Goal: Task Accomplishment & Management: Manage account settings

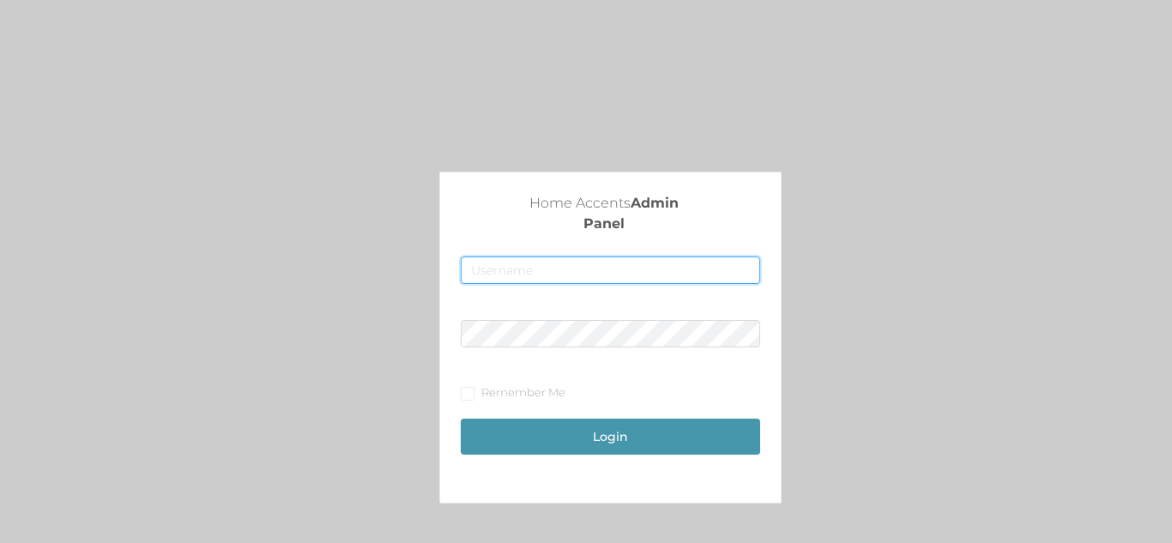
type input "[EMAIL_ADDRESS][DOMAIN_NAME]"
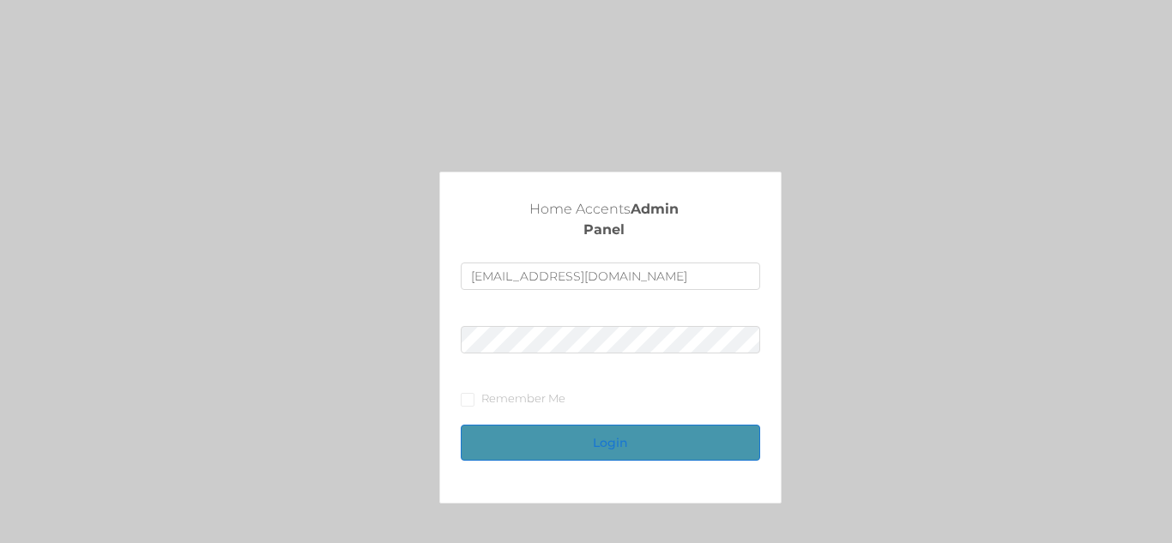
click at [592, 443] on button "Login" at bounding box center [610, 443] width 299 height 36
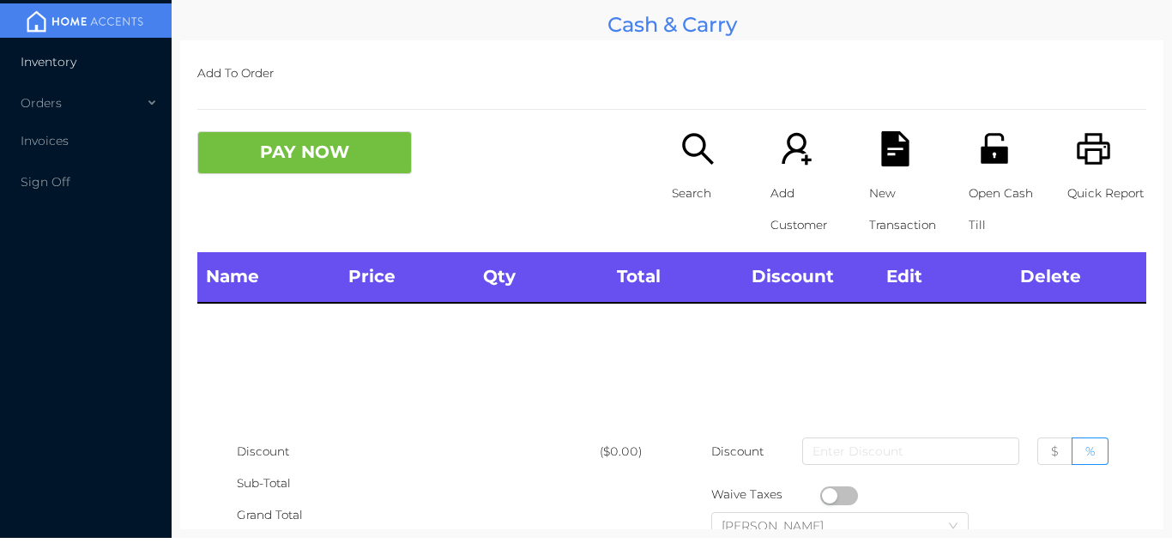
click at [117, 59] on li "Inventory" at bounding box center [86, 62] width 172 height 34
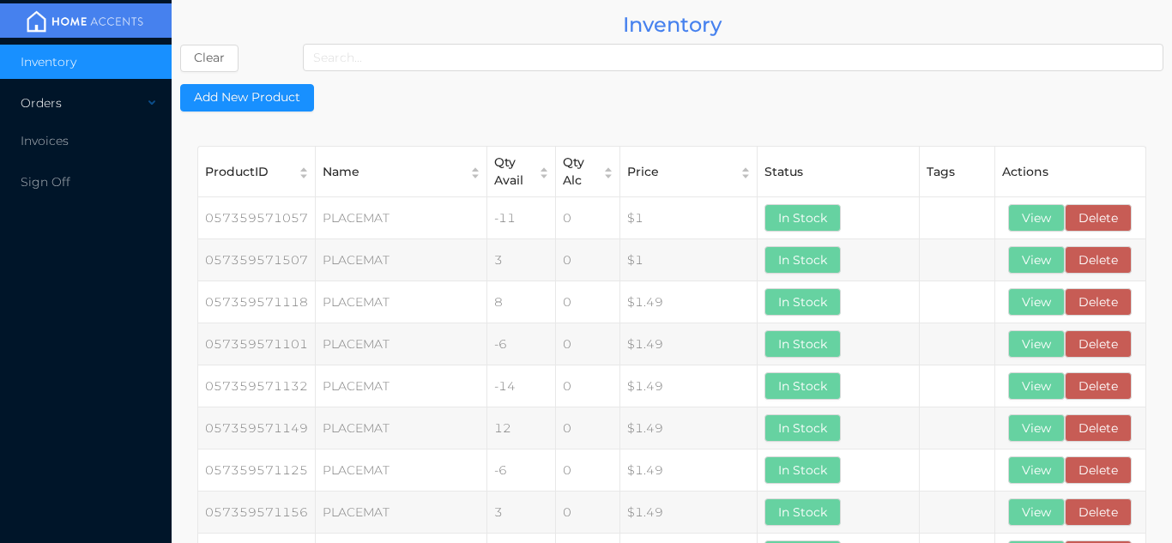
click at [116, 103] on div "Orders" at bounding box center [86, 103] width 172 height 34
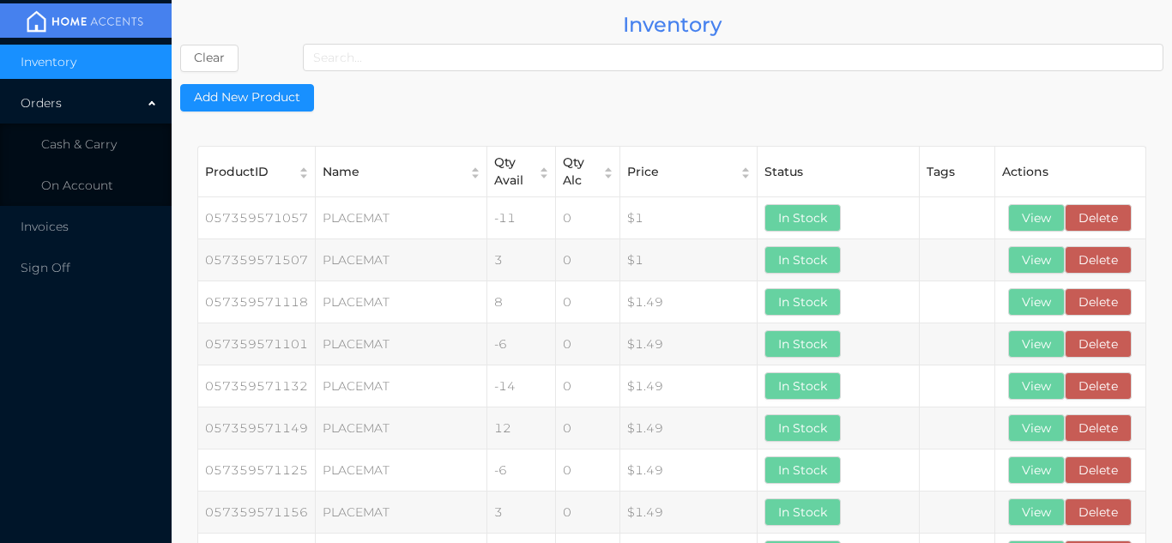
click at [102, 55] on li "Inventory" at bounding box center [86, 62] width 172 height 34
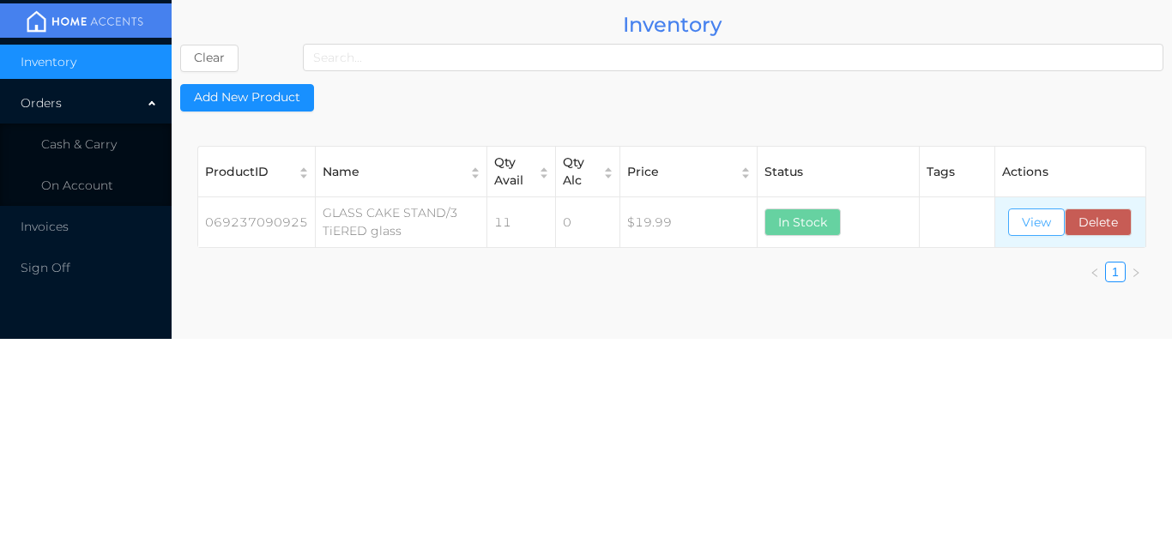
click at [1030, 227] on button "View" at bounding box center [1036, 222] width 57 height 27
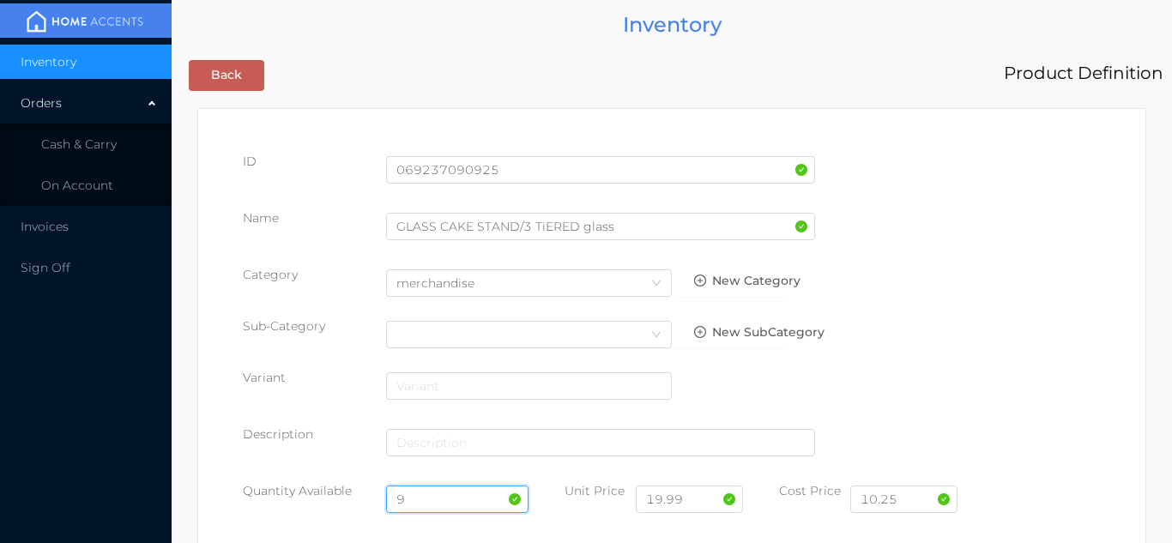
click at [438, 493] on input "9" at bounding box center [457, 499] width 143 height 27
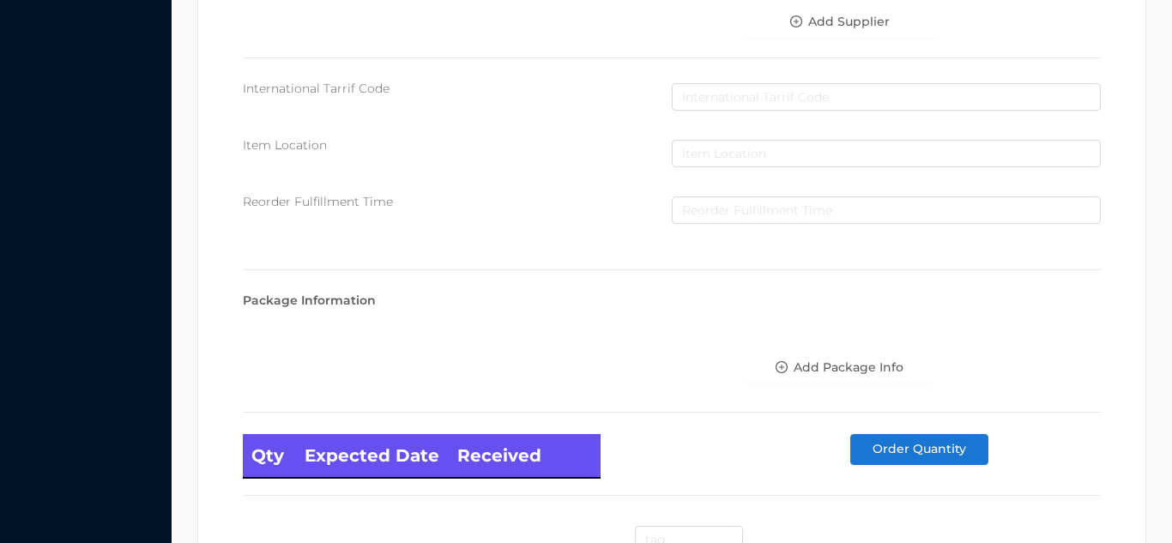
scroll to position [974, 0]
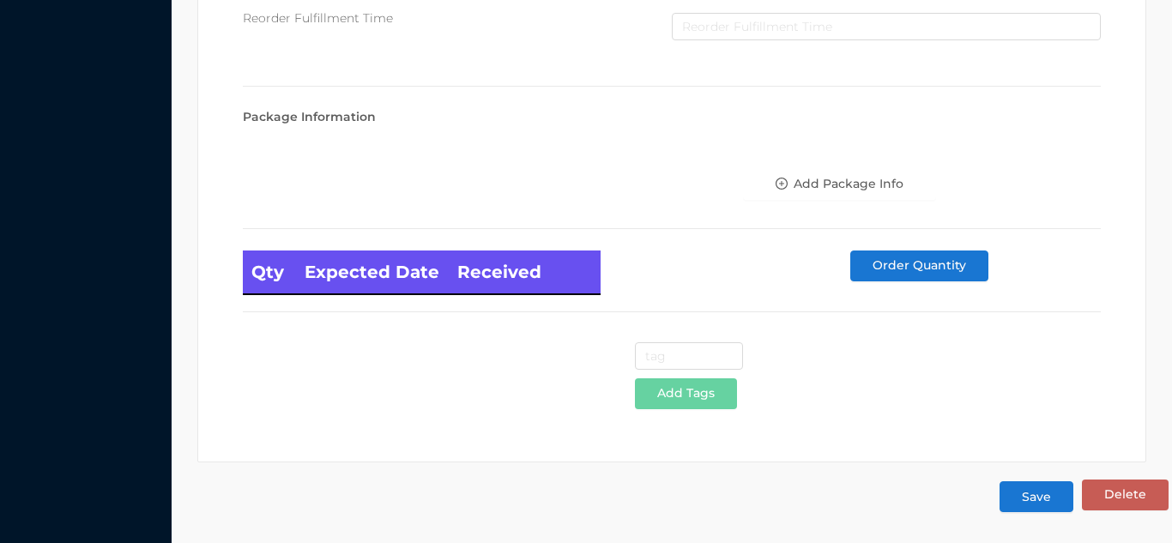
type input "8"
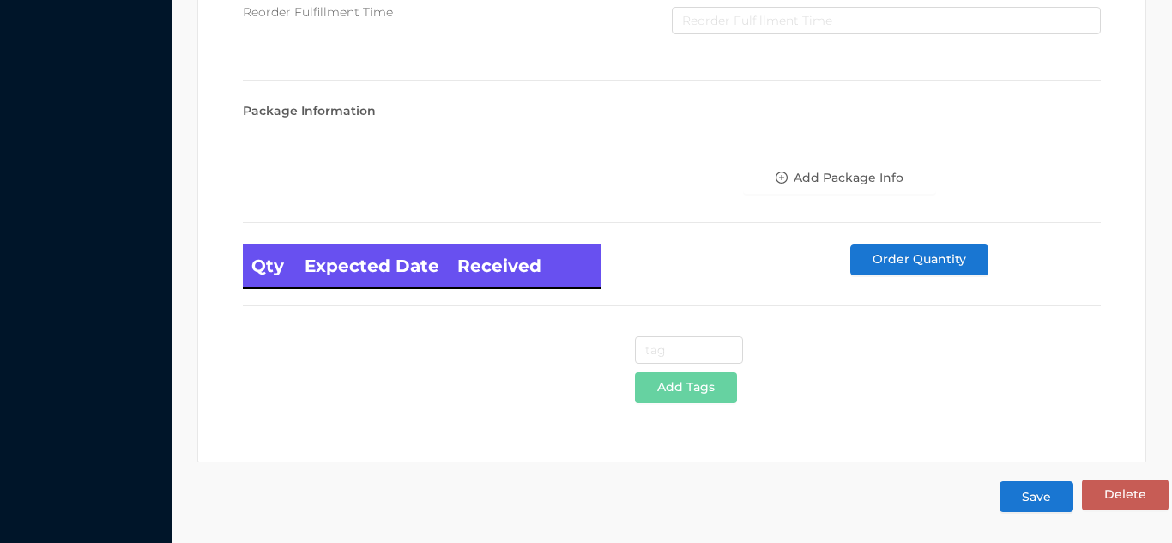
click at [1039, 493] on button "Save" at bounding box center [1037, 496] width 74 height 31
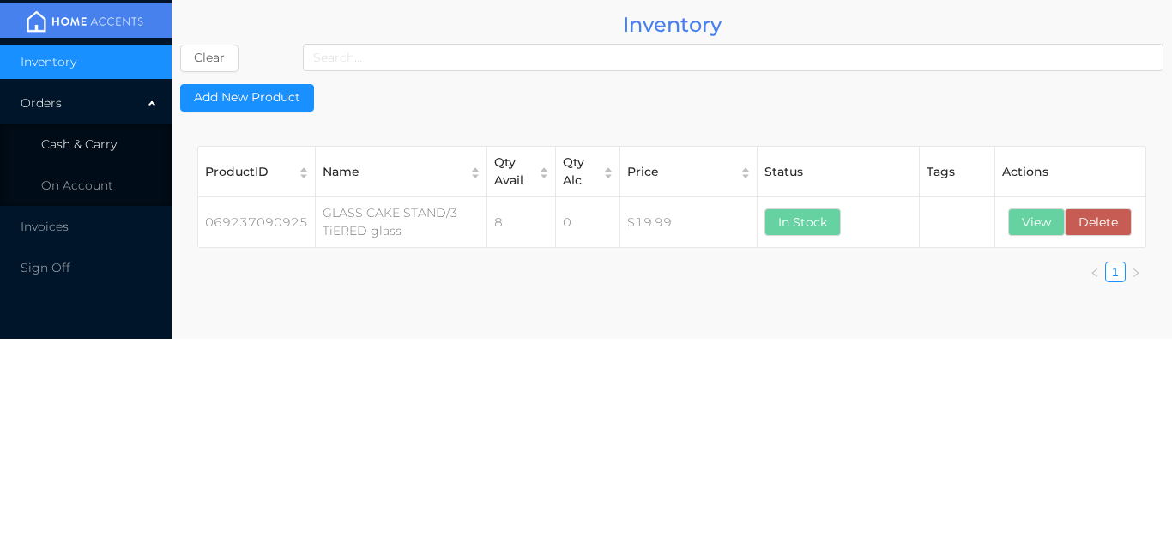
click at [120, 146] on li "Cash & Carry" at bounding box center [86, 144] width 172 height 34
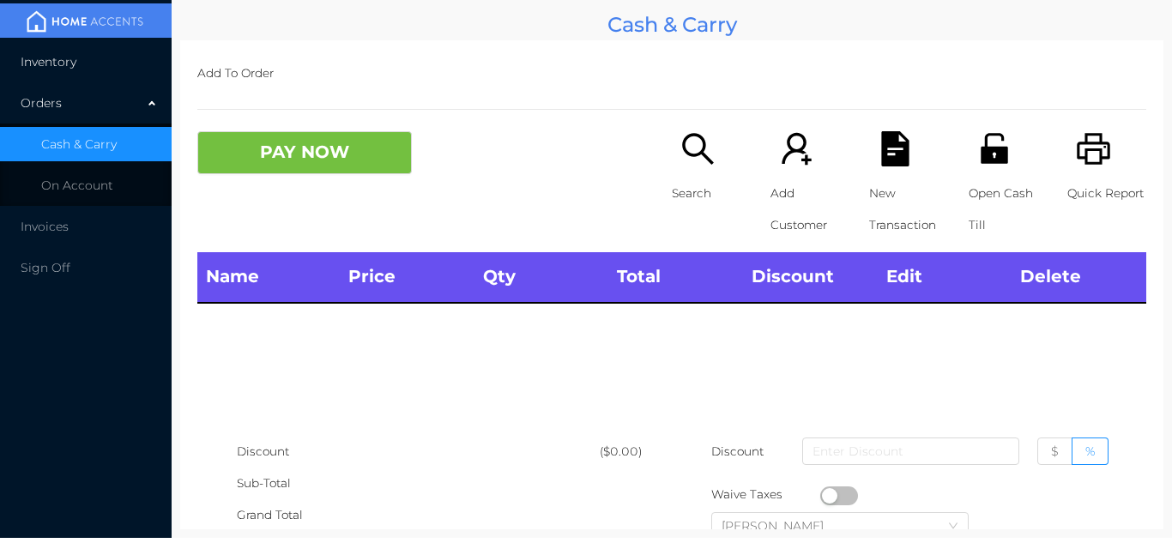
click at [103, 75] on li "Inventory" at bounding box center [86, 62] width 172 height 34
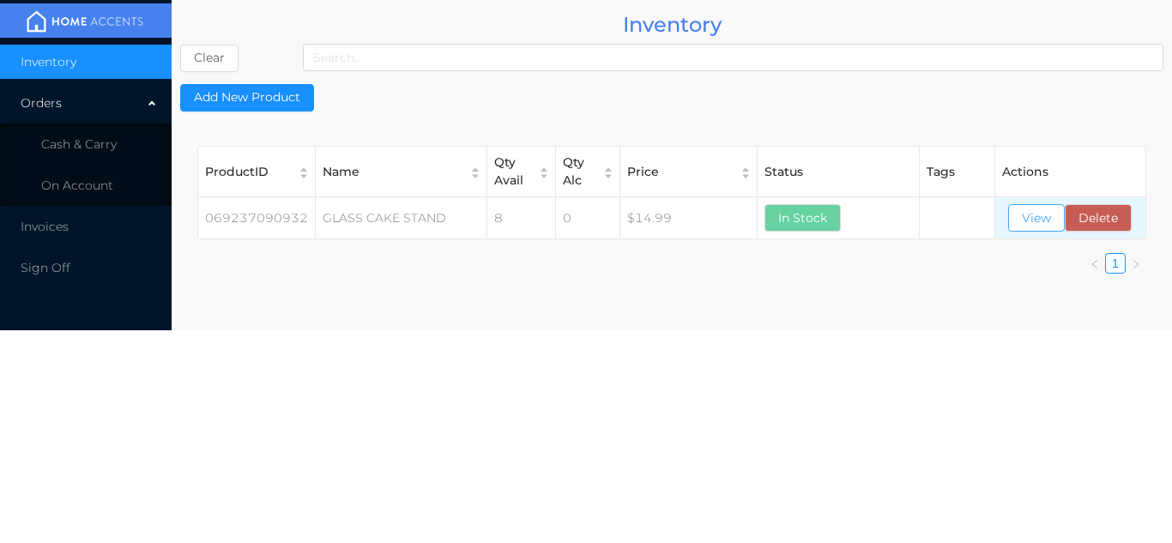
click at [1028, 221] on button "View" at bounding box center [1036, 217] width 57 height 27
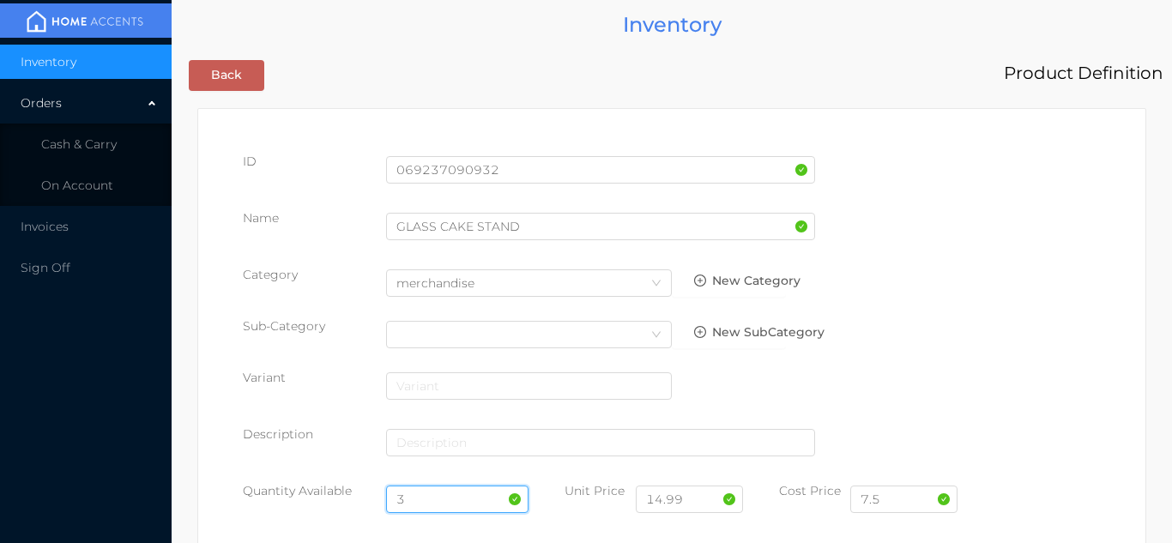
click at [436, 497] on input "3" at bounding box center [457, 499] width 143 height 27
type input "4"
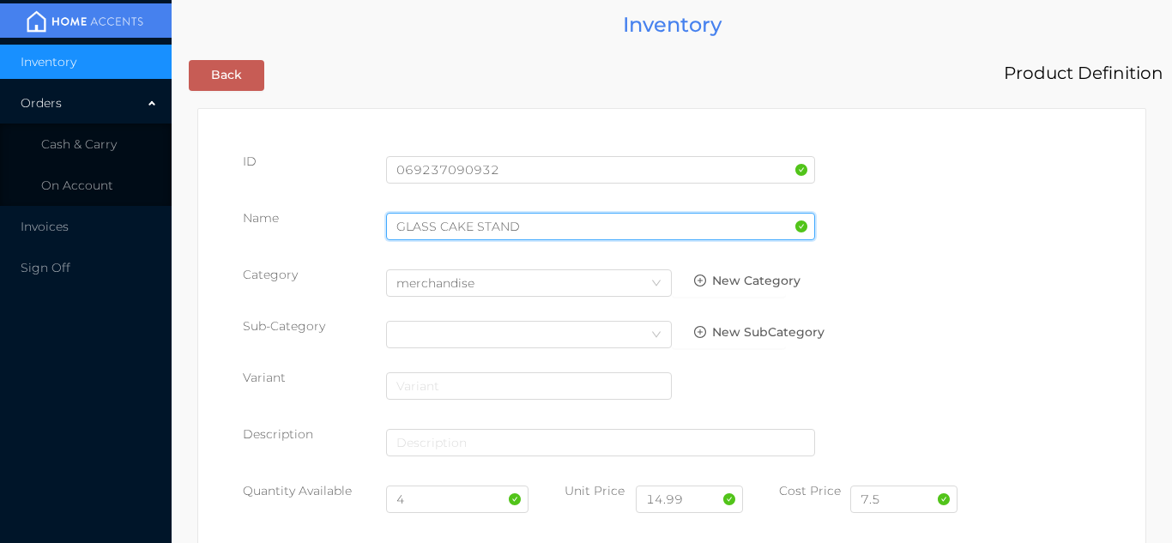
click at [529, 230] on input "GLASS CAKE STAND" at bounding box center [600, 226] width 429 height 27
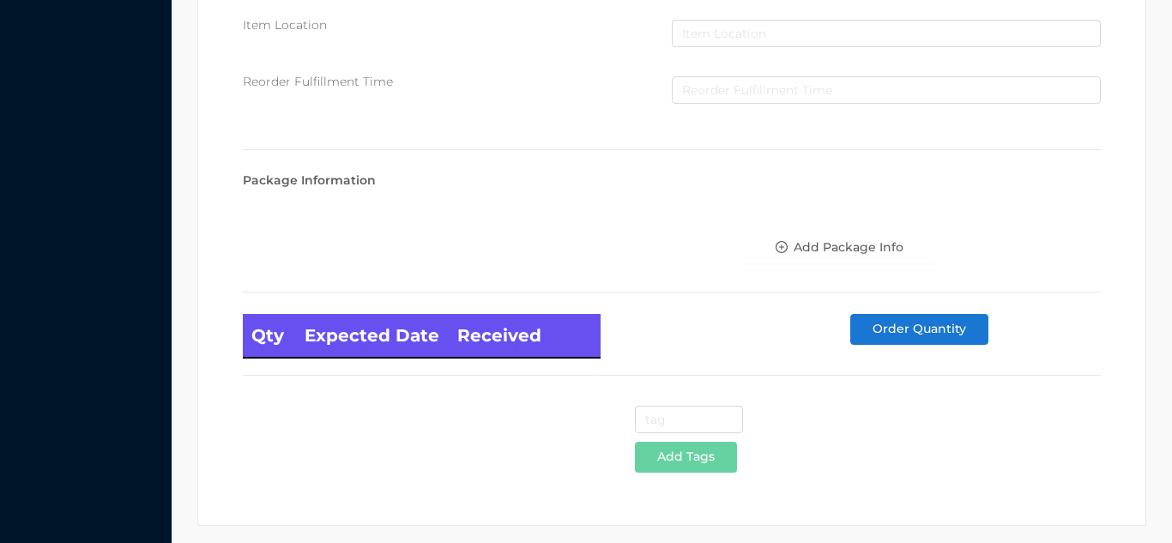
scroll to position [974, 0]
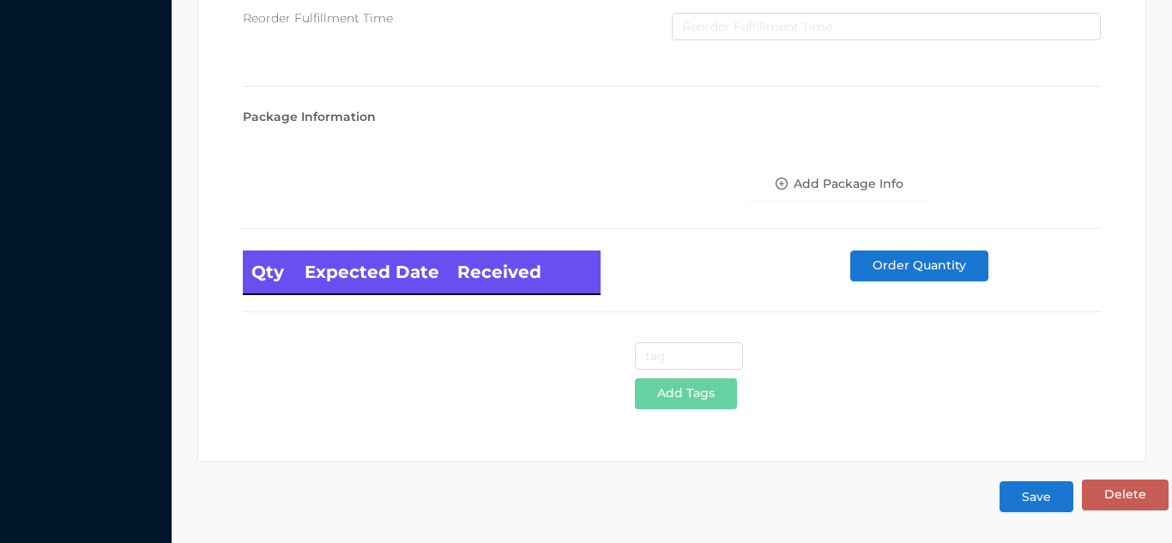
type input "GLASS CAKE STAND/round"
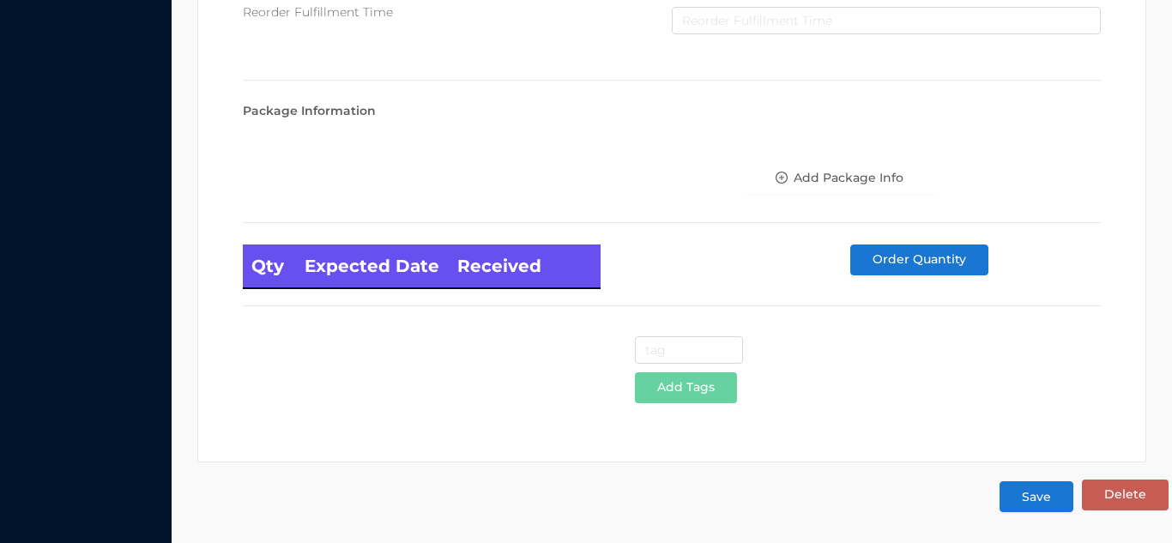
click at [1031, 495] on button "Save" at bounding box center [1037, 496] width 74 height 31
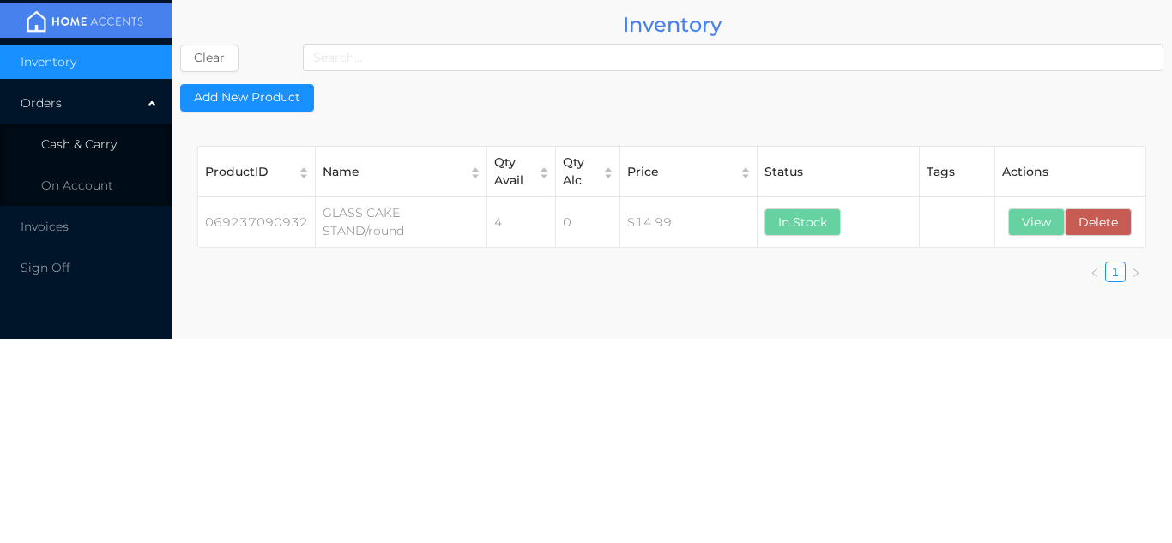
click at [132, 154] on li "Cash & Carry" at bounding box center [86, 144] width 172 height 34
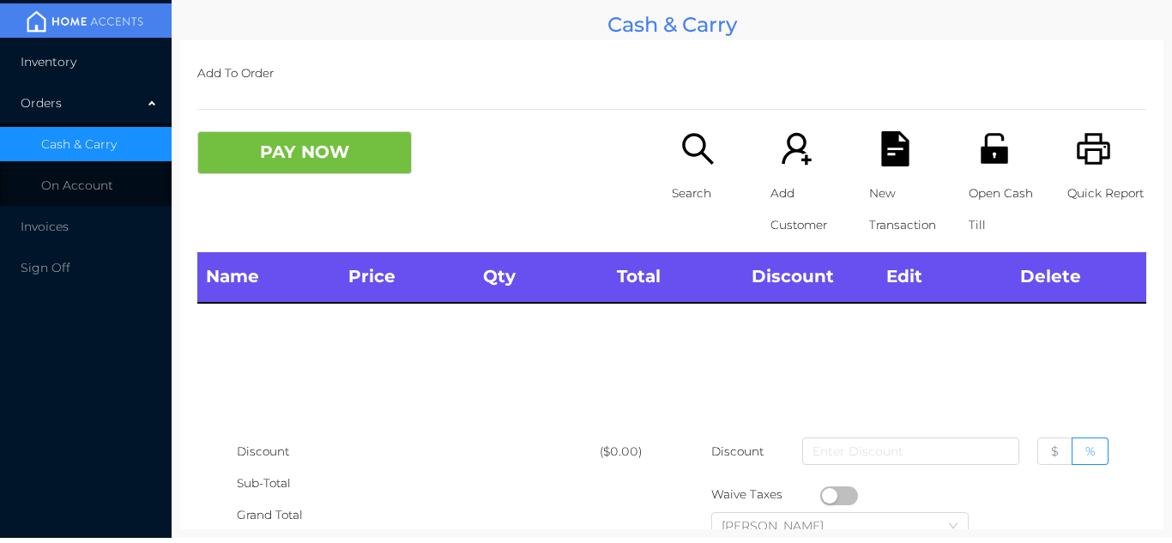
click at [105, 72] on li "Inventory" at bounding box center [86, 62] width 172 height 34
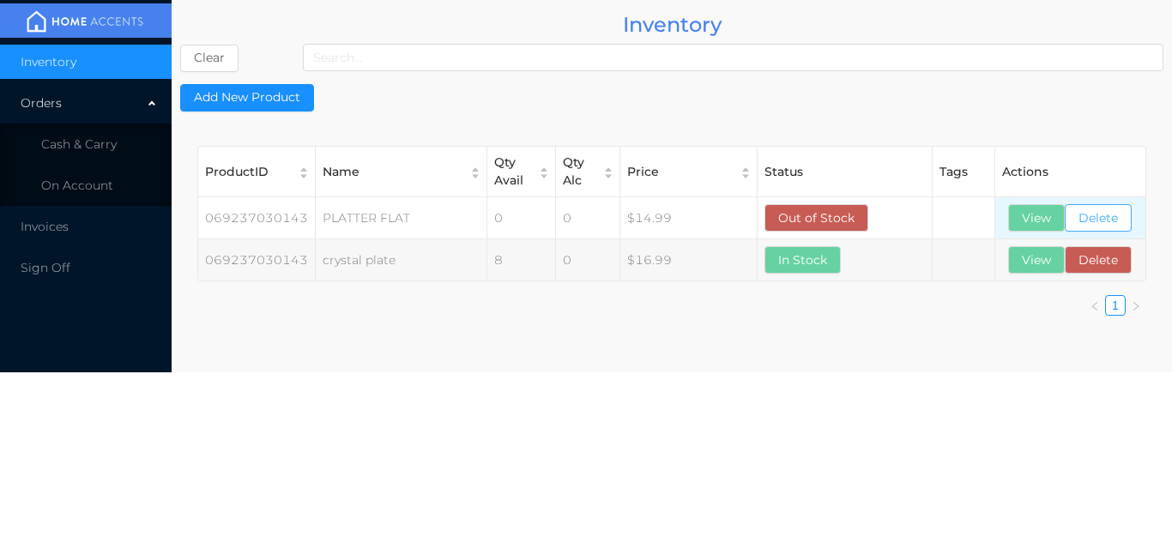
click at [1123, 219] on button "Delete" at bounding box center [1098, 217] width 67 height 27
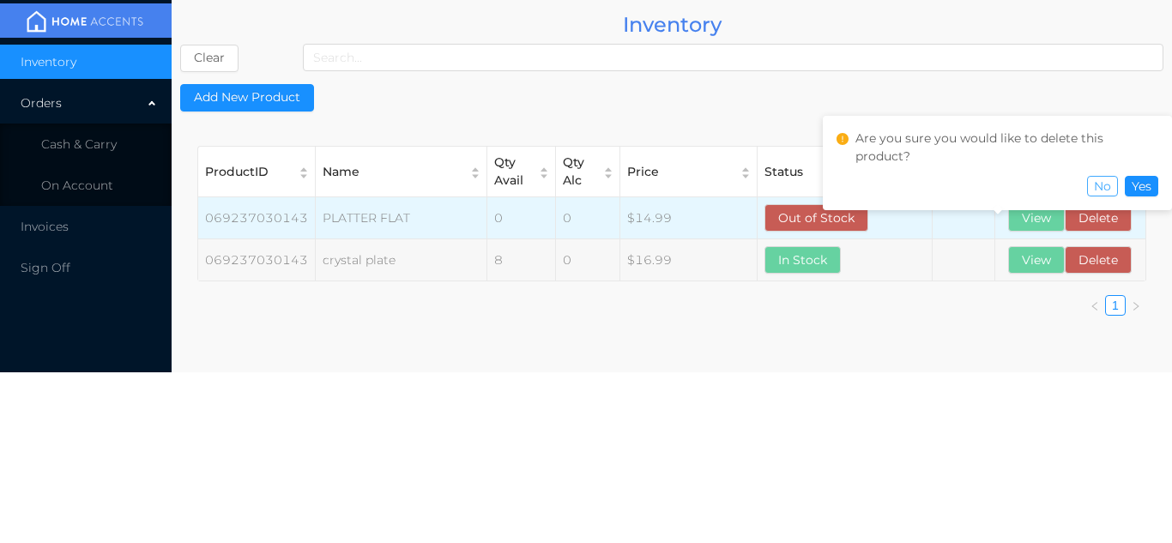
click at [1102, 188] on button "No" at bounding box center [1102, 186] width 31 height 21
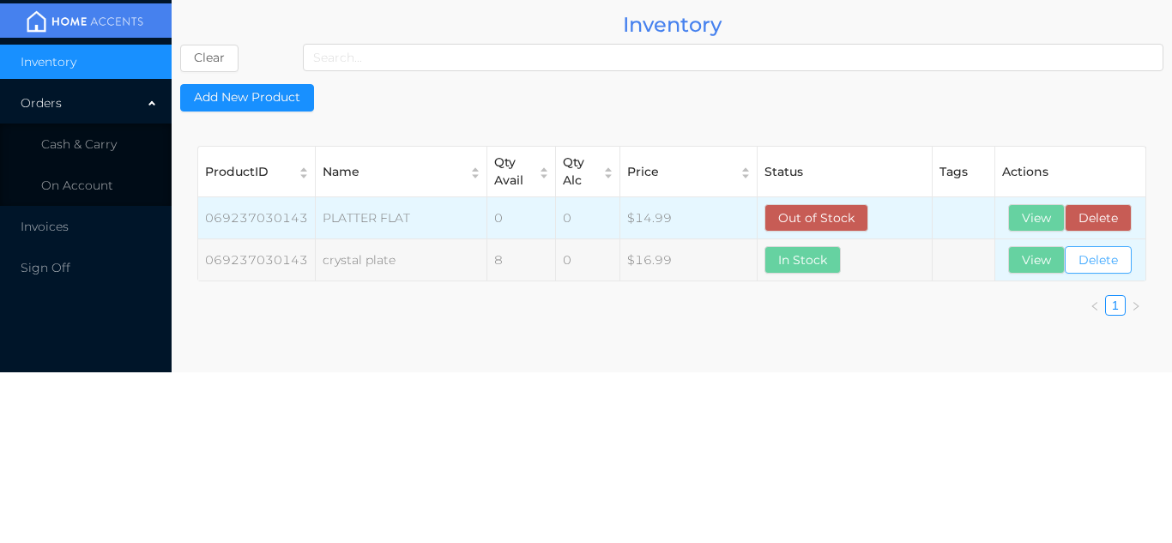
click at [1105, 269] on button "Delete" at bounding box center [1098, 259] width 67 height 27
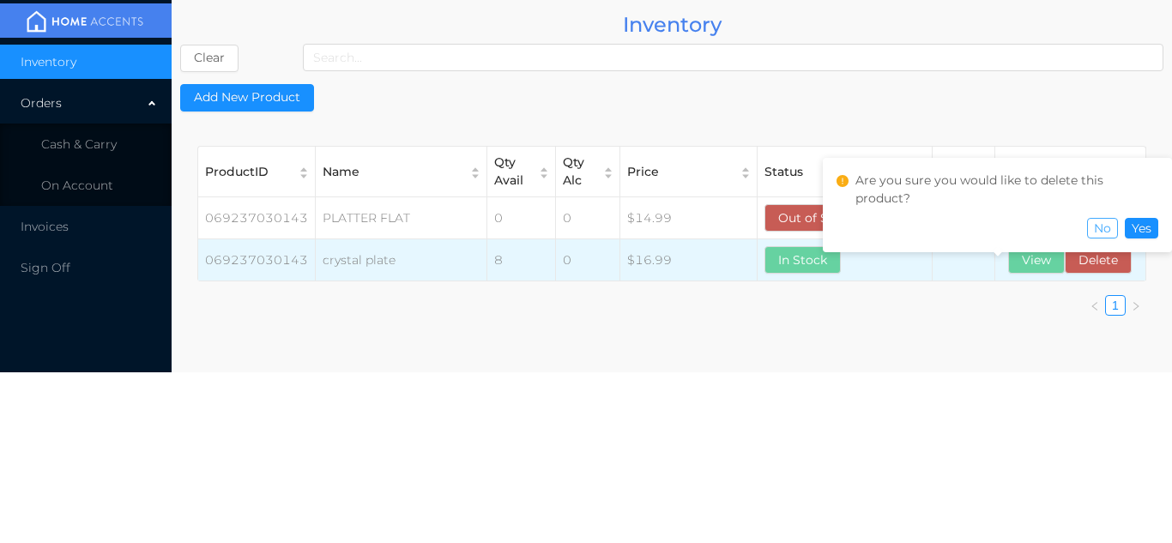
click at [1104, 235] on button "No" at bounding box center [1102, 228] width 31 height 21
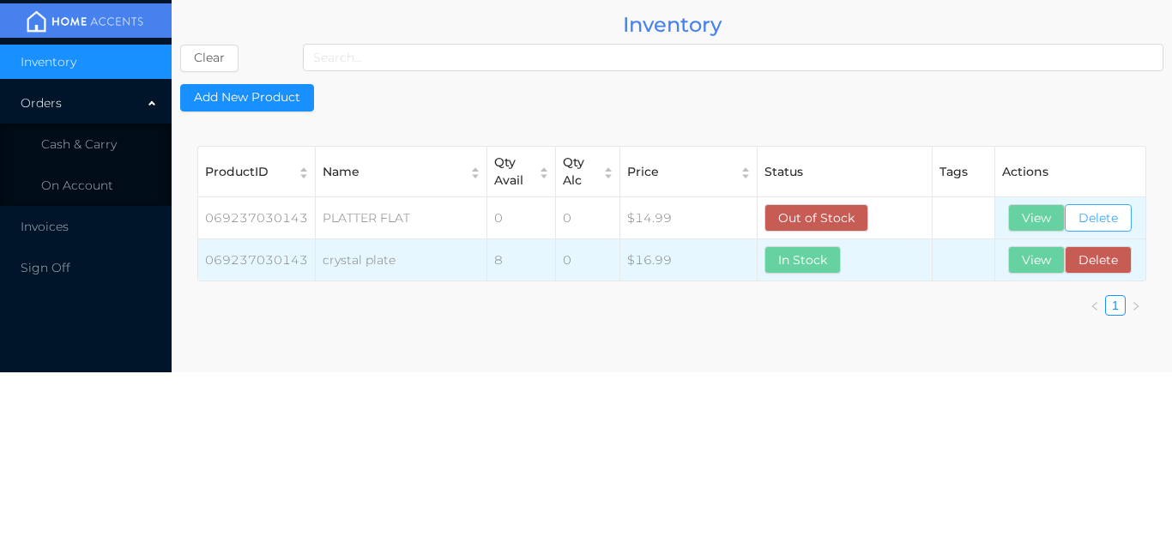
click at [1104, 218] on button "Delete" at bounding box center [1098, 217] width 67 height 27
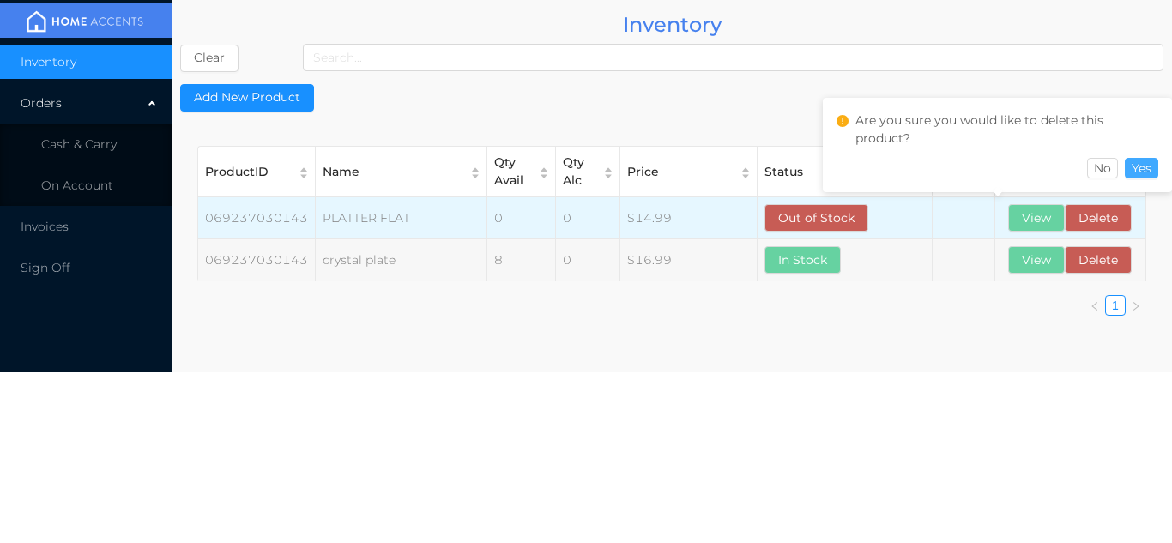
click at [1150, 163] on button "Yes" at bounding box center [1141, 168] width 33 height 21
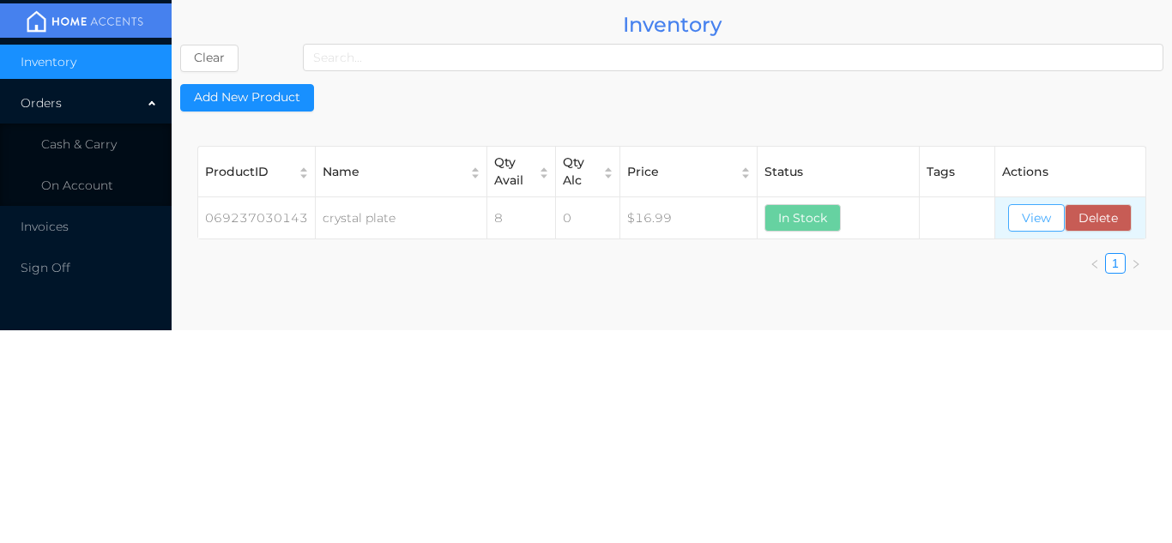
click at [1039, 226] on button "View" at bounding box center [1036, 217] width 57 height 27
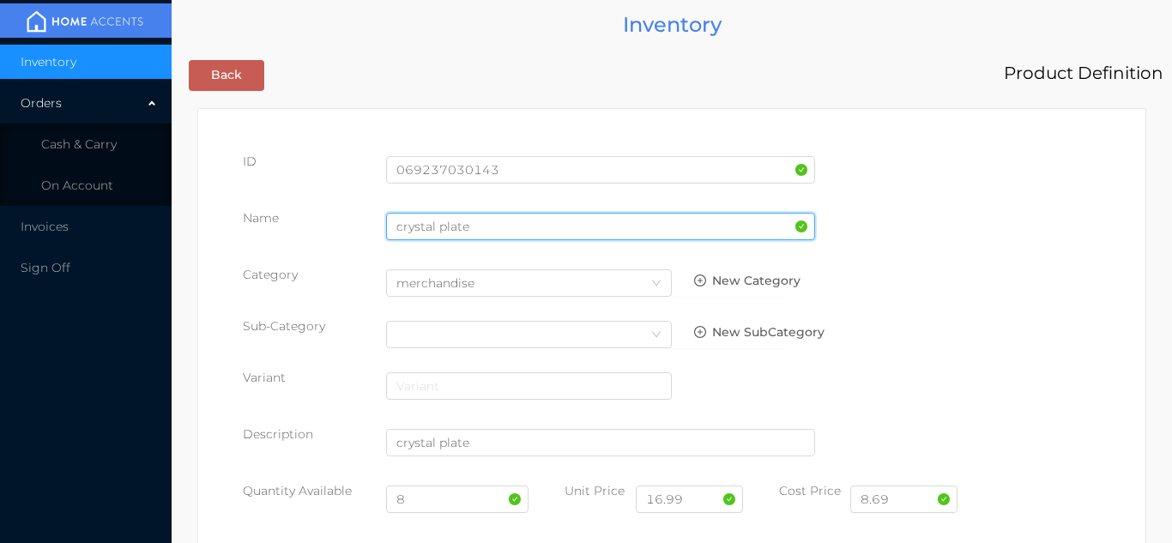
click at [478, 225] on input "crystal plate" at bounding box center [600, 226] width 429 height 27
click at [474, 227] on input "crystal plate/3 divided" at bounding box center [600, 226] width 429 height 27
click at [553, 227] on input "crystal plate-3 divided" at bounding box center [600, 226] width 429 height 27
type input "crystal plate-3 divided deep"
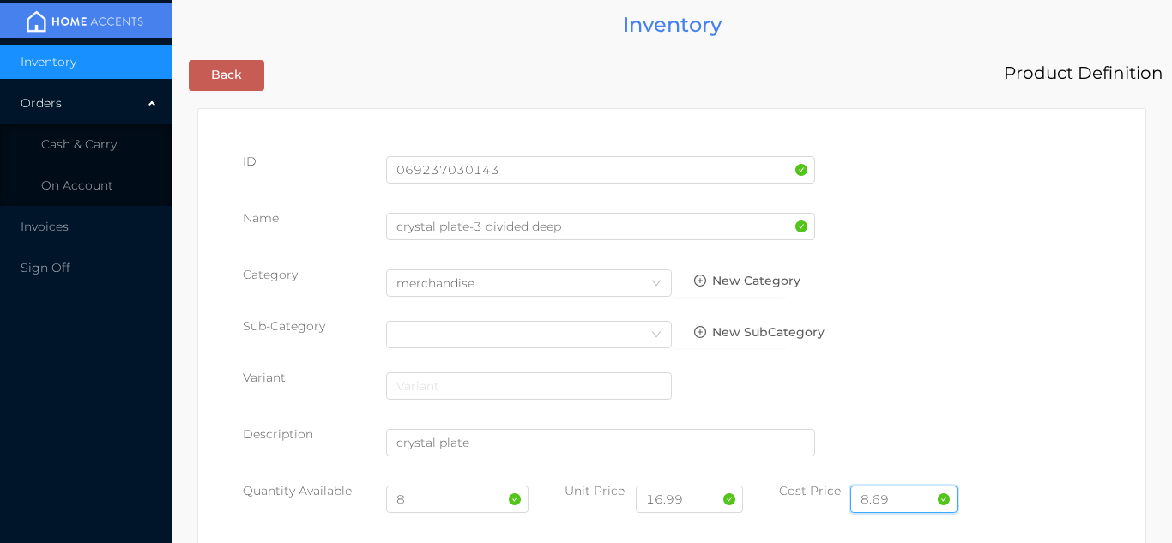
click at [921, 501] on input "8.69" at bounding box center [903, 499] width 107 height 27
type input "8"
type input "9.98"
click at [425, 504] on input "8" at bounding box center [457, 499] width 143 height 27
click at [706, 504] on input "16.99" at bounding box center [689, 499] width 107 height 27
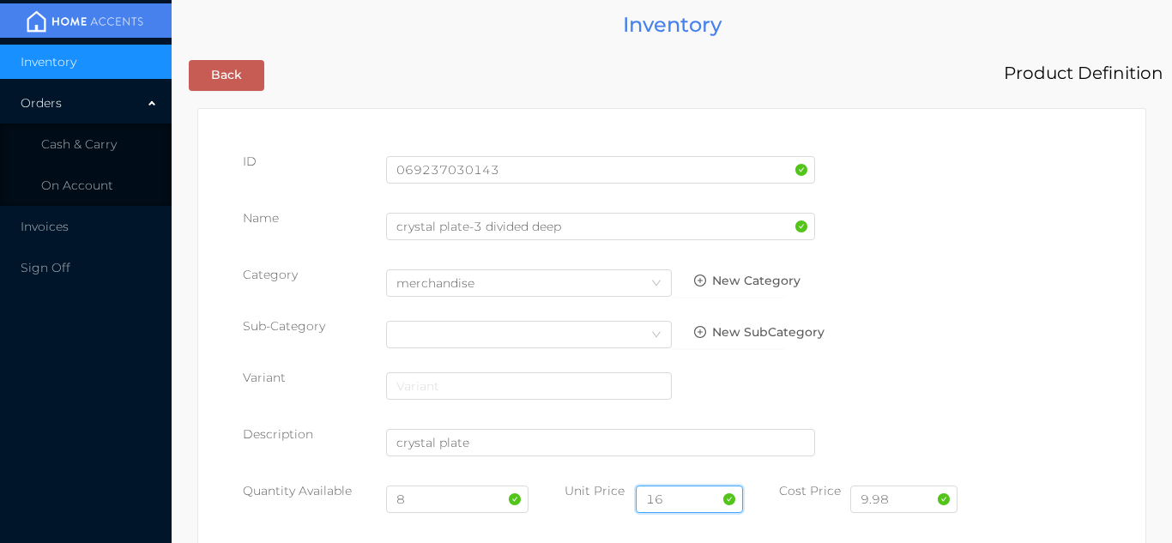
type input "1"
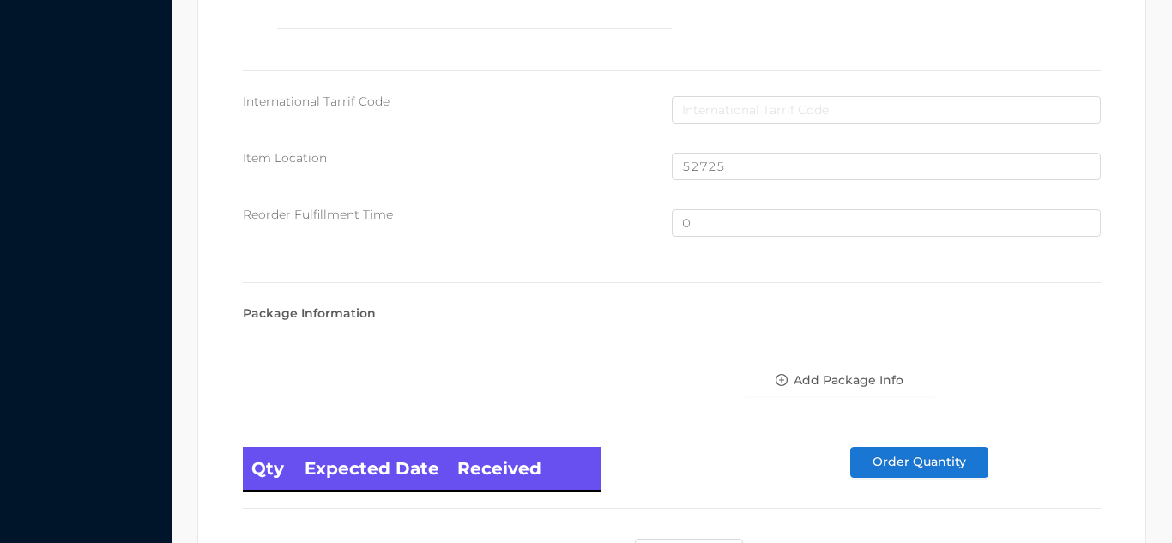
scroll to position [1155, 0]
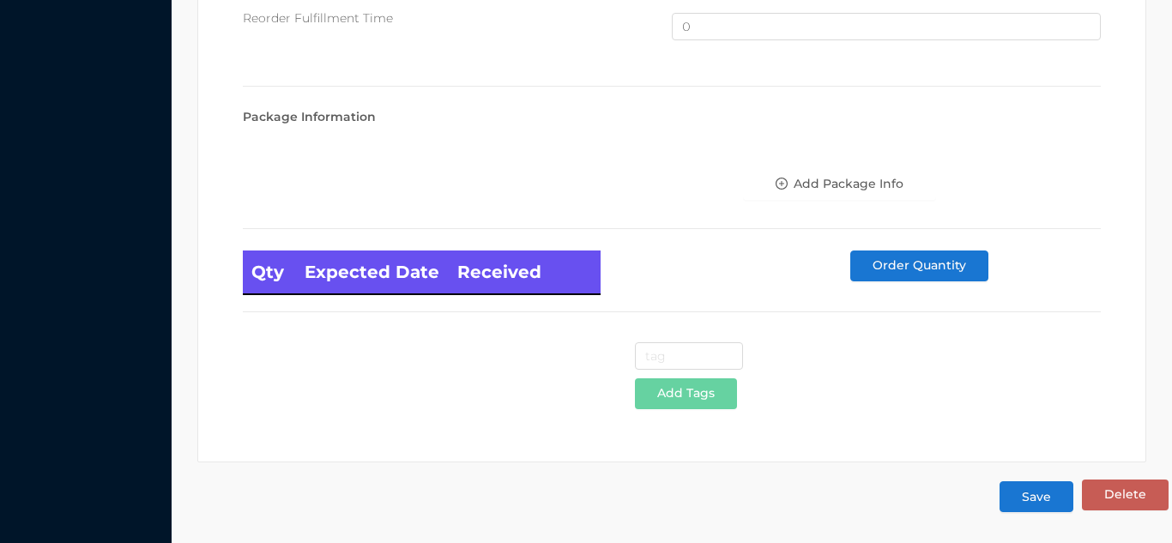
type input "19.99"
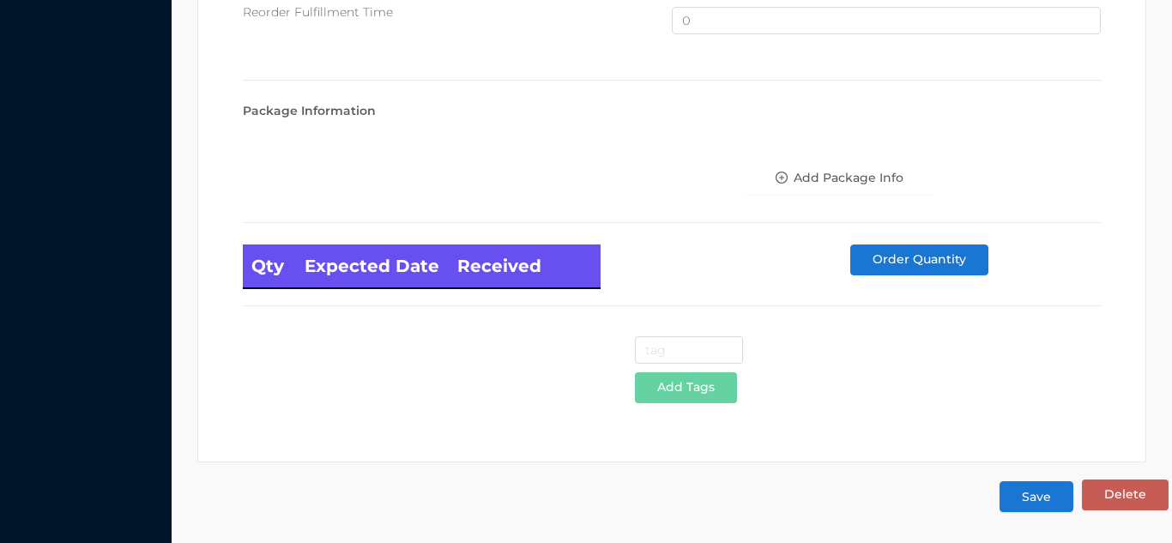
click at [1040, 503] on button "Save" at bounding box center [1037, 496] width 74 height 31
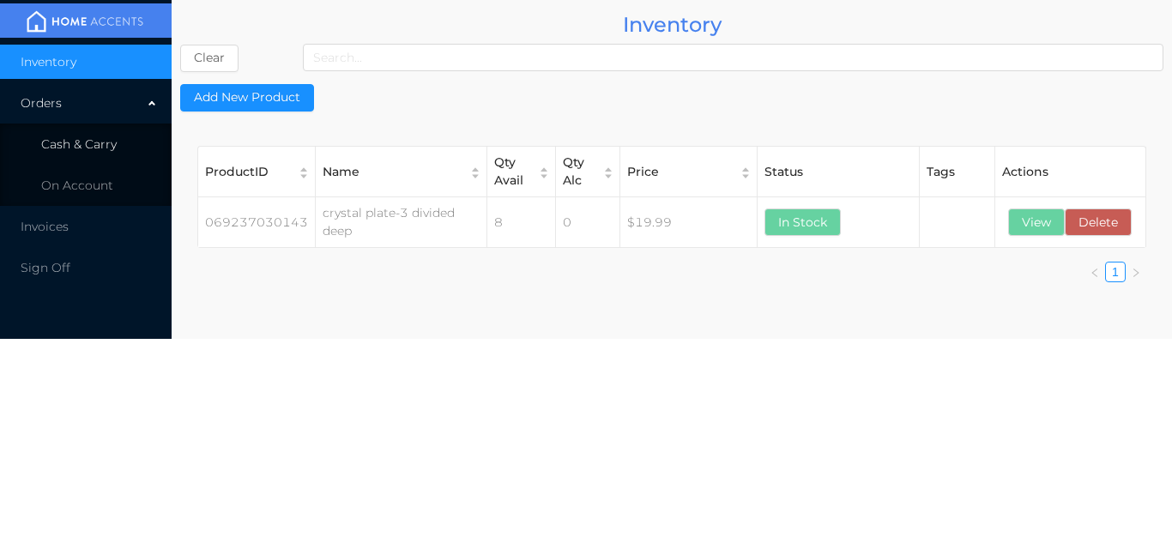
click at [126, 154] on li "Cash & Carry" at bounding box center [86, 144] width 172 height 34
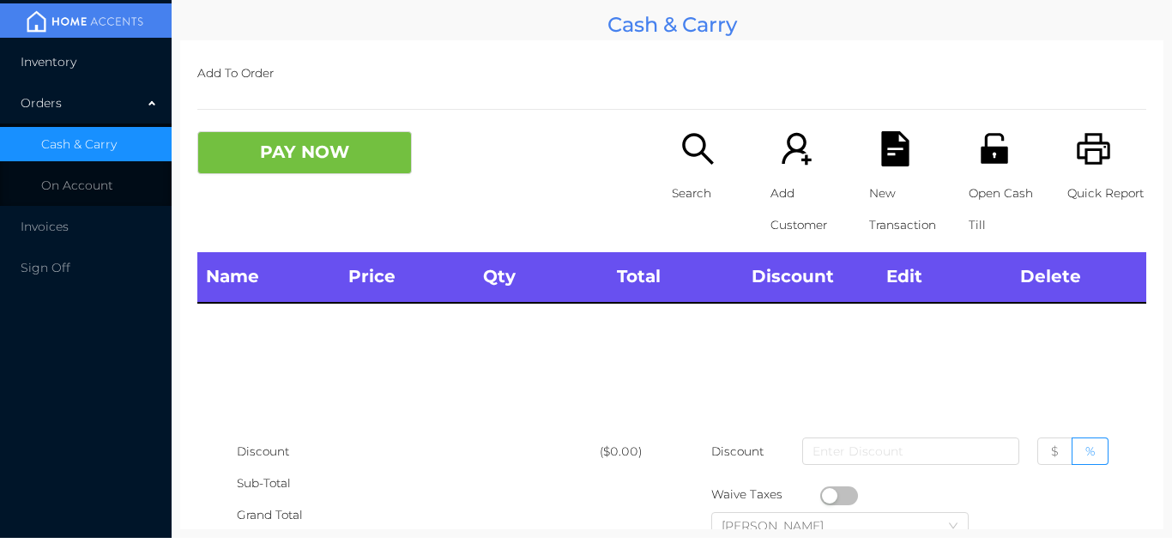
click at [105, 52] on li "Inventory" at bounding box center [86, 62] width 172 height 34
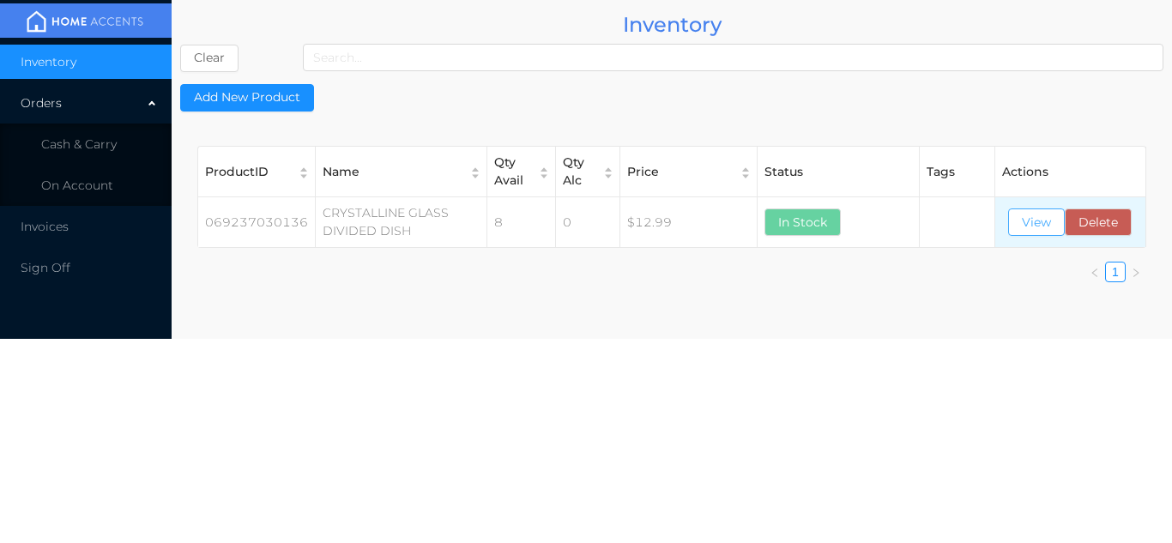
click at [1028, 211] on button "View" at bounding box center [1036, 222] width 57 height 27
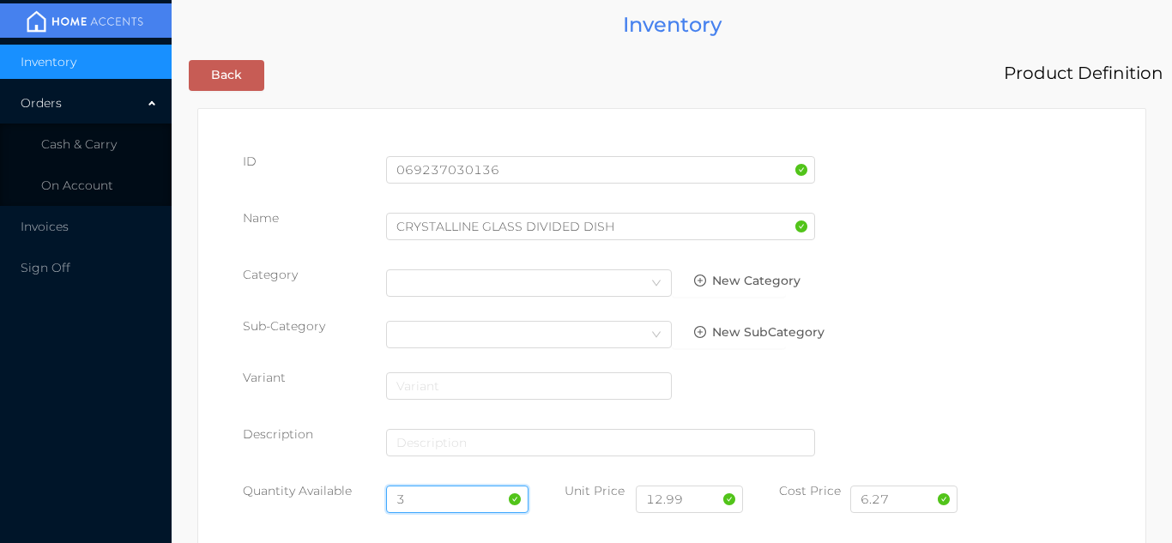
click at [438, 498] on input "3" at bounding box center [457, 499] width 143 height 27
type input "8"
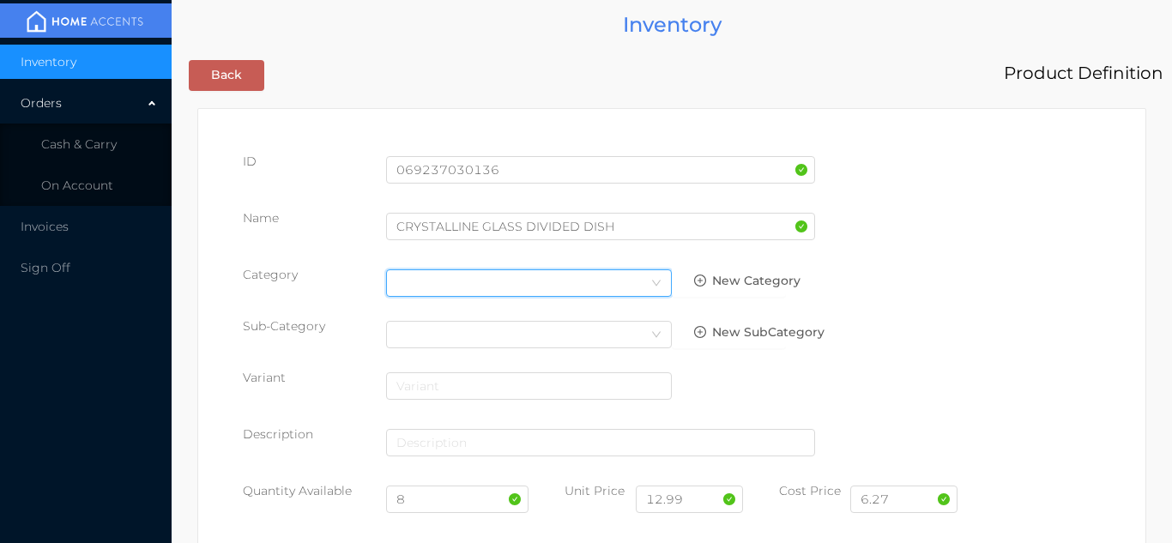
click at [408, 295] on div "Select Category" at bounding box center [528, 283] width 265 height 26
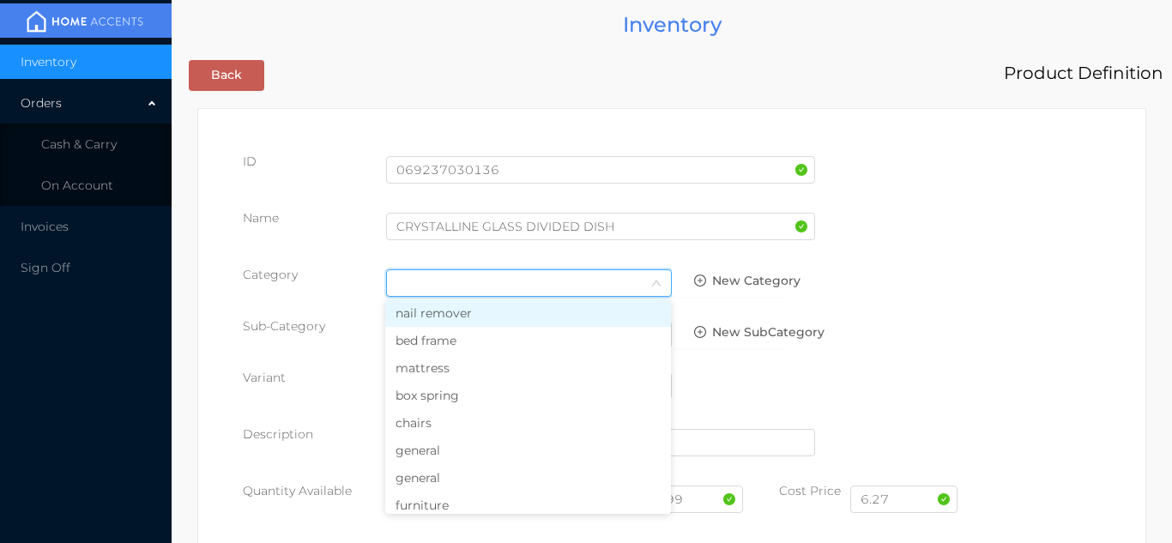
click at [436, 461] on li "general" at bounding box center [528, 450] width 286 height 27
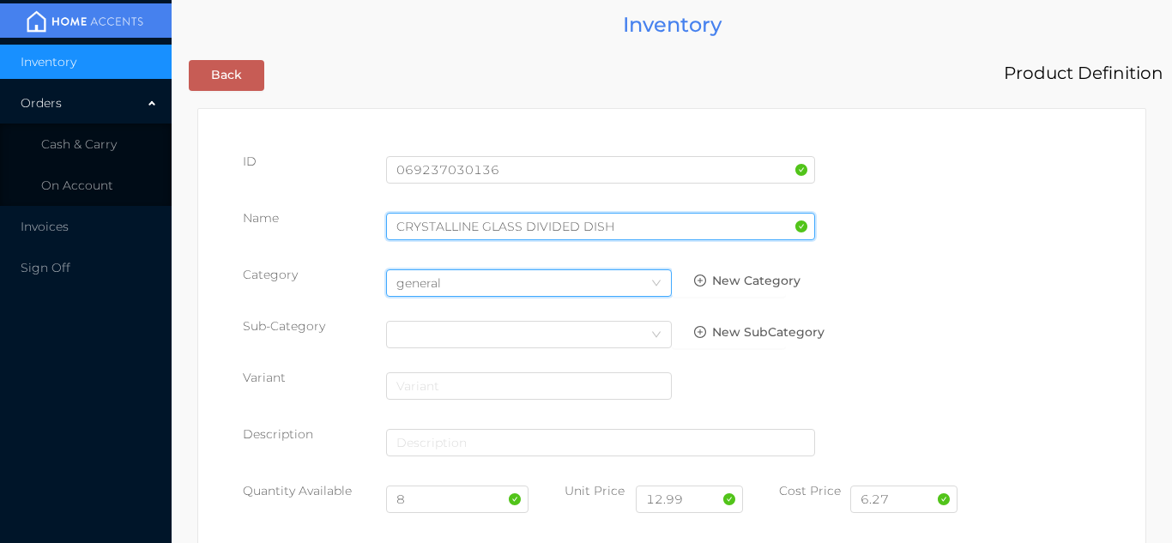
click at [440, 227] on input "CRYSTALLINE GLASS DIVIDED DISH" at bounding box center [600, 226] width 429 height 27
click at [438, 227] on input "CRYSTALLINE GLASS DIVIDED DISH" at bounding box center [600, 226] width 429 height 27
click at [445, 232] on input "CRYSTALLINE GLASS DIVIDED DISH" at bounding box center [600, 226] width 429 height 27
click at [450, 227] on input "CRYSTALLINE GLASS DIVIDED DISH" at bounding box center [600, 226] width 429 height 27
click at [529, 223] on input "CRYSTAL-LINE GLASS DIVIDED DISH" at bounding box center [600, 226] width 429 height 27
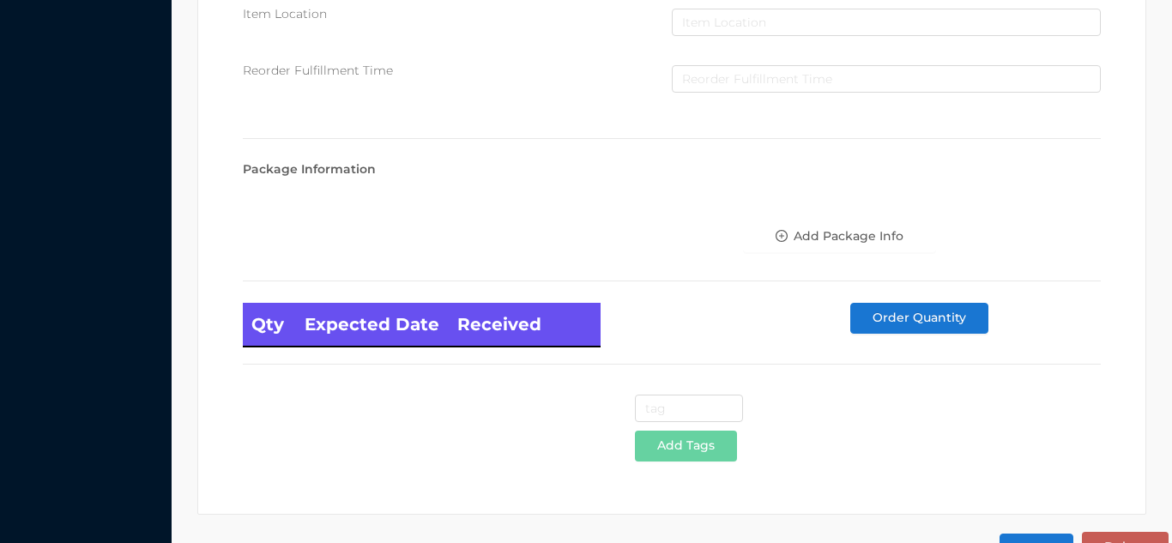
scroll to position [974, 0]
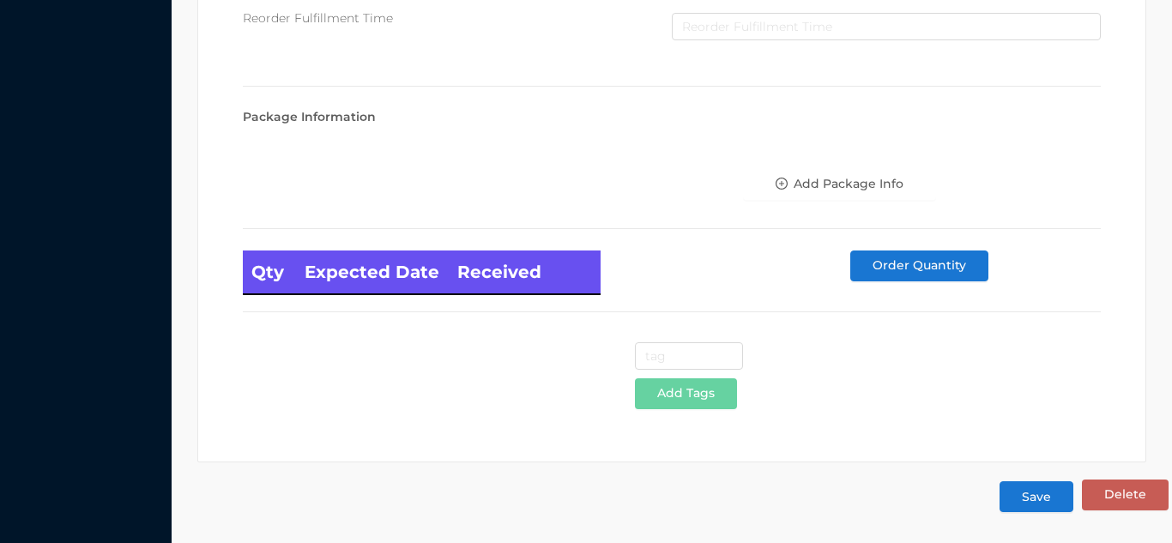
type input "CRYSTAL-LINE GLASS 2 DIVIDED DISH"
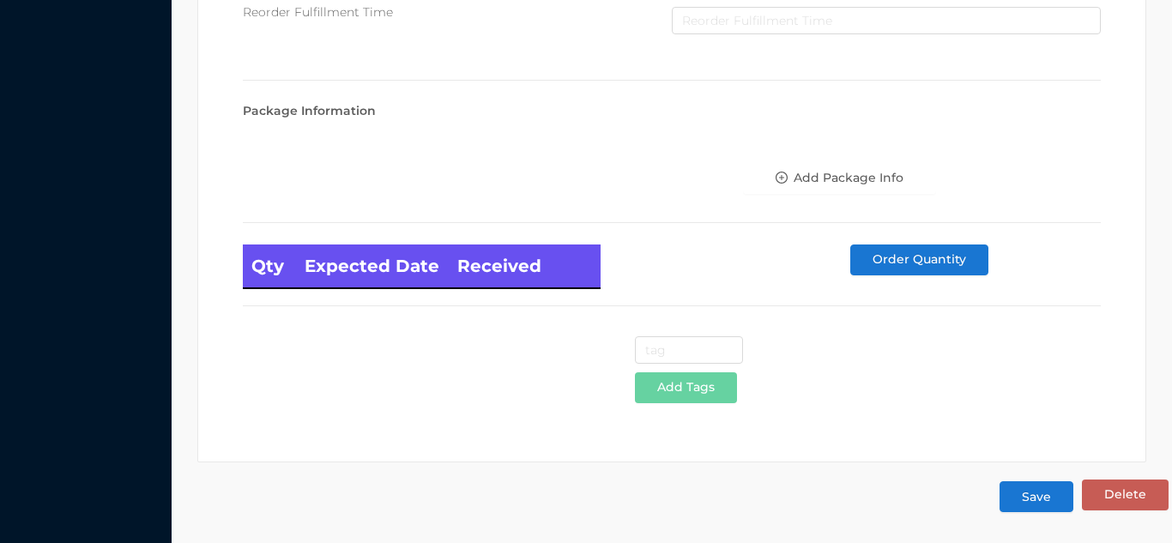
click at [1051, 501] on button "Save" at bounding box center [1037, 496] width 74 height 31
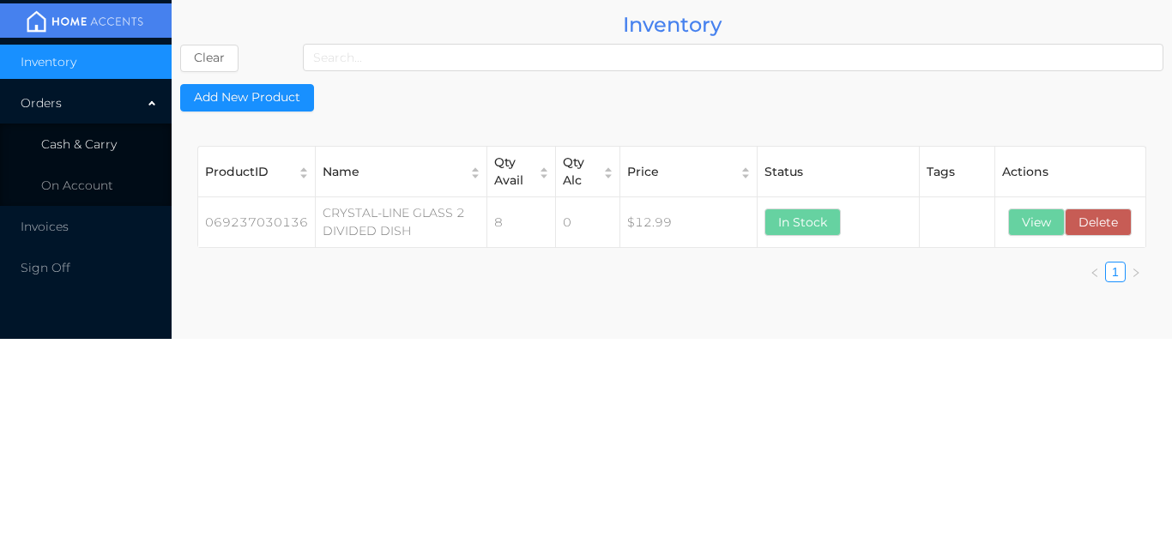
click at [104, 154] on li "Cash & Carry" at bounding box center [86, 144] width 172 height 34
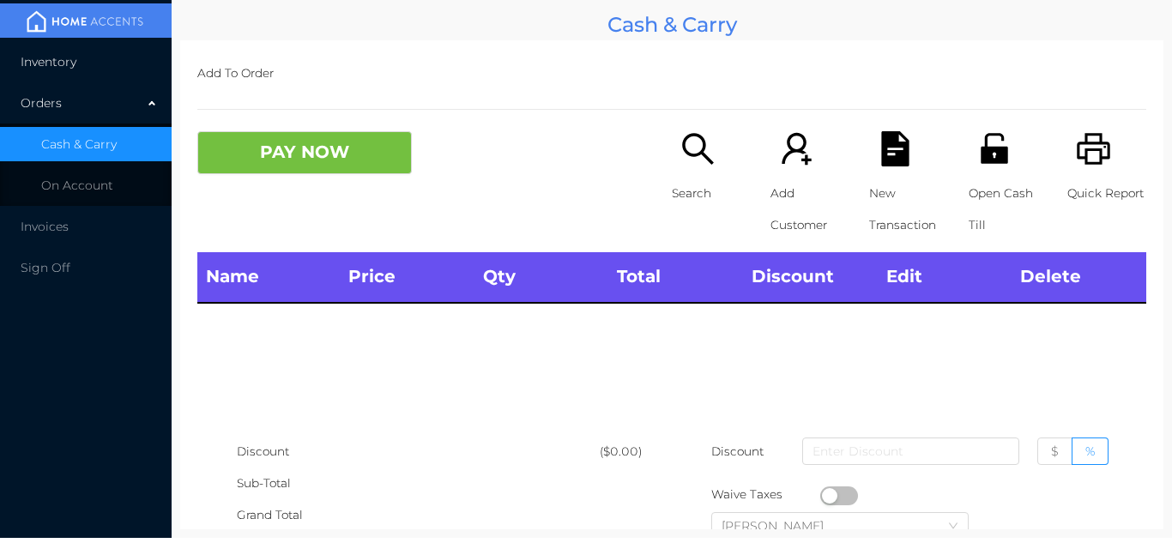
click at [83, 65] on li "Inventory" at bounding box center [86, 62] width 172 height 34
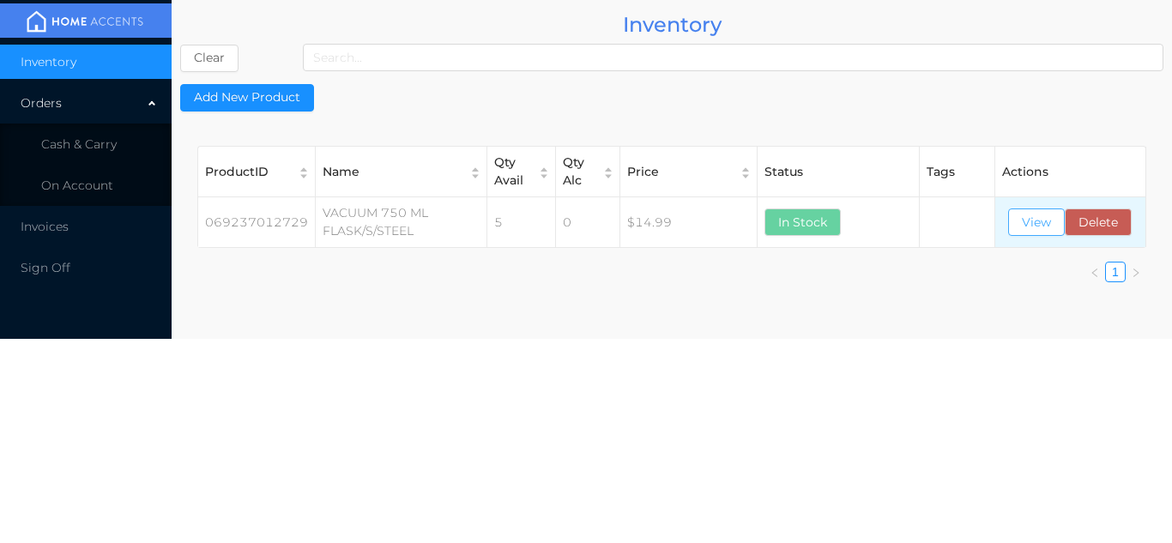
click at [1026, 226] on button "View" at bounding box center [1036, 222] width 57 height 27
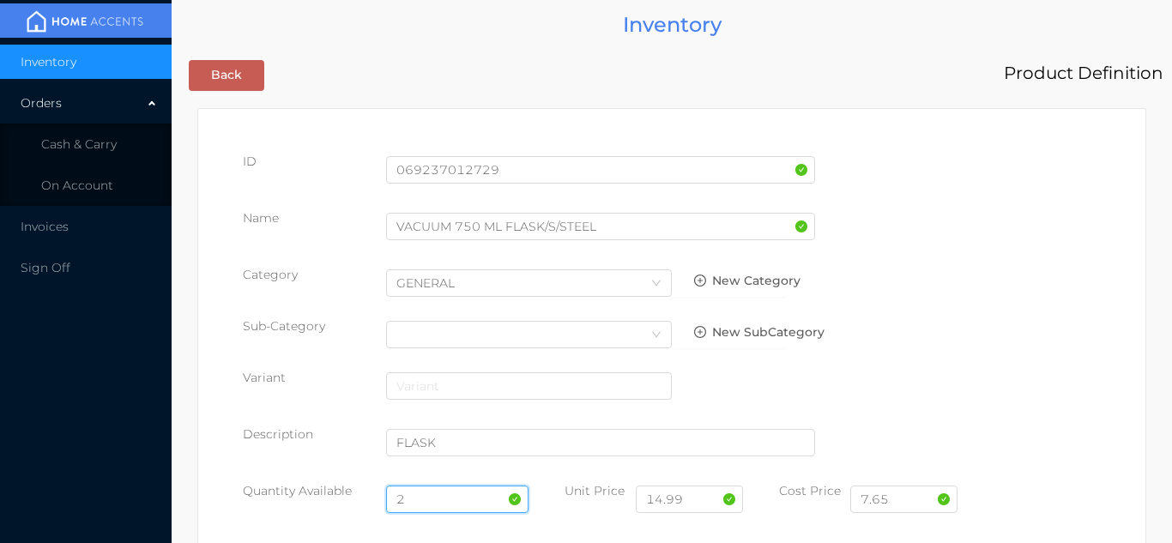
click at [438, 489] on input "2" at bounding box center [457, 499] width 143 height 27
click at [442, 503] on input "2" at bounding box center [457, 499] width 143 height 27
type input "8"
click at [921, 505] on input "7.65" at bounding box center [903, 499] width 107 height 27
type input "7"
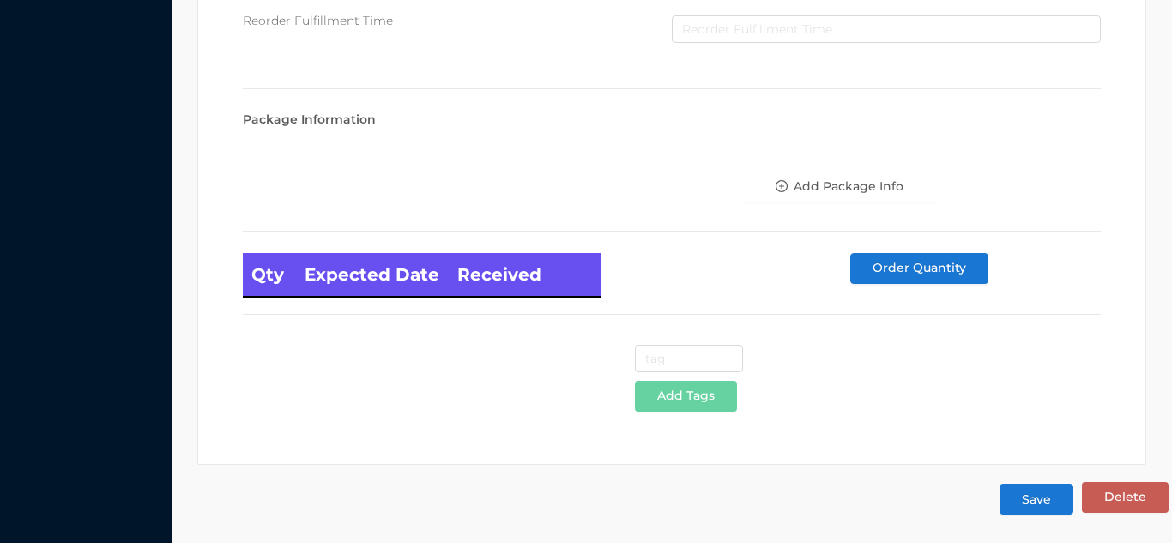
scroll to position [974, 0]
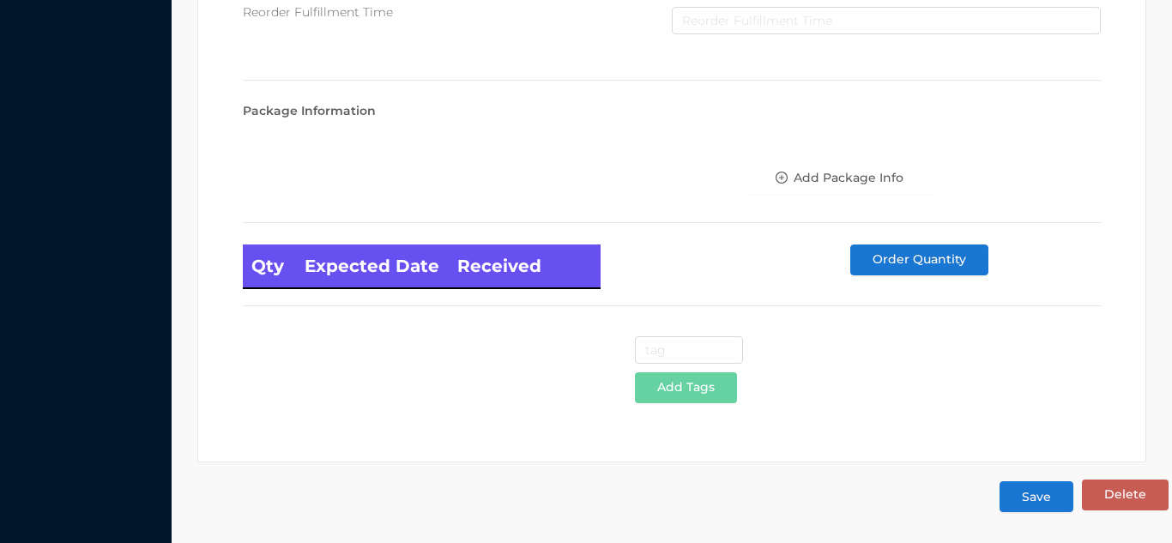
type input "6.95"
click at [1043, 501] on button "Save" at bounding box center [1037, 496] width 74 height 31
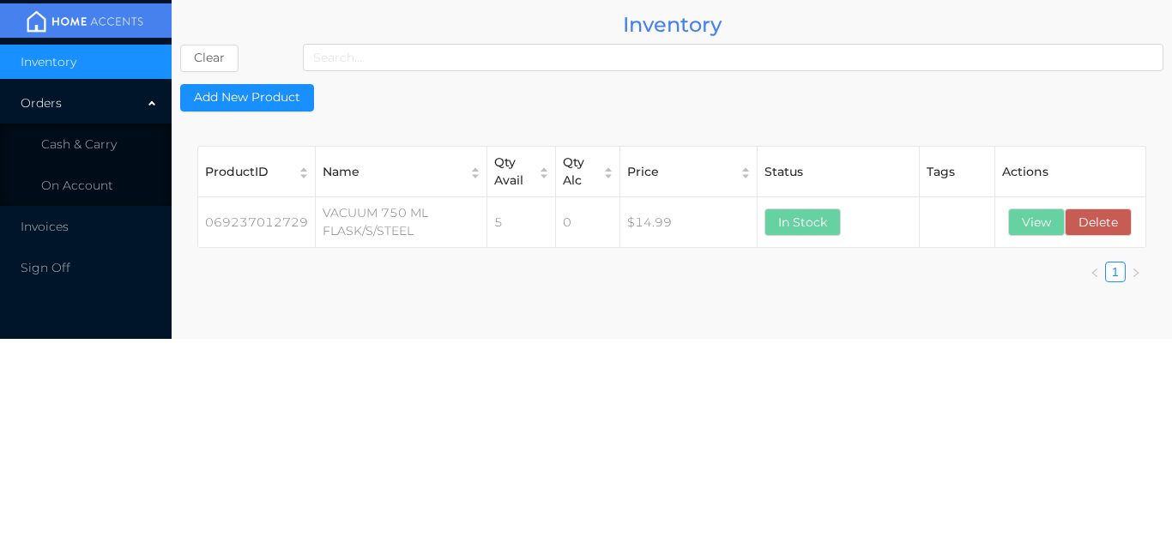
scroll to position [0, 0]
click at [106, 130] on li "Cash & Carry" at bounding box center [86, 144] width 172 height 34
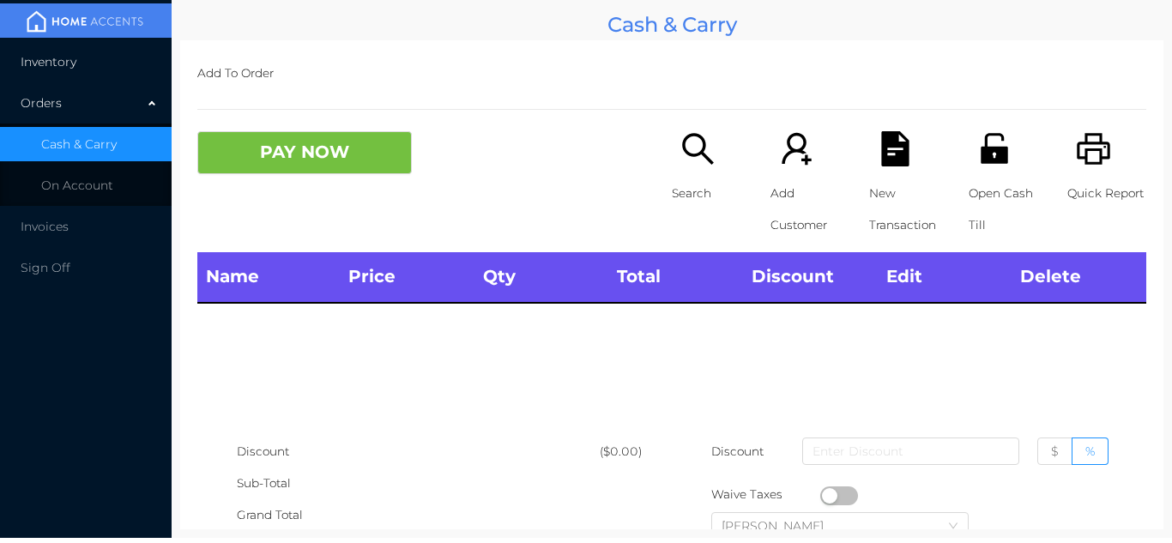
click at [96, 75] on li "Inventory" at bounding box center [86, 62] width 172 height 34
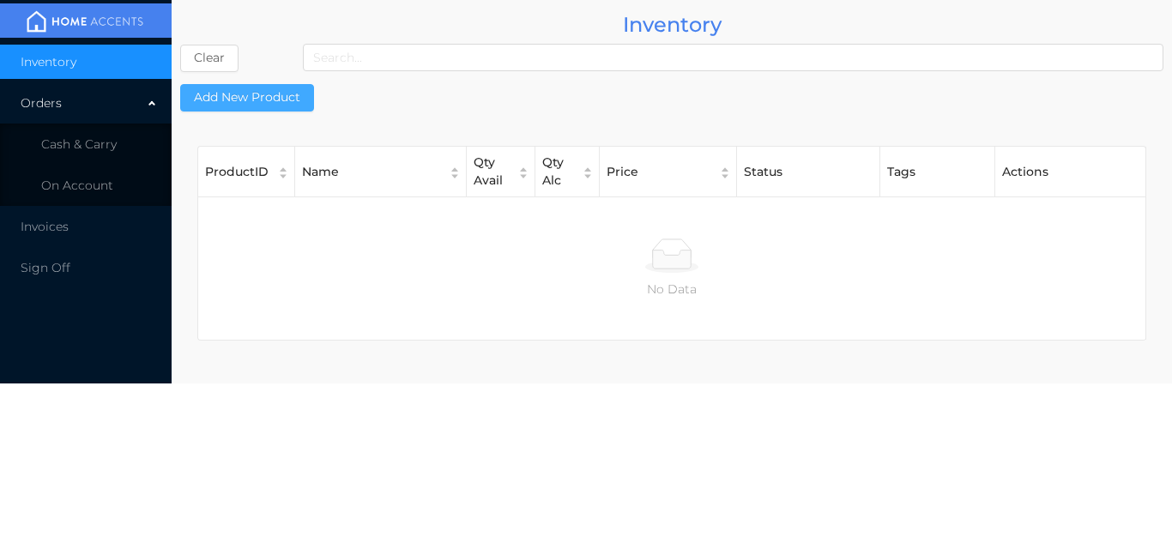
click at [290, 110] on button "Add New Product" at bounding box center [247, 97] width 134 height 27
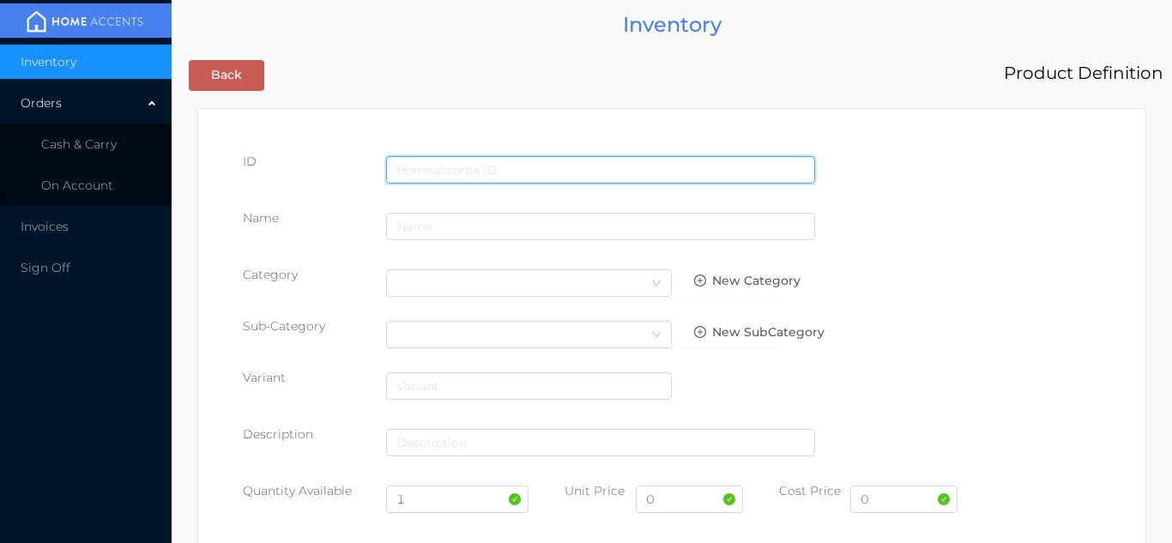
click at [445, 158] on input "text" at bounding box center [600, 169] width 429 height 27
type input "069237012620"
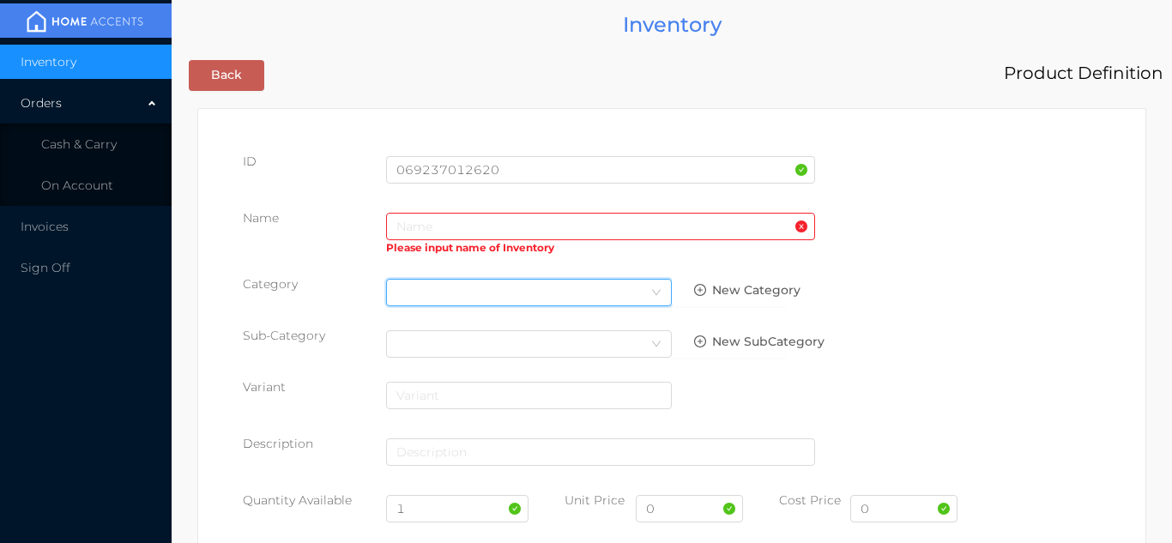
click at [435, 286] on div "Select Category" at bounding box center [528, 293] width 265 height 26
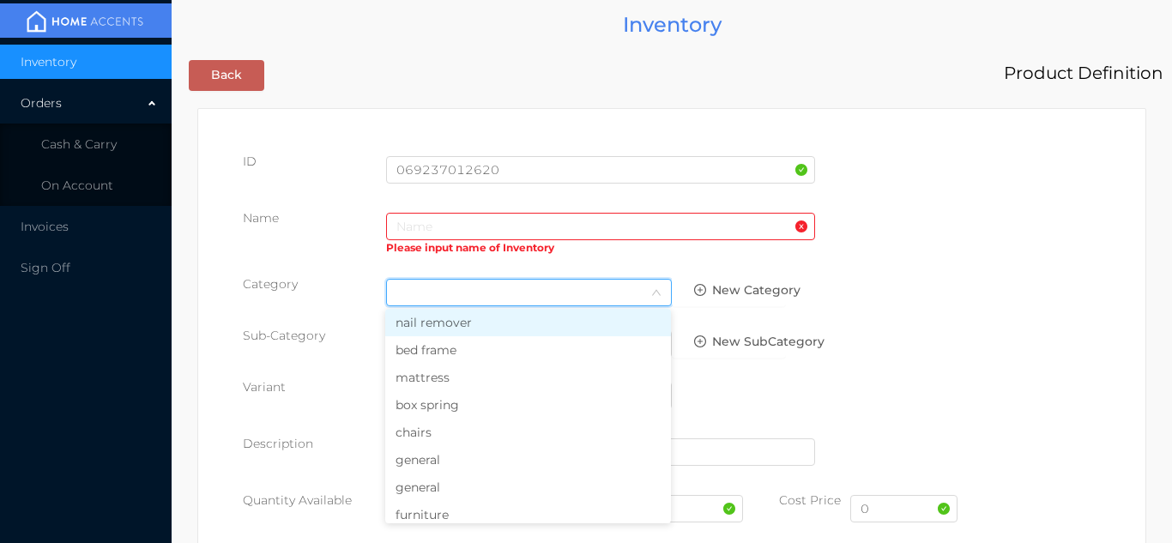
click at [426, 459] on li "general" at bounding box center [528, 459] width 286 height 27
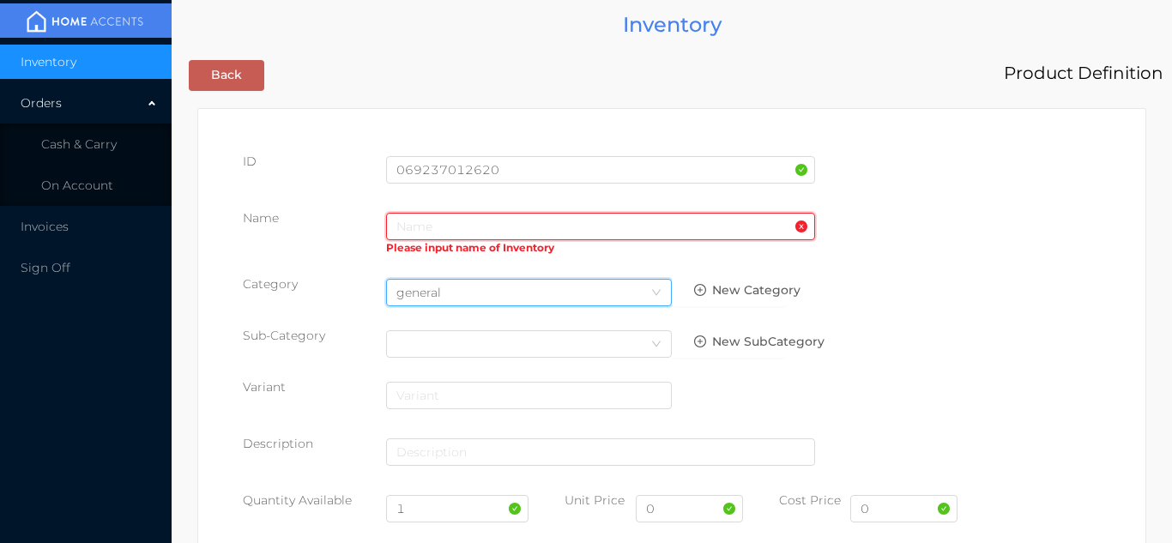
click at [415, 221] on input "text" at bounding box center [600, 226] width 429 height 27
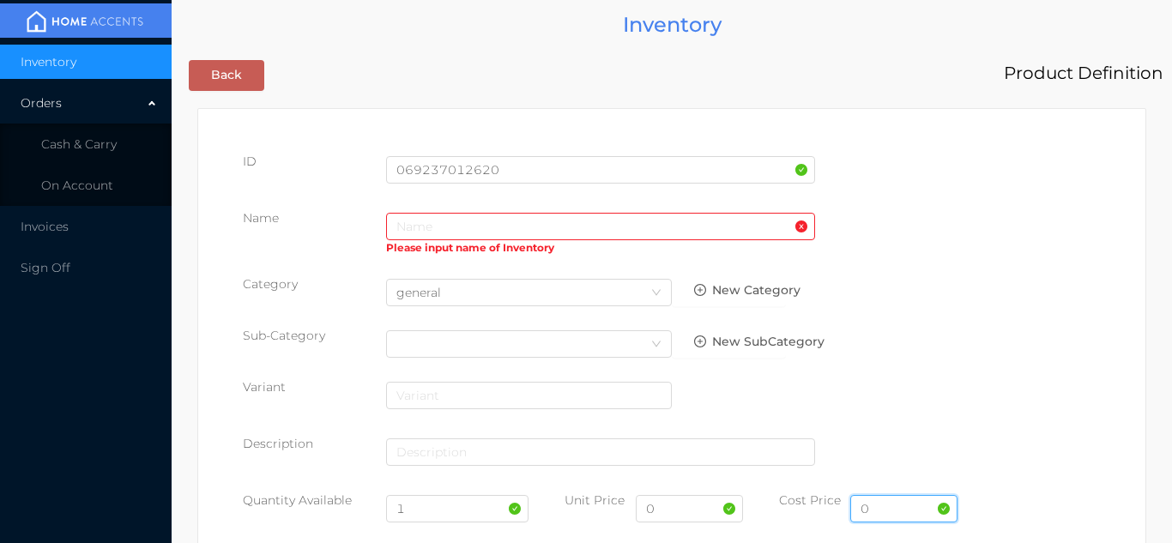
click at [900, 502] on input "0" at bounding box center [903, 508] width 107 height 27
type input "14.65"
click at [674, 513] on input "0" at bounding box center [689, 508] width 107 height 27
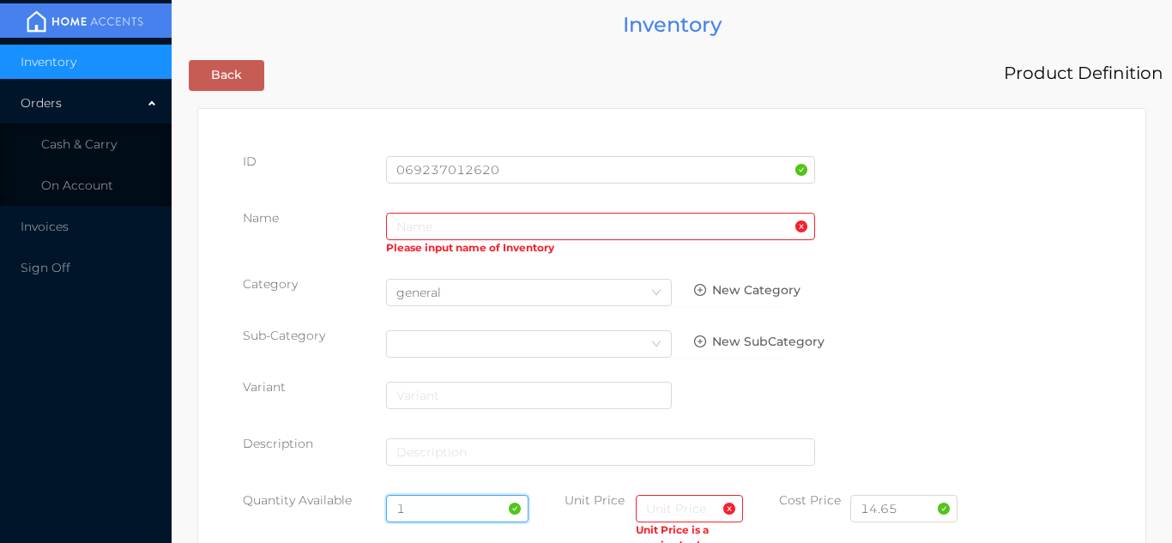
click at [436, 514] on input "1" at bounding box center [457, 508] width 143 height 27
type input "6"
click at [654, 514] on input "text" at bounding box center [689, 508] width 107 height 27
type input "29.99"
click at [408, 221] on input "text" at bounding box center [600, 226] width 429 height 27
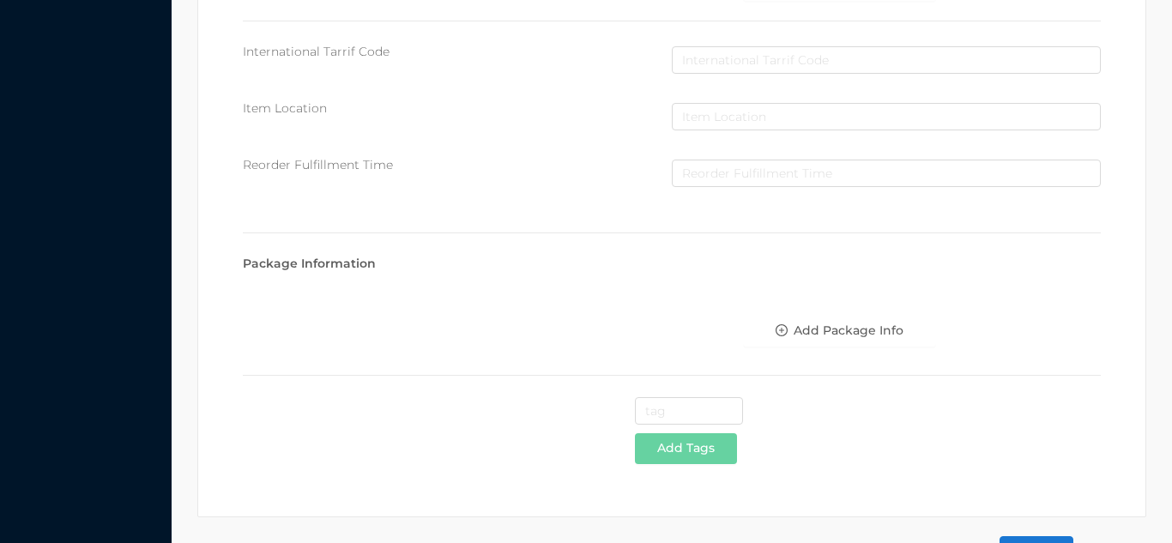
scroll to position [882, 0]
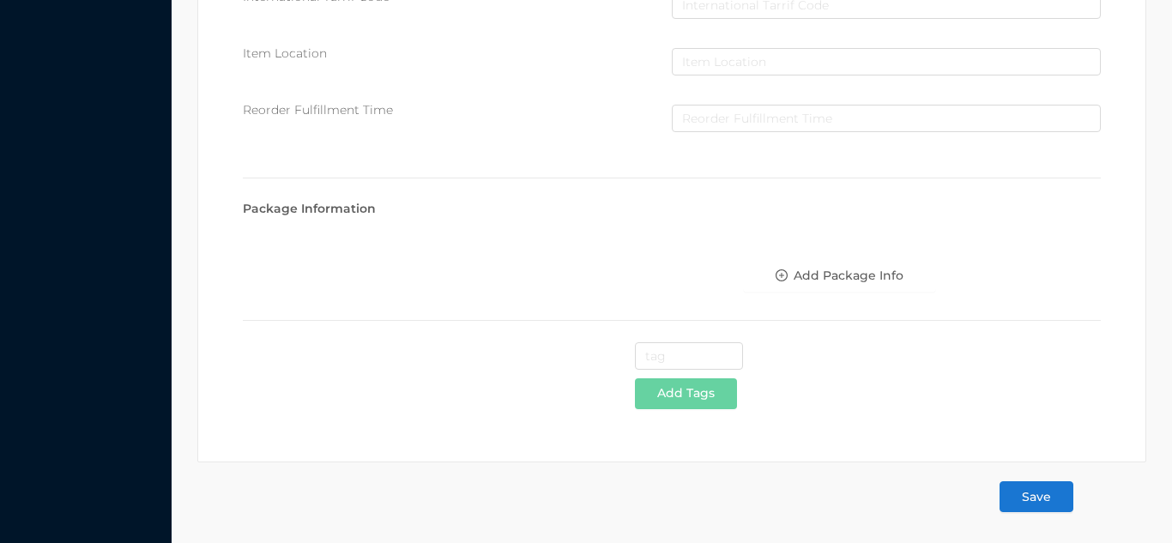
type input "Thermal coffee server/2.0Lt"
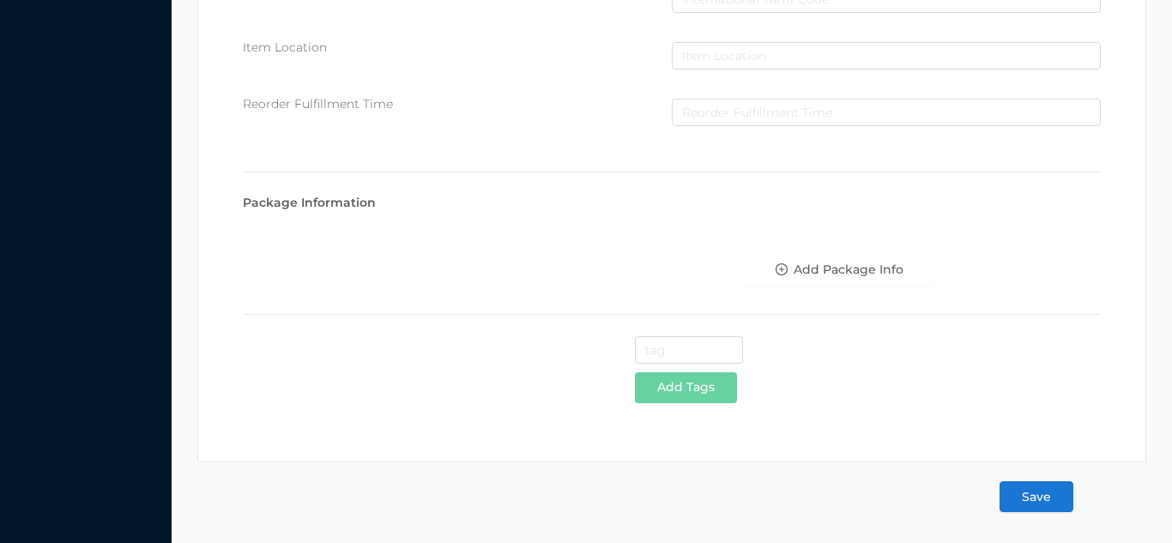
click at [1039, 502] on button "Save" at bounding box center [1037, 496] width 74 height 31
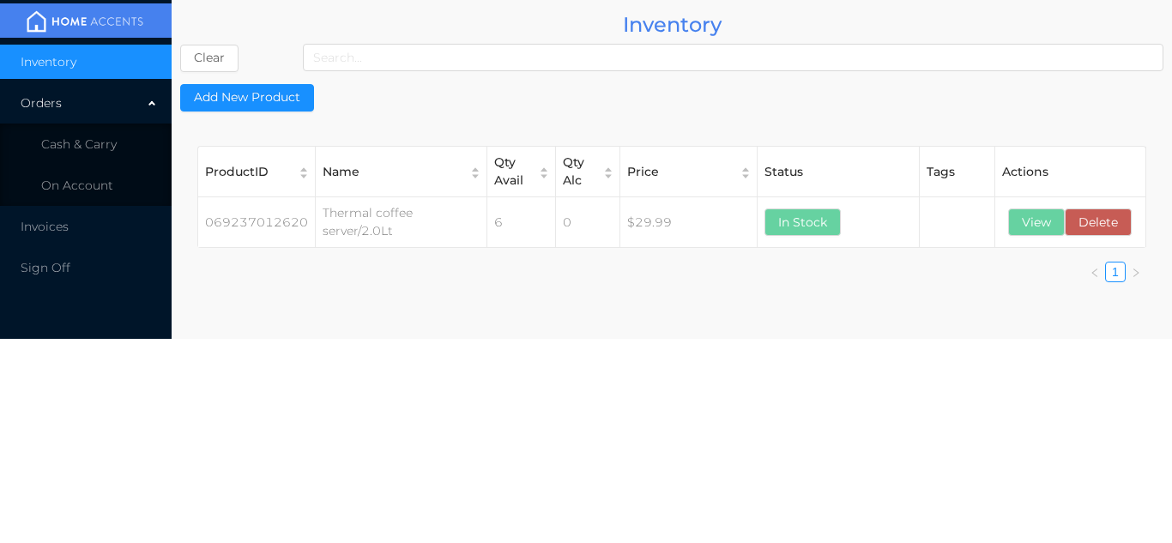
scroll to position [0, 0]
click at [98, 138] on span "Cash & Carry" at bounding box center [79, 143] width 76 height 15
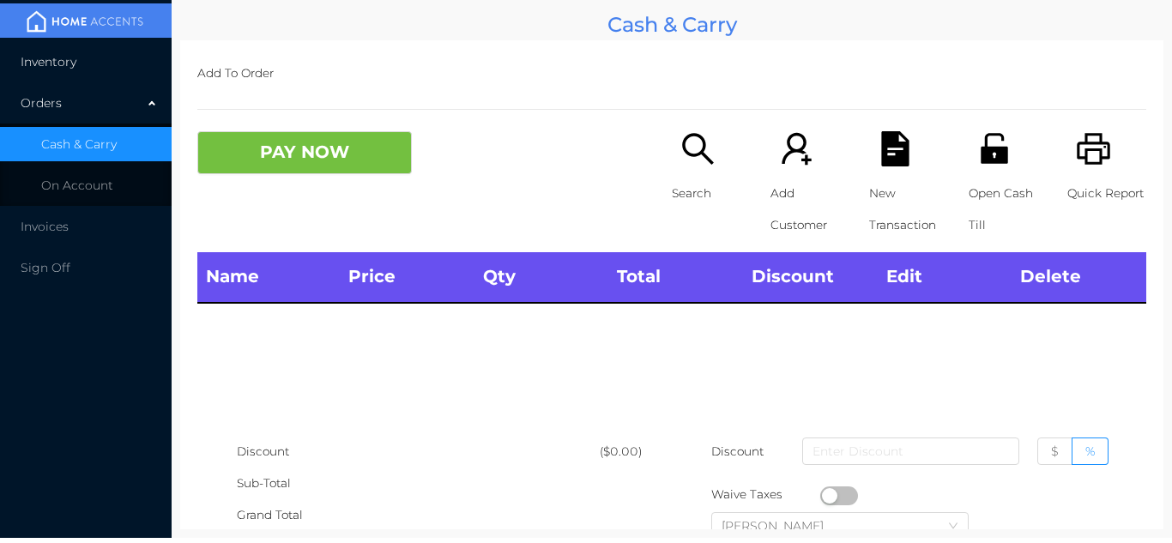
click at [102, 55] on li "Inventory" at bounding box center [86, 62] width 172 height 34
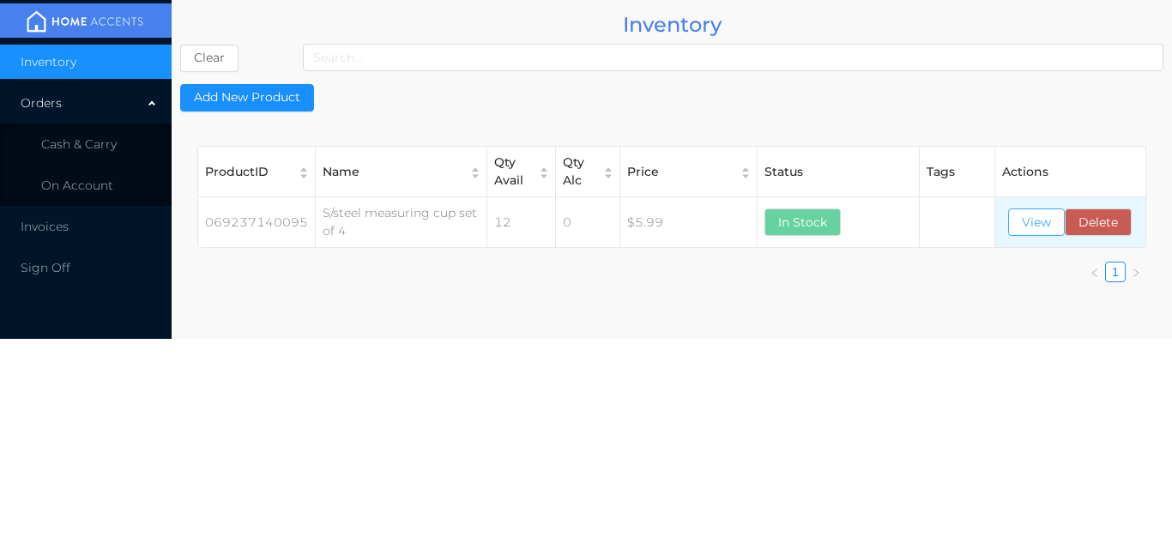
click at [1037, 235] on button "View" at bounding box center [1036, 222] width 57 height 27
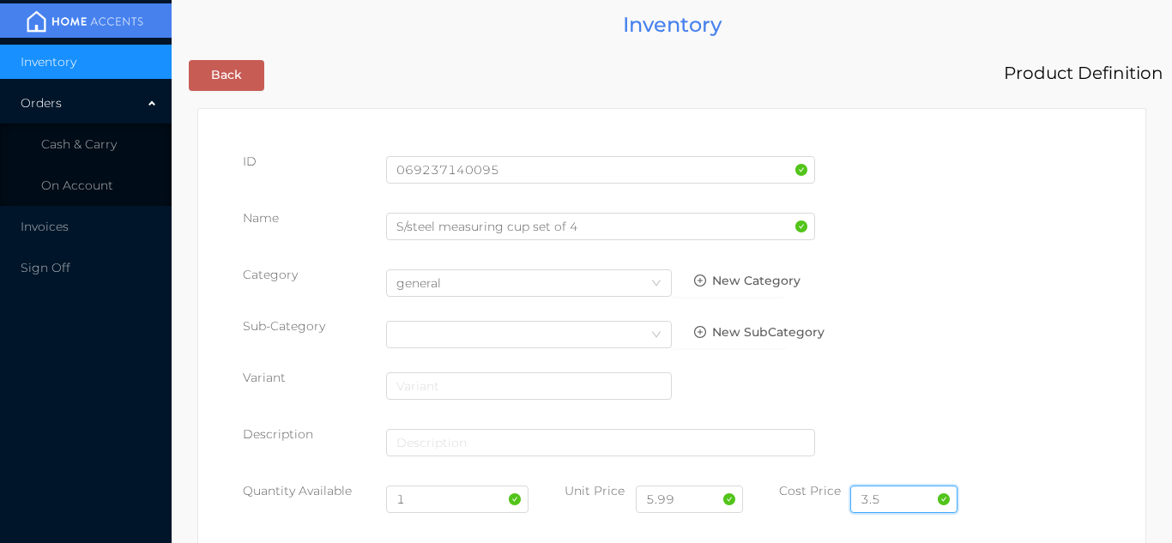
click at [908, 500] on input "3.5" at bounding box center [903, 499] width 107 height 27
type input "3.50"
click at [428, 504] on input "1" at bounding box center [457, 499] width 143 height 27
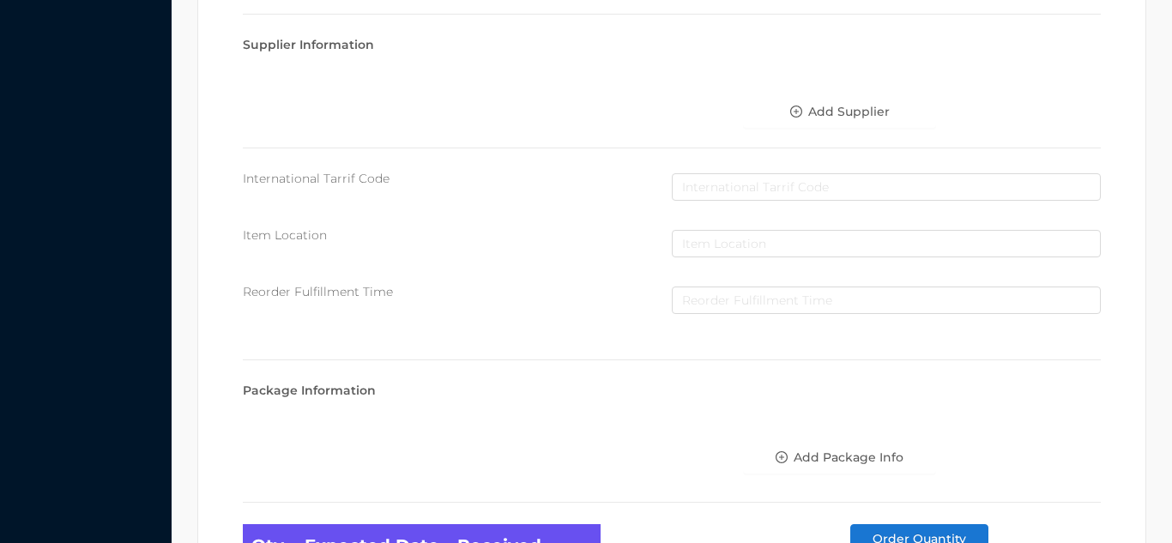
scroll to position [974, 0]
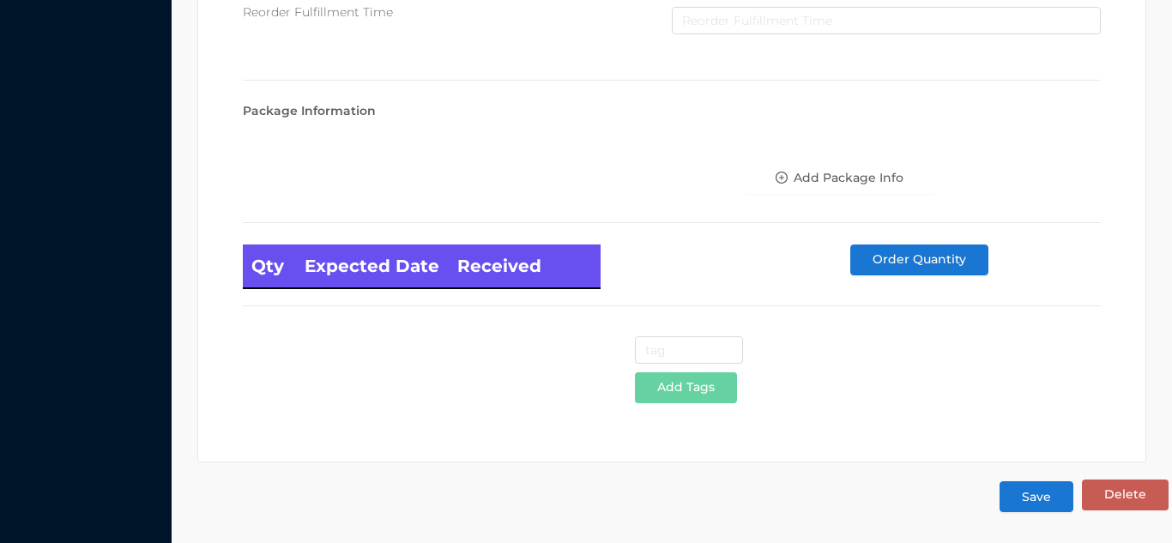
type input "12"
click at [1040, 501] on button "Save" at bounding box center [1037, 496] width 74 height 31
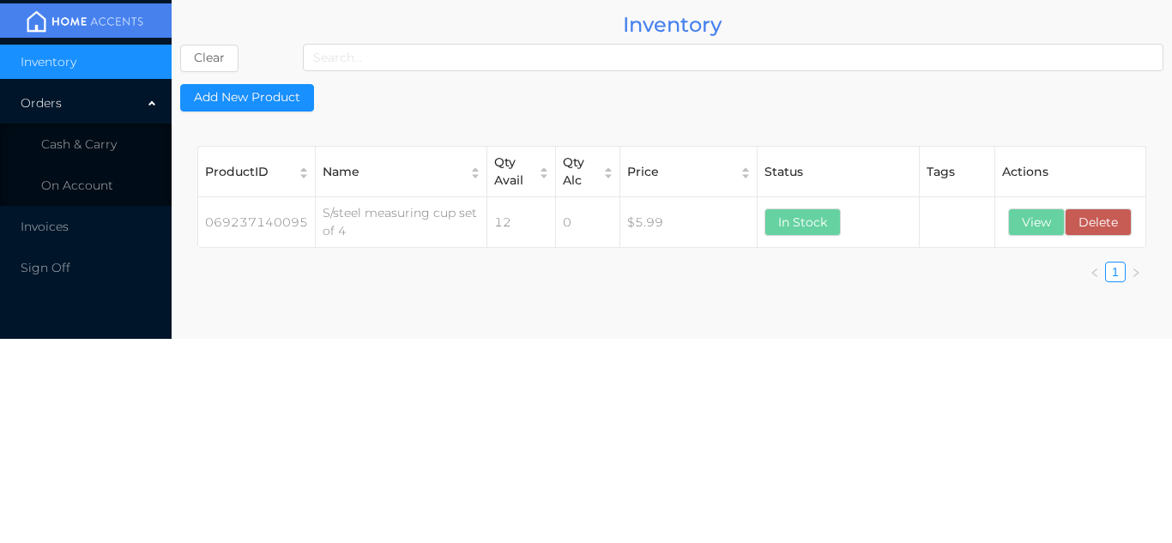
scroll to position [0, 0]
click at [119, 149] on li "Cash & Carry" at bounding box center [86, 144] width 172 height 34
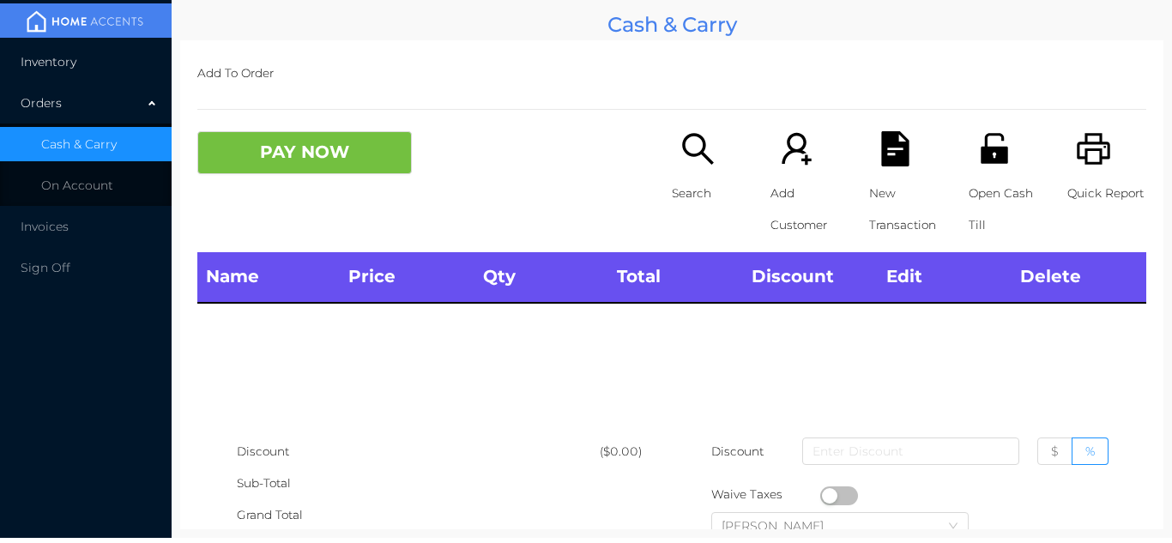
click at [118, 62] on li "Inventory" at bounding box center [86, 62] width 172 height 34
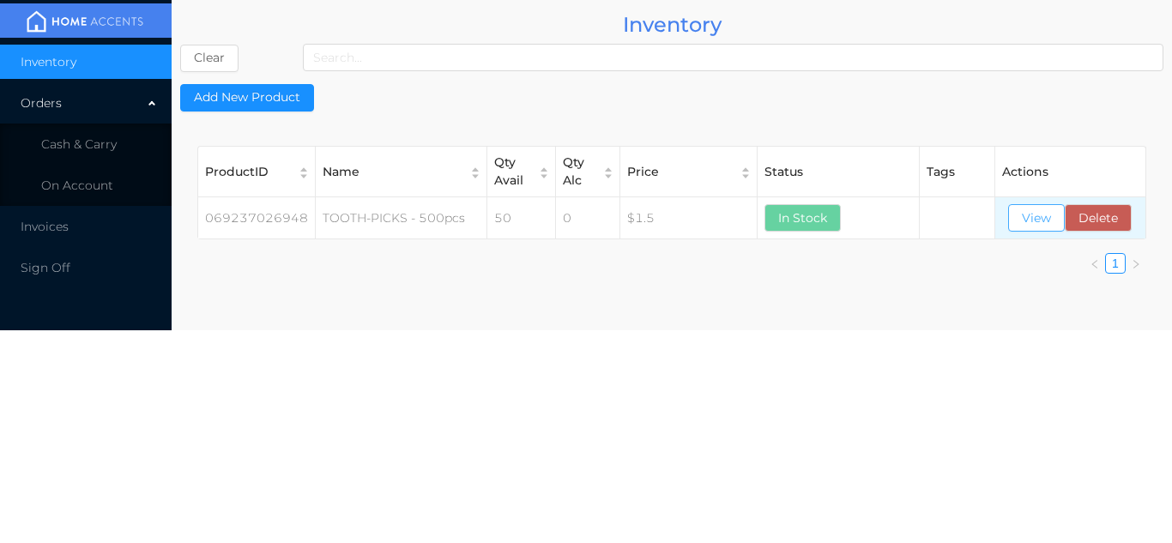
click at [1040, 223] on button "View" at bounding box center [1036, 217] width 57 height 27
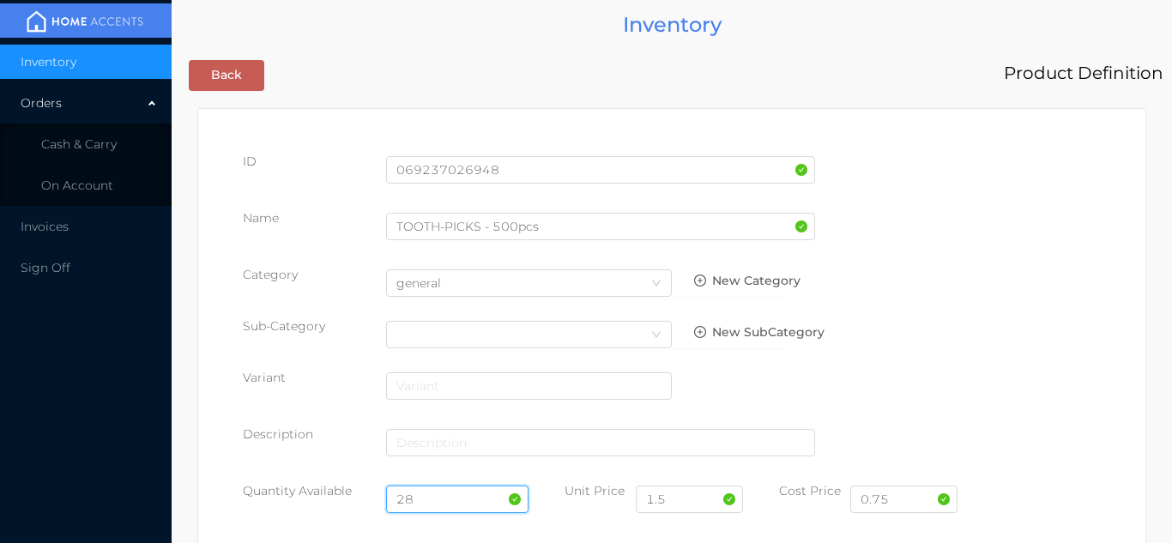
click at [437, 493] on input "28" at bounding box center [457, 499] width 143 height 27
type input "2"
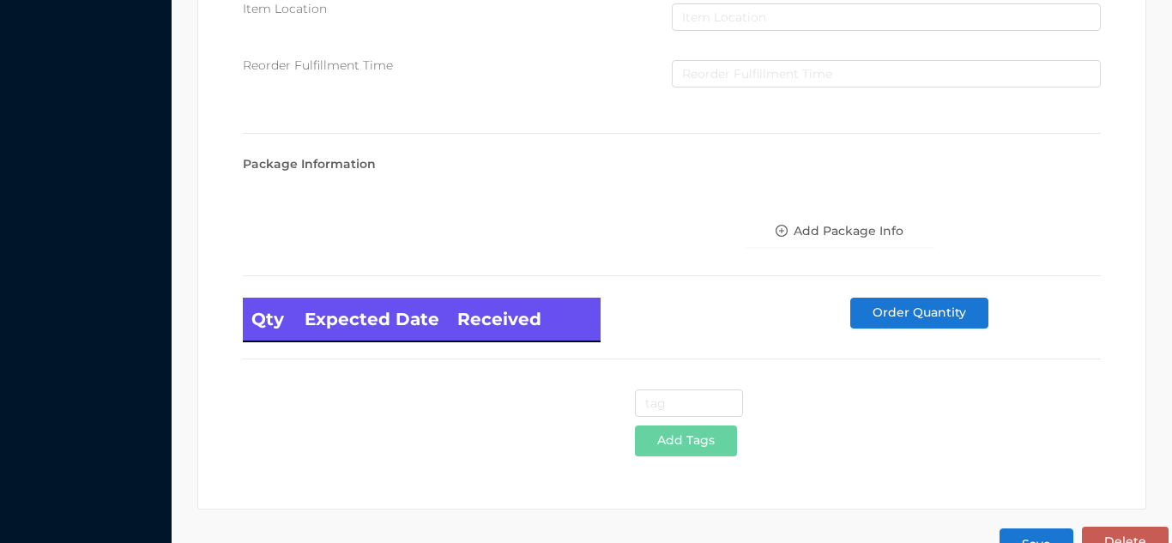
scroll to position [974, 0]
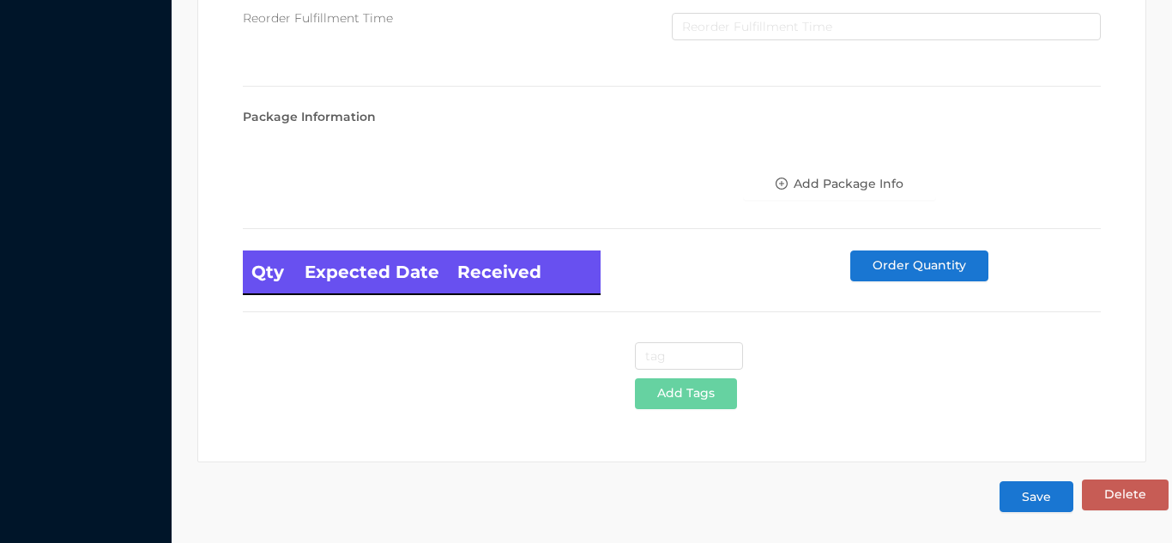
type input "24"
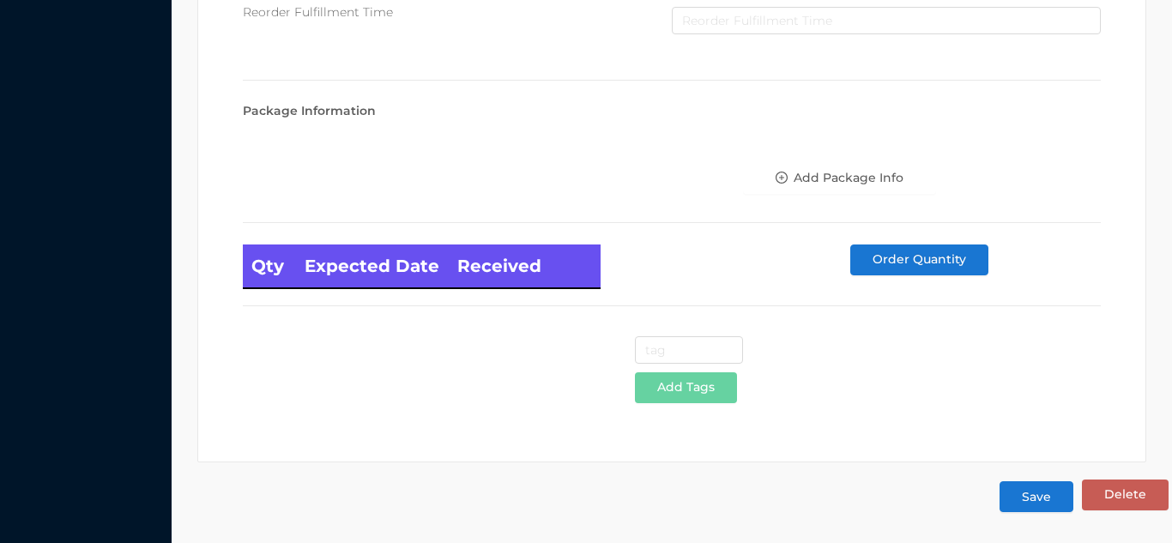
click at [1035, 504] on button "Save" at bounding box center [1037, 496] width 74 height 31
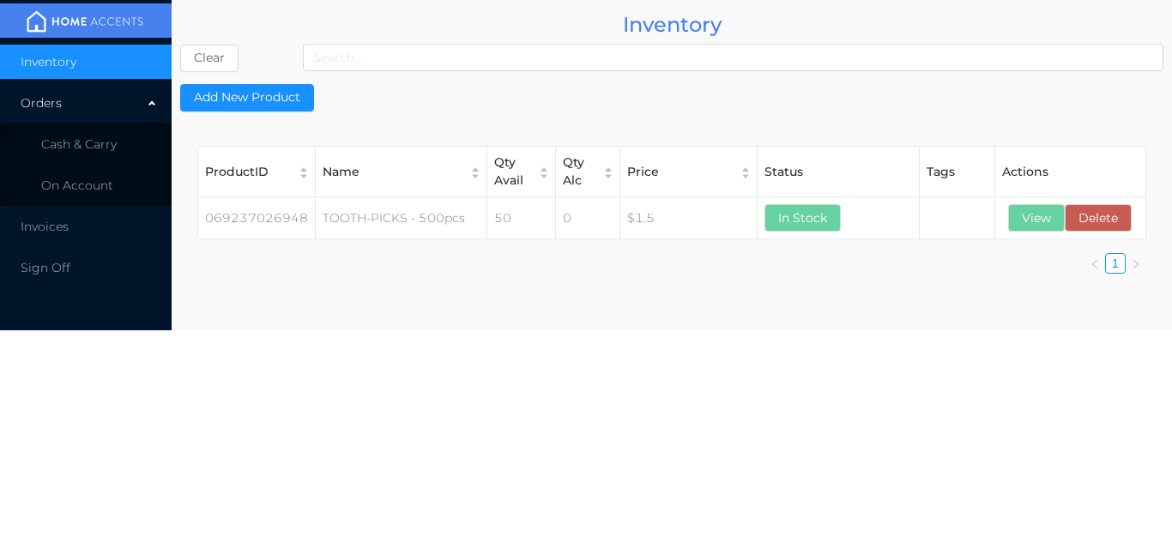
scroll to position [0, 0]
click at [123, 142] on li "Cash & Carry" at bounding box center [86, 144] width 172 height 34
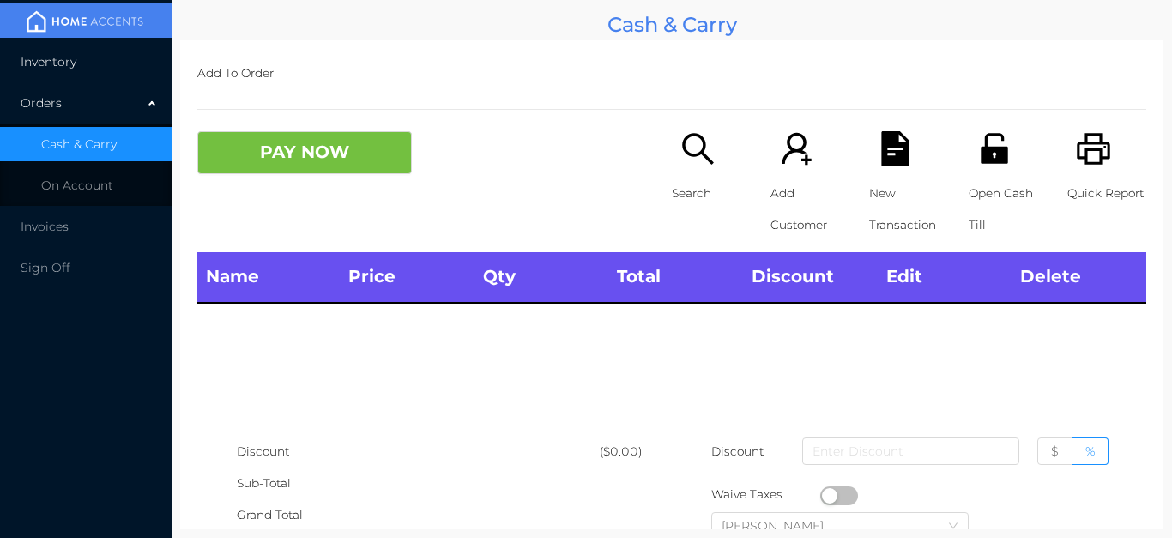
click at [111, 68] on li "Inventory" at bounding box center [86, 62] width 172 height 34
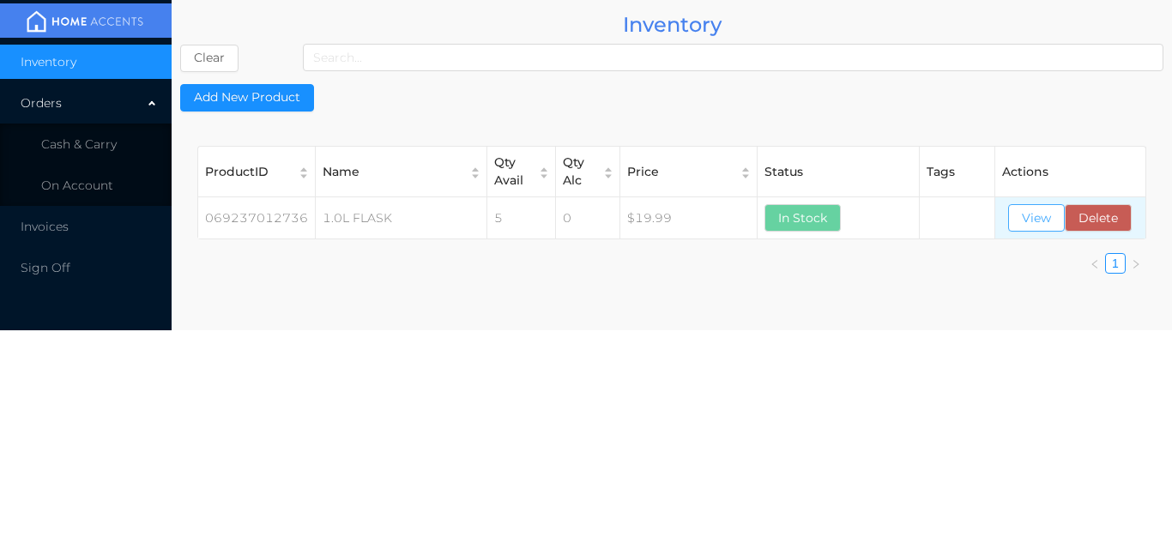
click at [1031, 219] on button "View" at bounding box center [1036, 217] width 57 height 27
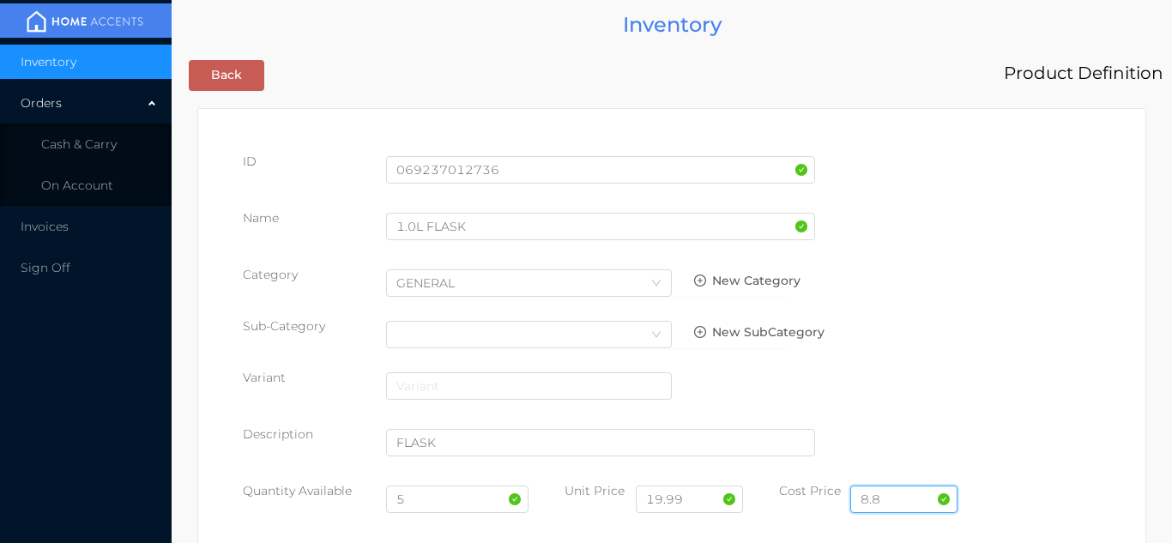
click at [891, 500] on input "8.8" at bounding box center [903, 499] width 107 height 27
type input "8.00"
click at [437, 503] on input "5" at bounding box center [457, 499] width 143 height 27
type input "1"
type input "9"
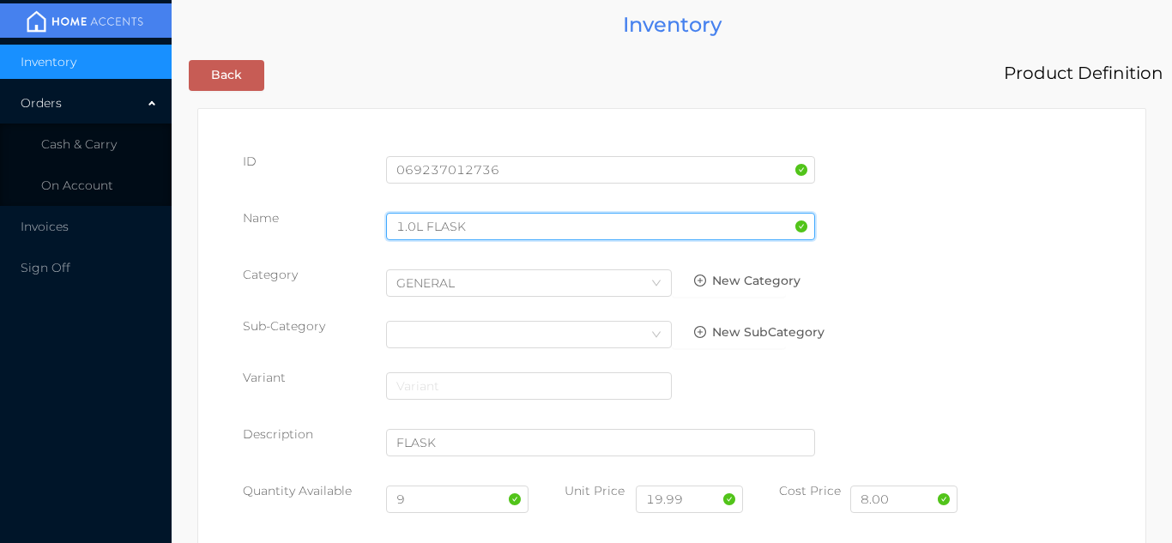
click at [481, 228] on input "1.0L FLASK" at bounding box center [600, 226] width 429 height 27
click at [553, 232] on input "1.0L FLASK Stainless steel/18/10" at bounding box center [600, 226] width 429 height 27
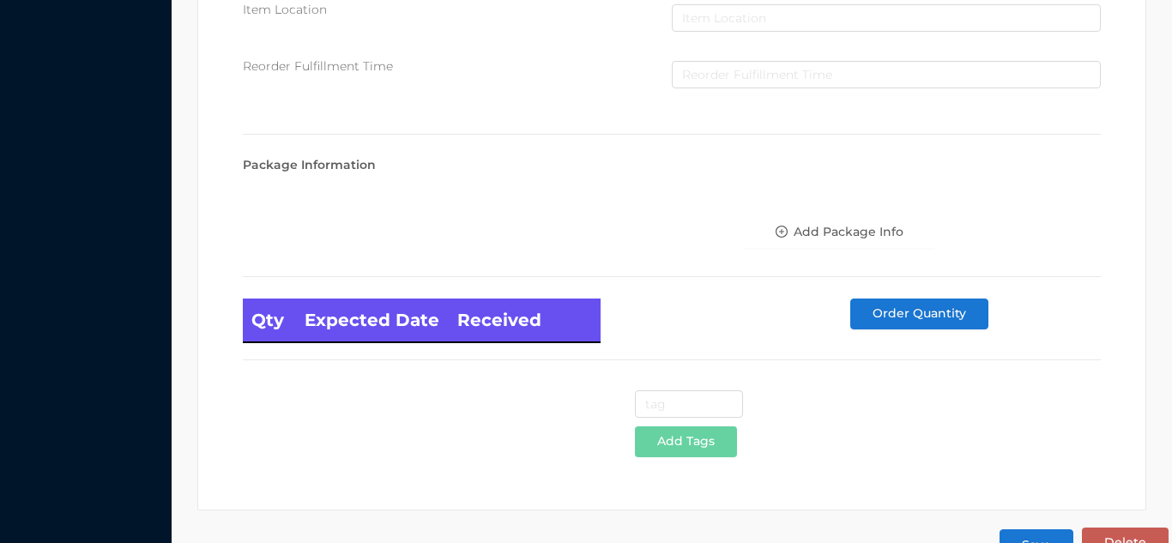
scroll to position [974, 0]
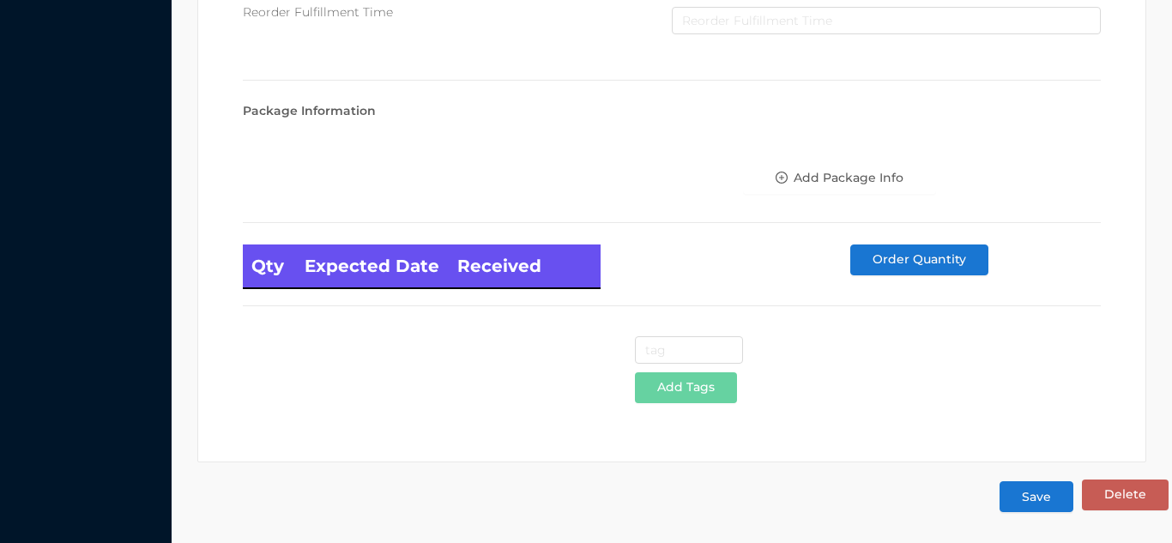
type input "1.0L FLASK Stainless steel-18/10"
click at [1040, 496] on button "Save" at bounding box center [1037, 496] width 74 height 31
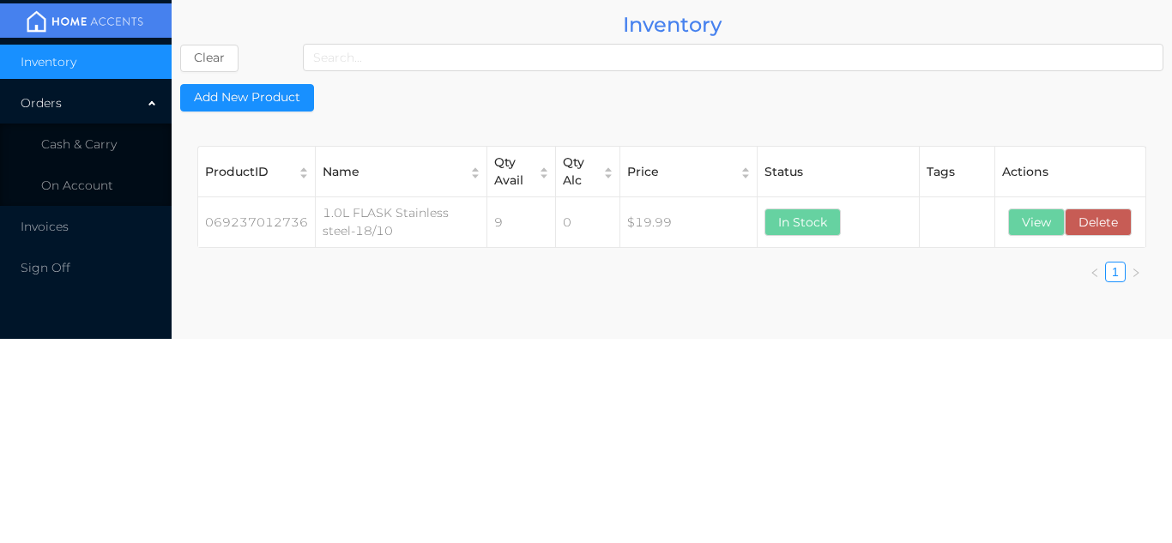
click at [102, 136] on li "Cash & Carry" at bounding box center [86, 144] width 172 height 34
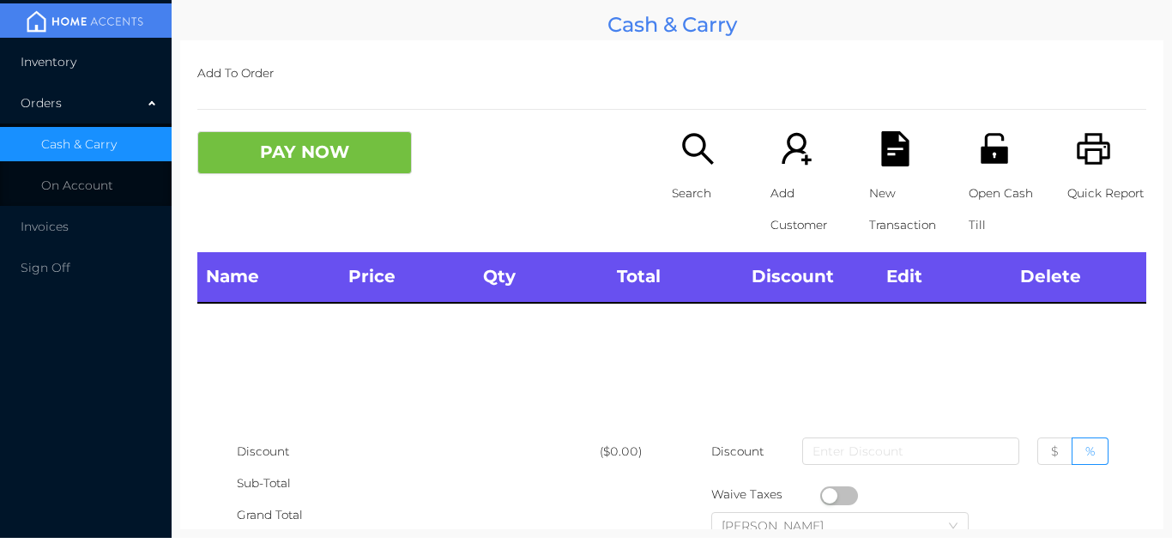
click at [93, 61] on li "Inventory" at bounding box center [86, 62] width 172 height 34
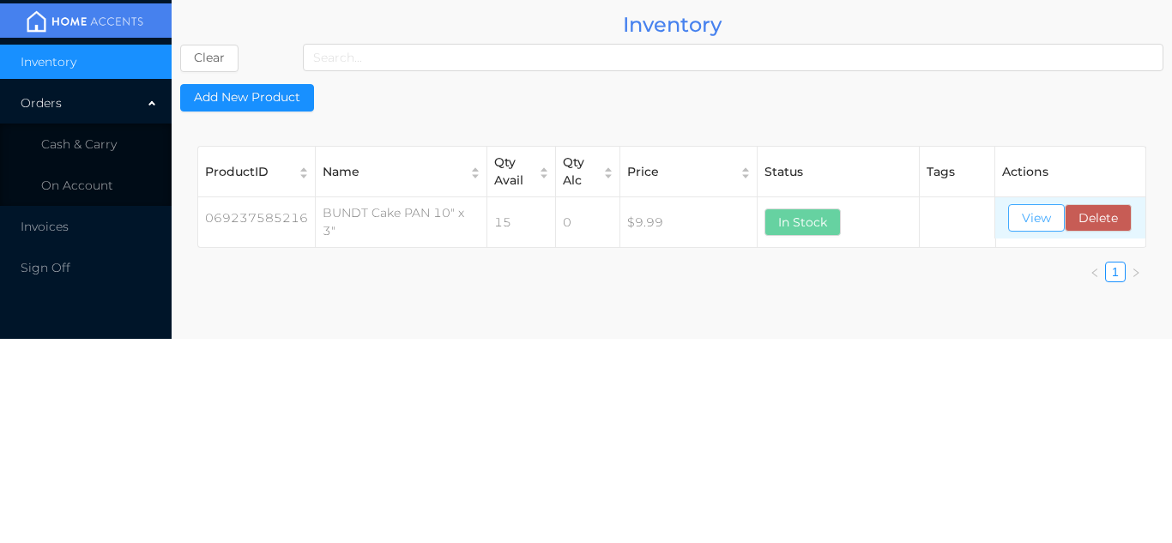
click at [1036, 217] on button "View" at bounding box center [1036, 217] width 57 height 27
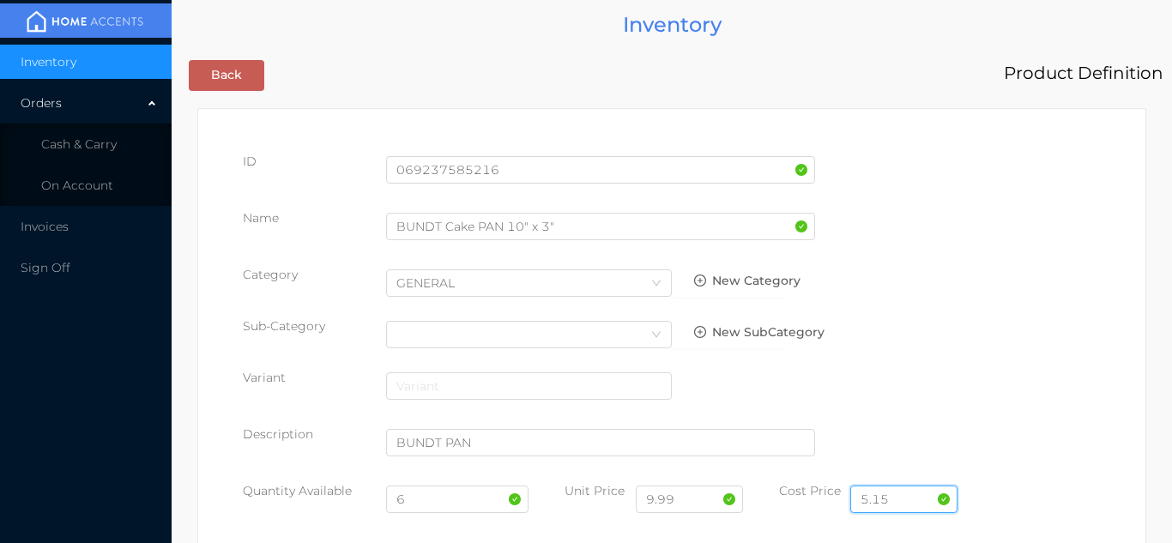
click at [907, 495] on input "5.15" at bounding box center [903, 499] width 107 height 27
type input "5"
type input "4.70"
click at [440, 502] on input "6" at bounding box center [457, 499] width 143 height 27
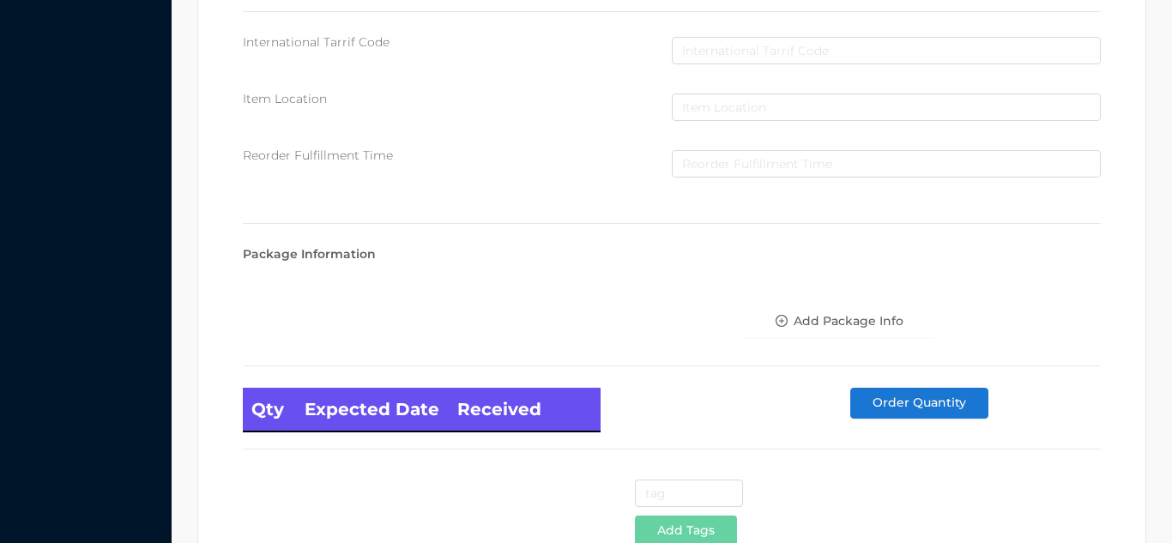
scroll to position [974, 0]
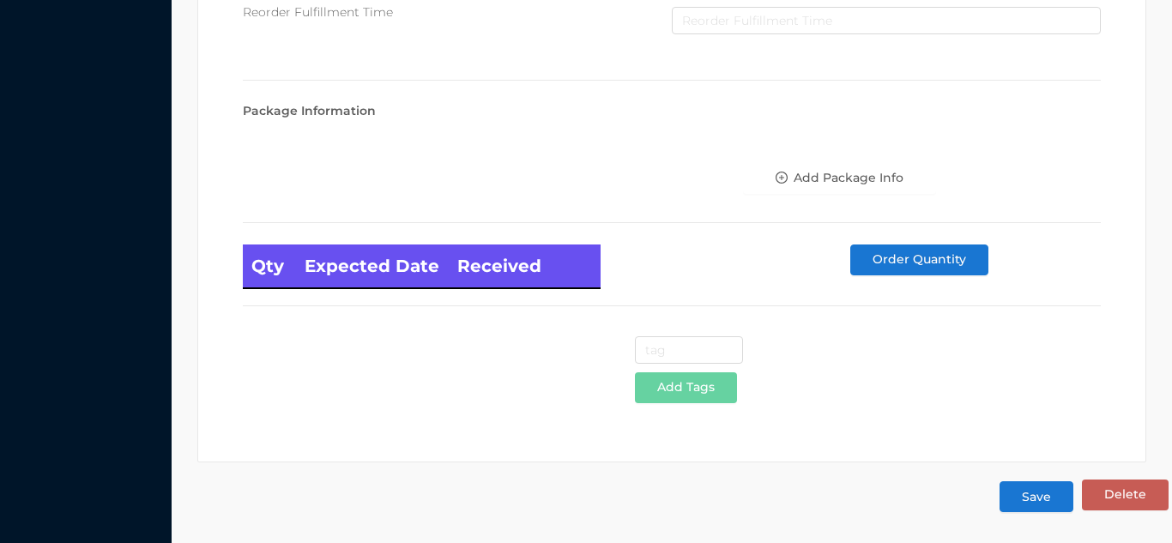
click at [1048, 497] on button "Save" at bounding box center [1037, 496] width 74 height 31
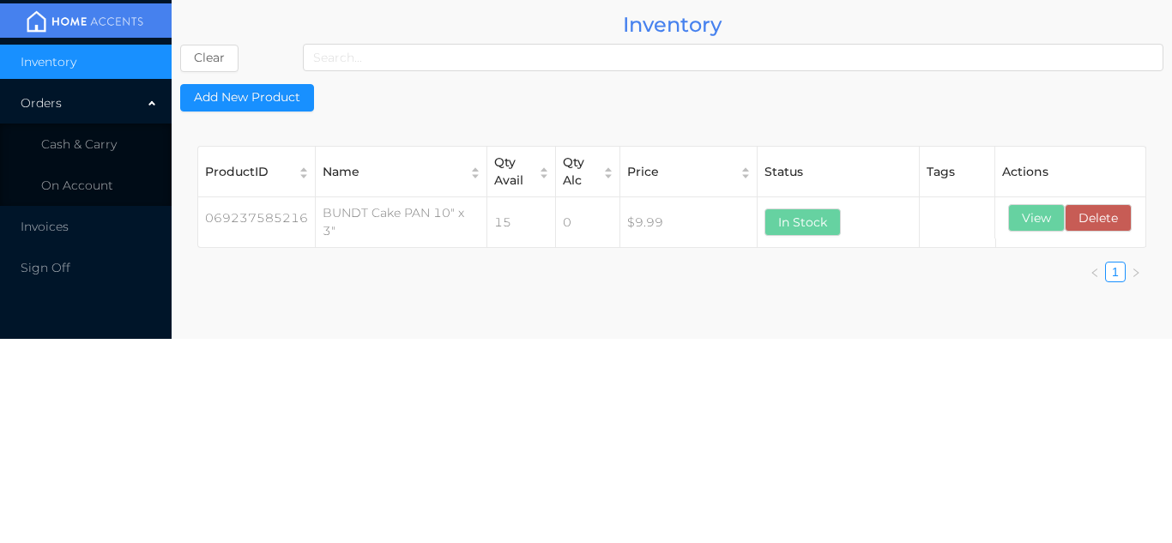
scroll to position [0, 0]
click at [115, 139] on span "Cash & Carry" at bounding box center [79, 143] width 76 height 15
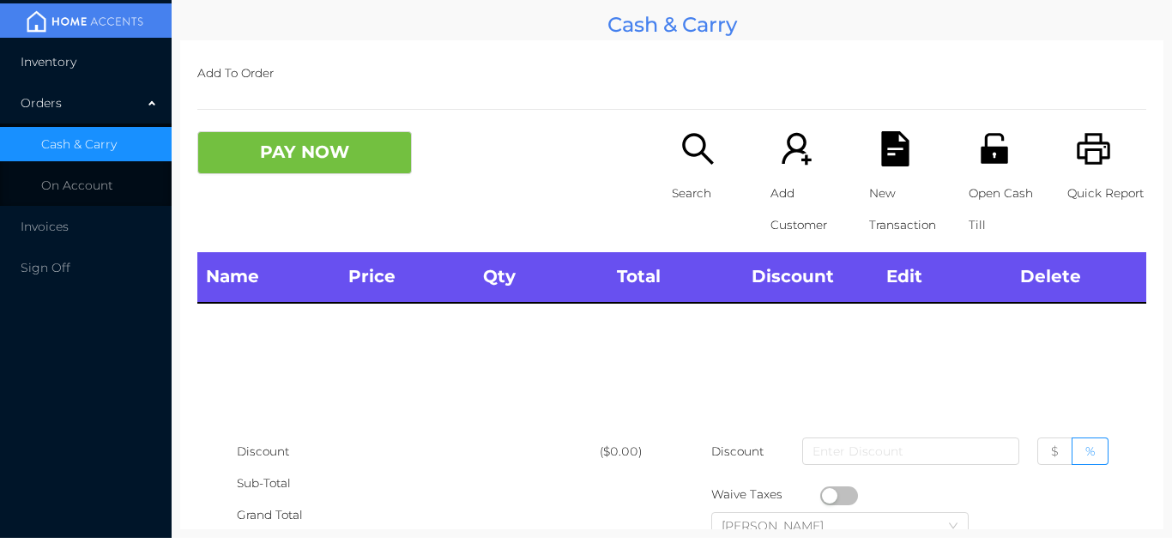
click at [97, 68] on li "Inventory" at bounding box center [86, 62] width 172 height 34
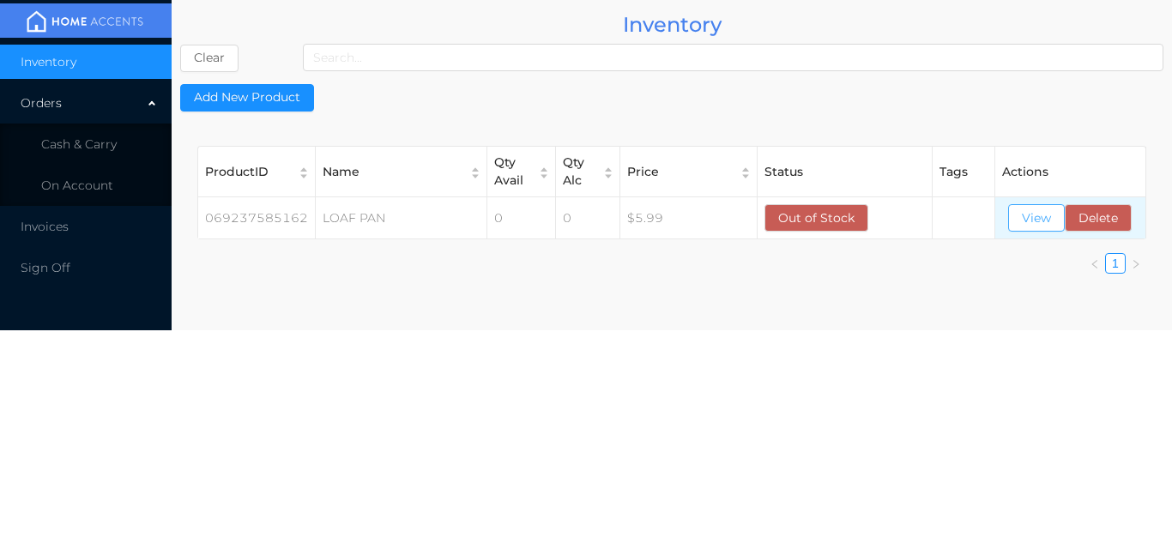
click at [1036, 212] on button "View" at bounding box center [1036, 217] width 57 height 27
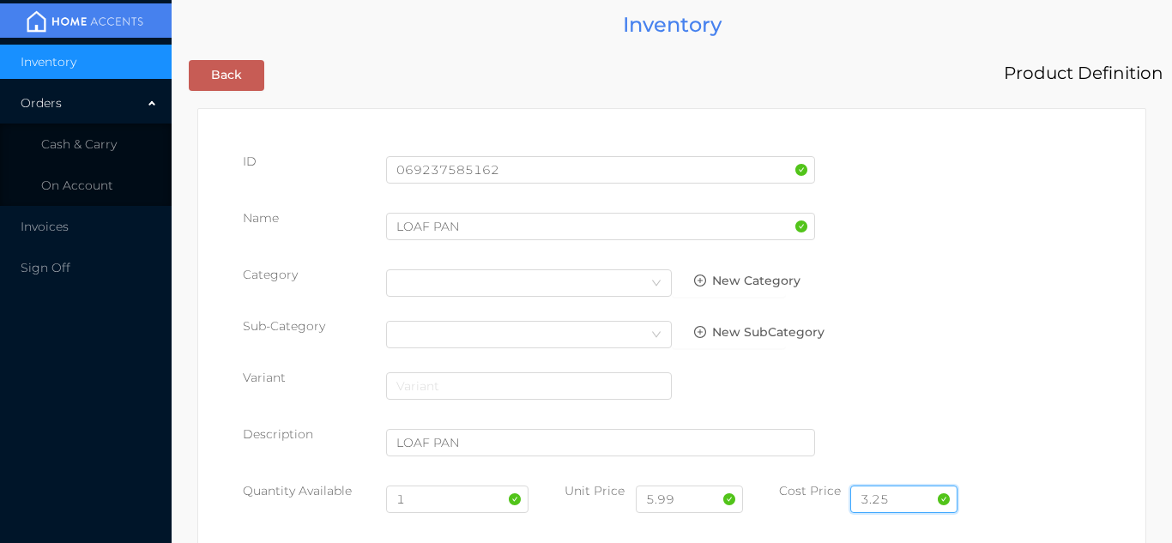
click at [892, 498] on input "3.25" at bounding box center [903, 499] width 107 height 27
click at [423, 504] on input "1" at bounding box center [457, 499] width 143 height 27
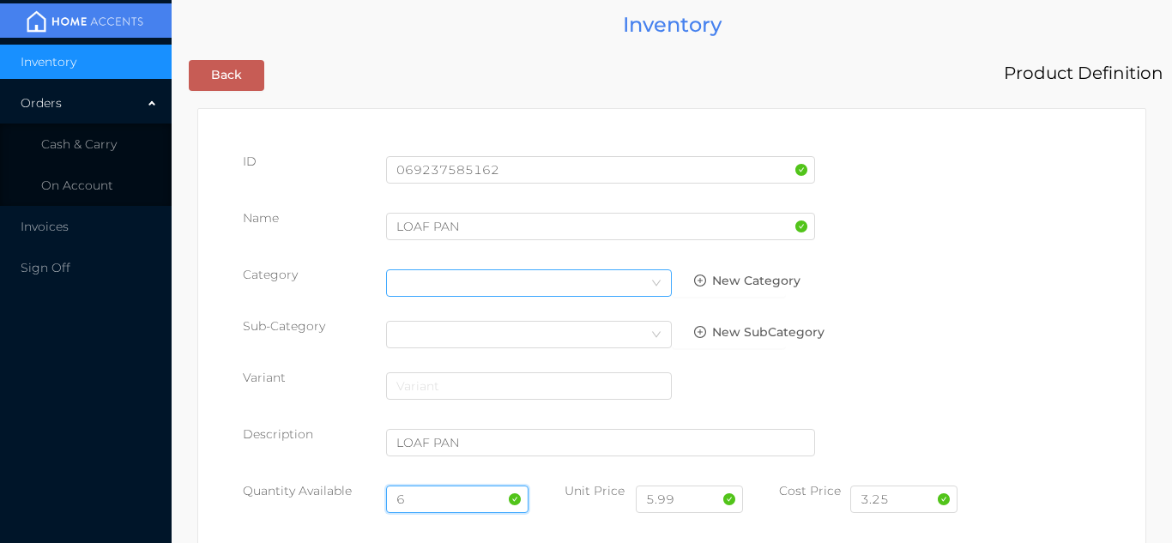
type input "6"
click at [416, 287] on div "Select Category" at bounding box center [528, 283] width 265 height 26
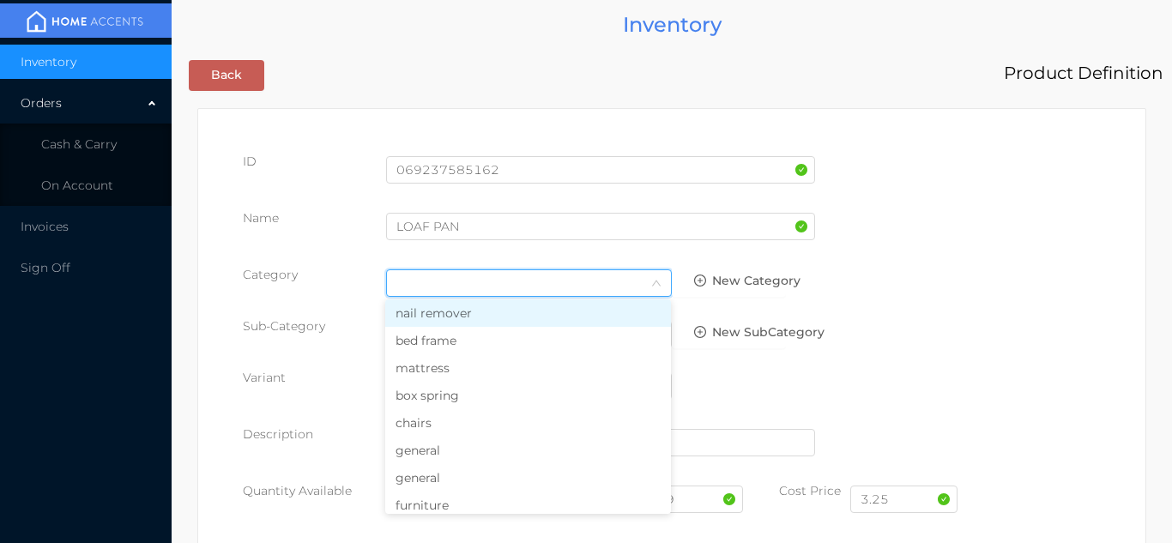
click at [436, 459] on li "general" at bounding box center [528, 450] width 286 height 27
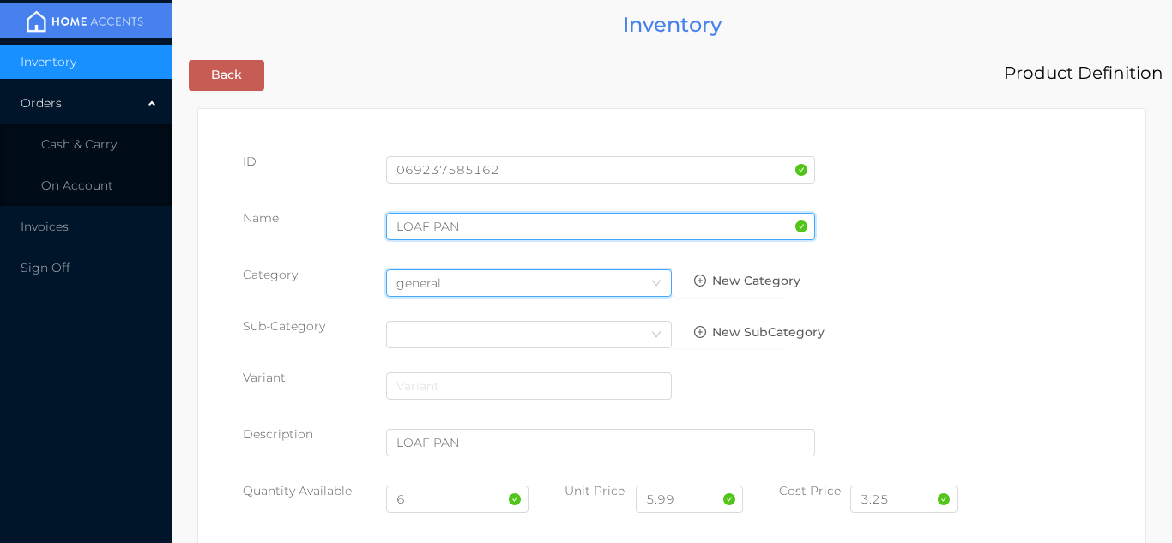
click at [480, 219] on input "LOAF PAN" at bounding box center [600, 226] width 429 height 27
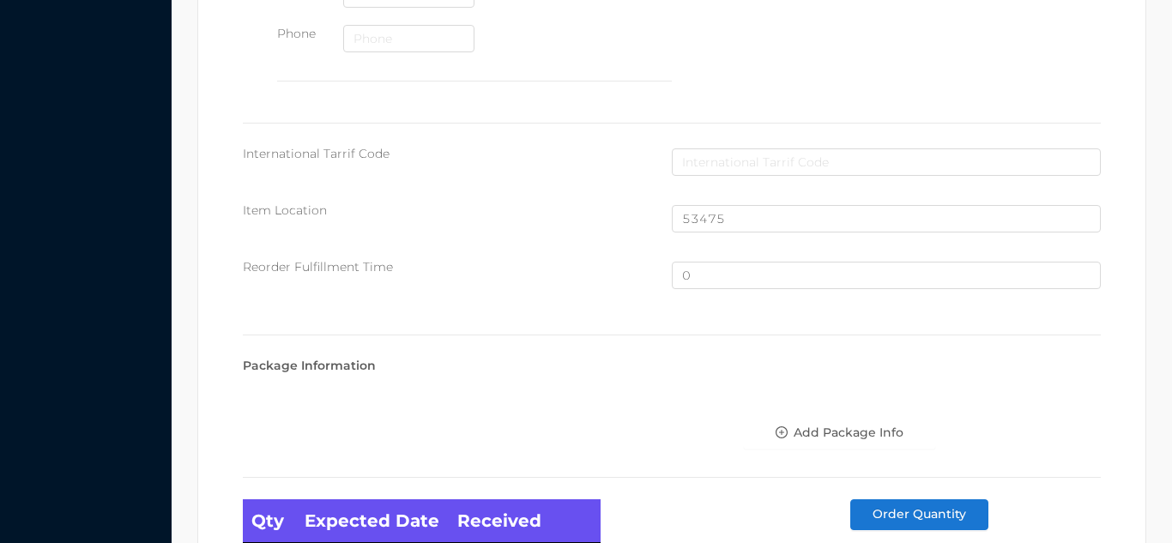
scroll to position [1155, 0]
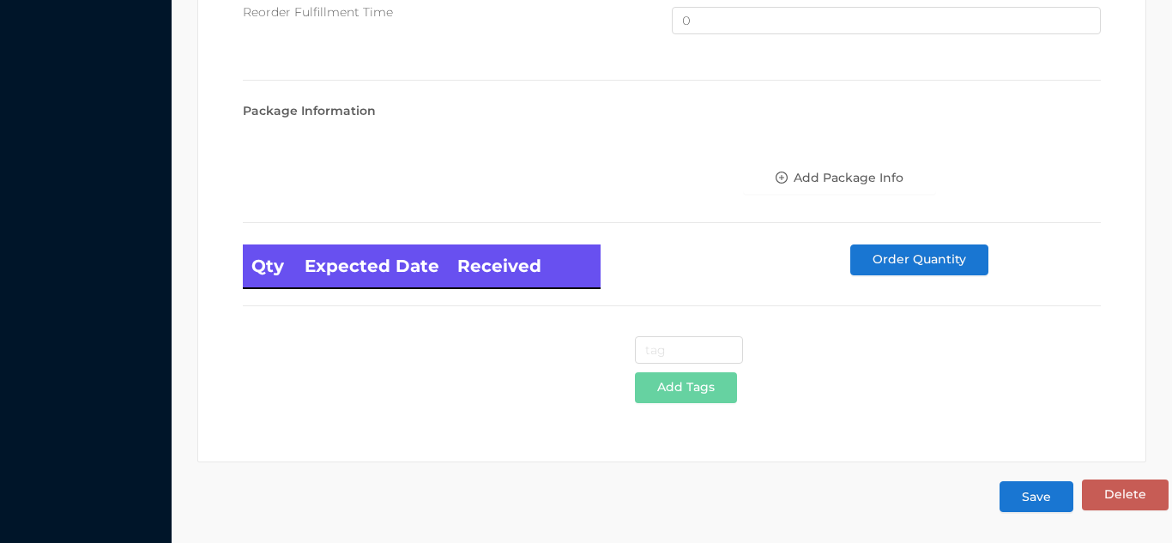
type input "LOAF PAN/33.4x12.8x6.7cm"
click at [1025, 507] on button "Save" at bounding box center [1037, 496] width 74 height 31
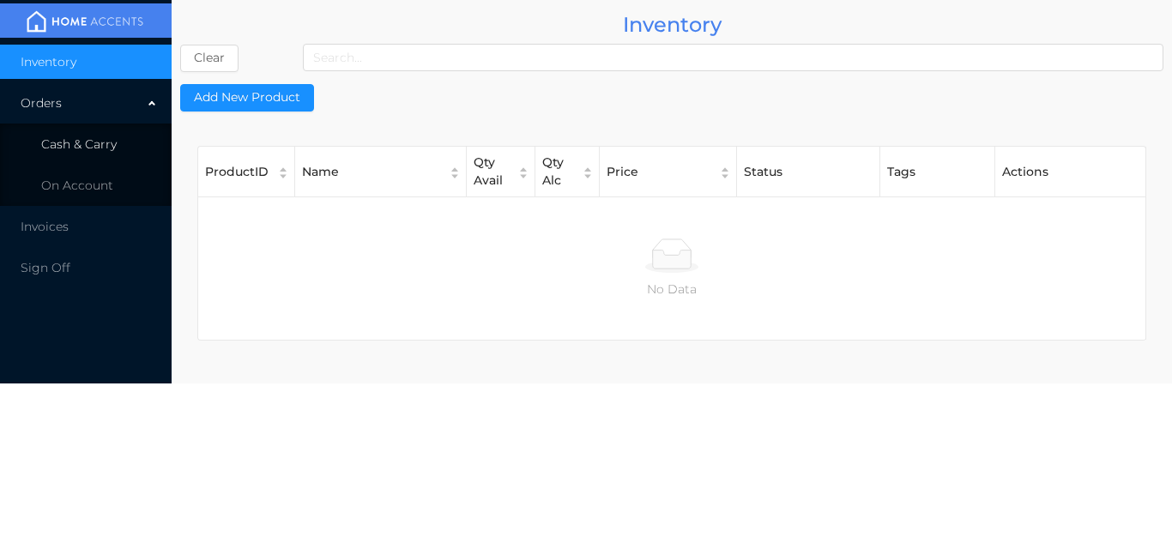
click at [125, 147] on li "Cash & Carry" at bounding box center [86, 144] width 172 height 34
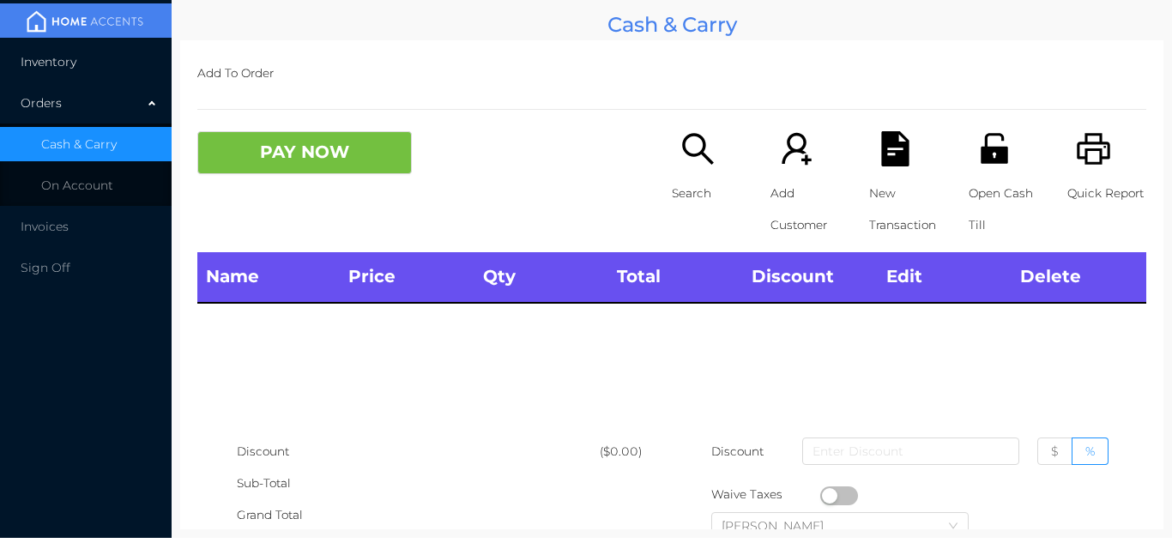
click at [117, 65] on li "Inventory" at bounding box center [86, 62] width 172 height 34
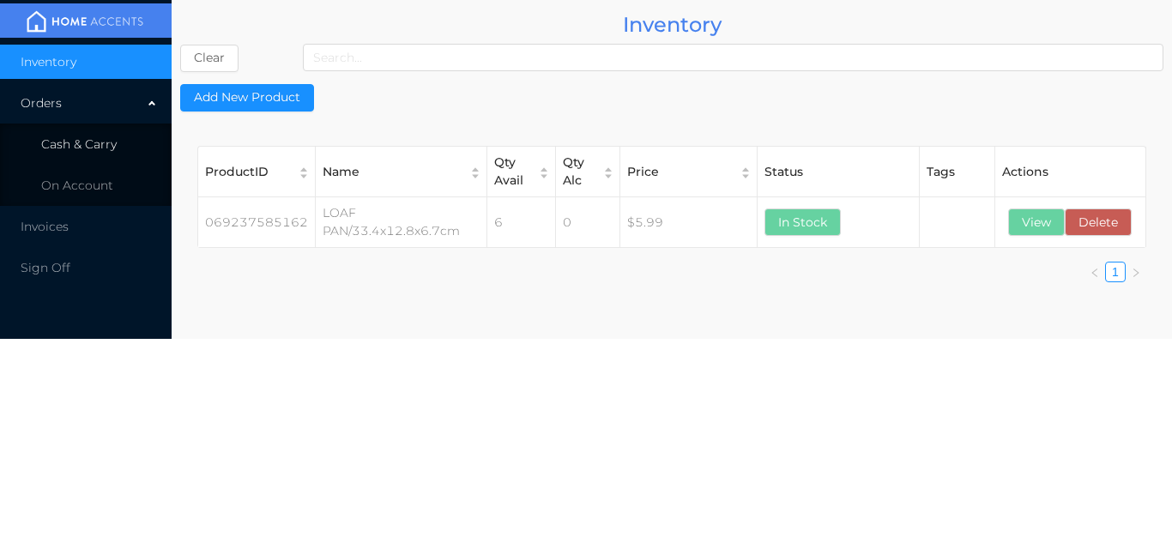
click at [112, 141] on span "Cash & Carry" at bounding box center [79, 143] width 76 height 15
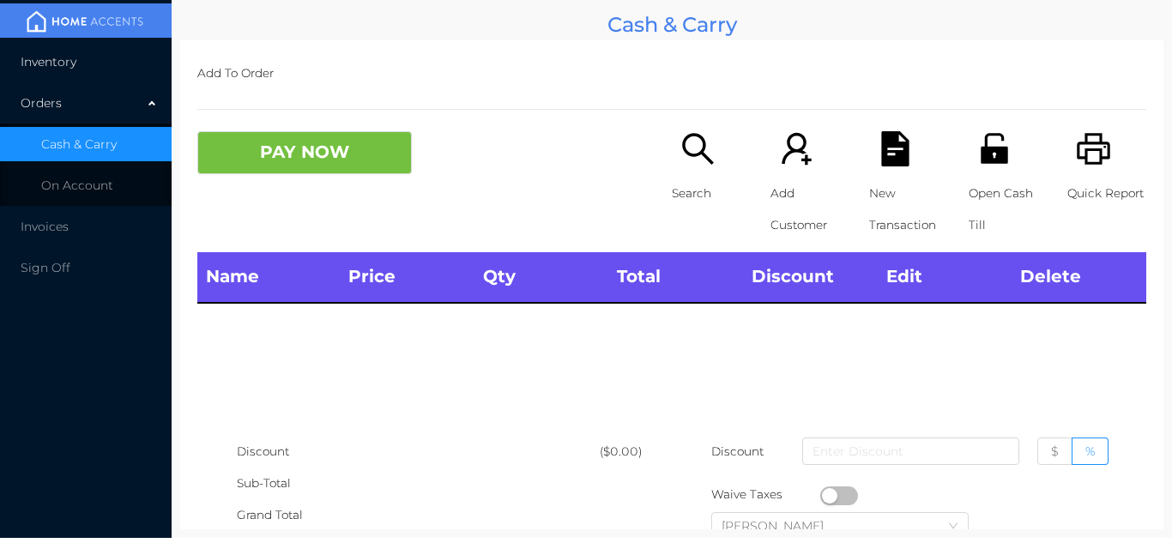
click at [106, 61] on li "Inventory" at bounding box center [86, 62] width 172 height 34
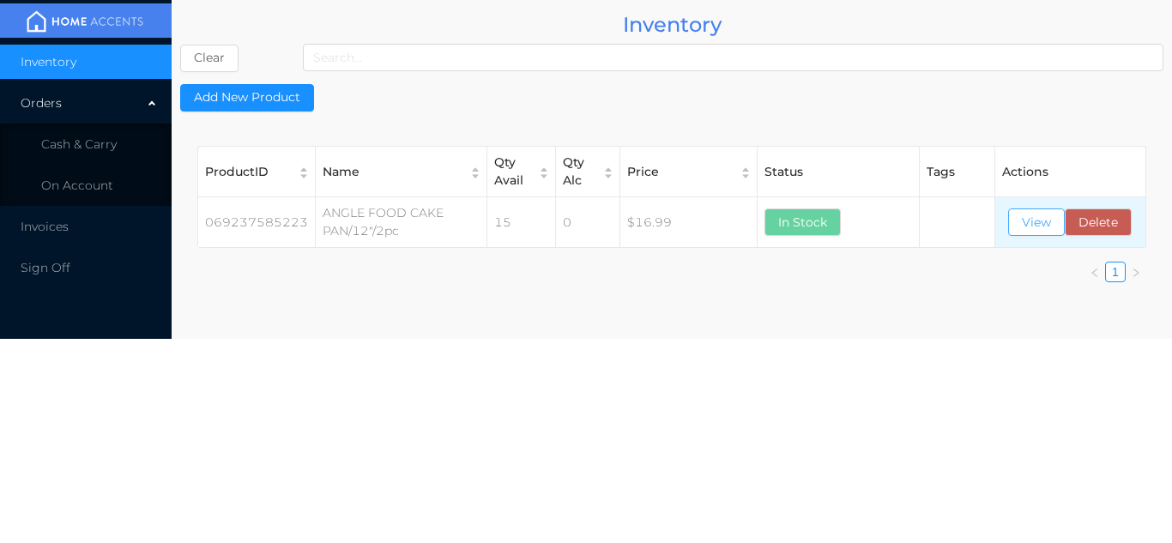
click at [1033, 228] on button "View" at bounding box center [1036, 222] width 57 height 27
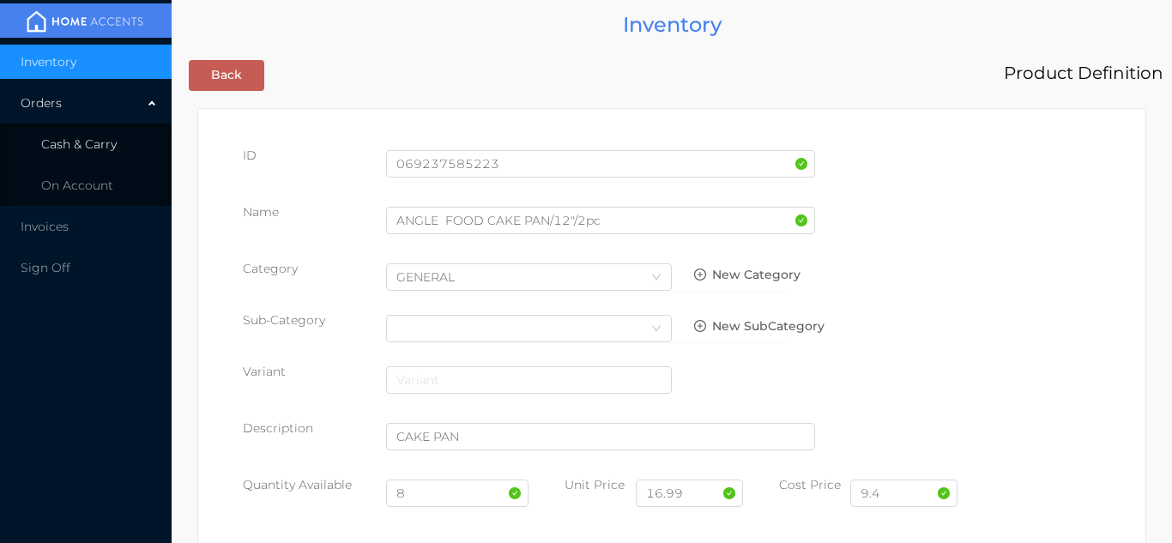
click at [116, 139] on li "Cash & Carry" at bounding box center [86, 144] width 172 height 34
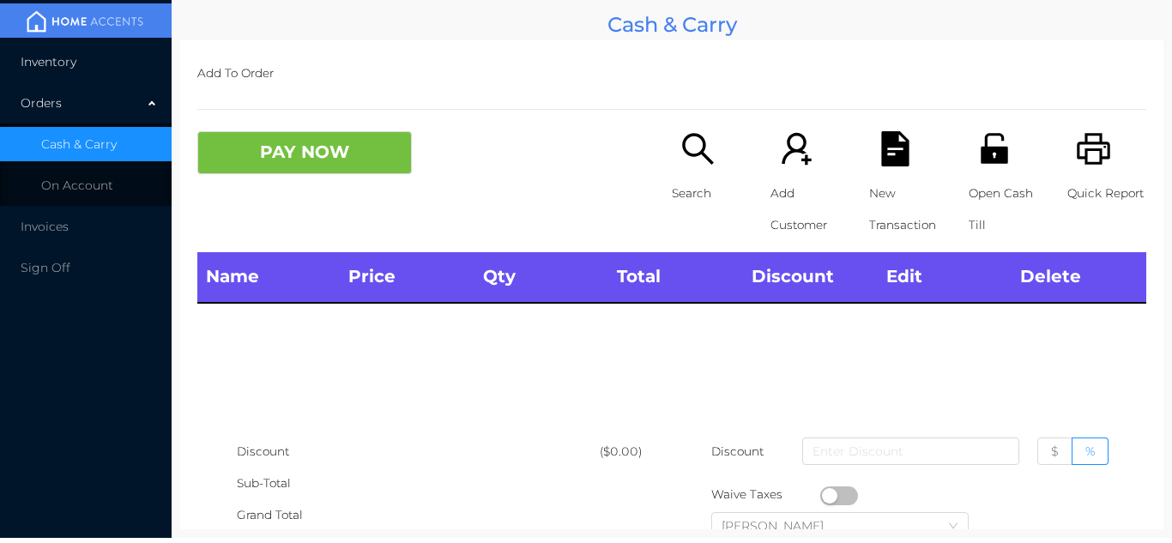
click at [112, 55] on li "Inventory" at bounding box center [86, 62] width 172 height 34
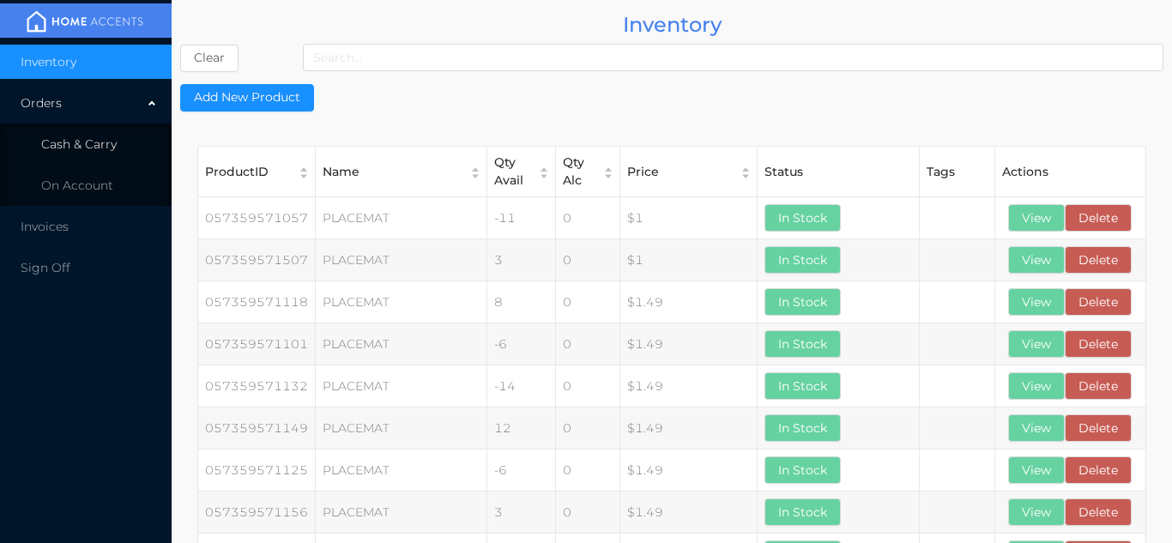
click at [124, 138] on li "Cash & Carry" at bounding box center [86, 144] width 172 height 34
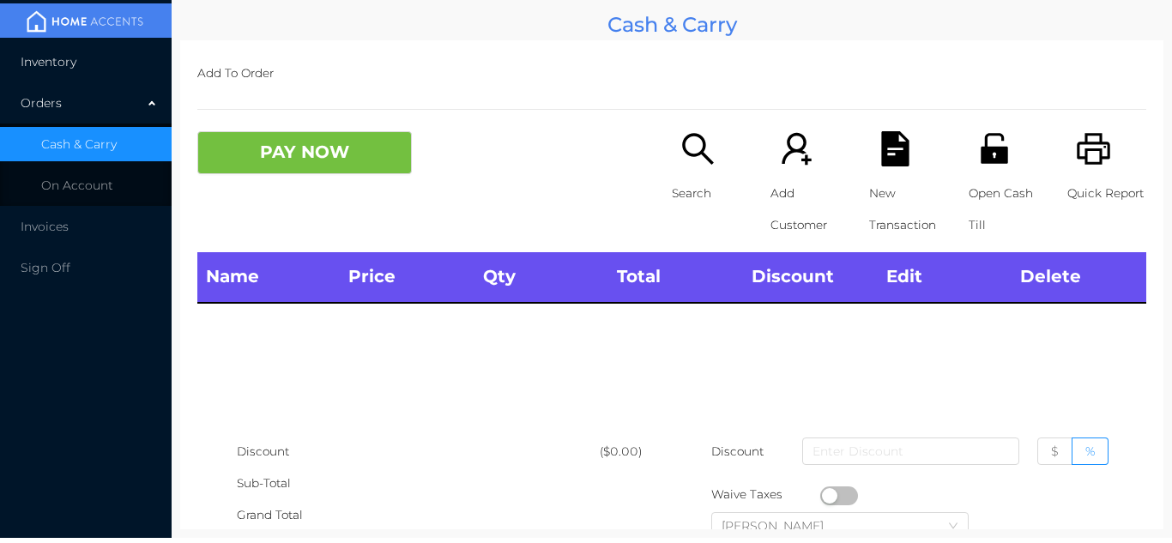
click at [119, 49] on li "Inventory" at bounding box center [86, 62] width 172 height 34
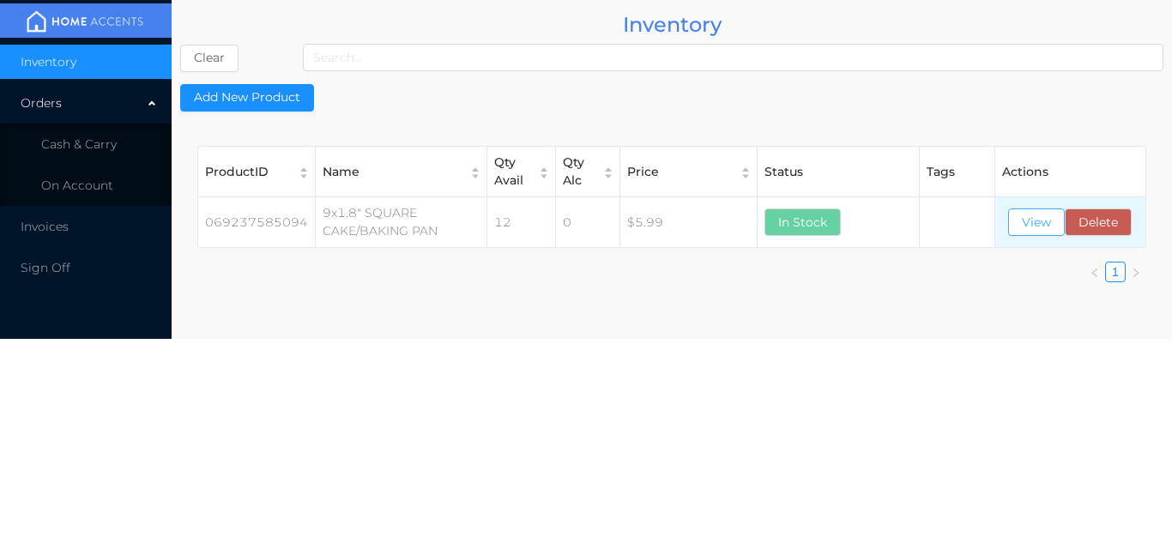
click at [1034, 234] on button "View" at bounding box center [1036, 222] width 57 height 27
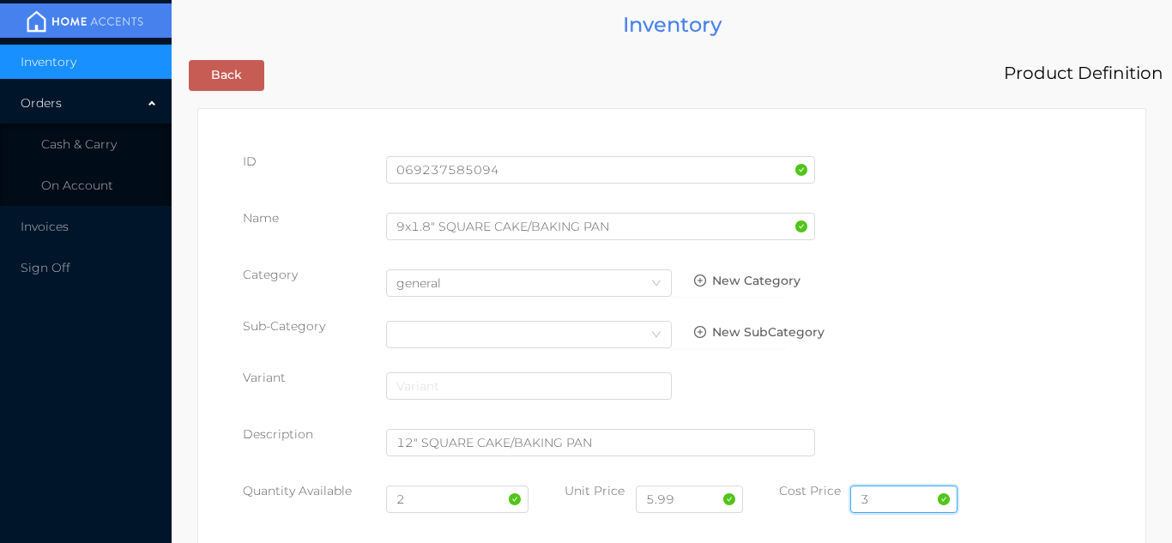
click at [890, 488] on input "3" at bounding box center [903, 499] width 107 height 27
type input "2.40"
click at [420, 503] on input "2" at bounding box center [457, 499] width 143 height 27
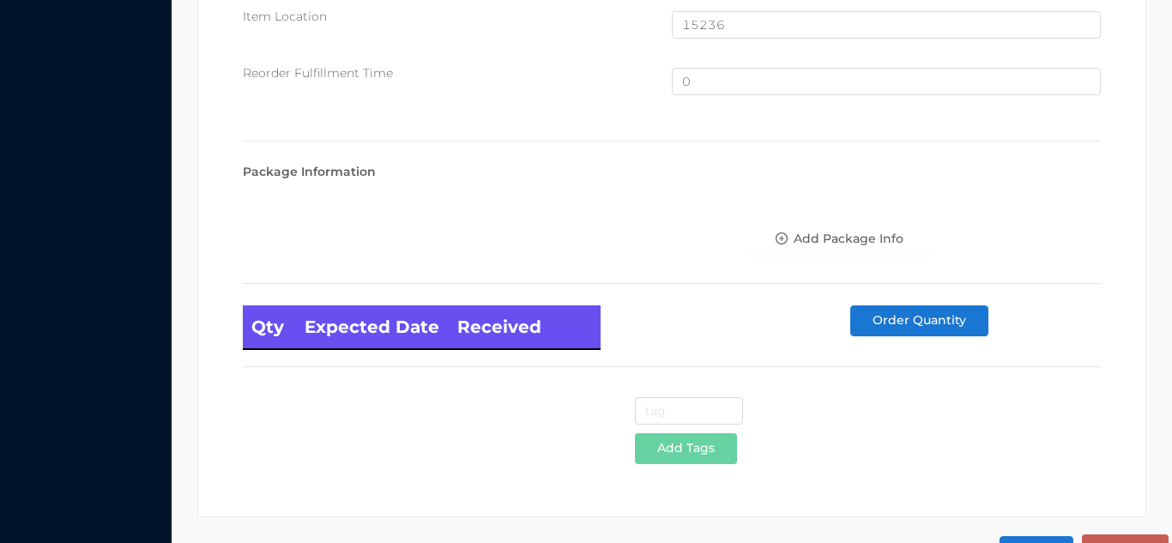
scroll to position [1155, 0]
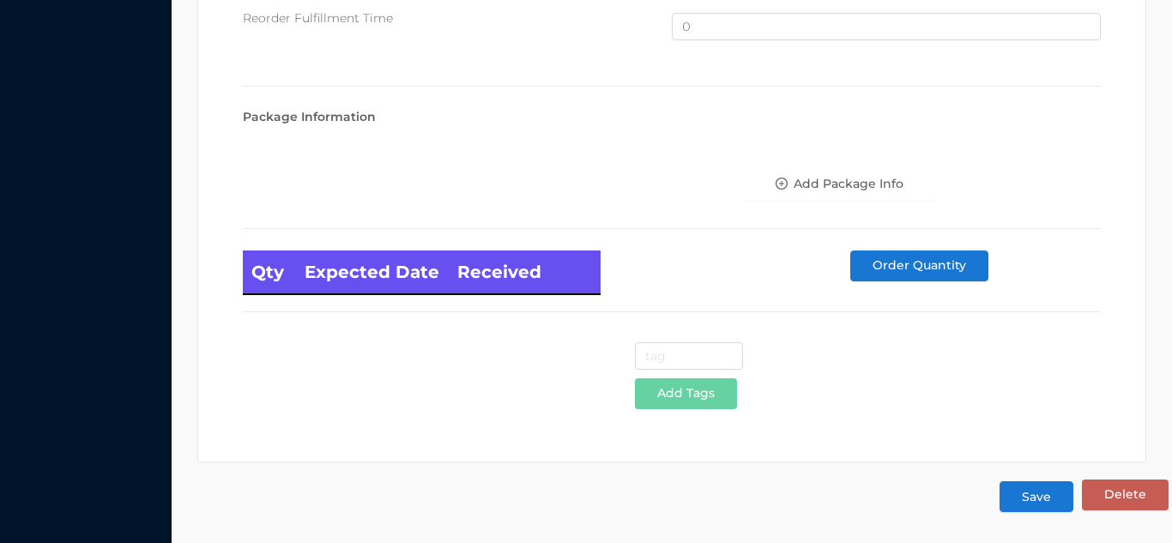
type input "8"
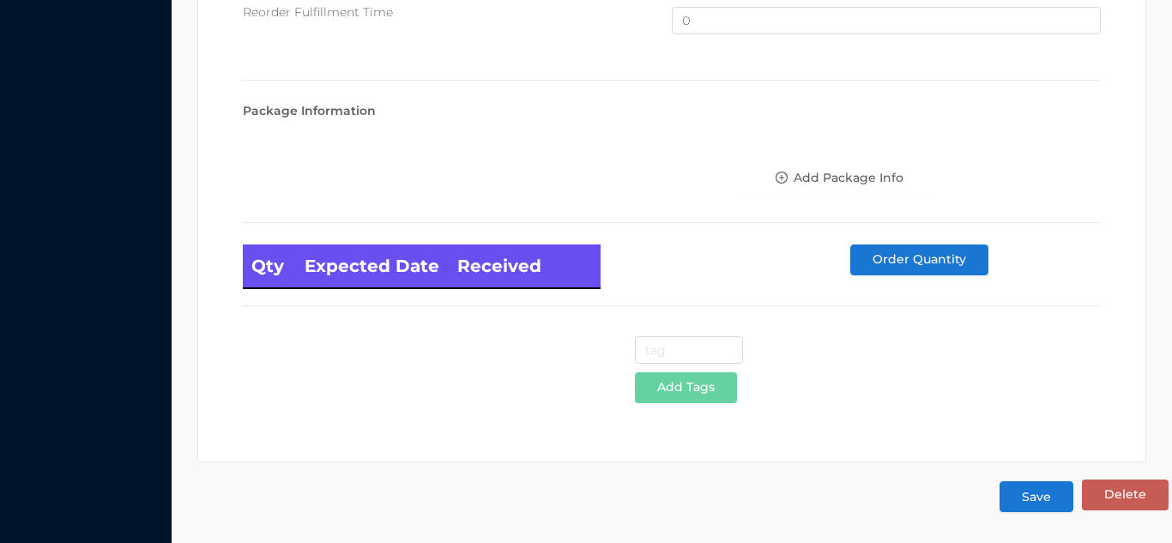
click at [1034, 504] on button "Save" at bounding box center [1037, 496] width 74 height 31
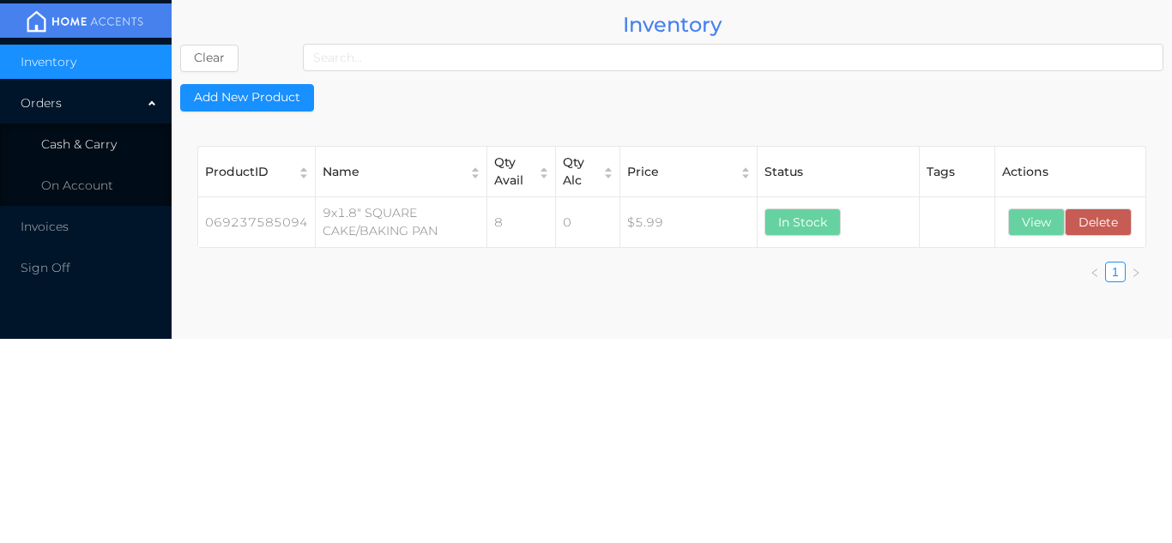
click at [111, 142] on span "Cash & Carry" at bounding box center [79, 143] width 76 height 15
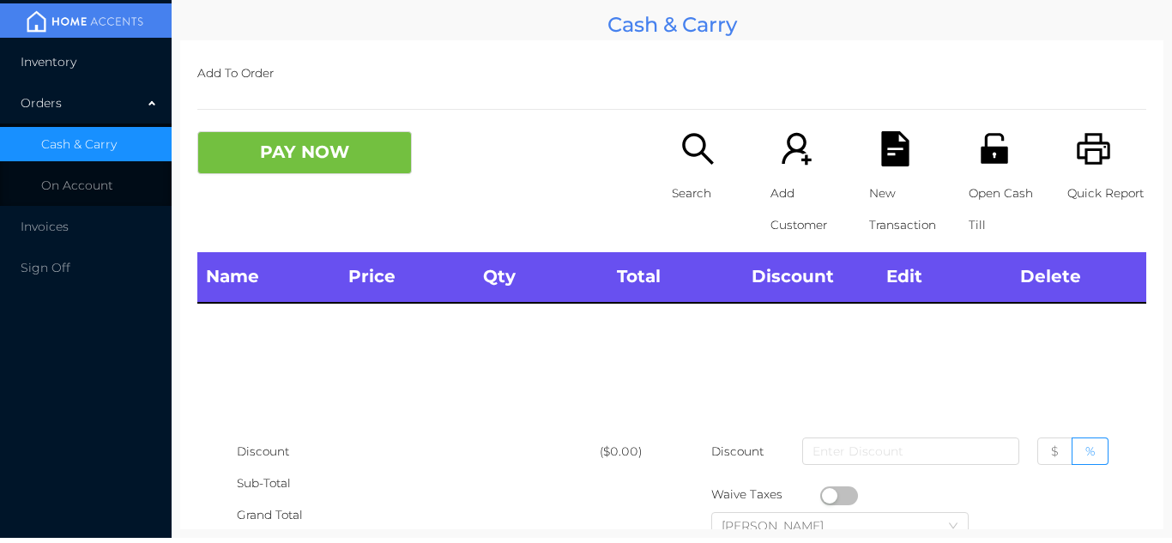
click at [113, 54] on li "Inventory" at bounding box center [86, 62] width 172 height 34
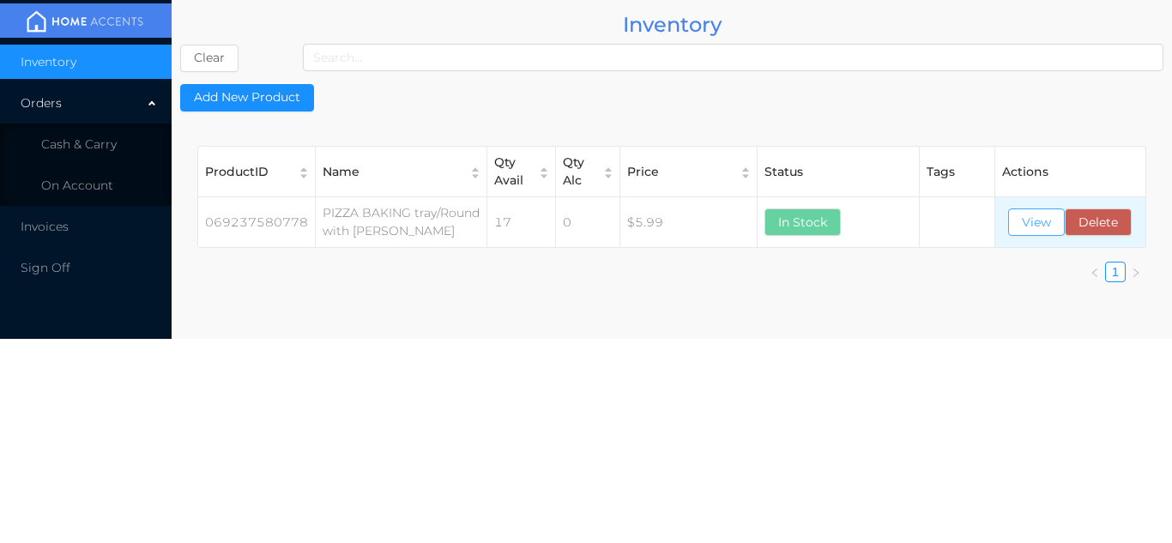
click at [1025, 228] on button "View" at bounding box center [1036, 222] width 57 height 27
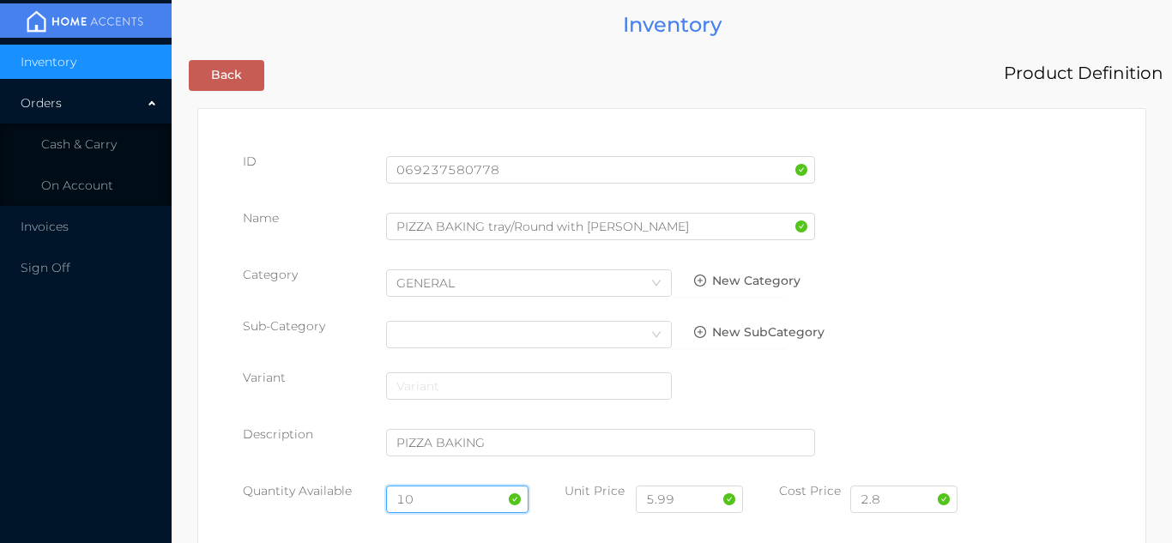
click at [446, 493] on input "10" at bounding box center [457, 499] width 143 height 27
type input "16"
click at [901, 502] on input "2.8" at bounding box center [903, 499] width 107 height 27
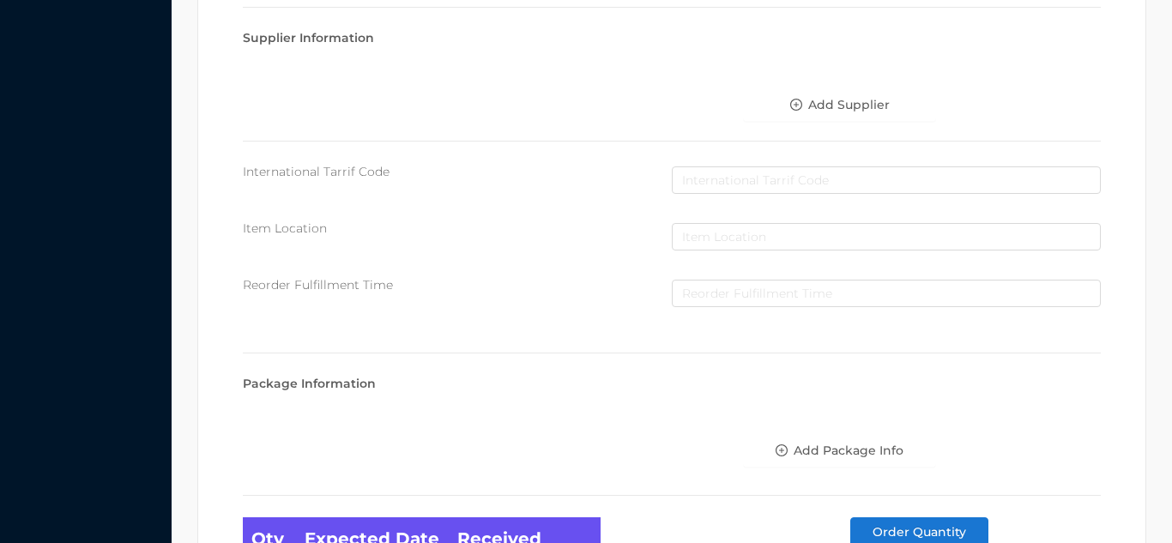
scroll to position [974, 0]
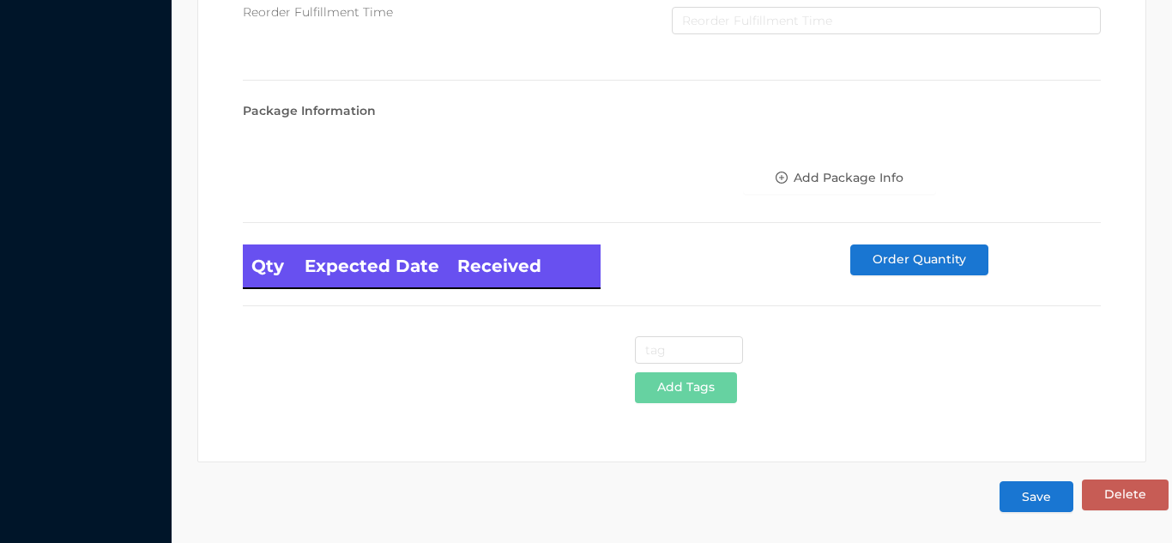
type input "2.80"
click at [1027, 497] on button "Save" at bounding box center [1037, 496] width 74 height 31
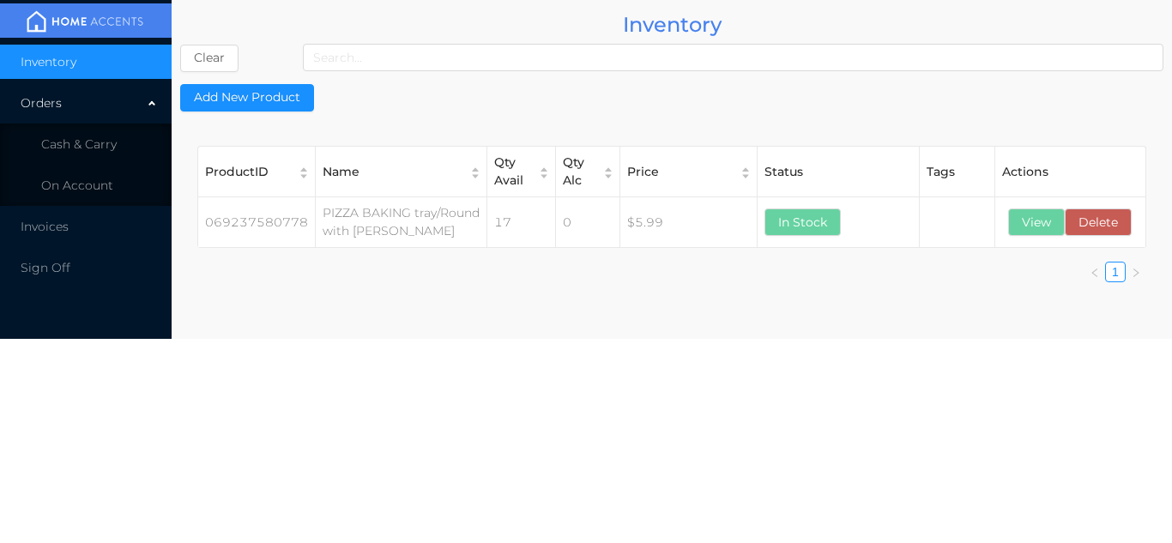
scroll to position [0, 0]
click at [117, 155] on li "Cash & Carry" at bounding box center [86, 144] width 172 height 34
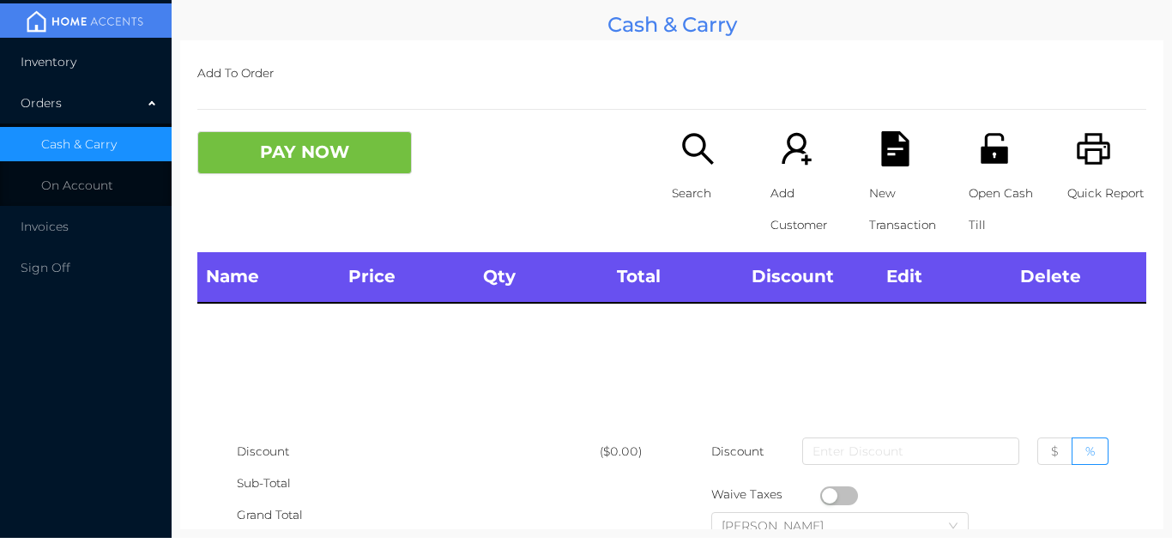
click at [138, 75] on li "Inventory" at bounding box center [86, 62] width 172 height 34
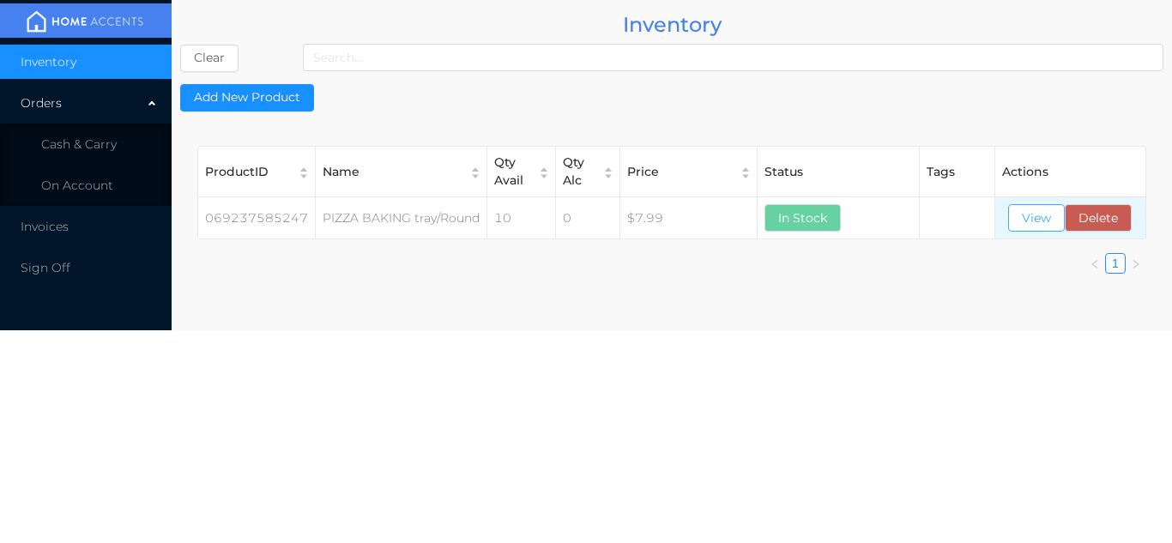
click at [1028, 226] on button "View" at bounding box center [1036, 217] width 57 height 27
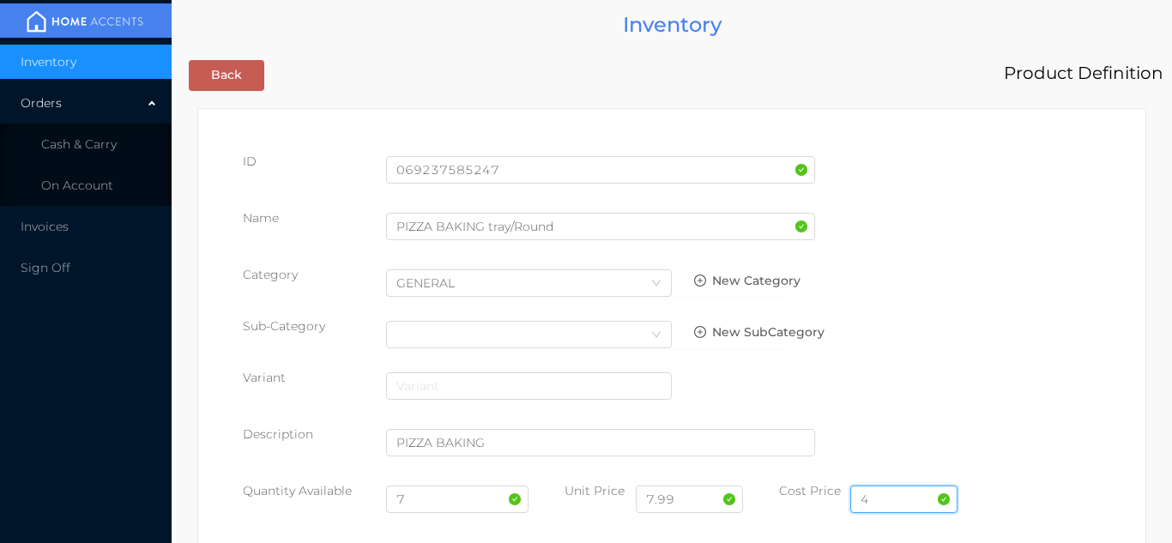
click at [889, 496] on input "4" at bounding box center [903, 499] width 107 height 27
type input "3.30"
click at [432, 504] on input "7" at bounding box center [457, 499] width 143 height 27
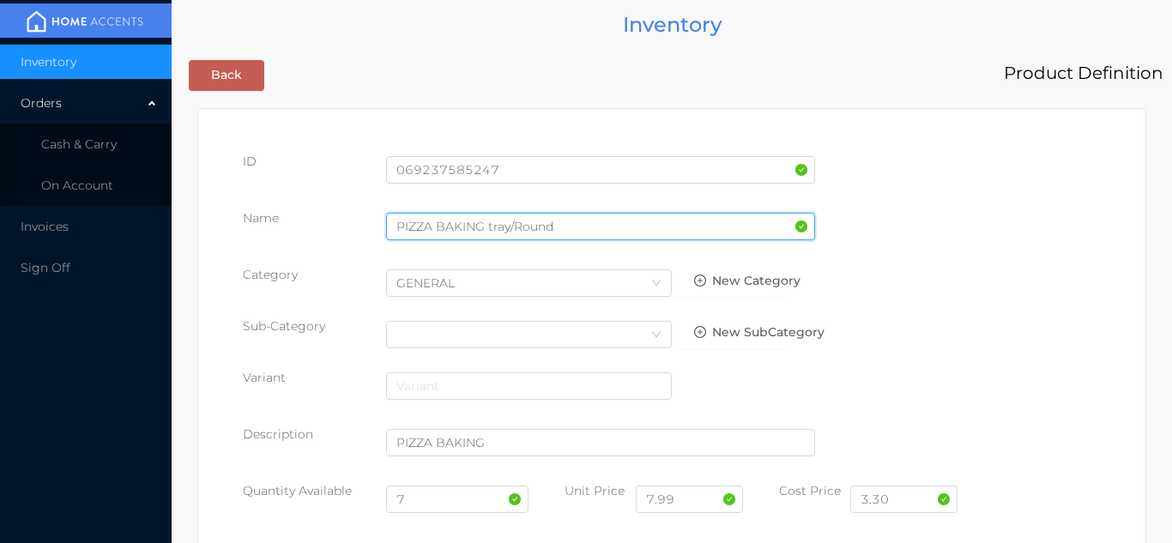
click at [583, 231] on input "PIZZA BAKING tray/Round" at bounding box center [600, 226] width 429 height 27
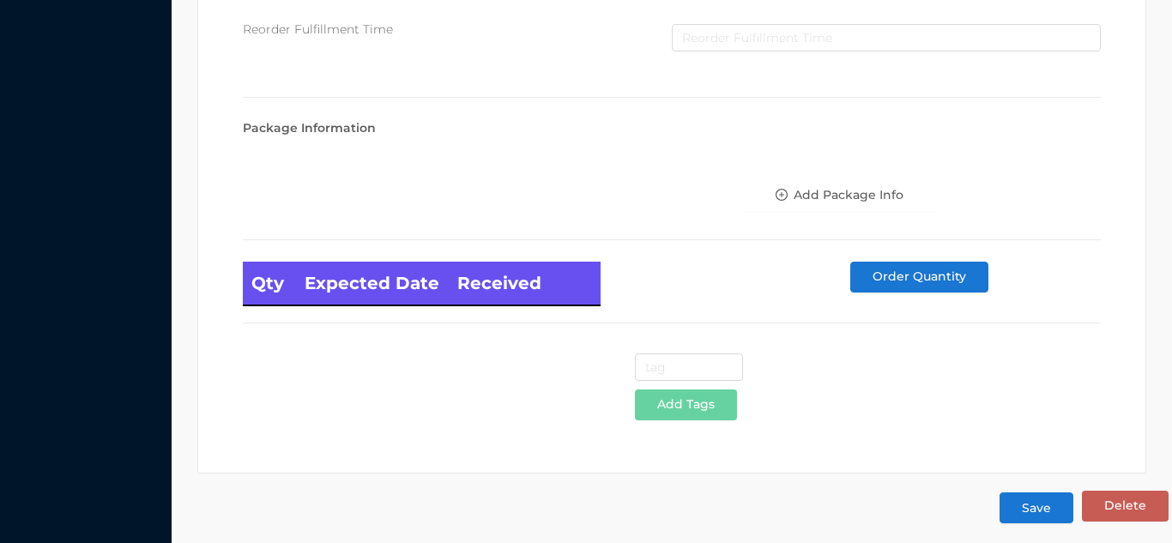
scroll to position [974, 0]
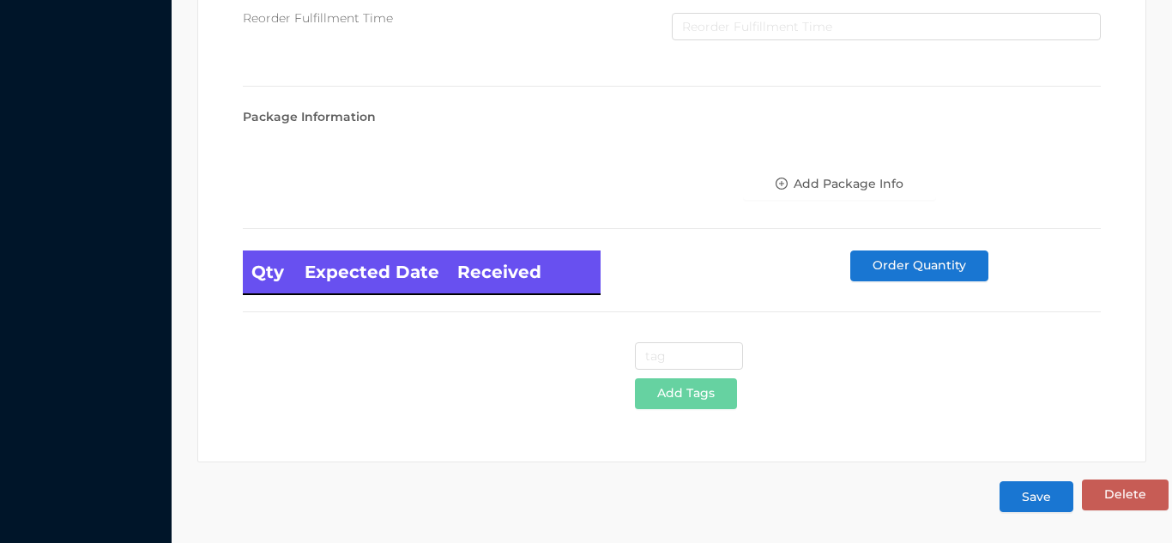
type input "PIZZA BAKING tray/Round big"
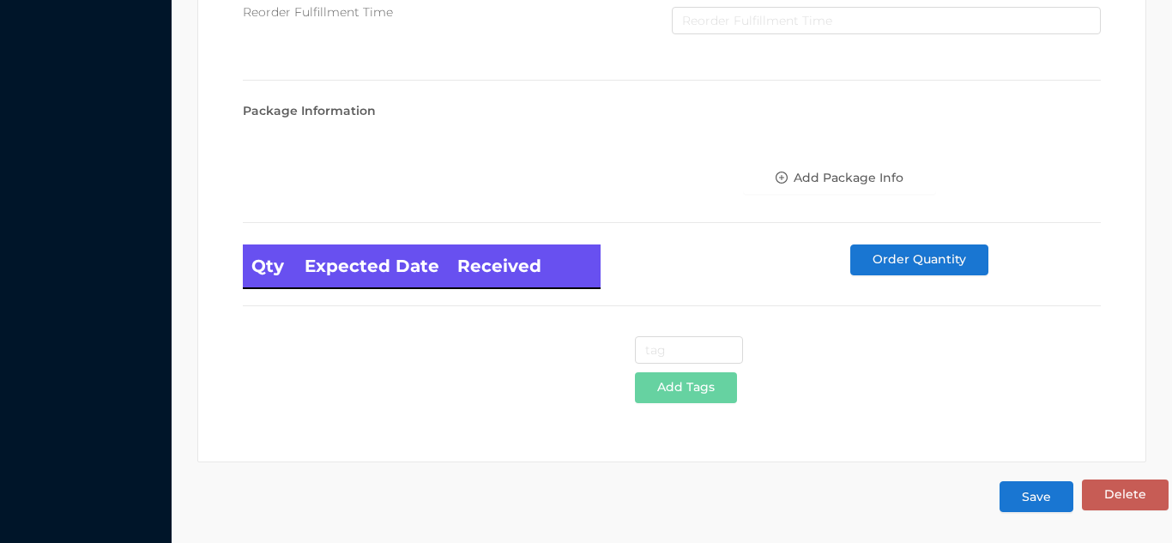
click at [1042, 505] on button "Save" at bounding box center [1037, 496] width 74 height 31
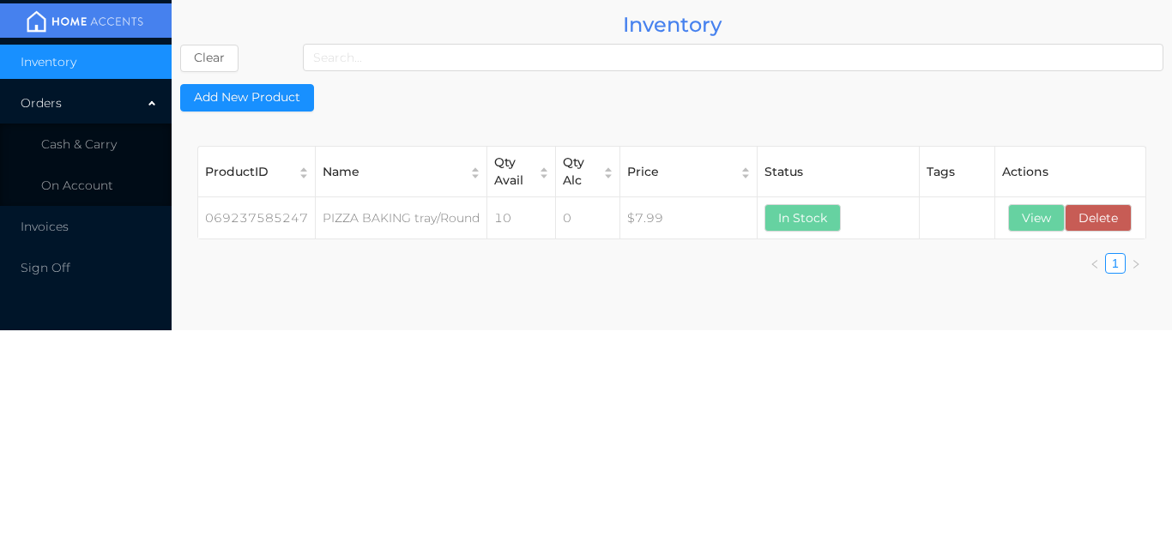
scroll to position [0, 0]
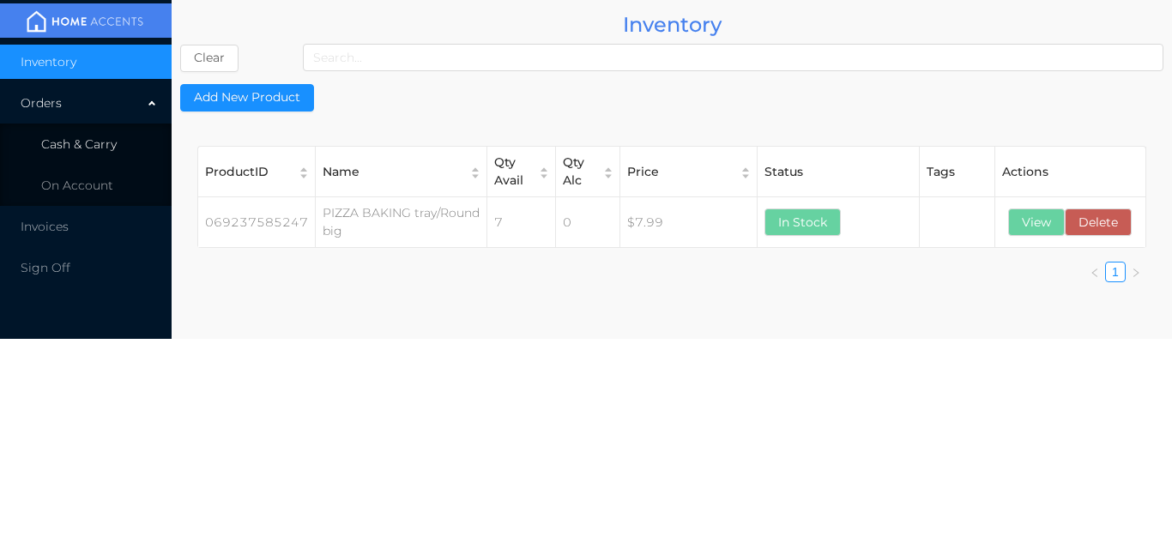
click at [97, 145] on span "Cash & Carry" at bounding box center [79, 143] width 76 height 15
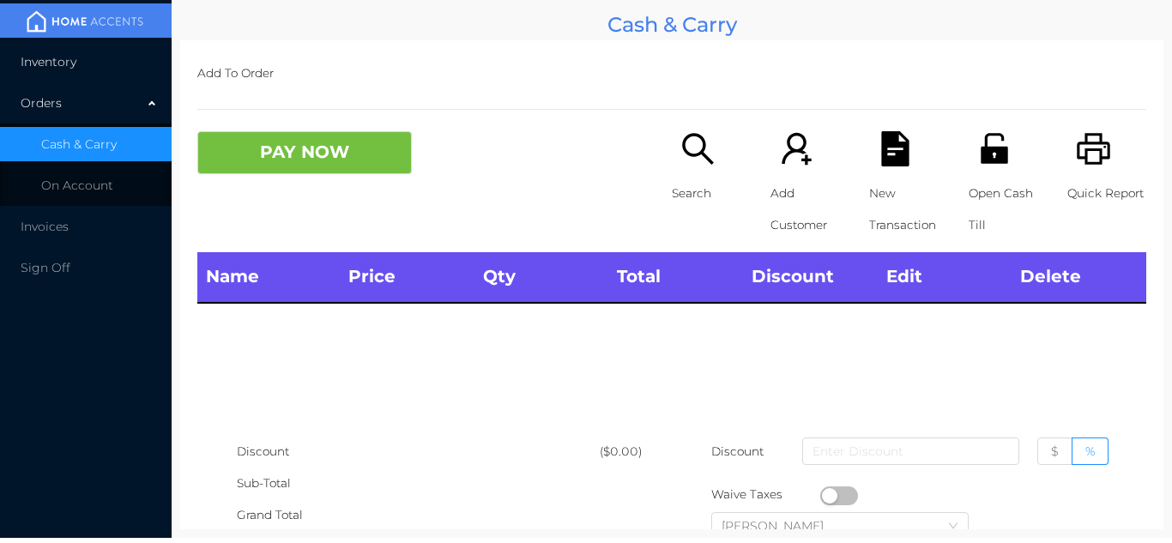
click at [100, 72] on li "Inventory" at bounding box center [86, 62] width 172 height 34
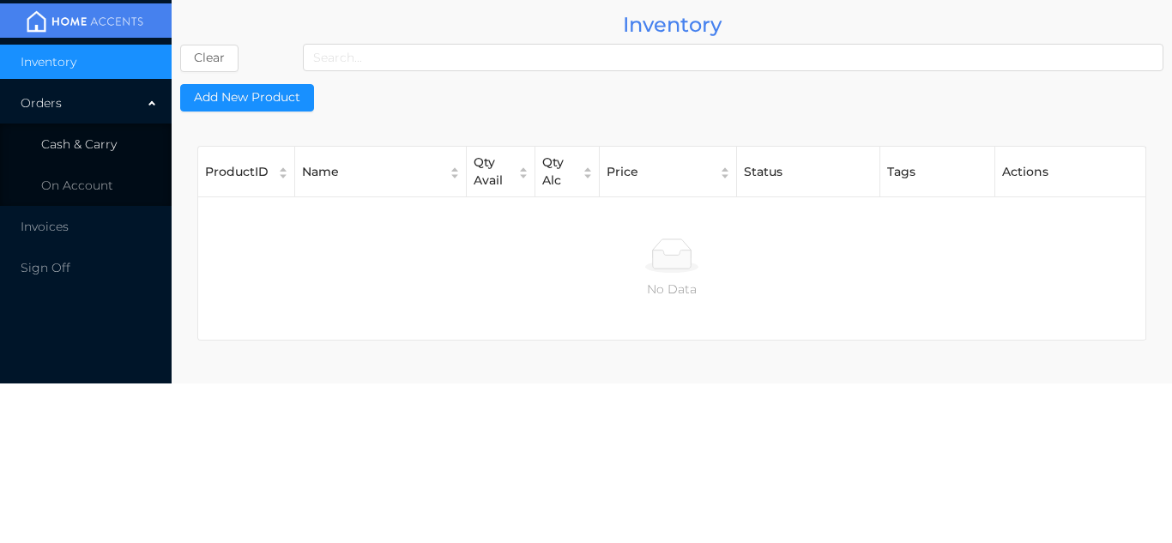
click at [104, 143] on span "Cash & Carry" at bounding box center [79, 143] width 76 height 15
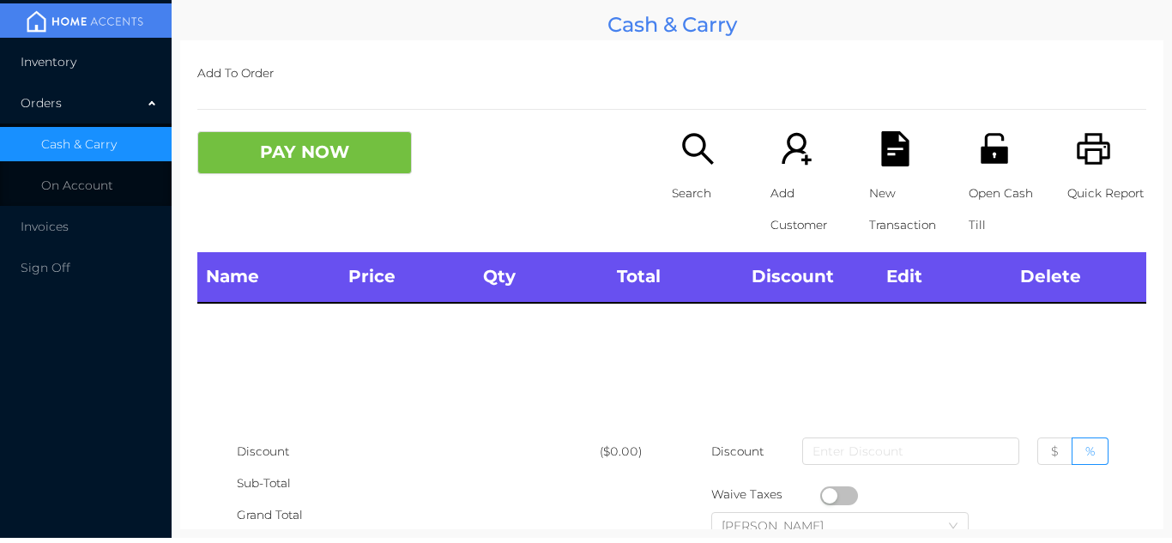
click at [119, 70] on li "Inventory" at bounding box center [86, 62] width 172 height 34
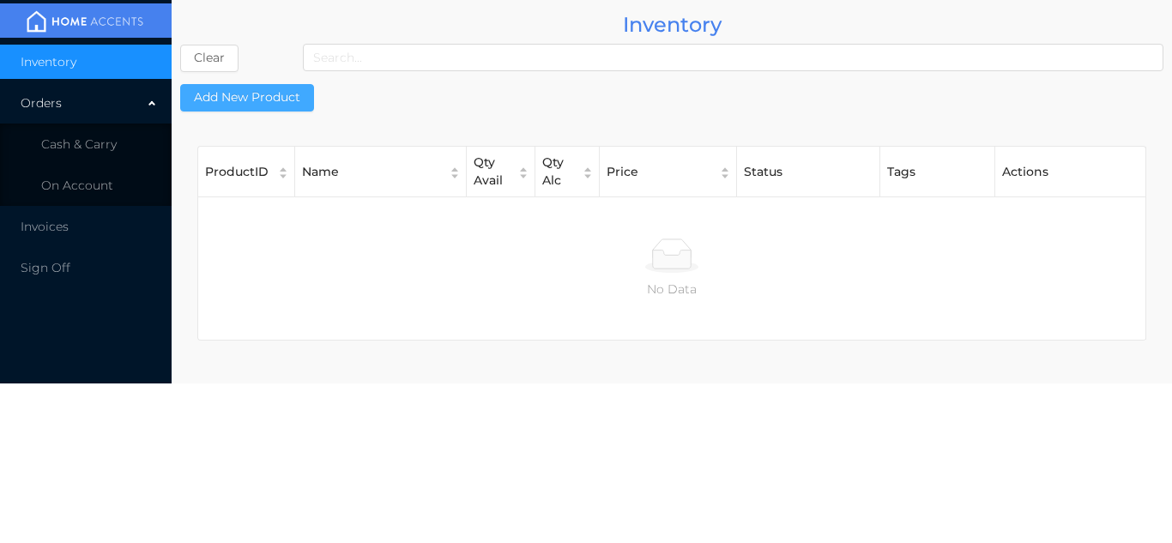
click at [267, 86] on button "Add New Product" at bounding box center [247, 97] width 134 height 27
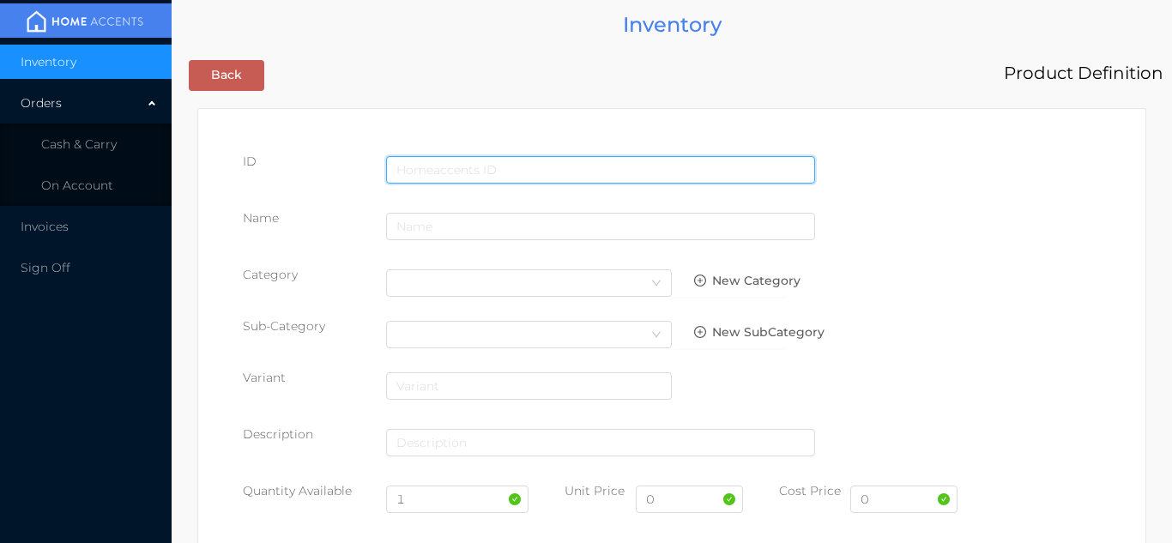
click at [455, 158] on input "text" at bounding box center [600, 169] width 429 height 27
type input "069237029208"
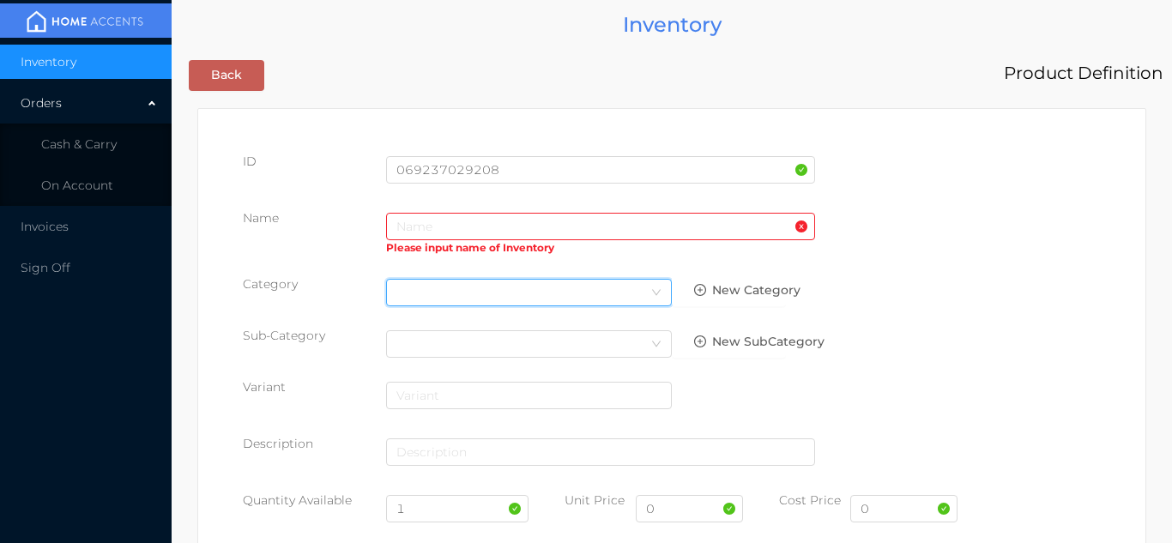
click at [425, 283] on div "Select Category" at bounding box center [528, 293] width 265 height 26
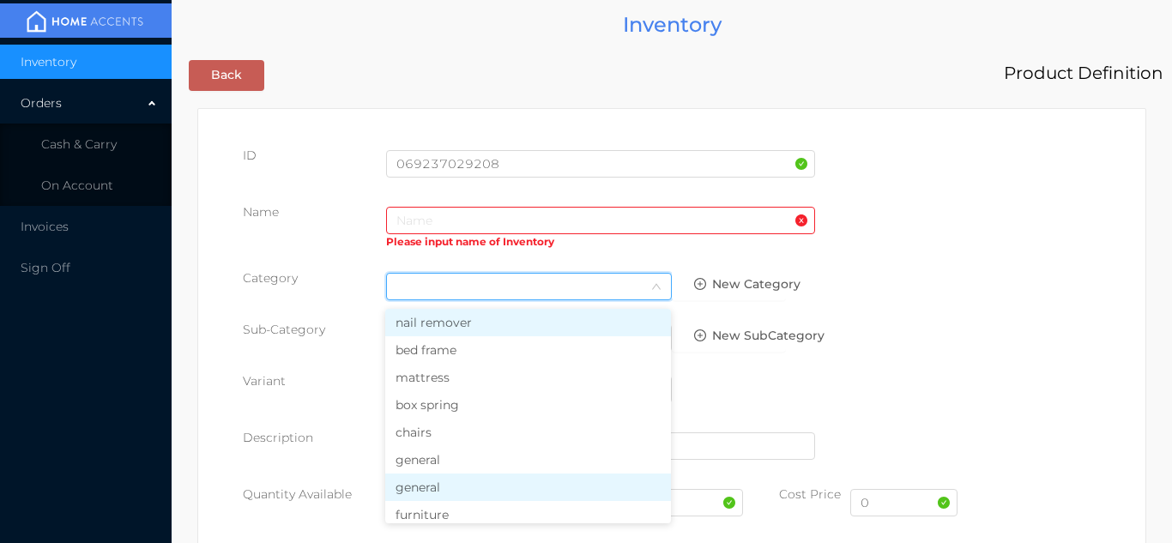
click at [430, 476] on li "general" at bounding box center [528, 487] width 286 height 27
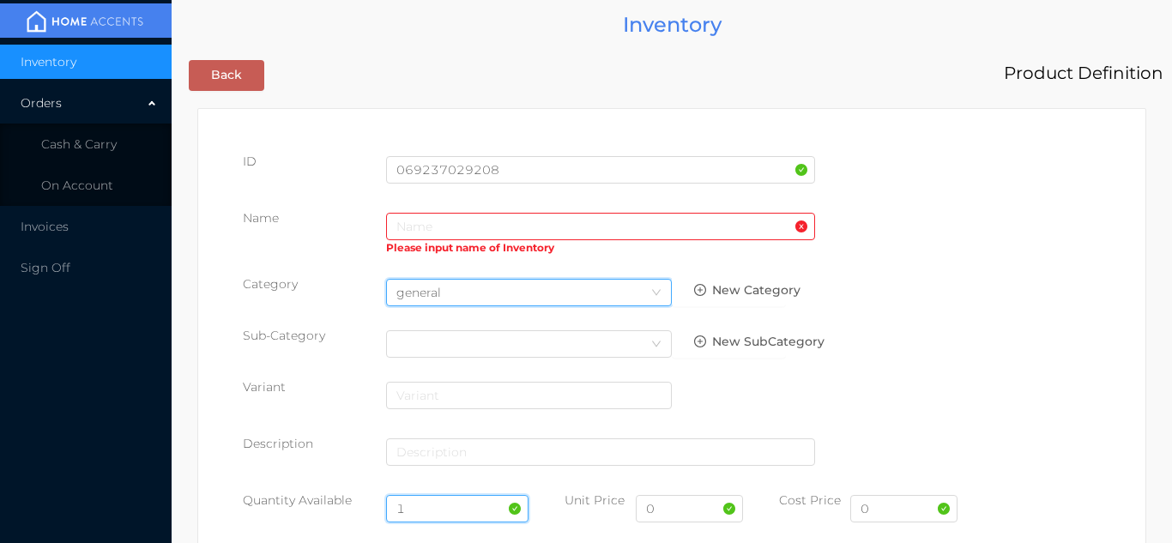
click at [455, 510] on input "1" at bounding box center [457, 508] width 143 height 27
type input "6"
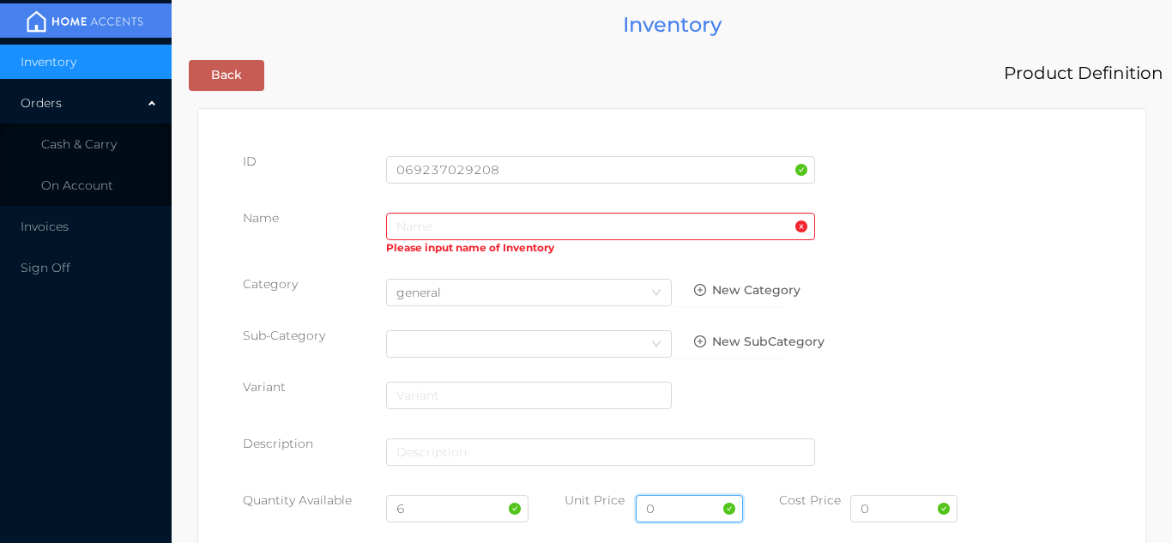
click at [690, 514] on input "0" at bounding box center [689, 508] width 107 height 27
click at [889, 513] on input "0" at bounding box center [903, 508] width 107 height 27
type input "8.95"
click at [655, 519] on input "text" at bounding box center [689, 508] width 107 height 27
click at [413, 226] on input "text" at bounding box center [600, 226] width 429 height 27
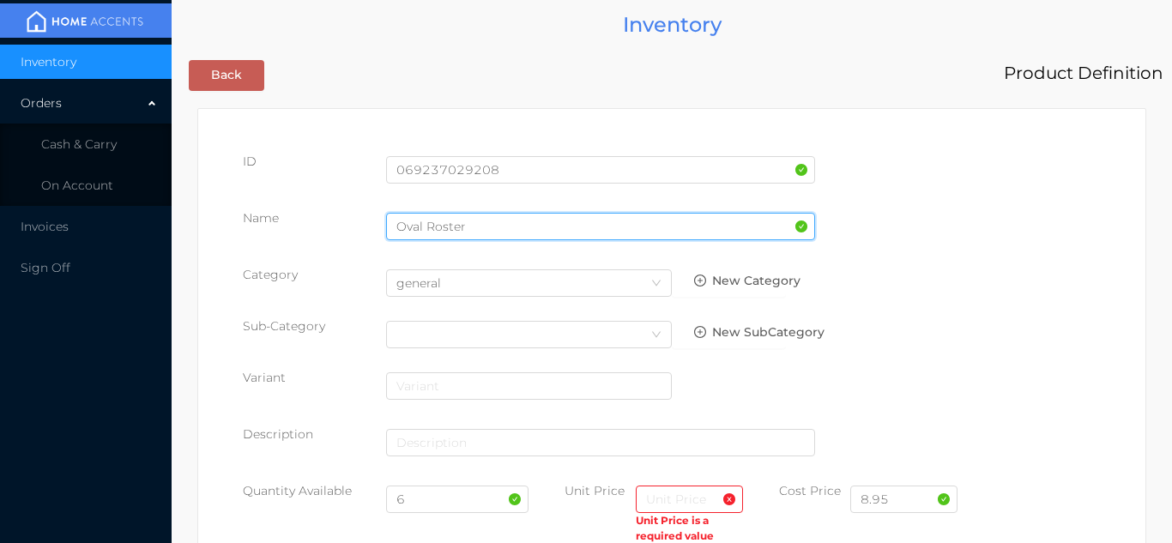
click at [439, 233] on input "Oval Roster" at bounding box center [600, 226] width 429 height 27
click at [538, 220] on input "Oval Roa w/lid ster" at bounding box center [600, 226] width 429 height 27
click at [459, 232] on input "Oval Roa w/lid" at bounding box center [600, 226] width 429 height 27
click at [453, 232] on input "Oval Roa w/lid" at bounding box center [600, 226] width 429 height 27
click at [450, 223] on input "Oval Roa w/lid" at bounding box center [600, 226] width 429 height 27
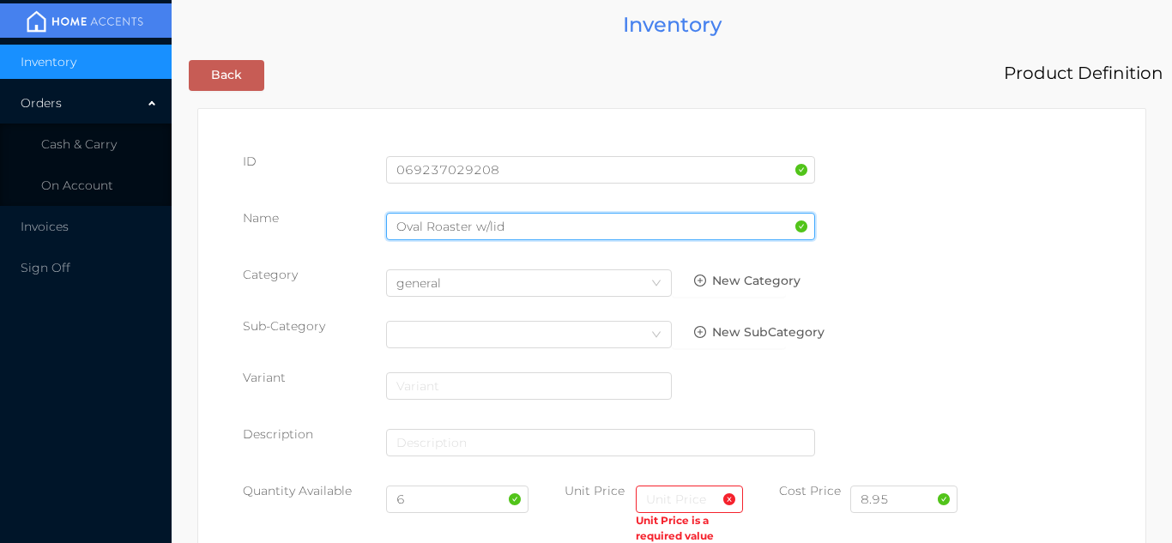
click at [530, 232] on input "Oval Roaster w/lid" at bounding box center [600, 226] width 429 height 27
type input "Oval Roaster w/lid-medium-Enamel14""
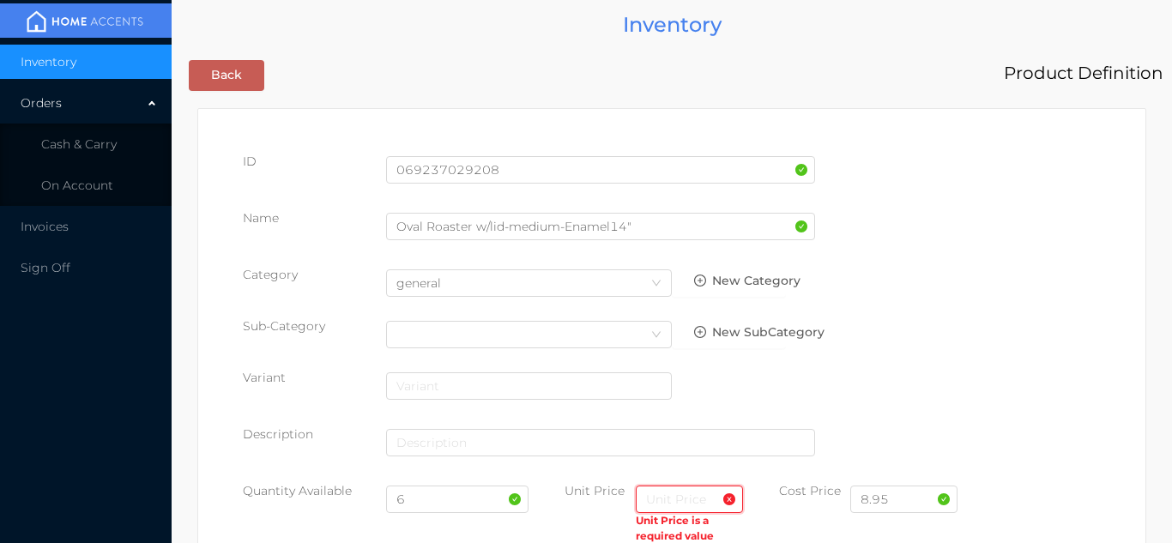
click at [658, 501] on input "text" at bounding box center [689, 499] width 107 height 27
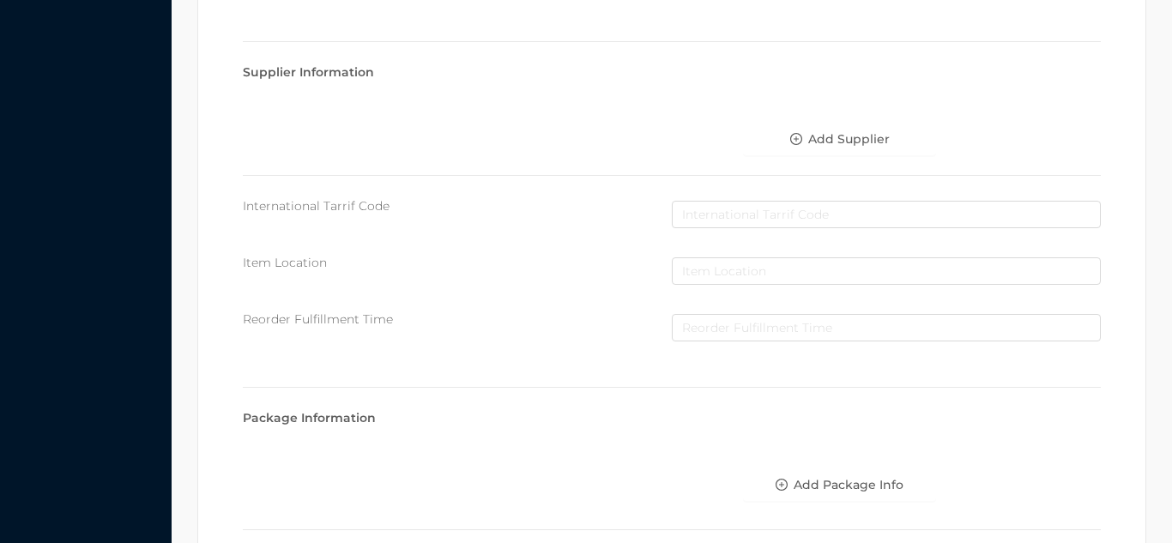
scroll to position [882, 0]
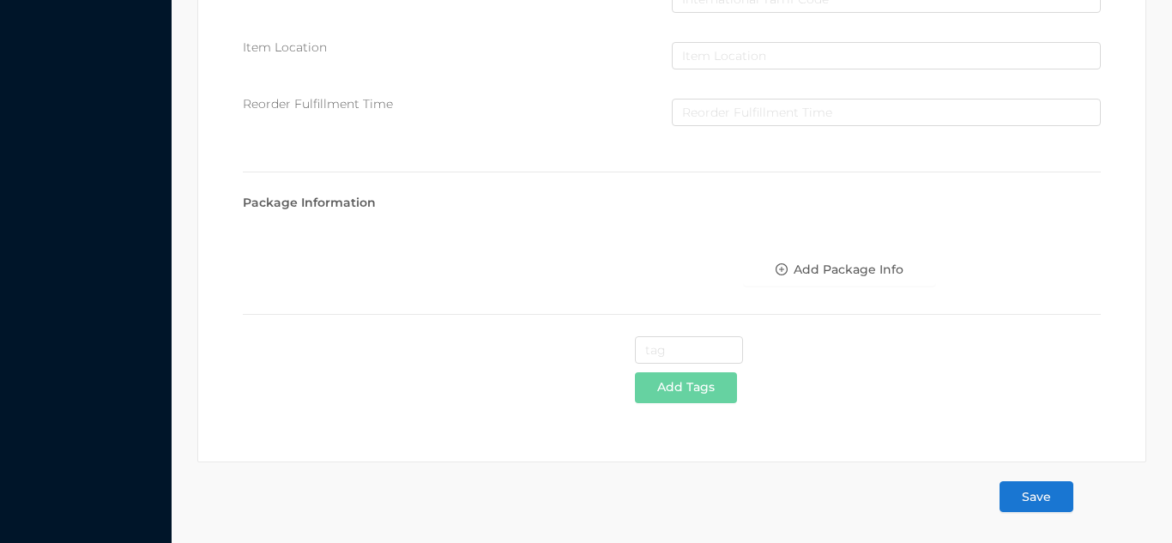
type input "15.99"
click at [1044, 498] on button "Save" at bounding box center [1037, 496] width 74 height 31
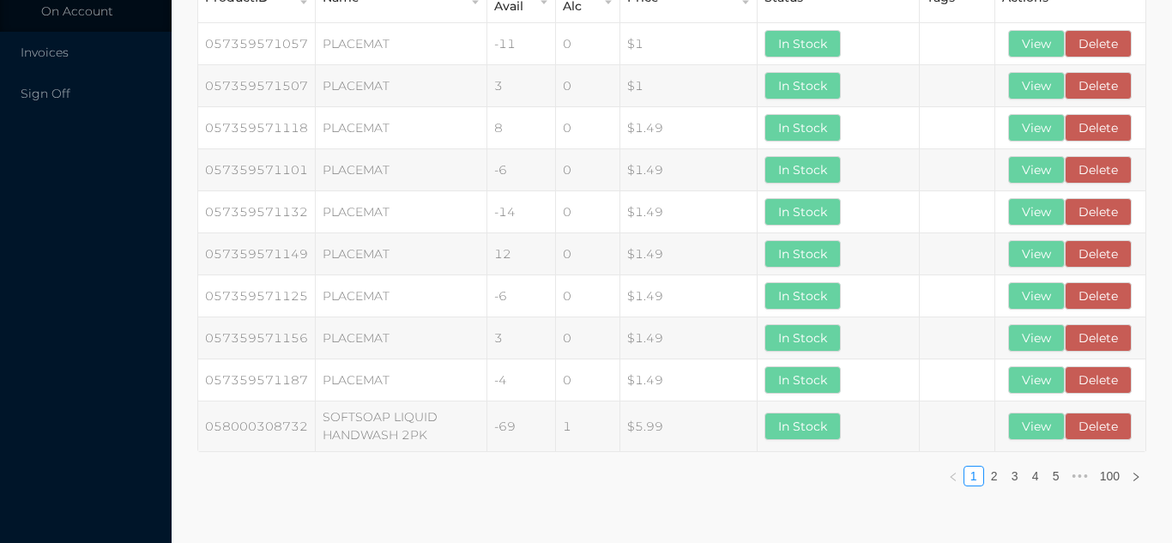
scroll to position [0, 0]
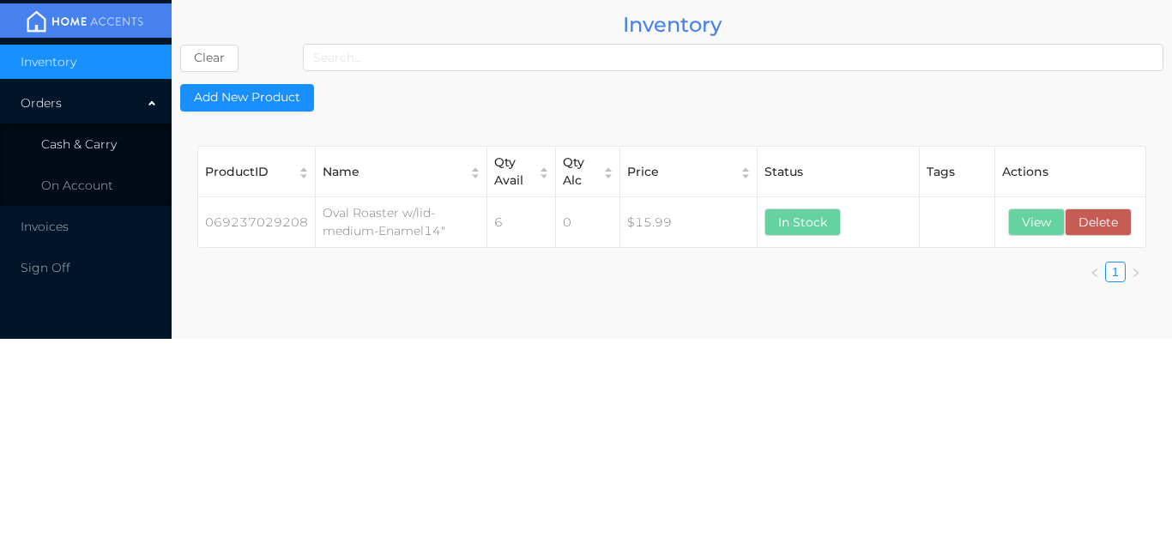
click at [124, 148] on li "Cash & Carry" at bounding box center [86, 144] width 172 height 34
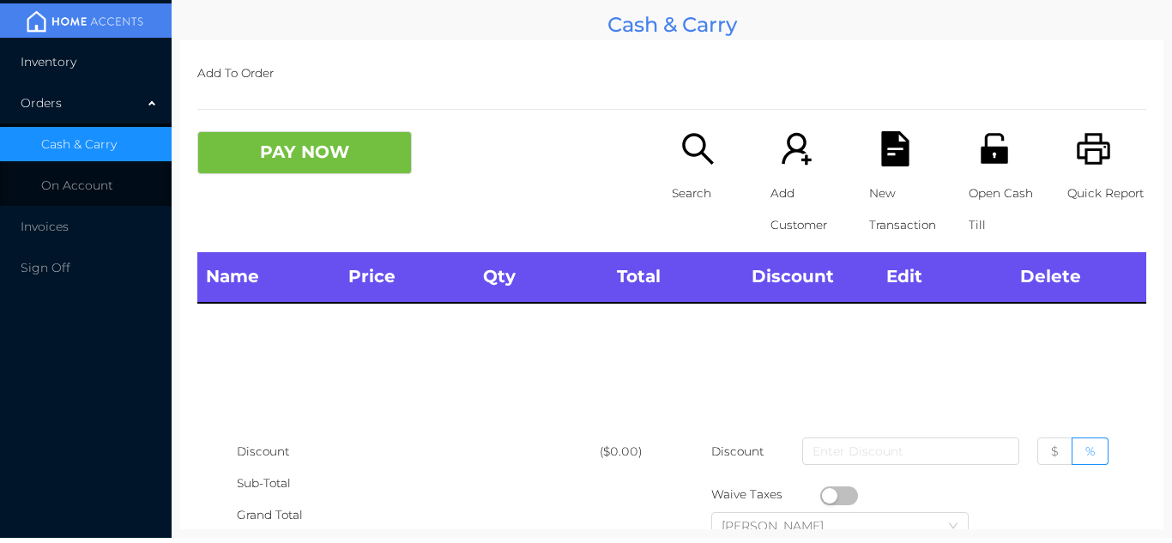
click at [115, 74] on li "Inventory" at bounding box center [86, 62] width 172 height 34
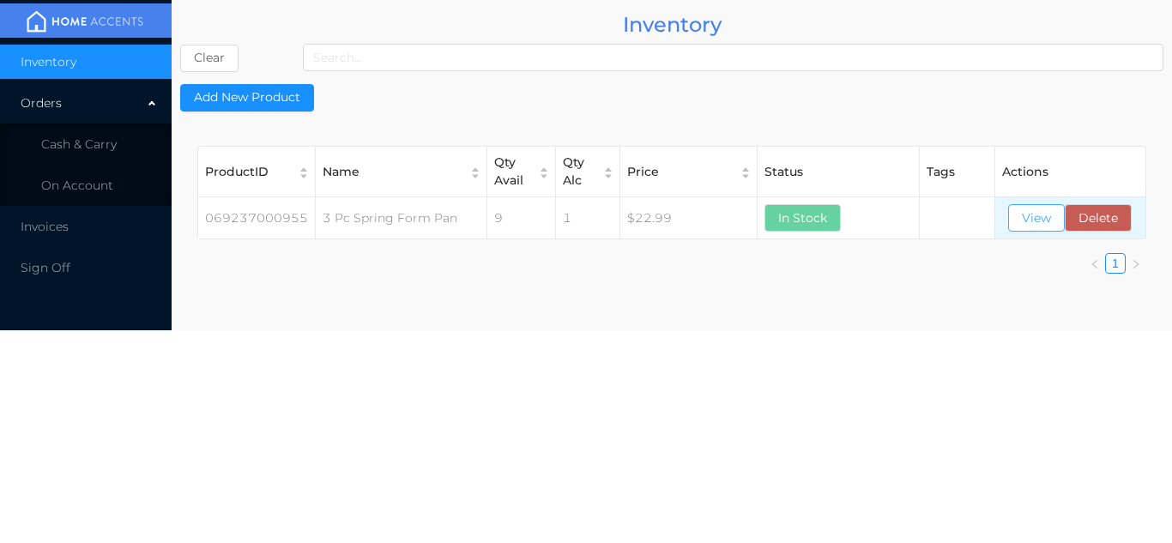
click at [1031, 226] on button "View" at bounding box center [1036, 217] width 57 height 27
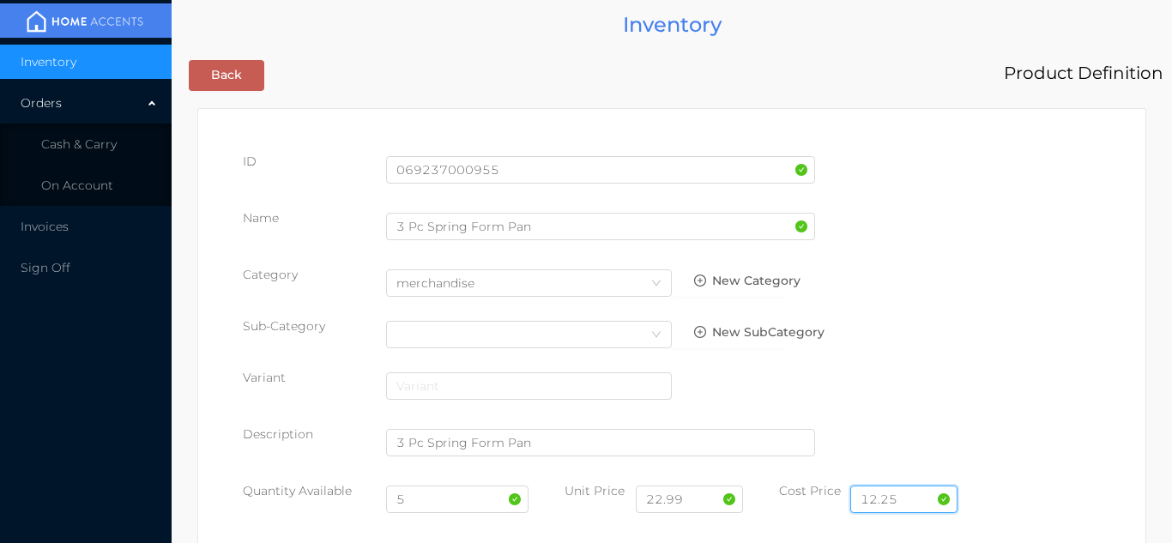
click at [919, 490] on input "12.25" at bounding box center [903, 499] width 107 height 27
type input "1"
type input "10.25"
click at [695, 505] on input "22.99" at bounding box center [689, 499] width 107 height 27
type input "2"
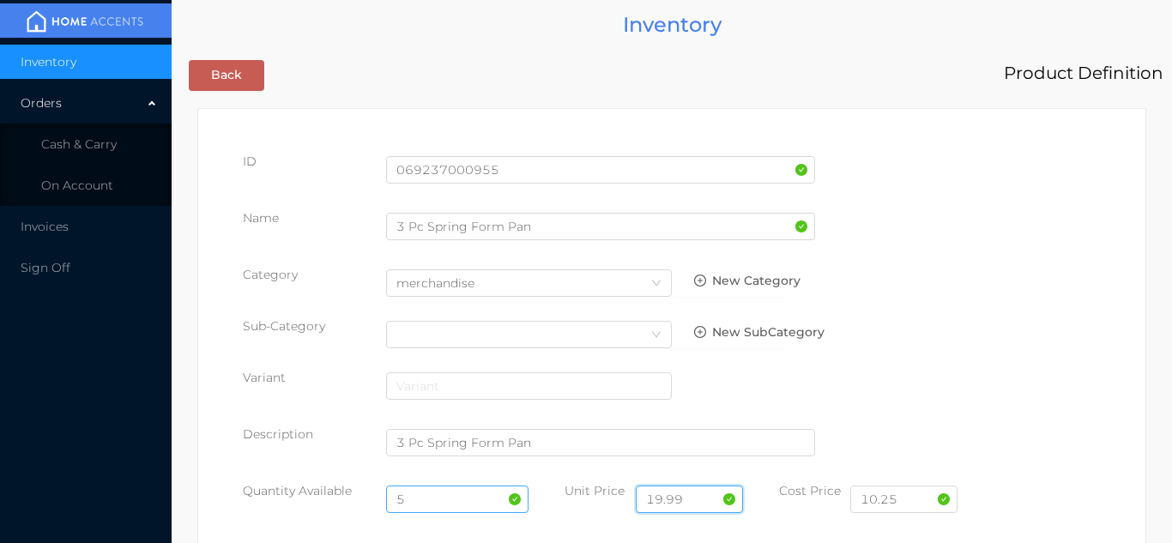
type input "19.99"
click at [419, 505] on input "5" at bounding box center [457, 499] width 143 height 27
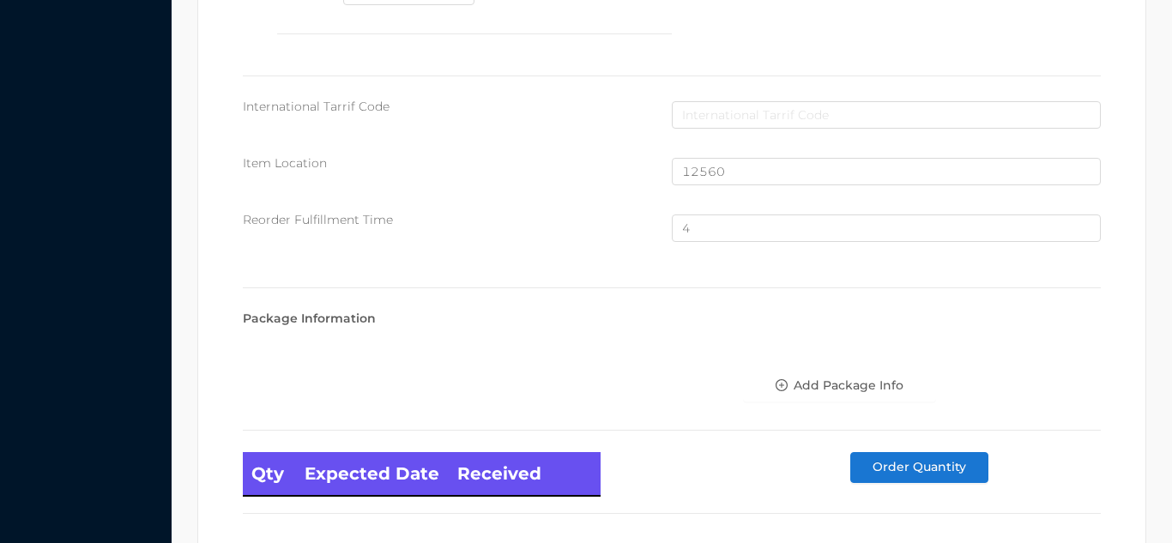
scroll to position [1155, 0]
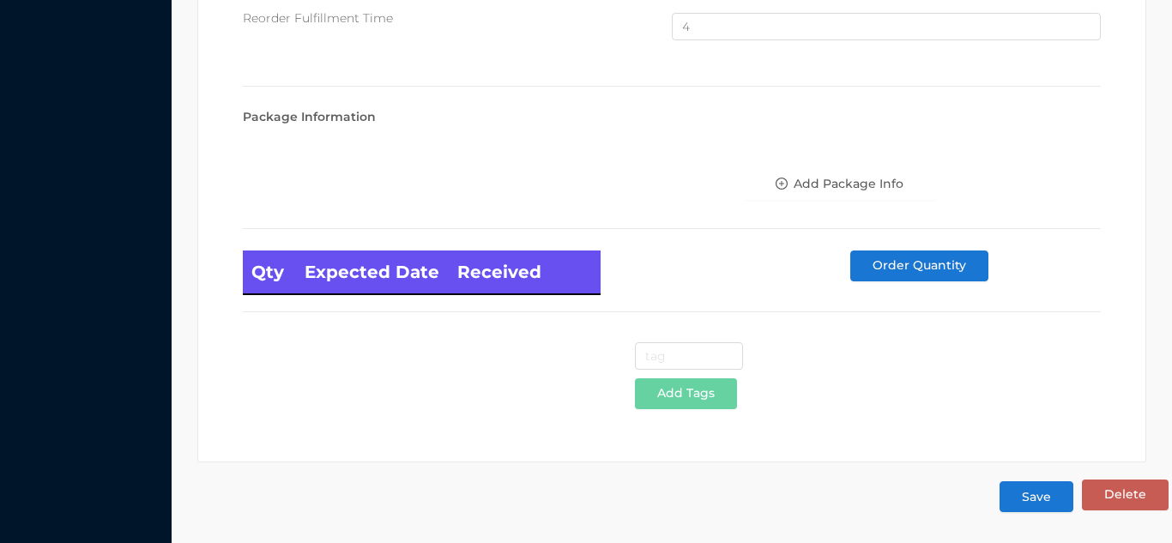
type input "6"
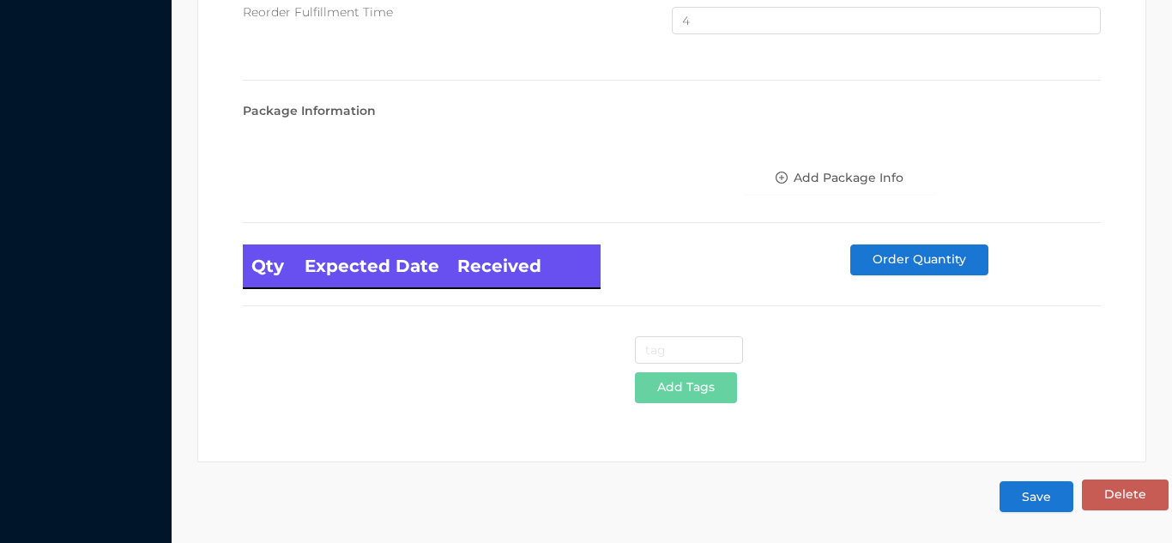
click at [1046, 497] on button "Save" at bounding box center [1037, 496] width 74 height 31
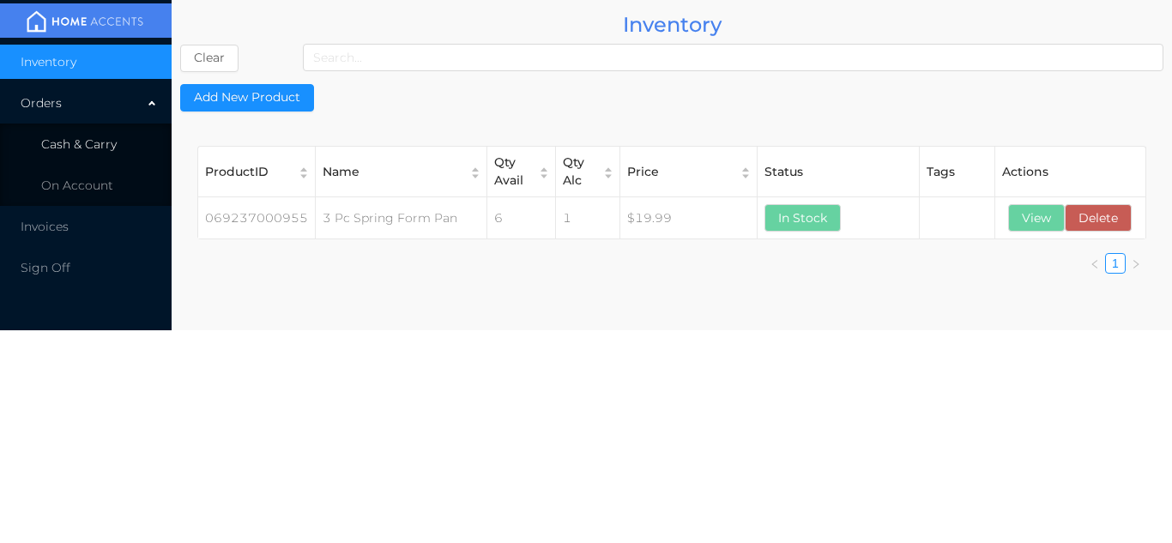
click at [96, 152] on li "Cash & Carry" at bounding box center [86, 144] width 172 height 34
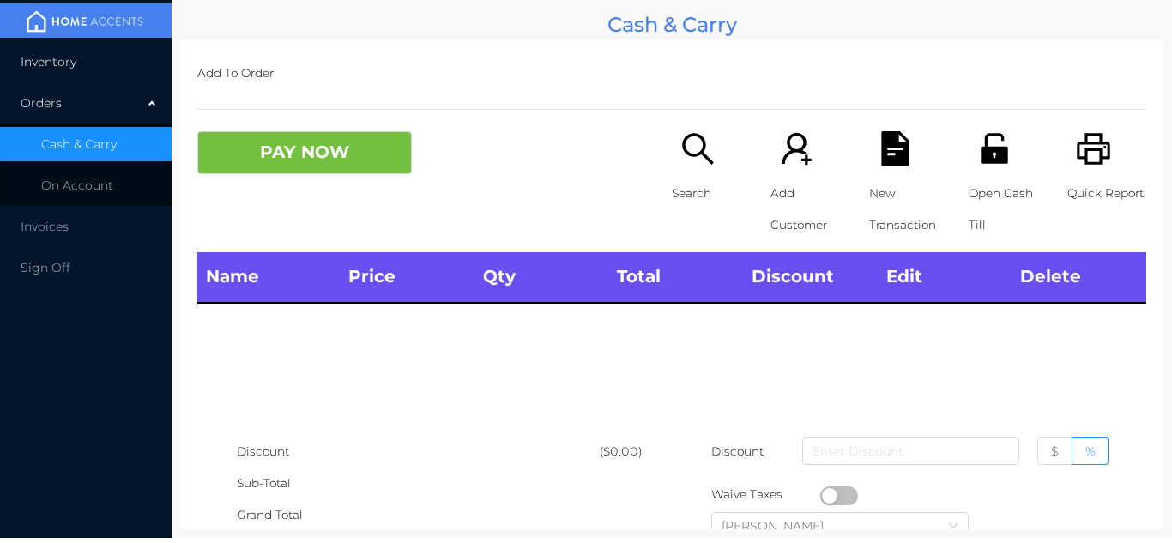
click at [96, 62] on li "Inventory" at bounding box center [86, 62] width 172 height 34
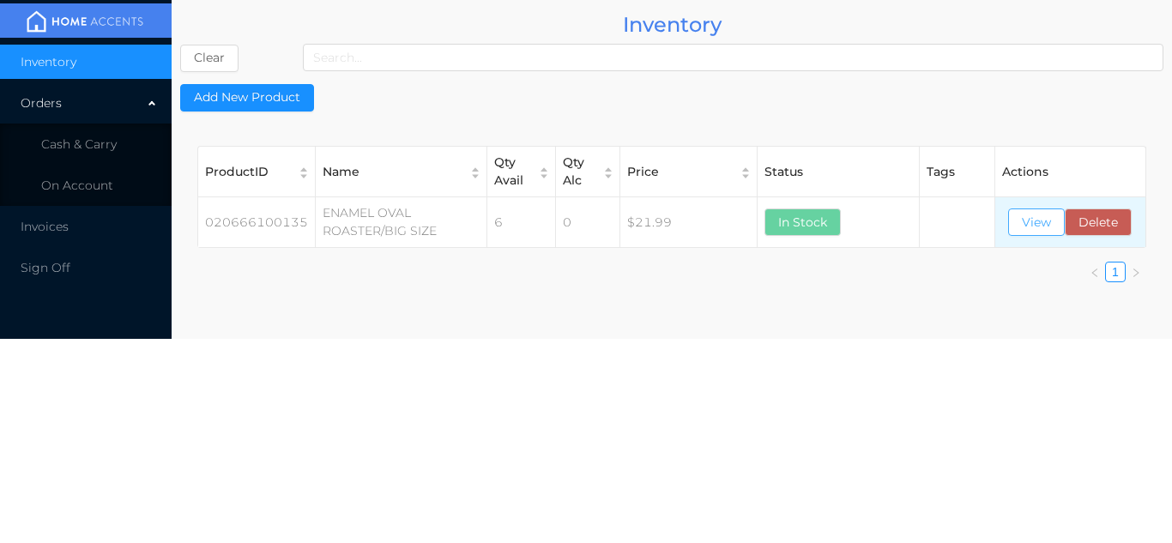
click at [1027, 217] on button "View" at bounding box center [1036, 222] width 57 height 27
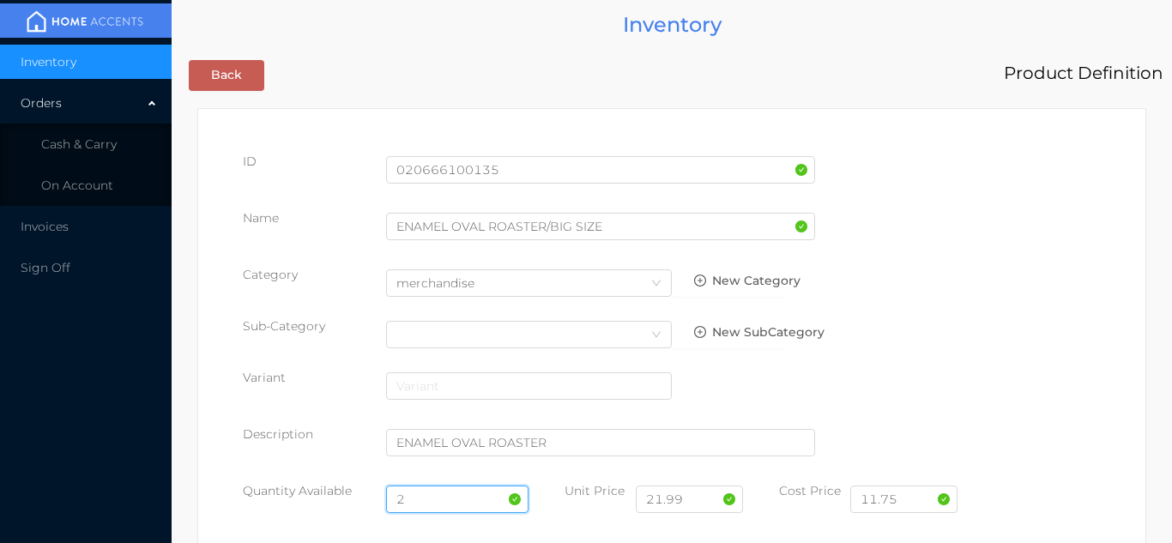
click at [428, 498] on input "2" at bounding box center [457, 499] width 143 height 27
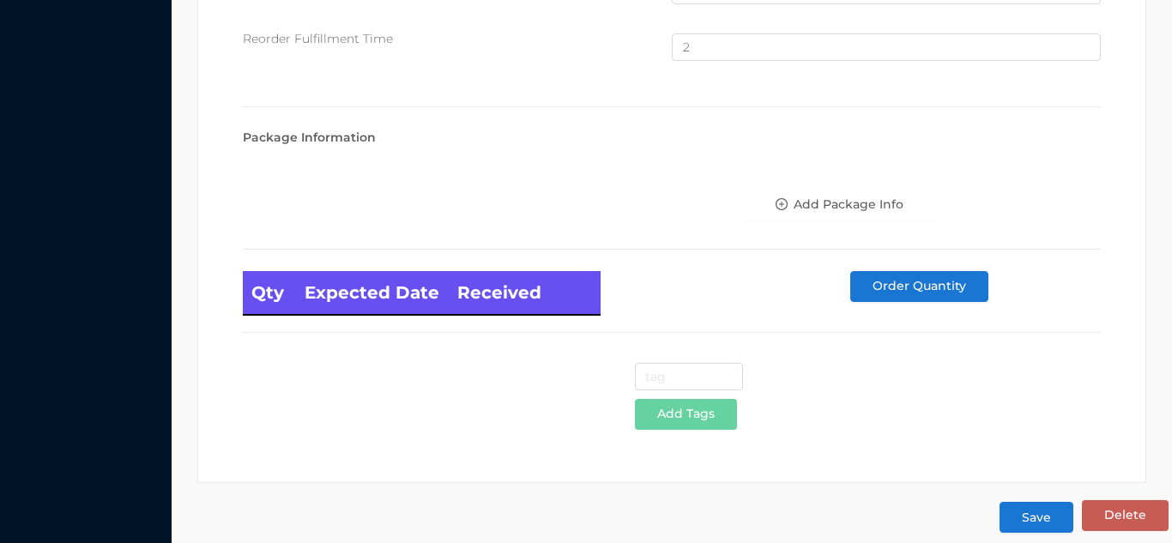
scroll to position [1155, 0]
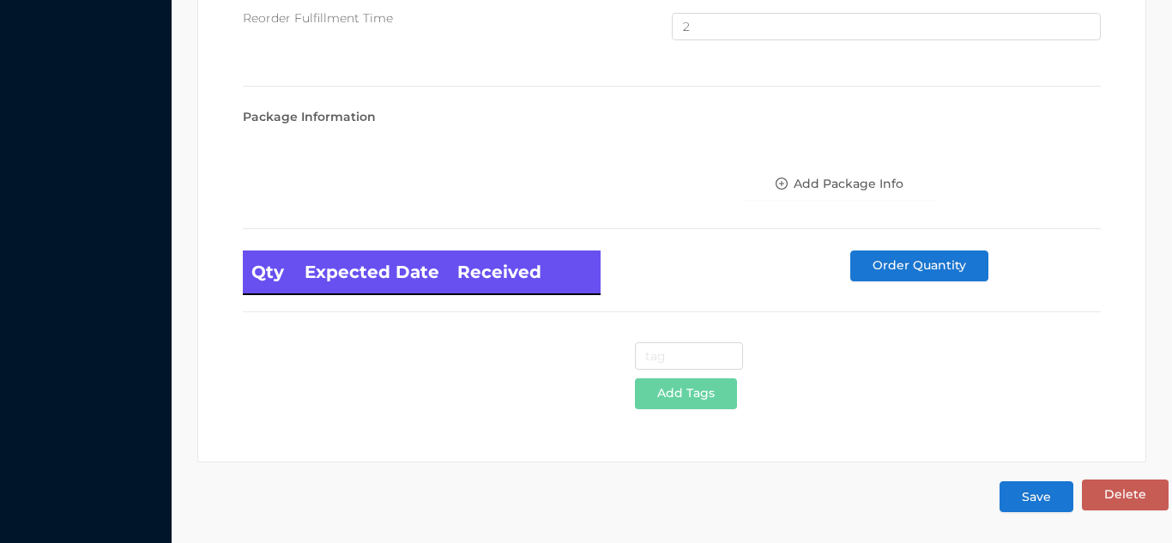
type input "6"
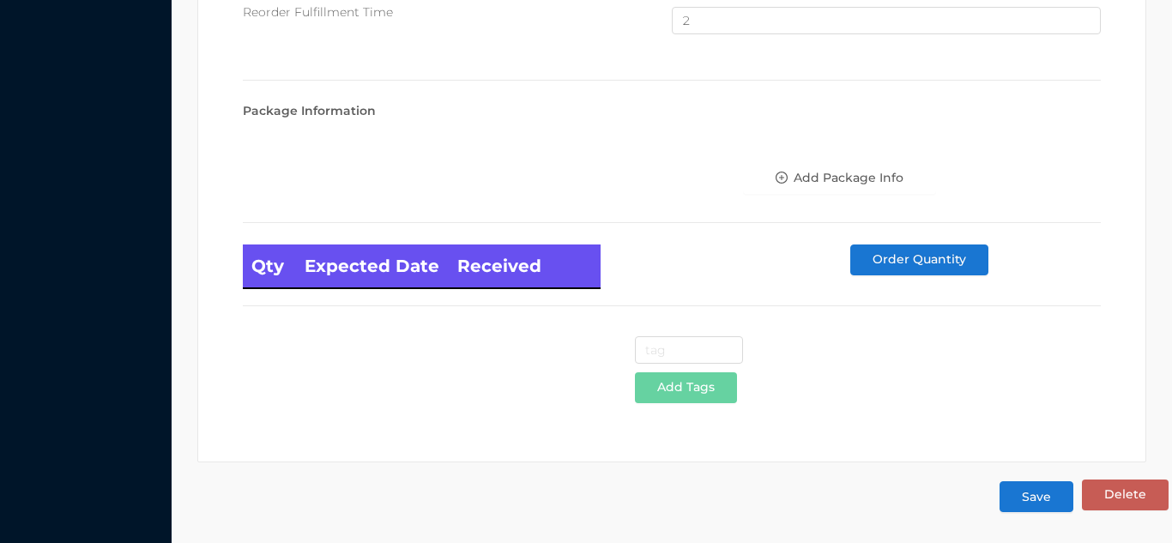
click at [1041, 499] on button "Save" at bounding box center [1037, 496] width 74 height 31
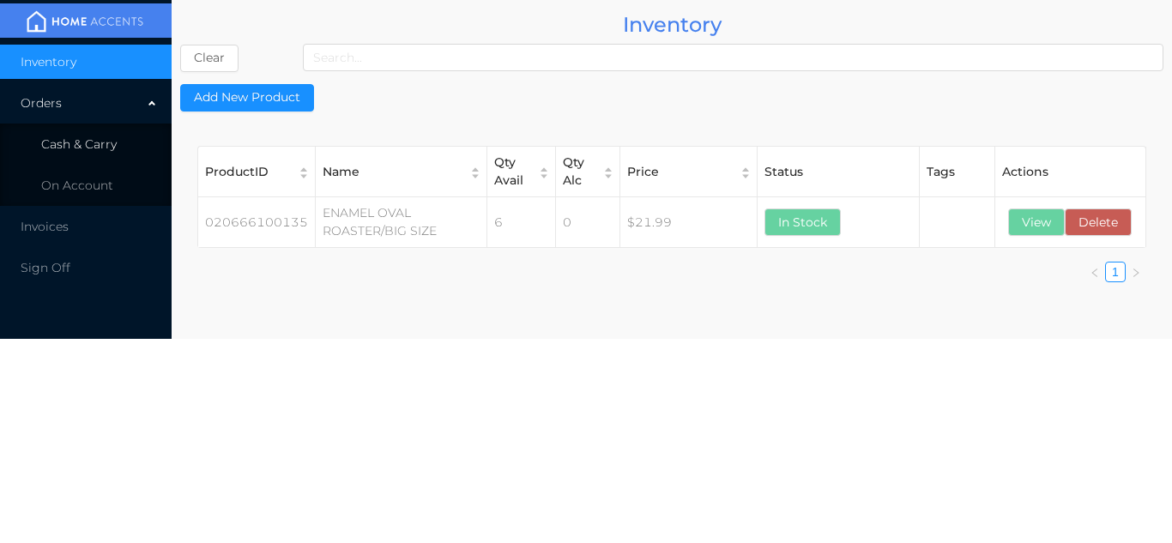
click at [114, 143] on span "Cash & Carry" at bounding box center [79, 143] width 76 height 15
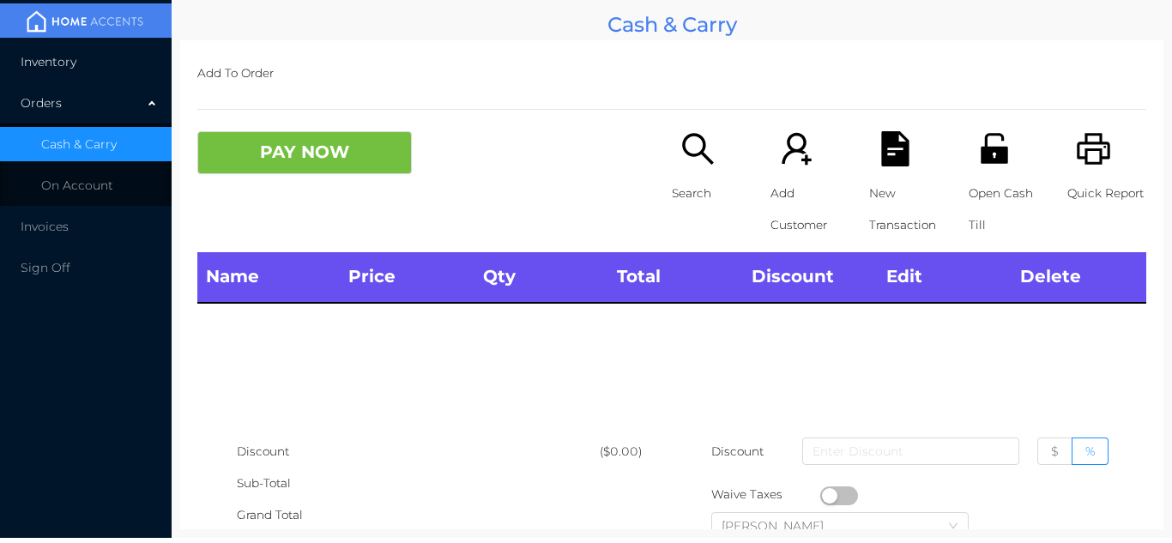
click at [104, 54] on li "Inventory" at bounding box center [86, 62] width 172 height 34
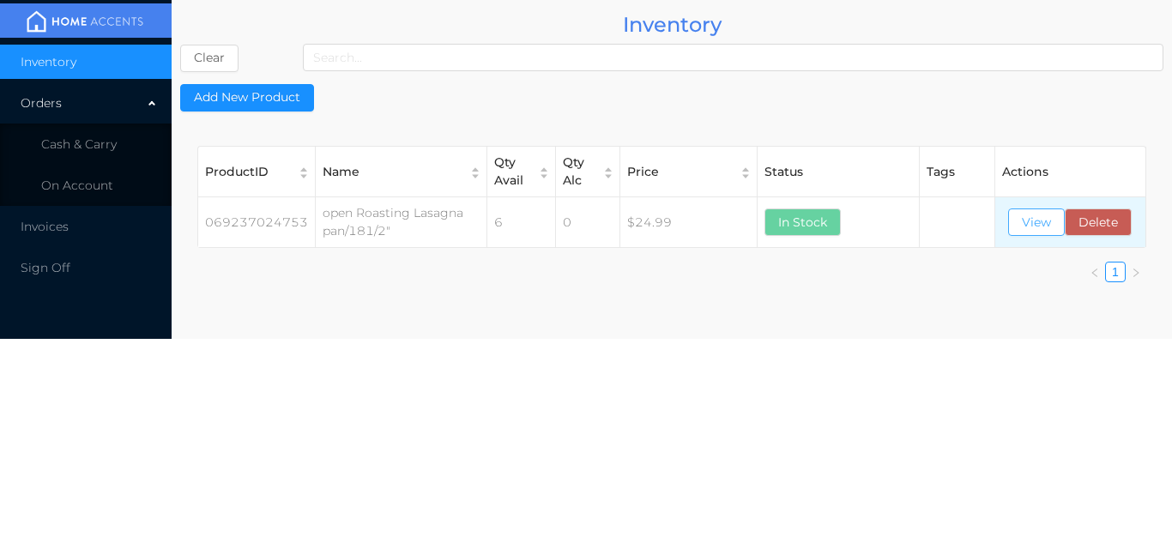
click at [1041, 227] on button "View" at bounding box center [1036, 222] width 57 height 27
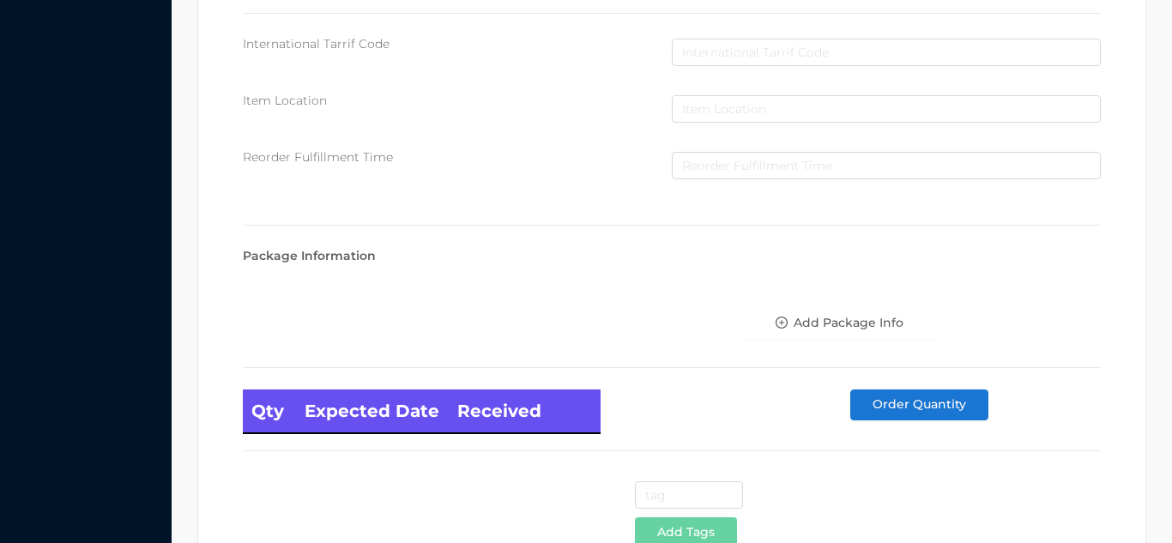
scroll to position [974, 0]
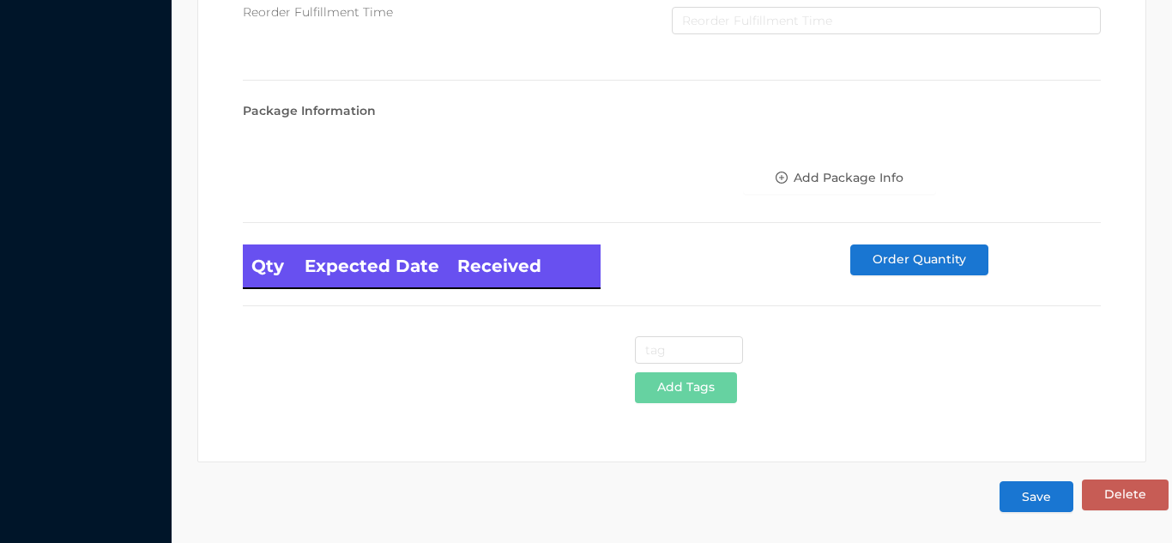
click at [1039, 499] on button "Save" at bounding box center [1037, 496] width 74 height 31
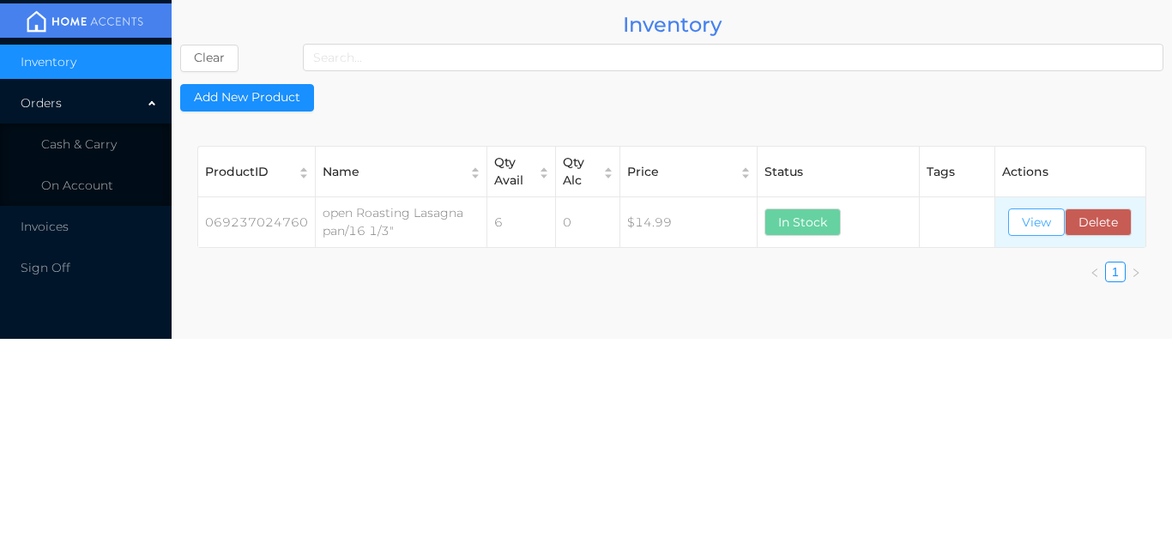
click at [1017, 236] on button "View" at bounding box center [1036, 222] width 57 height 27
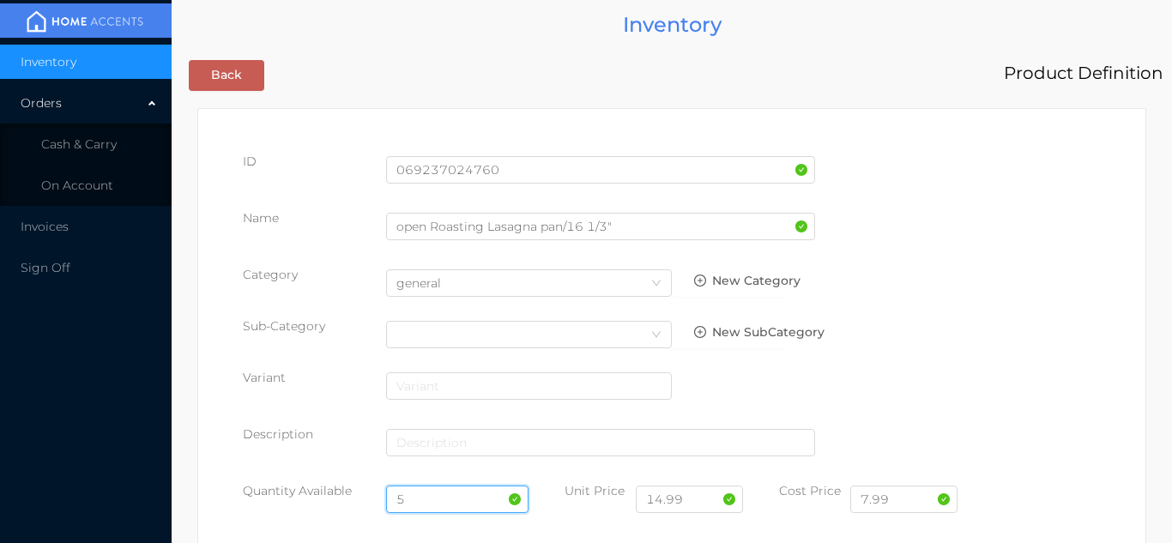
click at [434, 493] on input "5" at bounding box center [457, 499] width 143 height 27
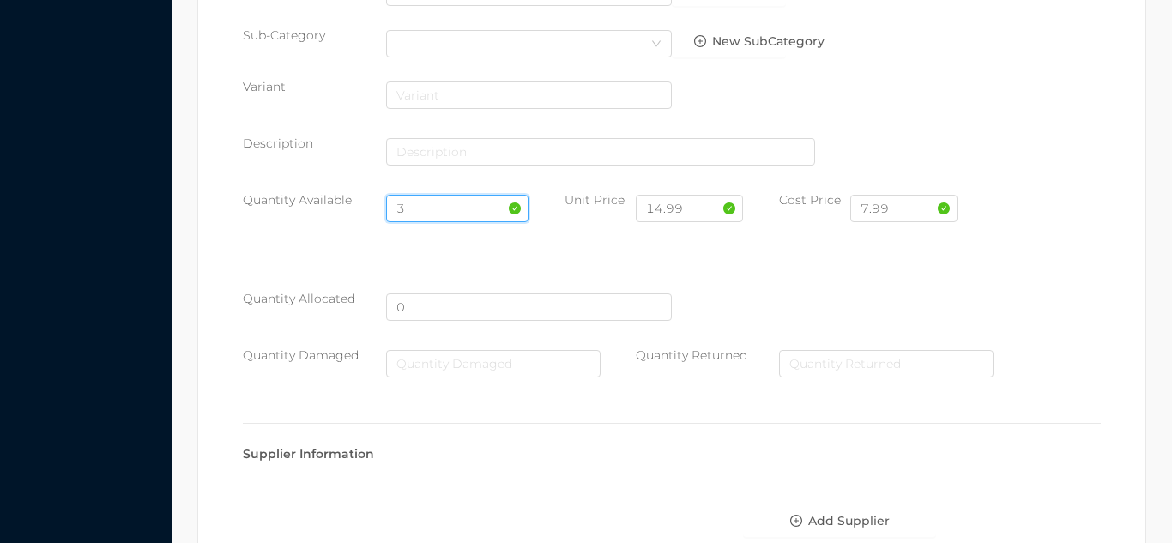
scroll to position [974, 0]
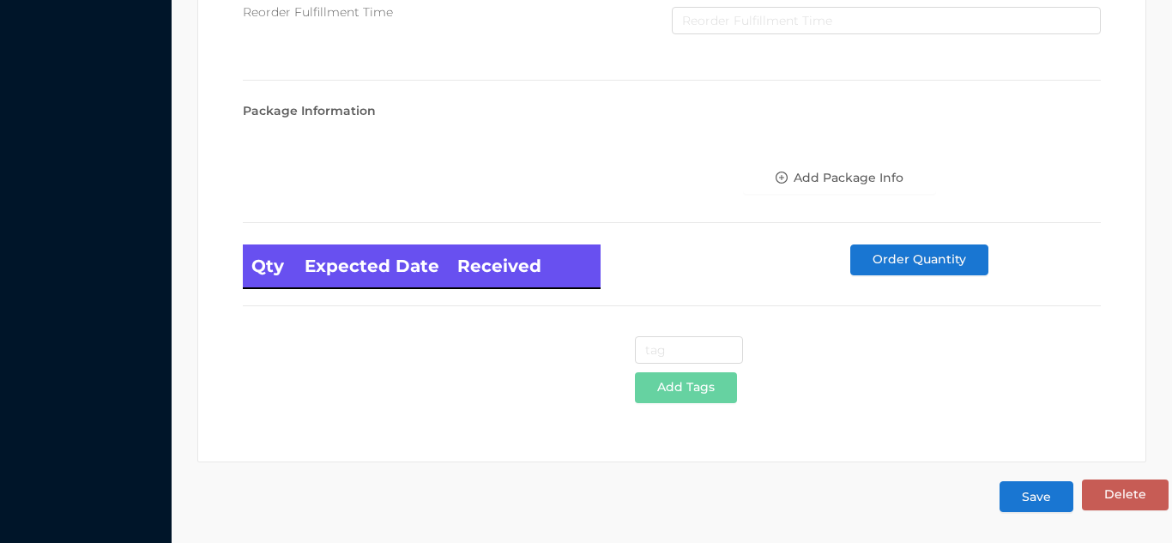
type input "3"
click at [1036, 499] on button "Save" at bounding box center [1037, 496] width 74 height 31
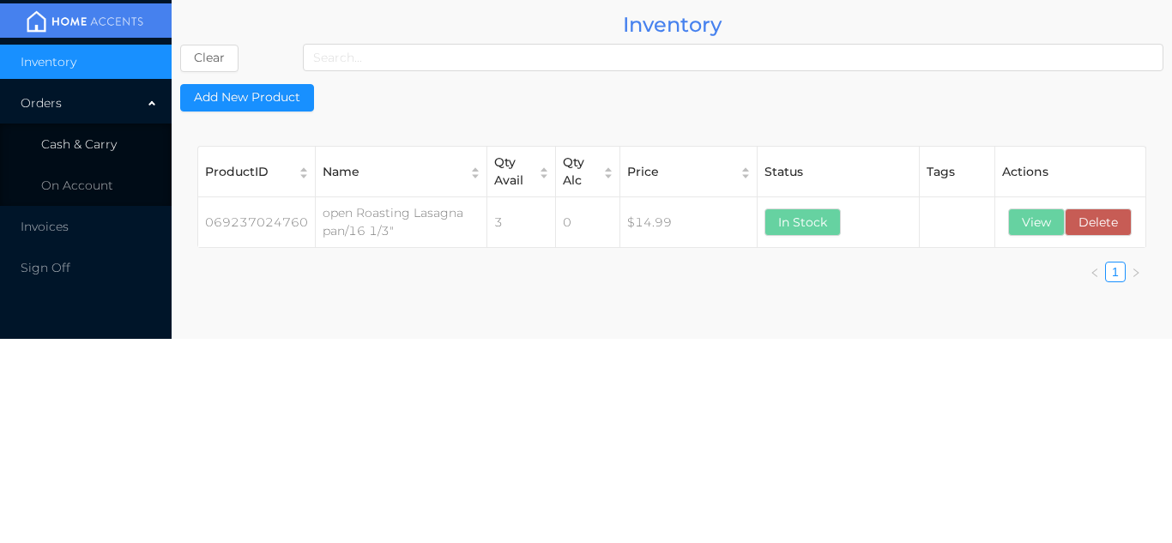
click at [119, 148] on li "Cash & Carry" at bounding box center [86, 144] width 172 height 34
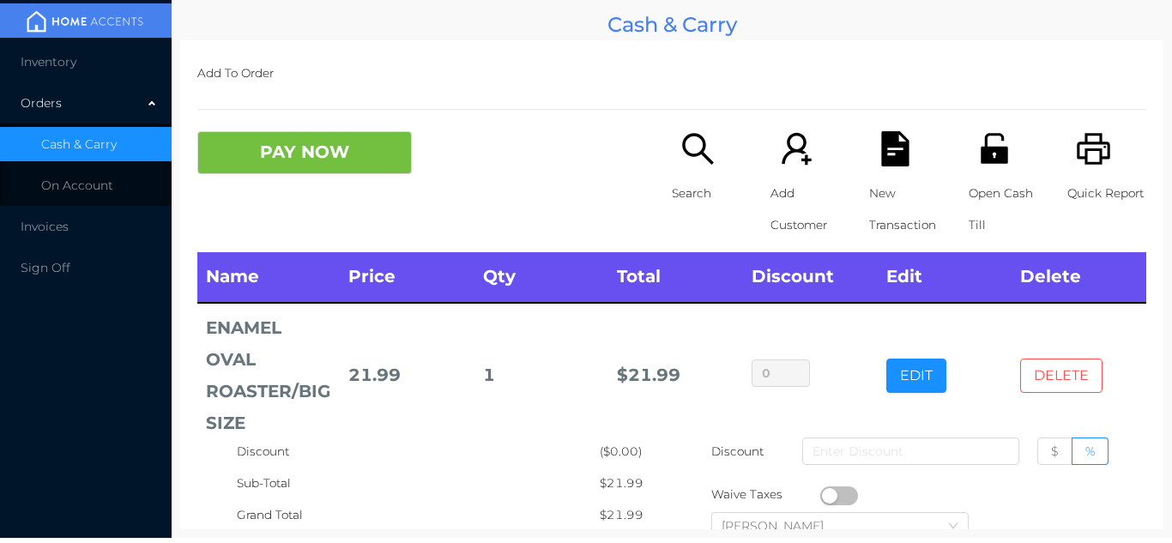
click at [1064, 371] on button "DELETE" at bounding box center [1061, 376] width 82 height 34
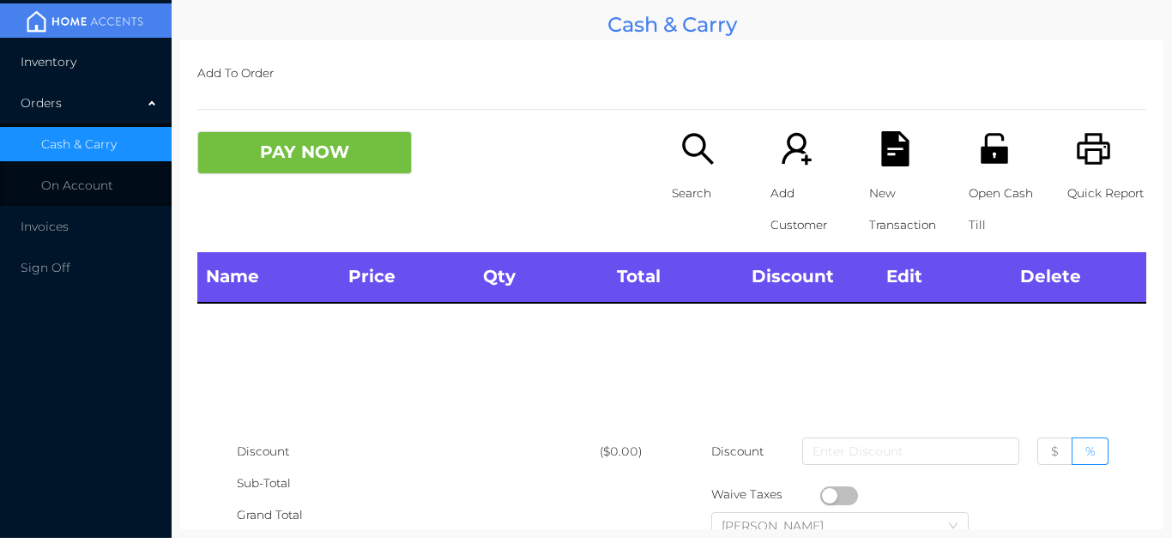
click at [98, 60] on li "Inventory" at bounding box center [86, 62] width 172 height 34
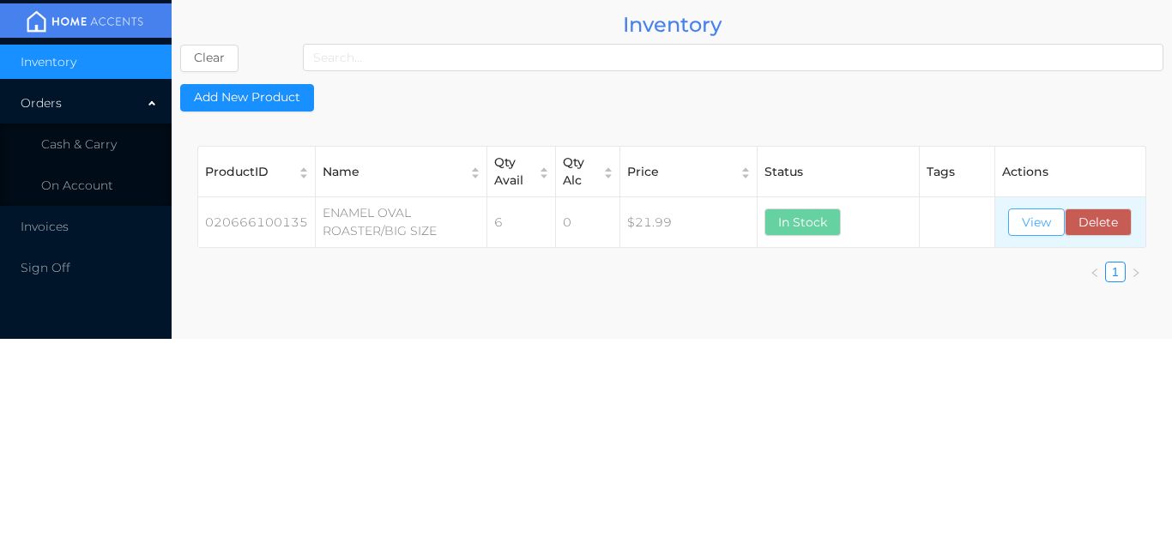
click at [1037, 235] on button "View" at bounding box center [1036, 222] width 57 height 27
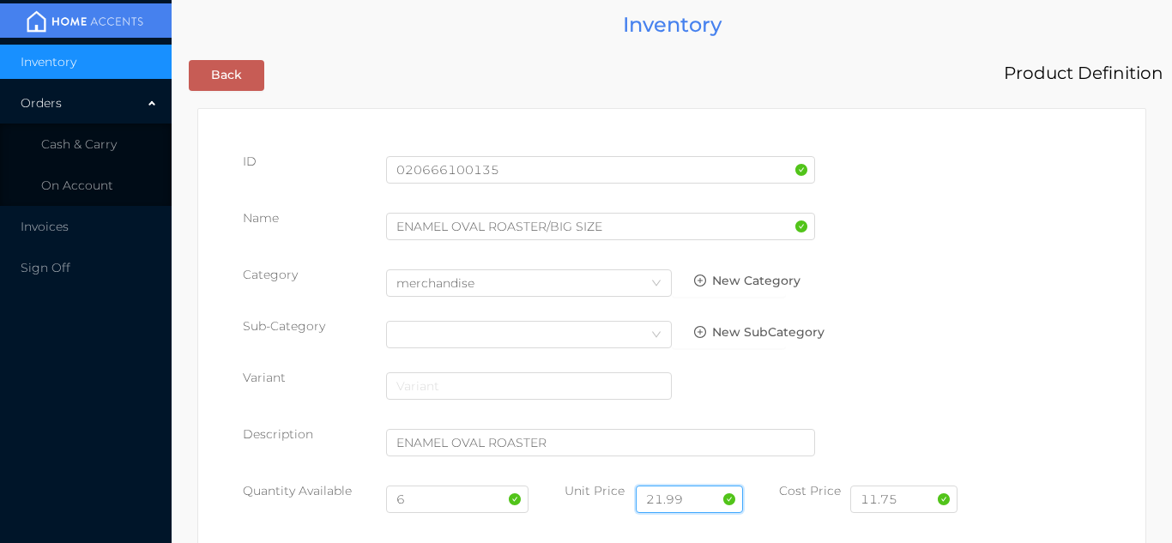
click at [692, 495] on input "21.99" at bounding box center [689, 499] width 107 height 27
type input "2"
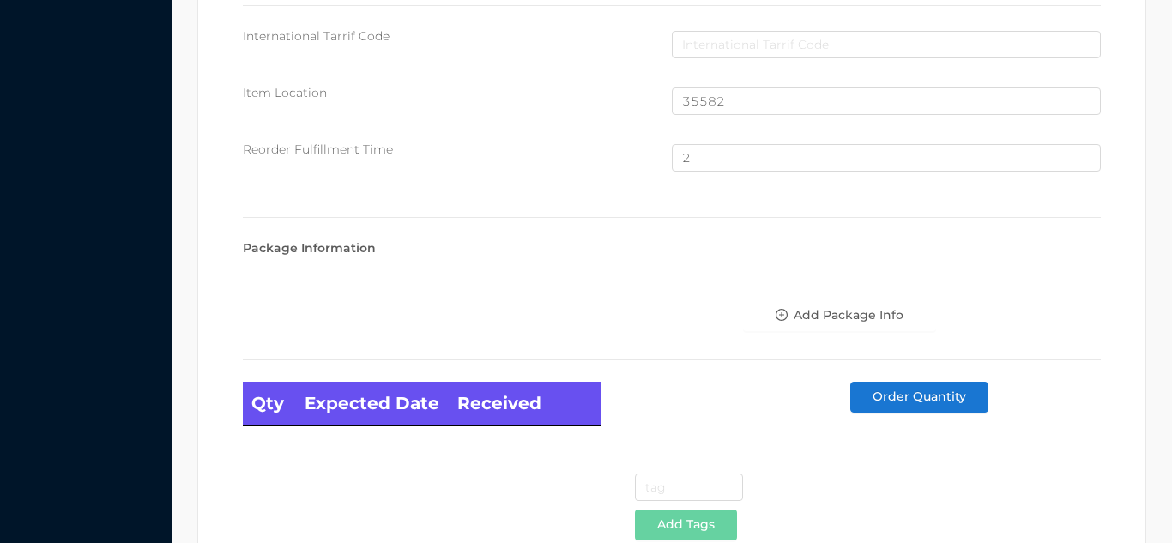
scroll to position [1155, 0]
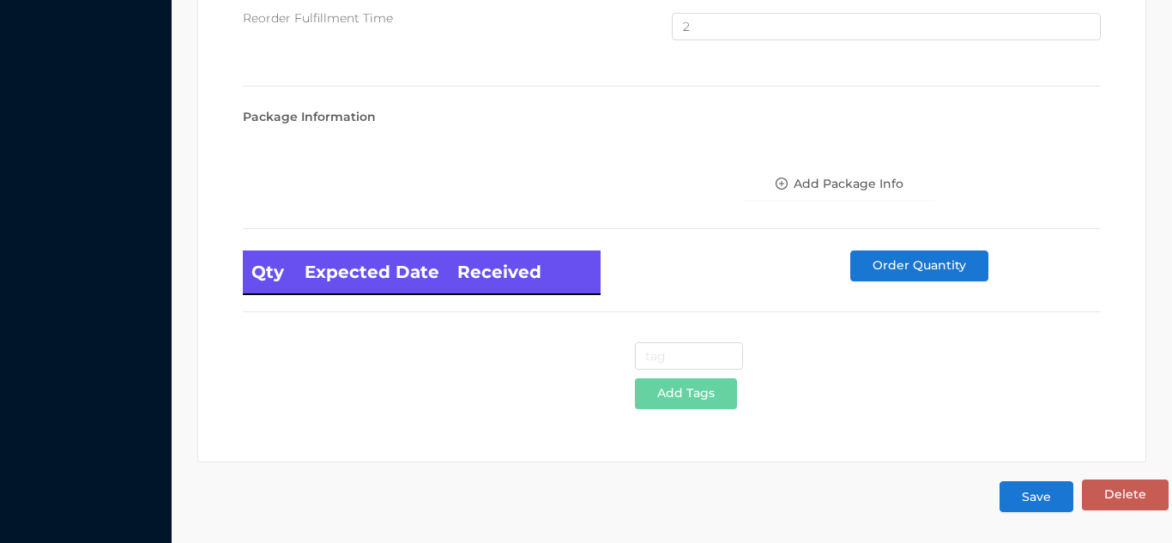
type input "19.99"
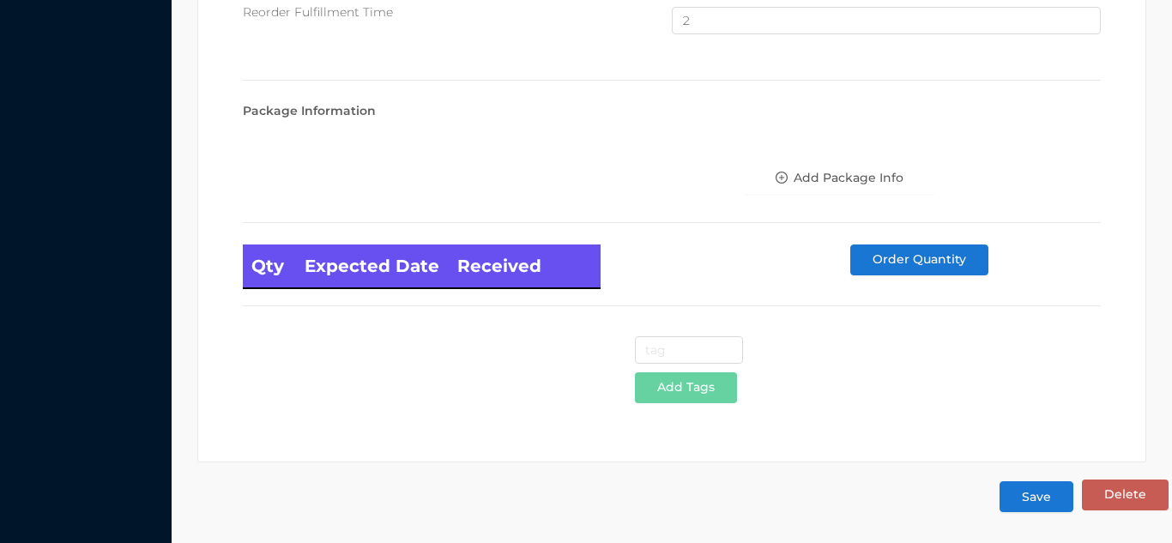
click at [1039, 501] on button "Save" at bounding box center [1037, 496] width 74 height 31
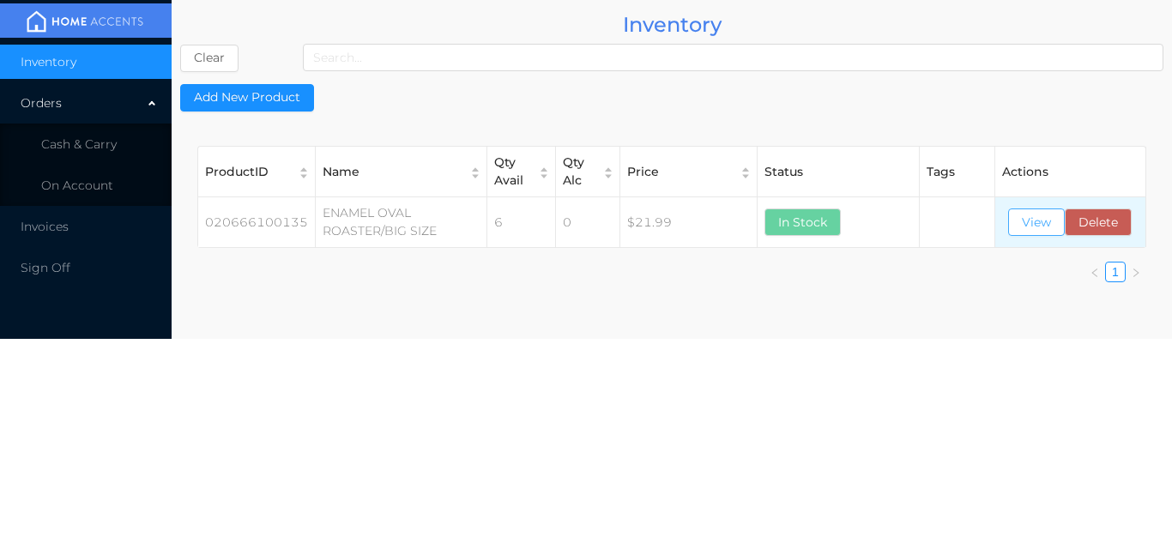
click at [1038, 223] on button "View" at bounding box center [1036, 222] width 57 height 27
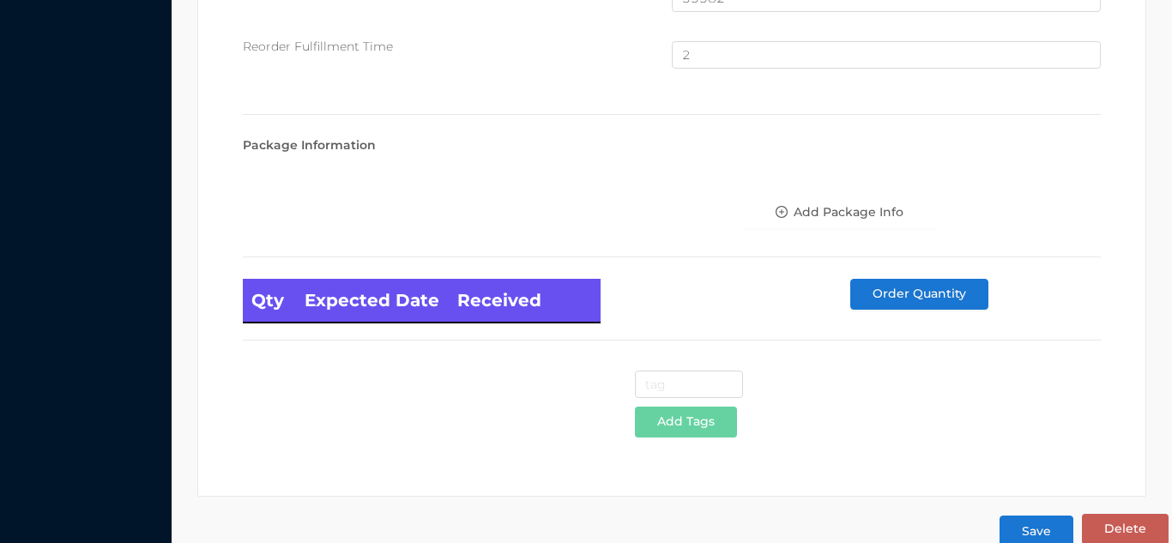
scroll to position [1155, 0]
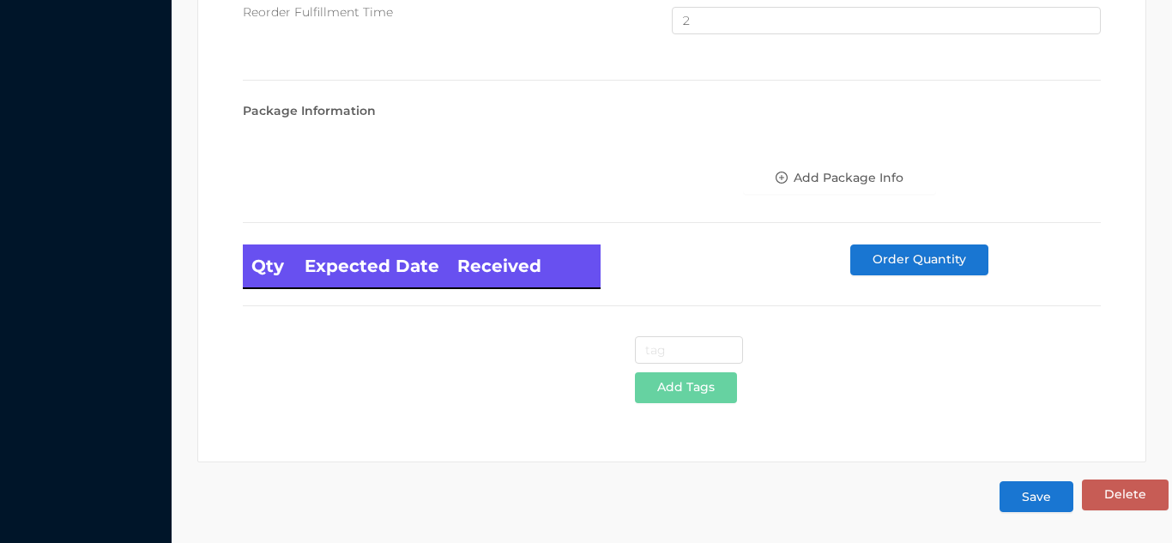
click at [1037, 494] on button "Save" at bounding box center [1037, 496] width 74 height 31
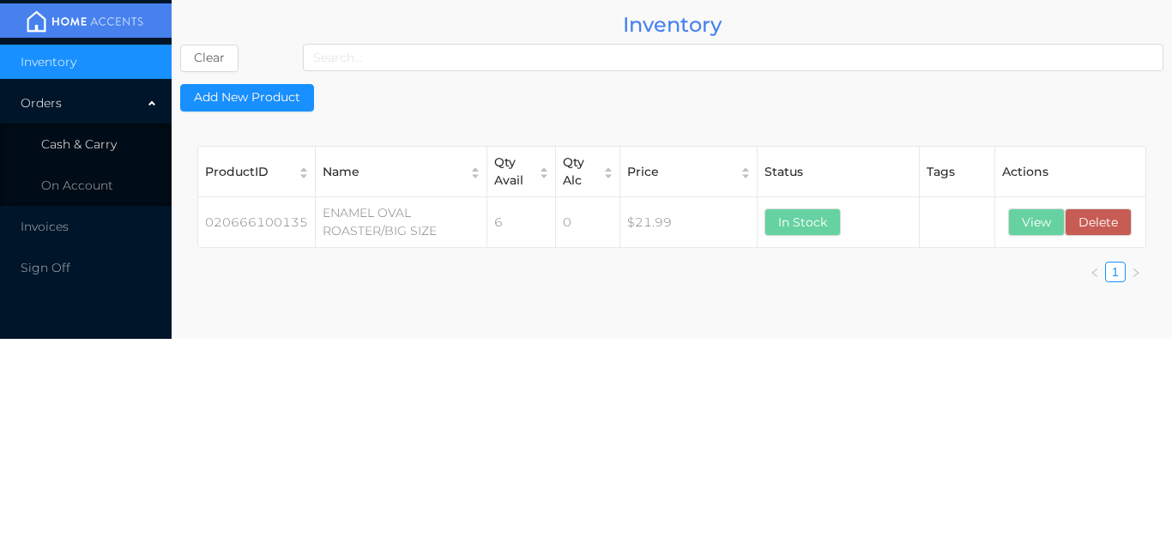
click at [99, 143] on span "Cash & Carry" at bounding box center [79, 143] width 76 height 15
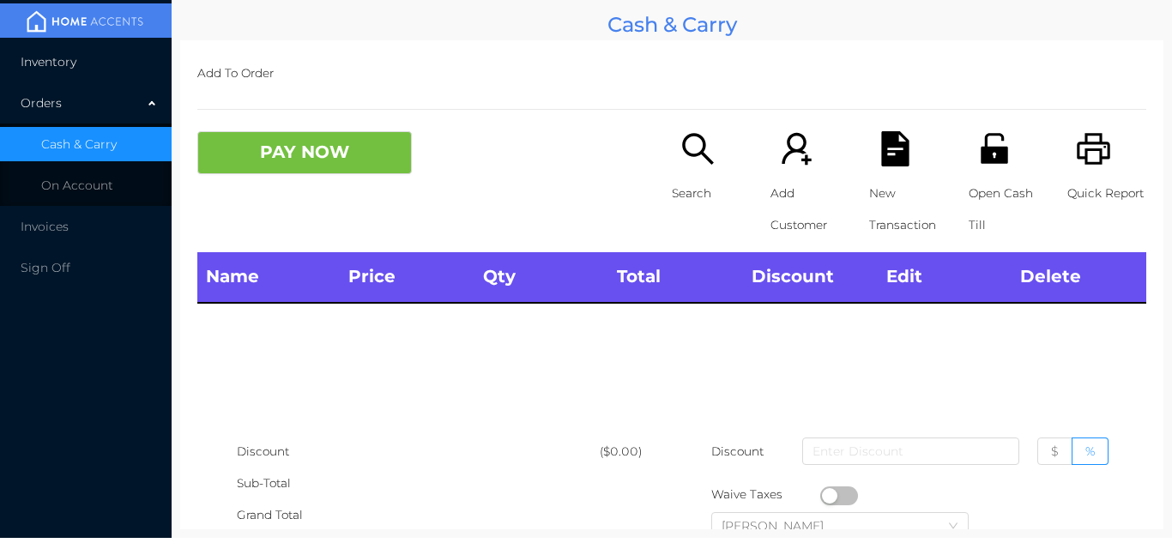
click at [97, 65] on li "Inventory" at bounding box center [86, 62] width 172 height 34
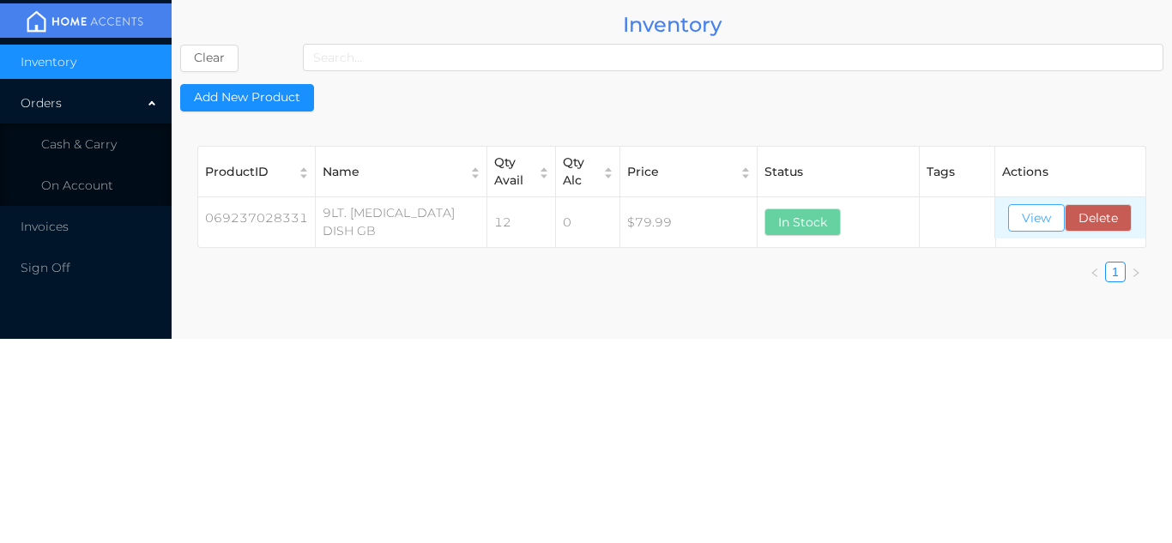
click at [1032, 208] on button "View" at bounding box center [1036, 217] width 57 height 27
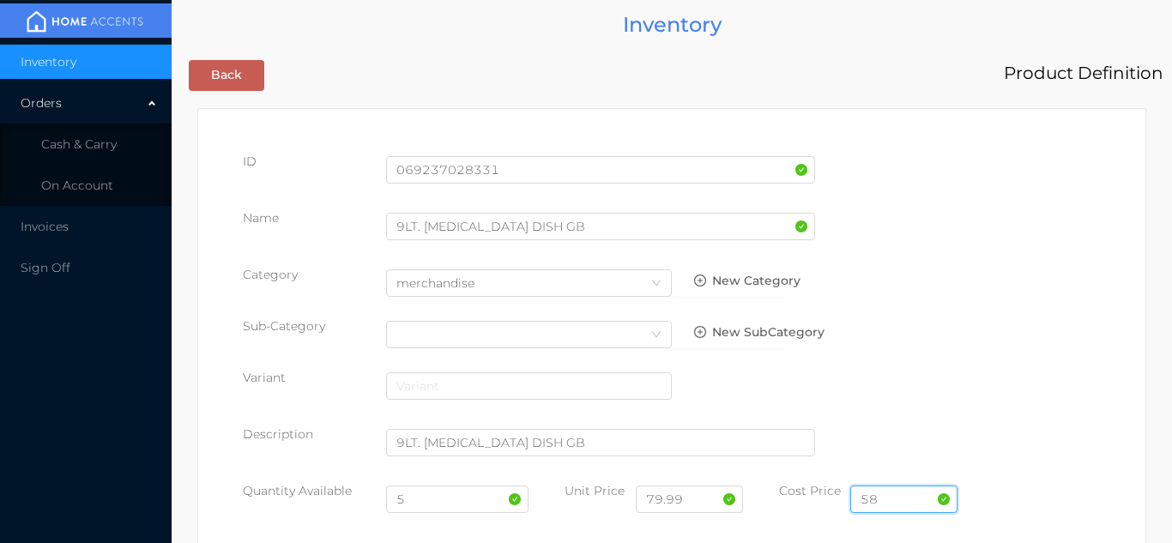
click at [891, 489] on input "58" at bounding box center [903, 499] width 107 height 27
type input "56.50"
click at [429, 505] on input "5" at bounding box center [457, 499] width 143 height 27
type input "4"
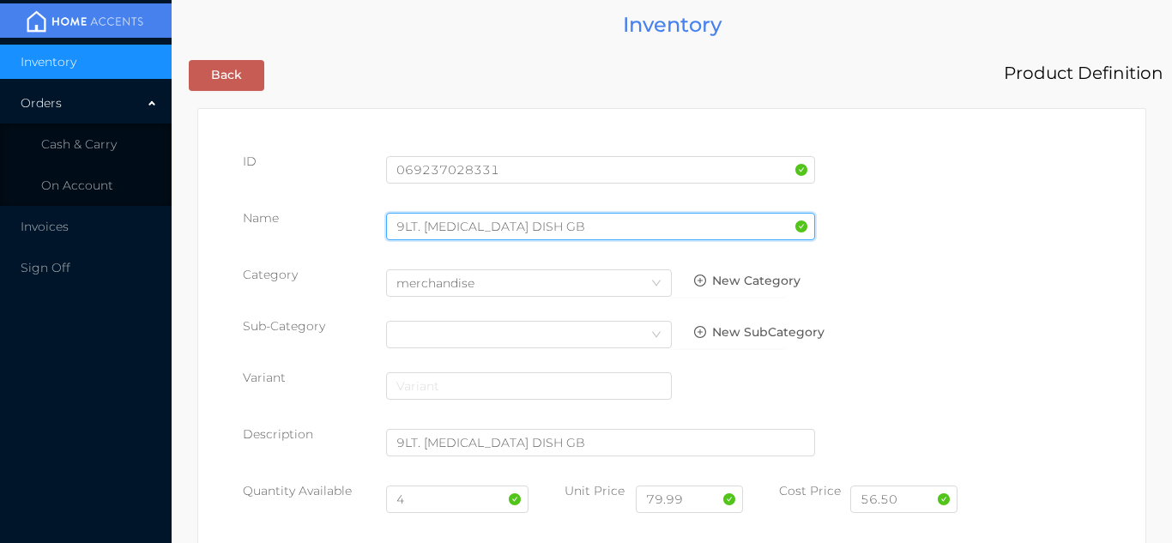
click at [557, 233] on input "9LT. [MEDICAL_DATA] DISH GB" at bounding box center [600, 226] width 429 height 27
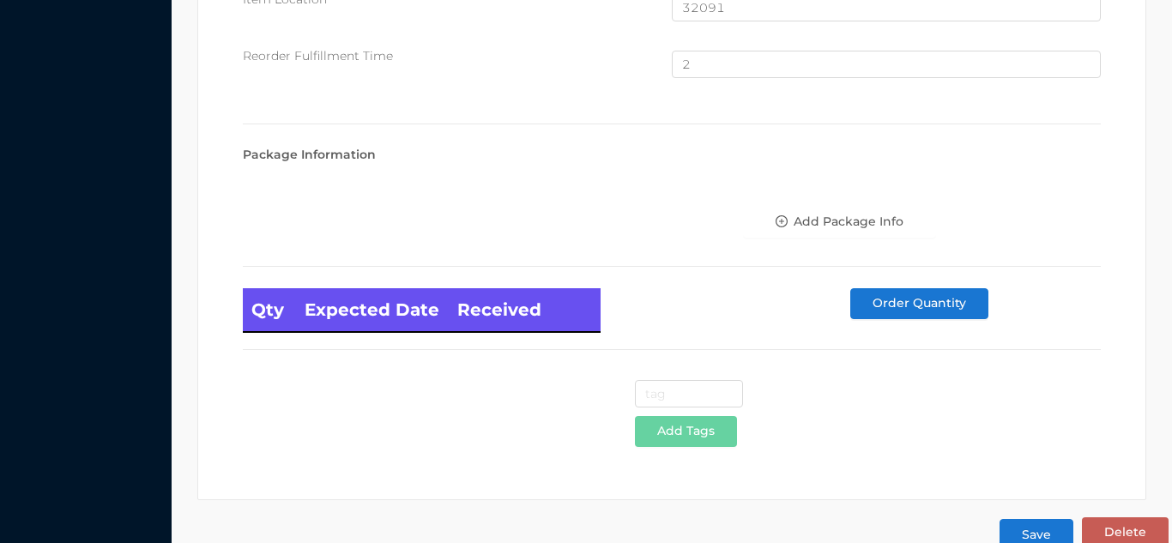
scroll to position [1155, 0]
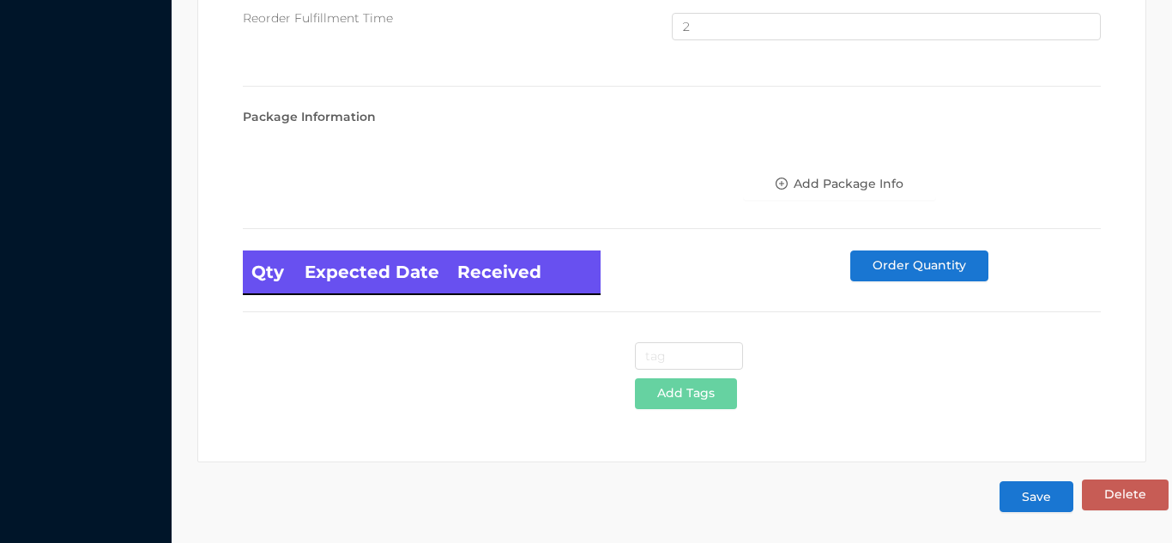
type input "9LT. [MEDICAL_DATA] DISH s/s w/lid"
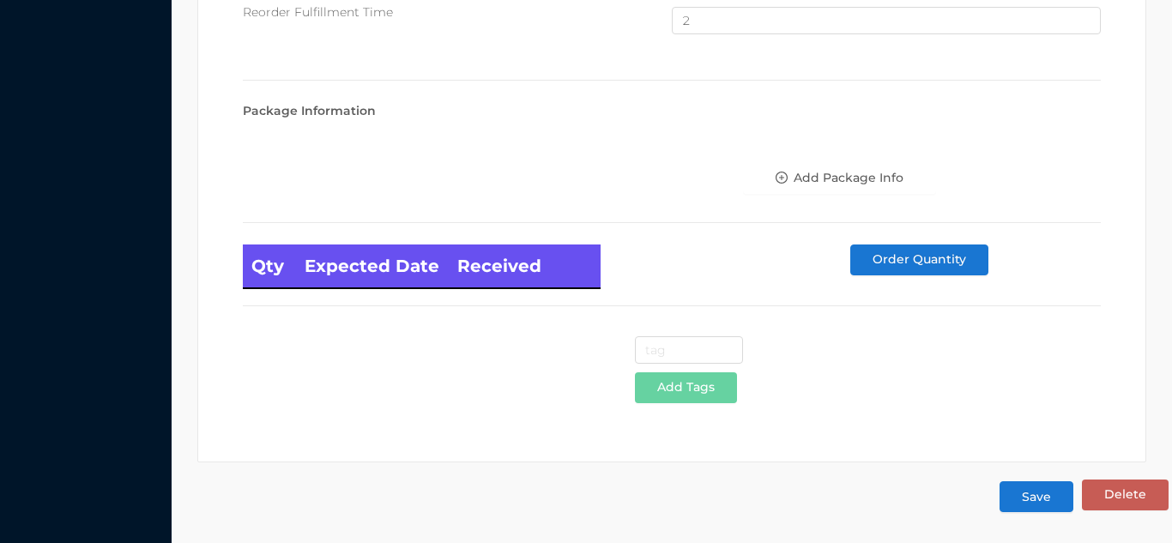
click at [1038, 497] on button "Save" at bounding box center [1037, 496] width 74 height 31
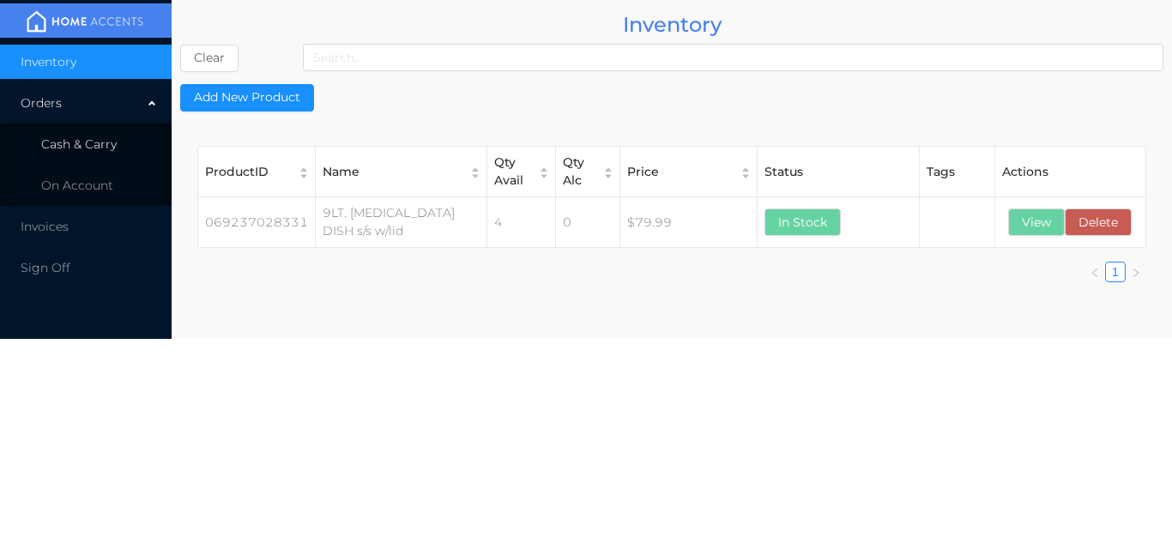
click at [113, 142] on span "Cash & Carry" at bounding box center [79, 143] width 76 height 15
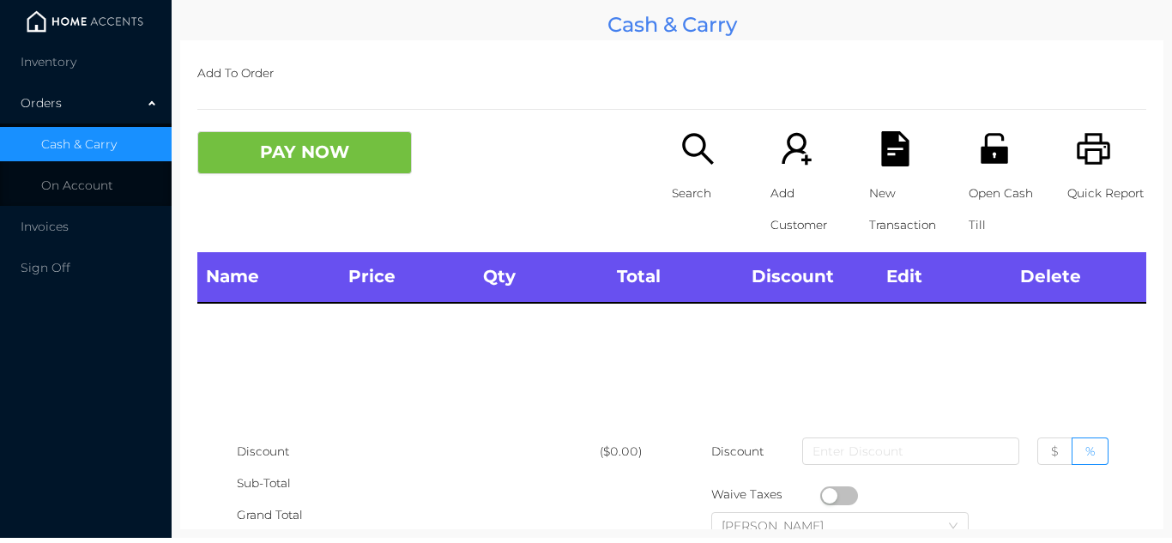
click at [113, 34] on img at bounding box center [85, 22] width 129 height 26
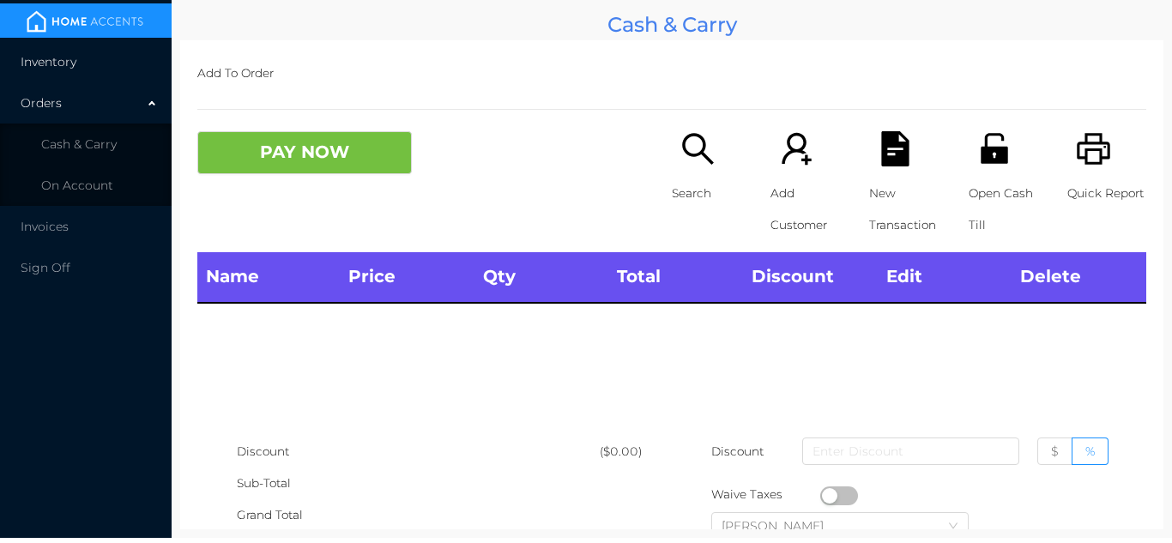
click at [100, 47] on li "Inventory" at bounding box center [86, 62] width 172 height 34
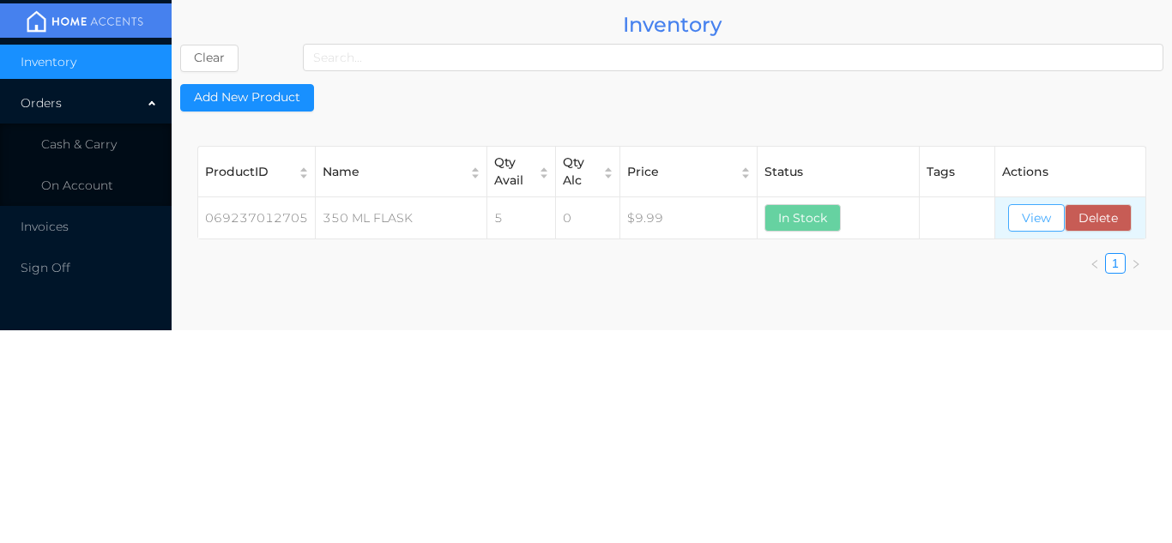
click at [1032, 220] on button "View" at bounding box center [1036, 217] width 57 height 27
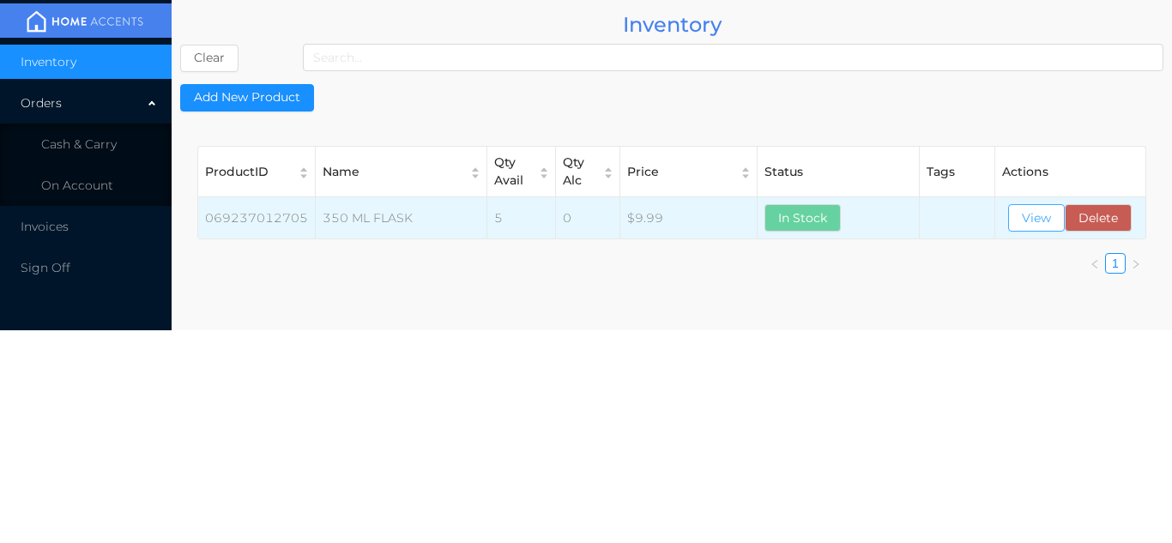
click at [1035, 221] on button "View" at bounding box center [1036, 217] width 57 height 27
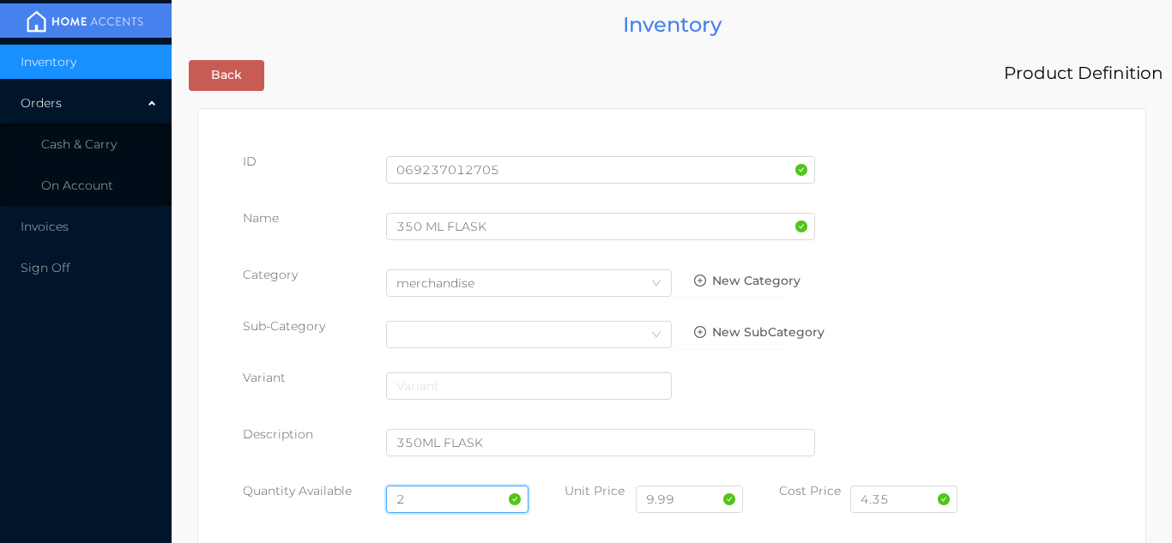
click at [430, 499] on input "2" at bounding box center [457, 499] width 143 height 27
type input "8"
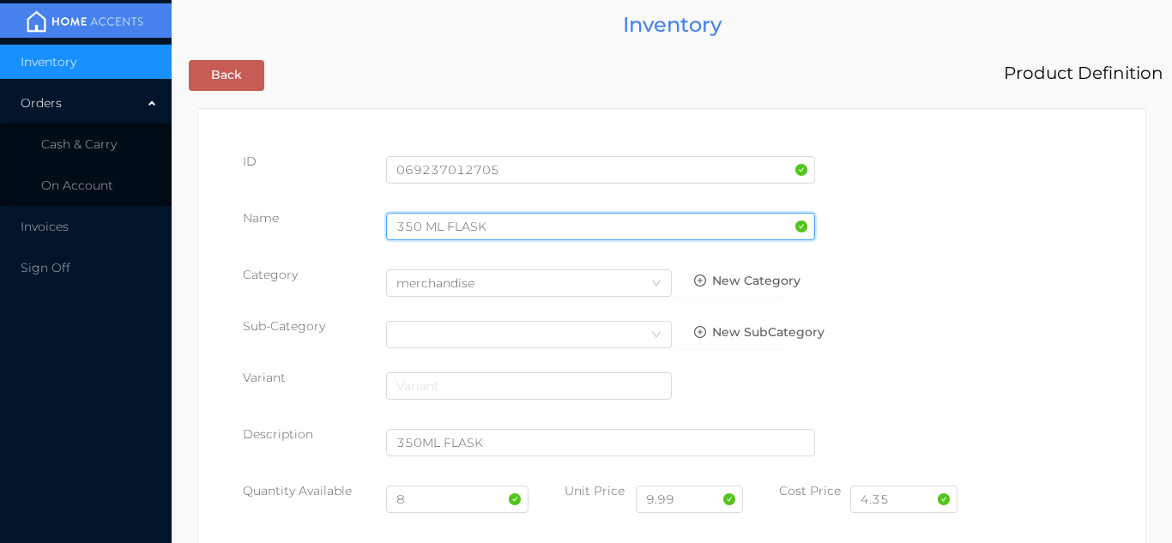
click at [502, 220] on input "350 ML FLASK" at bounding box center [600, 226] width 429 height 27
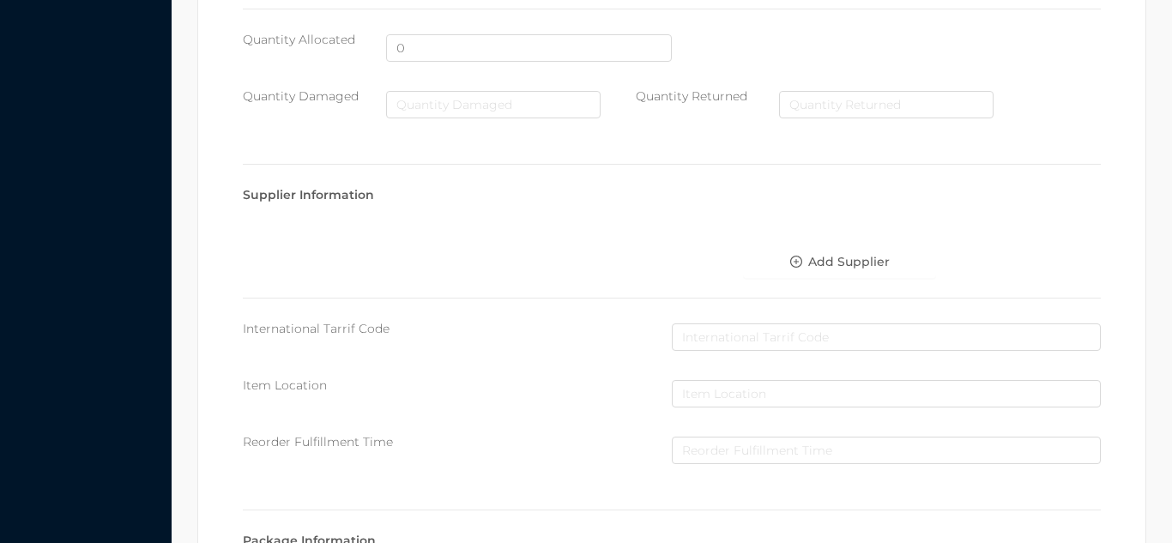
scroll to position [974, 0]
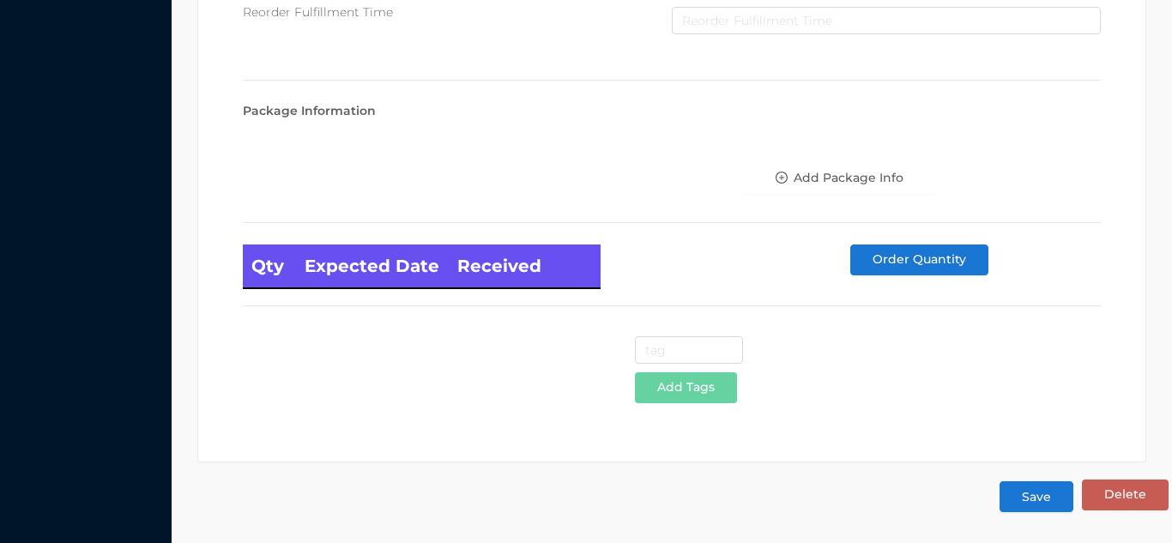
type input "350 ML FLASK/small"
click at [1037, 504] on button "Save" at bounding box center [1037, 496] width 74 height 31
click at [1035, 499] on button "Save" at bounding box center [1037, 496] width 74 height 31
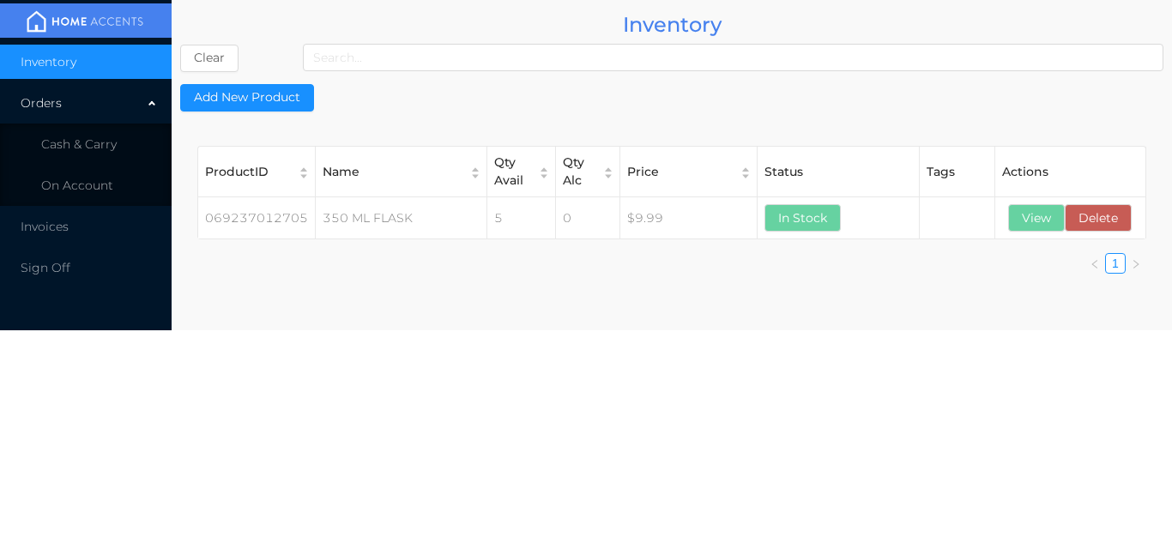
scroll to position [0, 0]
click at [101, 131] on li "Cash & Carry" at bounding box center [86, 144] width 172 height 34
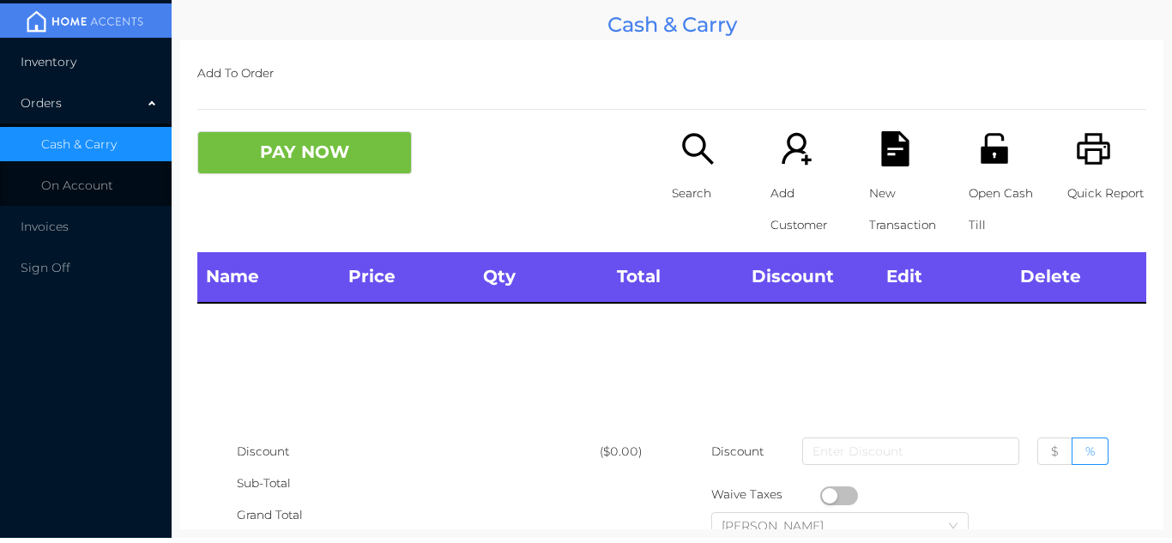
click at [131, 51] on li "Inventory" at bounding box center [86, 62] width 172 height 34
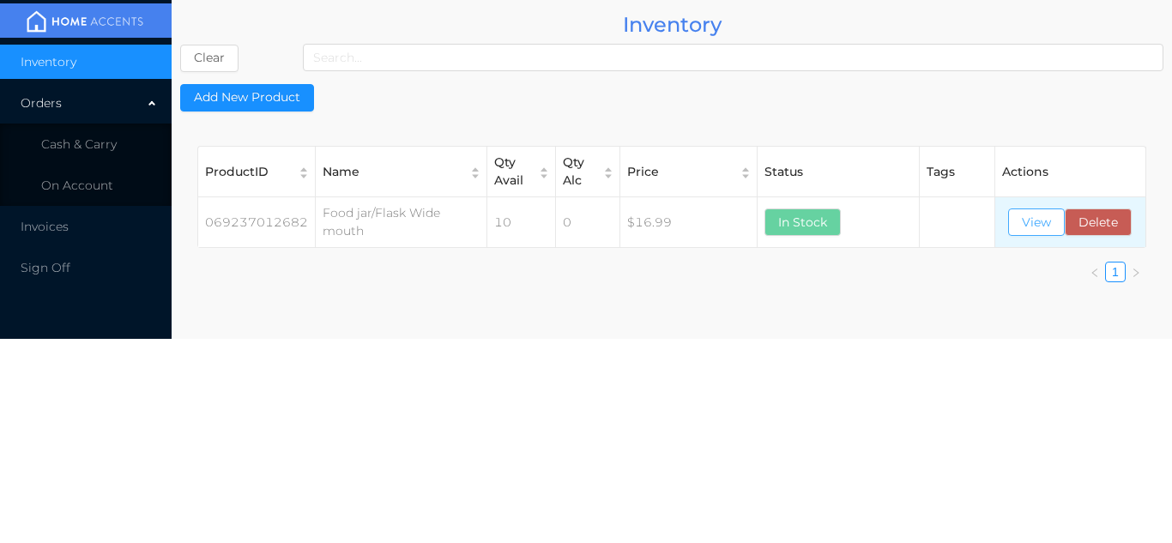
click at [1042, 228] on button "View" at bounding box center [1036, 222] width 57 height 27
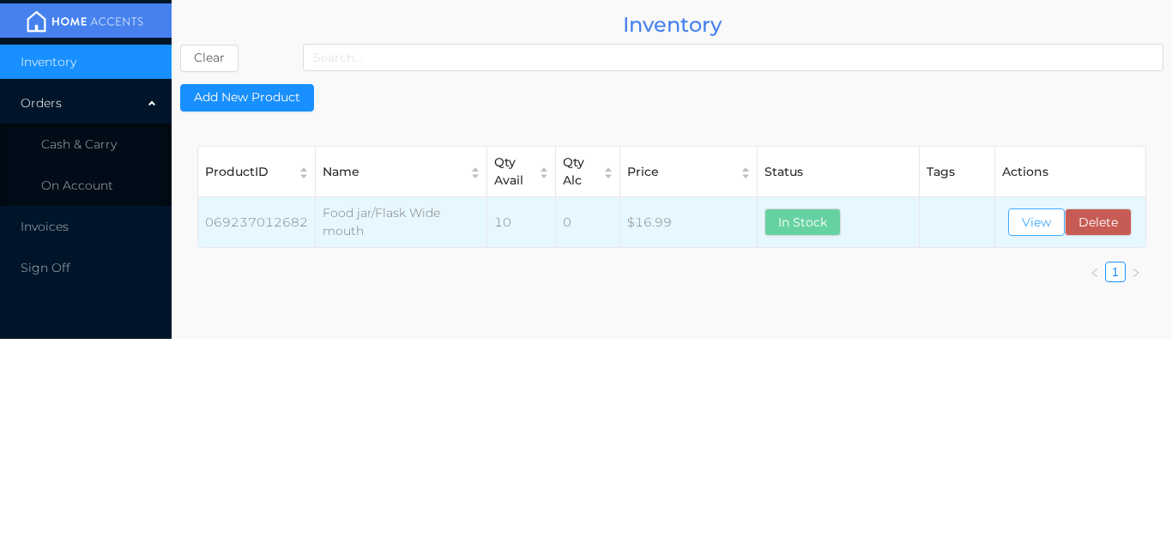
click at [1034, 233] on button "View" at bounding box center [1036, 222] width 57 height 27
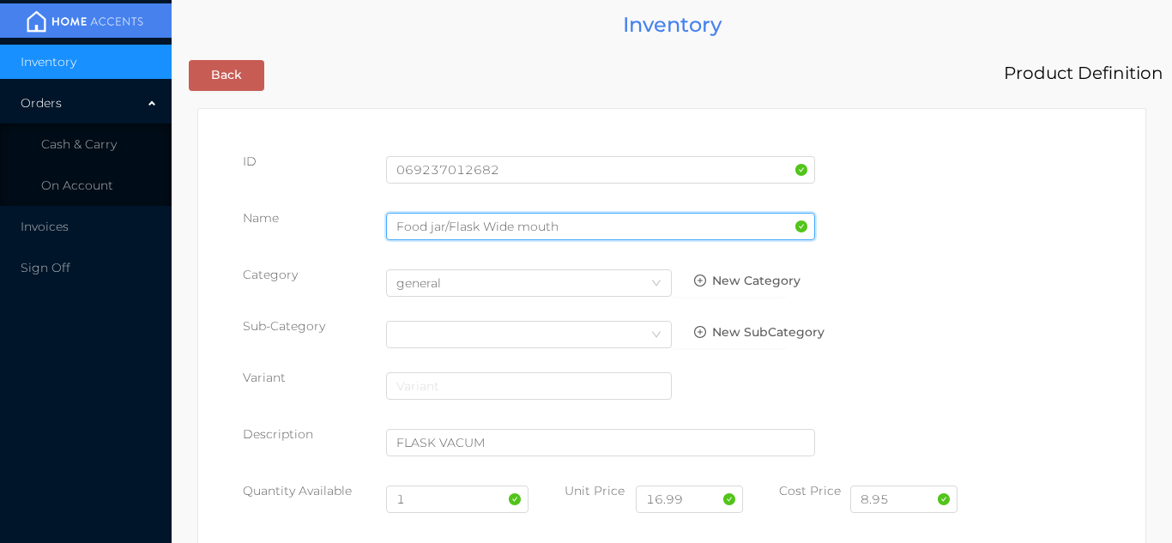
click at [557, 226] on input "Food jar/Flask Wide mouth" at bounding box center [600, 226] width 429 height 27
type input "Food jar/Flask Wide mouth/ss500f"
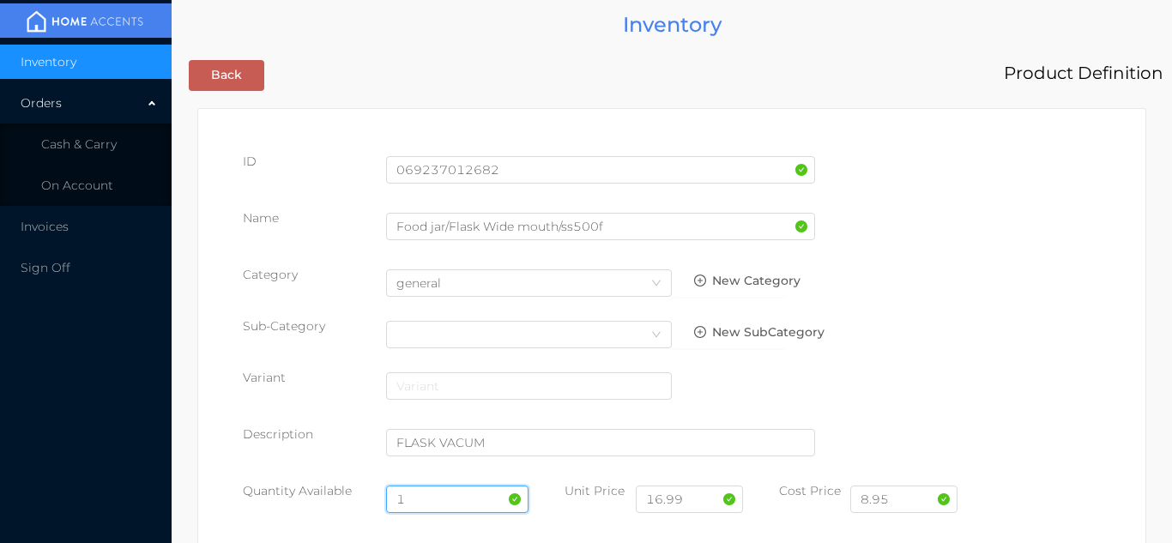
click at [432, 505] on input "1" at bounding box center [457, 499] width 143 height 27
click at [917, 499] on input "8.95" at bounding box center [903, 499] width 107 height 27
type input "8.50"
click at [428, 502] on input "1" at bounding box center [457, 499] width 143 height 27
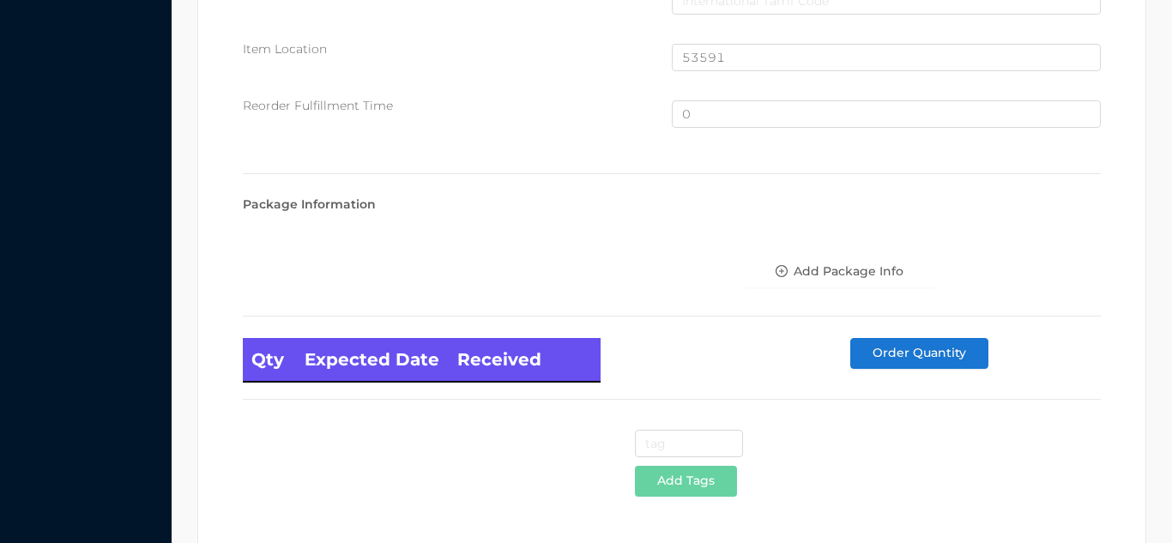
scroll to position [1155, 0]
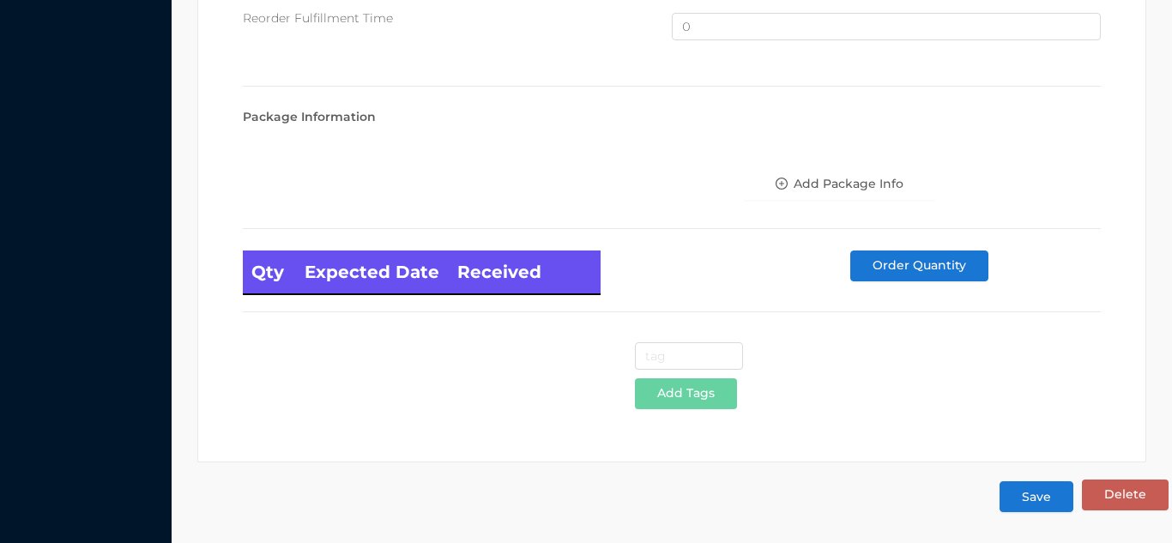
type input "6"
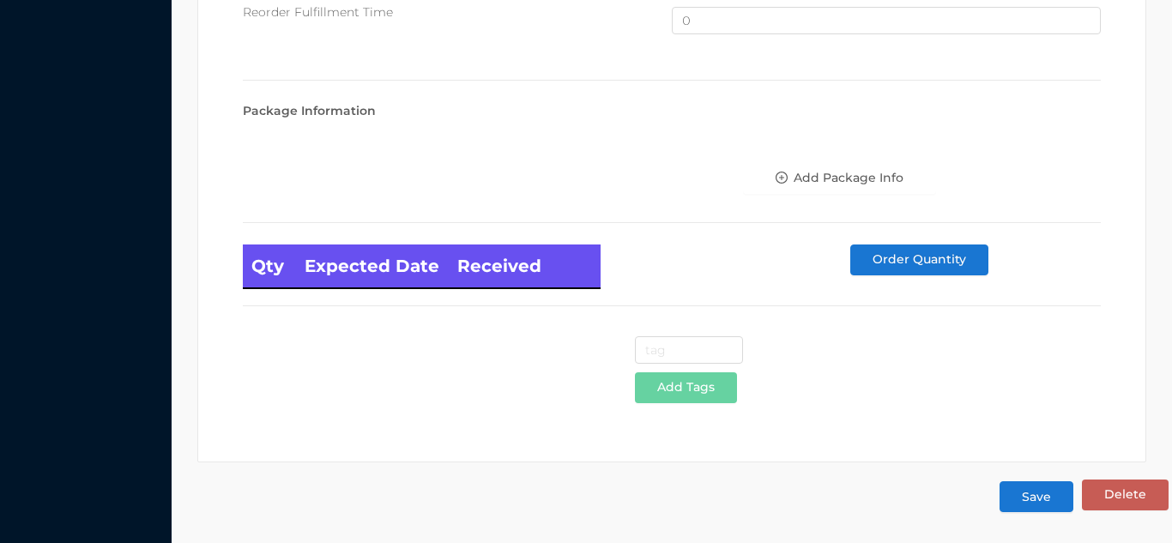
click at [1044, 505] on button "Save" at bounding box center [1037, 496] width 74 height 31
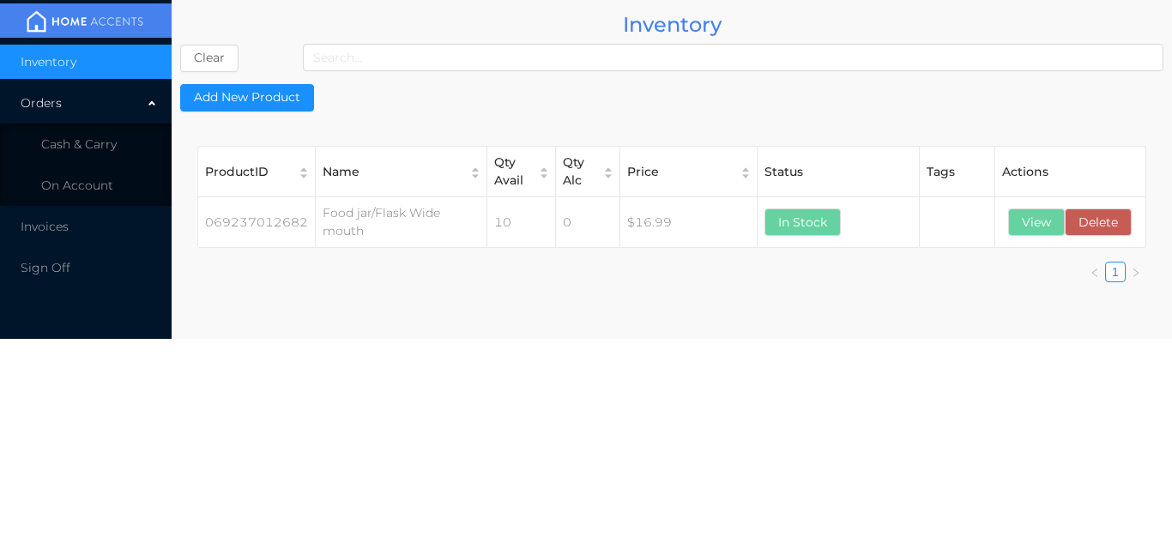
scroll to position [0, 0]
click at [123, 156] on li "Cash & Carry" at bounding box center [86, 144] width 172 height 34
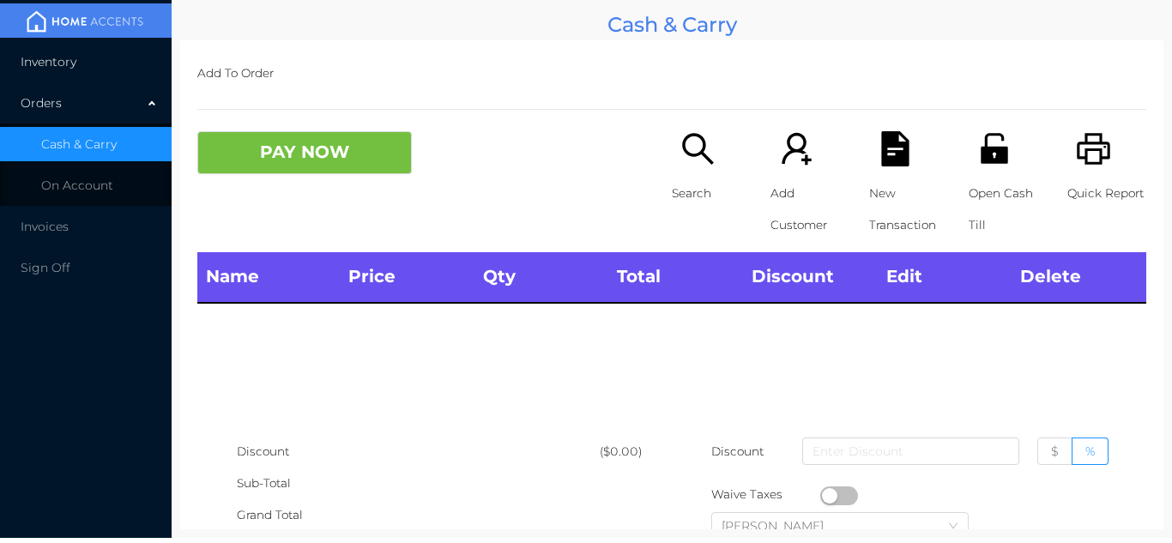
click at [118, 69] on li "Inventory" at bounding box center [86, 62] width 172 height 34
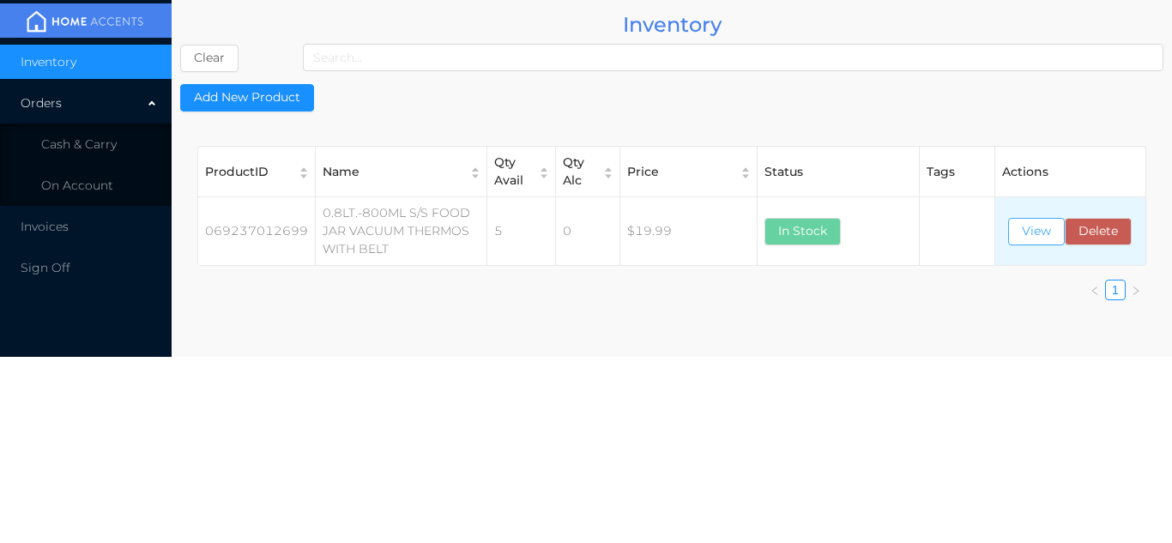
click at [1028, 236] on button "View" at bounding box center [1036, 231] width 57 height 27
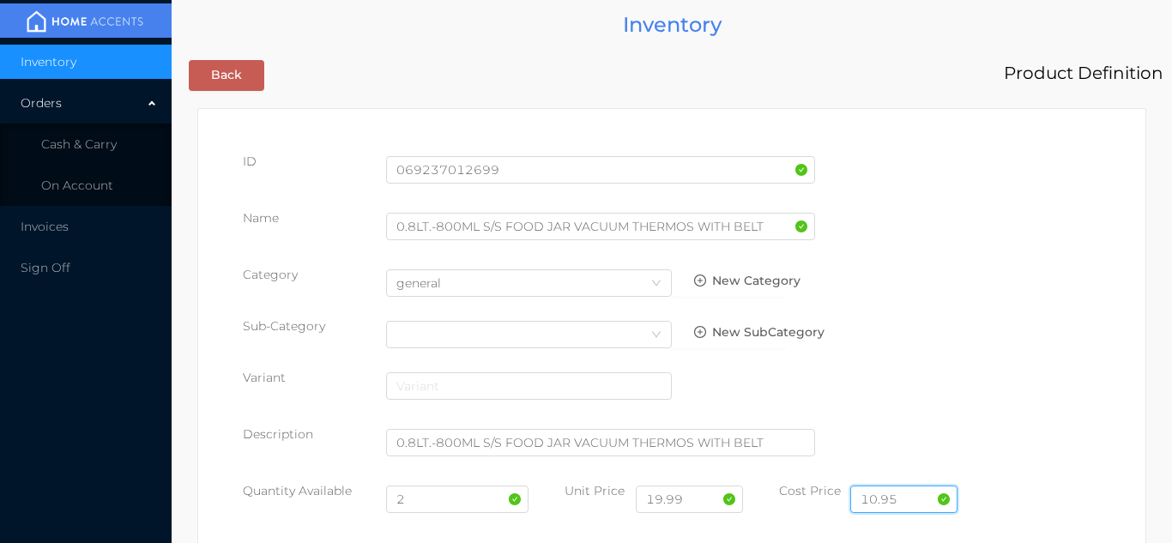
click at [922, 500] on input "10.95" at bounding box center [903, 499] width 107 height 27
type input "10.50"
click at [436, 499] on input "2" at bounding box center [457, 499] width 143 height 27
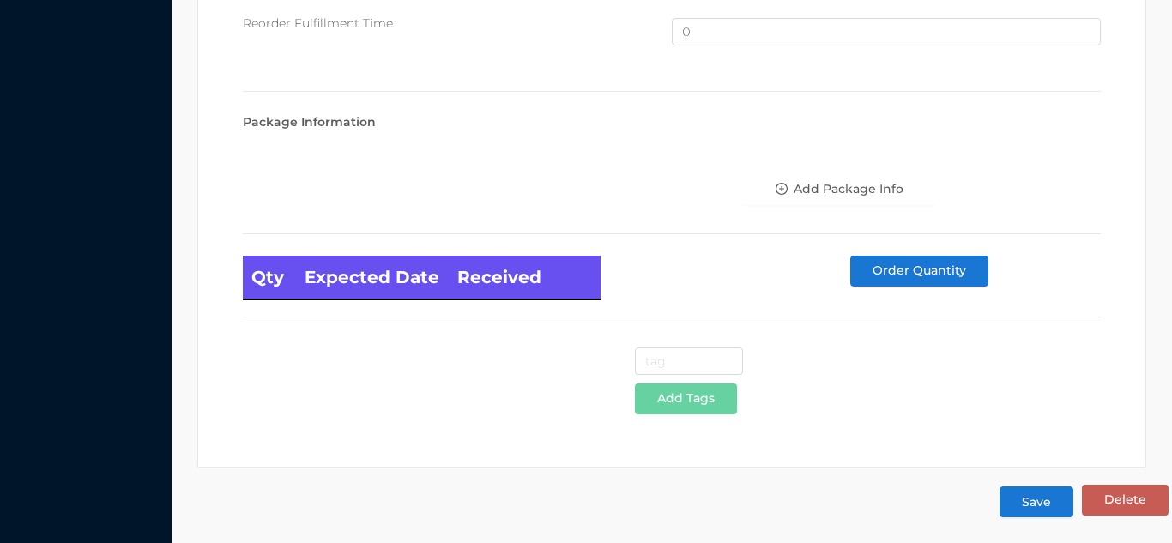
scroll to position [1155, 0]
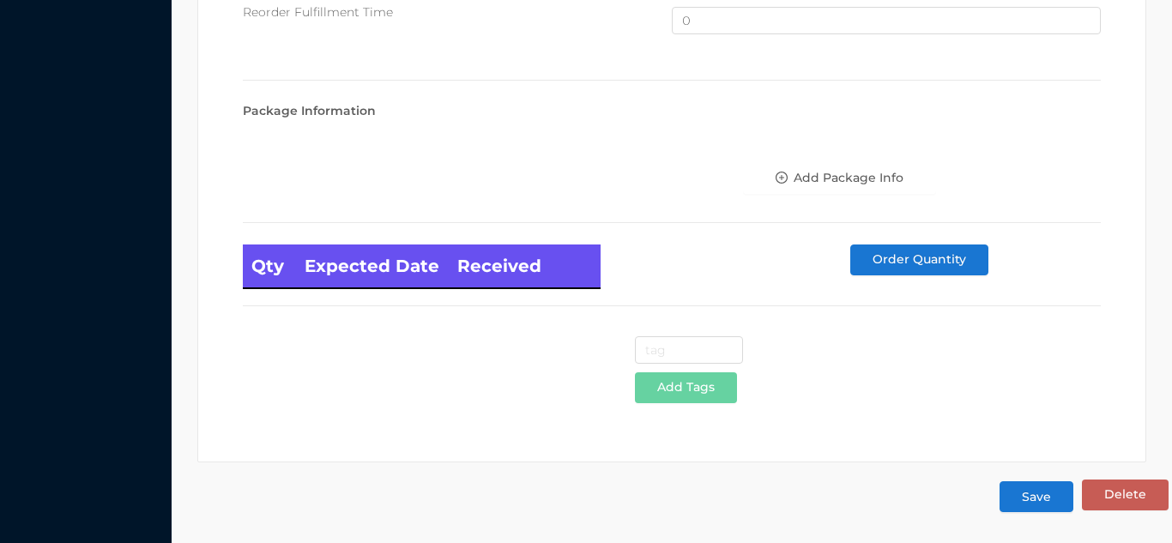
type input "6"
click at [1039, 495] on button "Save" at bounding box center [1037, 496] width 74 height 31
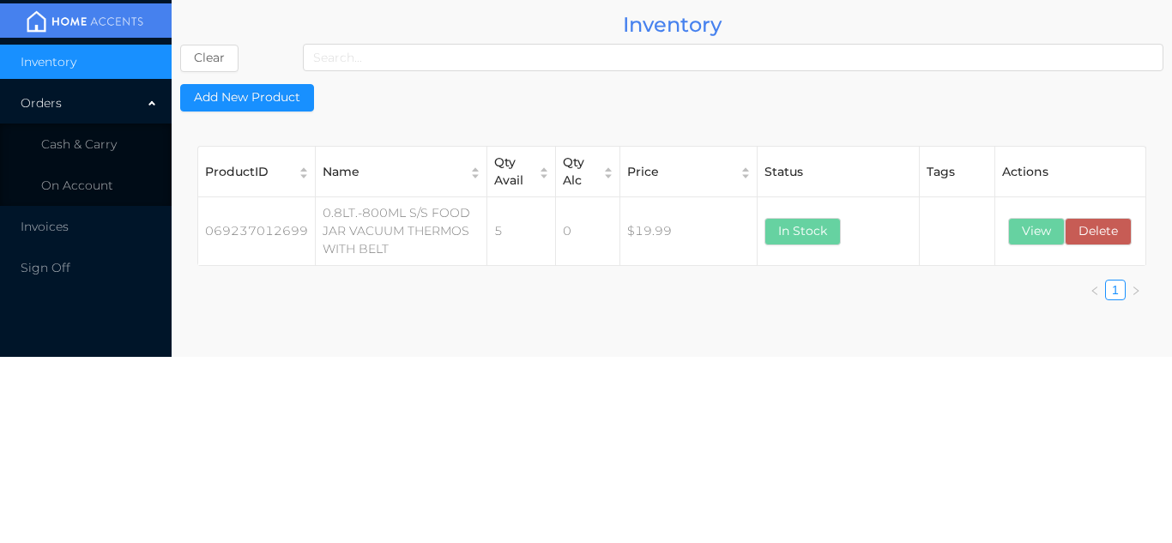
scroll to position [0, 0]
click at [122, 148] on li "Cash & Carry" at bounding box center [86, 144] width 172 height 34
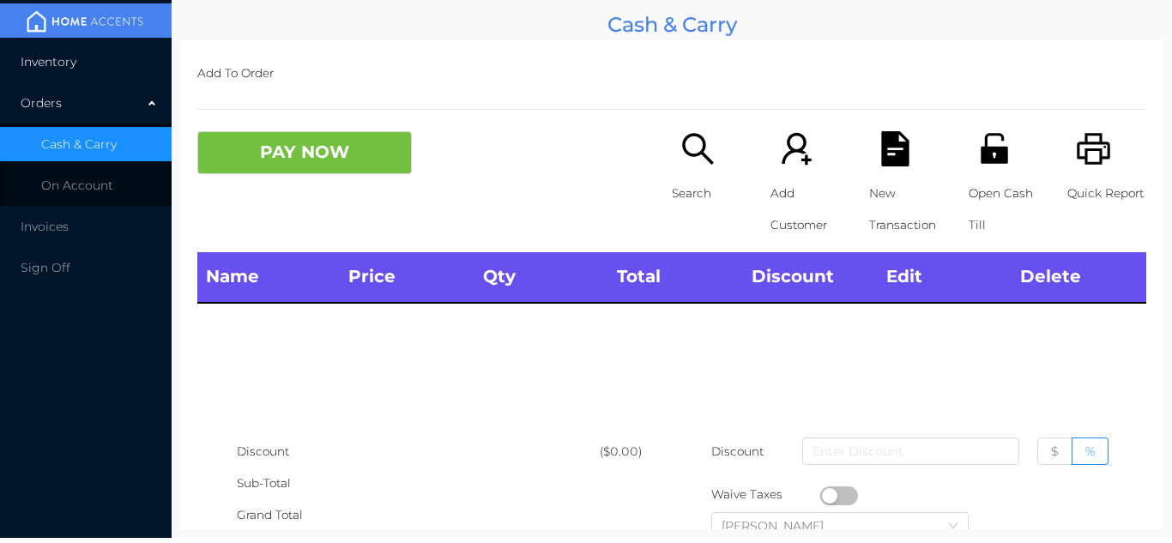
click at [118, 57] on li "Inventory" at bounding box center [86, 62] width 172 height 34
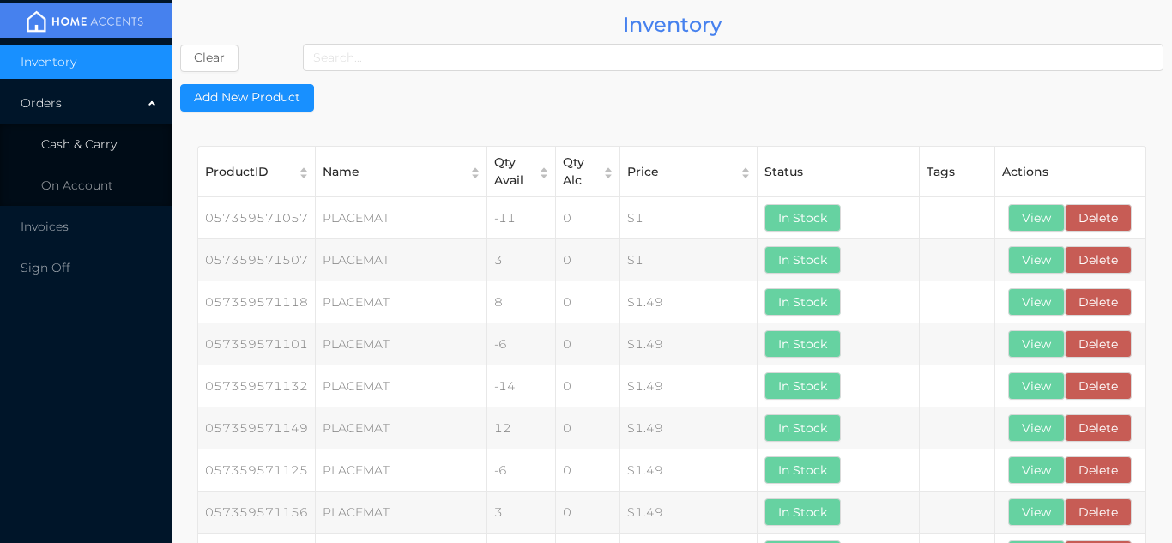
click at [112, 137] on span "Cash & Carry" at bounding box center [79, 143] width 76 height 15
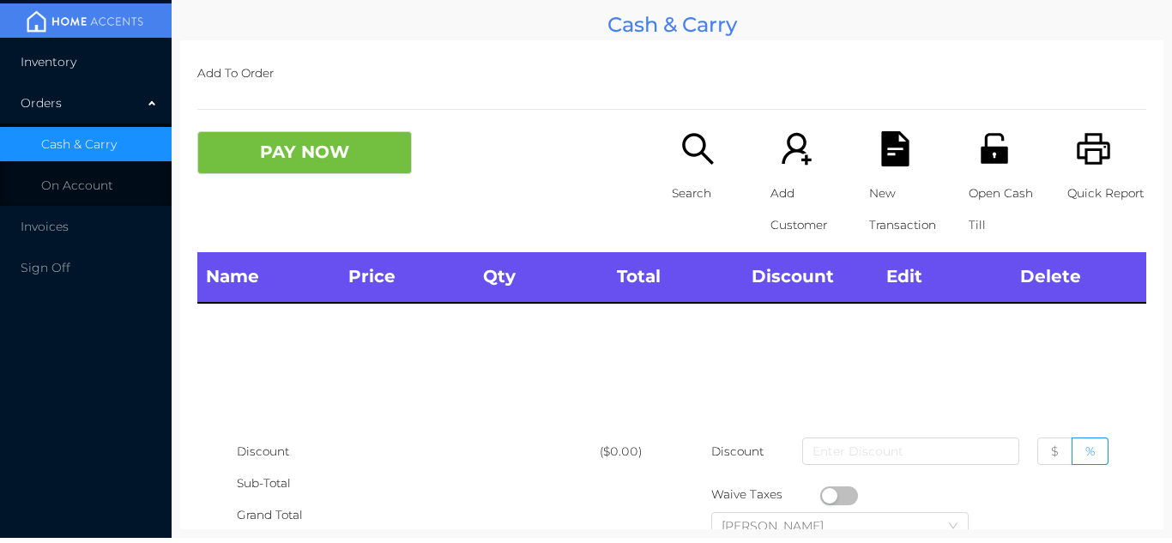
click at [111, 75] on li "Inventory" at bounding box center [86, 62] width 172 height 34
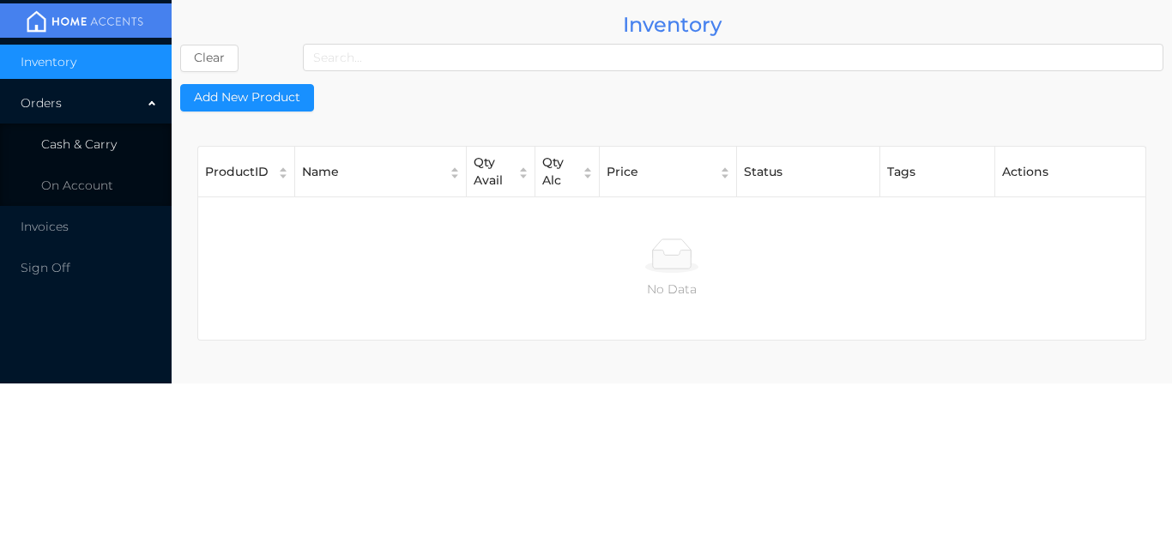
click at [118, 148] on li "Cash & Carry" at bounding box center [86, 144] width 172 height 34
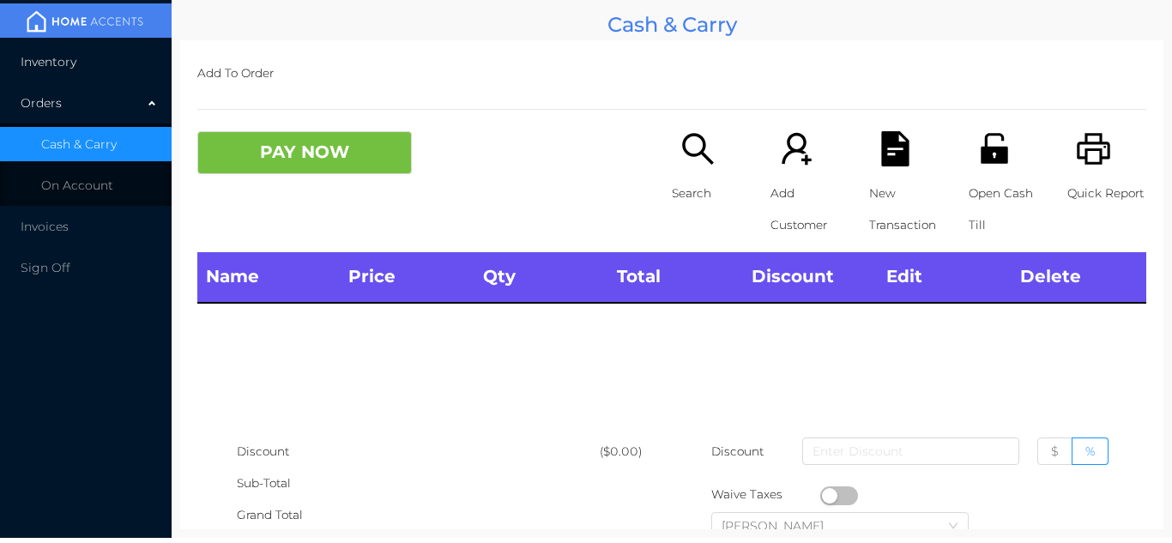
click at [118, 63] on li "Inventory" at bounding box center [86, 62] width 172 height 34
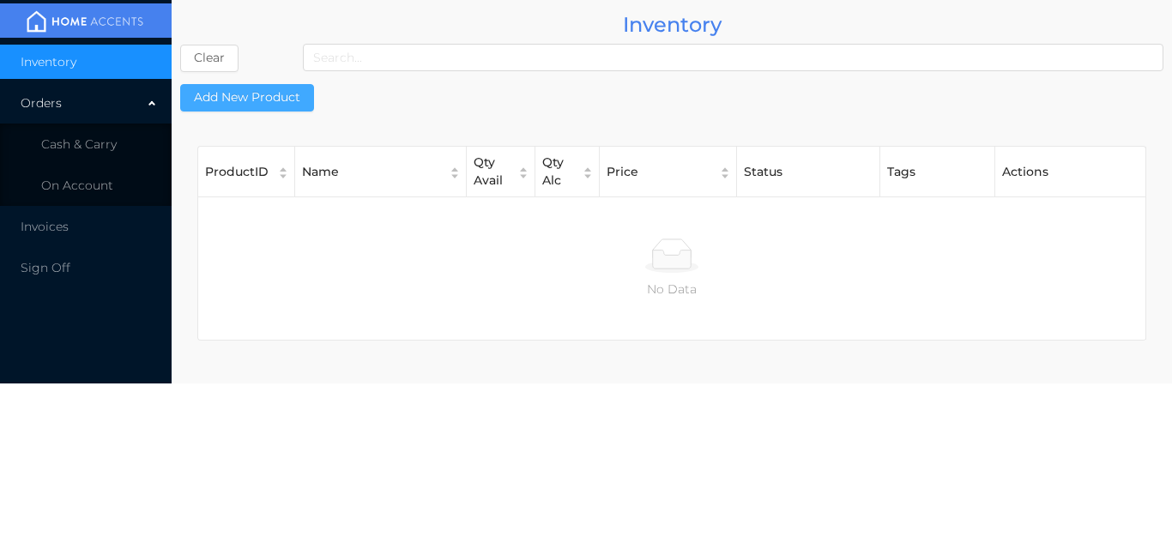
click at [260, 93] on button "Add New Product" at bounding box center [247, 97] width 134 height 27
click at [124, 139] on li "Cash & Carry" at bounding box center [86, 144] width 172 height 34
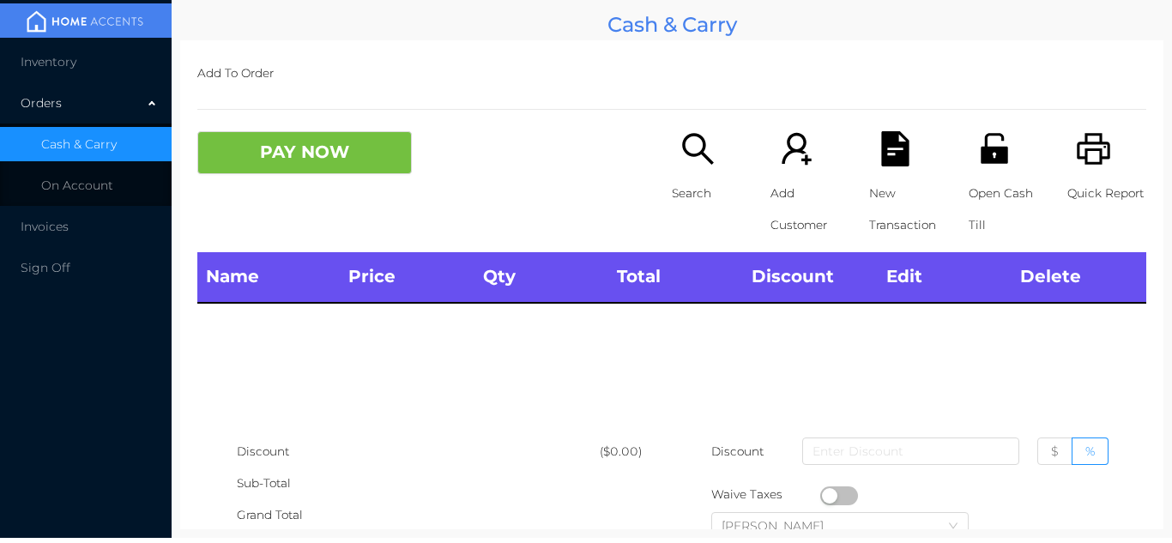
click at [98, 55] on li "Inventory" at bounding box center [86, 62] width 172 height 34
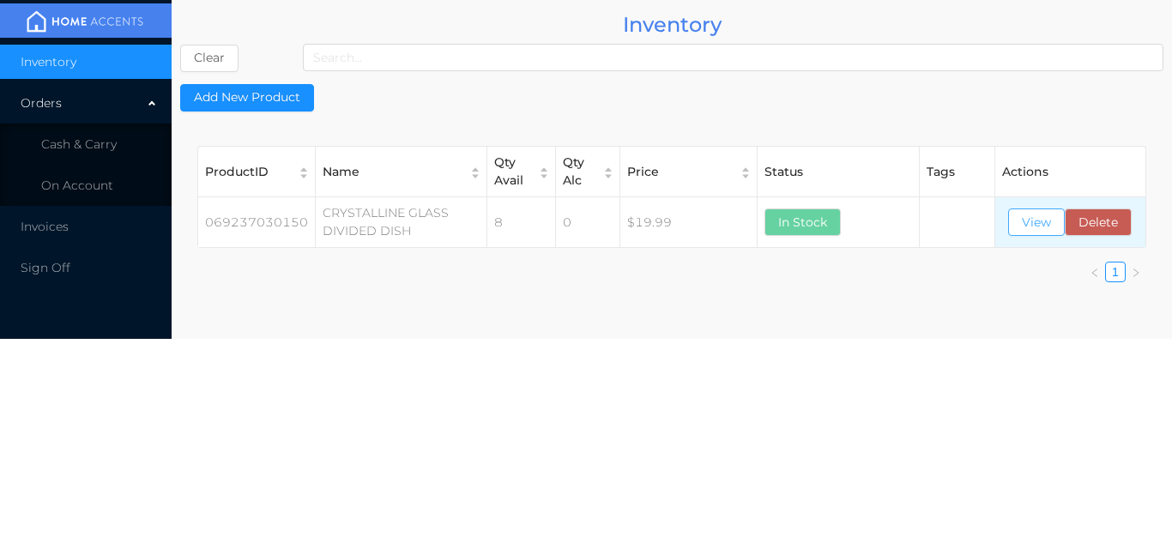
click at [1043, 221] on button "View" at bounding box center [1036, 222] width 57 height 27
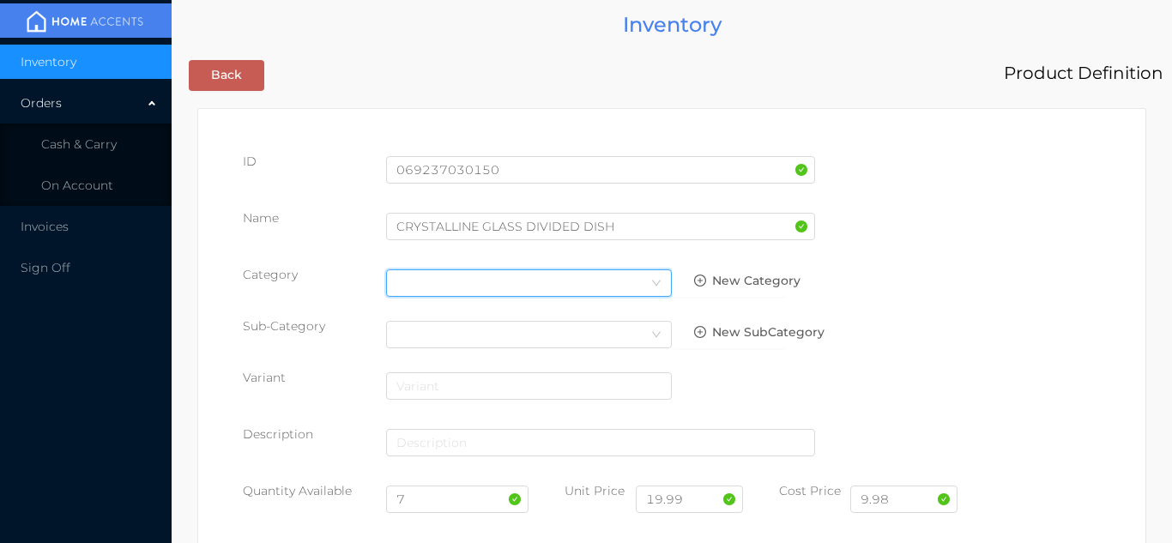
click at [416, 287] on div "Select Category" at bounding box center [528, 283] width 265 height 26
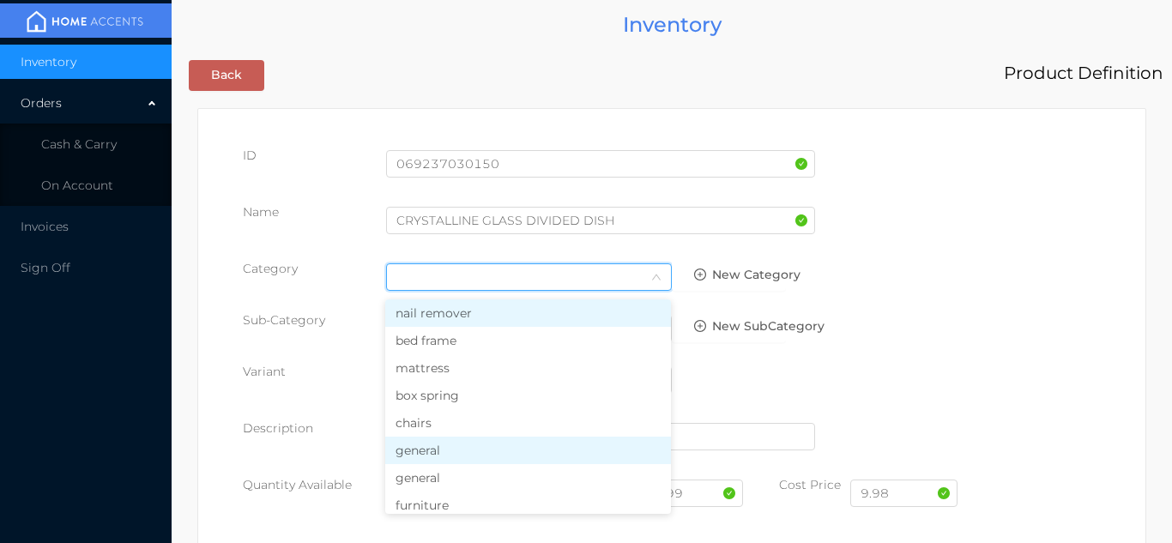
click at [432, 461] on li "general" at bounding box center [528, 450] width 286 height 27
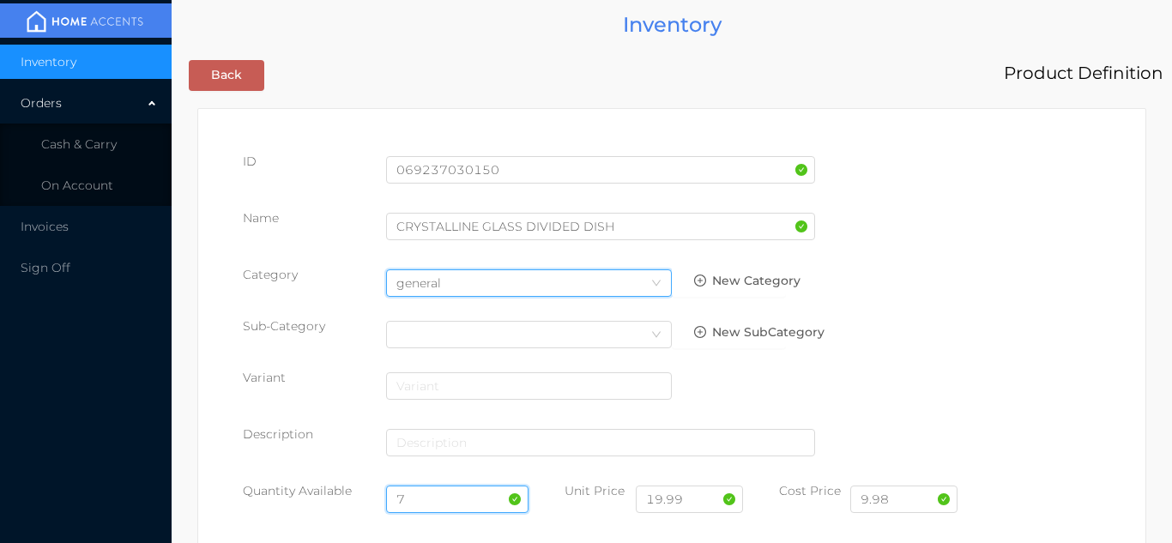
click at [429, 504] on input "7" at bounding box center [457, 499] width 143 height 27
type input "8"
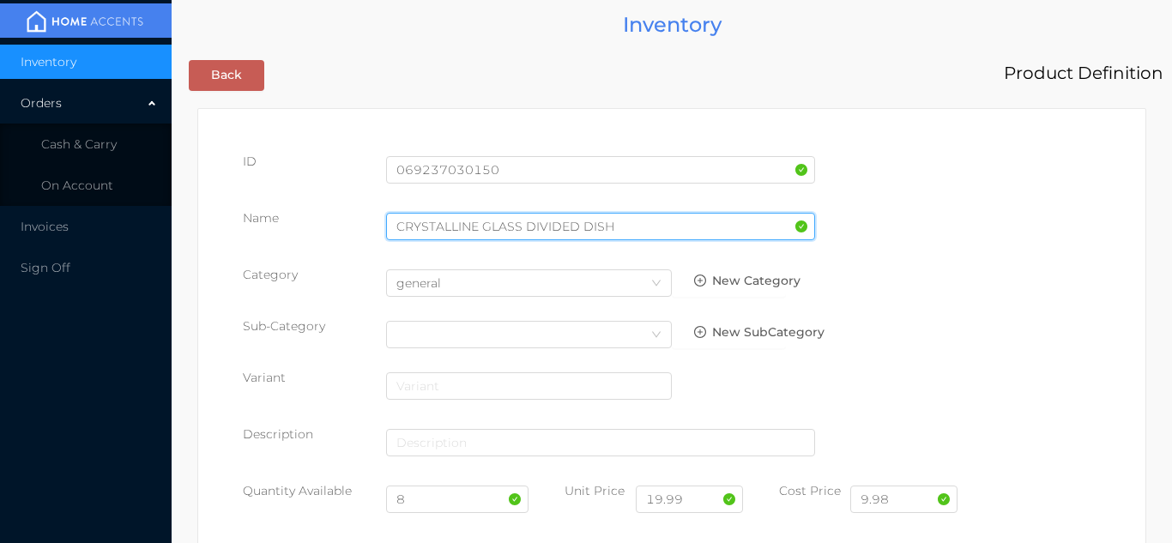
click at [444, 233] on input "CRYSTALLINE GLASS DIVIDED DISH" at bounding box center [600, 226] width 429 height 27
click at [447, 227] on input "CRYSTALLINE GLASS DIVIDED DISH" at bounding box center [600, 226] width 429 height 27
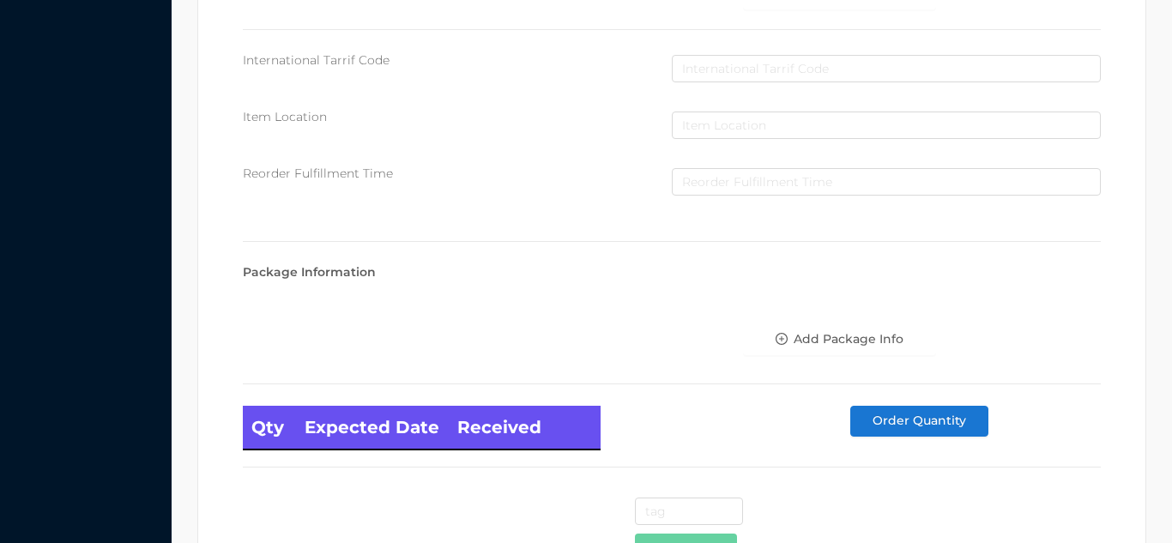
scroll to position [974, 0]
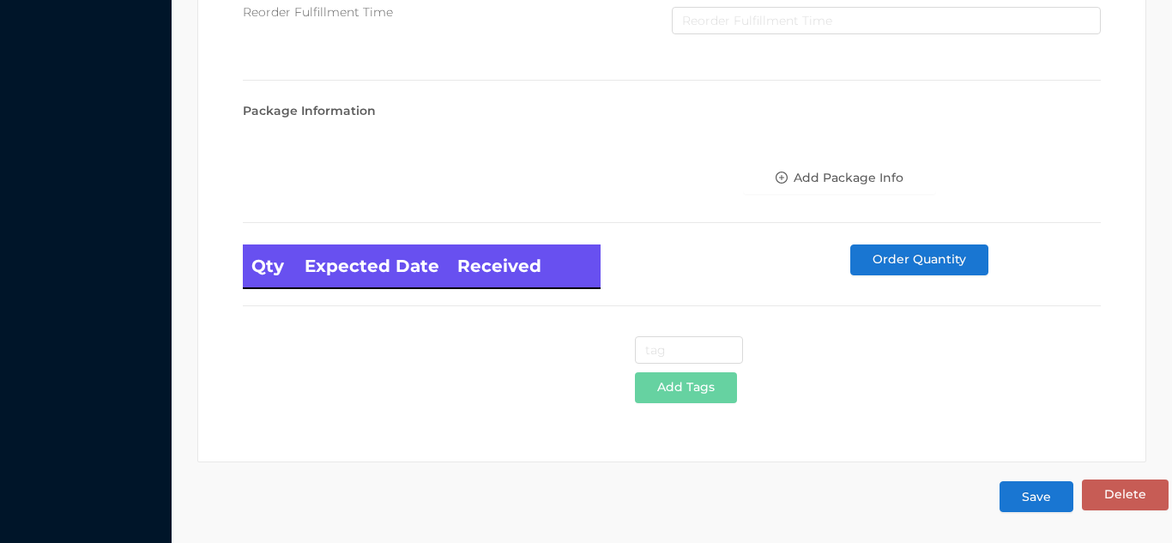
type input "CRYSTAL -LINE GLASS 3 DIVIDED DISH"
click at [1040, 499] on button "Save" at bounding box center [1037, 496] width 74 height 31
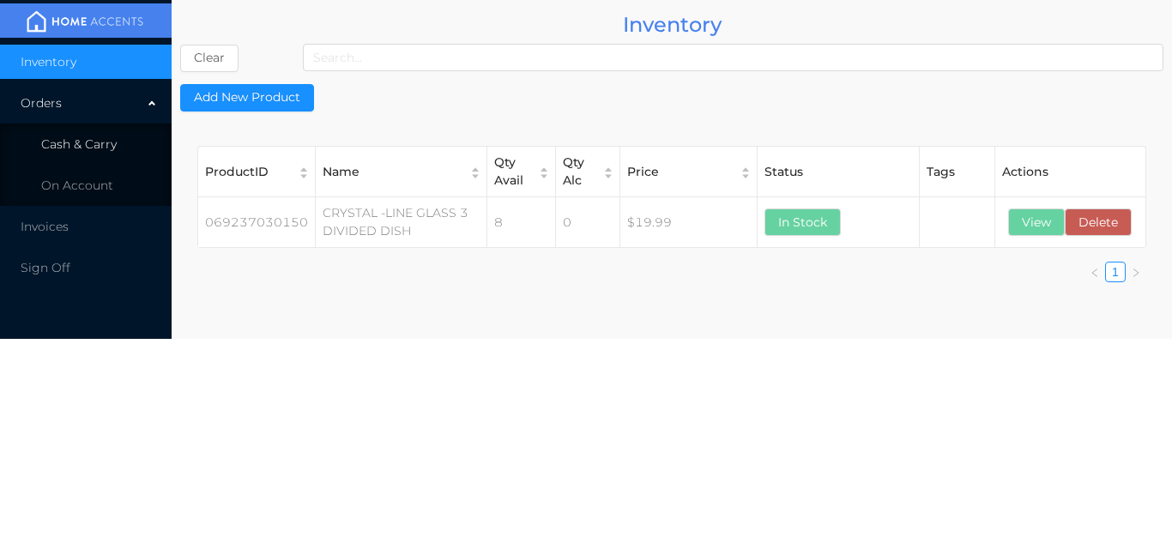
click at [124, 142] on li "Cash & Carry" at bounding box center [86, 144] width 172 height 34
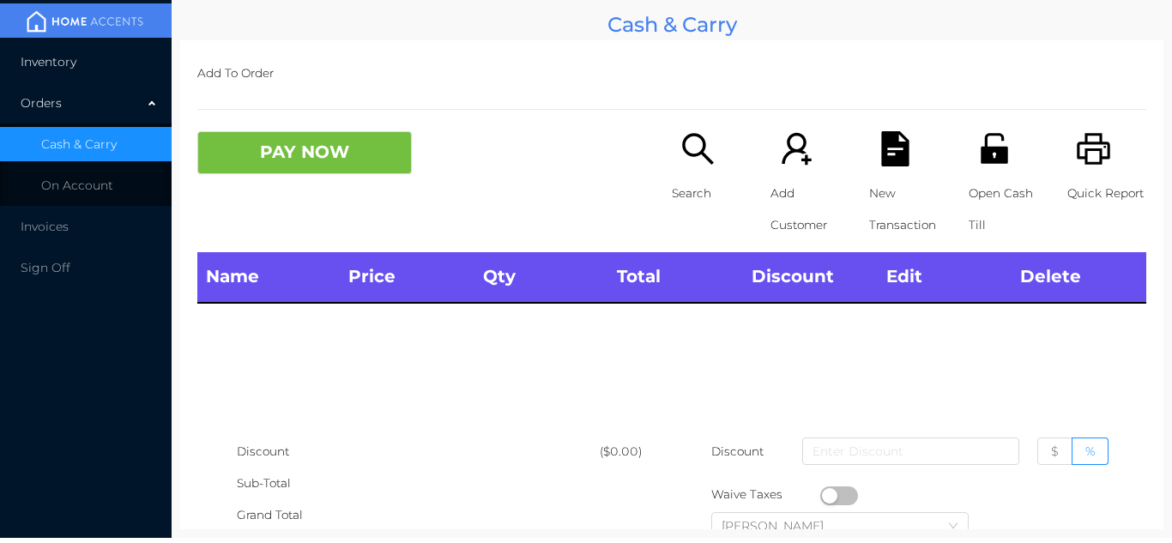
click at [101, 75] on li "Inventory" at bounding box center [86, 62] width 172 height 34
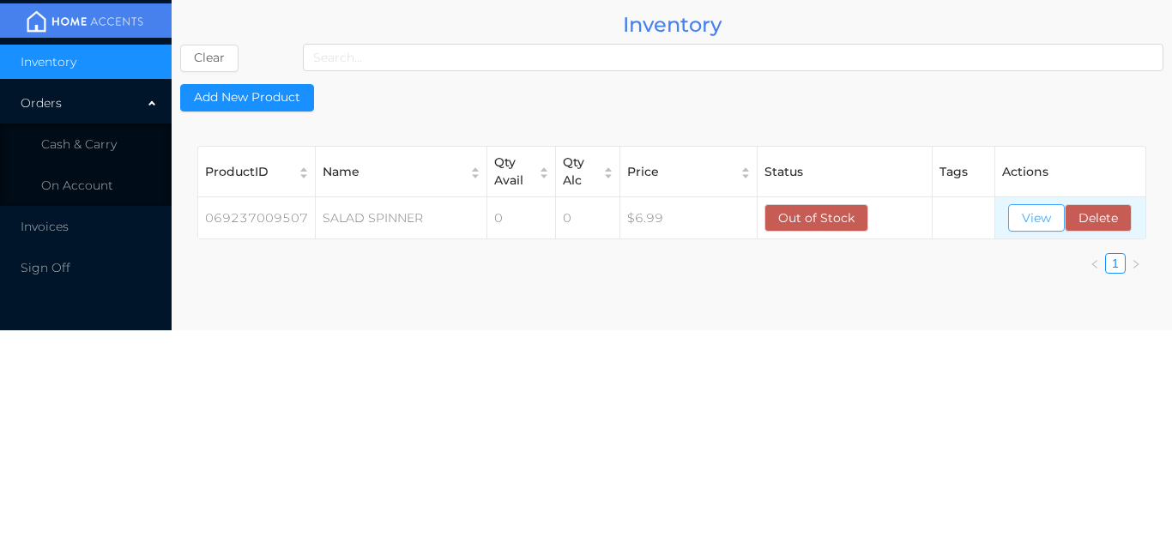
click at [1033, 228] on button "View" at bounding box center [1036, 217] width 57 height 27
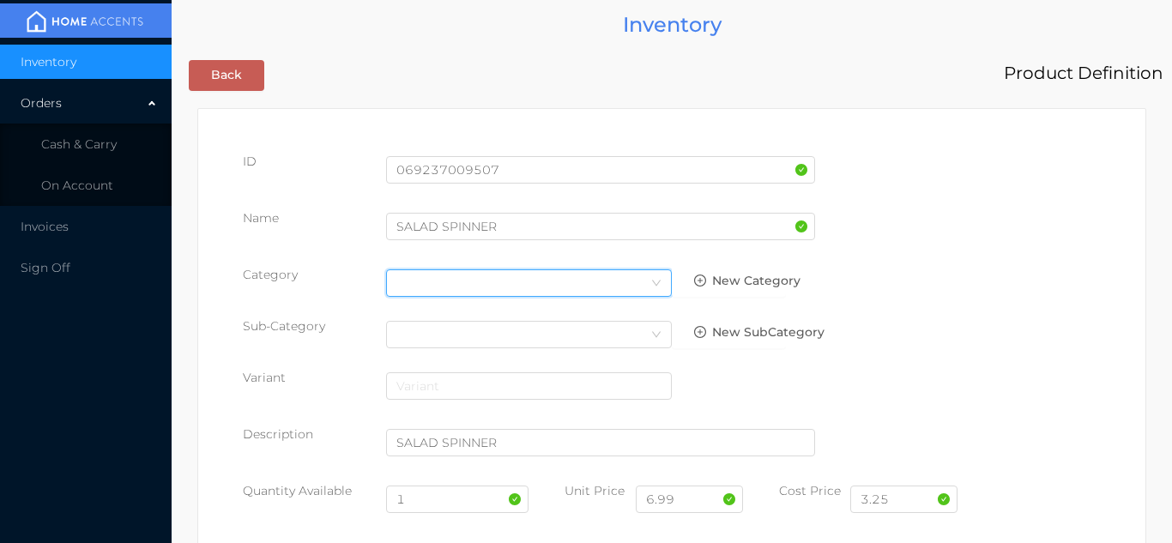
click at [426, 278] on div "Select Category" at bounding box center [528, 283] width 265 height 26
type input "general"
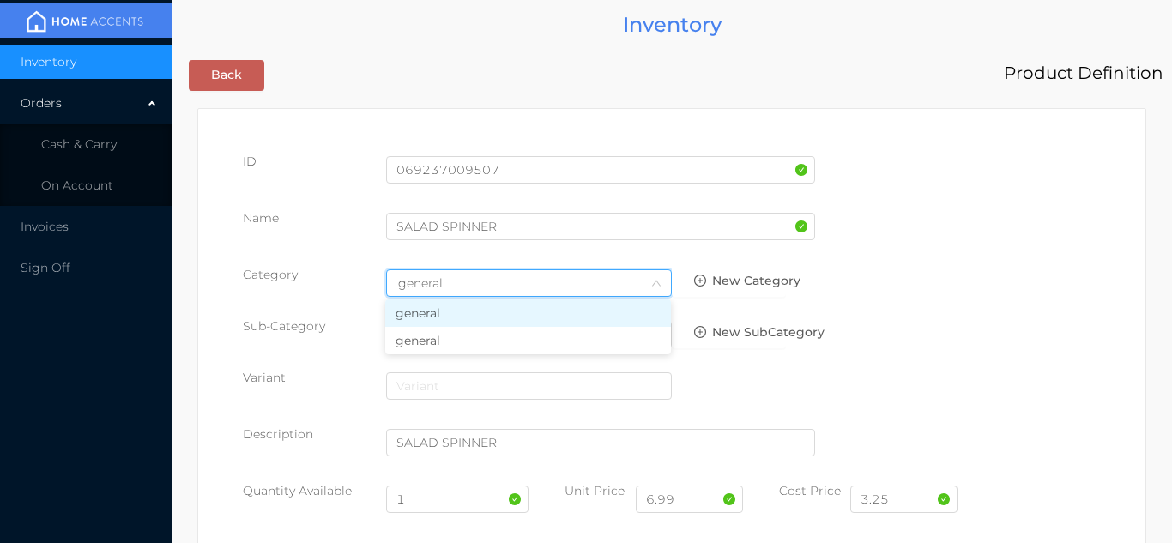
click at [410, 335] on li "general" at bounding box center [528, 340] width 286 height 27
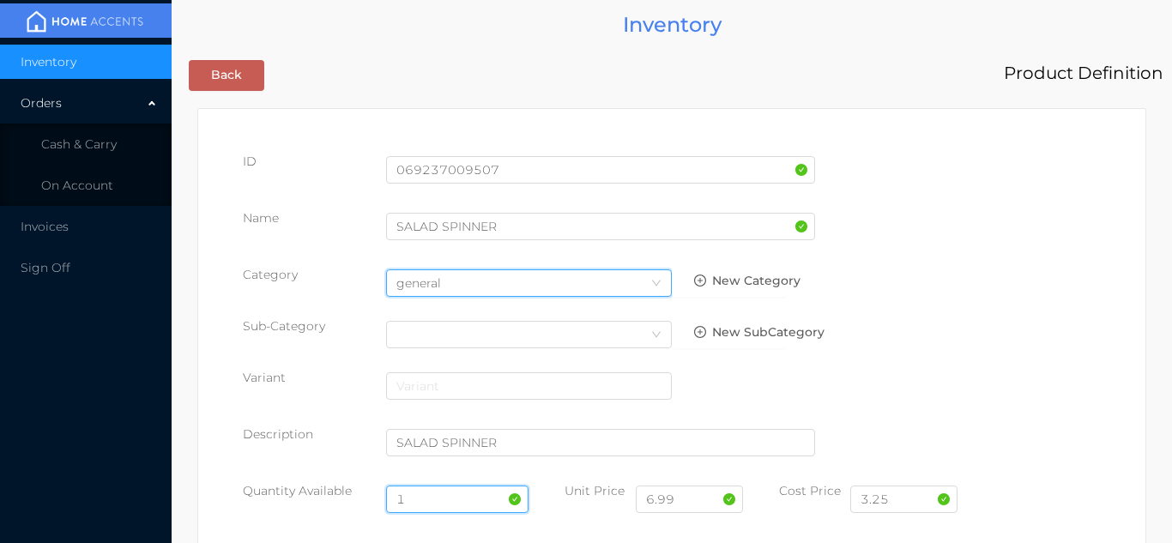
click at [437, 497] on input "1" at bounding box center [457, 499] width 143 height 27
type input "12"
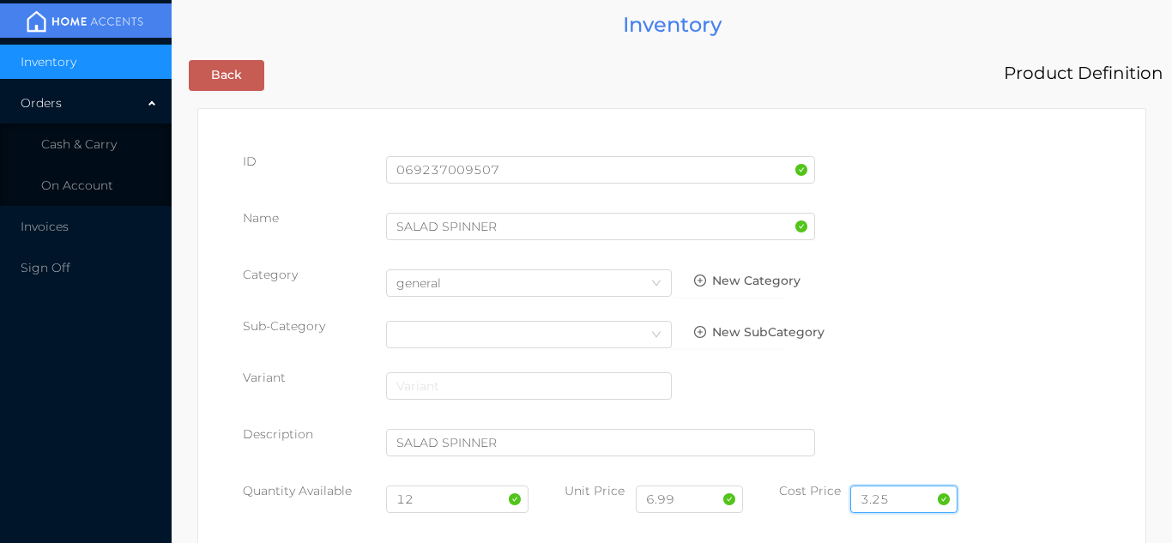
click at [900, 506] on input "3.25" at bounding box center [903, 499] width 107 height 27
type input "3"
type input "4.50"
click at [698, 502] on input "6.99" at bounding box center [689, 499] width 107 height 27
type input "6"
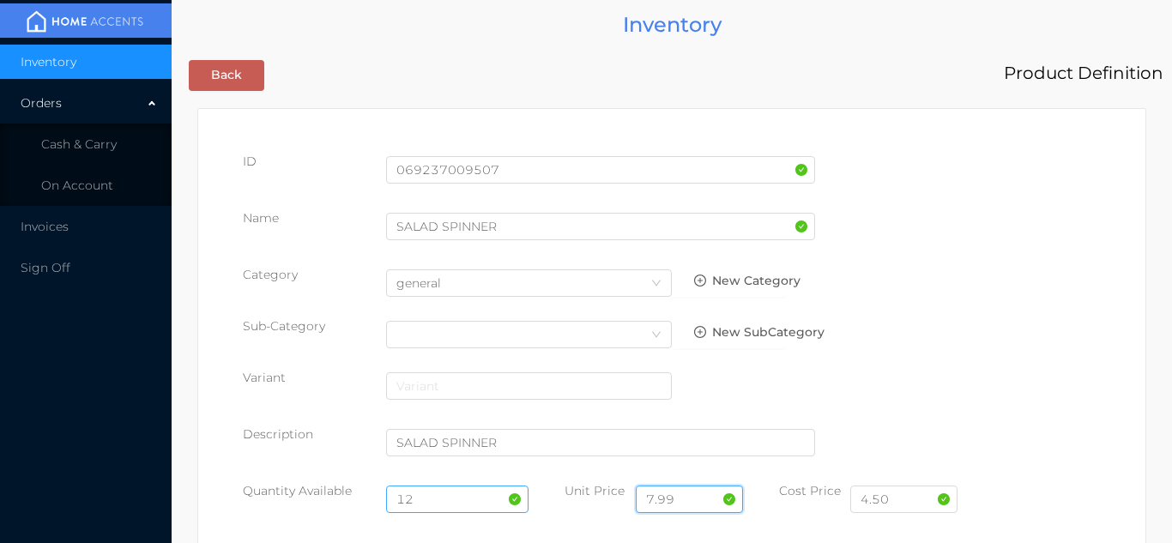
type input "7.99"
click at [456, 504] on input "12" at bounding box center [457, 499] width 143 height 27
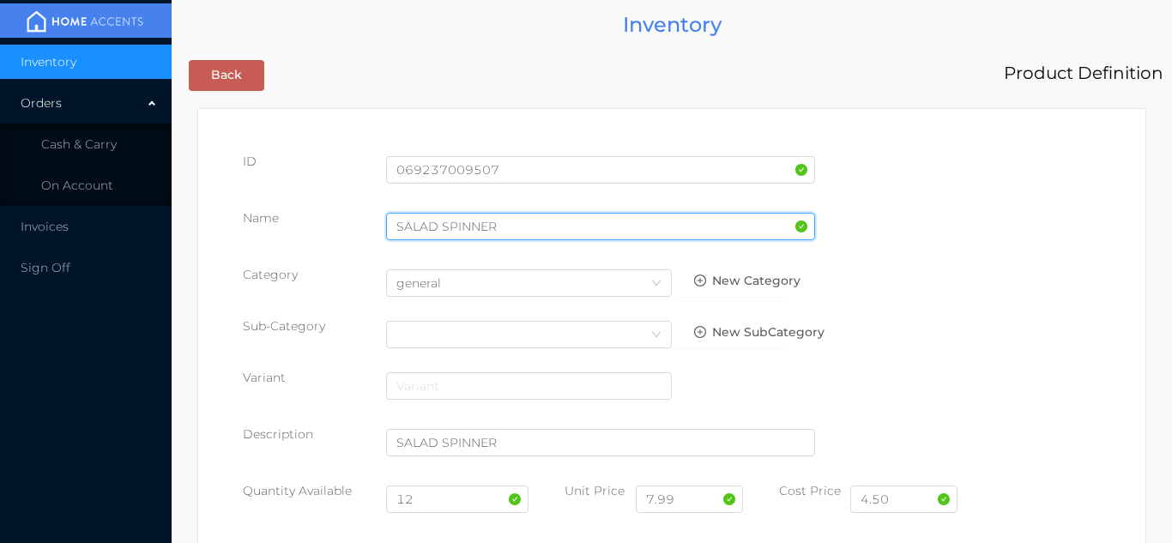
click at [514, 231] on input "SALAD SPINNER" at bounding box center [600, 226] width 429 height 27
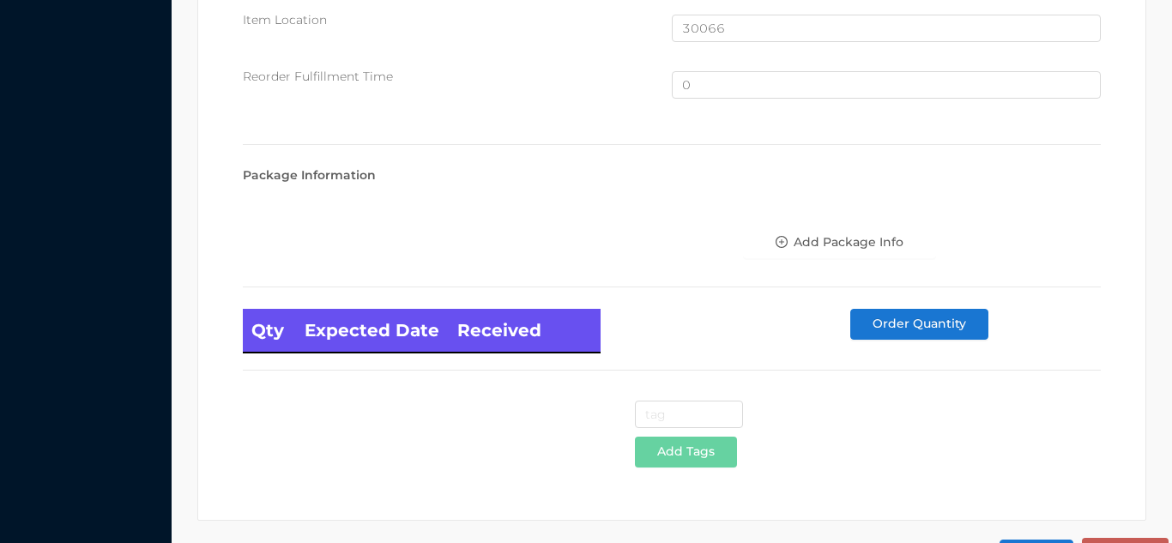
scroll to position [1155, 0]
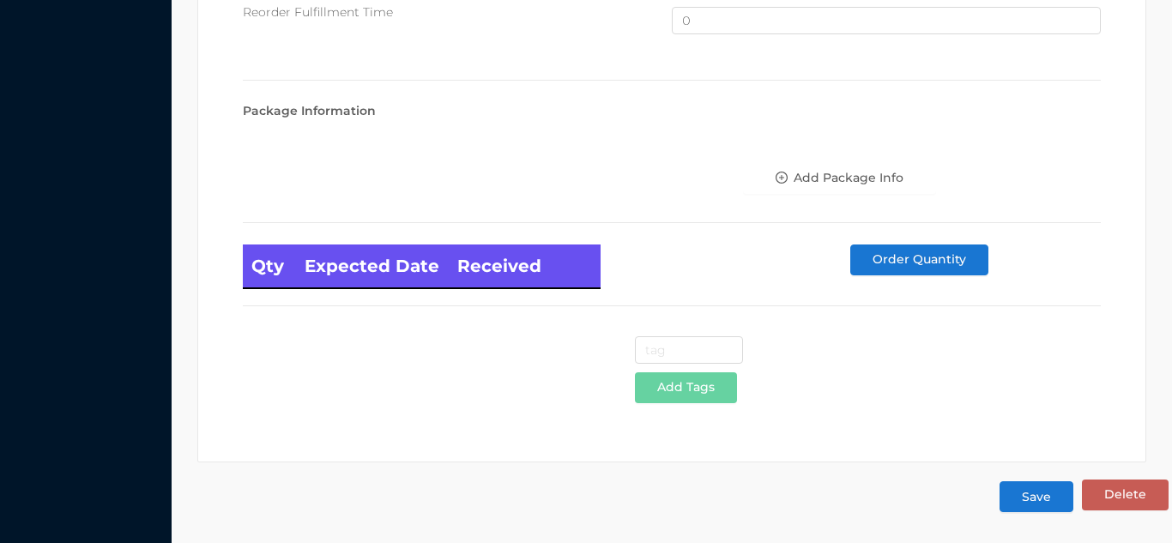
type input "SALAD SPINNER 9""
click at [1050, 507] on button "Save" at bounding box center [1037, 496] width 74 height 31
click at [1034, 496] on button "Save" at bounding box center [1037, 496] width 74 height 31
click at [1034, 499] on button "Save" at bounding box center [1037, 496] width 74 height 31
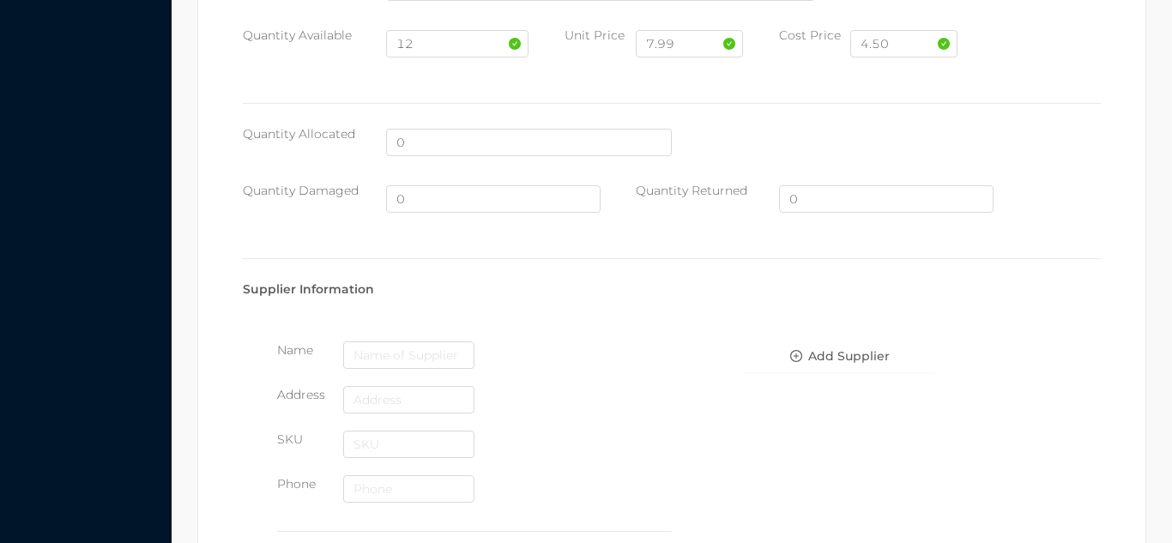
scroll to position [0, 0]
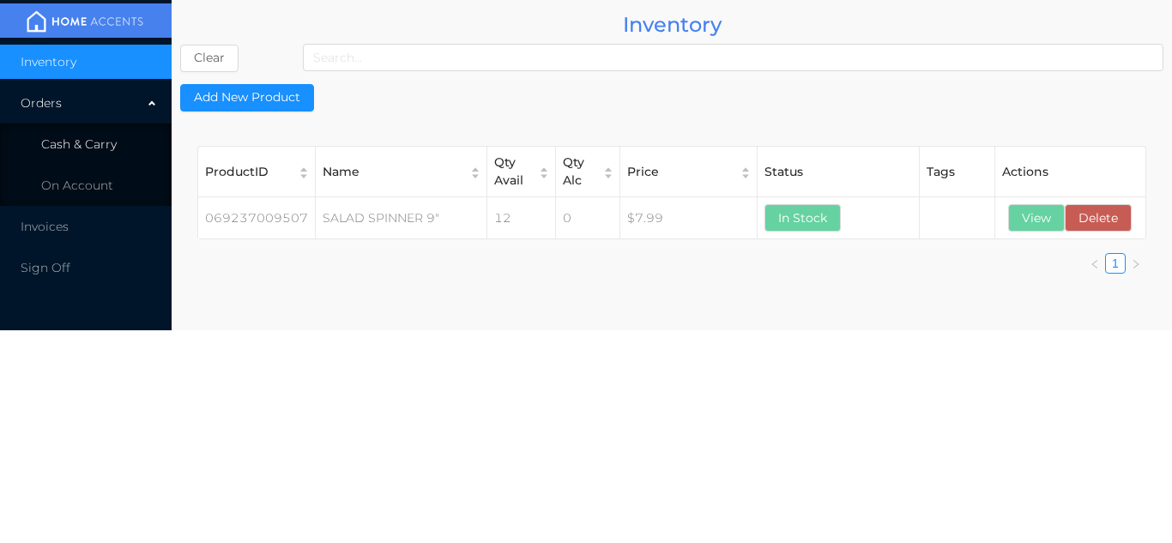
click at [120, 147] on li "Cash & Carry" at bounding box center [86, 144] width 172 height 34
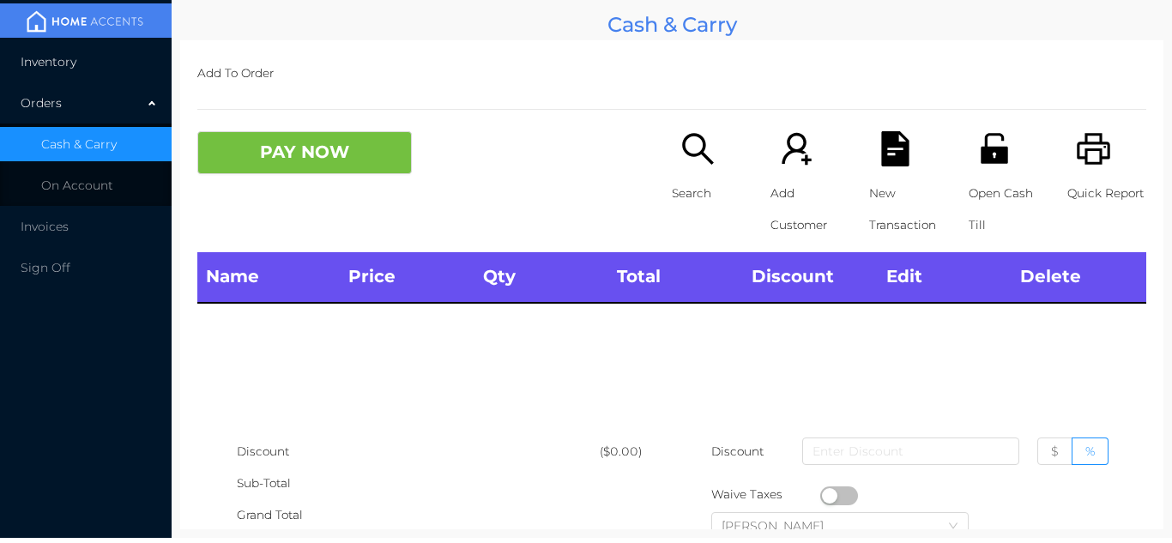
click at [124, 67] on li "Inventory" at bounding box center [86, 62] width 172 height 34
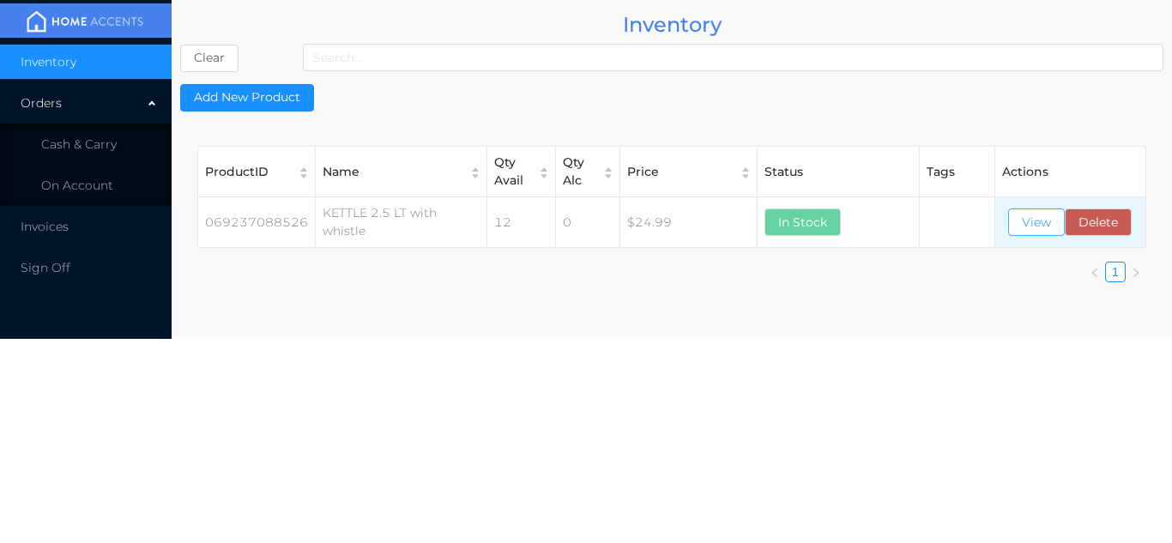
click at [1033, 217] on button "View" at bounding box center [1036, 222] width 57 height 27
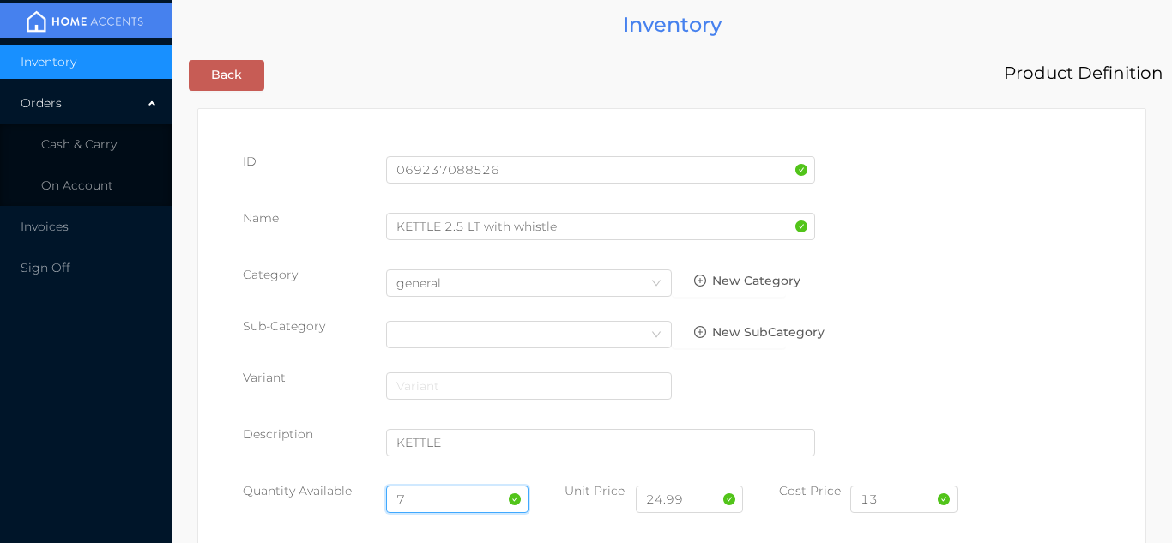
click at [437, 499] on input "7" at bounding box center [457, 499] width 143 height 27
click at [908, 502] on input "13" at bounding box center [903, 499] width 107 height 27
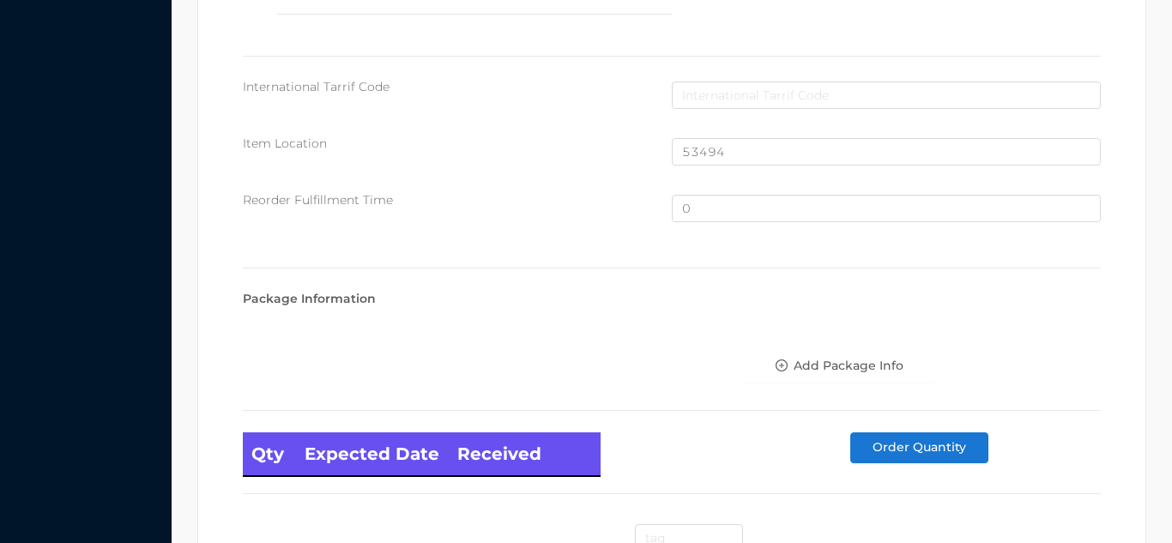
scroll to position [1155, 0]
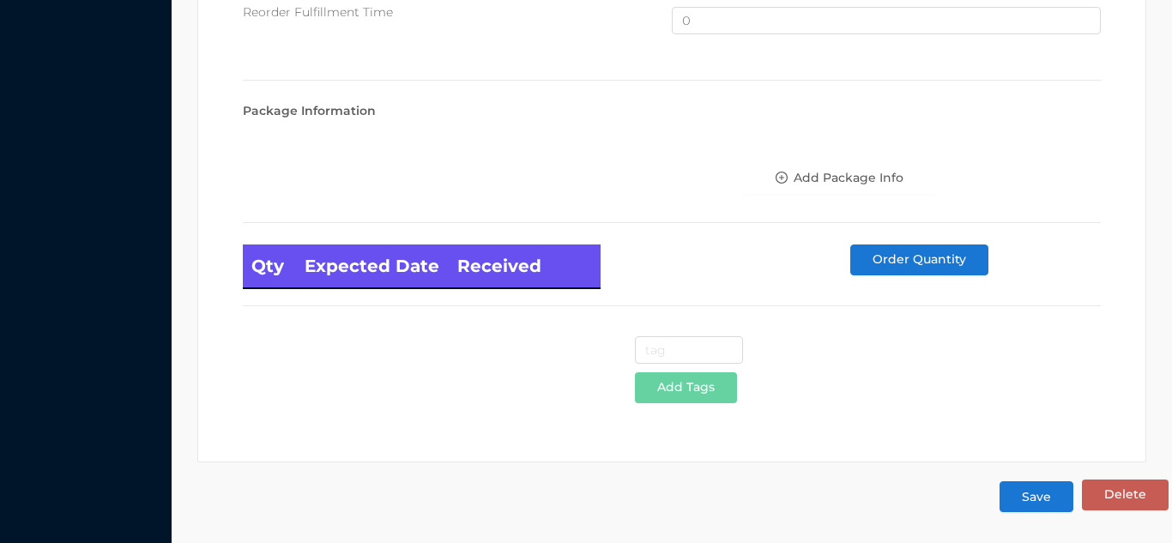
type input "12.95"
click at [1040, 493] on button "Save" at bounding box center [1037, 496] width 74 height 31
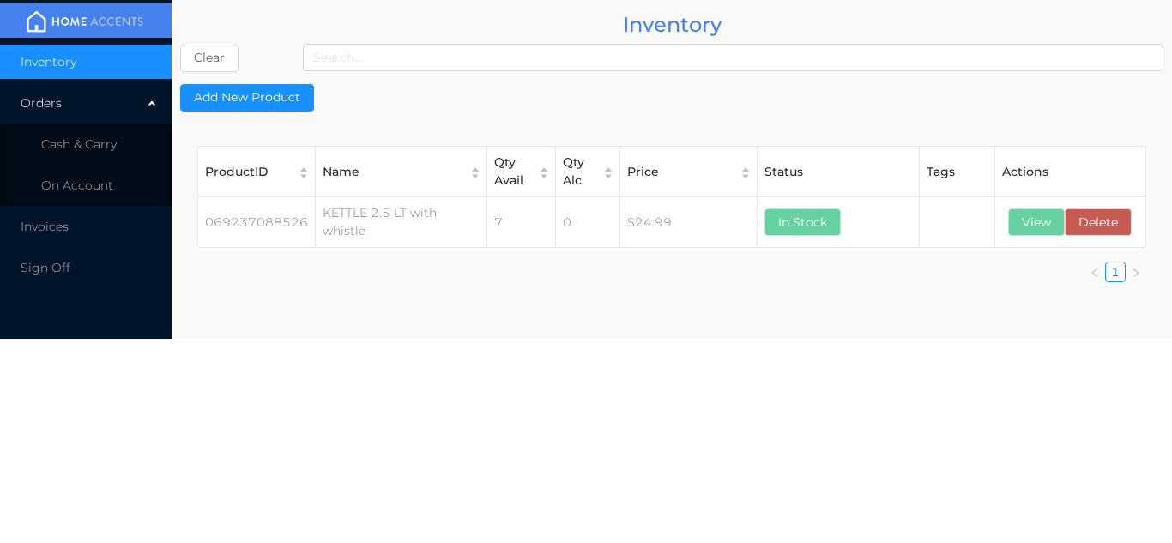
click at [120, 142] on li "Cash & Carry" at bounding box center [86, 144] width 172 height 34
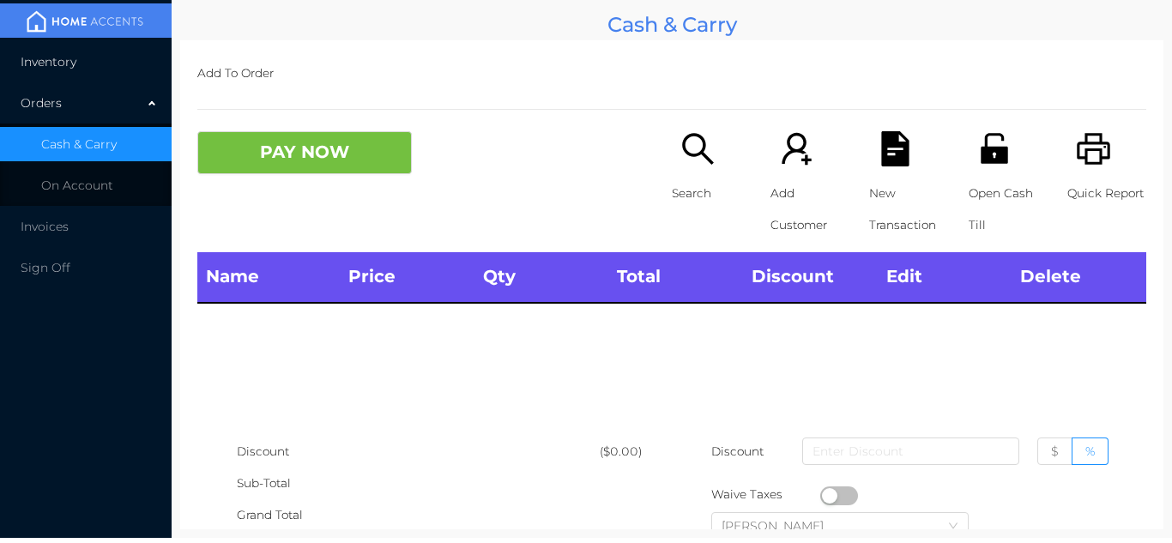
click at [114, 65] on li "Inventory" at bounding box center [86, 62] width 172 height 34
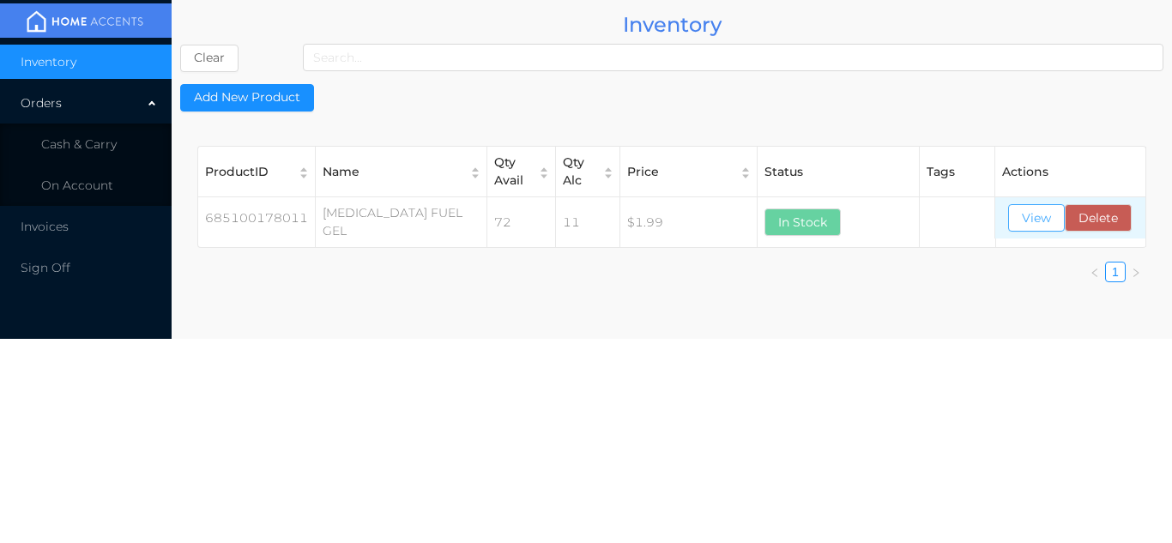
click at [1036, 230] on button "View" at bounding box center [1036, 217] width 57 height 27
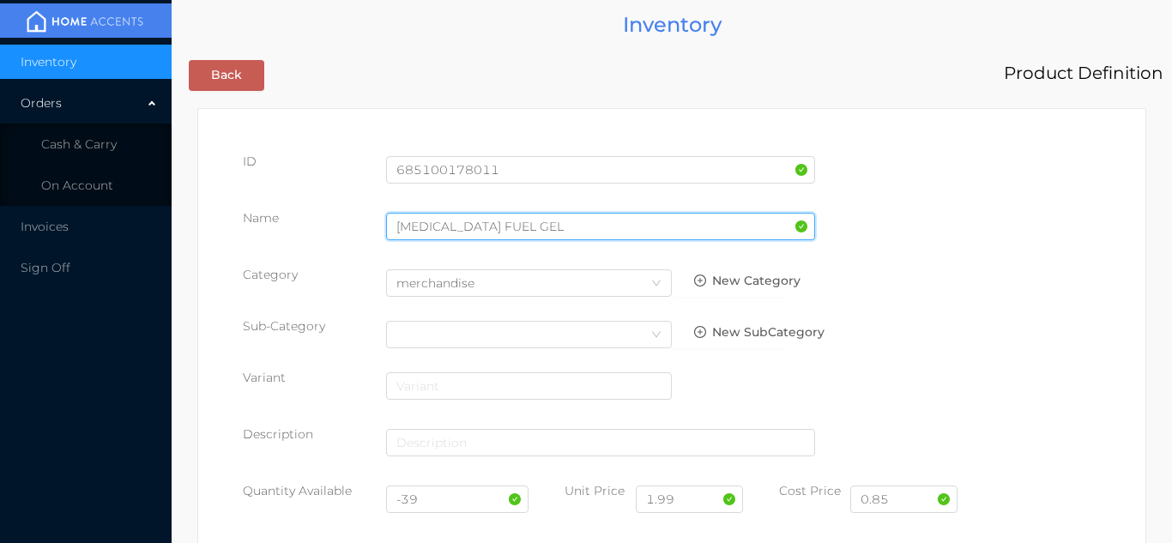
click at [533, 223] on input "[MEDICAL_DATA] FUEL GEL" at bounding box center [600, 226] width 429 height 27
type input "[MEDICAL_DATA] FUEL GEL/200g"
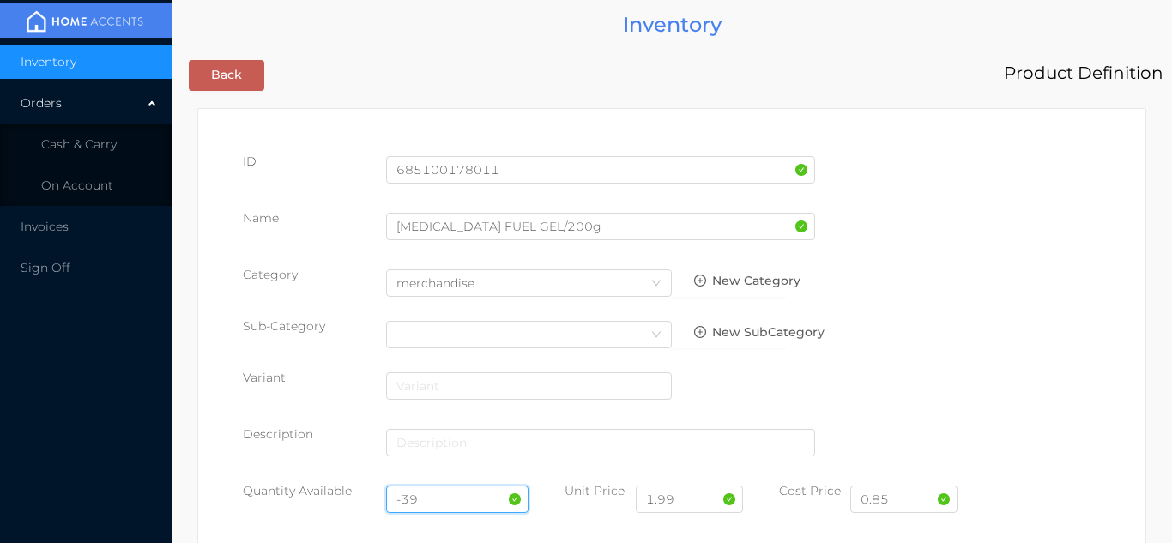
click at [451, 506] on input "-39" at bounding box center [457, 499] width 143 height 27
type input "-"
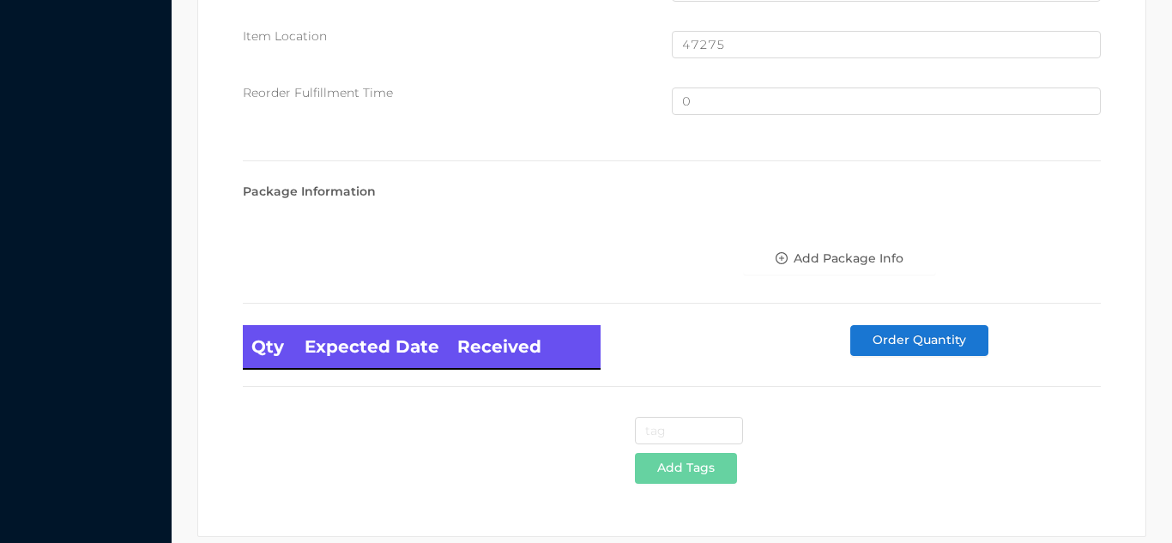
scroll to position [1155, 0]
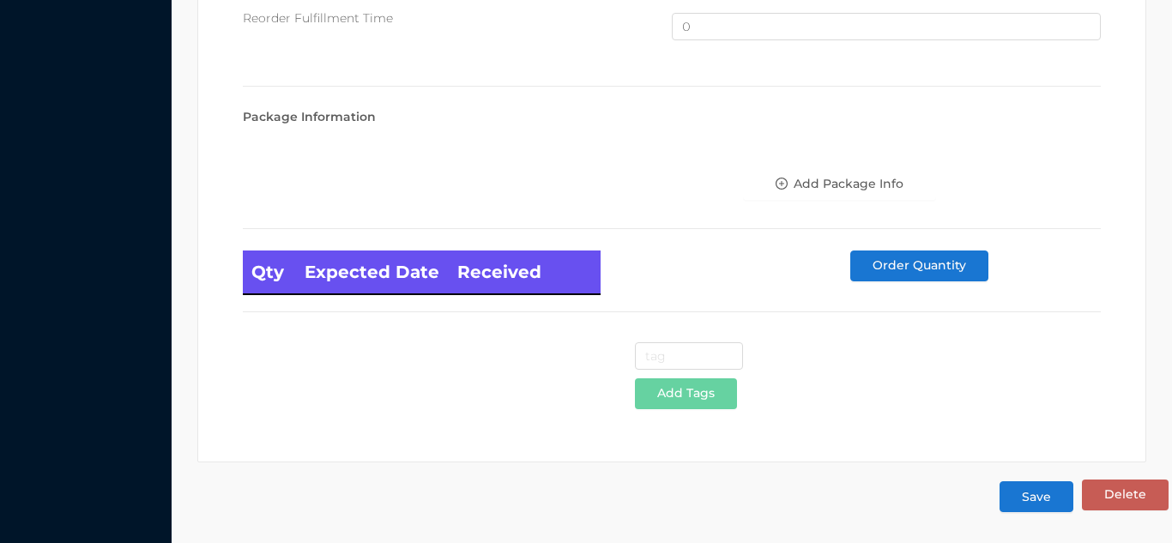
type input "111"
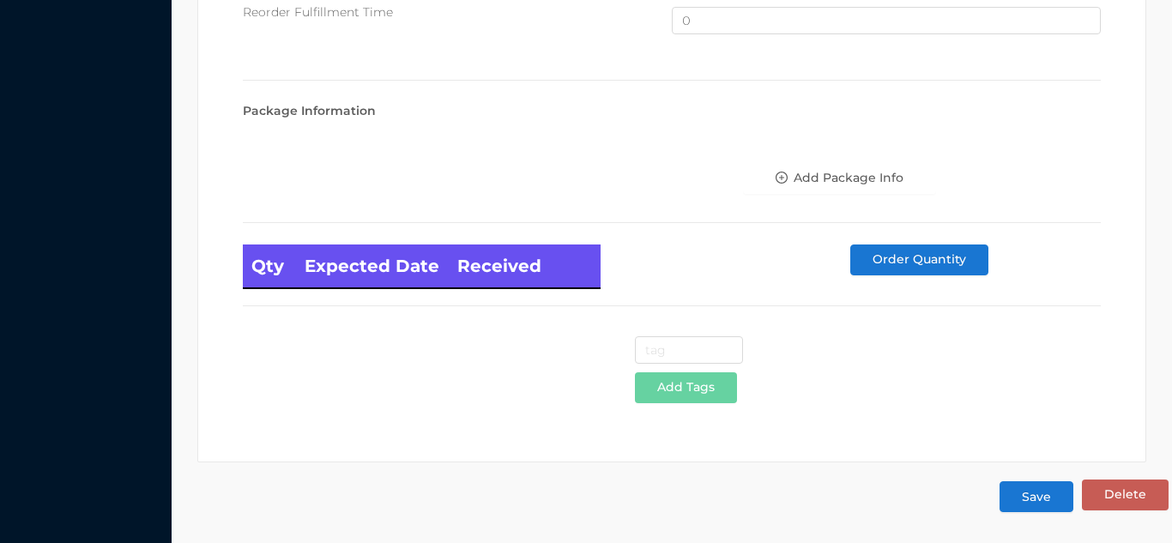
click at [1040, 496] on button "Save" at bounding box center [1037, 496] width 74 height 31
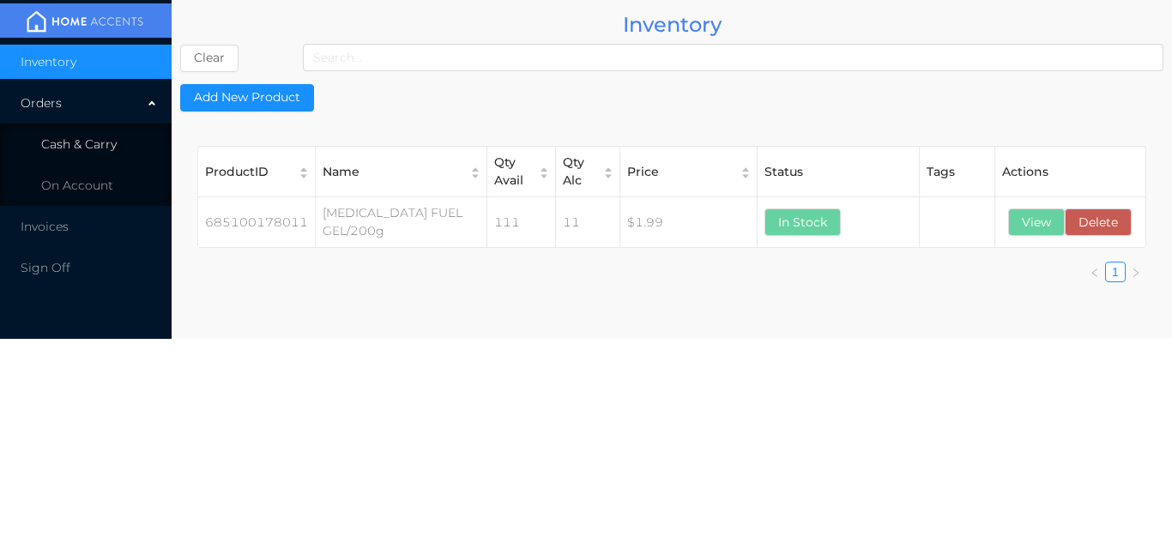
click at [115, 148] on span "Cash & Carry" at bounding box center [79, 143] width 76 height 15
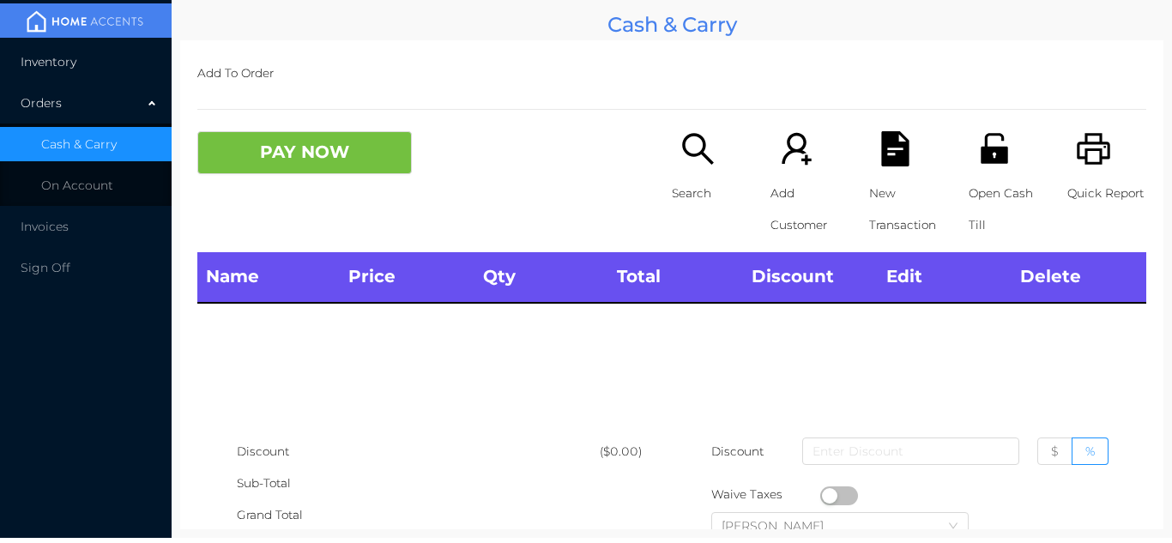
click at [102, 70] on li "Inventory" at bounding box center [86, 62] width 172 height 34
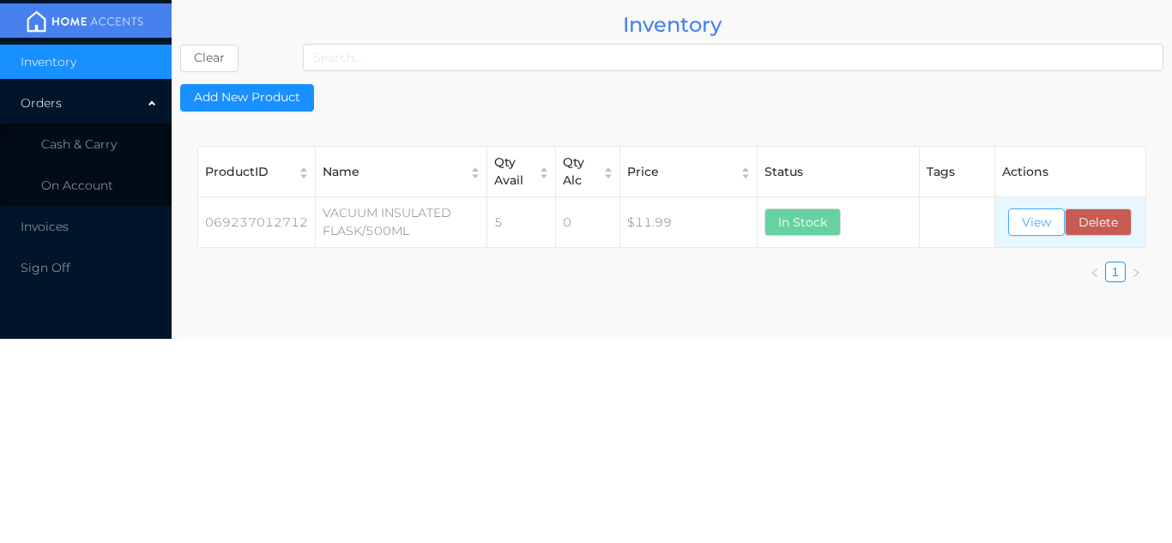
click at [1045, 231] on button "View" at bounding box center [1036, 222] width 57 height 27
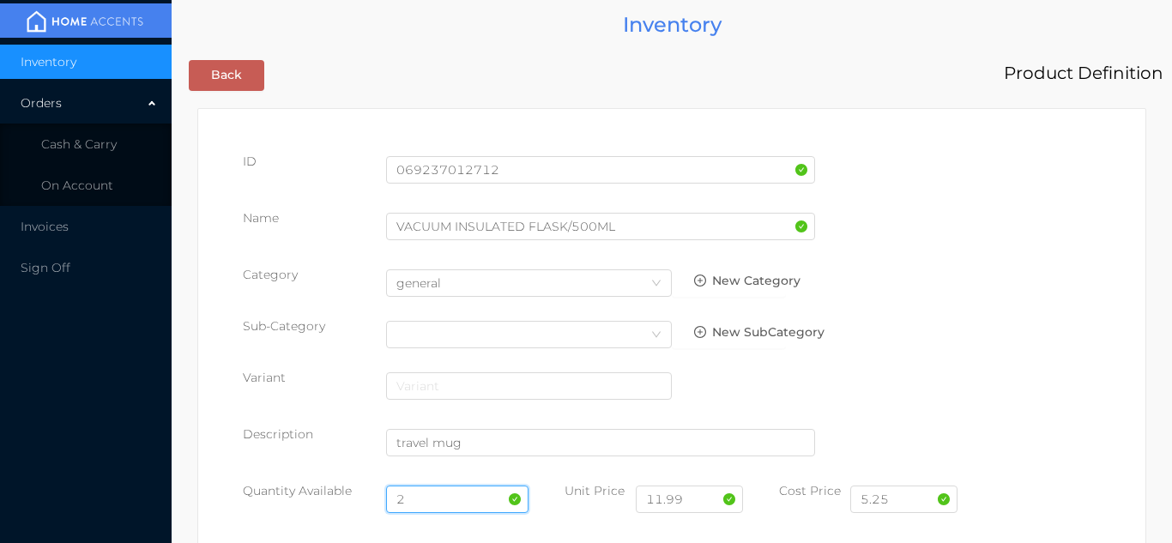
click at [423, 487] on input "2" at bounding box center [457, 499] width 143 height 27
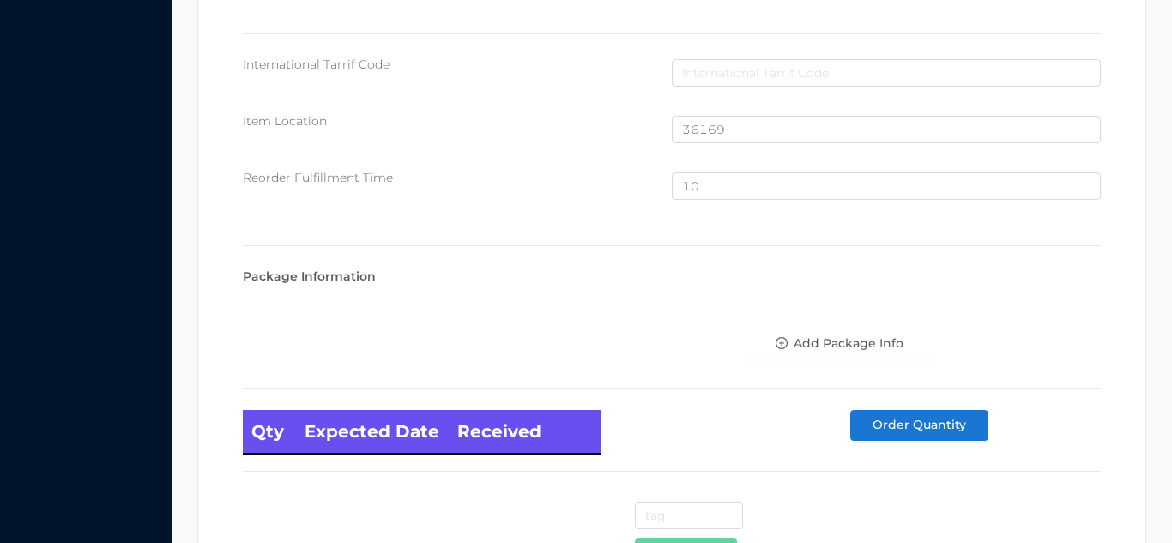
scroll to position [1155, 0]
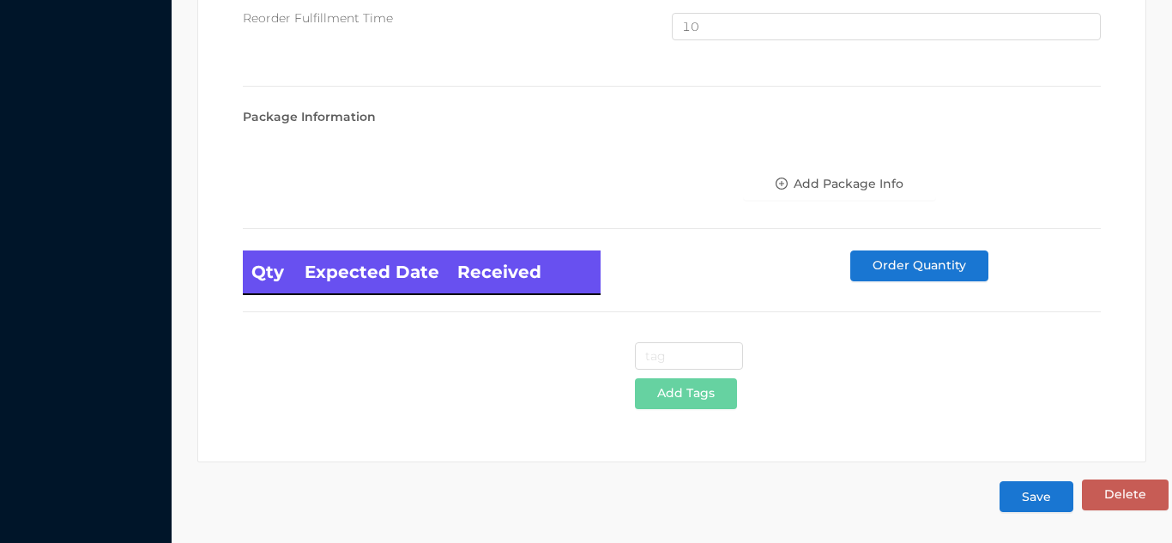
type input "8"
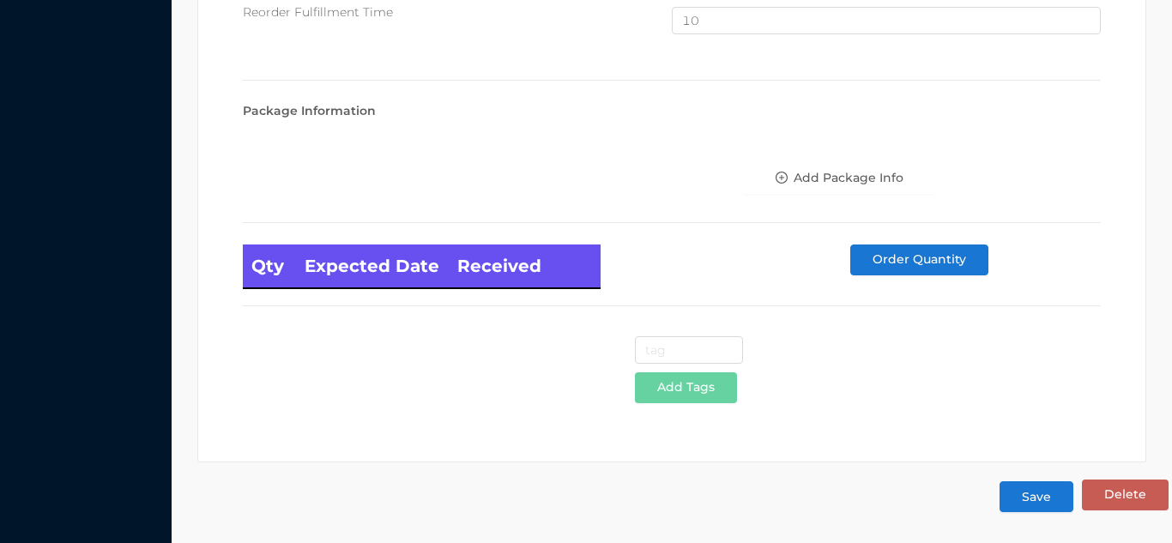
click at [1043, 504] on button "Save" at bounding box center [1037, 496] width 74 height 31
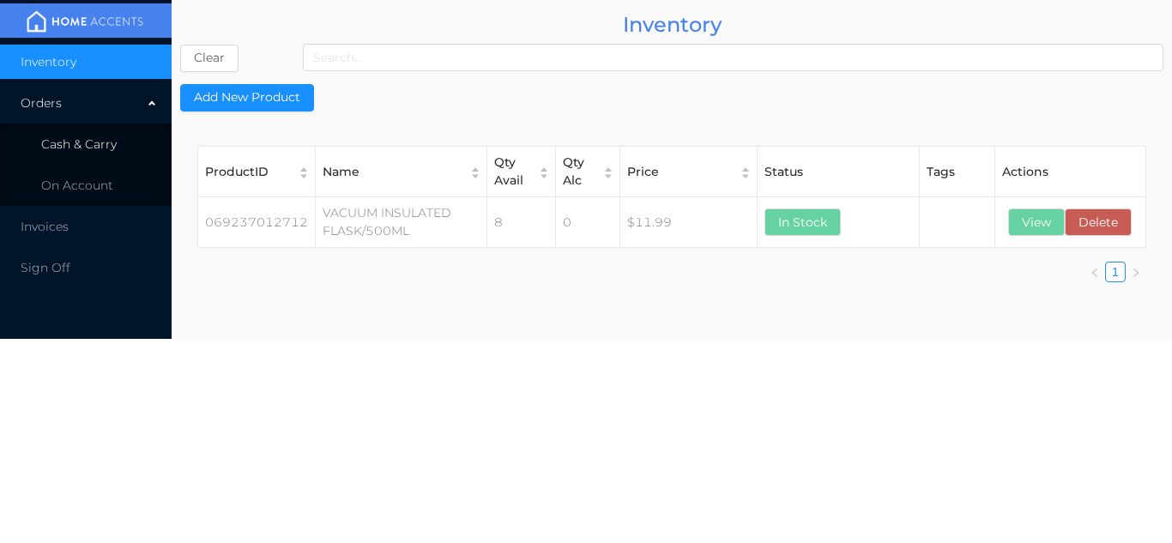
click at [118, 143] on li "Cash & Carry" at bounding box center [86, 144] width 172 height 34
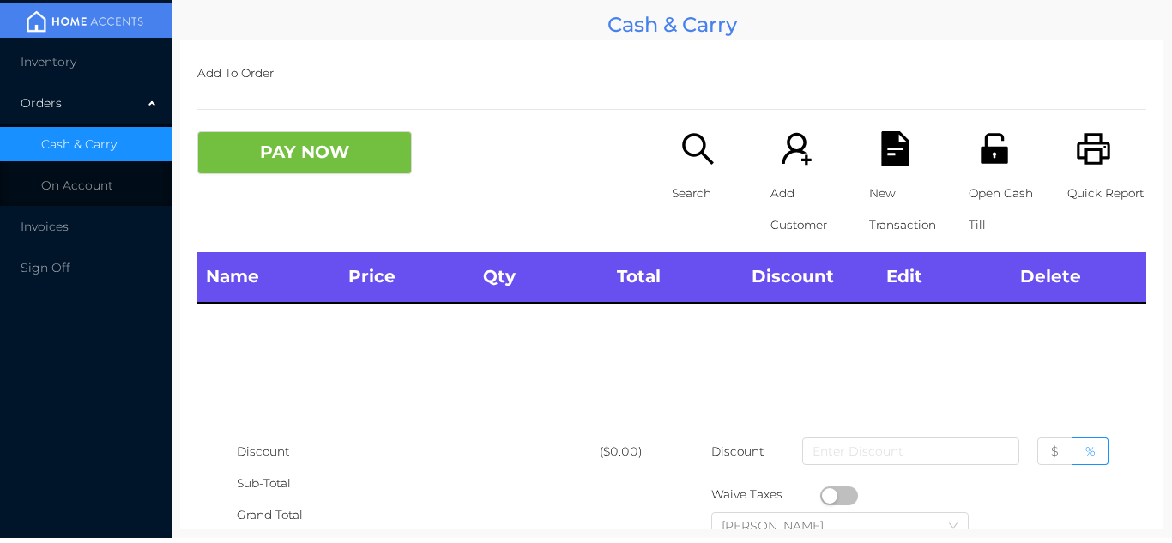
click at [124, 68] on li "Inventory" at bounding box center [86, 62] width 172 height 34
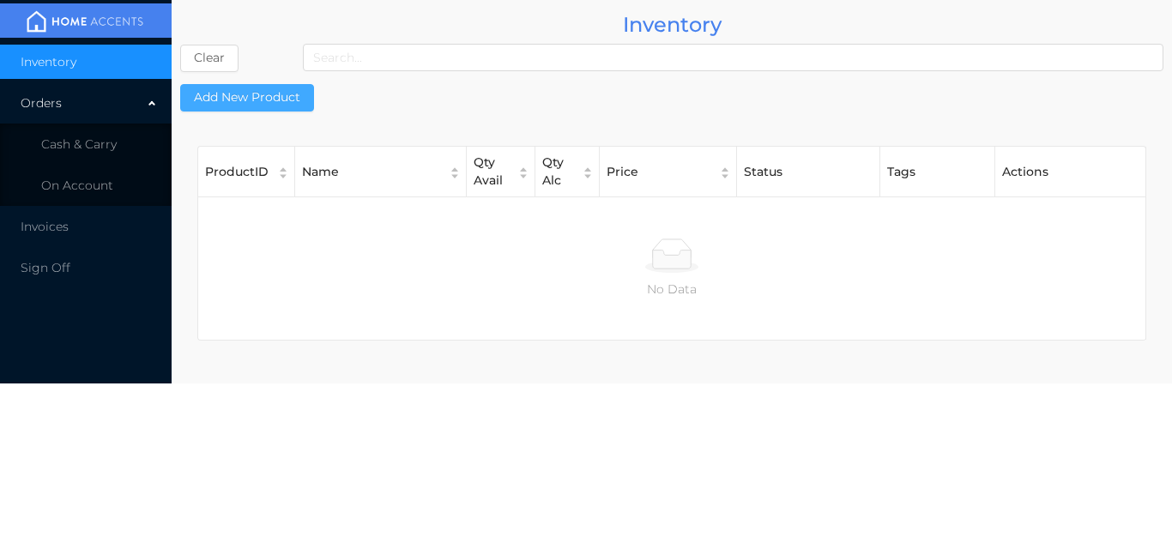
click at [267, 90] on button "Add New Product" at bounding box center [247, 97] width 134 height 27
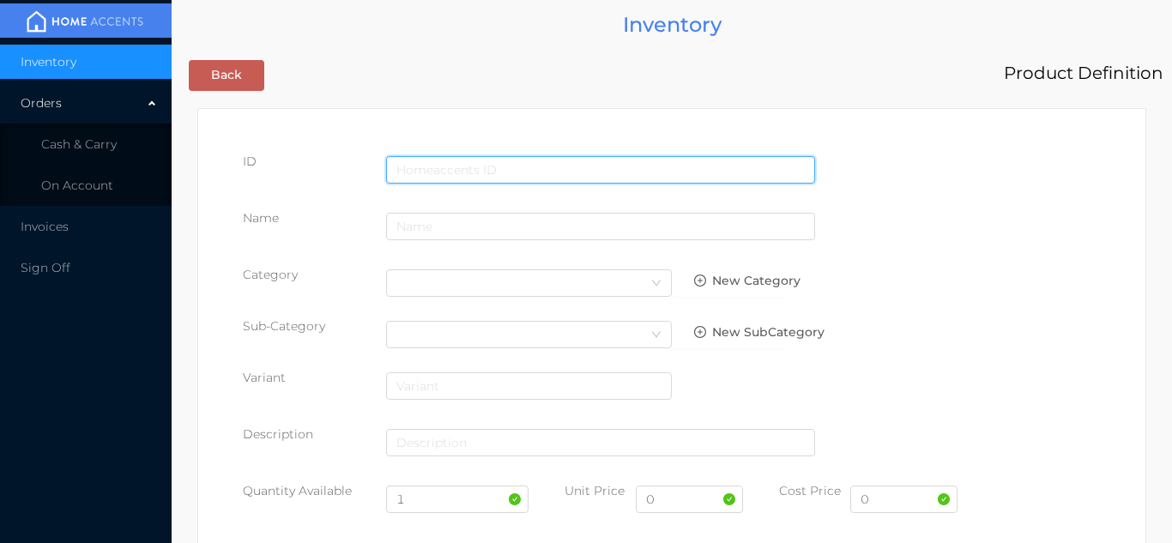
click at [417, 157] on input "text" at bounding box center [600, 169] width 429 height 27
type input "069237006612"
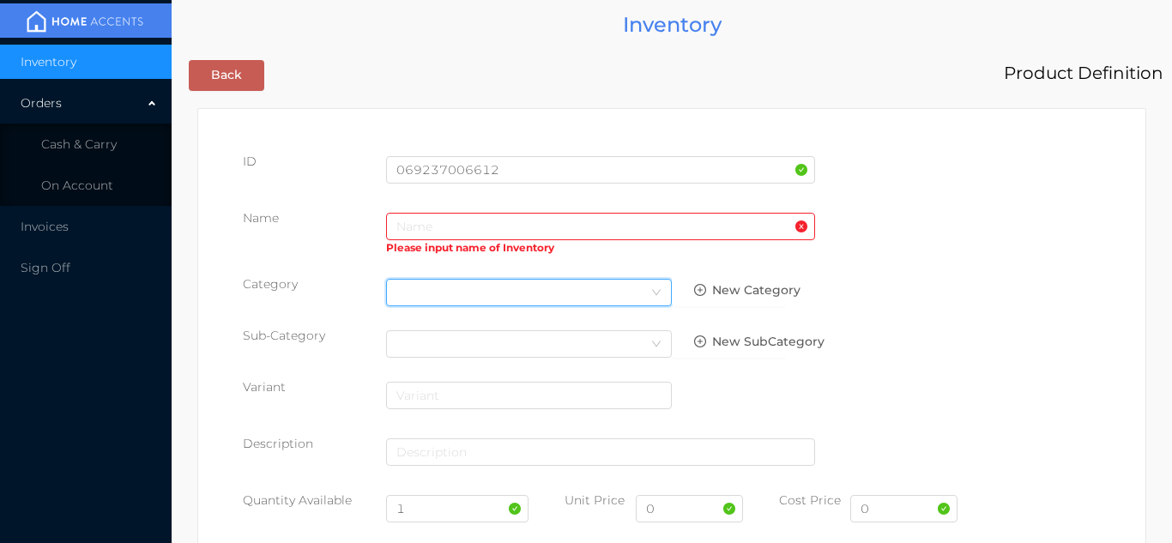
click at [438, 294] on div "Select Category" at bounding box center [528, 293] width 265 height 26
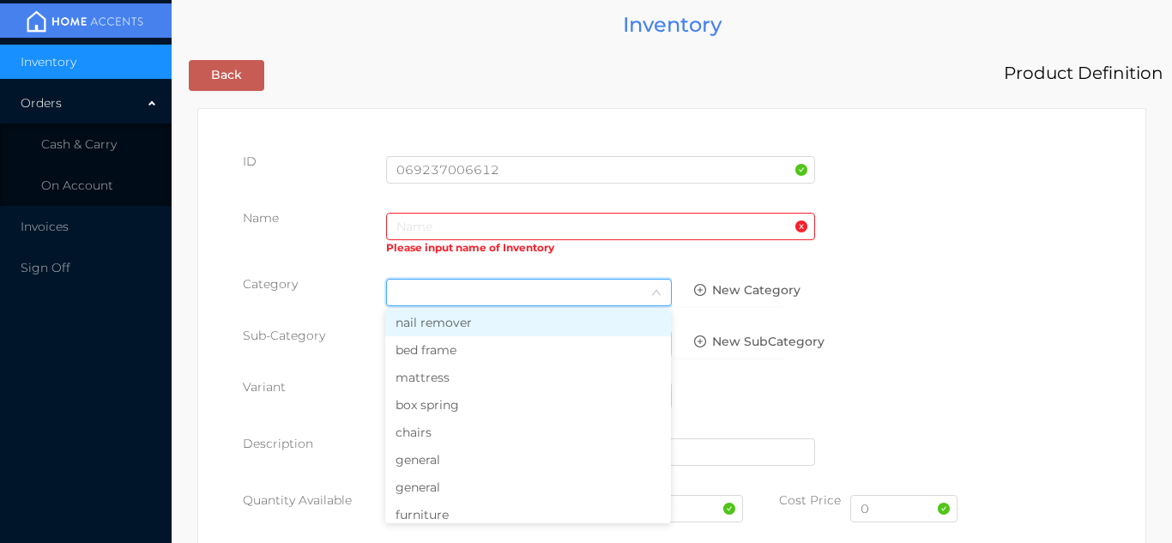
click at [438, 464] on li "general" at bounding box center [528, 459] width 286 height 27
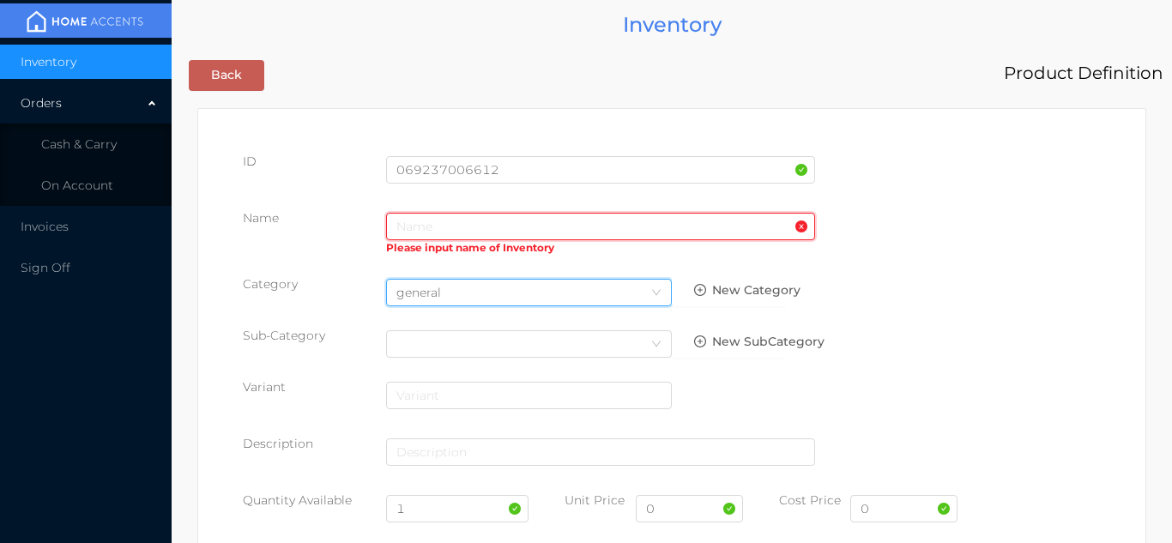
click at [413, 220] on input "text" at bounding box center [600, 226] width 429 height 27
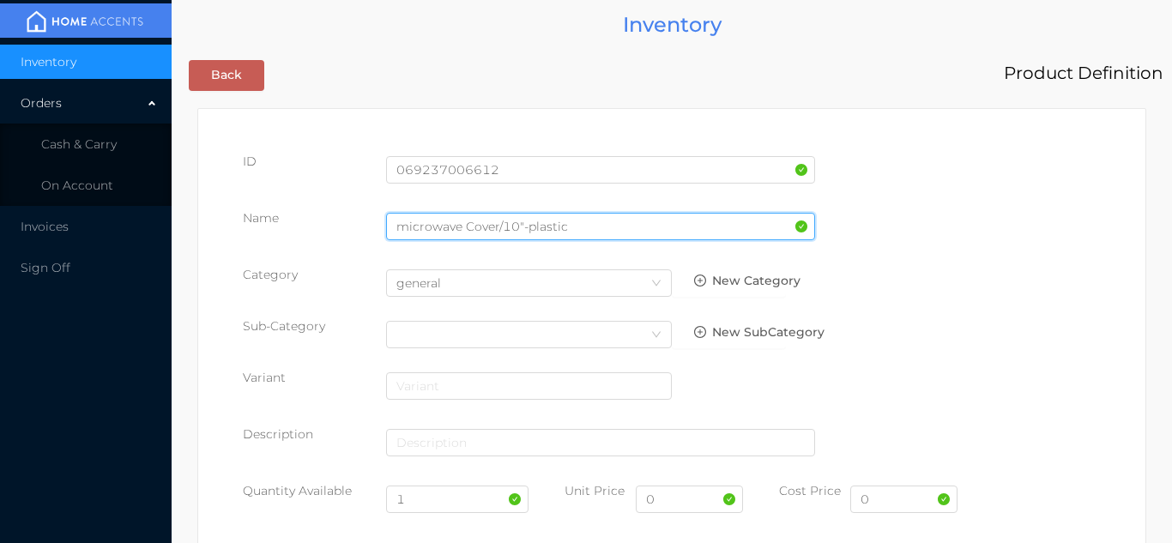
type input "microwave Cover/10"-plastic"
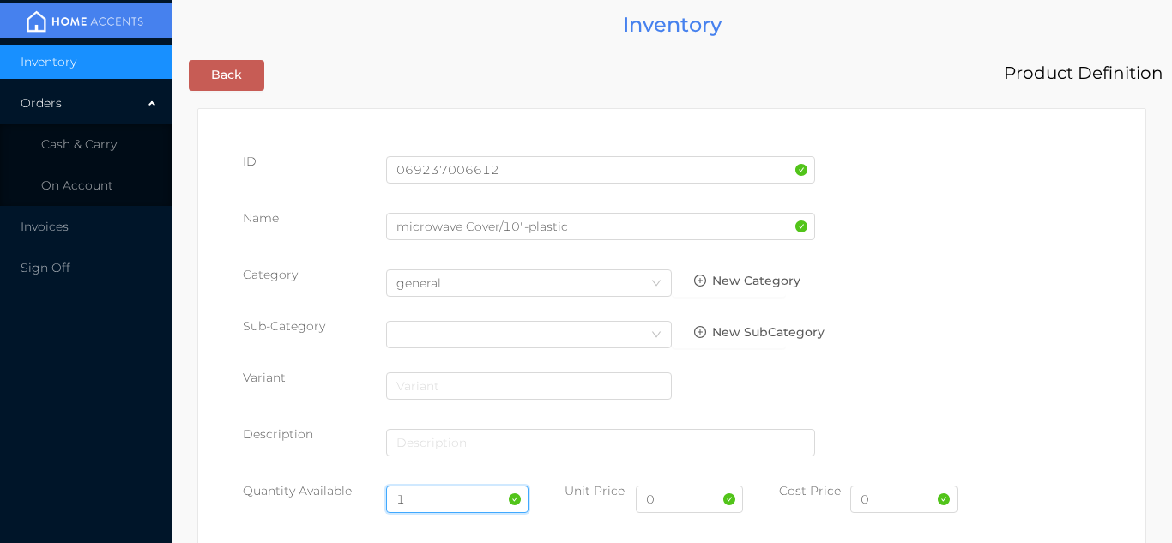
click at [449, 502] on input "1" at bounding box center [457, 499] width 143 height 27
type input "24"
click at [904, 505] on input "0" at bounding box center [903, 499] width 107 height 27
type input "1.25"
click at [674, 503] on input "0" at bounding box center [689, 499] width 107 height 27
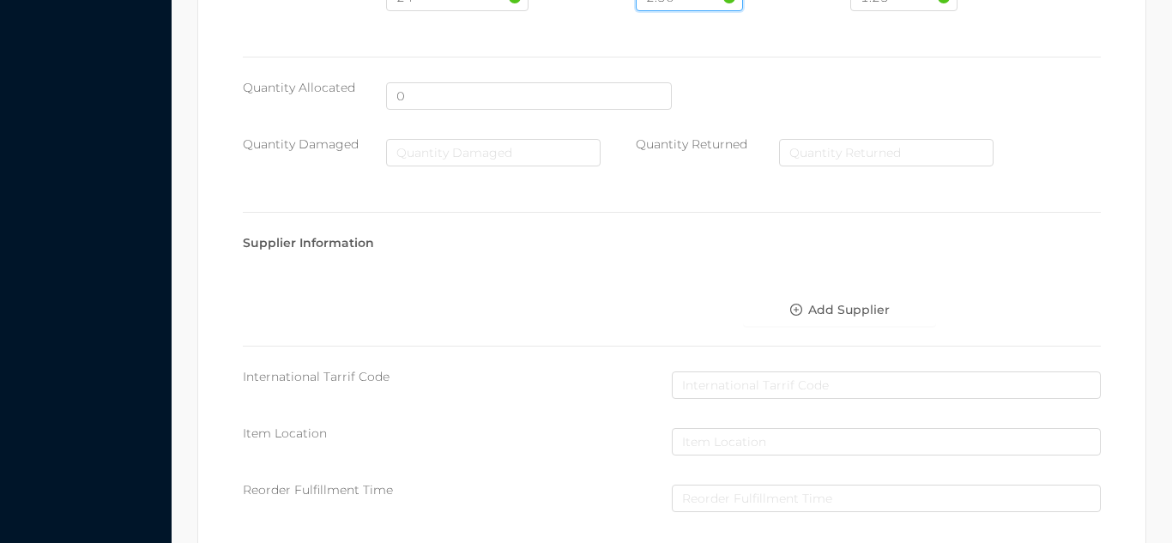
scroll to position [882, 0]
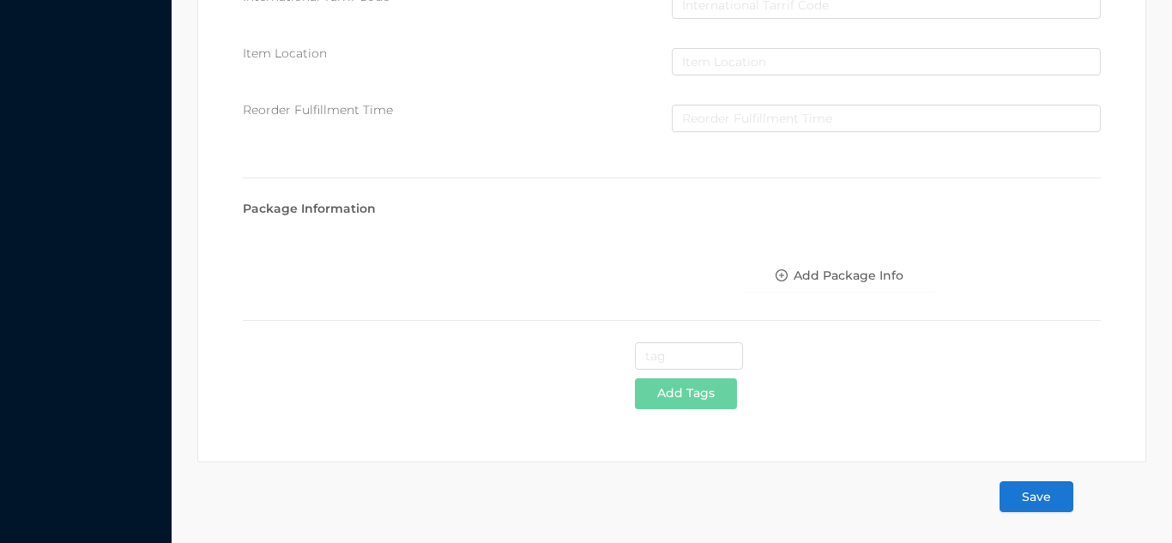
type input "2.50"
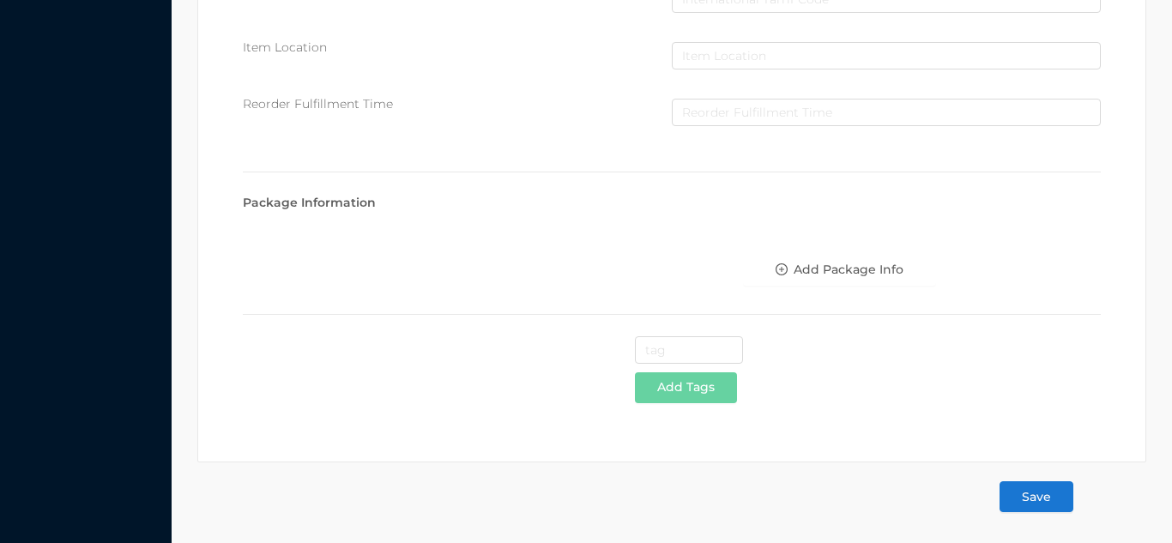
click at [1040, 499] on button "Save" at bounding box center [1037, 496] width 74 height 31
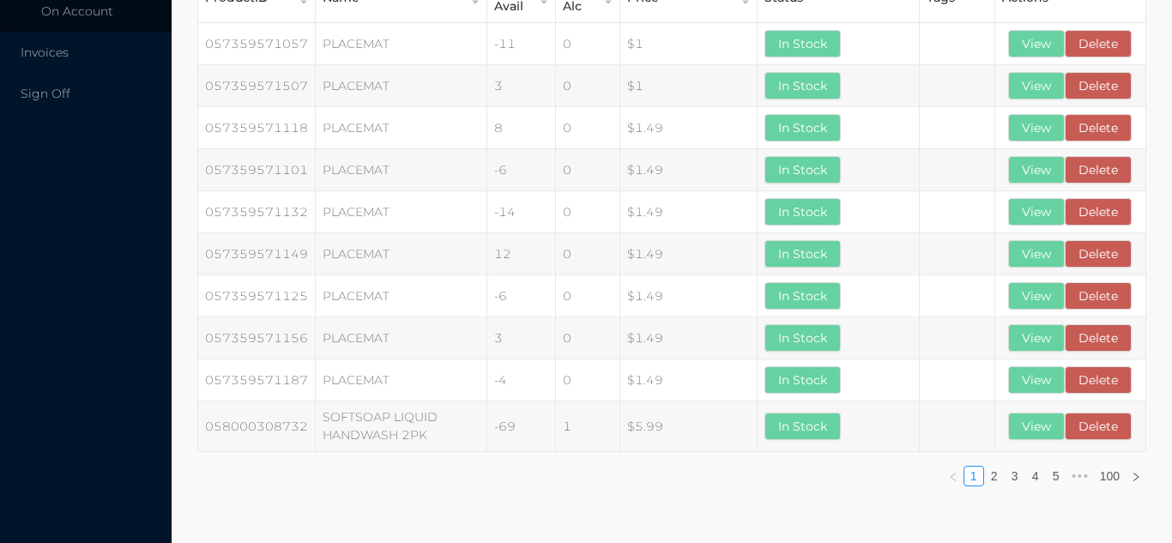
scroll to position [0, 0]
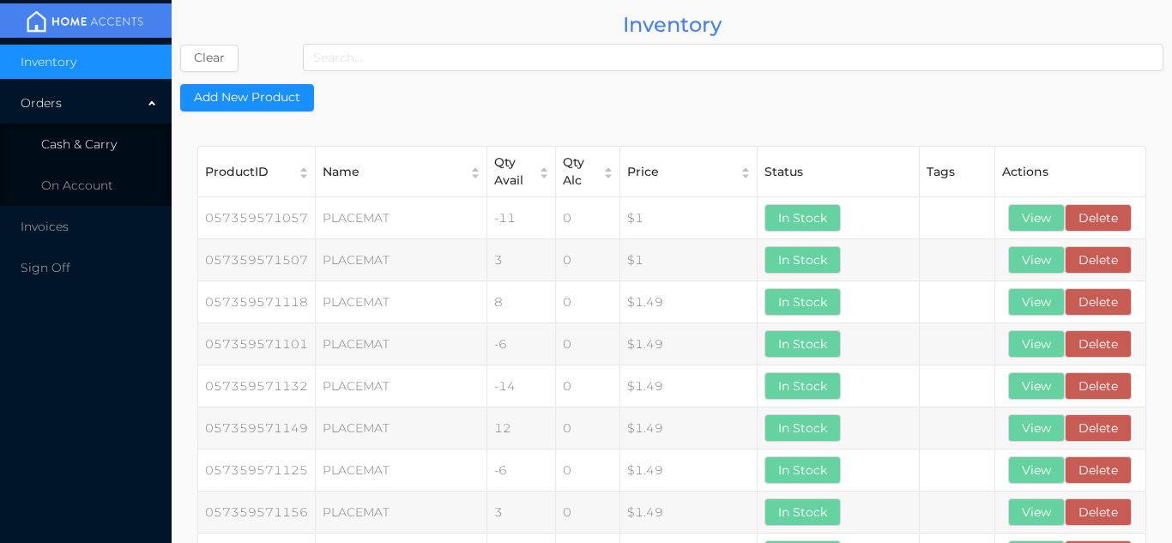
click at [125, 151] on li "Cash & Carry" at bounding box center [86, 144] width 172 height 34
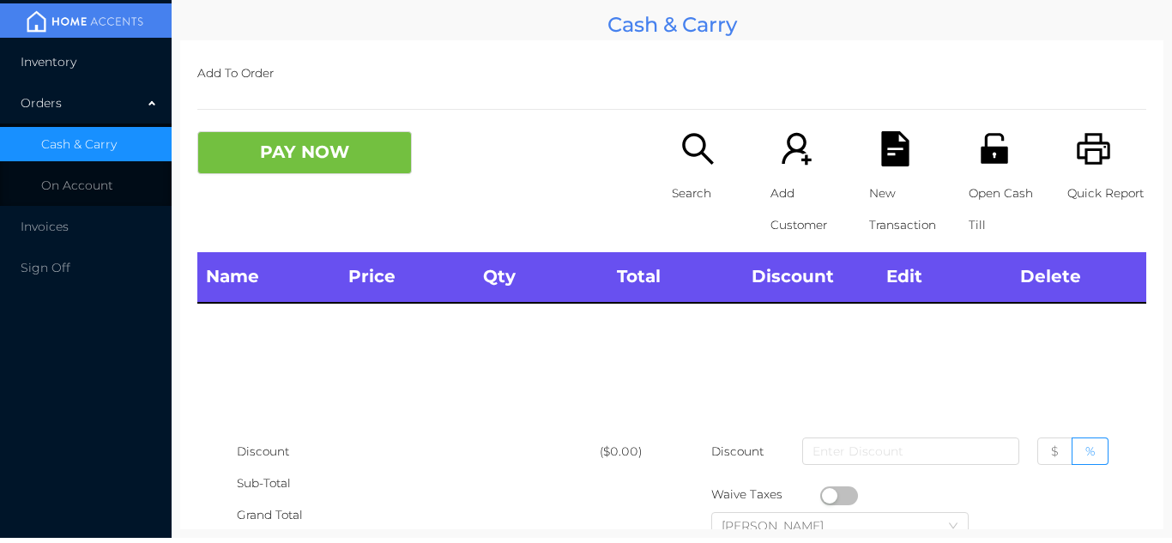
click at [102, 55] on li "Inventory" at bounding box center [86, 62] width 172 height 34
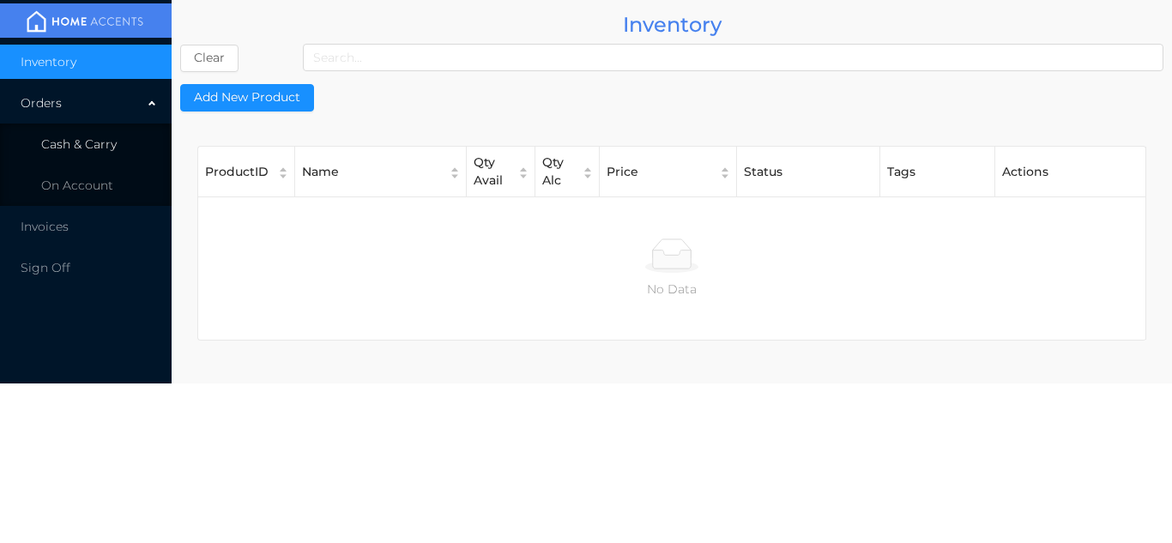
click at [115, 142] on span "Cash & Carry" at bounding box center [79, 143] width 76 height 15
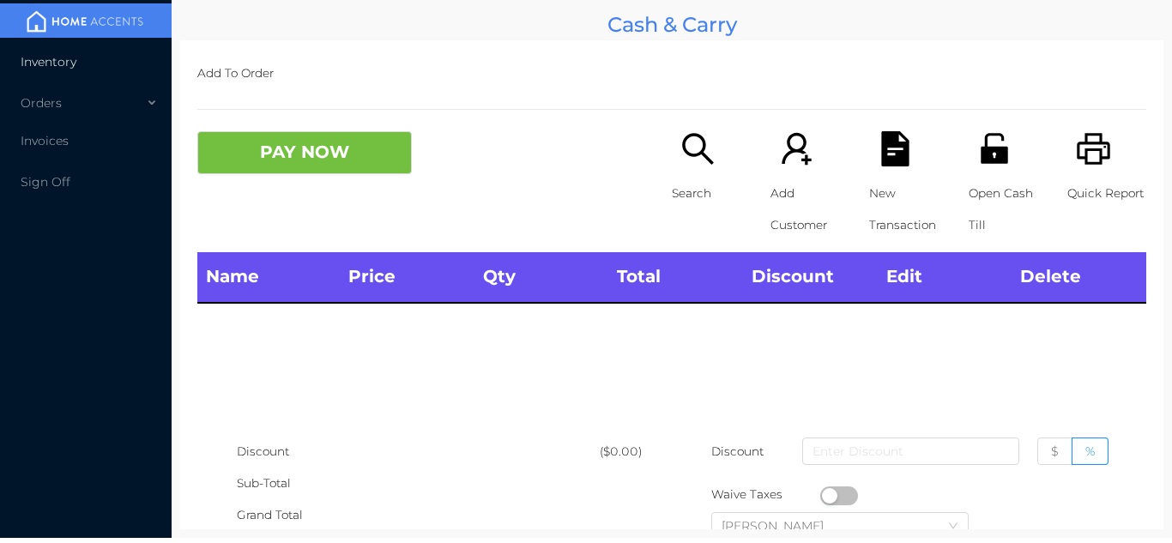
click at [103, 63] on li "Inventory" at bounding box center [86, 62] width 172 height 34
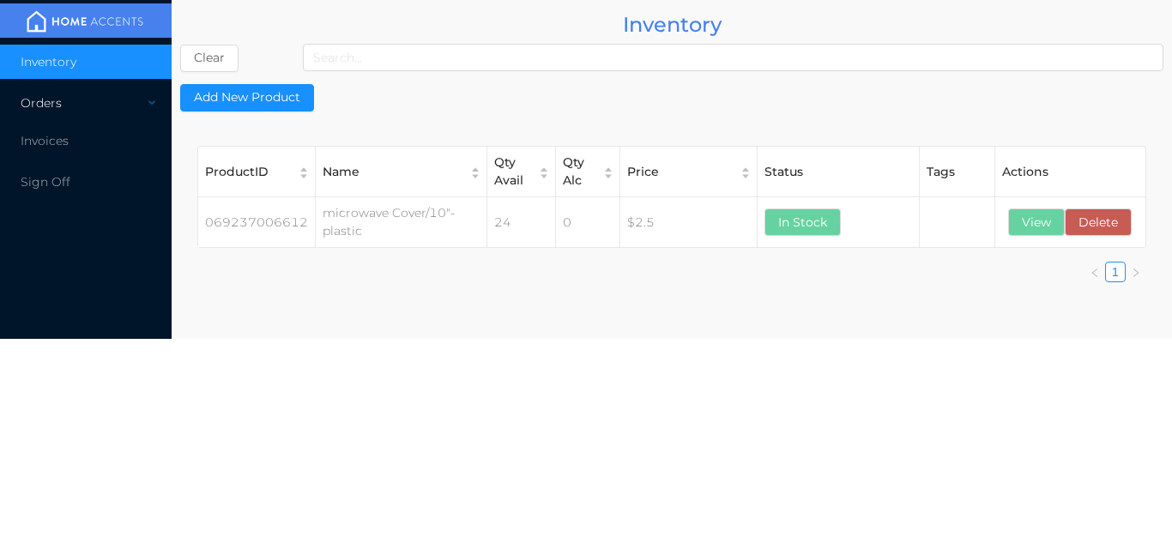
click at [117, 105] on div "Orders" at bounding box center [86, 103] width 172 height 34
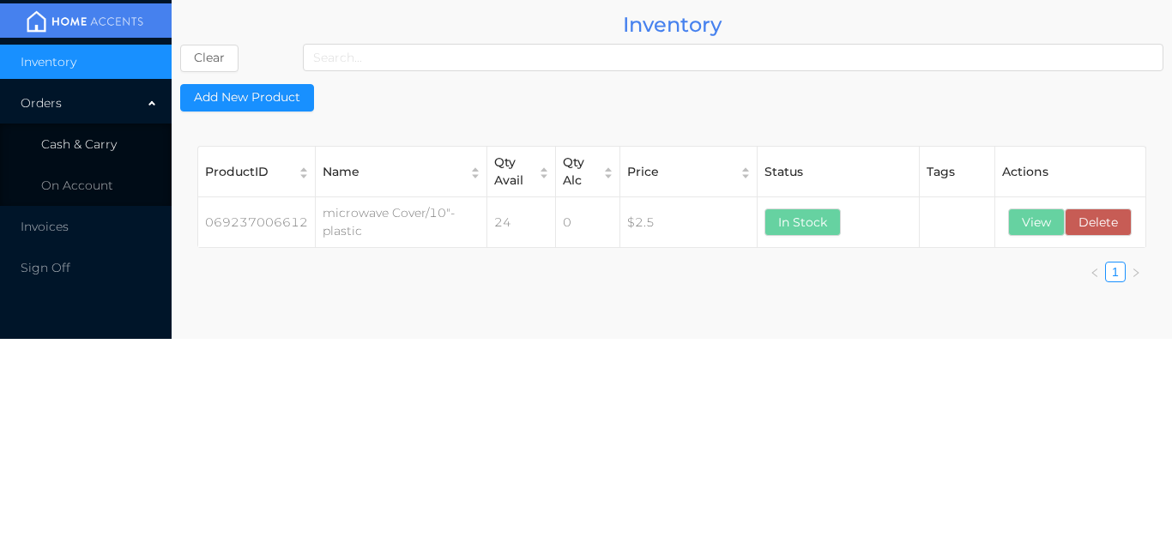
click at [118, 154] on li "Cash & Carry" at bounding box center [86, 144] width 172 height 34
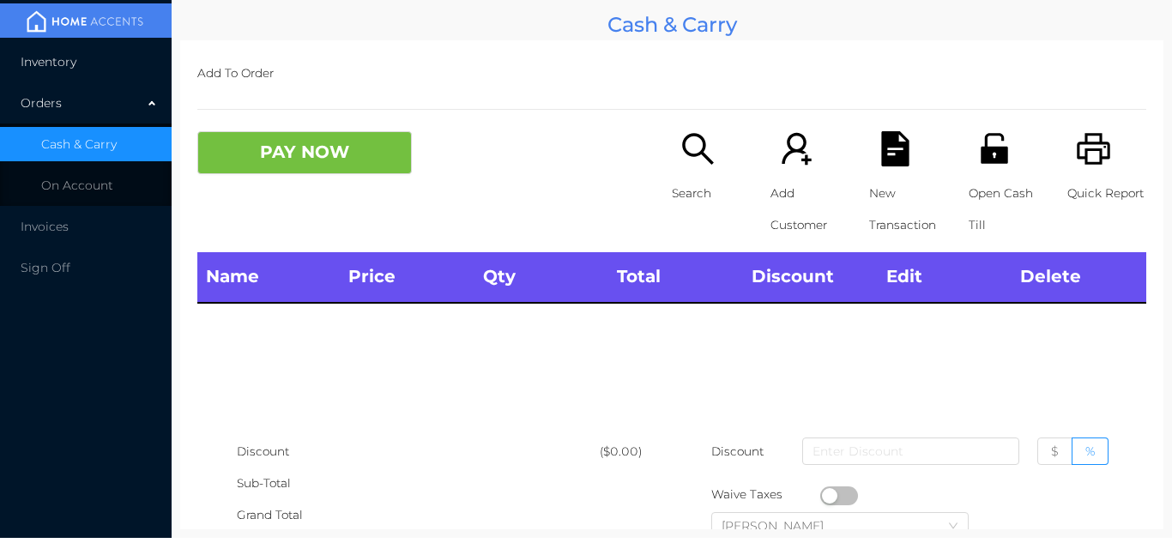
click at [113, 72] on li "Inventory" at bounding box center [86, 62] width 172 height 34
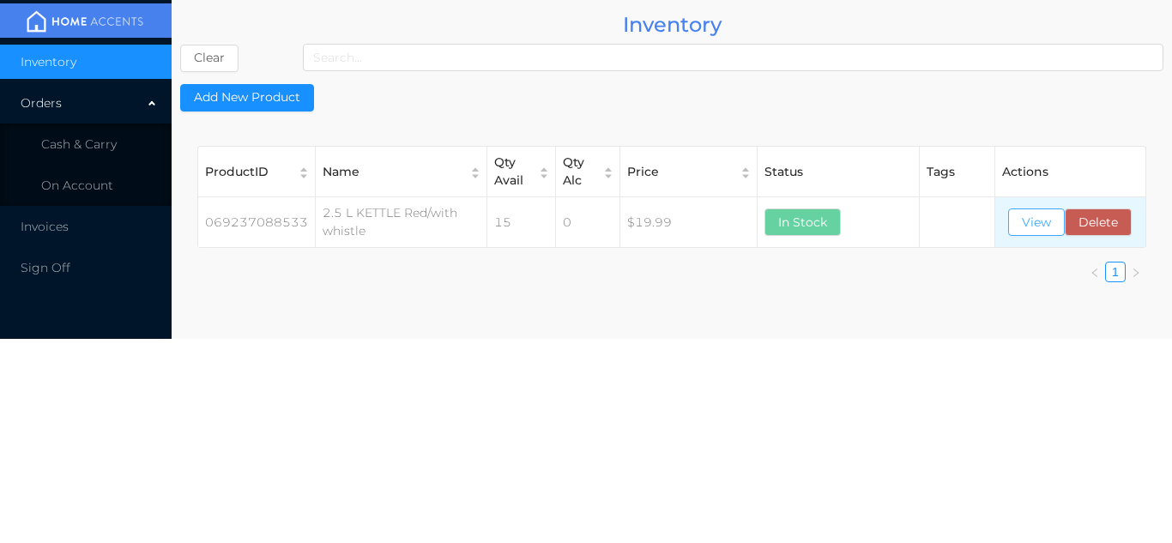
click at [1046, 219] on button "View" at bounding box center [1036, 222] width 57 height 27
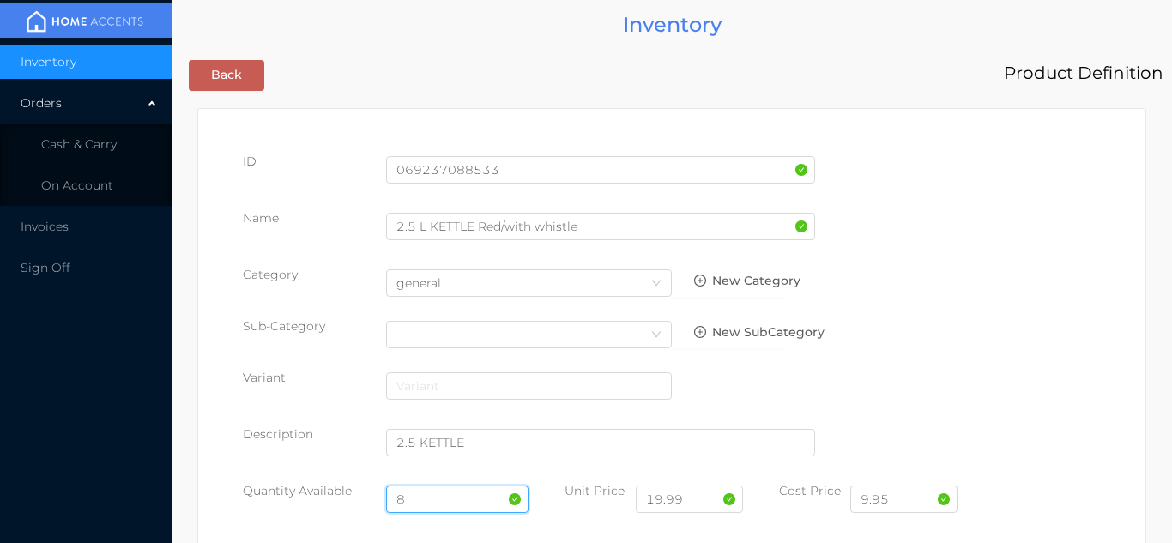
click at [432, 499] on input "8" at bounding box center [457, 499] width 143 height 27
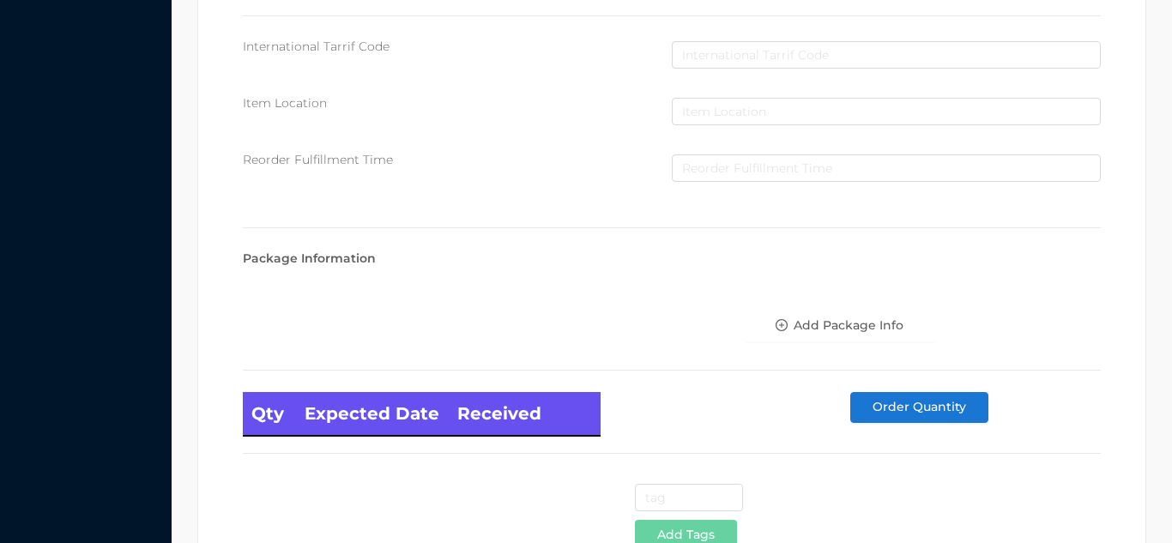
scroll to position [974, 0]
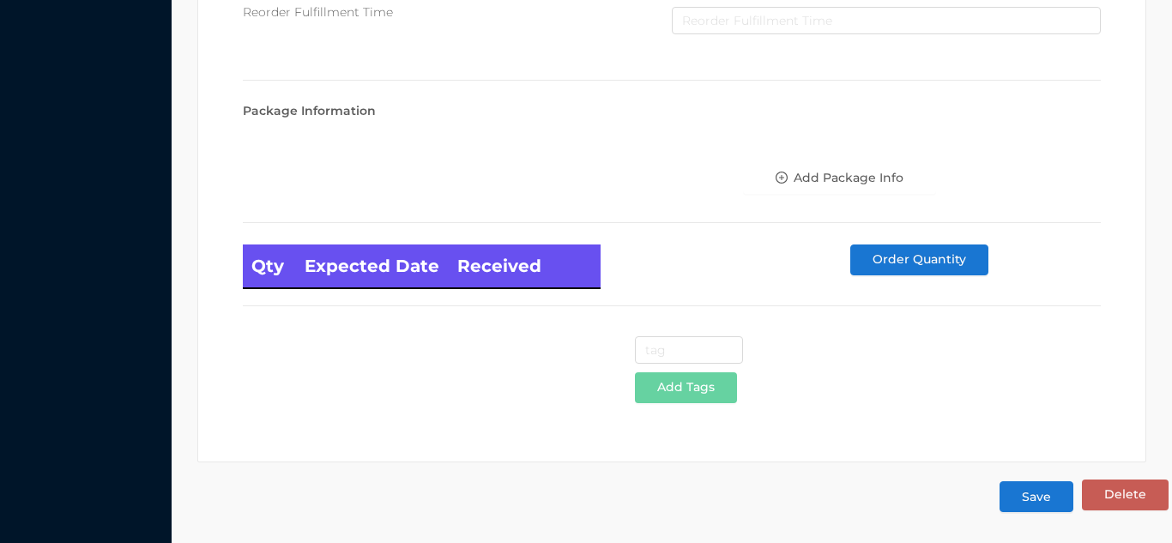
click at [1043, 494] on button "Save" at bounding box center [1037, 496] width 74 height 31
click at [1031, 499] on button "Save" at bounding box center [1037, 496] width 74 height 31
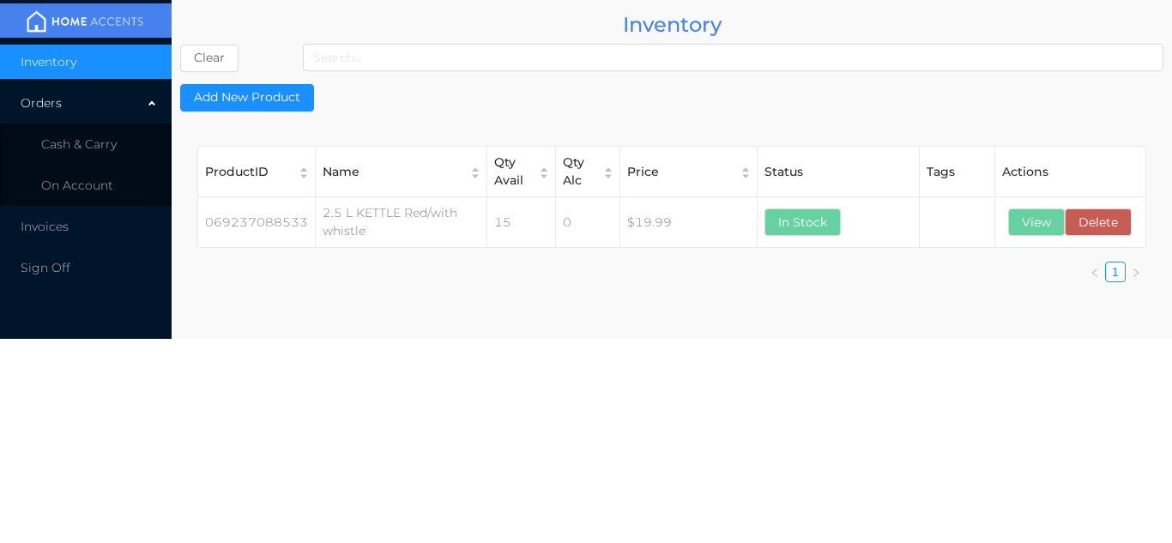
scroll to position [0, 0]
click at [117, 148] on li "Cash & Carry" at bounding box center [86, 144] width 172 height 34
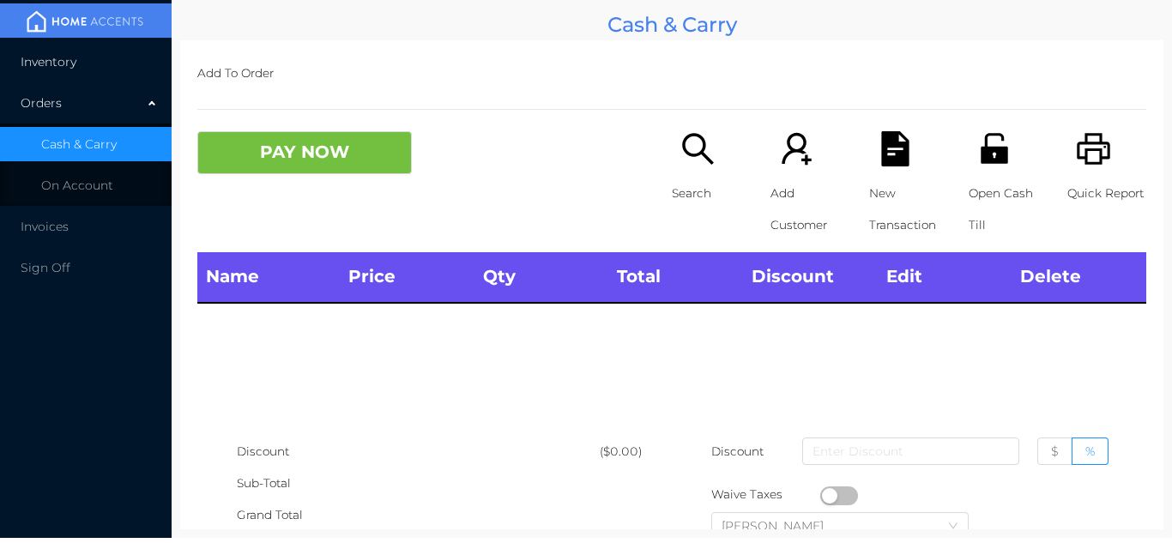
click at [102, 59] on li "Inventory" at bounding box center [86, 62] width 172 height 34
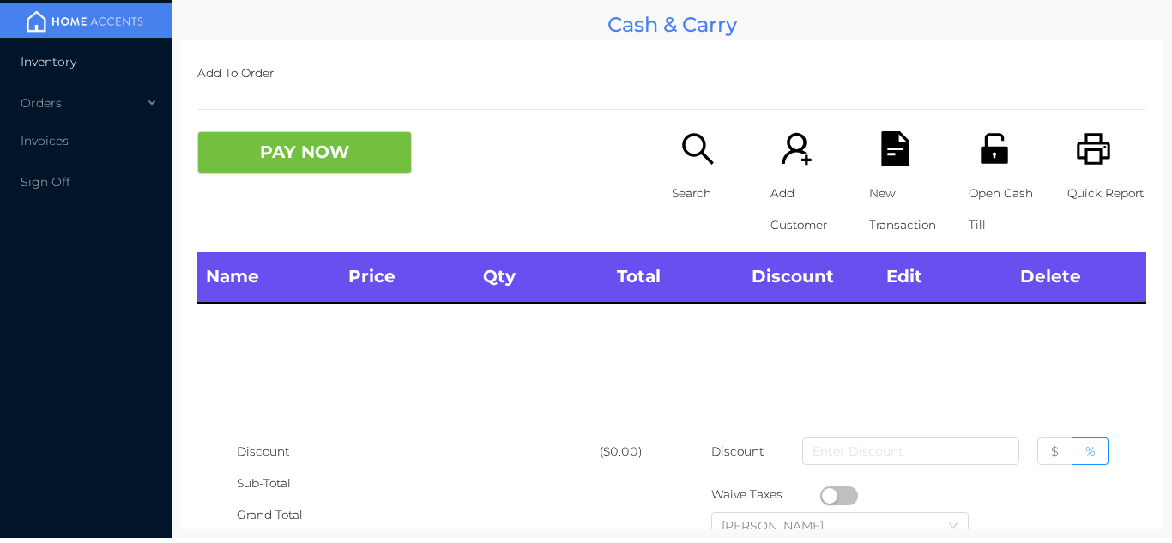
click at [99, 62] on li "Inventory" at bounding box center [86, 62] width 172 height 34
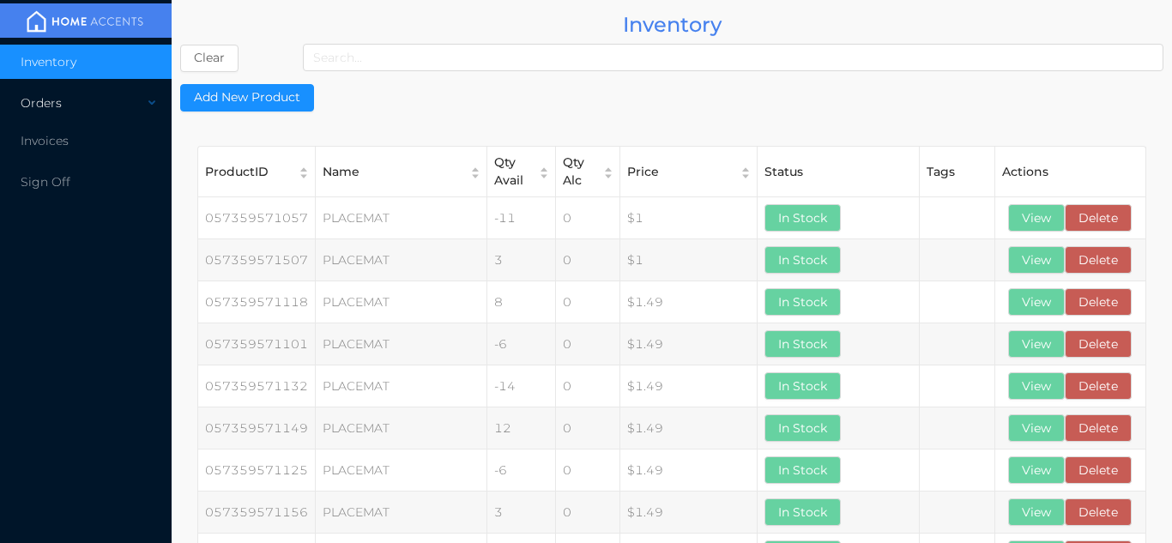
click at [125, 107] on div "Orders" at bounding box center [86, 103] width 172 height 34
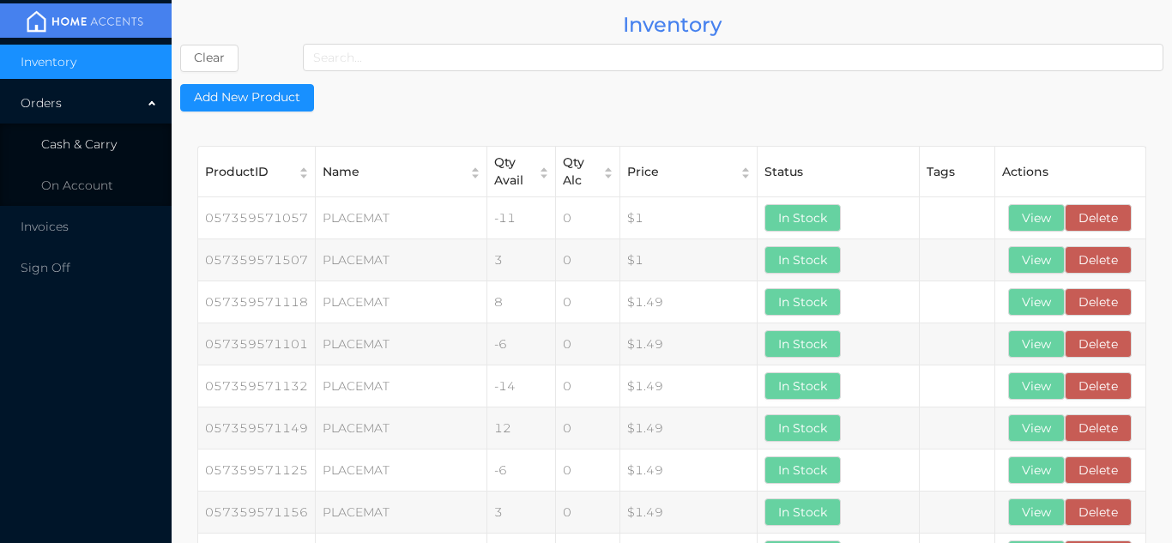
click at [116, 152] on li "Cash & Carry" at bounding box center [86, 144] width 172 height 34
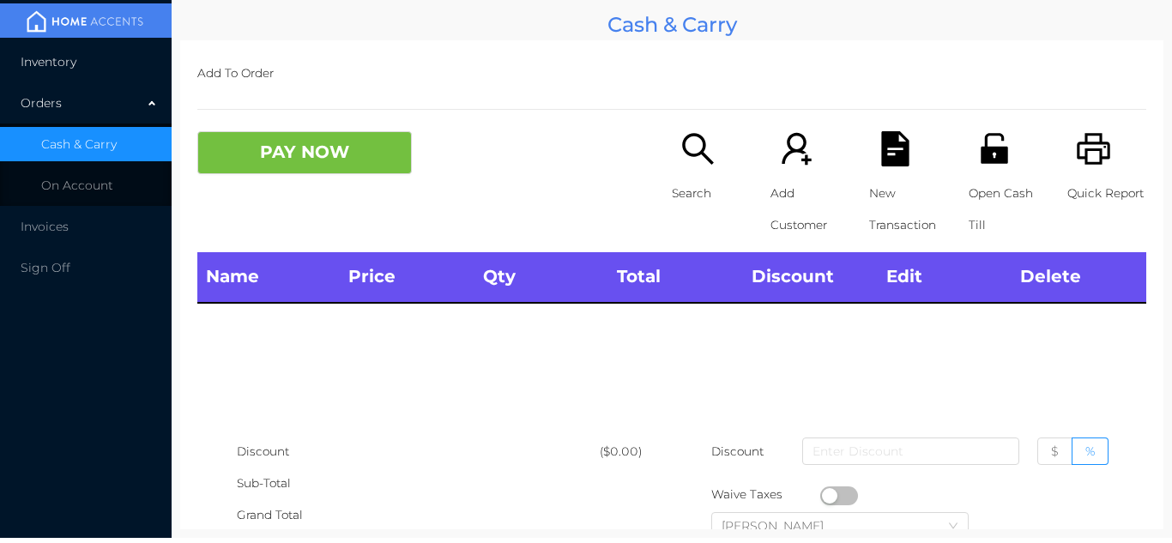
click at [131, 60] on li "Inventory" at bounding box center [86, 62] width 172 height 34
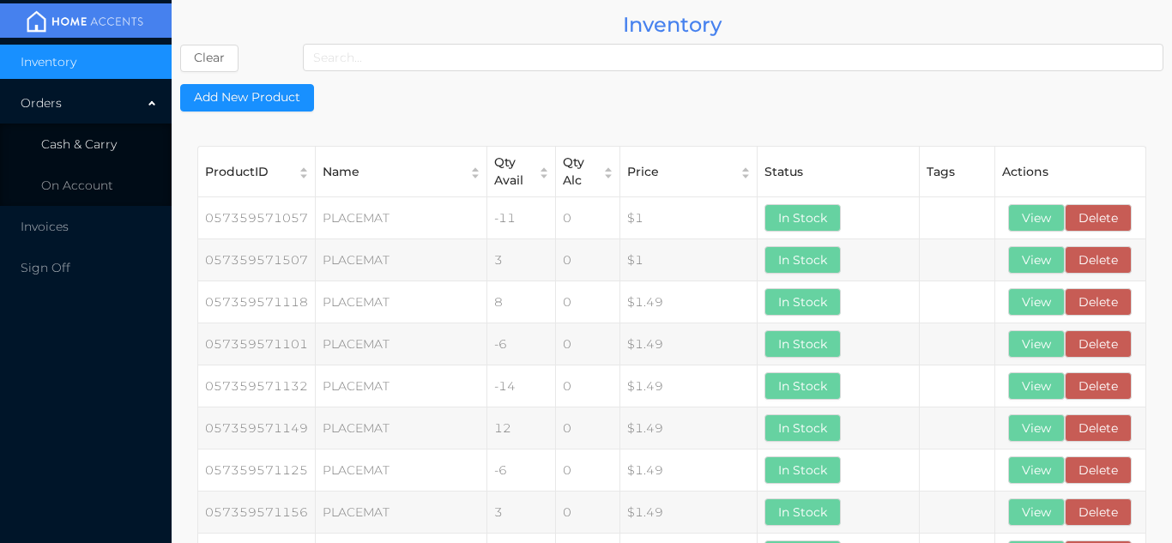
click at [99, 139] on span "Cash & Carry" at bounding box center [79, 143] width 76 height 15
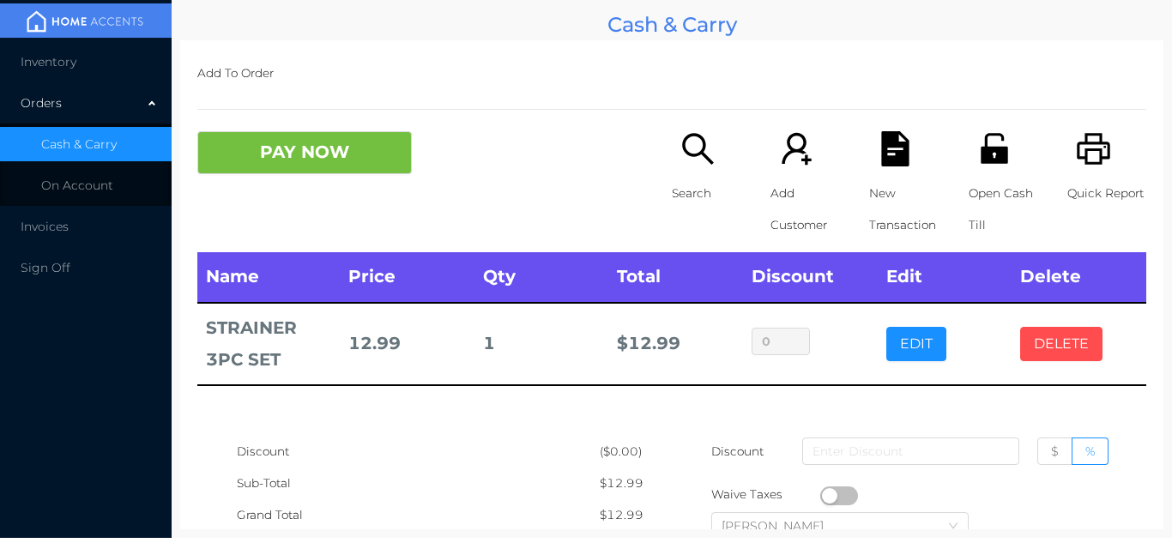
click at [1079, 350] on button "DELETE" at bounding box center [1061, 344] width 82 height 34
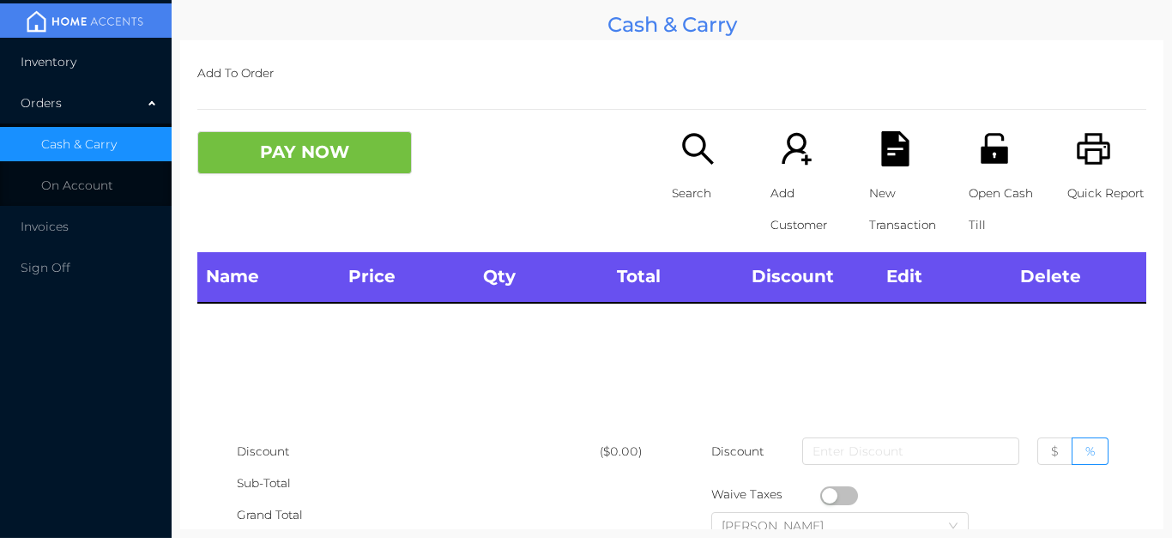
click at [120, 64] on li "Inventory" at bounding box center [86, 62] width 172 height 34
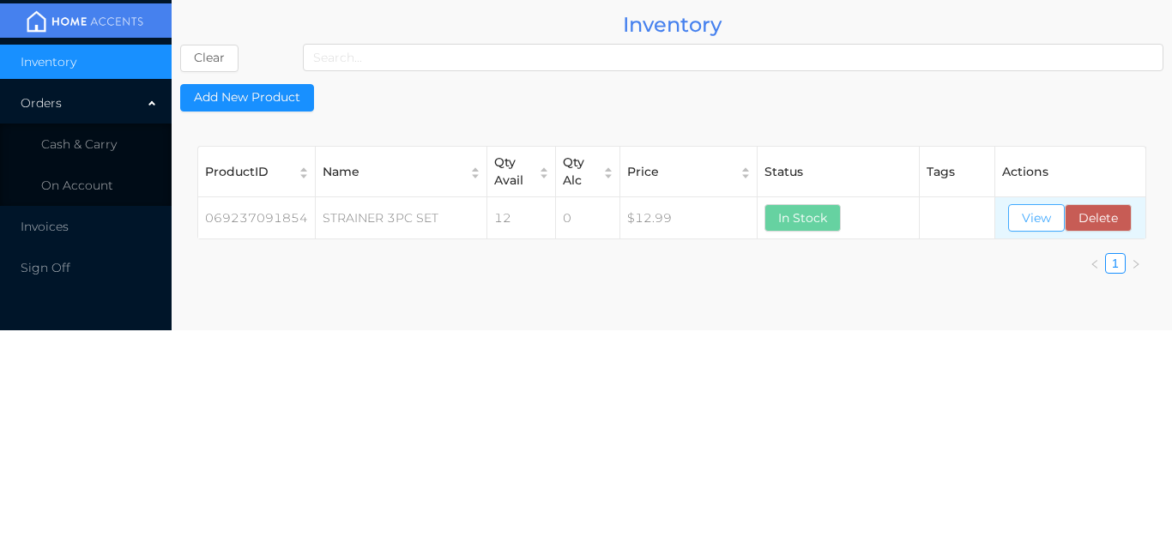
click at [1043, 218] on button "View" at bounding box center [1036, 217] width 57 height 27
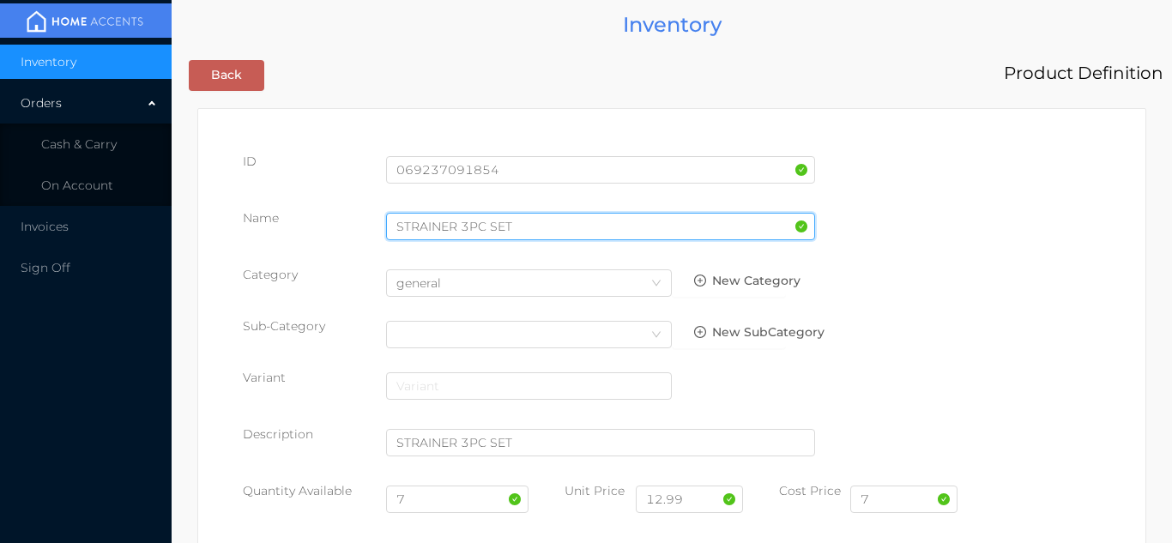
click at [523, 221] on input "STRAINER 3PC SET" at bounding box center [600, 226] width 429 height 27
click at [525, 233] on input "STRAINER 3PC SET-s/steel" at bounding box center [600, 226] width 429 height 27
click at [530, 230] on input "STRAINER 3PC SET-s-steel" at bounding box center [600, 226] width 429 height 27
click at [521, 230] on input "STRAINER 3PC SET-s-Steel" at bounding box center [600, 226] width 429 height 27
click at [534, 230] on input "STRAINER 3PC SET-S-Steel" at bounding box center [600, 226] width 429 height 27
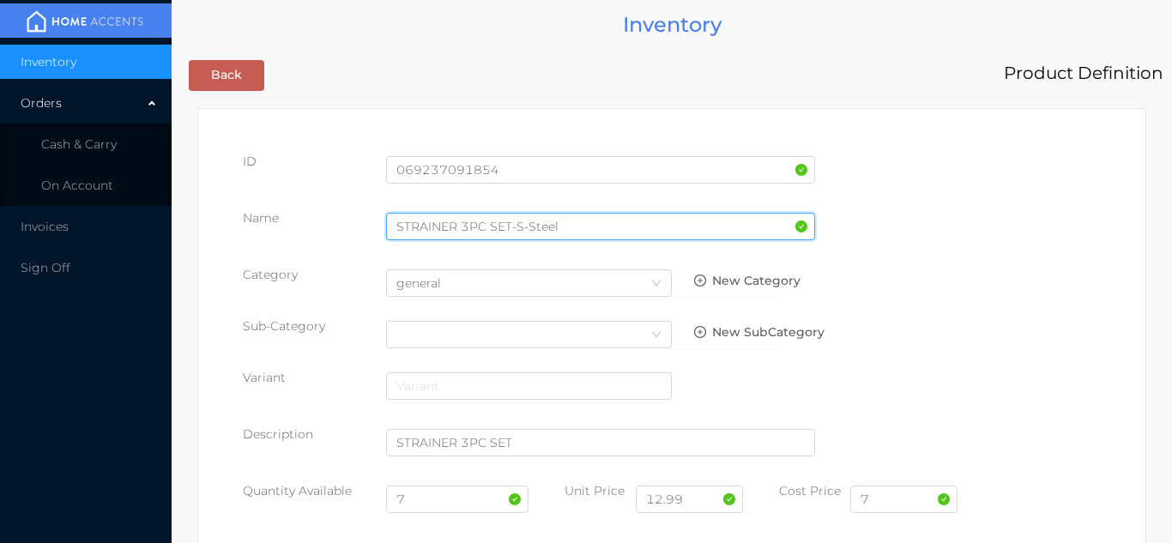
click at [527, 218] on input "STRAINER 3PC SET-S-Steel" at bounding box center [600, 226] width 429 height 27
type input "STRAINER 3PC SET-S/Steel"
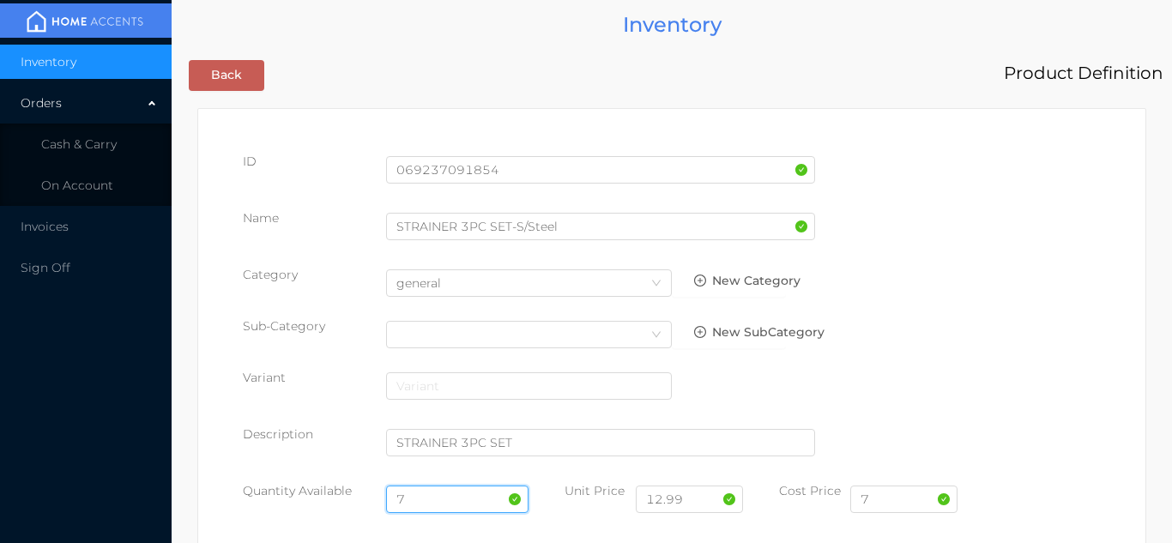
click at [451, 497] on input "7" at bounding box center [457, 499] width 143 height 27
type input "12"
click at [904, 498] on input "7" at bounding box center [903, 499] width 107 height 27
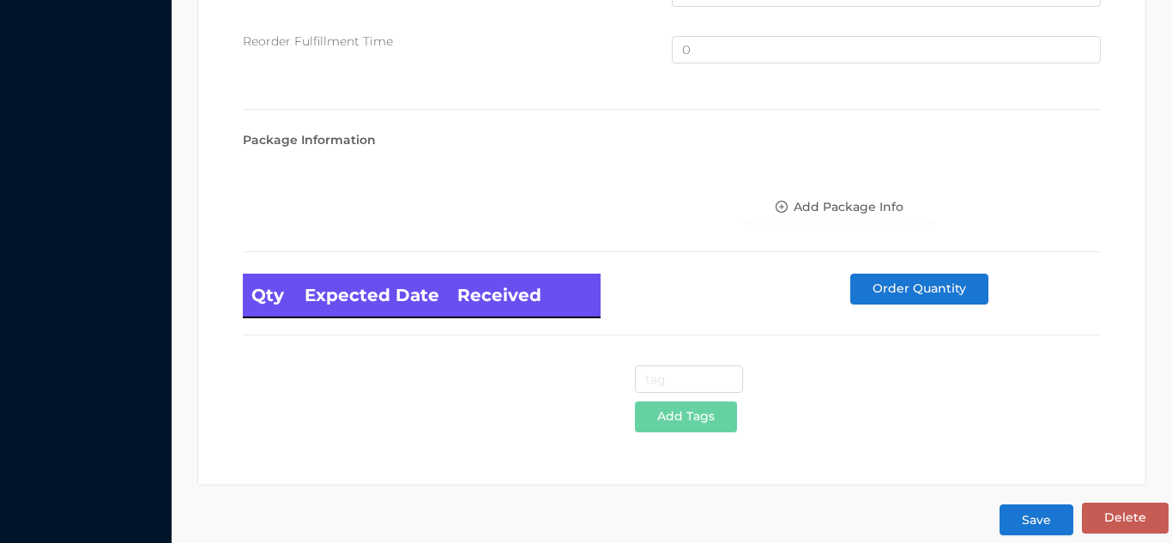
scroll to position [1155, 0]
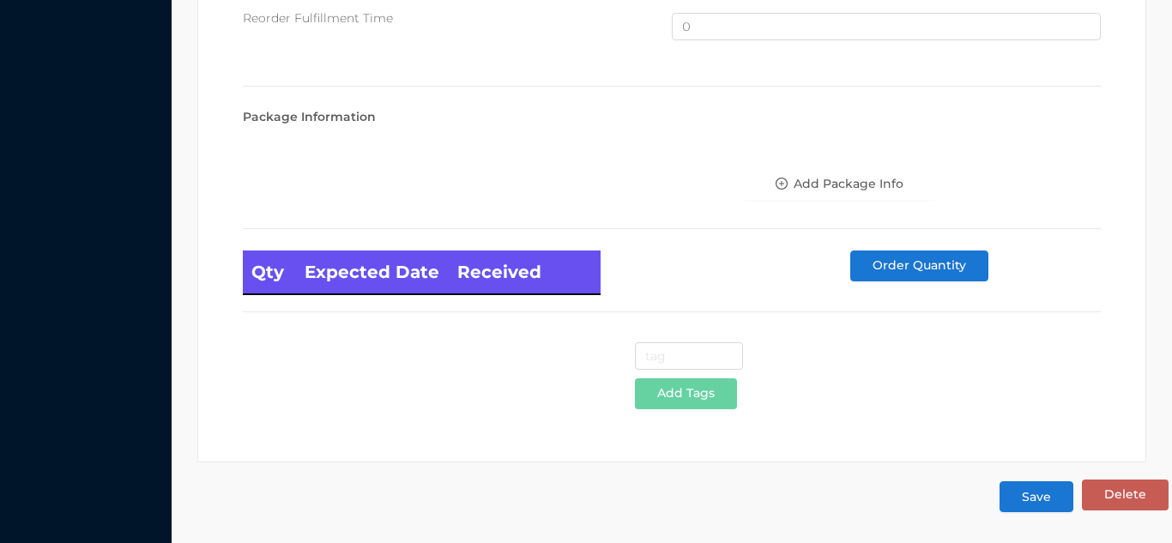
type input "6.50"
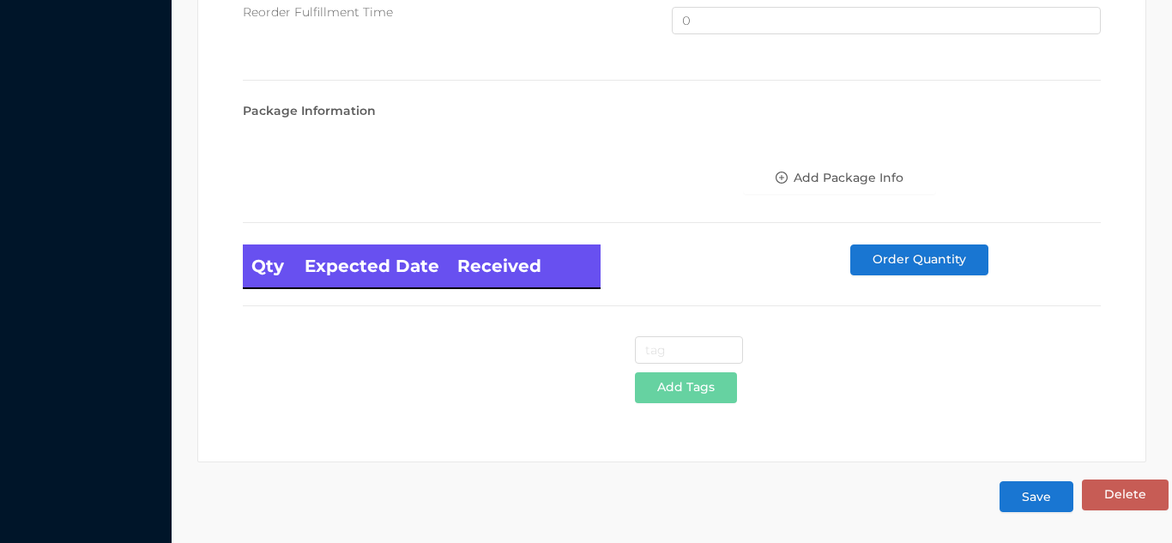
click at [1045, 507] on button "Save" at bounding box center [1037, 496] width 74 height 31
click at [1020, 505] on button "Save" at bounding box center [1037, 496] width 74 height 31
click at [1031, 505] on button "Save" at bounding box center [1037, 496] width 74 height 31
click at [1037, 490] on button "Save" at bounding box center [1037, 496] width 74 height 31
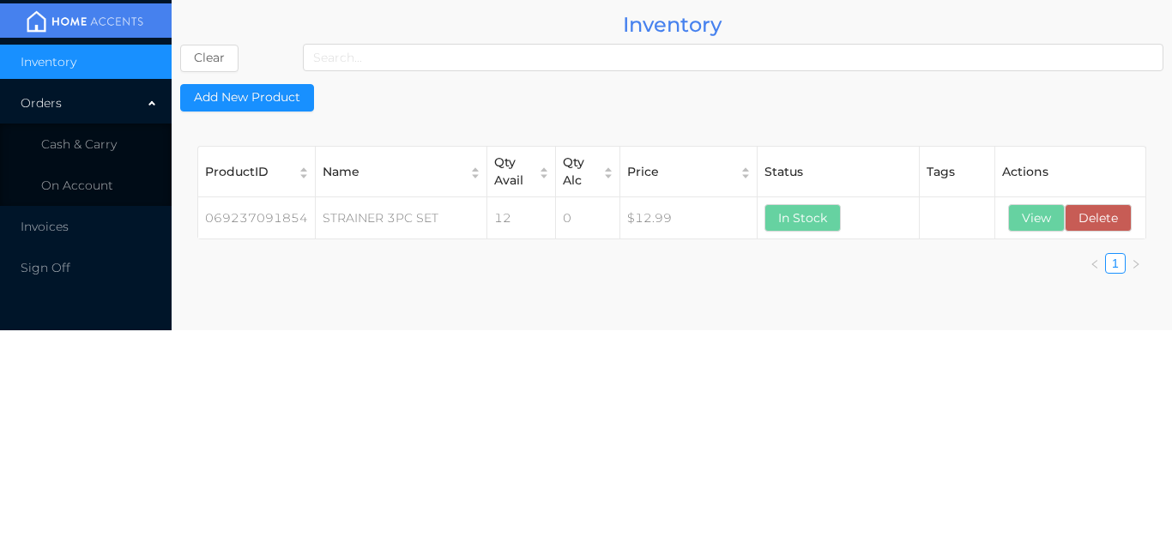
scroll to position [0, 0]
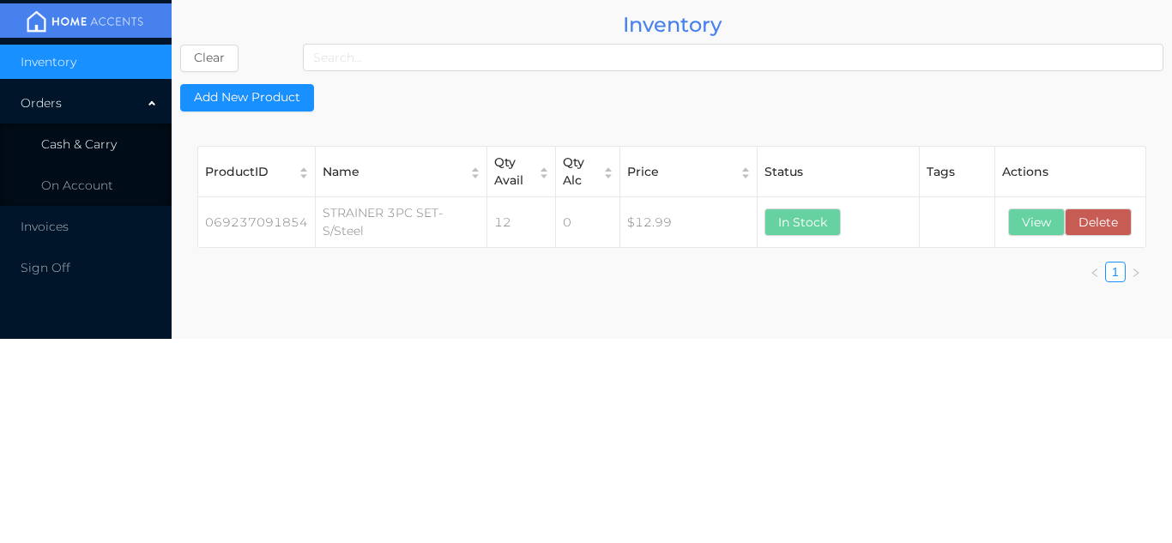
click at [109, 134] on li "Cash & Carry" at bounding box center [86, 144] width 172 height 34
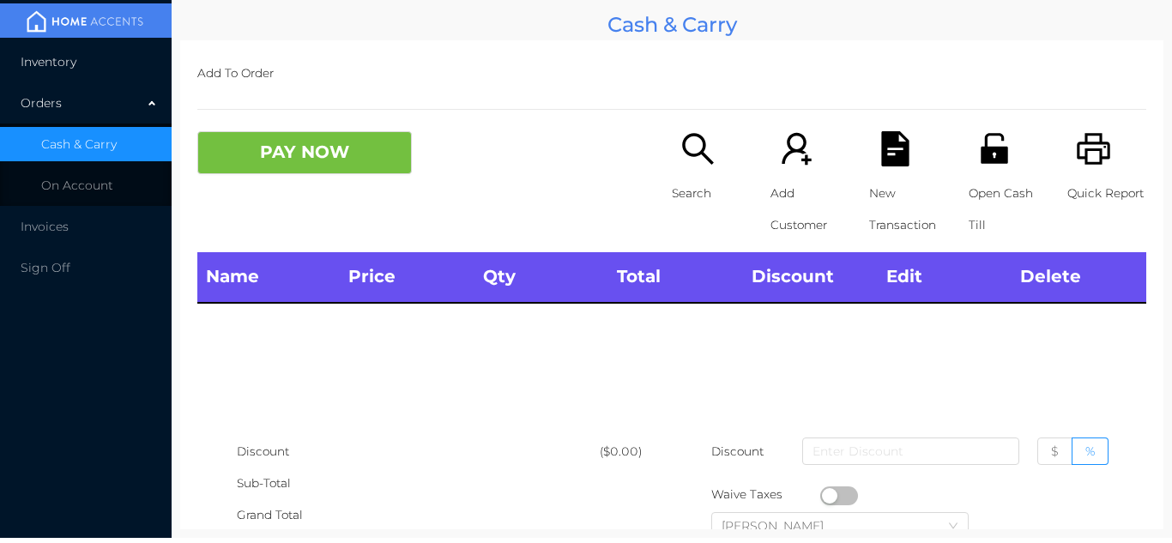
click at [102, 47] on li "Inventory" at bounding box center [86, 62] width 172 height 34
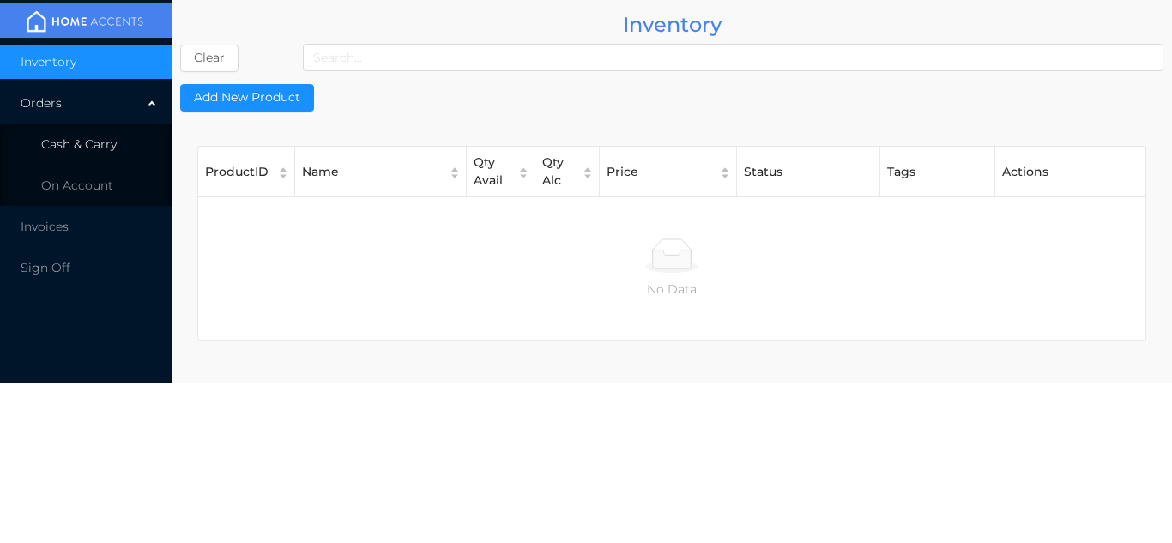
click at [114, 148] on span "Cash & Carry" at bounding box center [79, 143] width 76 height 15
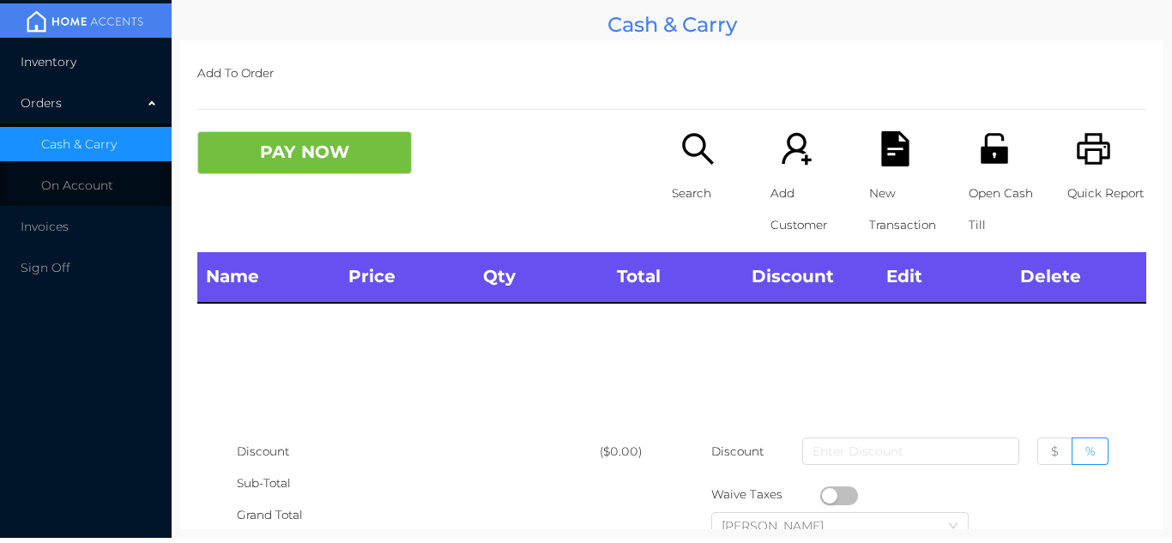
click at [125, 57] on li "Inventory" at bounding box center [86, 62] width 172 height 34
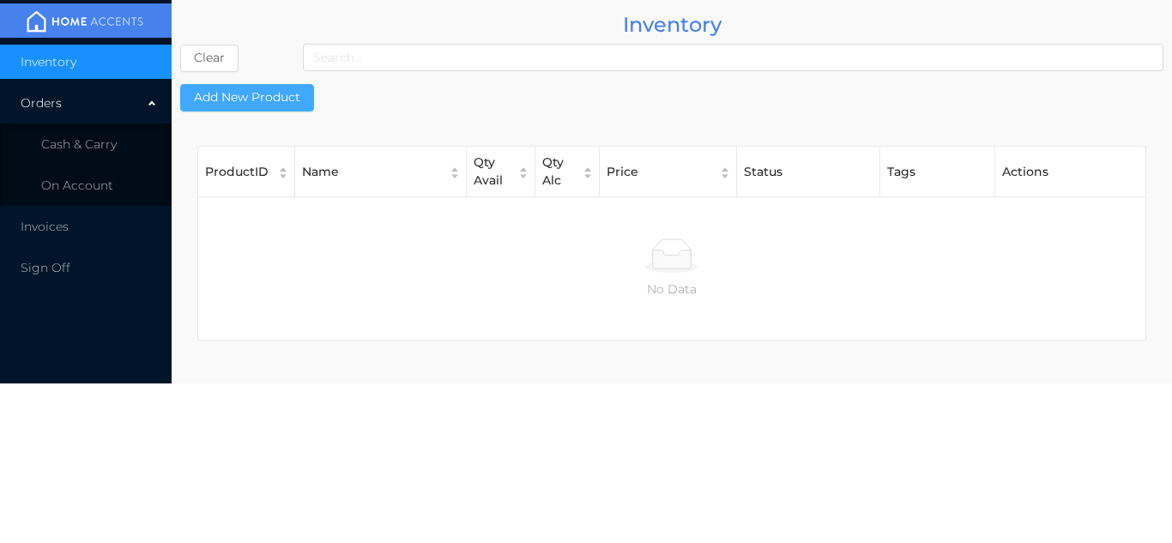
click at [279, 96] on button "Add New Product" at bounding box center [247, 97] width 134 height 27
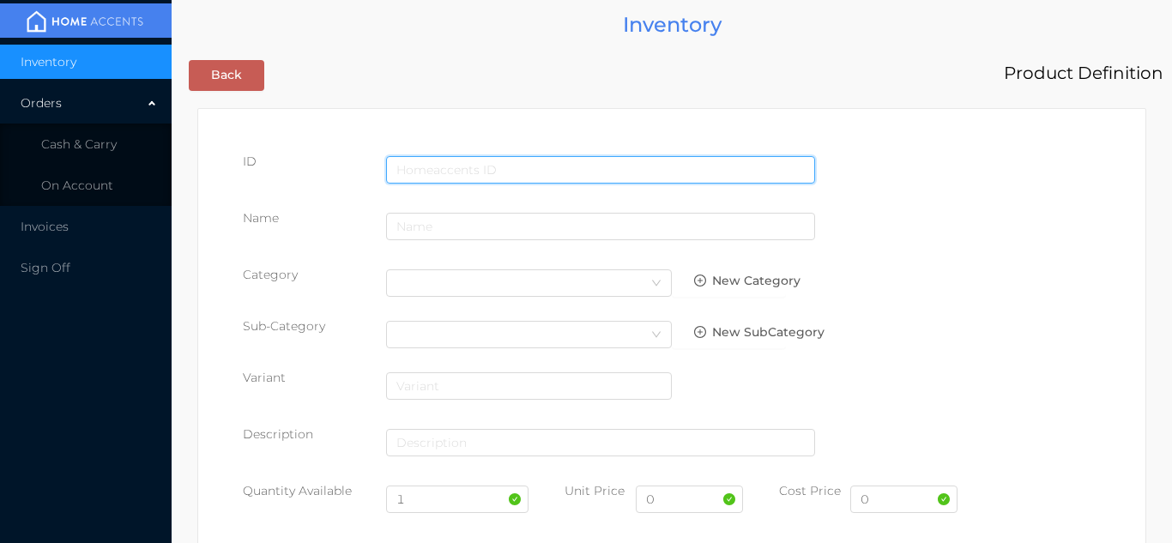
click at [430, 168] on input "text" at bounding box center [600, 169] width 429 height 27
type input "069237002157"
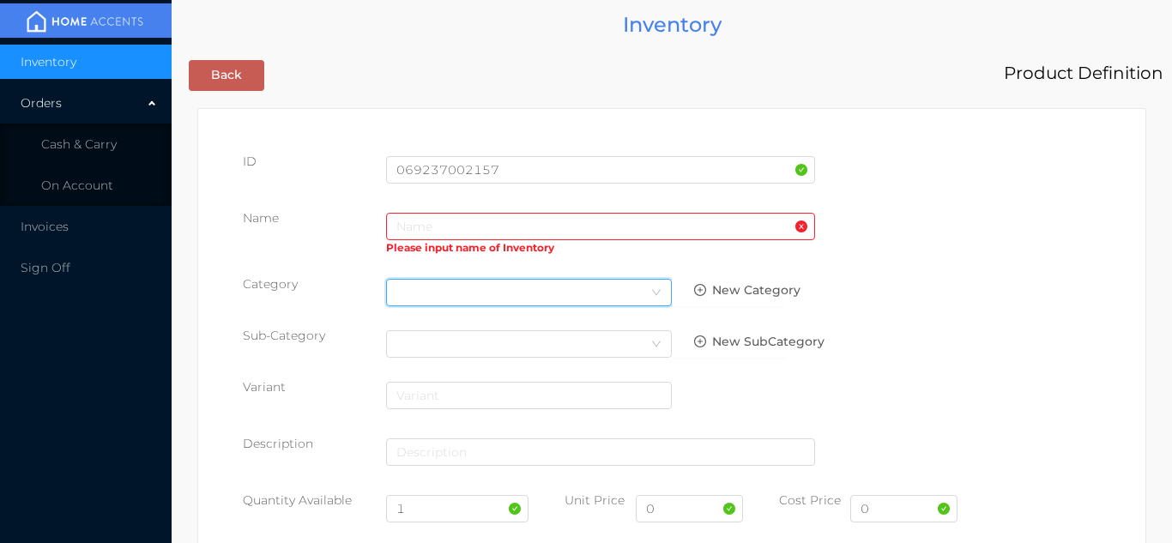
click at [438, 286] on div "Select Category" at bounding box center [528, 293] width 265 height 26
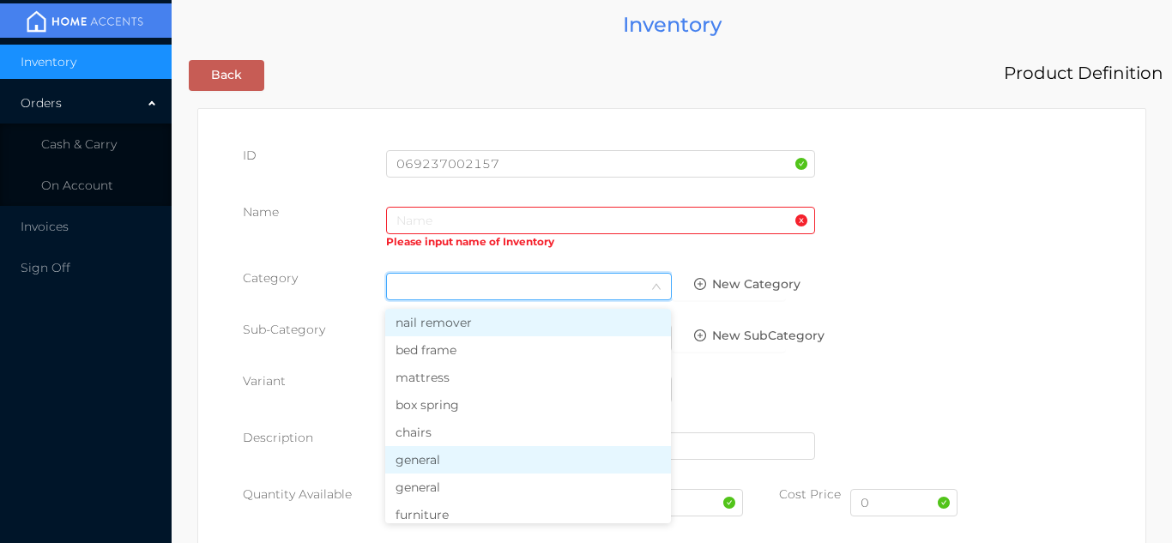
click at [430, 458] on li "general" at bounding box center [528, 459] width 286 height 27
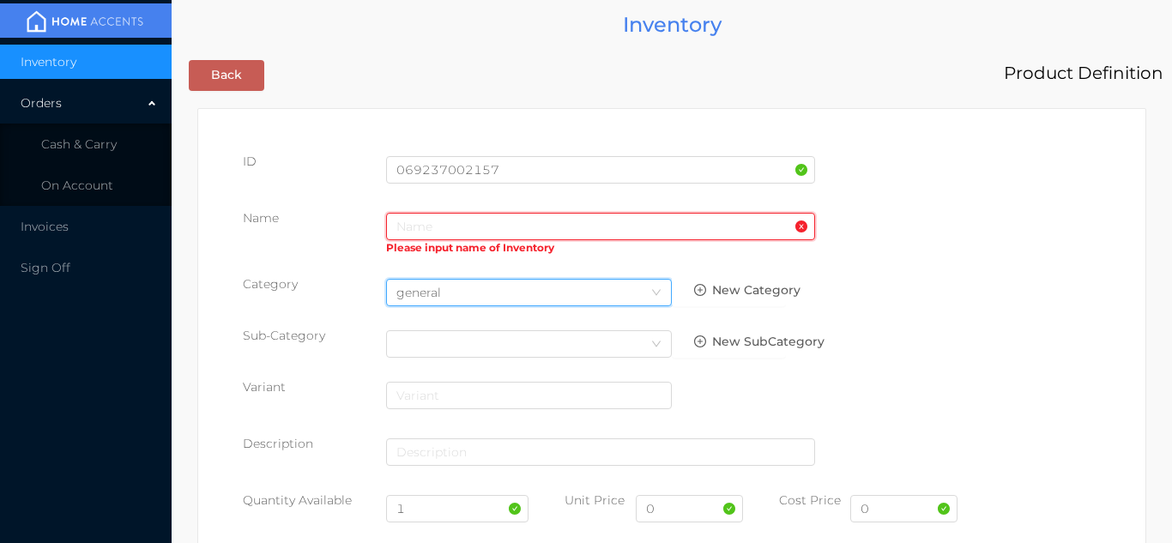
click at [420, 218] on input "text" at bounding box center [600, 226] width 429 height 27
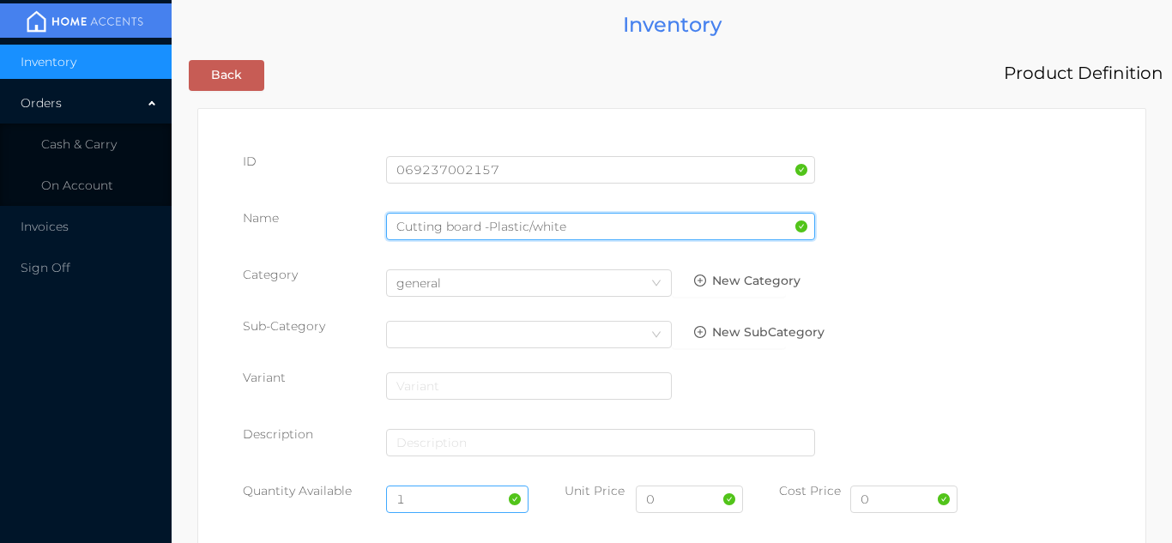
type input "Cutting board -Plastic/white"
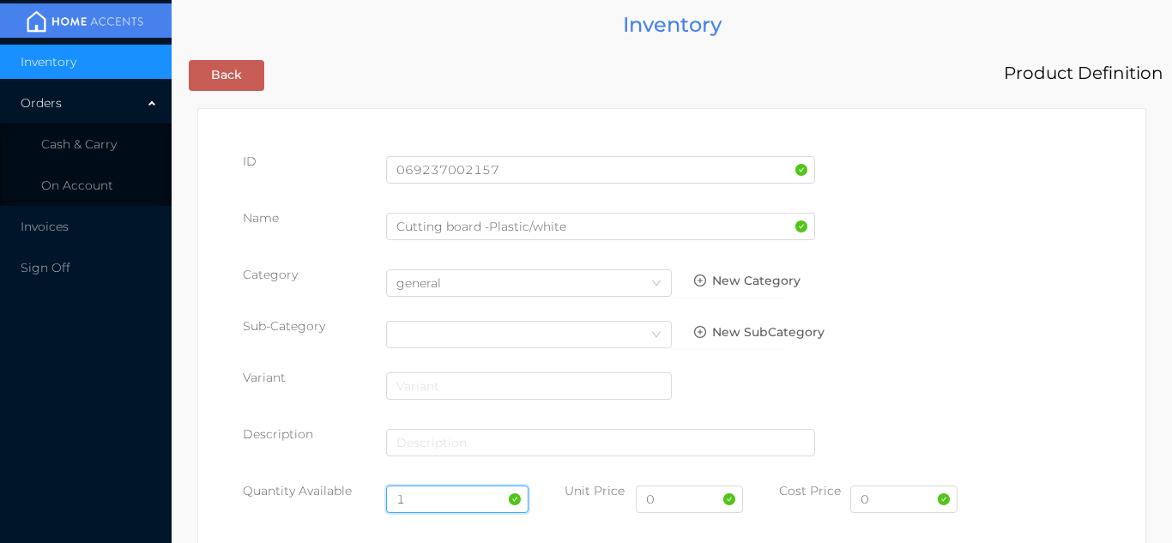
click at [428, 503] on input "1" at bounding box center [457, 499] width 143 height 27
type input "12"
click at [690, 505] on input "0" at bounding box center [689, 499] width 107 height 27
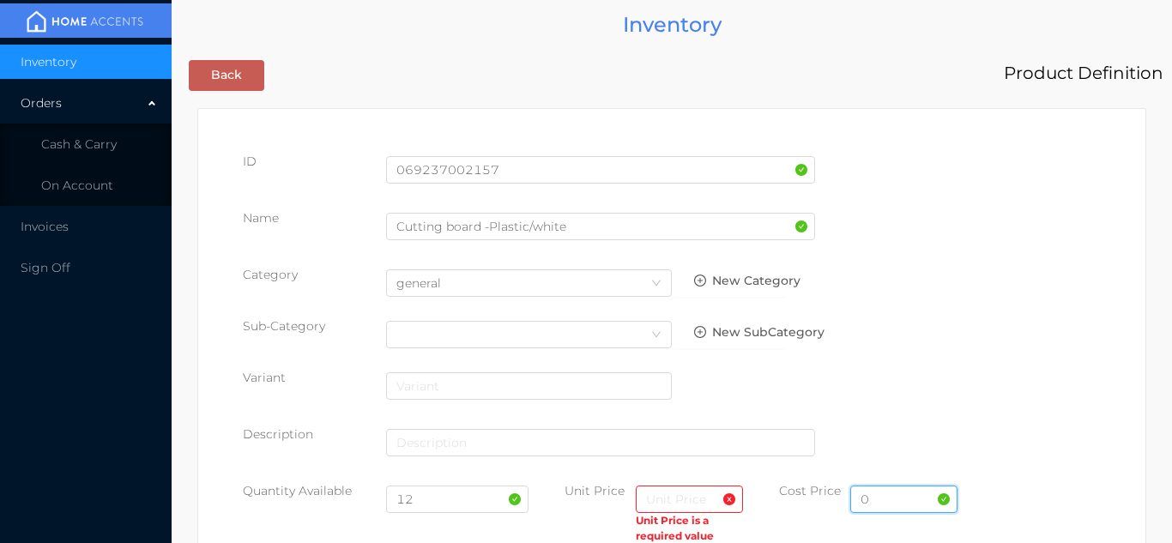
click at [904, 505] on input "0" at bounding box center [903, 499] width 107 height 27
type input "3.25"
click at [668, 503] on input "text" at bounding box center [689, 499] width 107 height 27
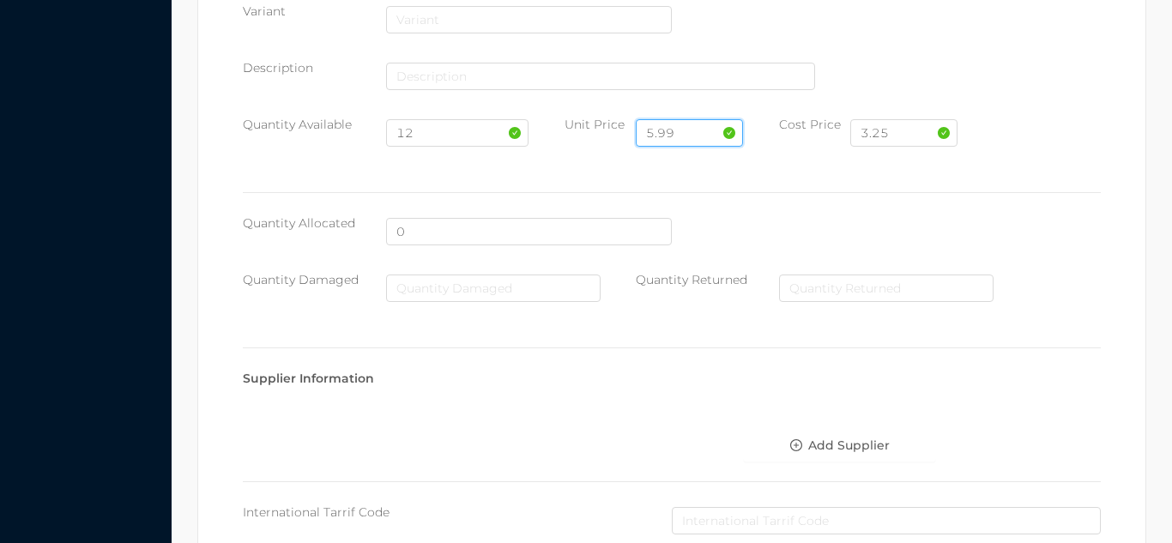
scroll to position [882, 0]
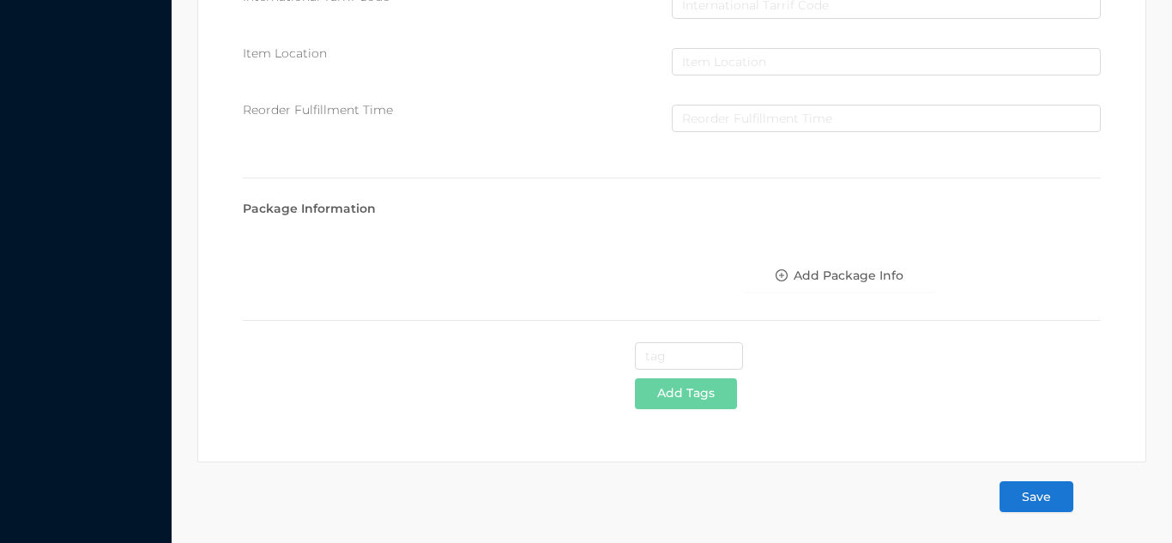
type input "5.99"
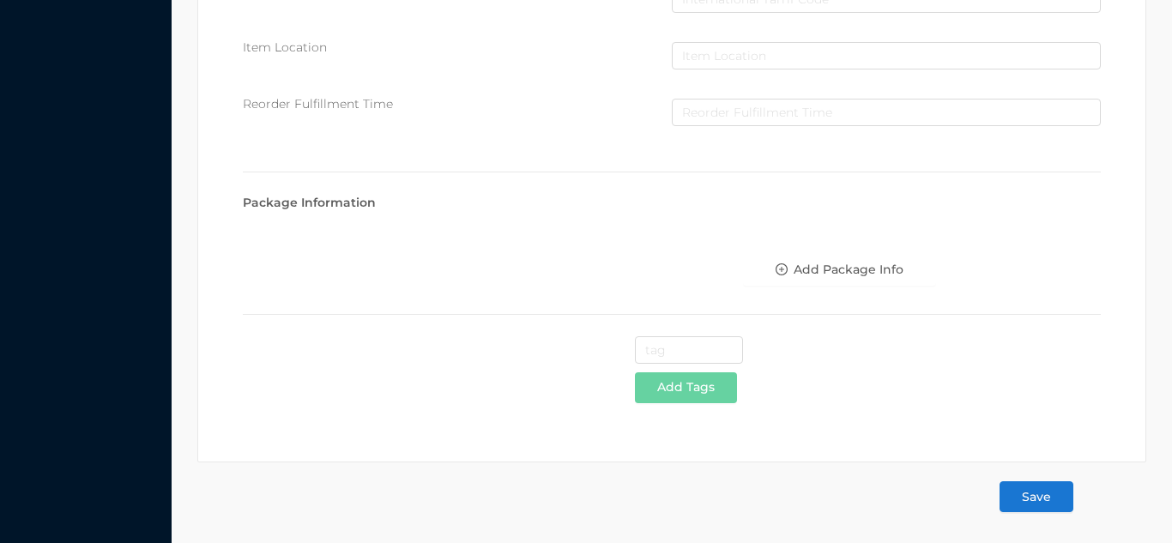
click at [1038, 499] on button "Save" at bounding box center [1037, 496] width 74 height 31
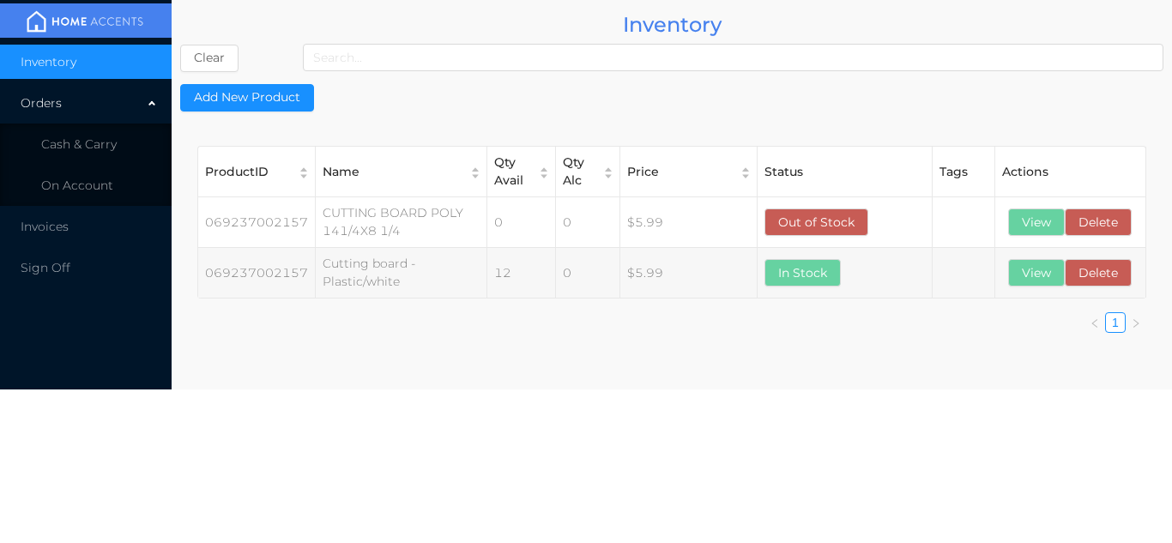
scroll to position [0, 0]
click at [1111, 225] on button "Delete" at bounding box center [1098, 222] width 67 height 27
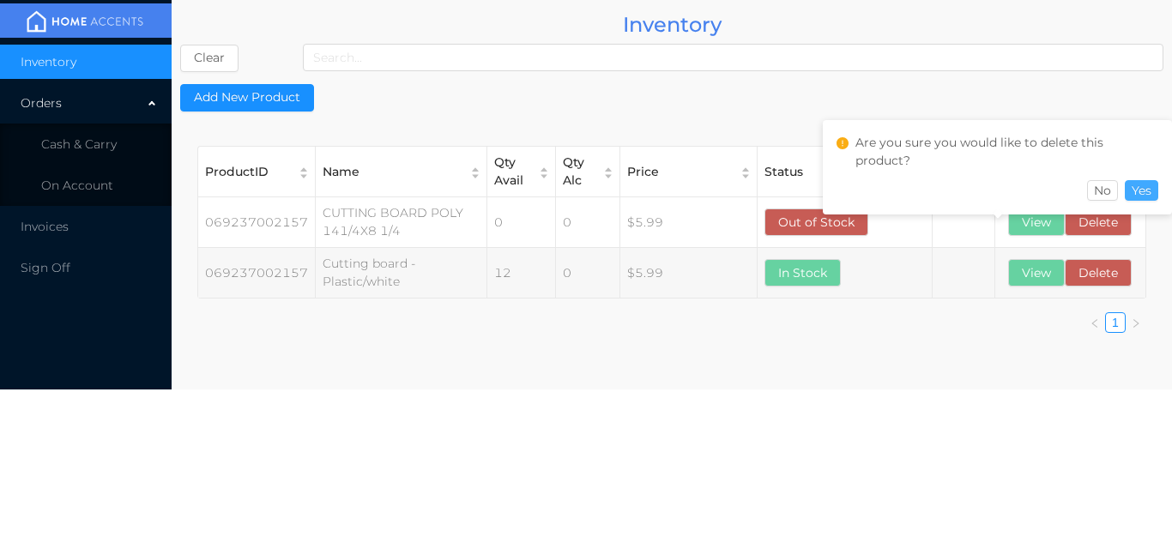
click at [1148, 194] on button "Yes" at bounding box center [1141, 190] width 33 height 21
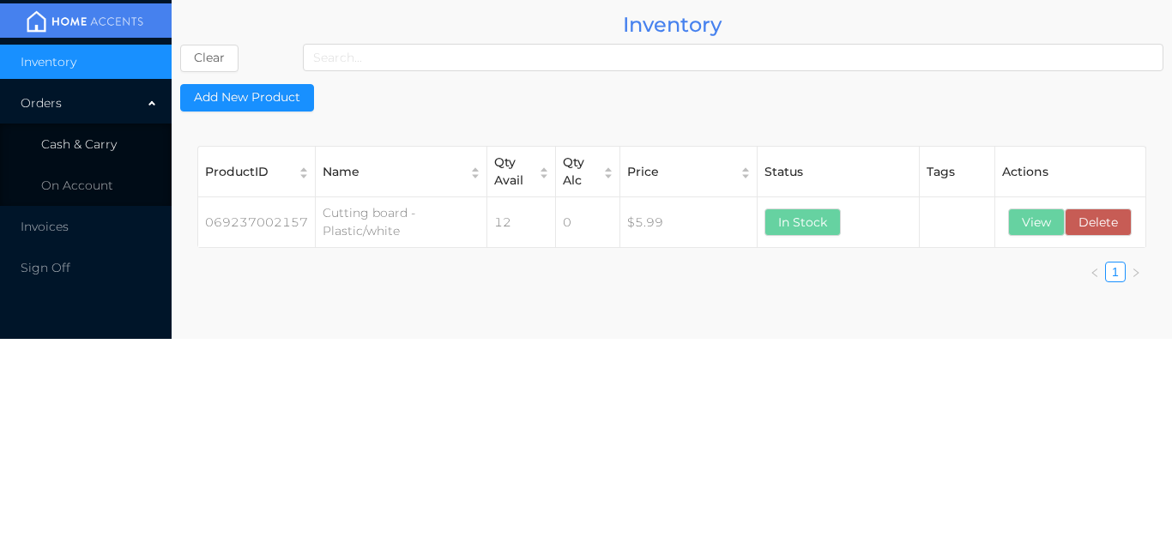
click at [114, 149] on span "Cash & Carry" at bounding box center [79, 143] width 76 height 15
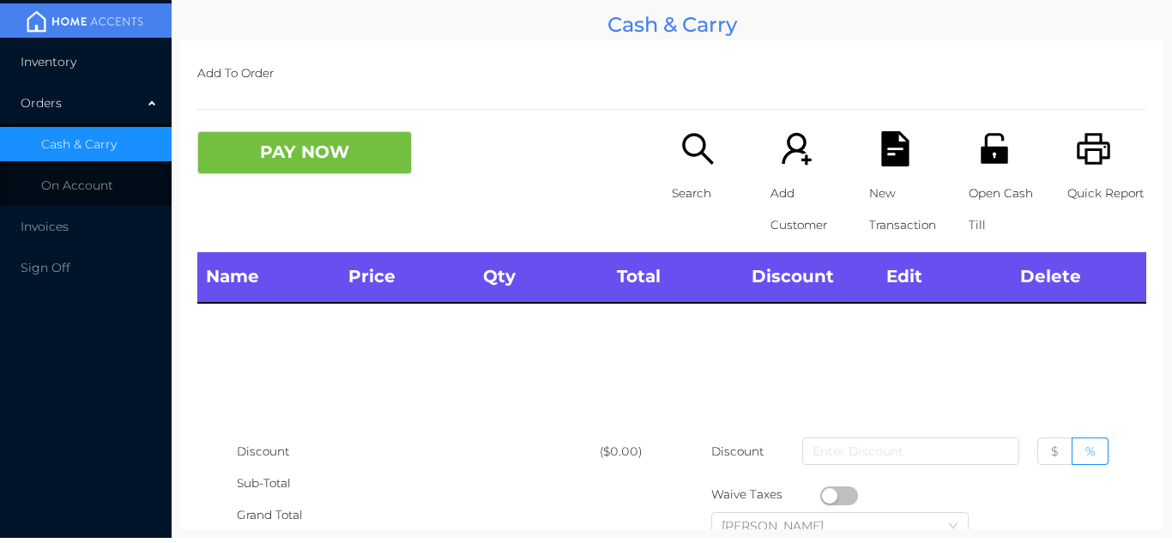
click at [96, 78] on li "Inventory" at bounding box center [86, 62] width 172 height 34
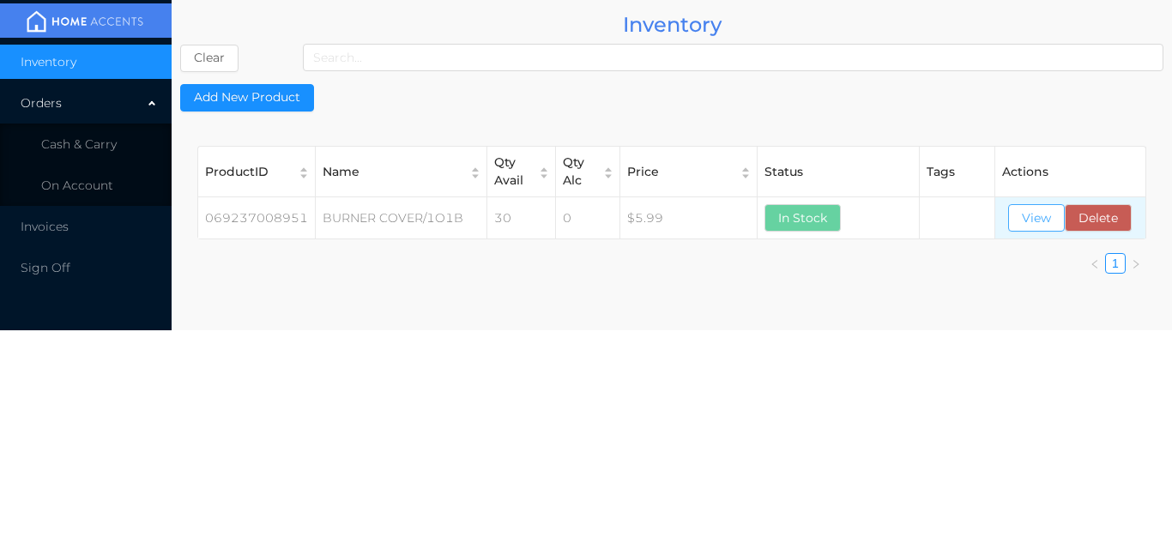
click at [1025, 227] on button "View" at bounding box center [1036, 217] width 57 height 27
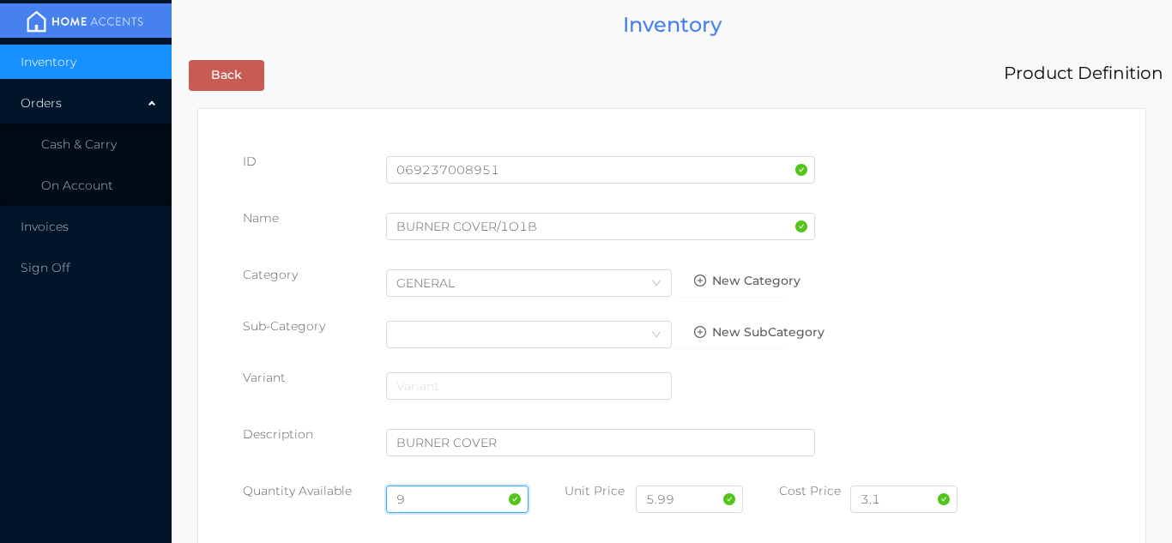
click at [449, 494] on input "9" at bounding box center [457, 499] width 143 height 27
type input "24"
click at [905, 504] on input "3.1" at bounding box center [903, 499] width 107 height 27
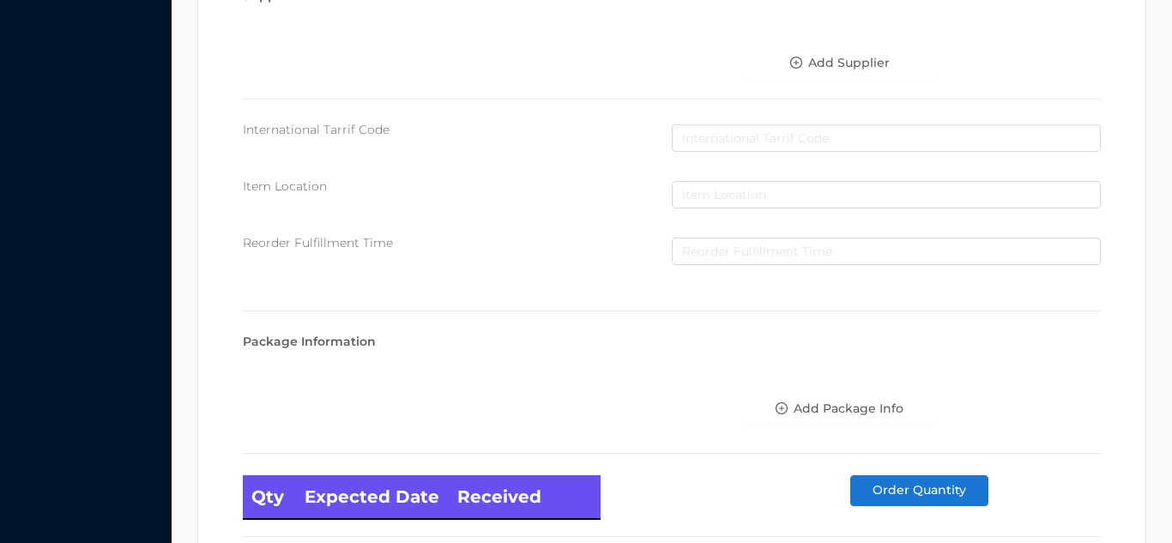
scroll to position [974, 0]
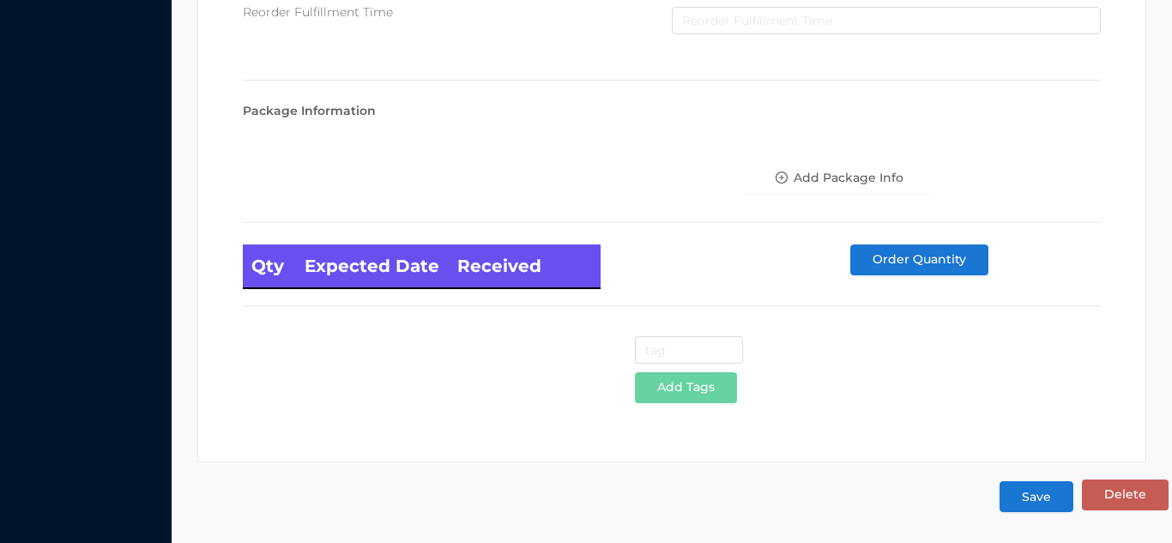
type input "3.10"
click at [1036, 505] on button "Save" at bounding box center [1037, 496] width 74 height 31
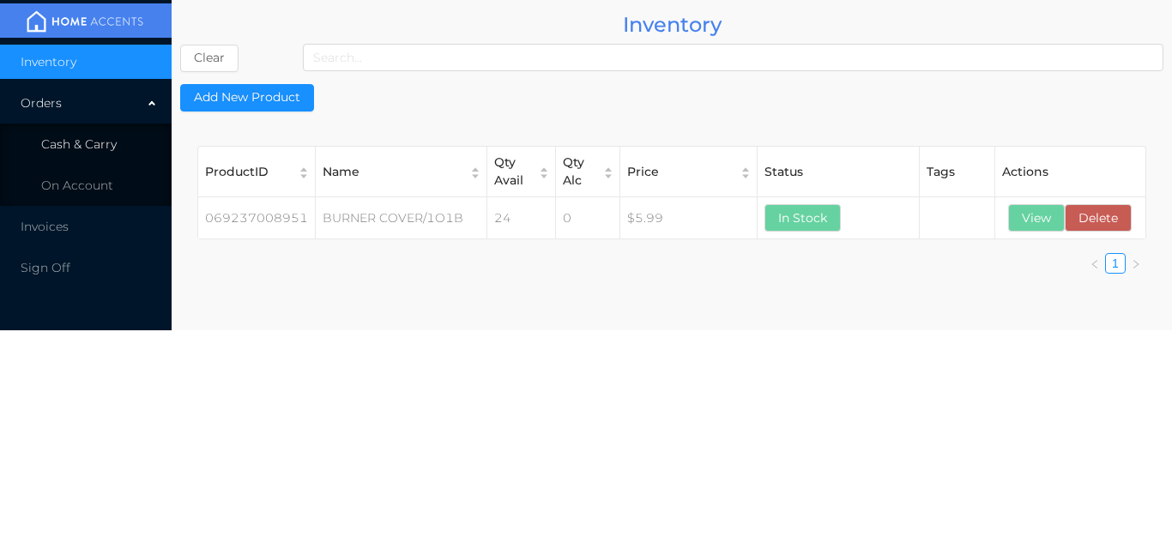
click at [112, 130] on li "Cash & Carry" at bounding box center [86, 144] width 172 height 34
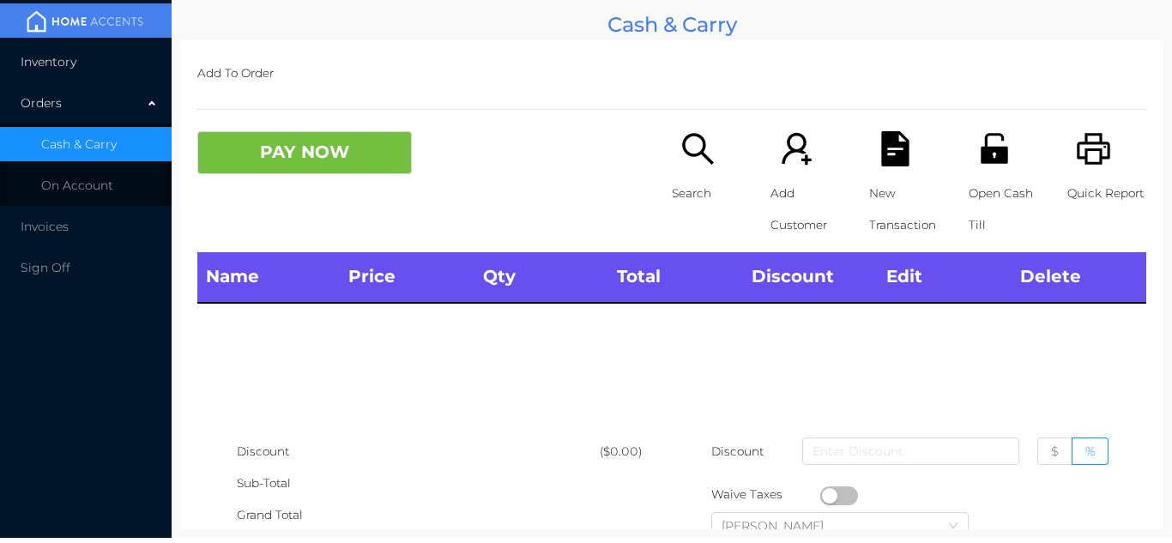
click at [104, 57] on li "Inventory" at bounding box center [86, 62] width 172 height 34
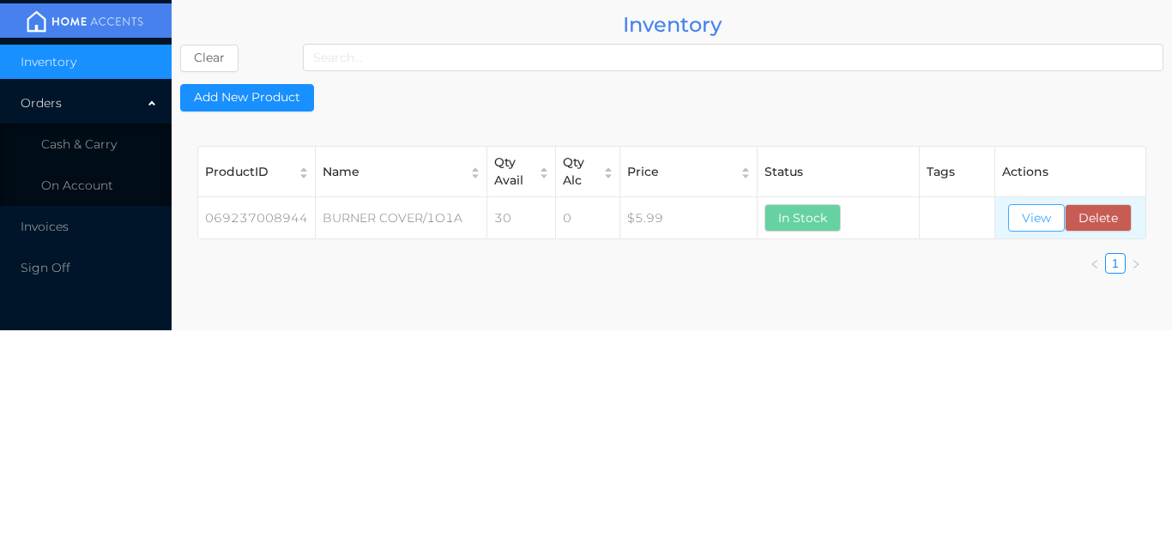
click at [1037, 228] on button "View" at bounding box center [1036, 217] width 57 height 27
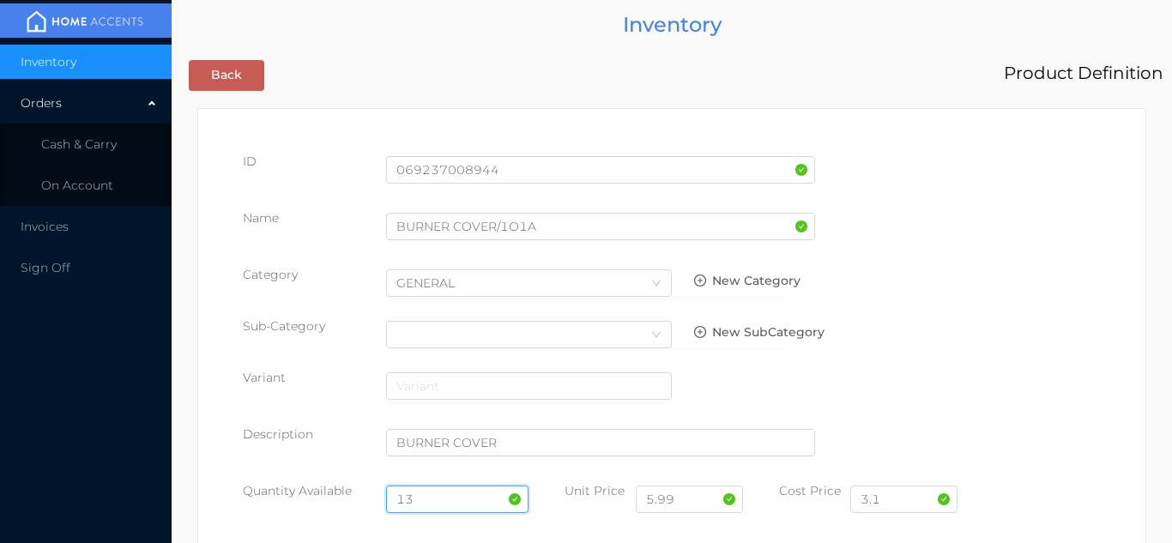
click at [438, 497] on input "13" at bounding box center [457, 499] width 143 height 27
type input "1"
type input "24"
click at [906, 504] on input "3.1" at bounding box center [903, 499] width 107 height 27
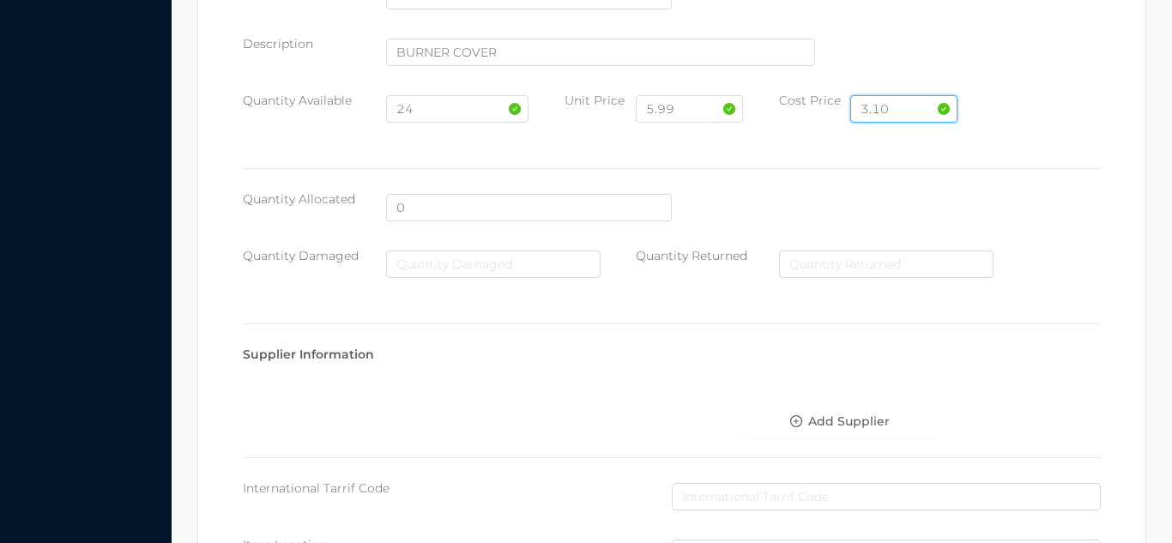
scroll to position [974, 0]
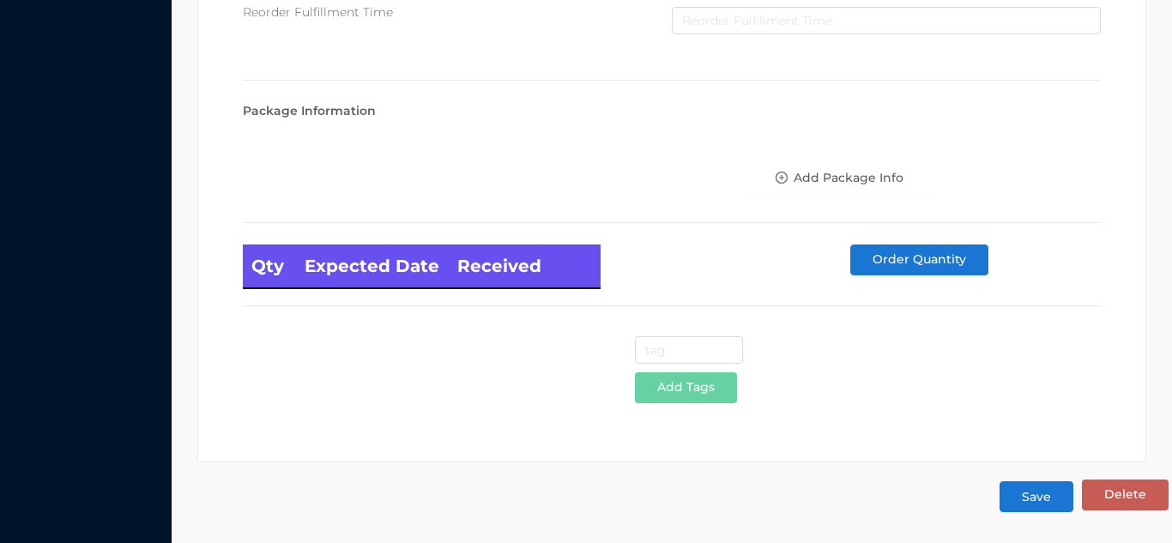
type input "3.10"
click at [1044, 502] on button "Save" at bounding box center [1037, 496] width 74 height 31
click at [1024, 507] on button "Save" at bounding box center [1037, 496] width 74 height 31
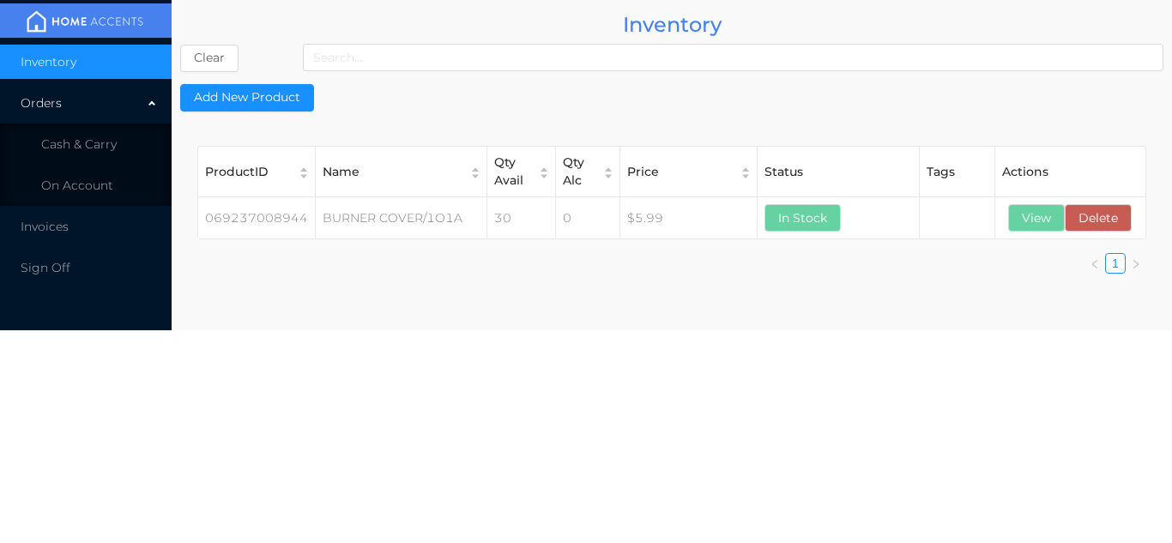
scroll to position [0, 0]
click at [117, 142] on li "Cash & Carry" at bounding box center [86, 144] width 172 height 34
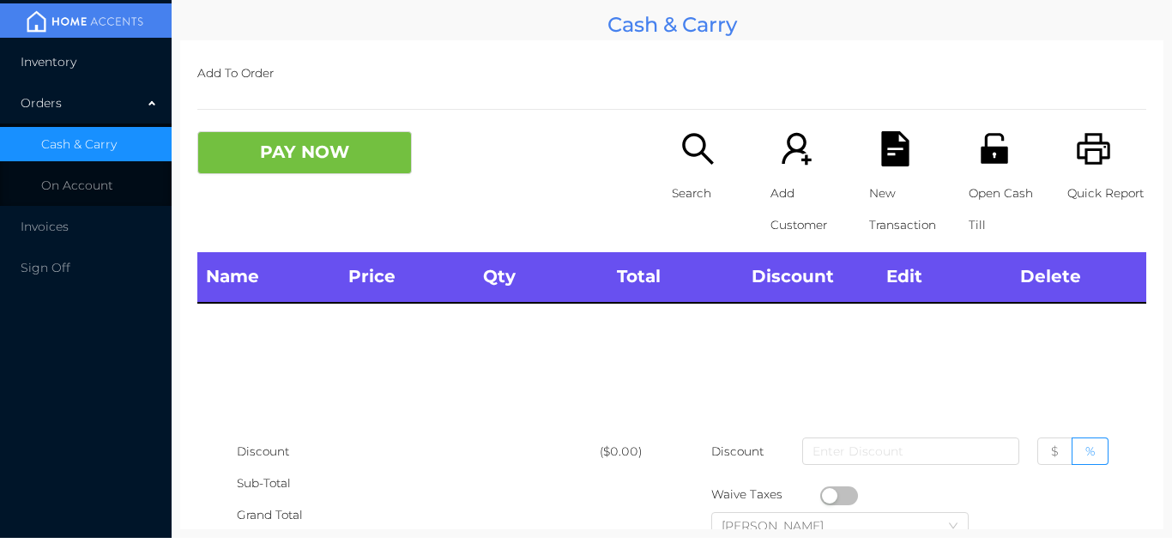
click at [104, 46] on li "Inventory" at bounding box center [86, 62] width 172 height 34
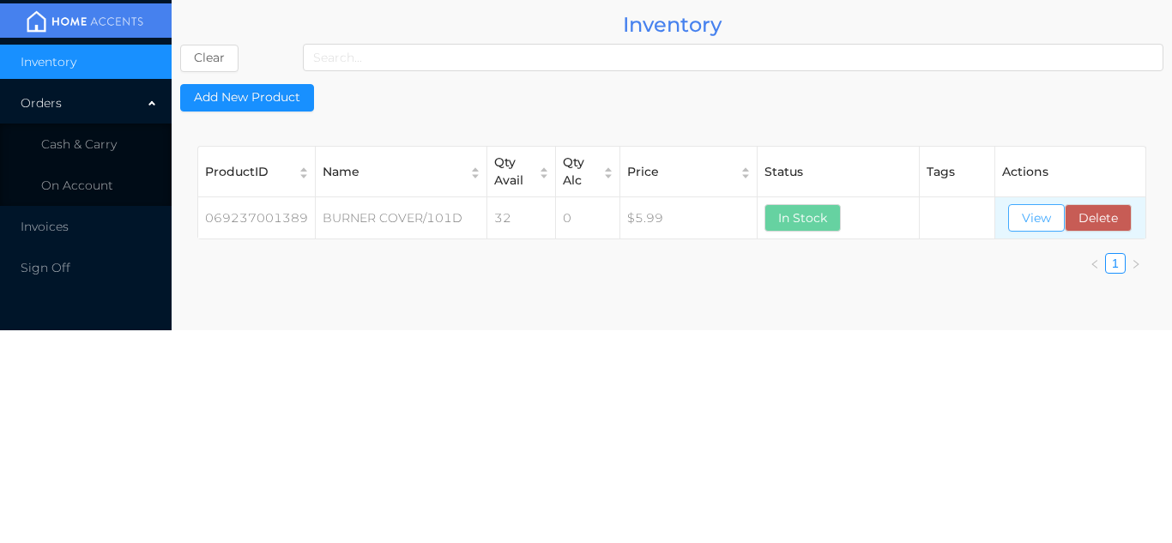
click at [1038, 218] on button "View" at bounding box center [1036, 217] width 57 height 27
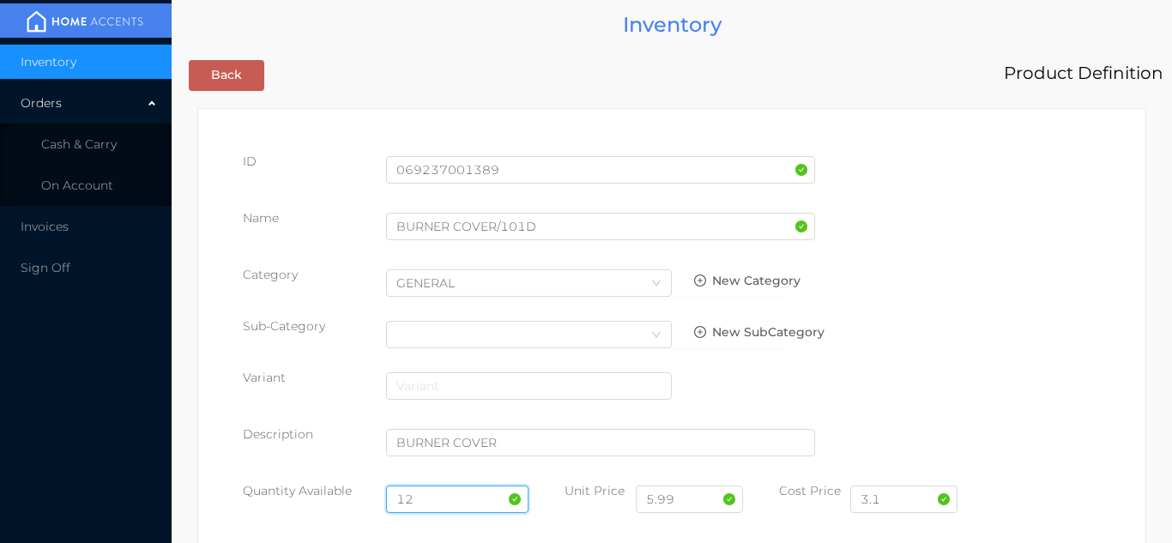
click at [448, 493] on input "12" at bounding box center [457, 499] width 143 height 27
type input "1"
type input "24"
click at [892, 487] on input "3.1" at bounding box center [903, 499] width 107 height 27
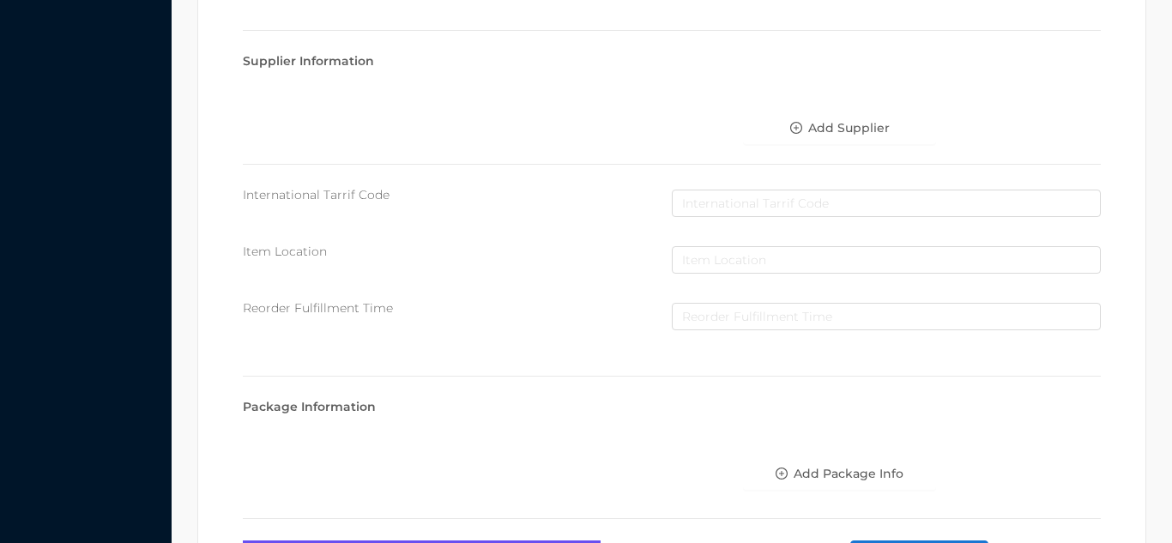
scroll to position [974, 0]
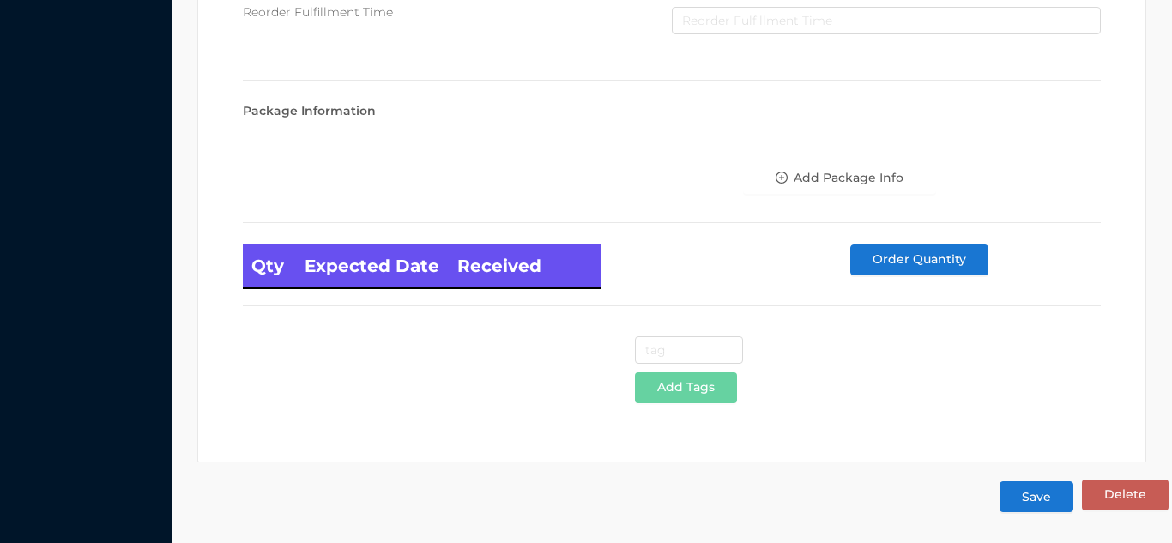
type input "3.10"
click at [1040, 505] on button "Save" at bounding box center [1037, 496] width 74 height 31
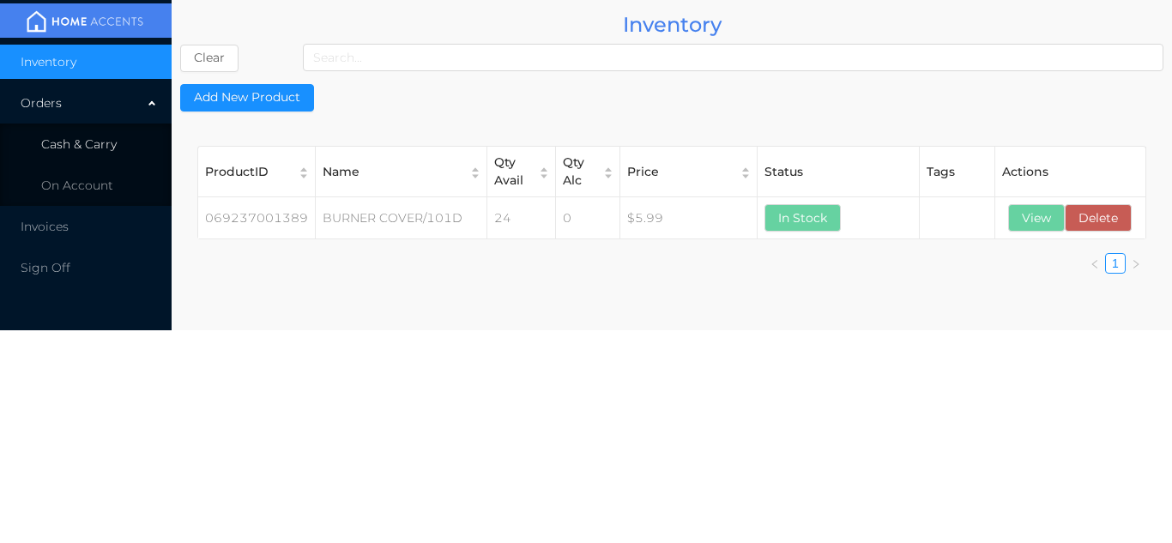
click at [117, 144] on li "Cash & Carry" at bounding box center [86, 144] width 172 height 34
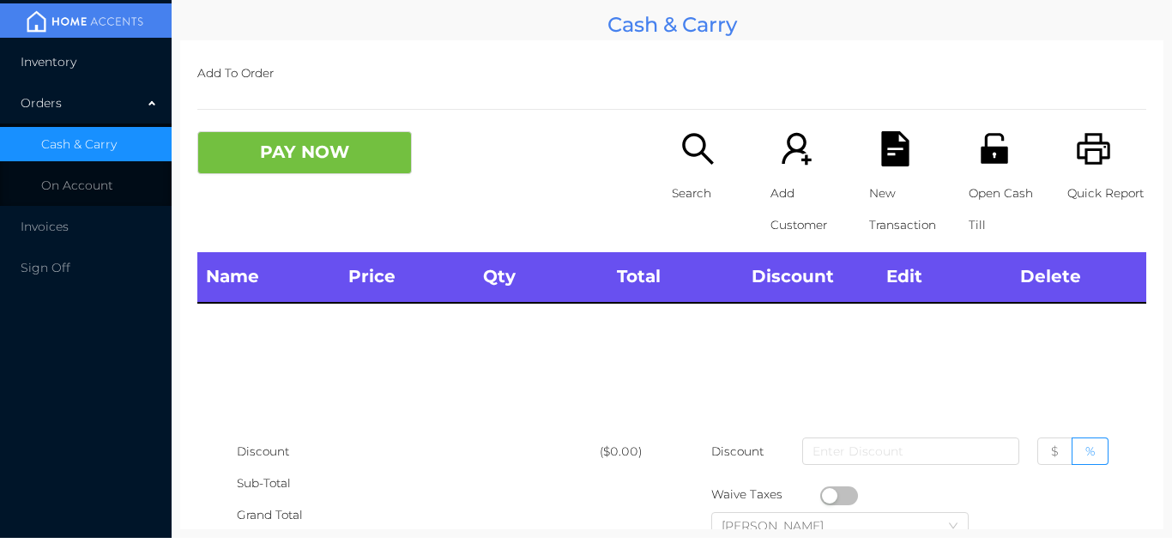
click at [109, 55] on li "Inventory" at bounding box center [86, 62] width 172 height 34
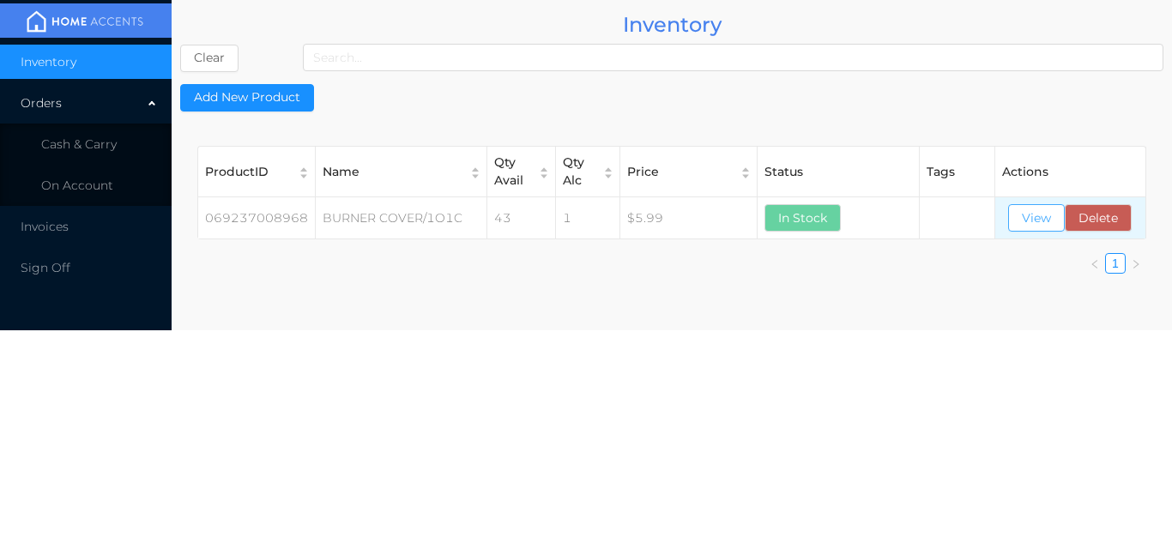
click at [1029, 219] on button "View" at bounding box center [1036, 217] width 57 height 27
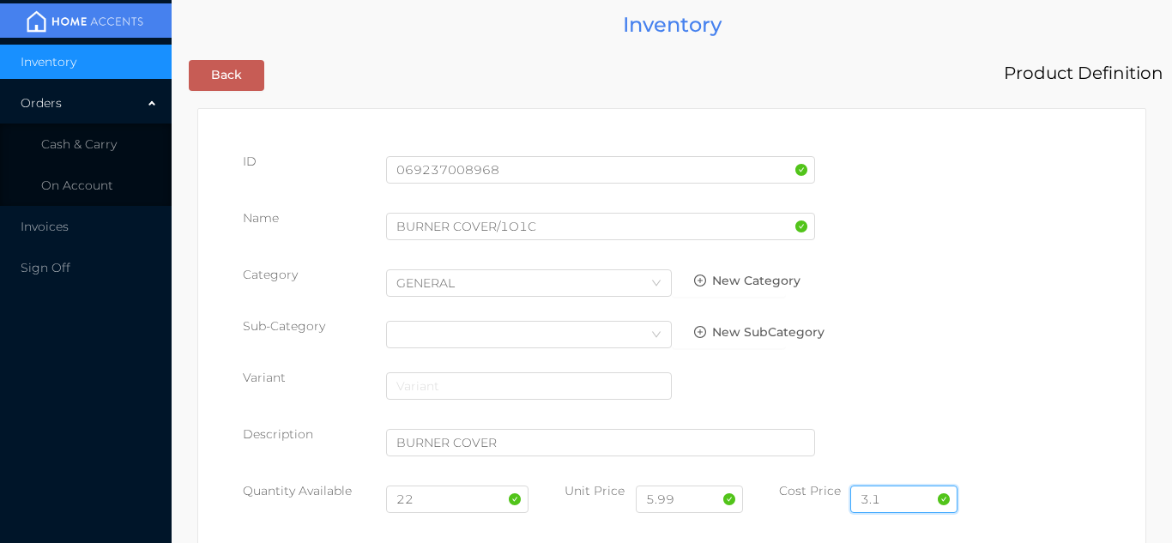
click at [895, 502] on input "3.1" at bounding box center [903, 499] width 107 height 27
type input "3.10"
click at [453, 502] on input "22" at bounding box center [457, 499] width 143 height 27
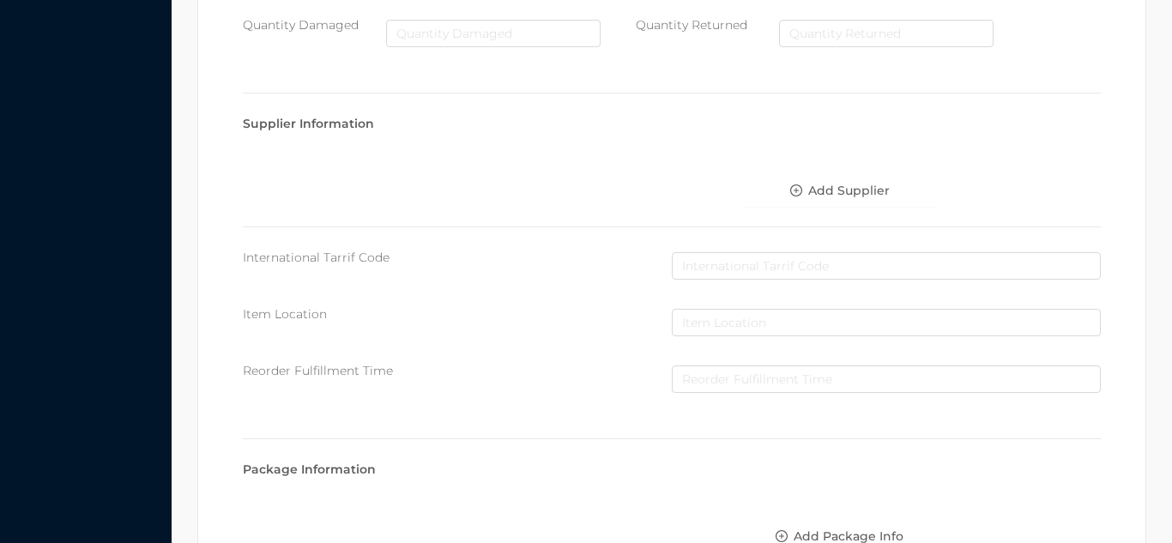
scroll to position [974, 0]
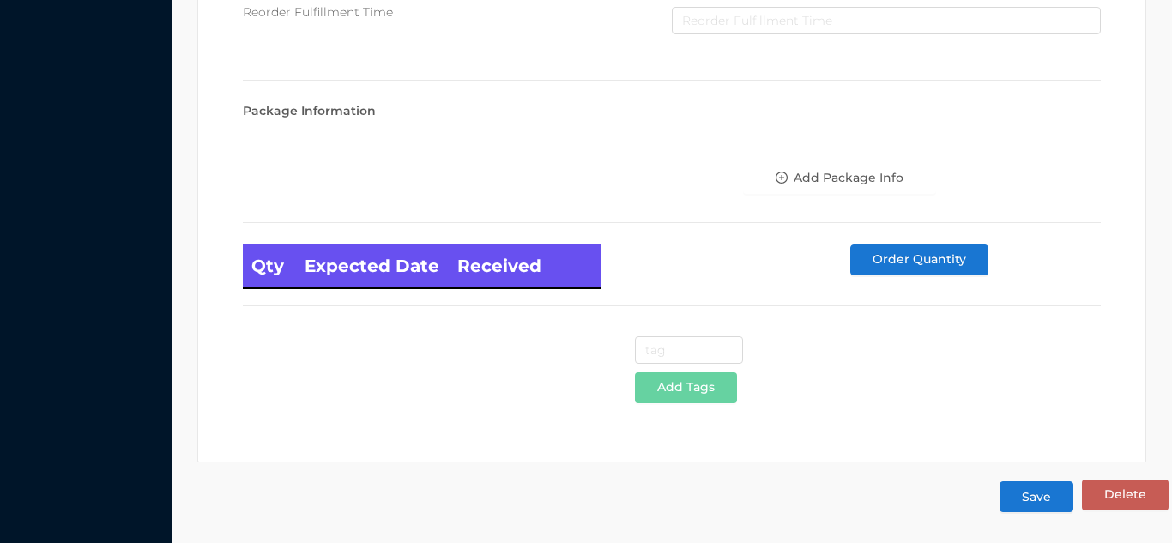
type input "24"
click at [1038, 502] on button "Save" at bounding box center [1037, 496] width 74 height 31
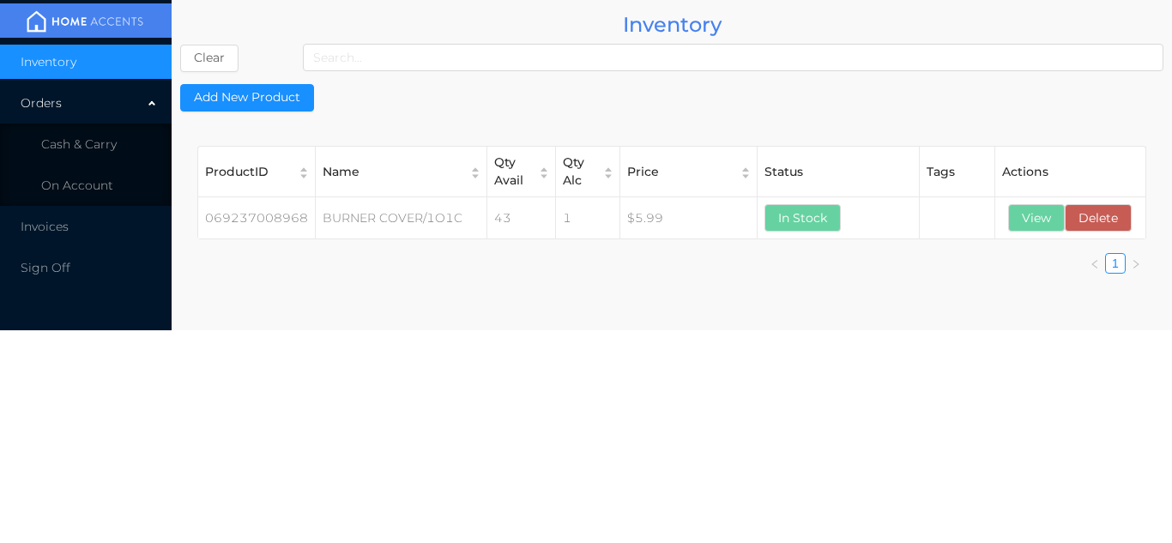
scroll to position [0, 0]
click at [124, 130] on li "Cash & Carry" at bounding box center [86, 144] width 172 height 34
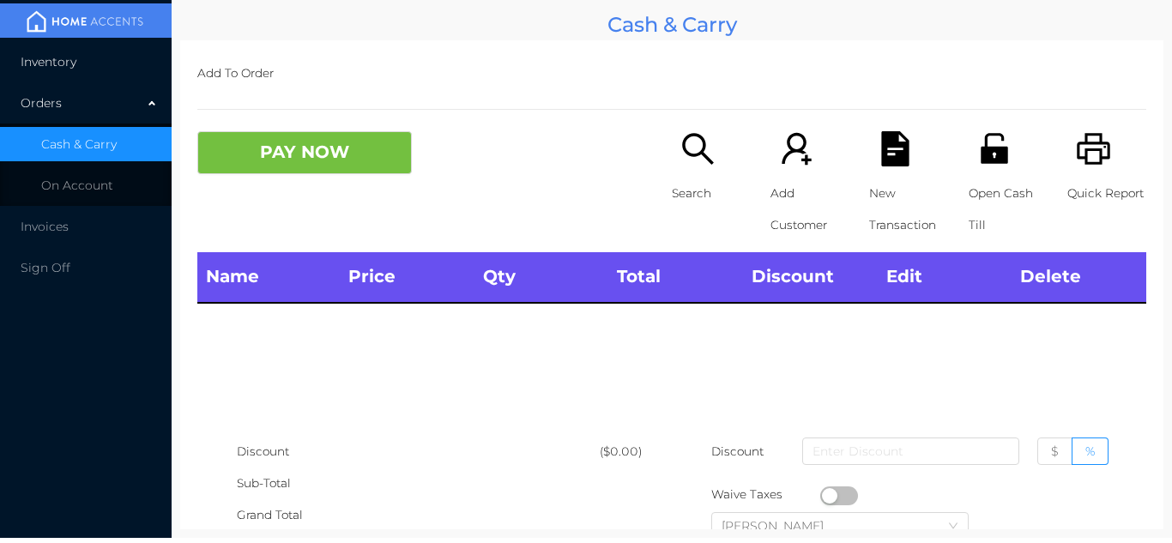
click at [105, 51] on li "Inventory" at bounding box center [86, 62] width 172 height 34
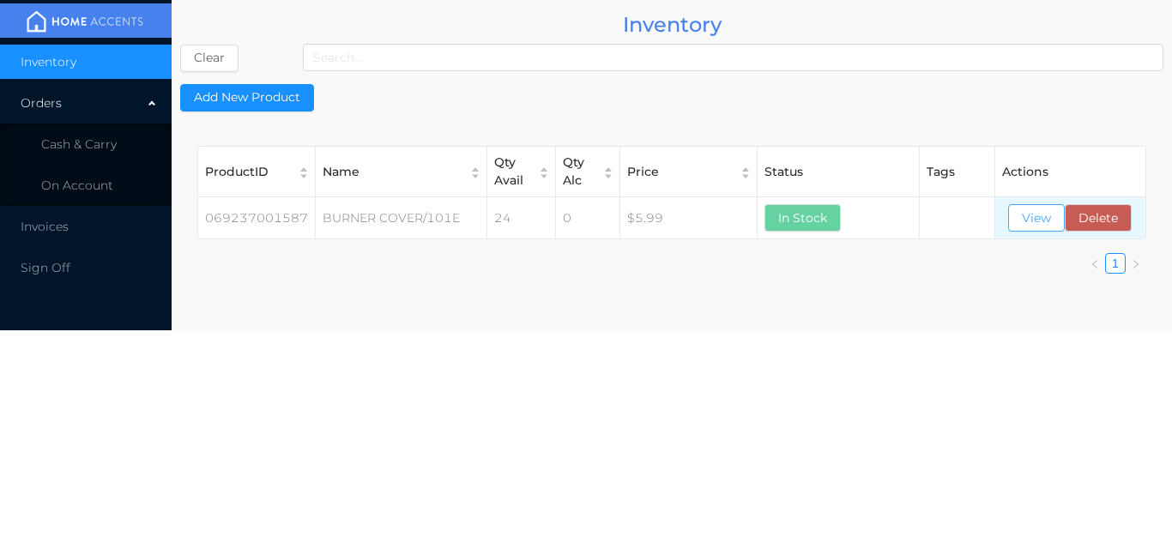
click at [1040, 226] on button "View" at bounding box center [1036, 217] width 57 height 27
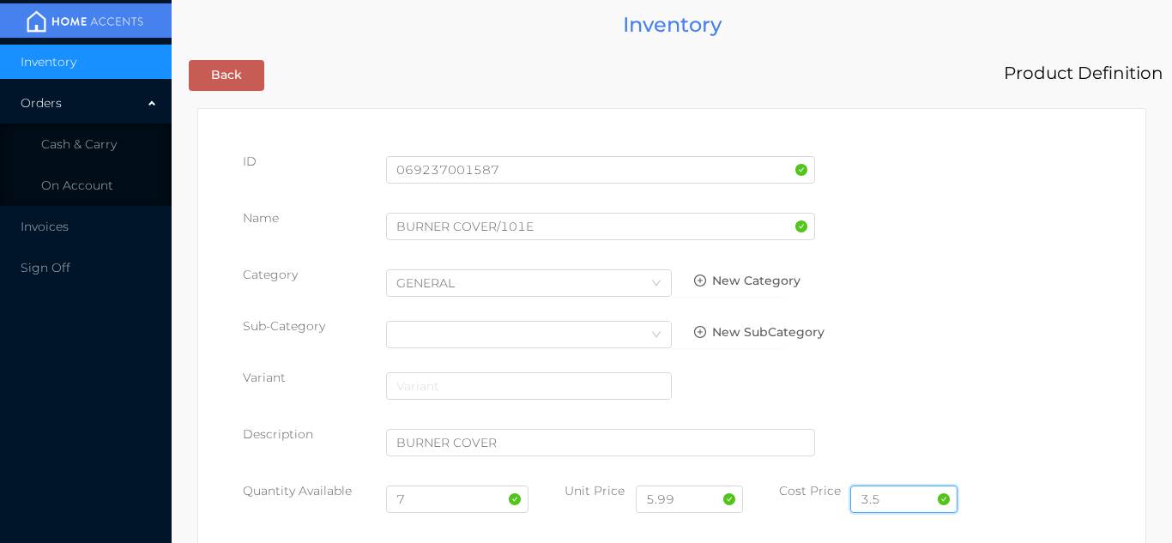
click at [902, 497] on input "3.5" at bounding box center [903, 499] width 107 height 27
type input "3.10"
click at [425, 505] on input "7" at bounding box center [457, 499] width 143 height 27
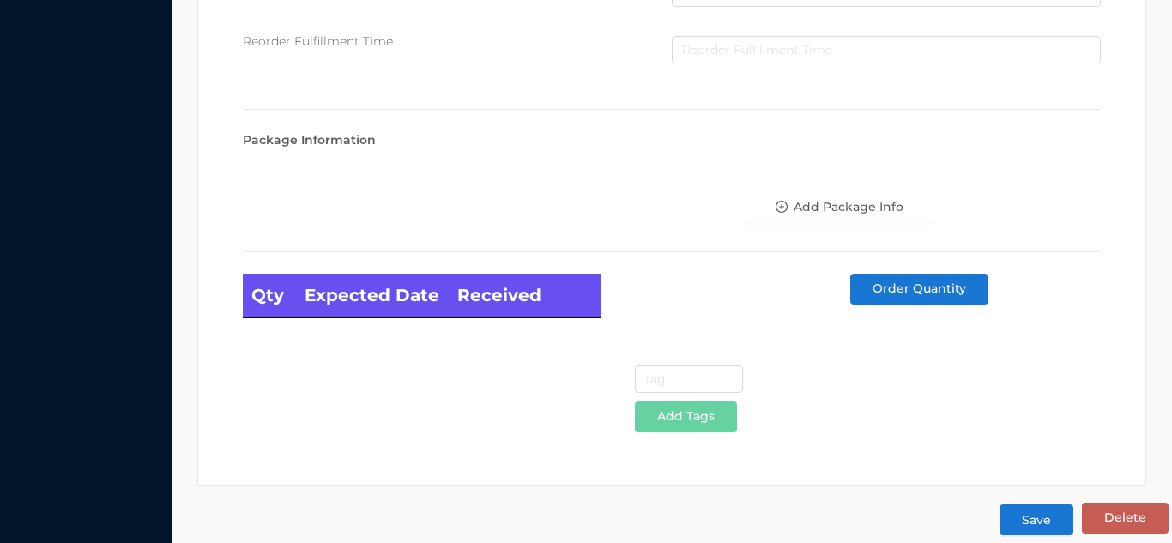
scroll to position [974, 0]
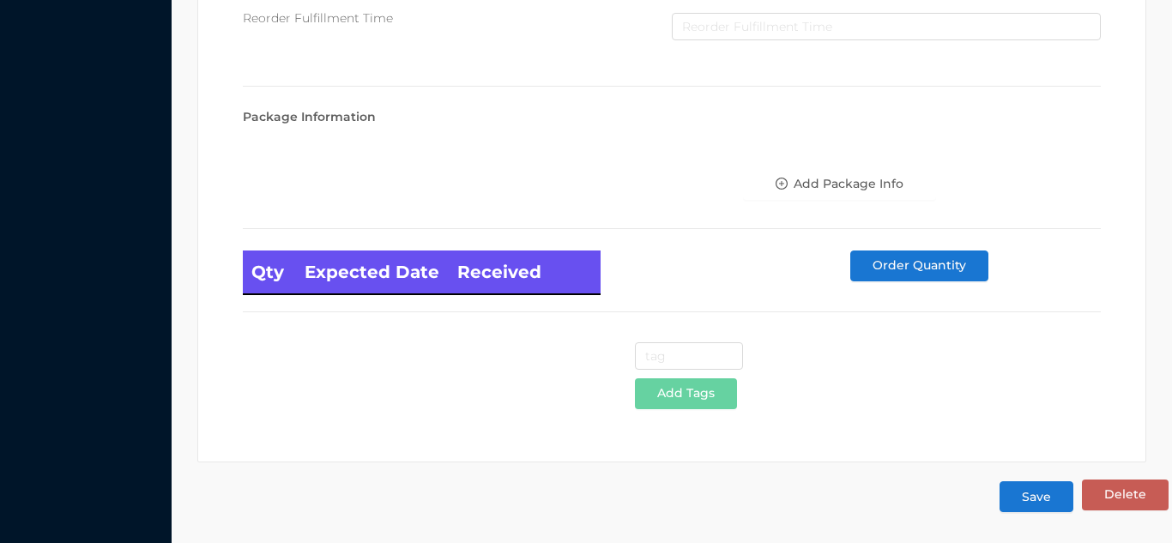
type input "24"
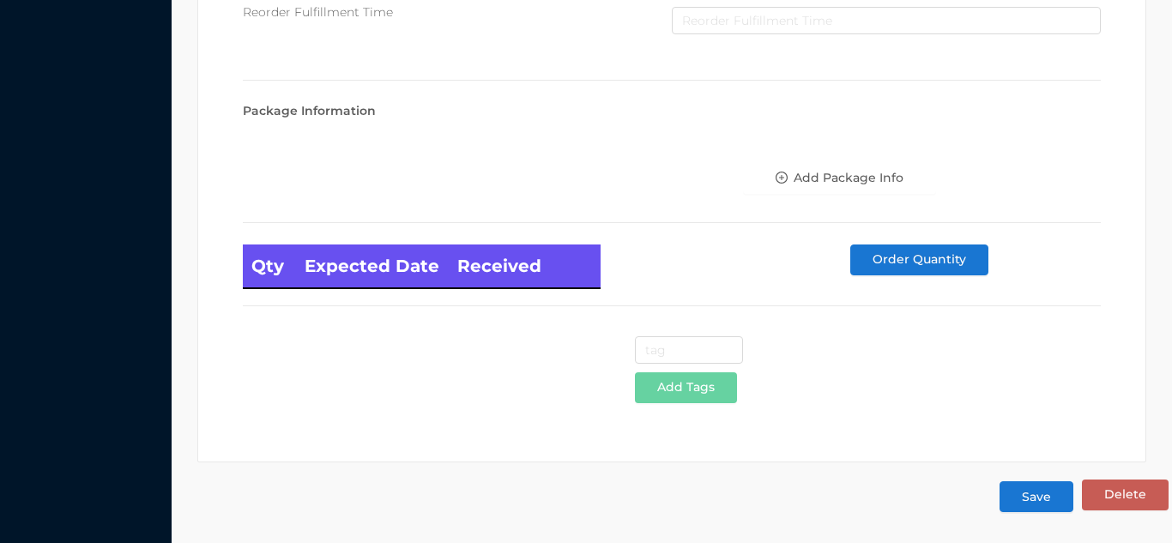
click at [1030, 500] on button "Save" at bounding box center [1037, 496] width 74 height 31
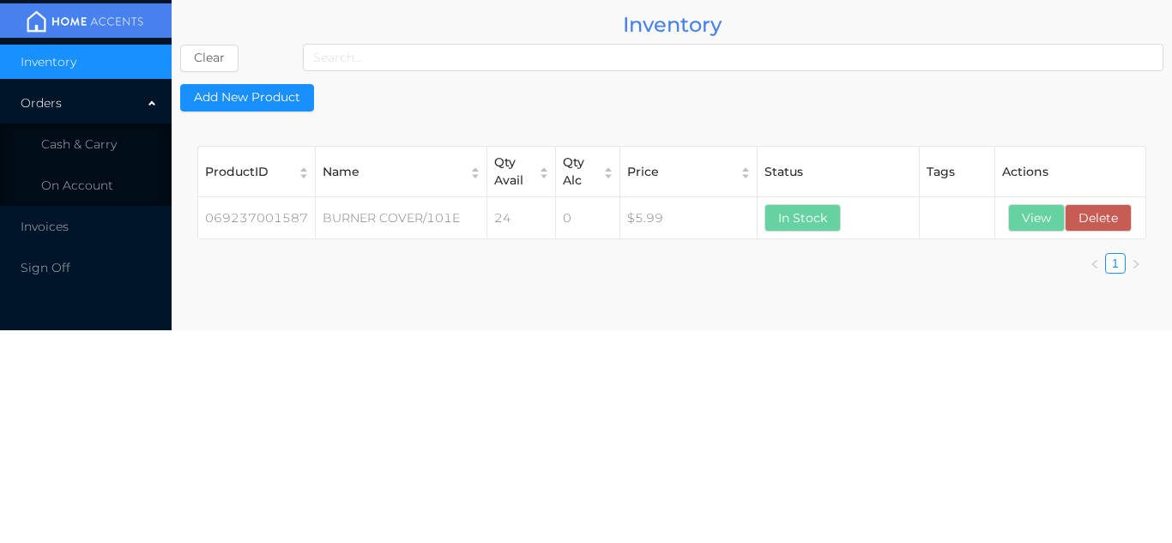
scroll to position [0, 0]
click at [109, 130] on li "Cash & Carry" at bounding box center [86, 144] width 172 height 34
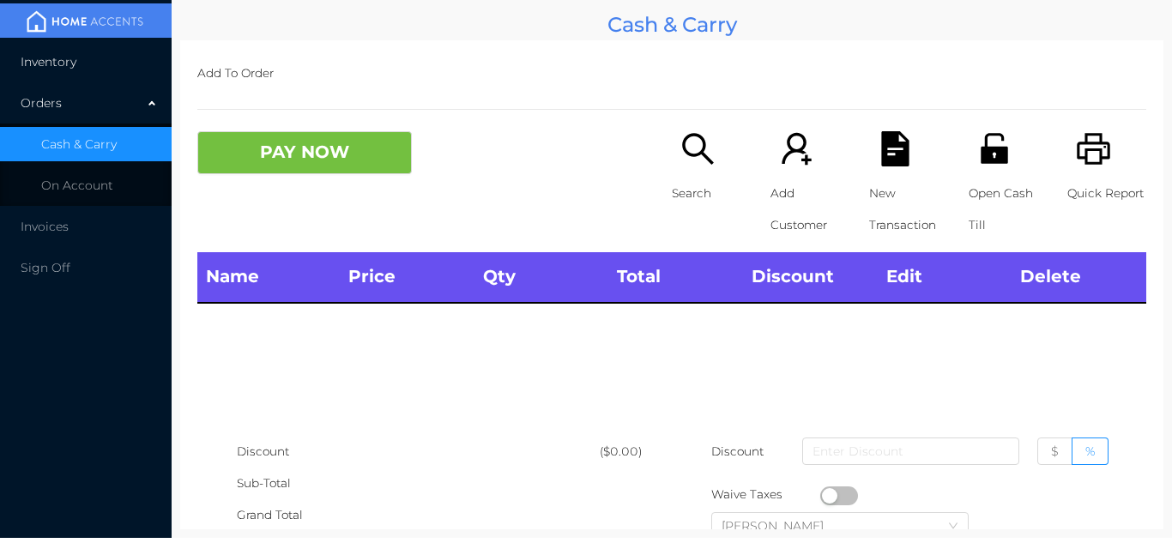
click at [108, 57] on li "Inventory" at bounding box center [86, 62] width 172 height 34
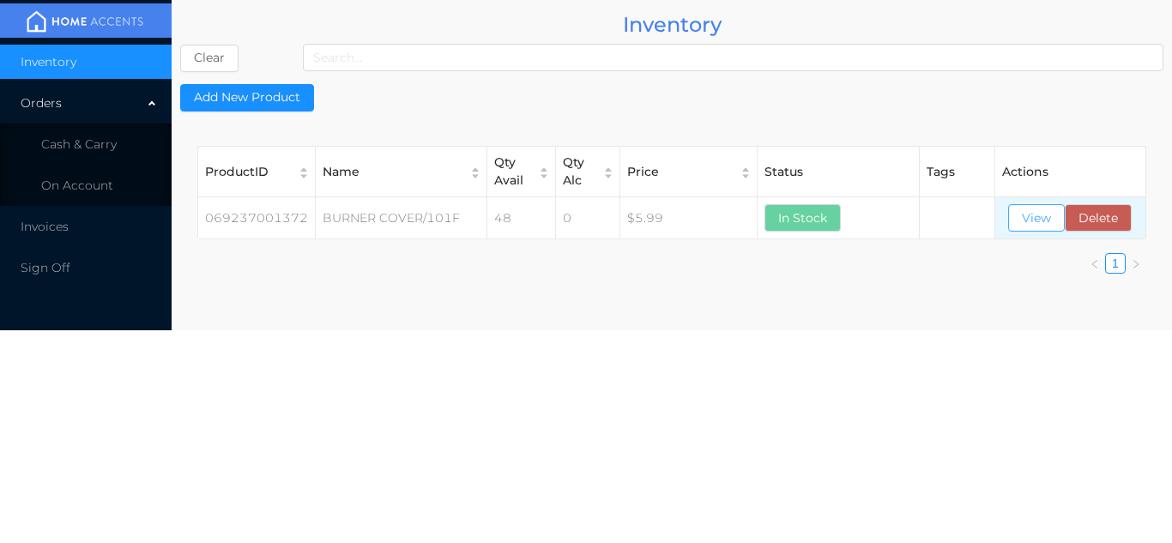
click at [1028, 230] on button "View" at bounding box center [1036, 217] width 57 height 27
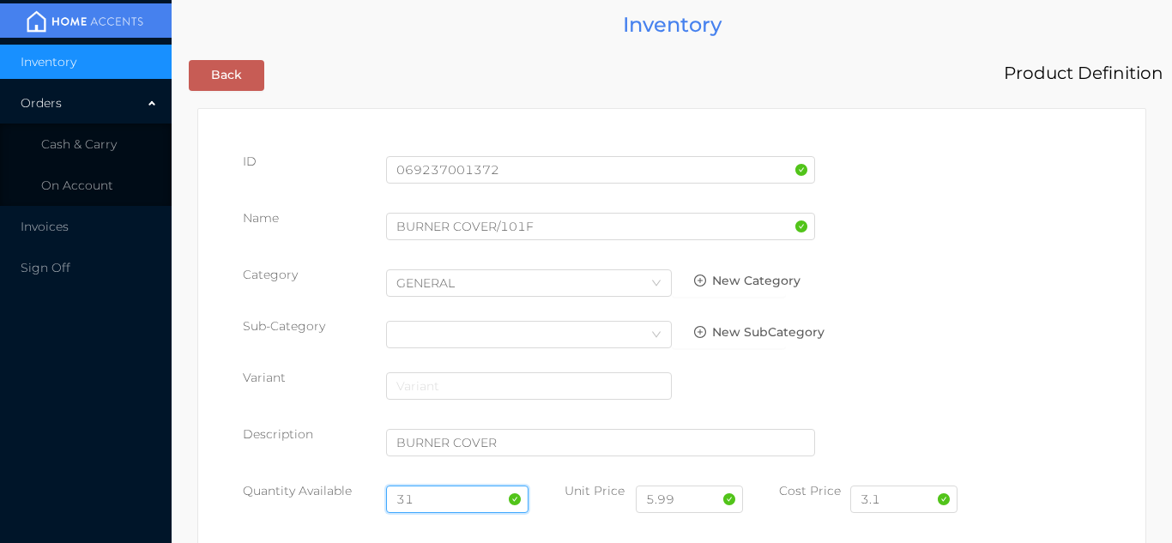
click at [433, 497] on input "31" at bounding box center [457, 499] width 143 height 27
type input "3"
type input "24"
click at [897, 506] on input "3.1" at bounding box center [903, 499] width 107 height 27
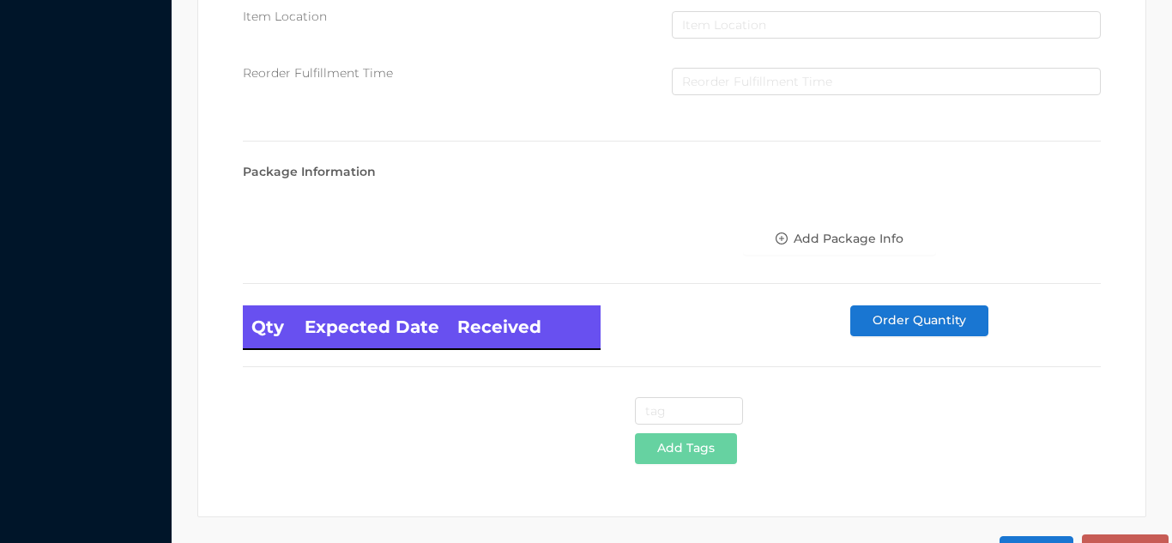
scroll to position [974, 0]
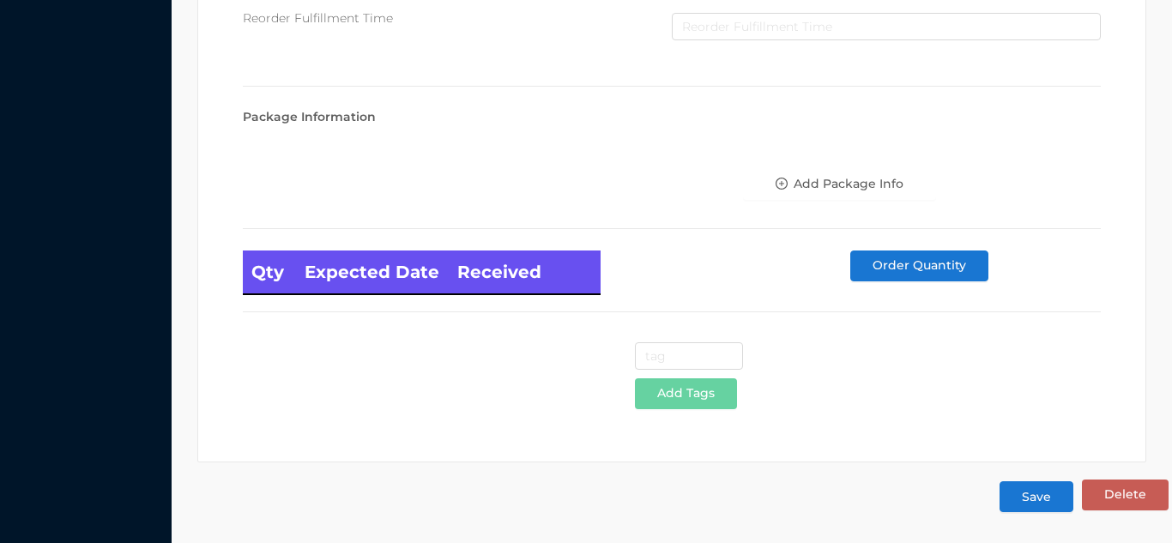
type input "3.10"
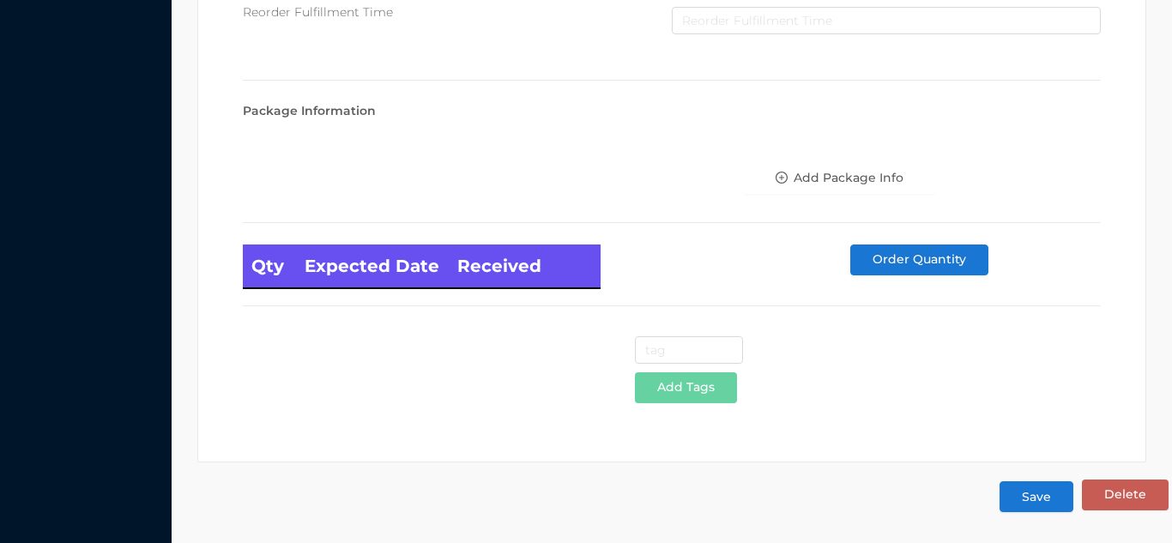
click at [1045, 502] on button "Save" at bounding box center [1037, 496] width 74 height 31
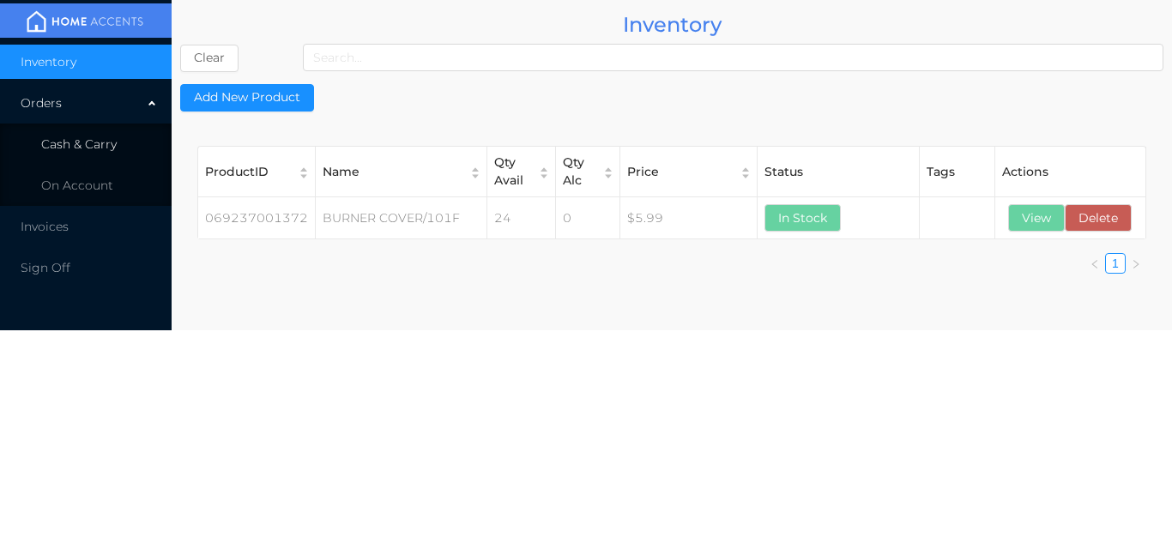
click at [119, 142] on li "Cash & Carry" at bounding box center [86, 144] width 172 height 34
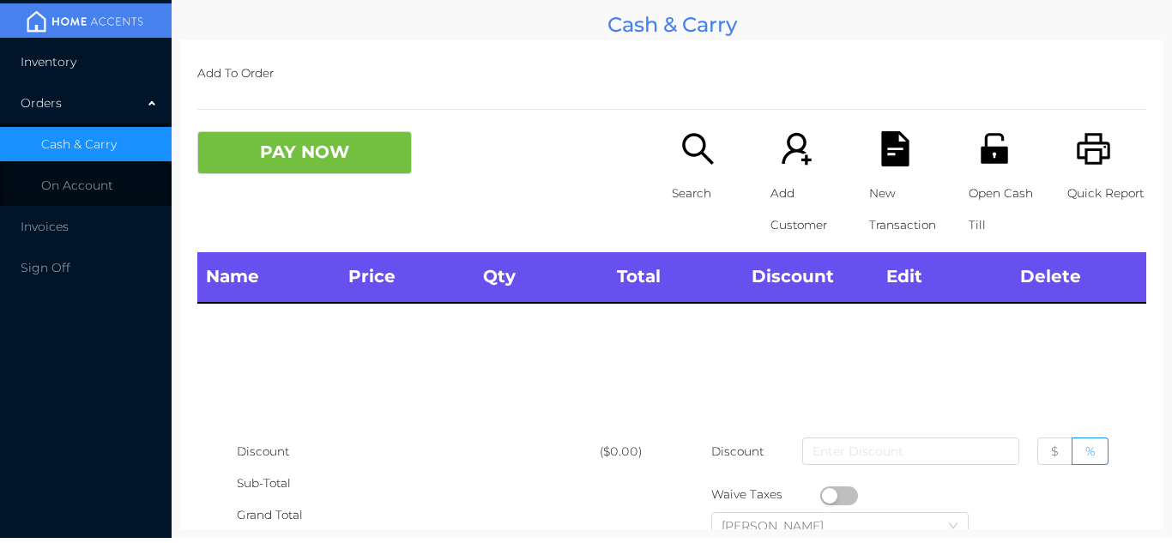
click at [106, 70] on li "Inventory" at bounding box center [86, 62] width 172 height 34
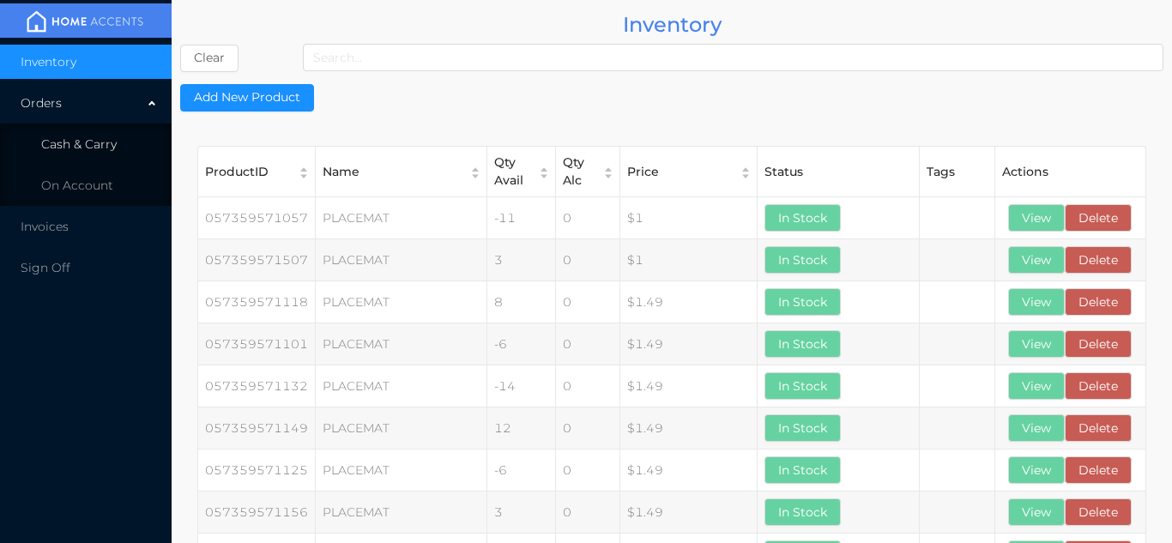
click at [105, 154] on li "Cash & Carry" at bounding box center [86, 144] width 172 height 34
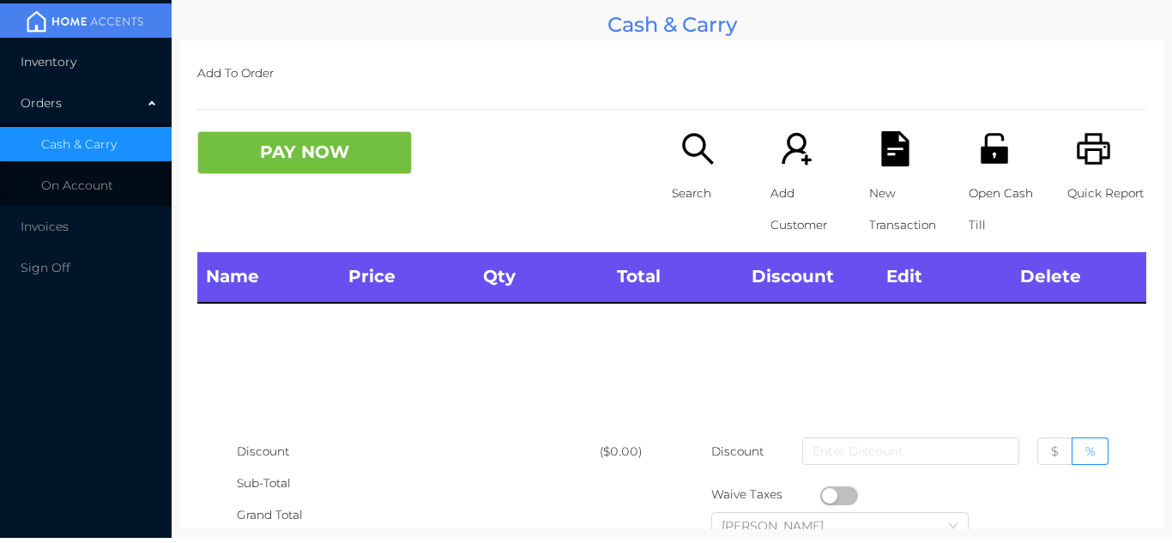
click at [118, 72] on li "Inventory" at bounding box center [86, 62] width 172 height 34
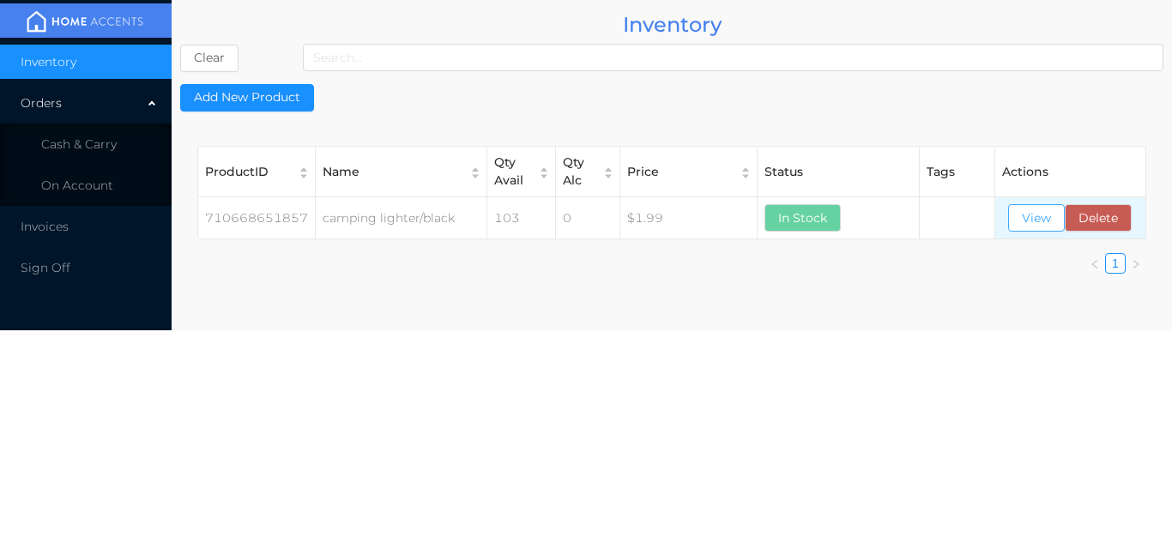
click at [1036, 218] on button "View" at bounding box center [1036, 217] width 57 height 27
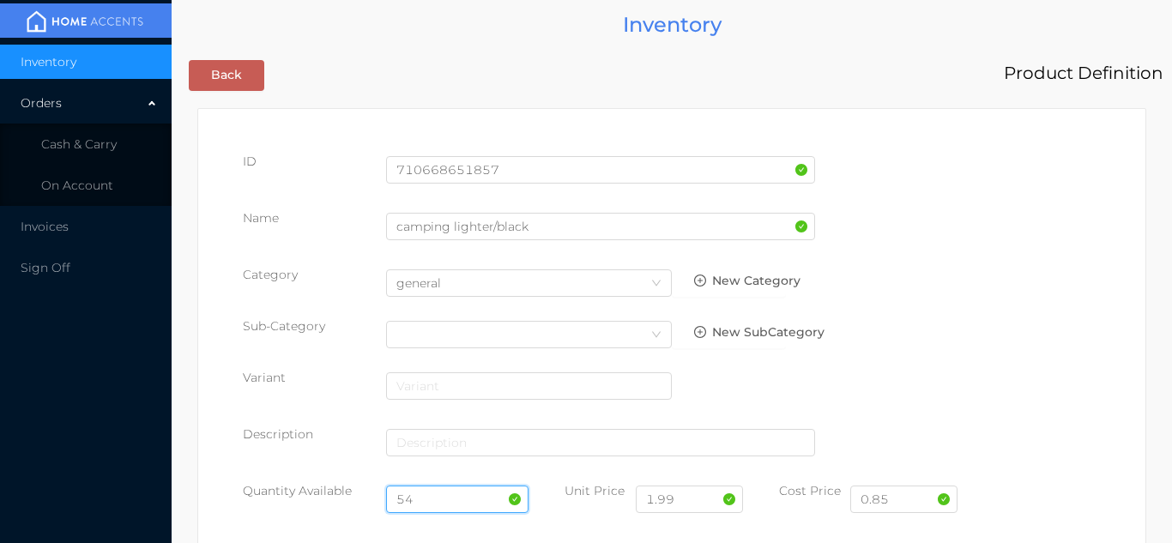
click at [453, 505] on input "54" at bounding box center [457, 499] width 143 height 27
type input "5"
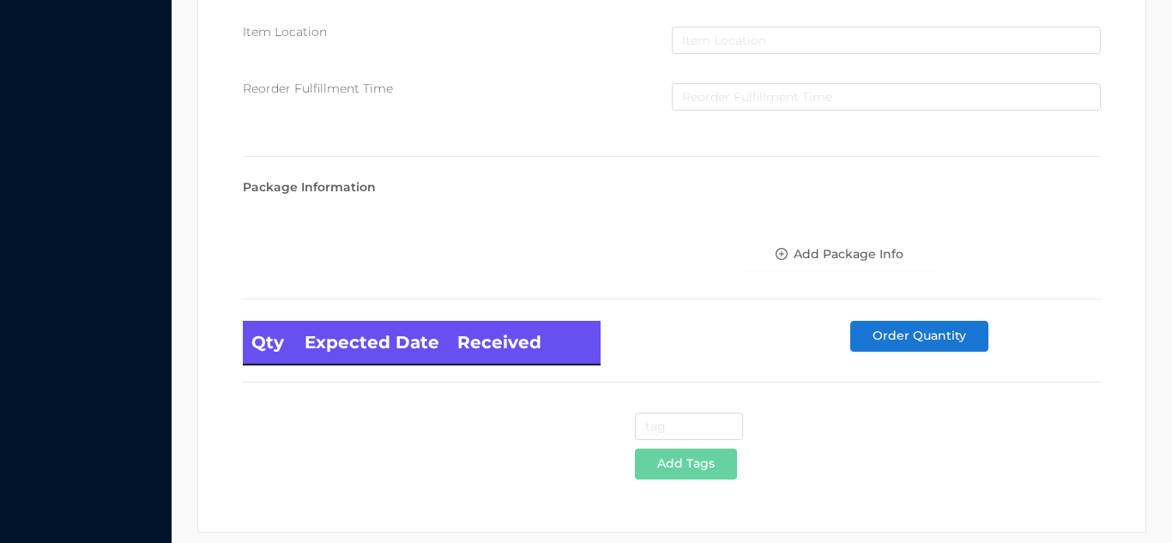
scroll to position [974, 0]
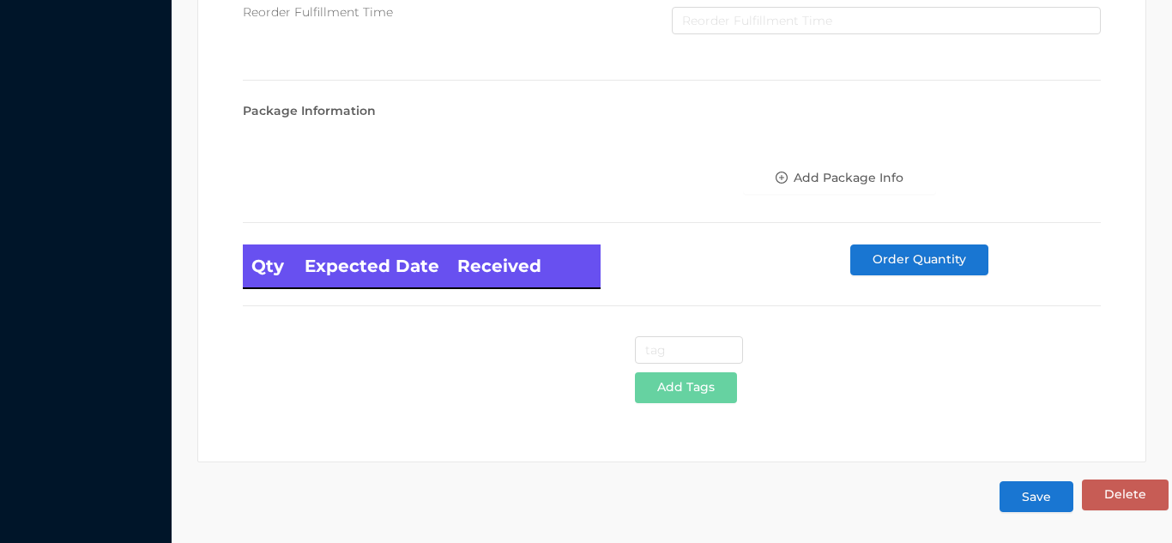
type input "124"
click at [1037, 493] on button "Save" at bounding box center [1037, 496] width 74 height 31
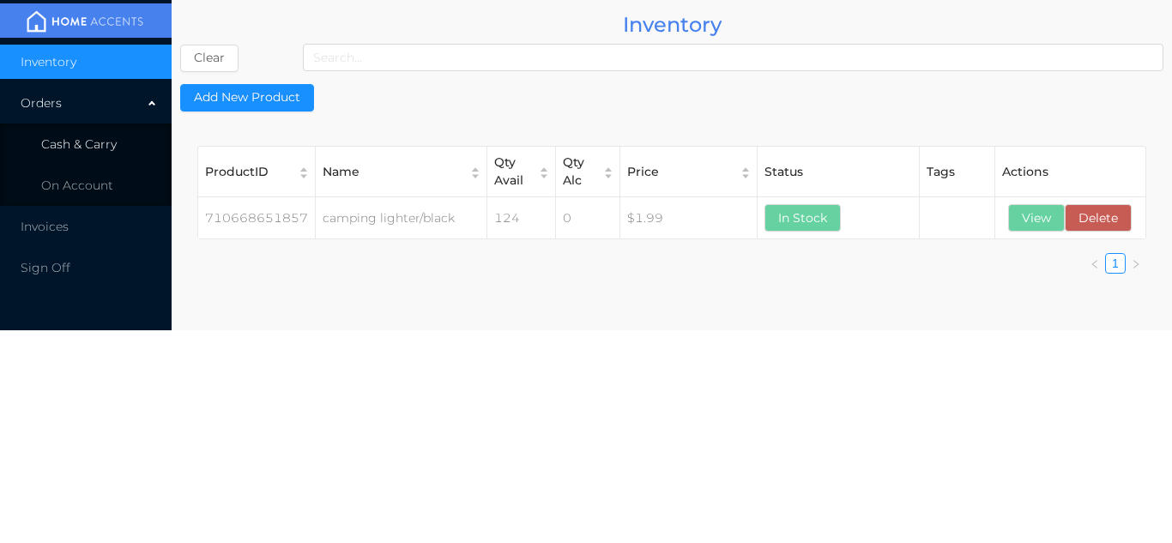
click at [122, 141] on li "Cash & Carry" at bounding box center [86, 144] width 172 height 34
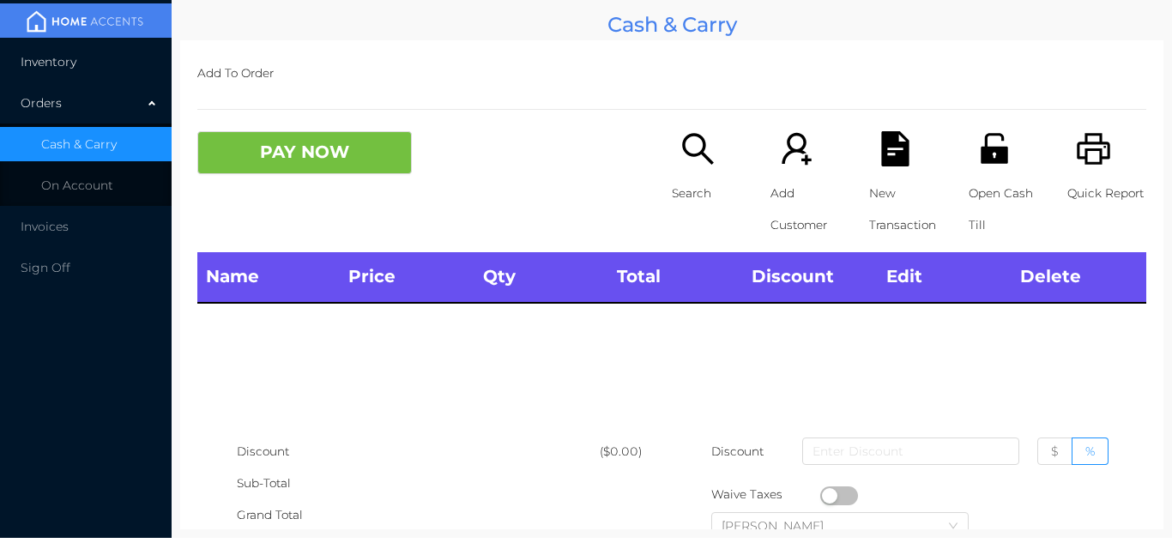
click at [102, 56] on li "Inventory" at bounding box center [86, 62] width 172 height 34
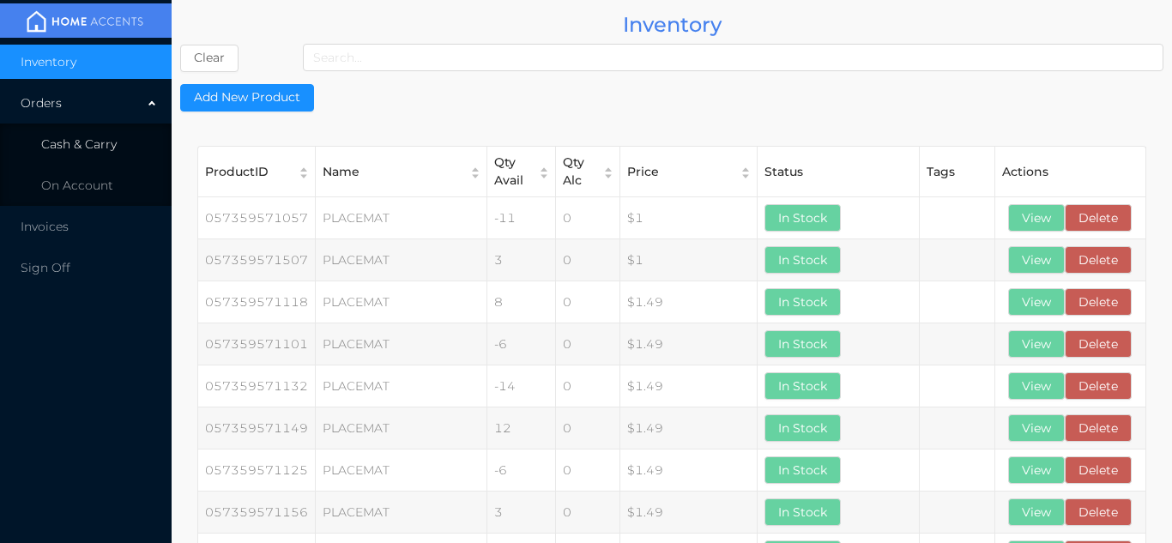
click at [120, 158] on li "Cash & Carry" at bounding box center [86, 144] width 172 height 34
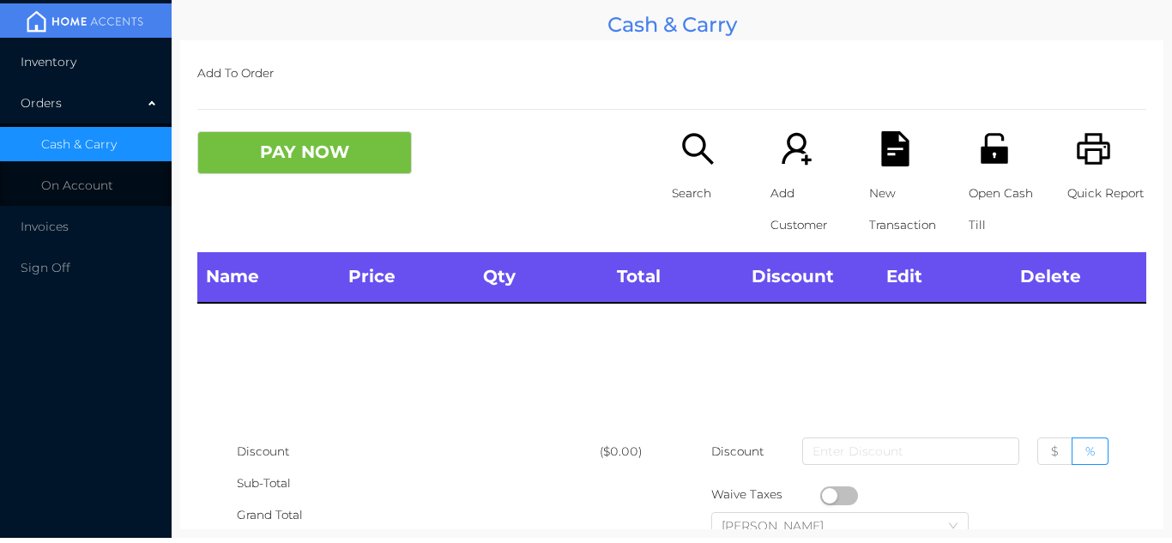
click at [126, 59] on li "Inventory" at bounding box center [86, 62] width 172 height 34
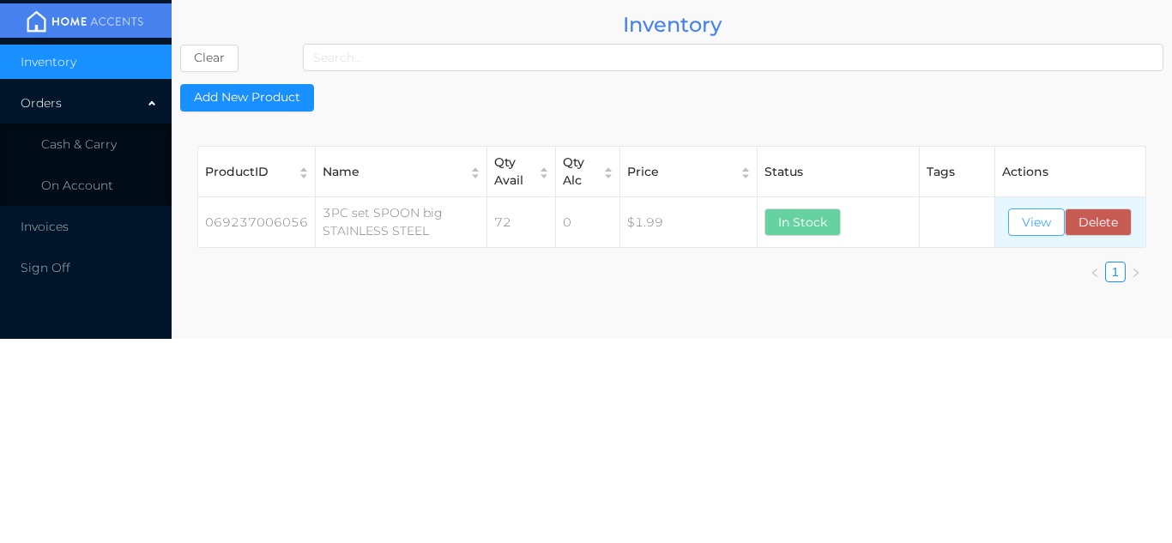
click at [1031, 230] on button "View" at bounding box center [1036, 222] width 57 height 27
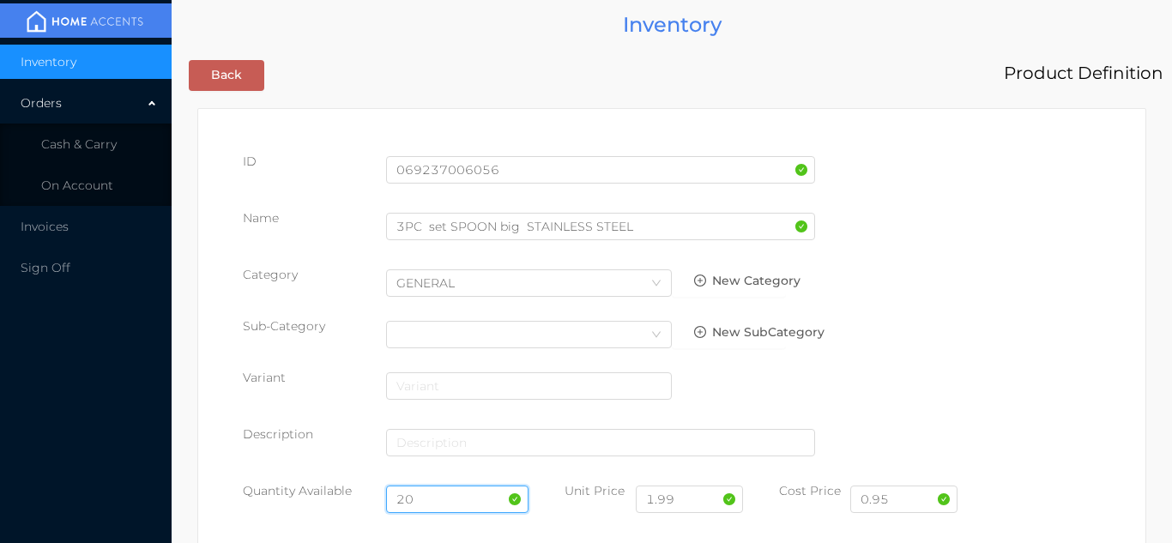
click at [444, 497] on input "20" at bounding box center [457, 499] width 143 height 27
type input "2"
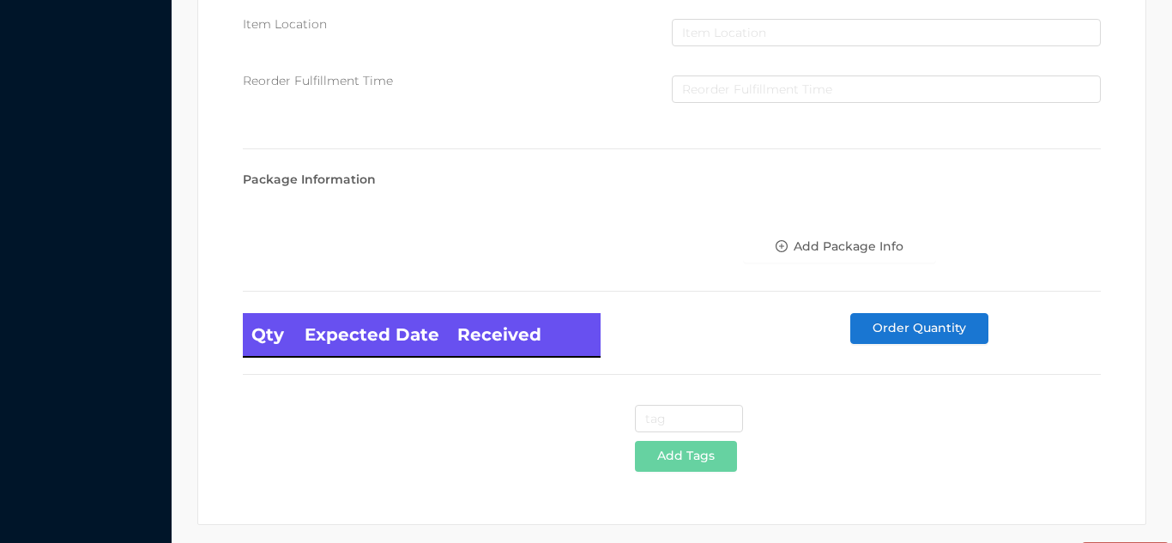
scroll to position [974, 0]
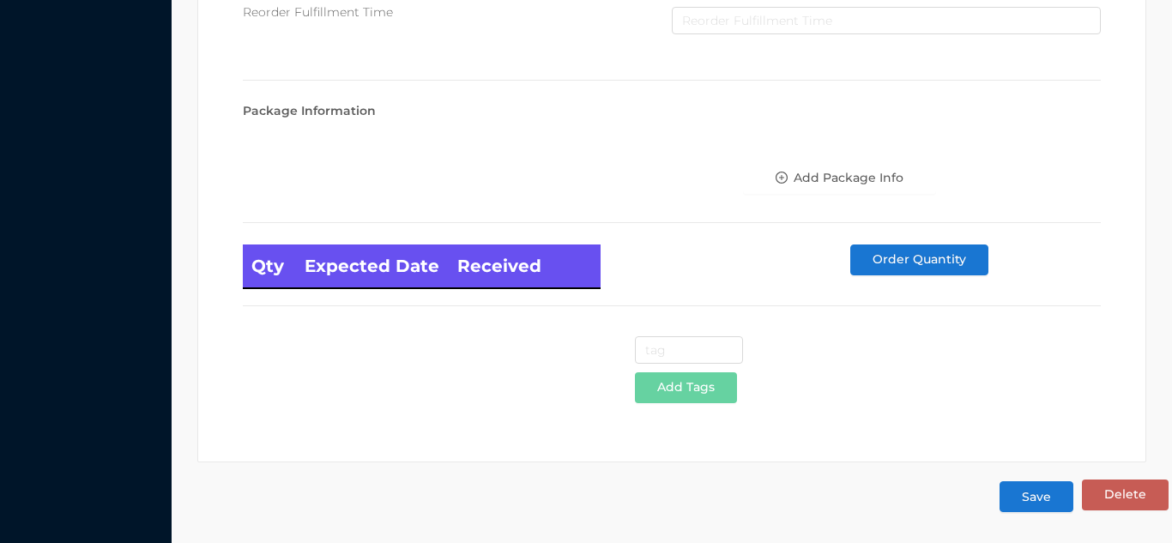
type input "48"
click at [1043, 499] on button "Save" at bounding box center [1037, 496] width 74 height 31
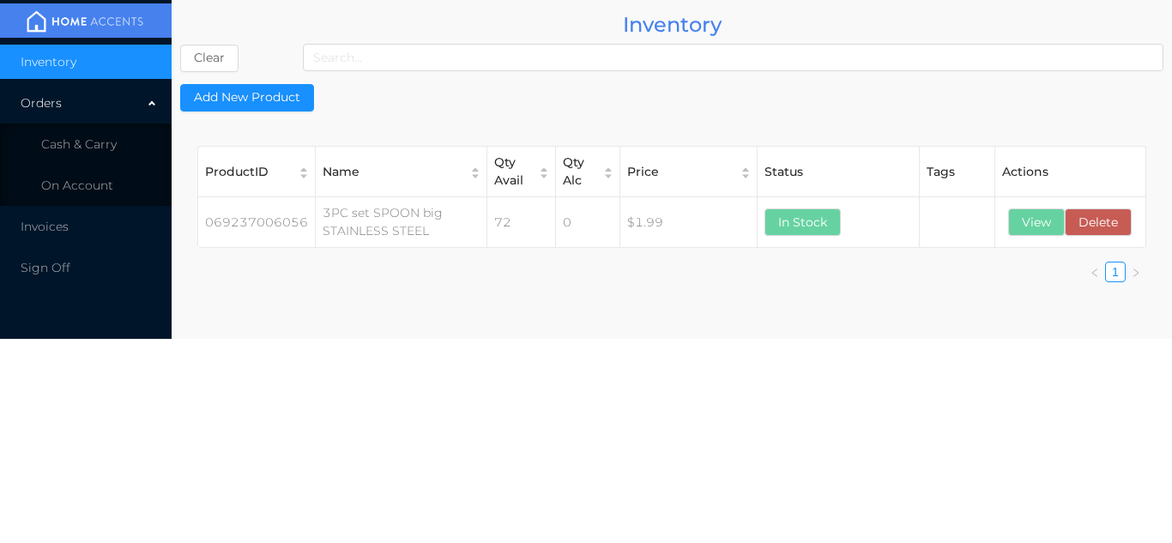
scroll to position [0, 0]
click at [104, 150] on span "Cash & Carry" at bounding box center [79, 143] width 76 height 15
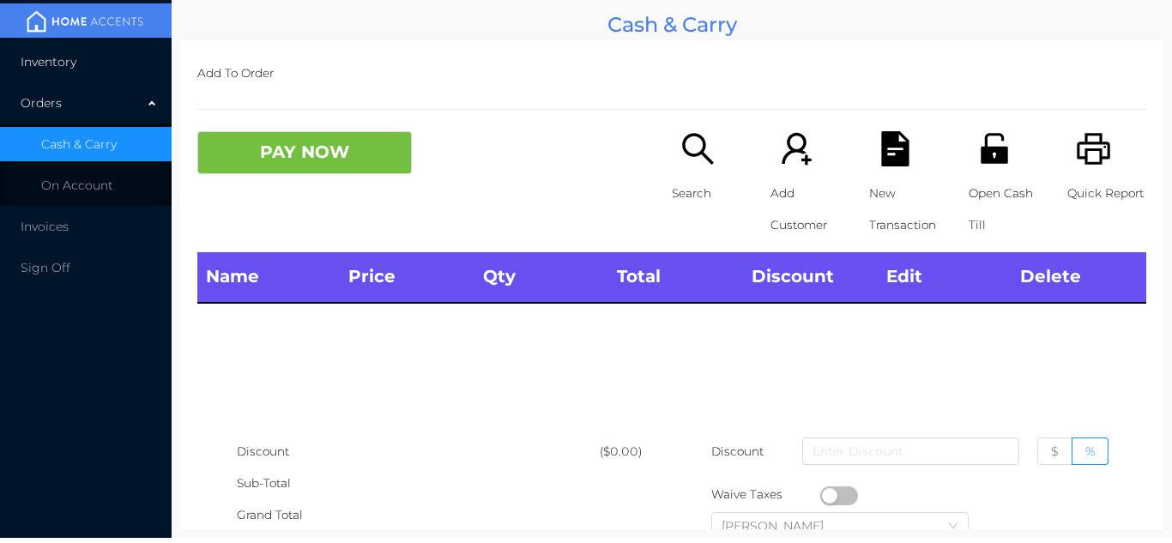
click at [94, 77] on li "Inventory" at bounding box center [86, 62] width 172 height 34
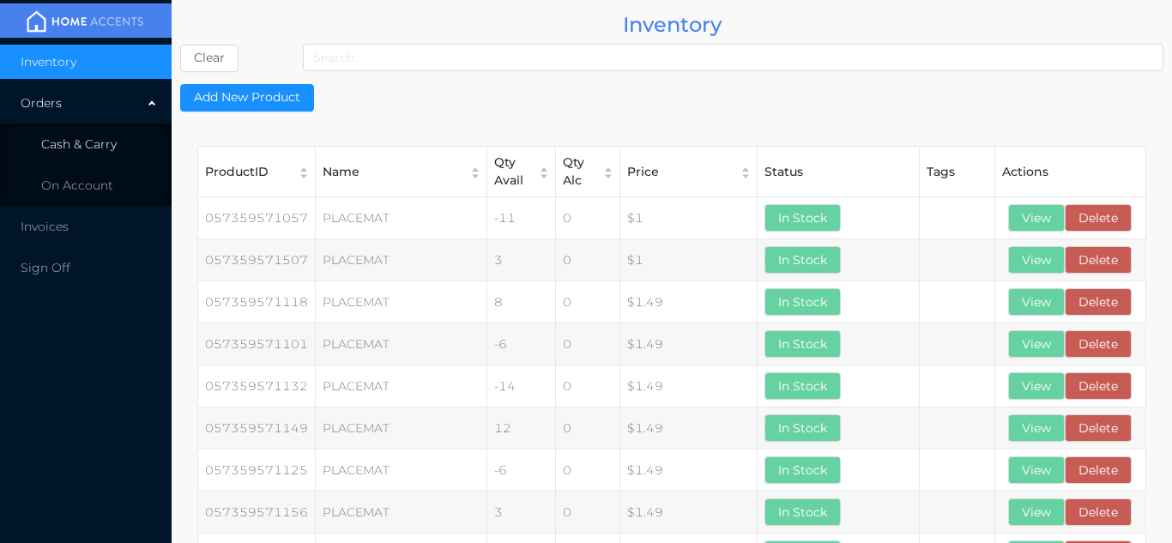
click at [100, 139] on span "Cash & Carry" at bounding box center [79, 143] width 76 height 15
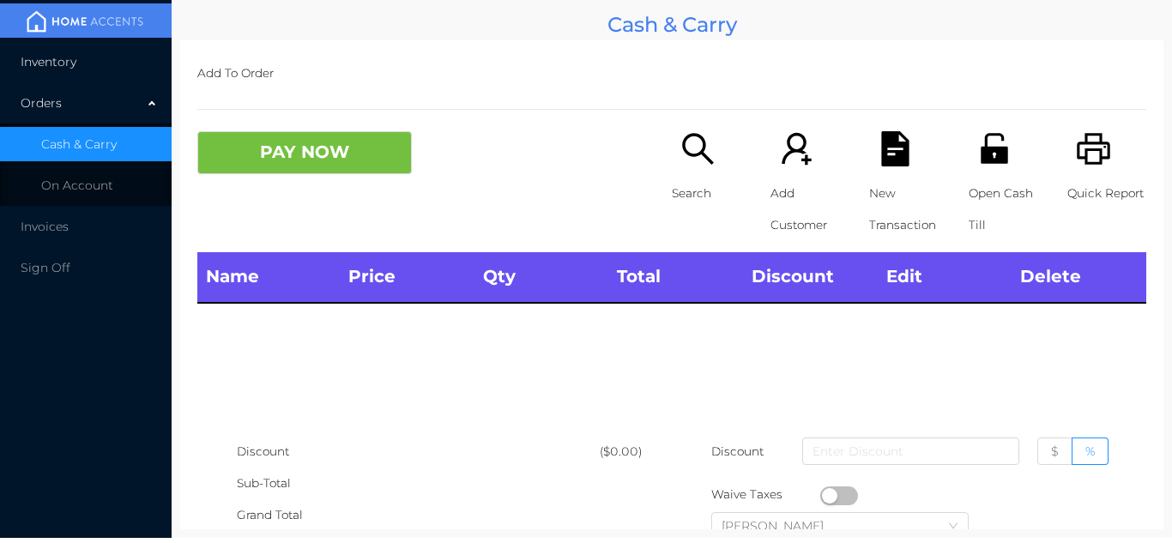
click at [134, 58] on li "Inventory" at bounding box center [86, 62] width 172 height 34
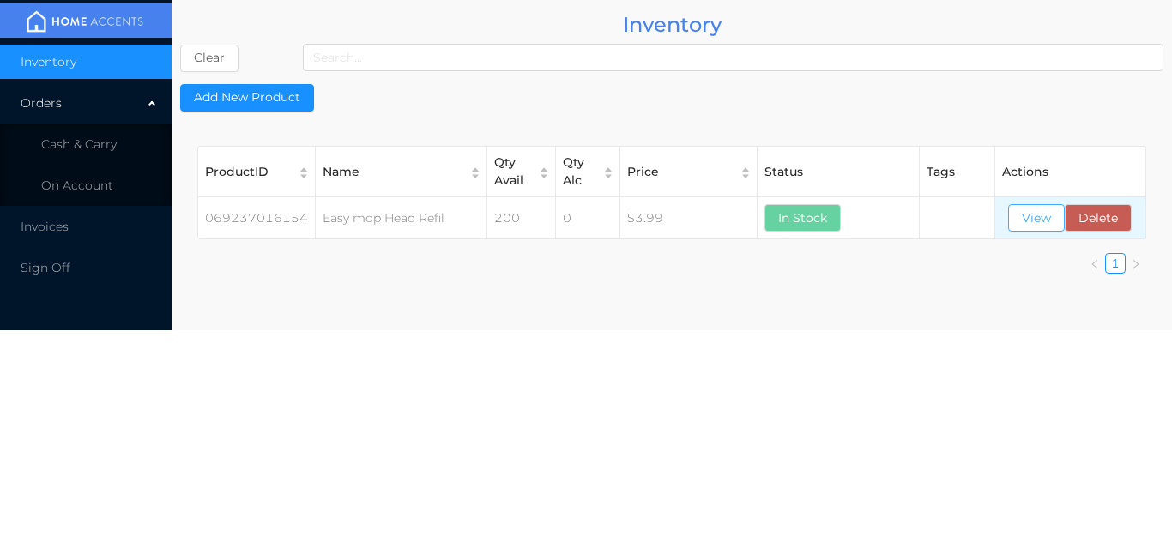
click at [1037, 227] on button "View" at bounding box center [1036, 217] width 57 height 27
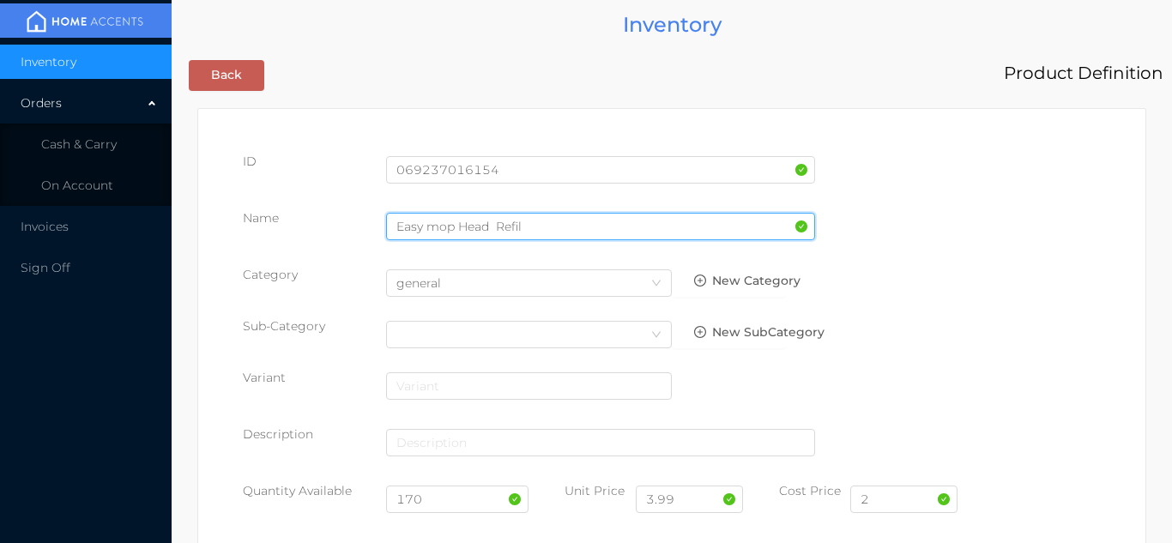
click at [537, 224] on input "Easy mop Head Refil" at bounding box center [600, 226] width 429 height 27
type input "Easy mop Head Refil-white"
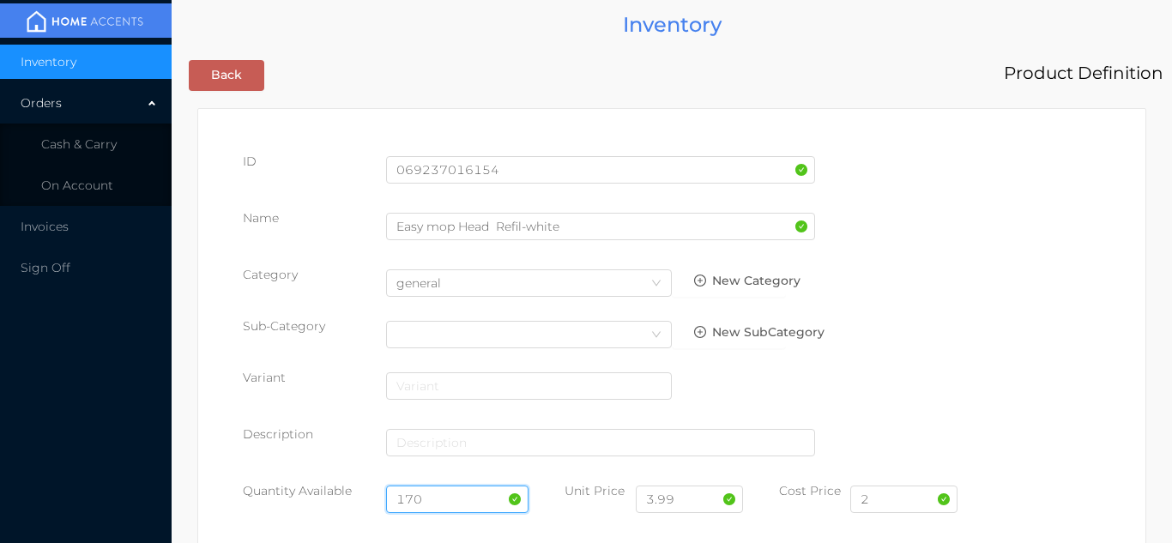
click at [441, 505] on input "170" at bounding box center [457, 499] width 143 height 27
type input "1"
type input "60"
click at [889, 503] on input "2" at bounding box center [903, 499] width 107 height 27
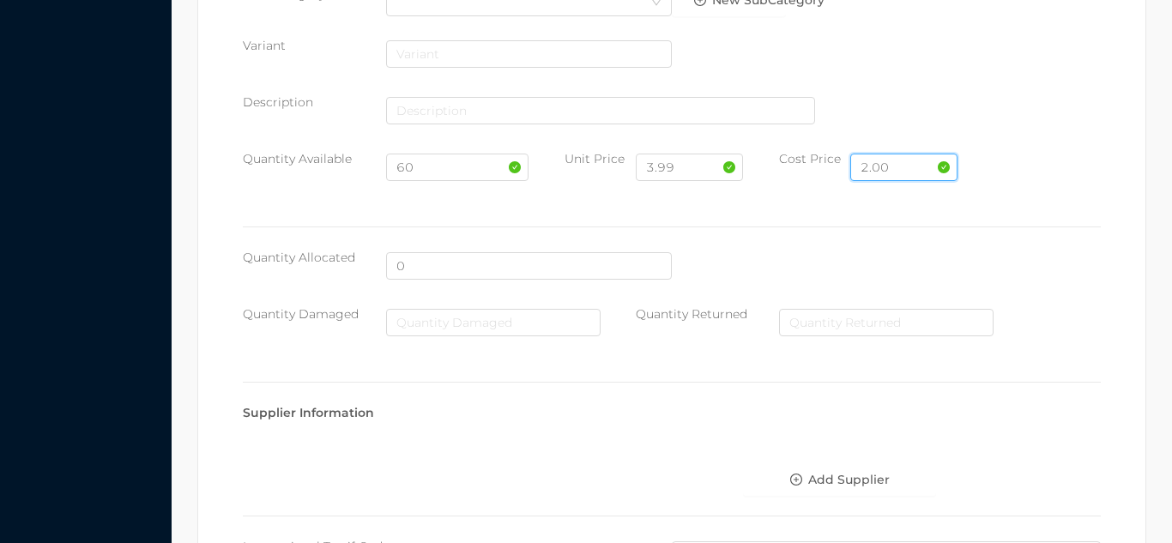
scroll to position [974, 0]
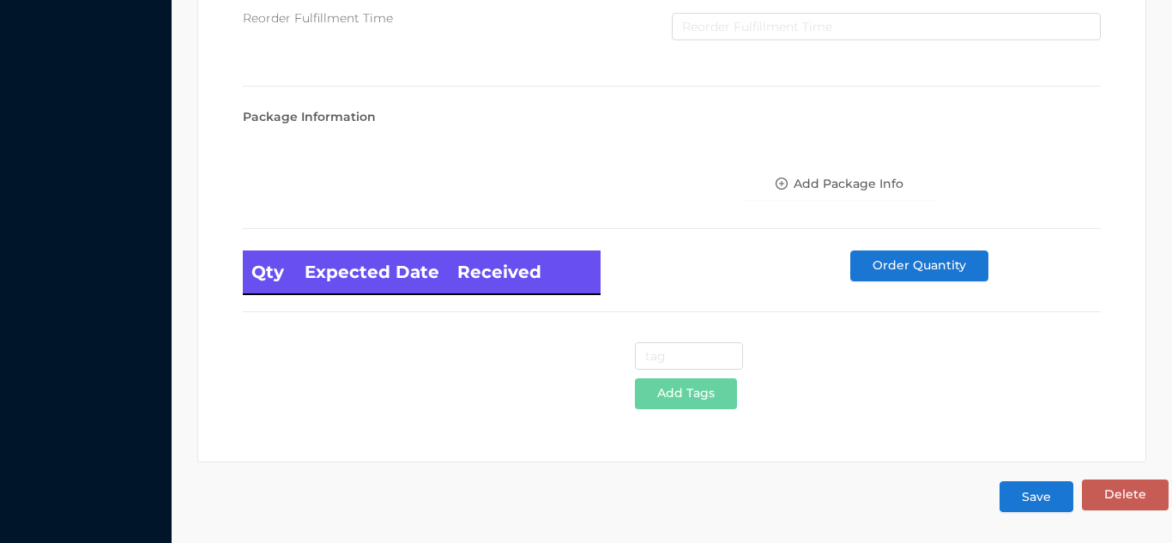
type input "2.00"
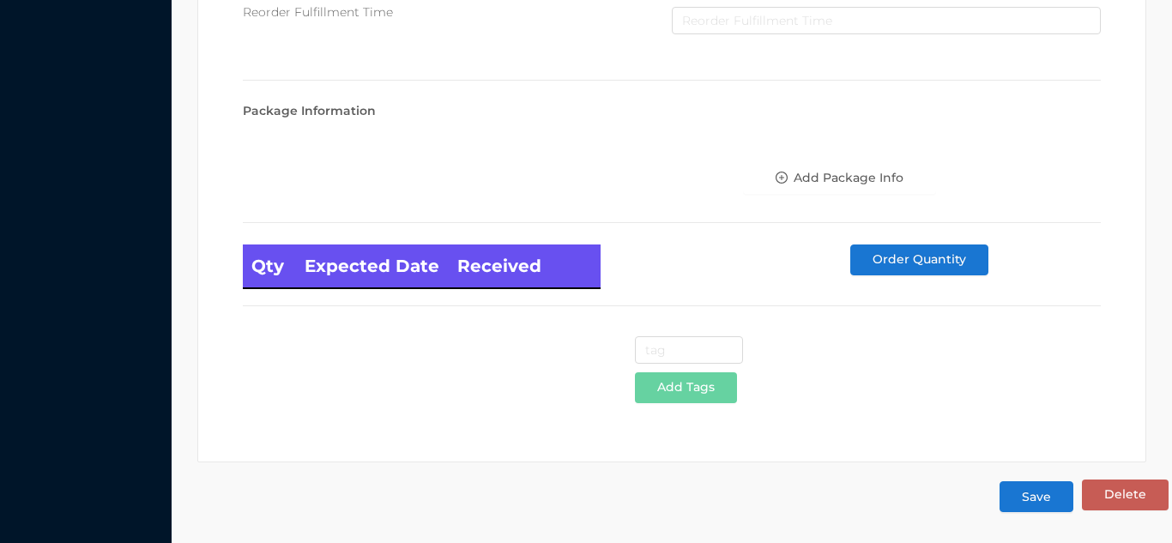
click at [1051, 499] on button "Save" at bounding box center [1037, 496] width 74 height 31
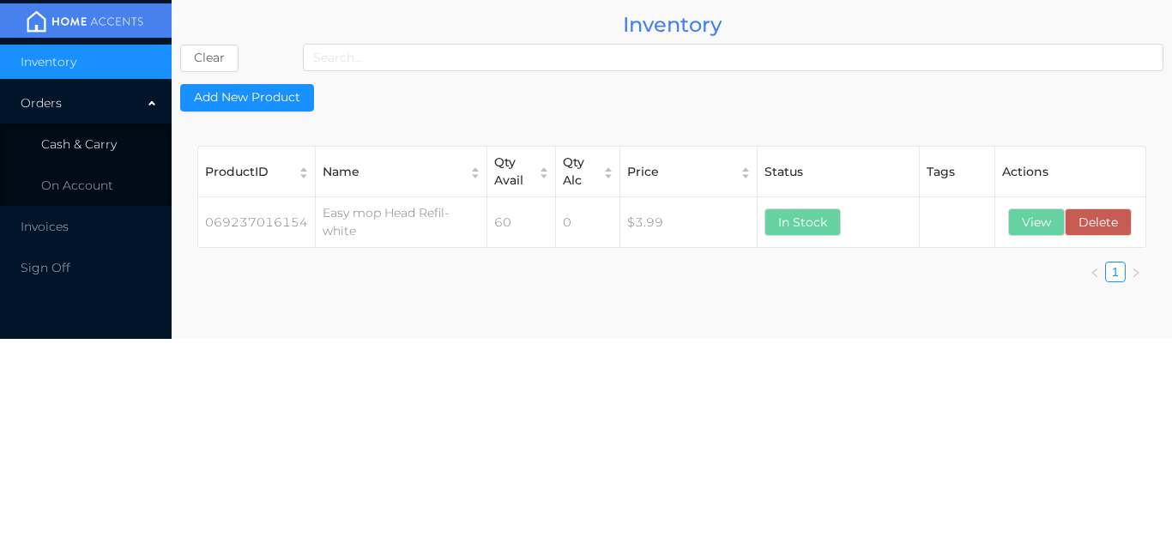
click at [102, 145] on span "Cash & Carry" at bounding box center [79, 143] width 76 height 15
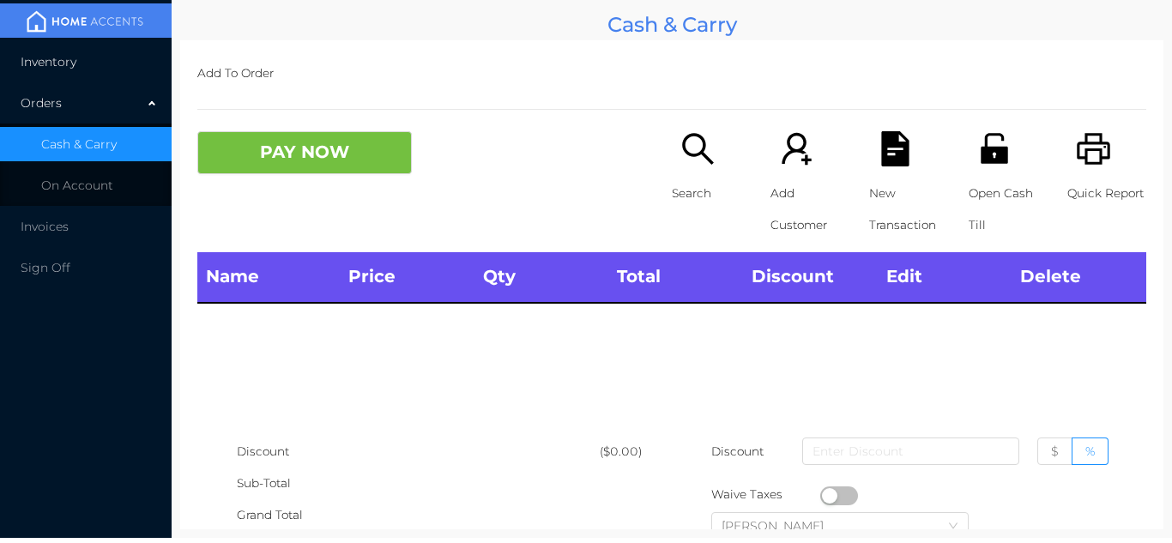
click at [101, 70] on li "Inventory" at bounding box center [86, 62] width 172 height 34
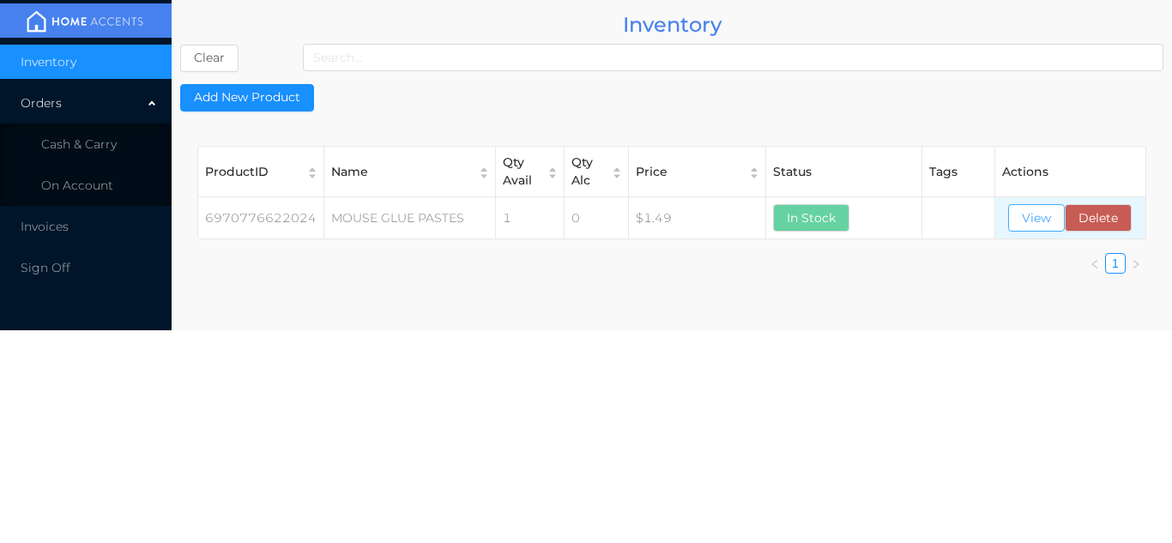
click at [1036, 230] on button "View" at bounding box center [1036, 217] width 57 height 27
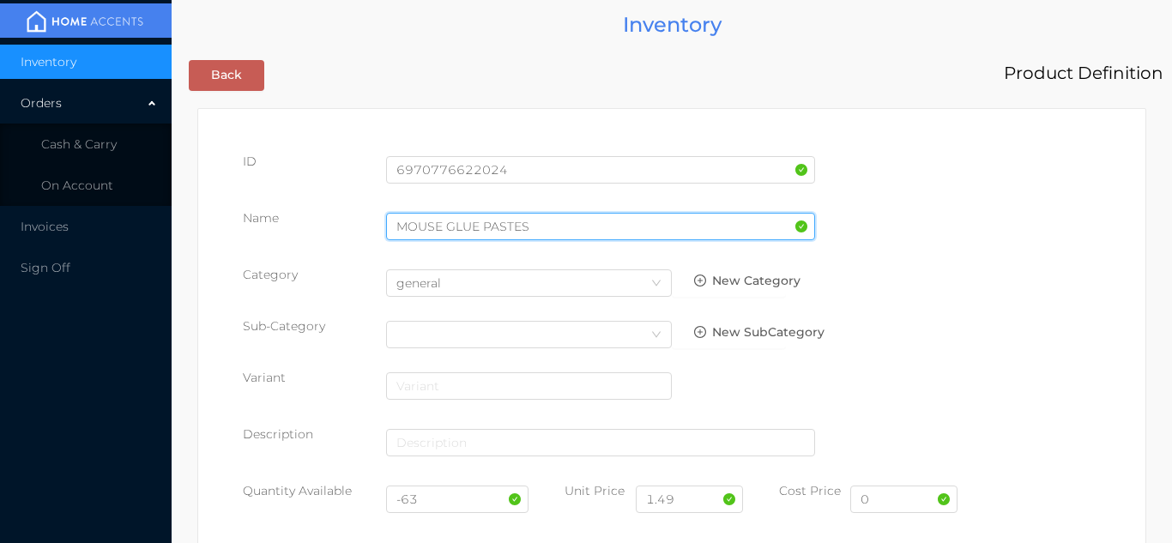
click at [544, 226] on input "MOUSE GLUE PASTES" at bounding box center [600, 226] width 429 height 27
type input "MOUSE GLUE PASTES/red-2pcs"
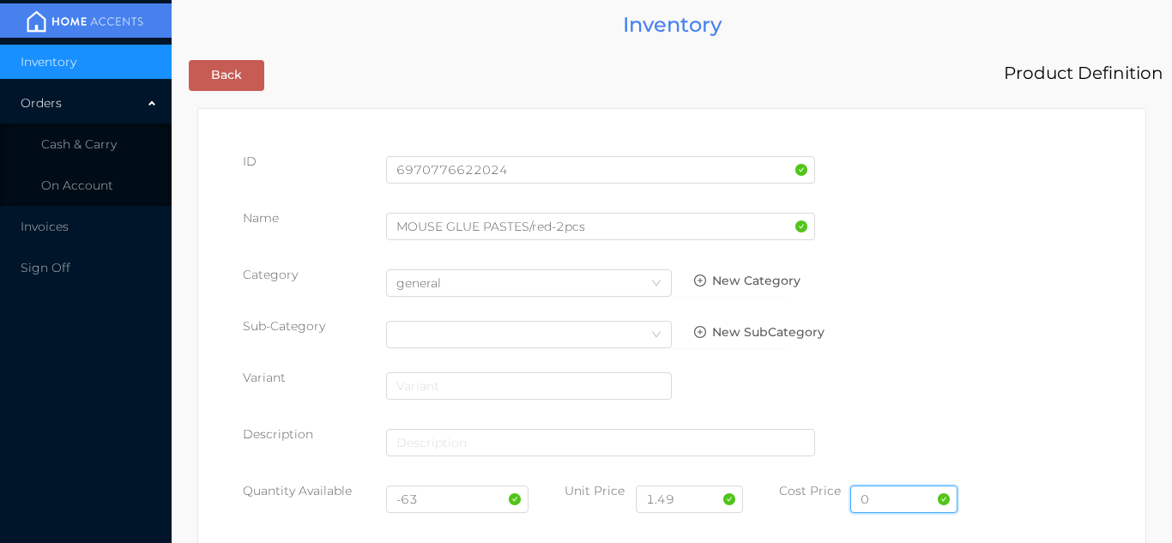
click at [897, 501] on input "0" at bounding box center [903, 499] width 107 height 27
type input "0.85"
click at [437, 503] on input "-63" at bounding box center [457, 499] width 143 height 27
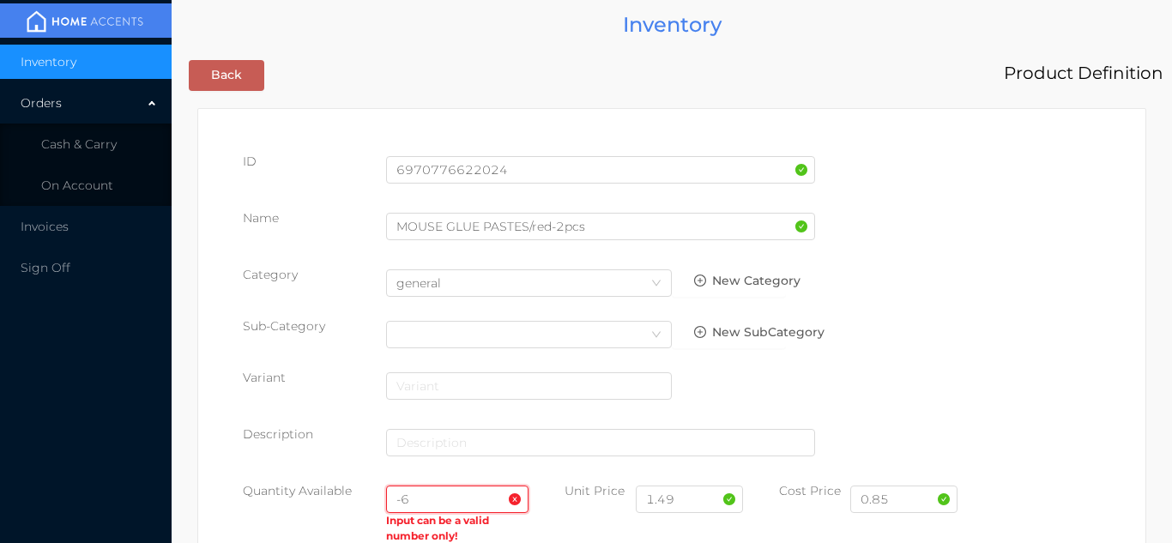
type input "-"
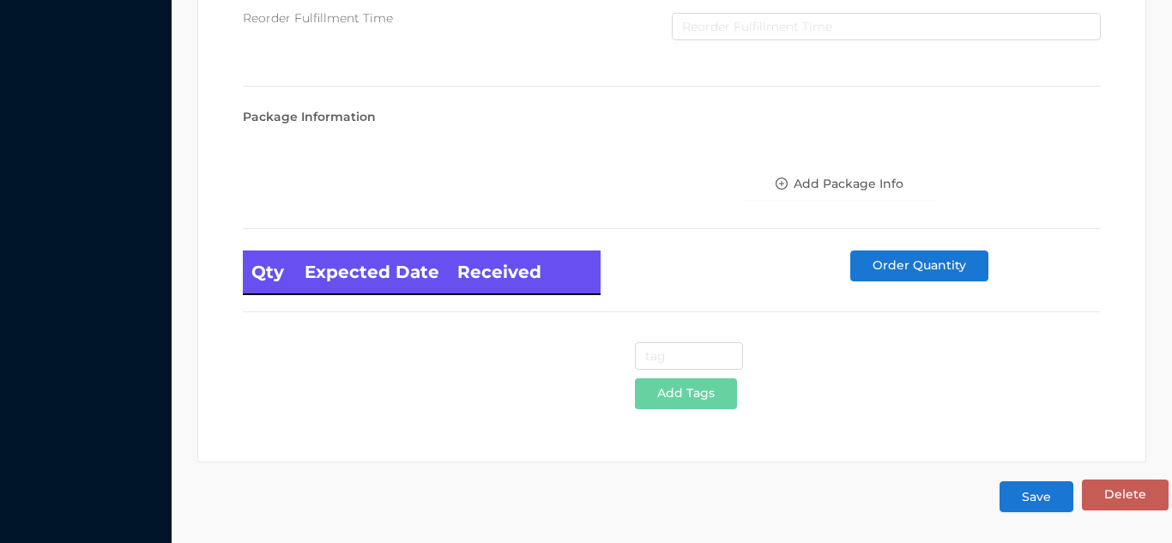
scroll to position [973, 0]
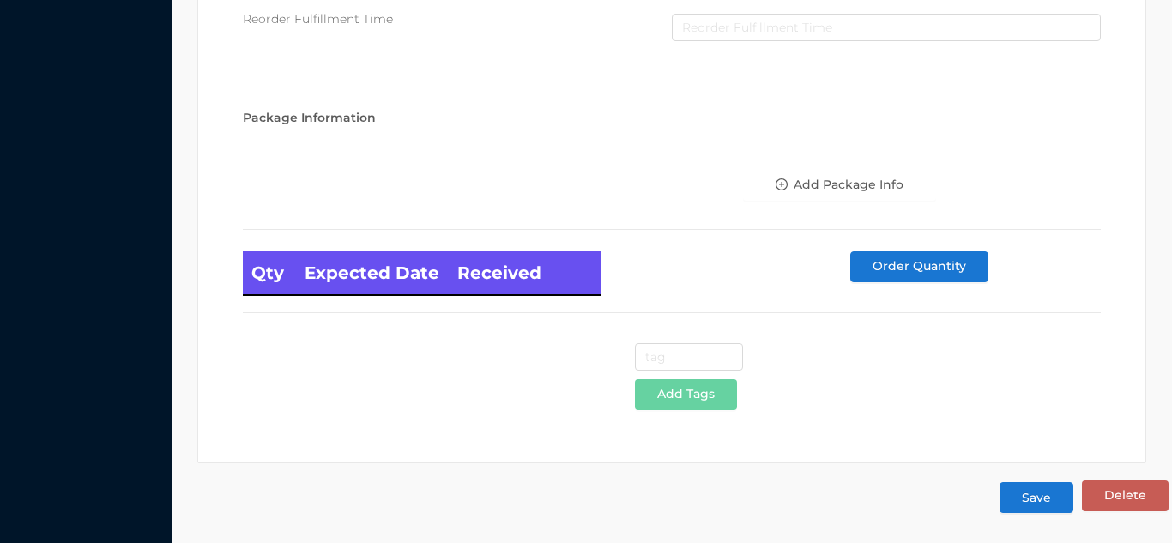
type input "87"
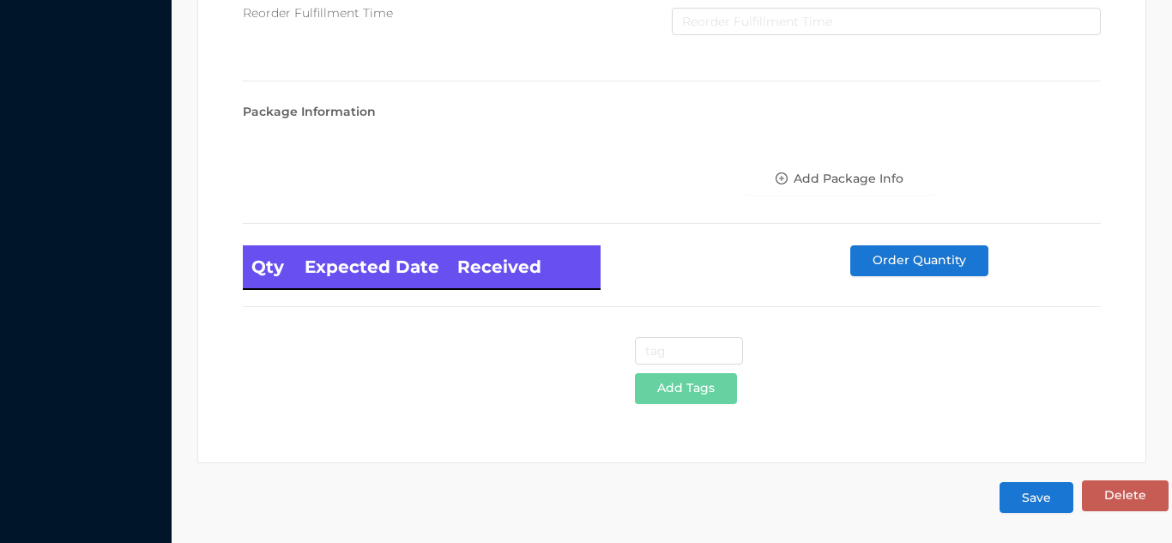
click at [1043, 504] on button "Save" at bounding box center [1037, 497] width 74 height 31
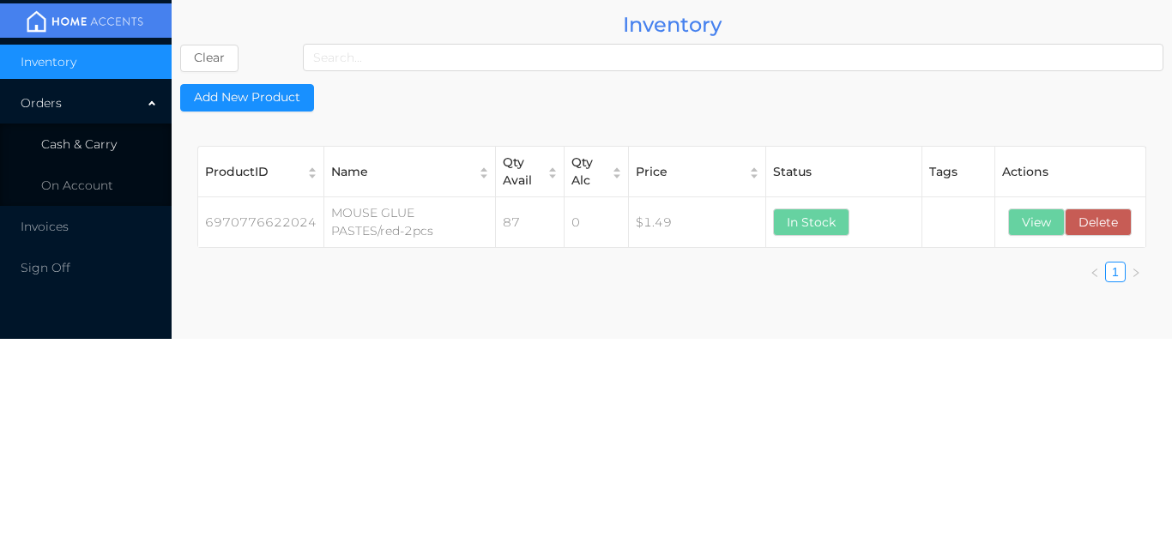
click at [106, 139] on span "Cash & Carry" at bounding box center [79, 143] width 76 height 15
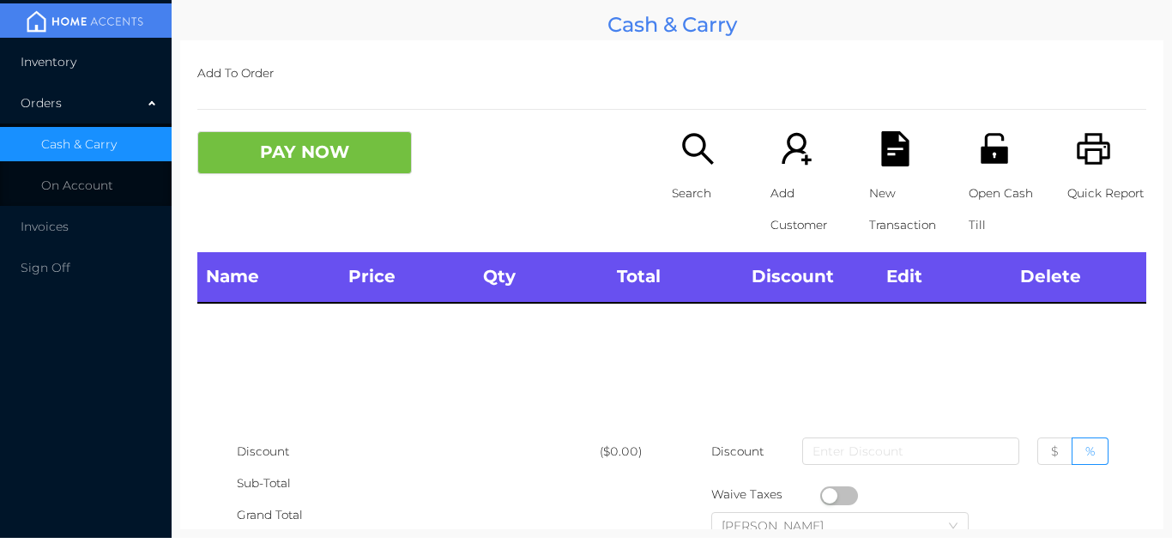
click at [130, 49] on li "Inventory" at bounding box center [86, 62] width 172 height 34
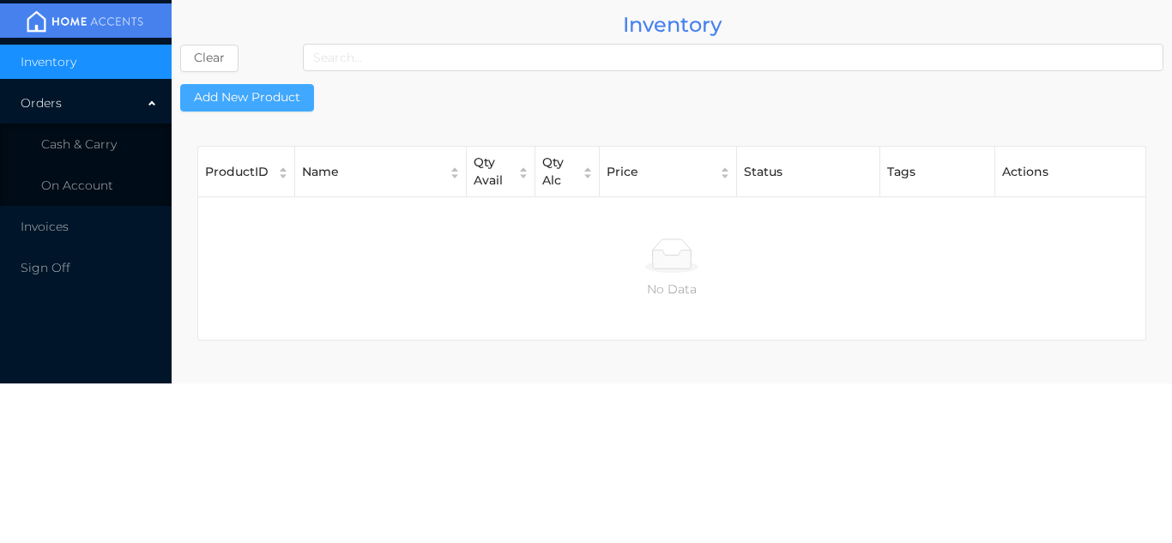
click at [272, 106] on button "Add New Product" at bounding box center [247, 97] width 134 height 27
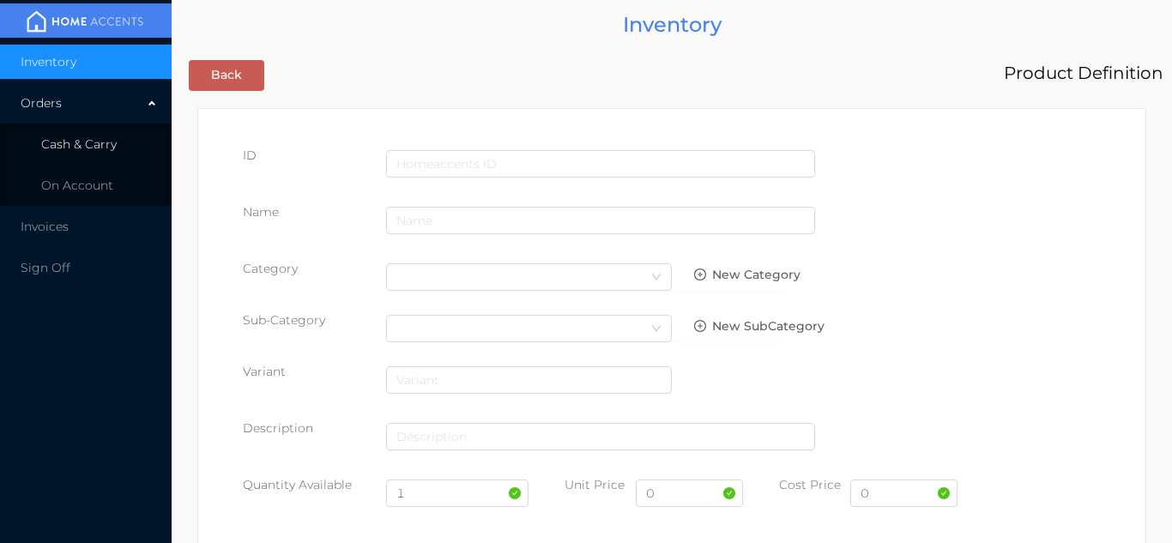
click at [123, 139] on li "Cash & Carry" at bounding box center [86, 144] width 172 height 34
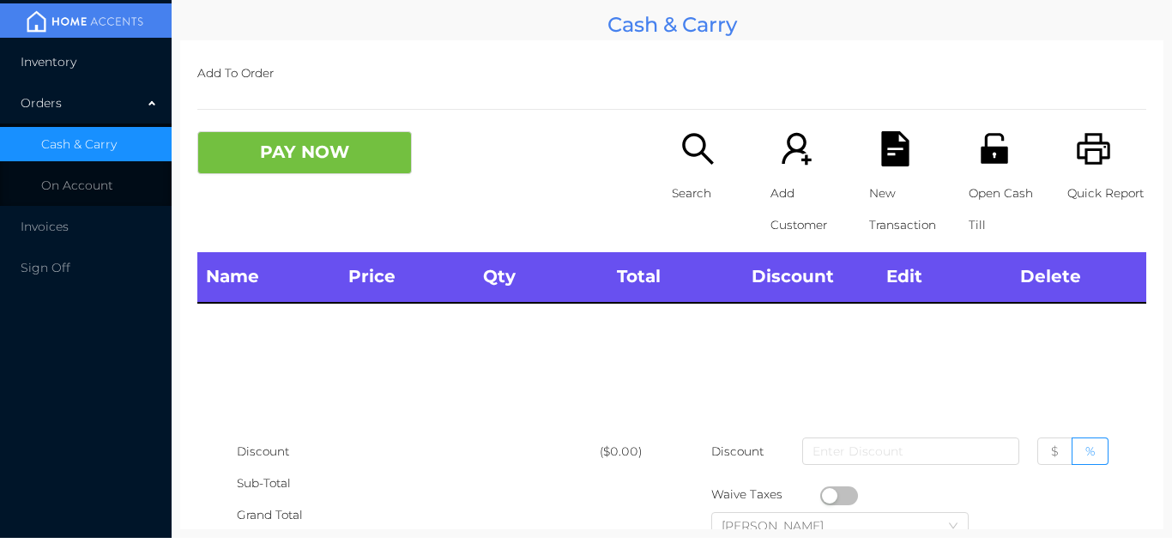
click at [111, 70] on li "Inventory" at bounding box center [86, 62] width 172 height 34
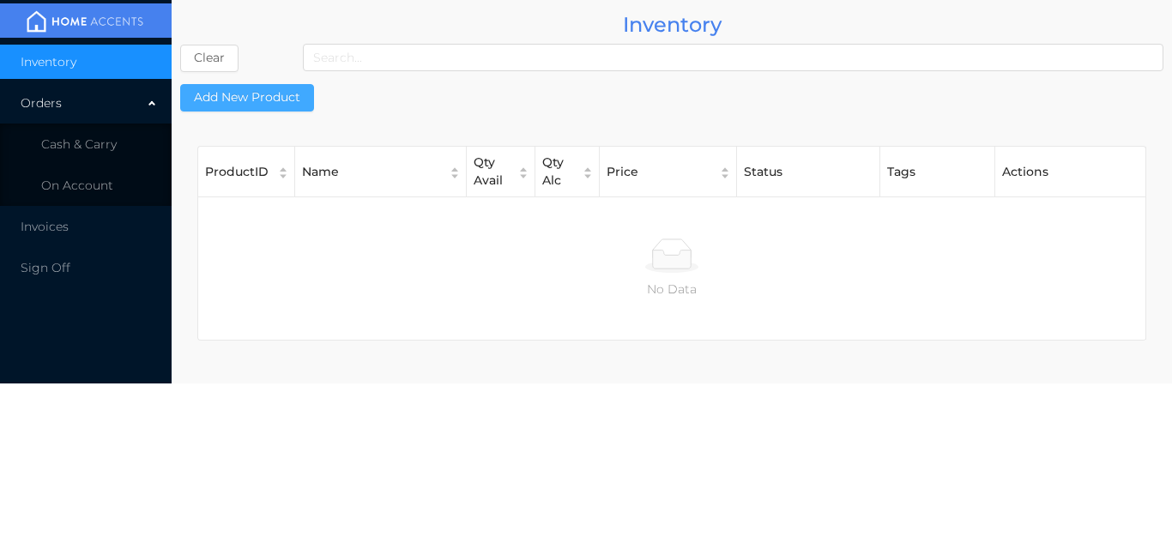
click at [293, 95] on button "Add New Product" at bounding box center [247, 97] width 134 height 27
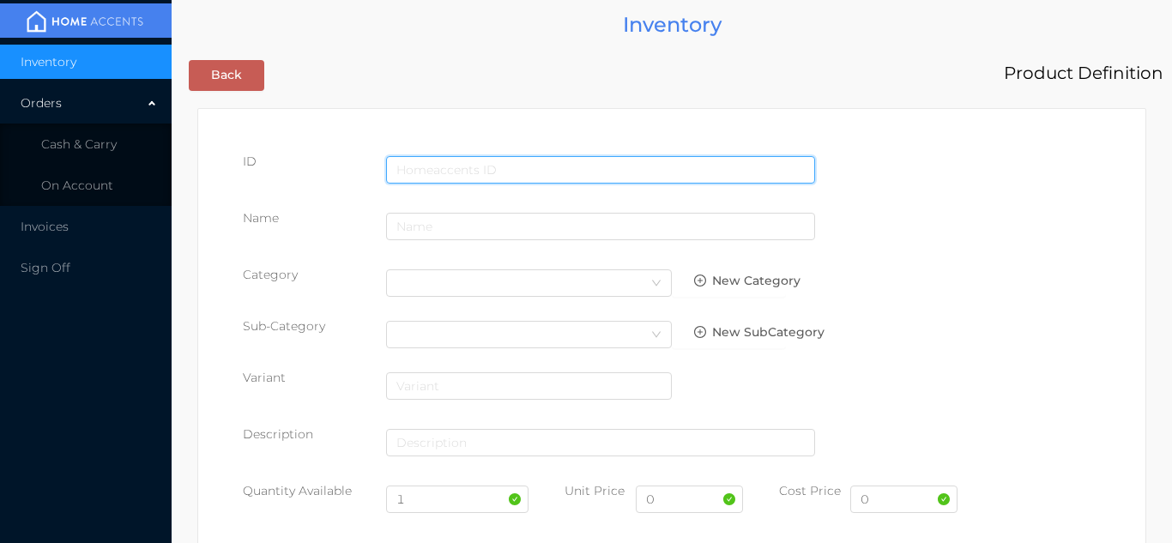
click at [434, 158] on input "text" at bounding box center [600, 169] width 429 height 27
type input "6971135071989"
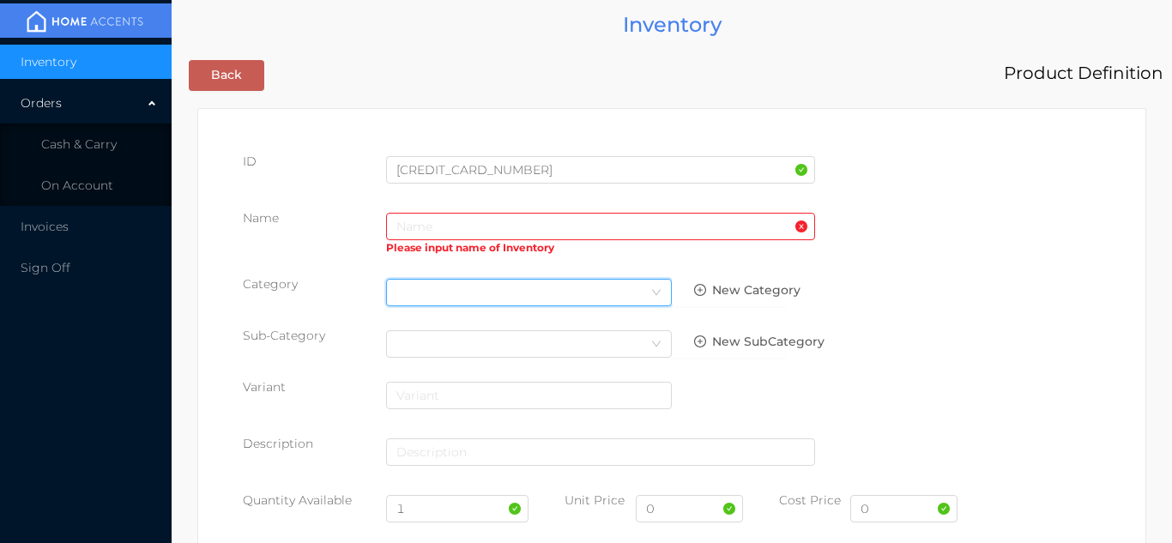
click at [429, 291] on div "Select Category" at bounding box center [528, 293] width 265 height 26
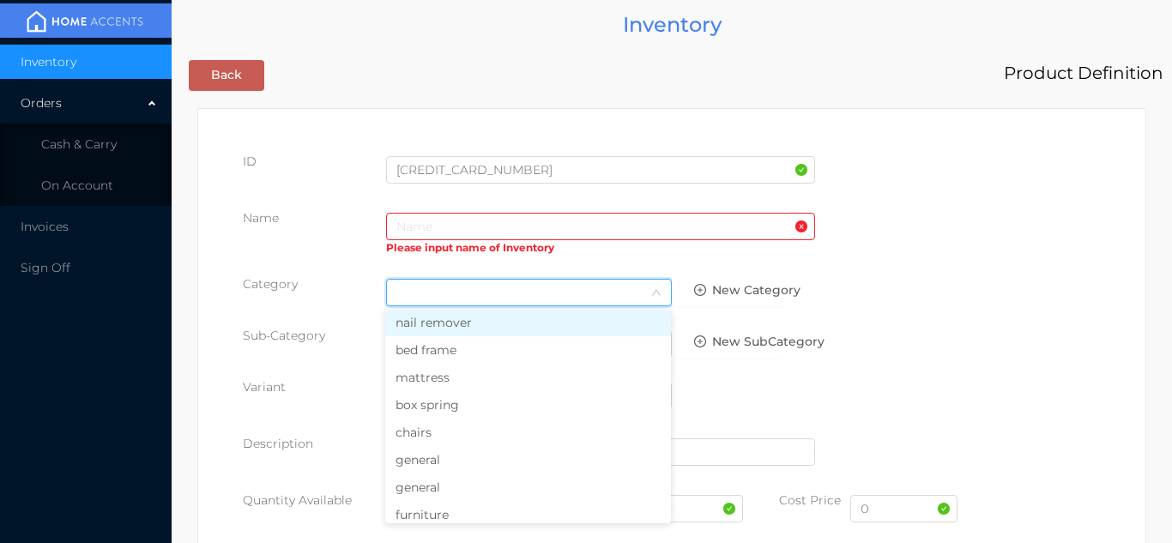
click at [426, 478] on li "general" at bounding box center [528, 487] width 286 height 27
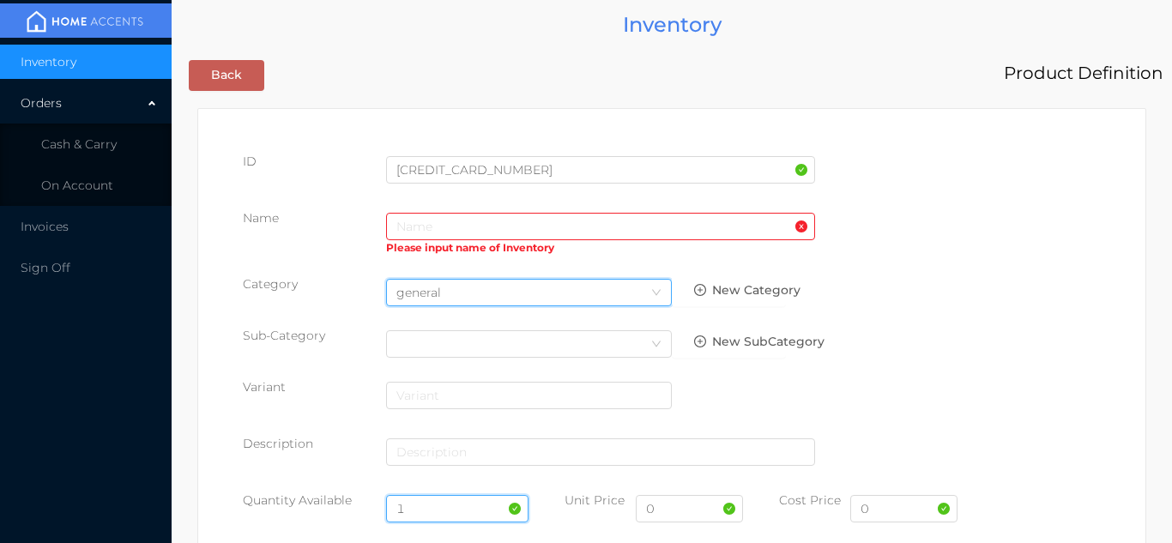
click at [438, 509] on input "1" at bounding box center [457, 508] width 143 height 27
type input "24"
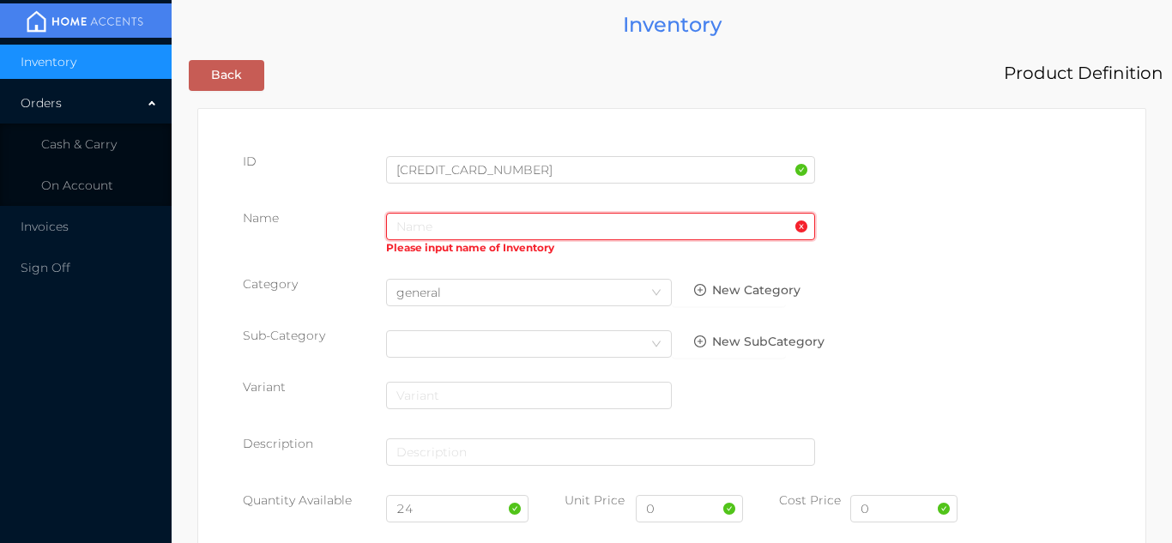
click at [399, 233] on input "text" at bounding box center [600, 226] width 429 height 27
click at [889, 511] on input "0" at bounding box center [903, 508] width 107 height 27
type input "0.85"
click at [678, 513] on input "0" at bounding box center [689, 508] width 107 height 27
type input "1.50"
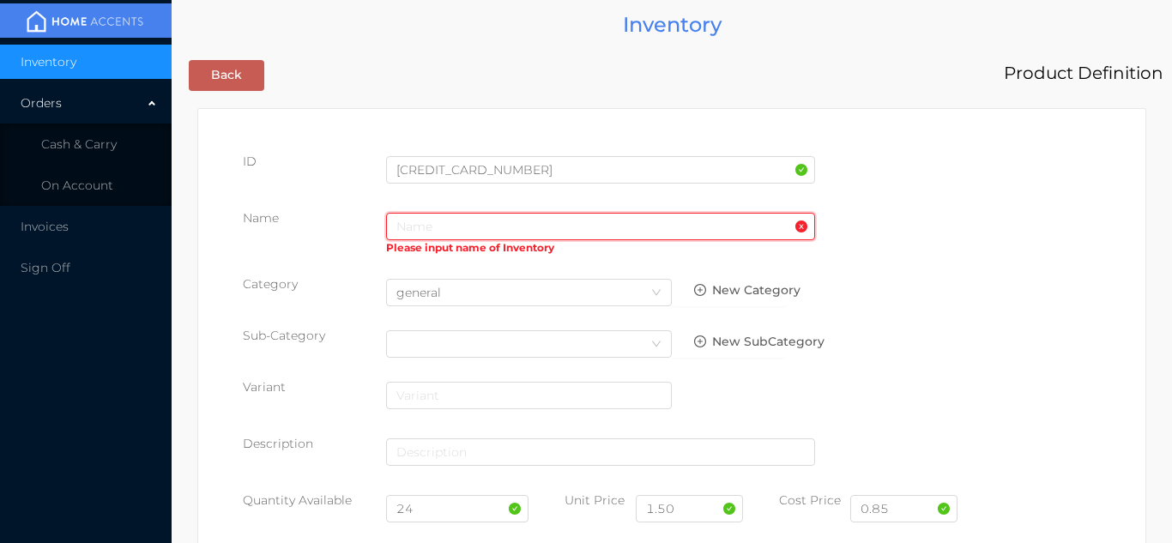
click at [406, 223] on input "text" at bounding box center [600, 226] width 429 height 27
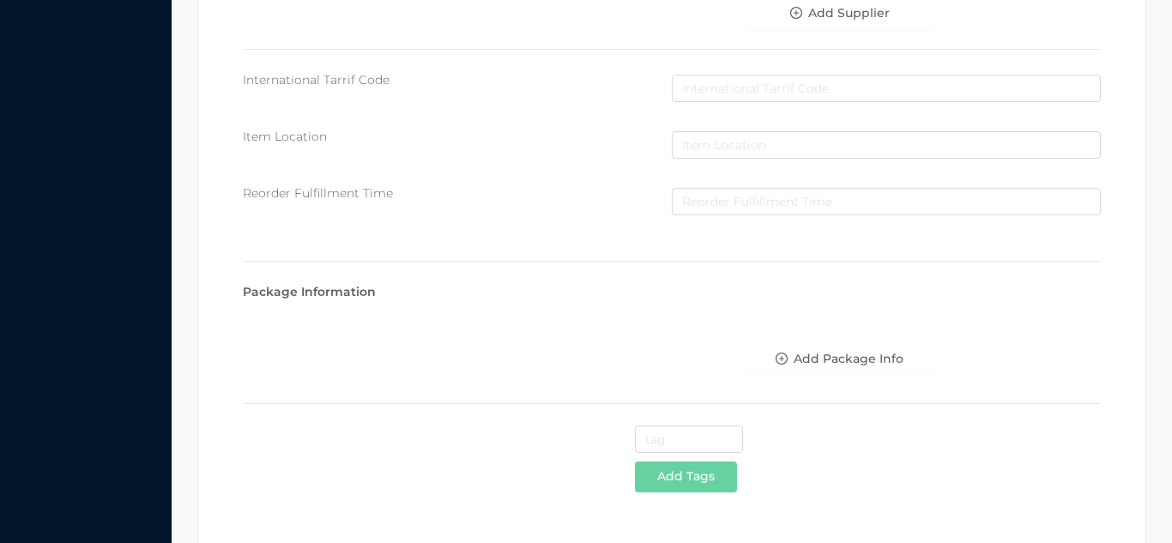
scroll to position [882, 0]
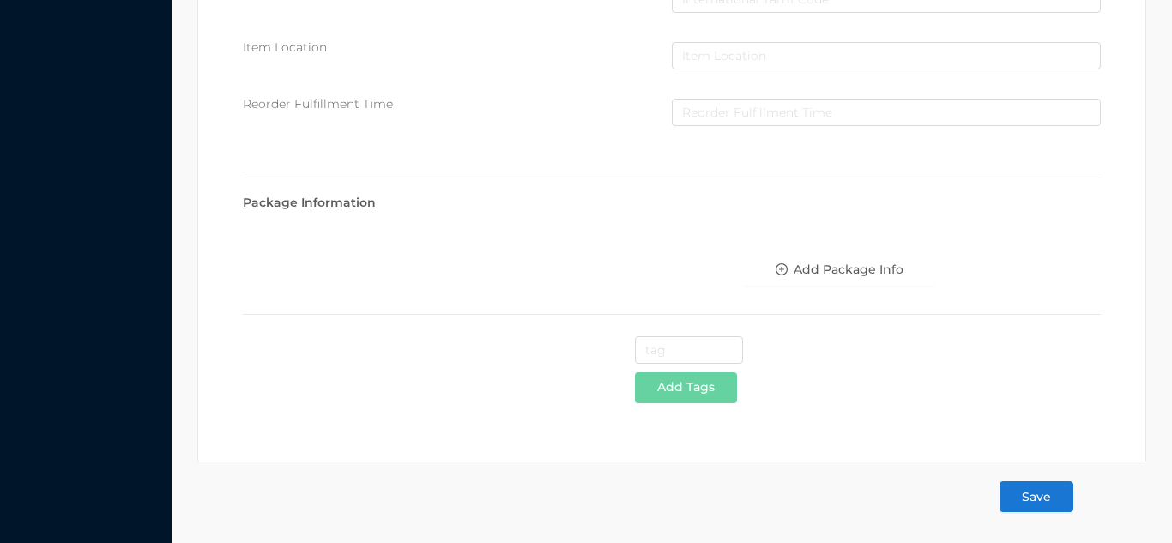
click at [1047, 506] on button "Save" at bounding box center [1037, 496] width 74 height 31
click at [1038, 509] on button "Save" at bounding box center [1037, 496] width 74 height 31
click at [1031, 498] on button "Save" at bounding box center [1037, 496] width 74 height 31
click at [1055, 503] on button "Save" at bounding box center [1037, 496] width 74 height 31
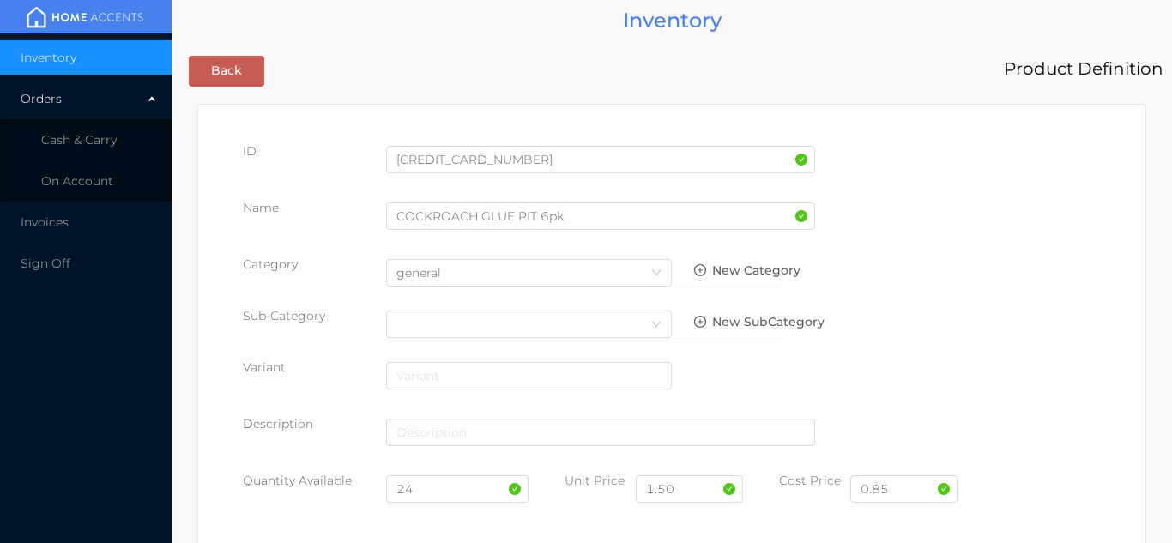
scroll to position [0, 0]
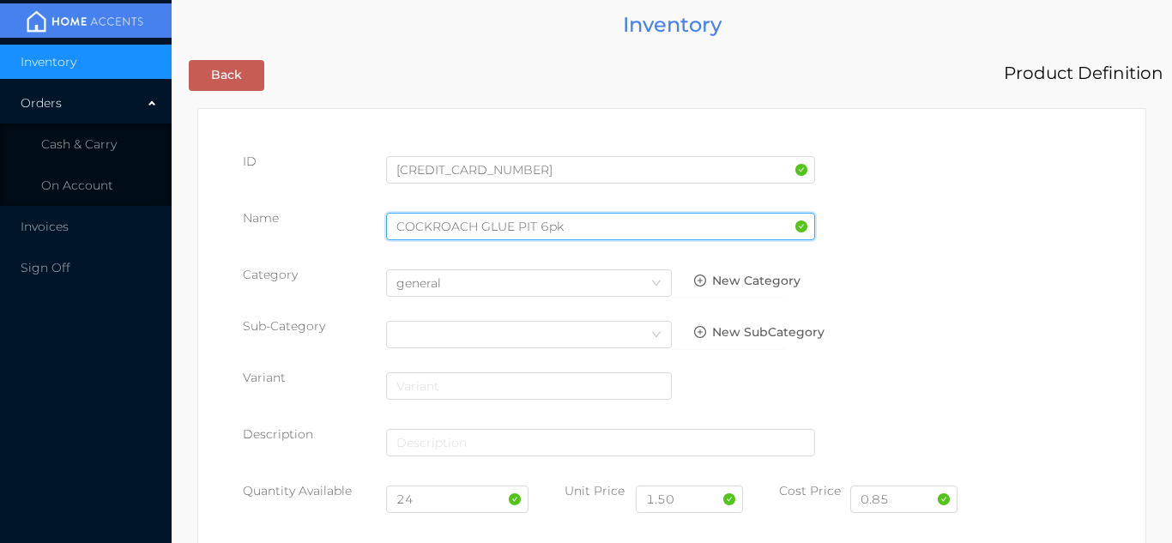
click at [608, 221] on input "COCKROACH GLUE PIT 6pk" at bounding box center [600, 226] width 429 height 27
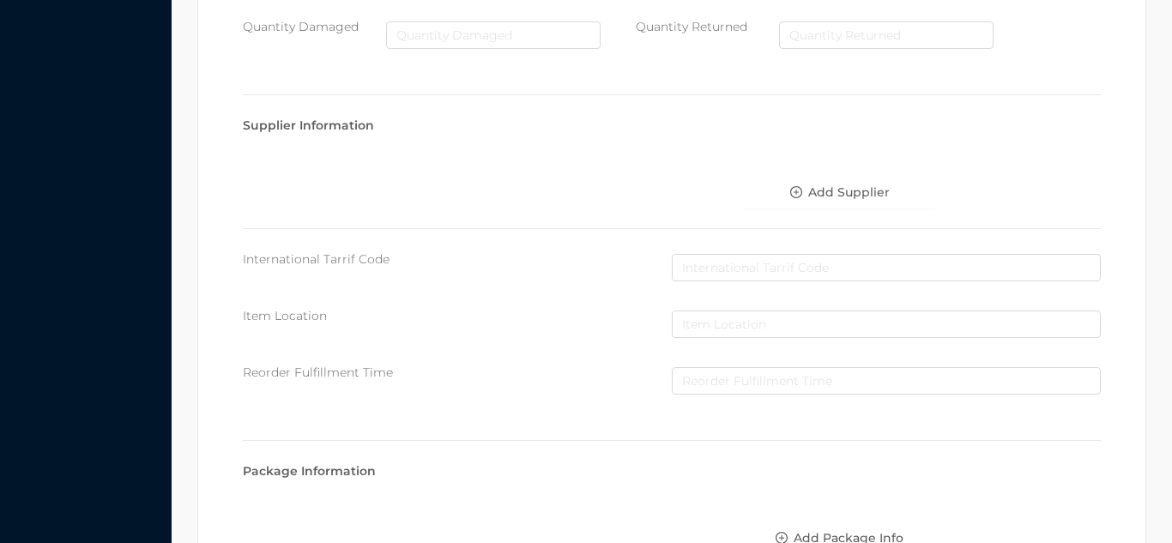
scroll to position [882, 0]
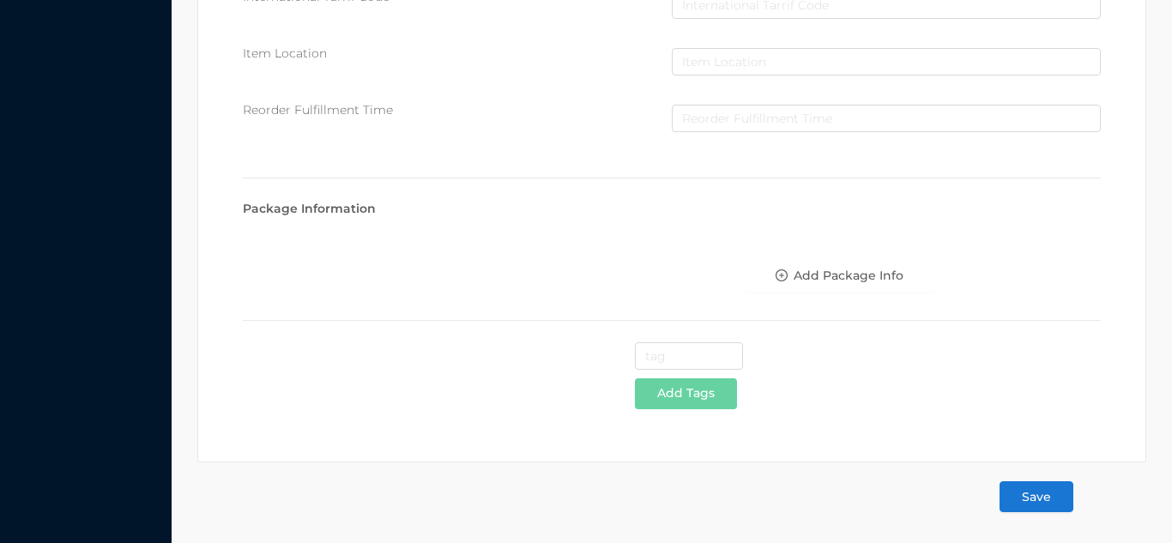
type input "COCKROACH GLUE PIT-6pk"
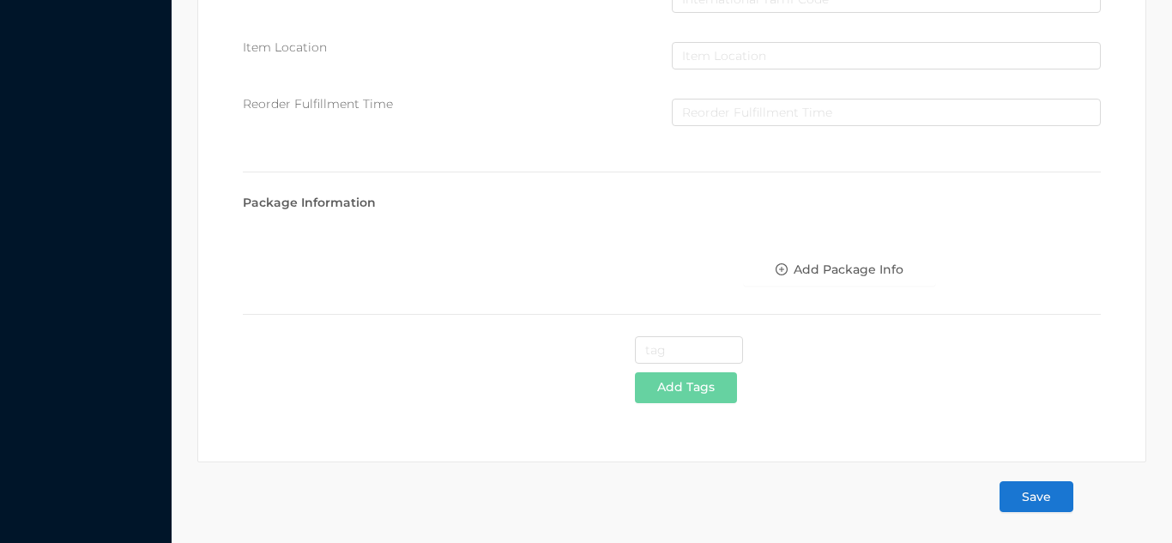
click at [1040, 500] on button "Save" at bounding box center [1037, 496] width 74 height 31
click at [1061, 489] on button "Save" at bounding box center [1037, 496] width 74 height 31
click at [1041, 497] on button "Save" at bounding box center [1037, 496] width 74 height 31
click at [1048, 493] on button "Save" at bounding box center [1037, 496] width 74 height 31
click at [1037, 493] on button "Save" at bounding box center [1037, 496] width 74 height 31
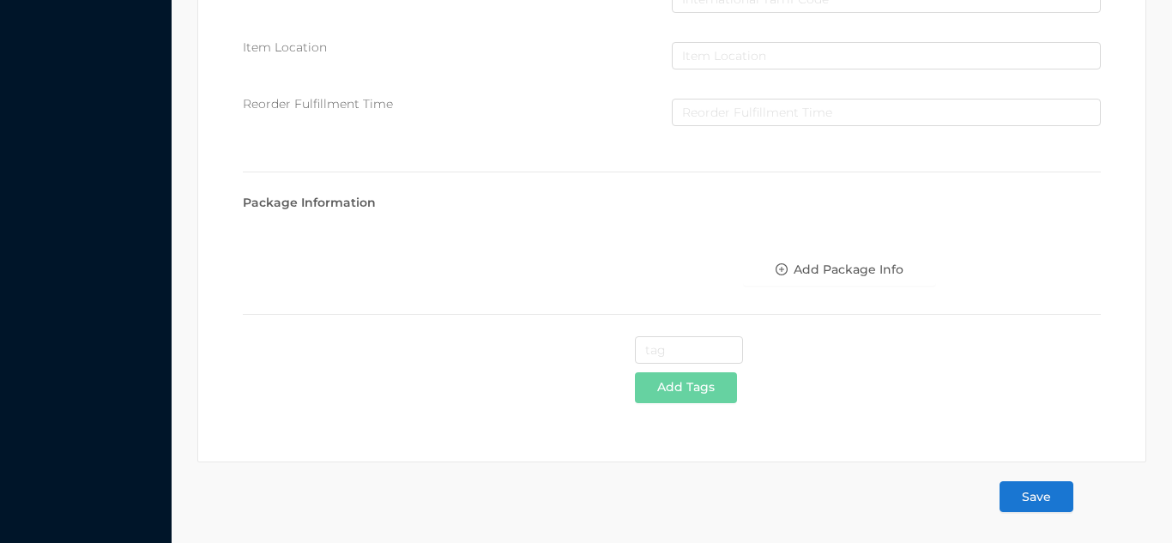
click at [1040, 495] on button "Save" at bounding box center [1037, 496] width 74 height 31
click at [1065, 495] on button "Save" at bounding box center [1037, 496] width 74 height 31
click at [1040, 498] on button "Save" at bounding box center [1037, 496] width 74 height 31
click at [1039, 498] on button "Save" at bounding box center [1037, 496] width 74 height 31
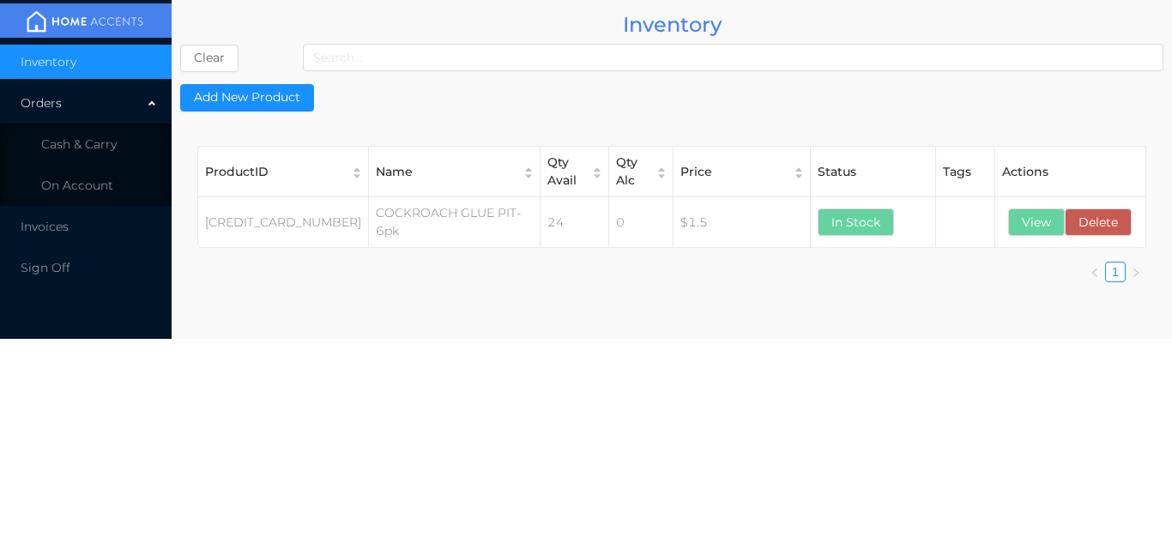
scroll to position [0, 0]
click at [118, 145] on li "Cash & Carry" at bounding box center [86, 144] width 172 height 34
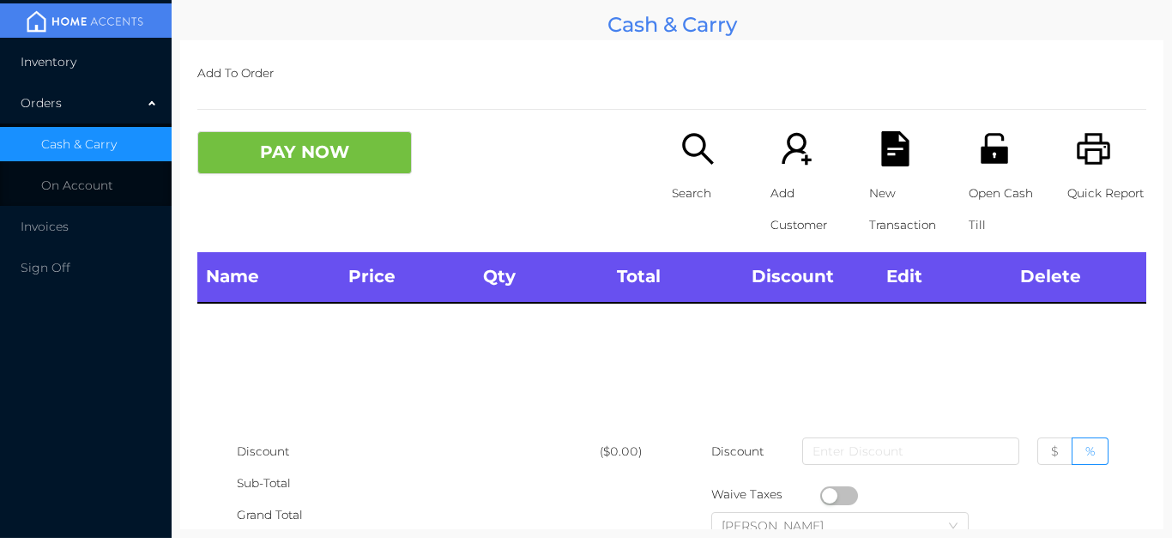
click at [106, 61] on li "Inventory" at bounding box center [86, 62] width 172 height 34
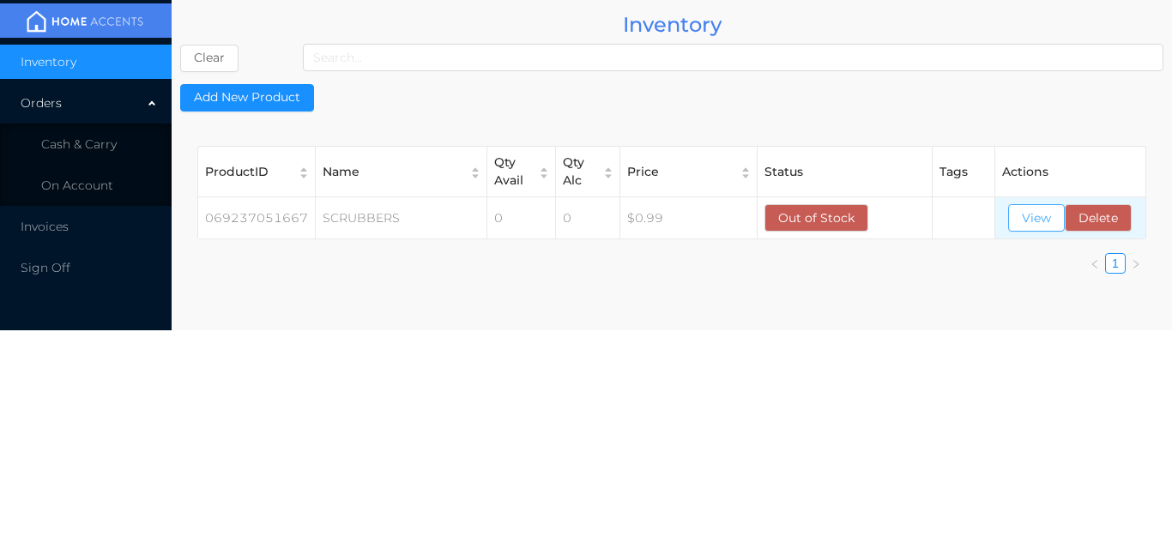
click at [1038, 221] on button "View" at bounding box center [1036, 217] width 57 height 27
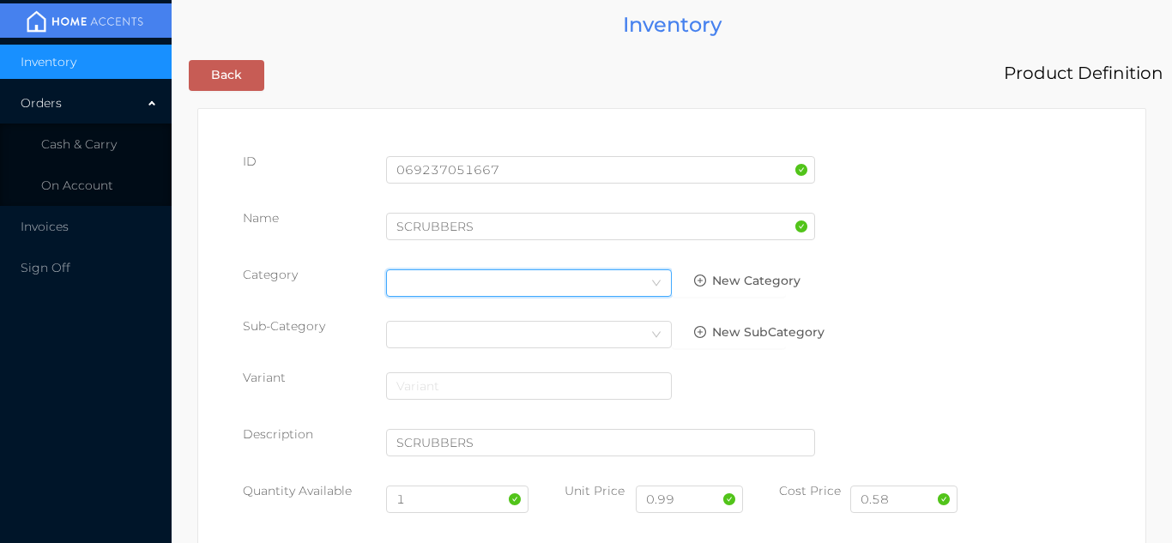
click at [438, 276] on div "Select Category" at bounding box center [528, 283] width 265 height 26
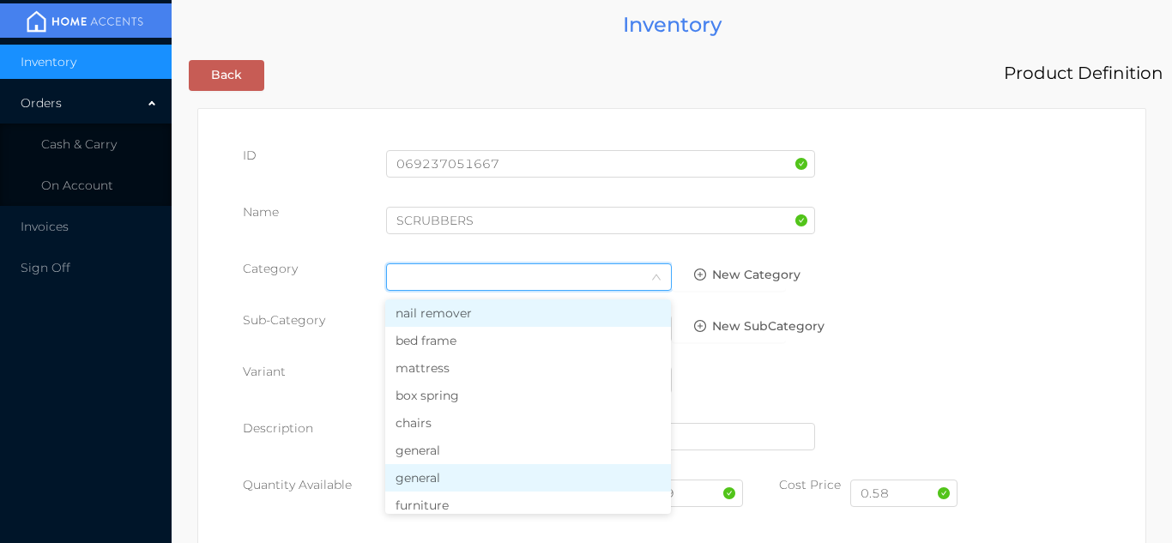
click at [441, 464] on li "general" at bounding box center [528, 477] width 286 height 27
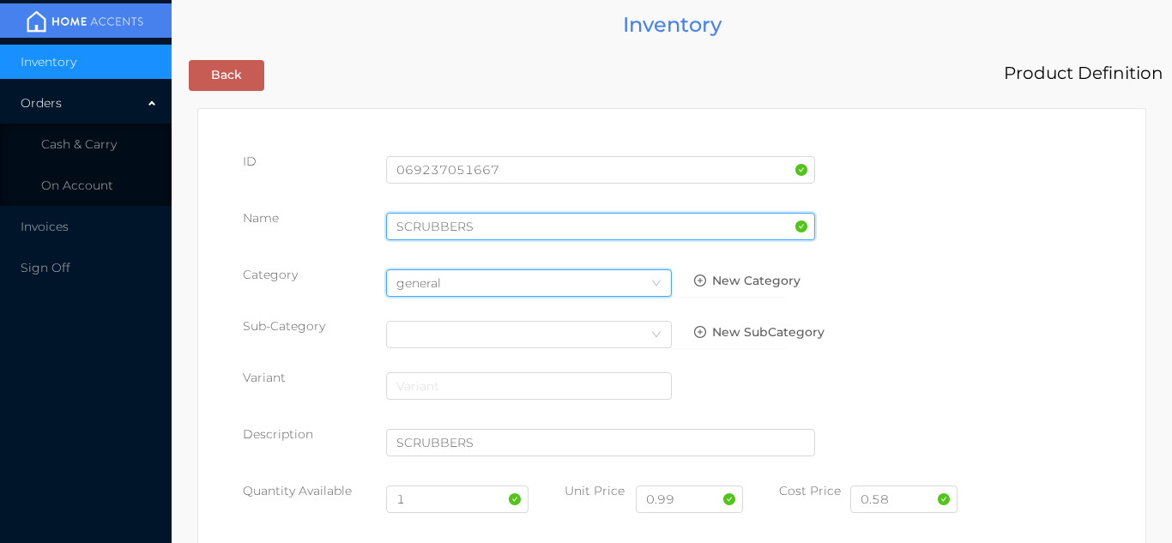
click at [484, 224] on input "SCRUBBERS" at bounding box center [600, 226] width 429 height 27
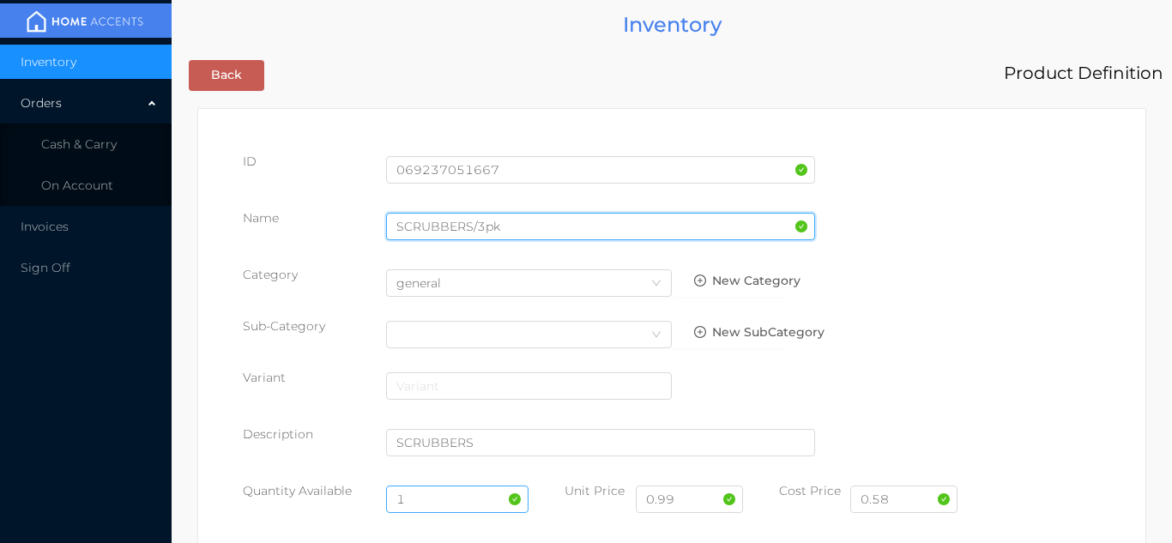
type input "SCRUBBERS/3pk"
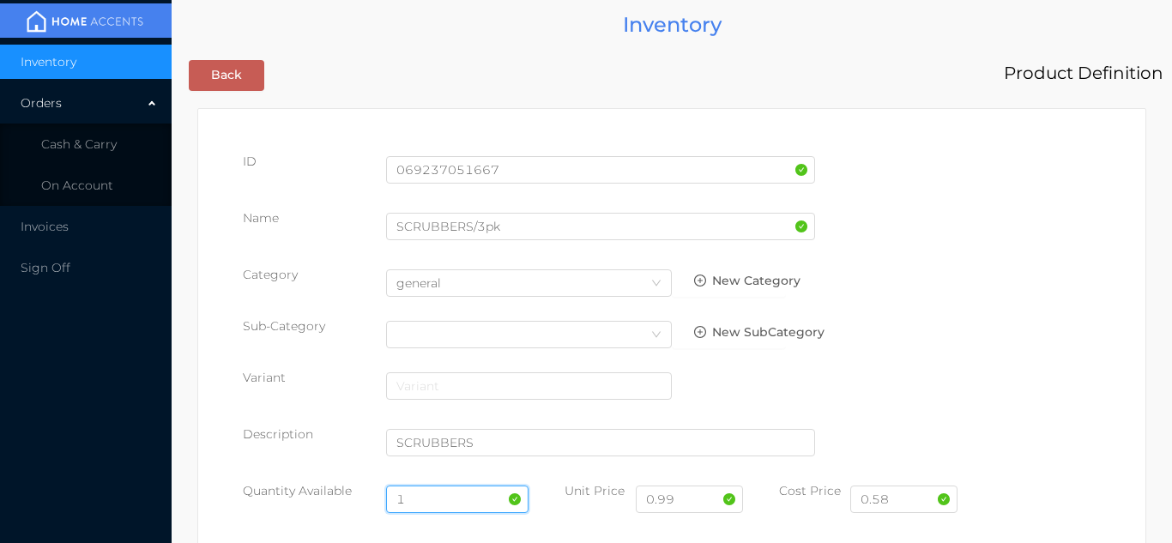
click at [438, 505] on input "1" at bounding box center [457, 499] width 143 height 27
type input "24"
click at [908, 499] on input "0.58" at bounding box center [903, 499] width 107 height 27
type input "0.90"
click at [706, 503] on input "0.99" at bounding box center [689, 499] width 107 height 27
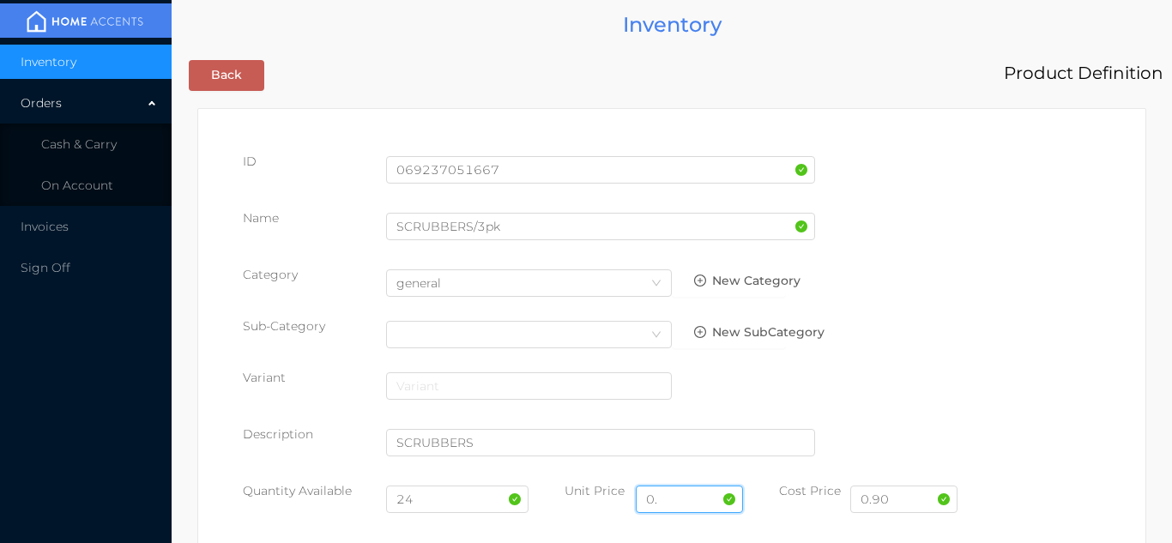
type input "0"
type input "1.50"
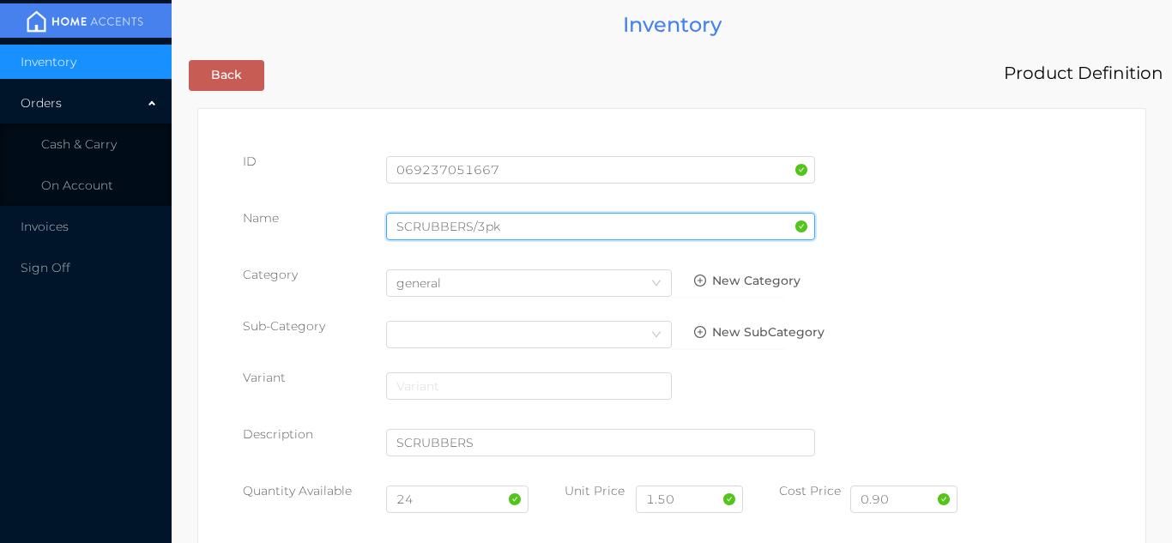
click at [472, 227] on input "SCRUBBERS/3pk" at bounding box center [600, 226] width 429 height 27
click at [478, 232] on input "SCRUBBERS s/steel/3pk" at bounding box center [600, 226] width 429 height 27
click at [491, 220] on input "SCRUBBERS s/steel/3pk" at bounding box center [600, 226] width 429 height 27
click at [479, 233] on input "SCRUBBERS s/Steel/3pk" at bounding box center [600, 226] width 429 height 27
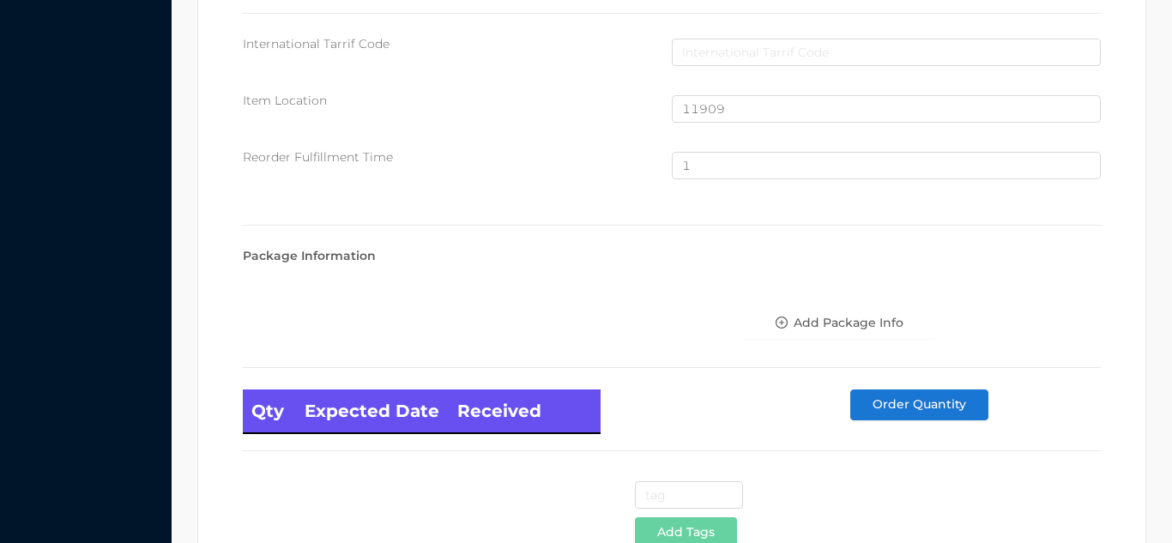
scroll to position [1155, 0]
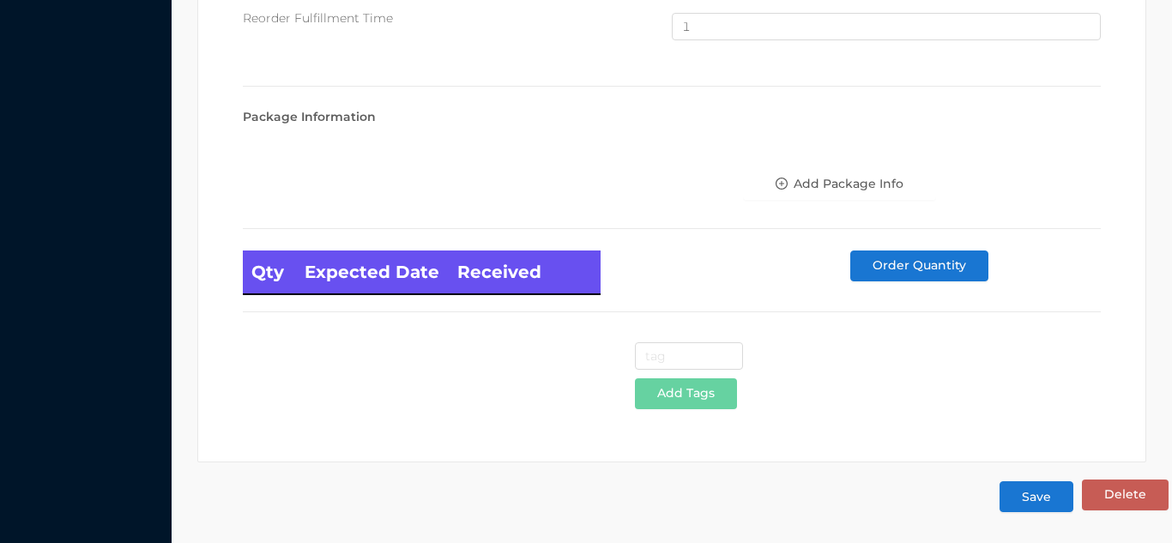
type input "SCRUBBERS S/Steel/3pk"
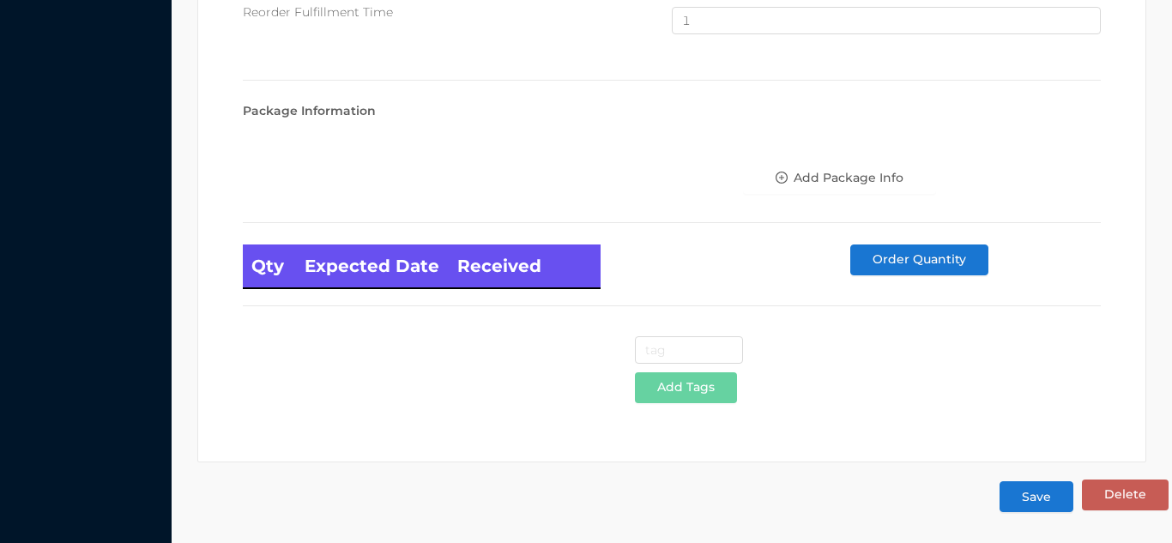
click at [1049, 493] on button "Save" at bounding box center [1037, 496] width 74 height 31
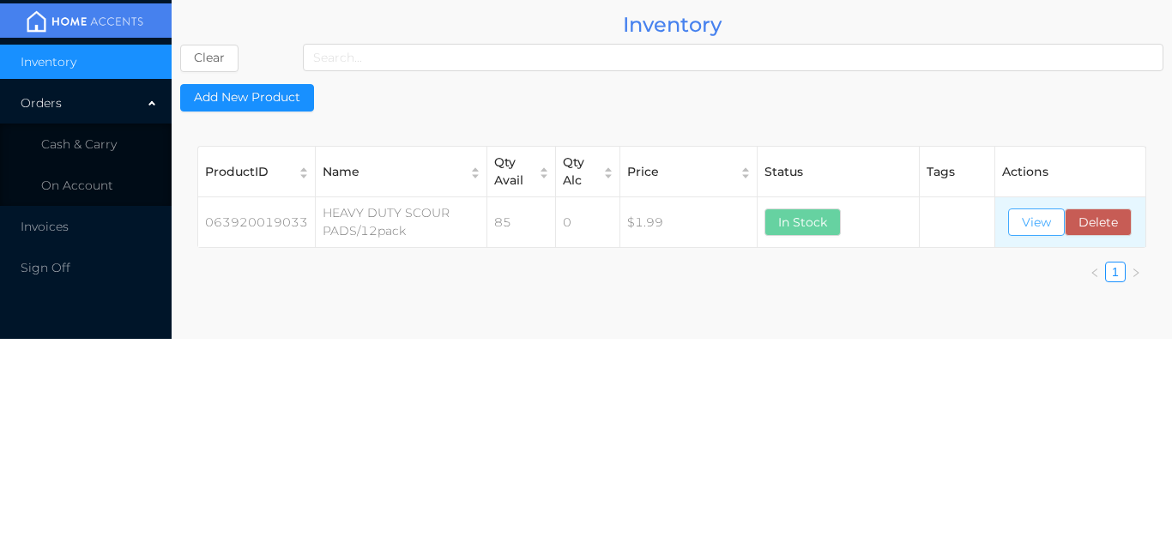
click at [1045, 234] on button "View" at bounding box center [1036, 222] width 57 height 27
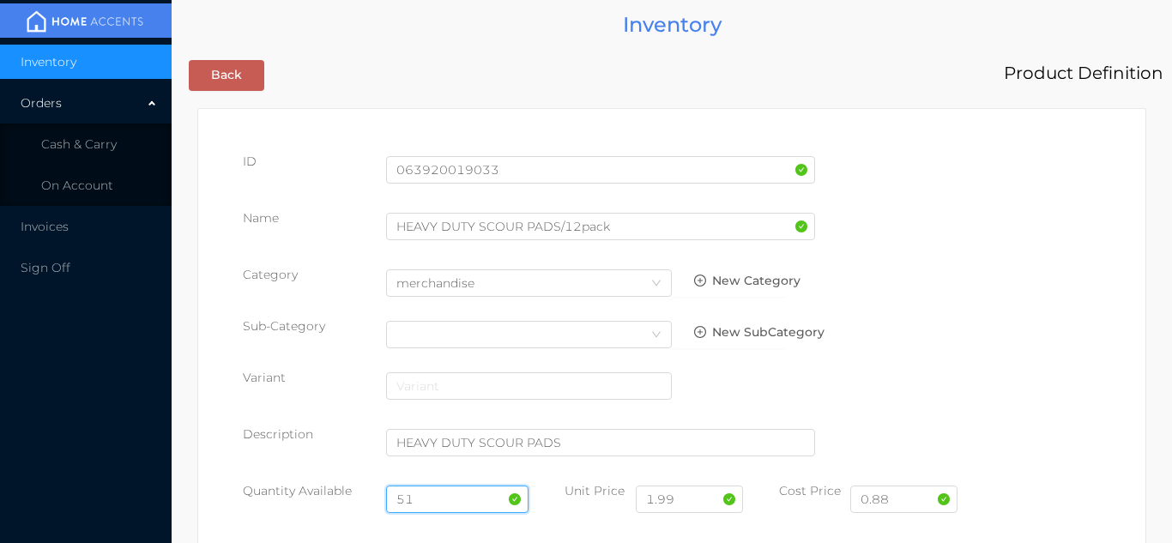
click at [437, 497] on input "51" at bounding box center [457, 499] width 143 height 27
type input "5"
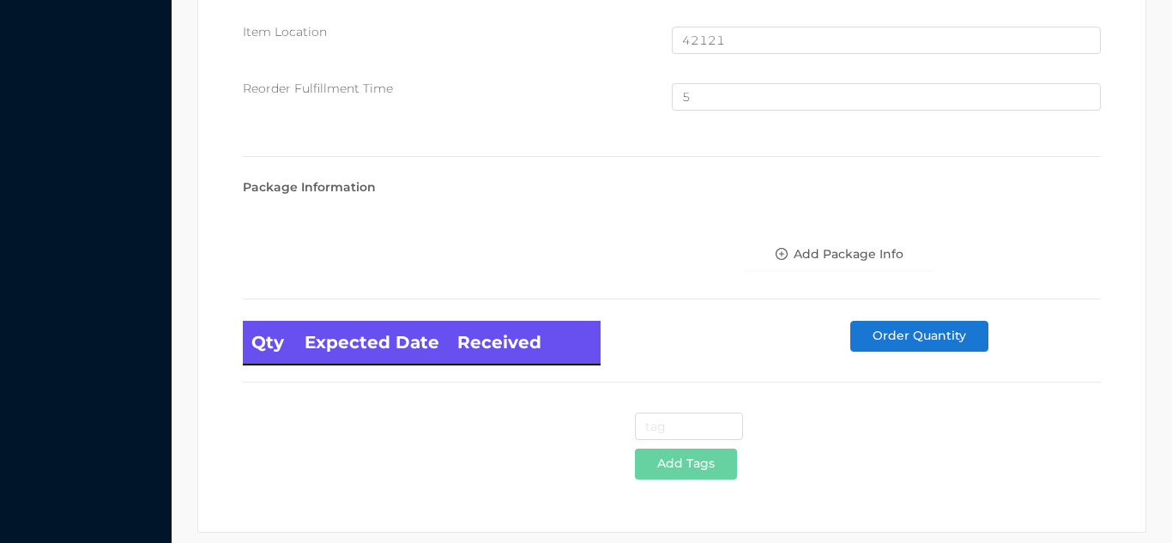
scroll to position [1155, 0]
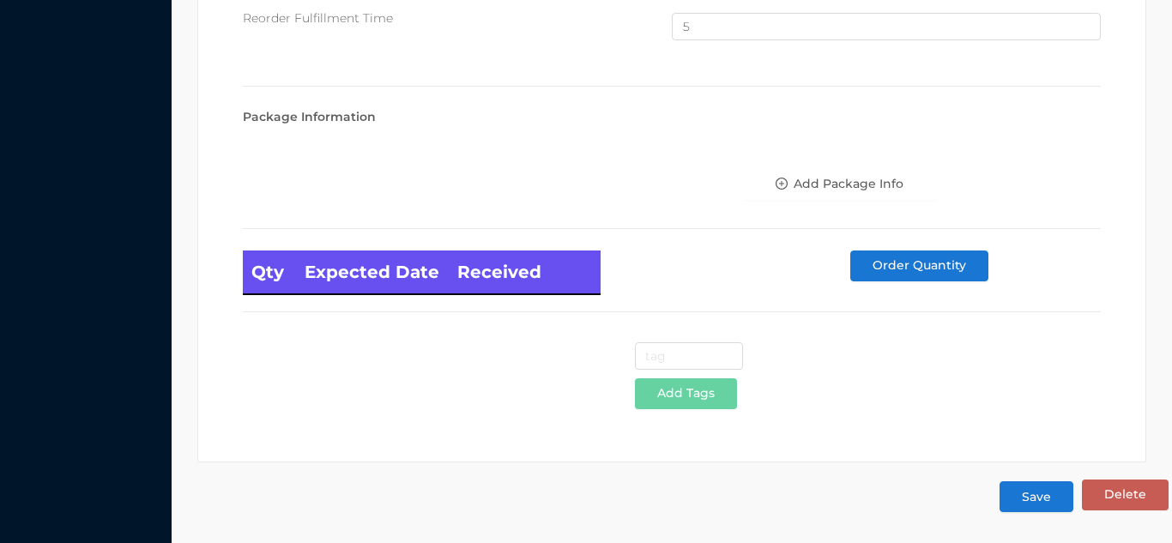
type input "50"
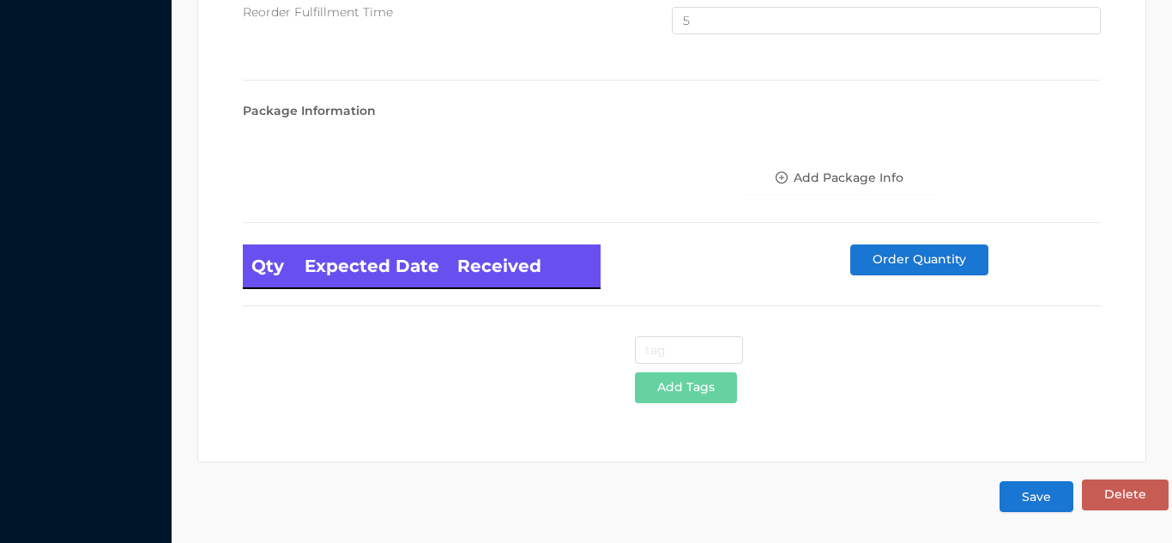
click at [1042, 495] on button "Save" at bounding box center [1037, 496] width 74 height 31
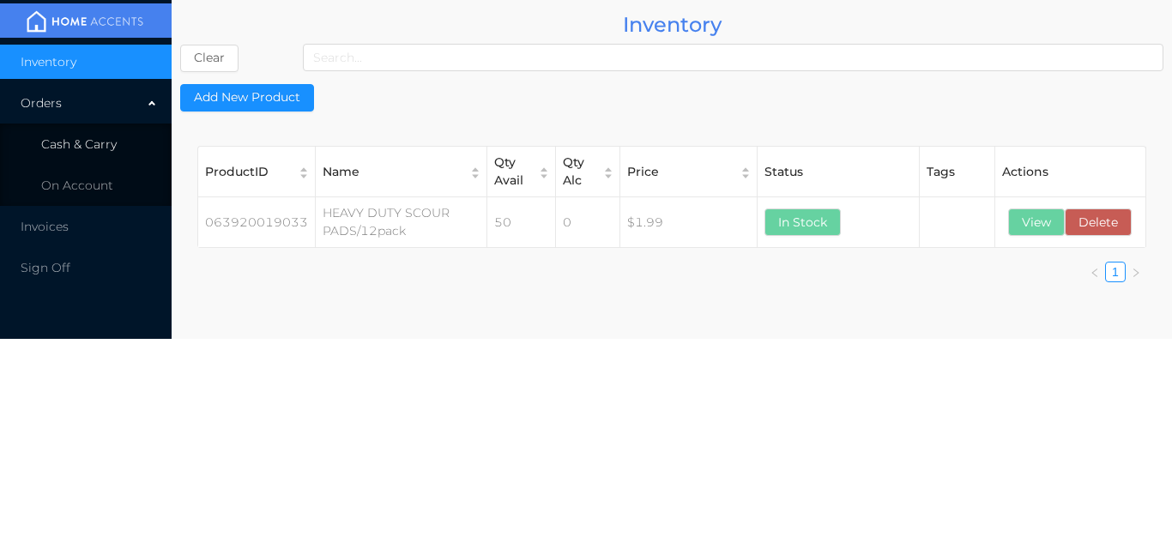
click at [113, 152] on li "Cash & Carry" at bounding box center [86, 144] width 172 height 34
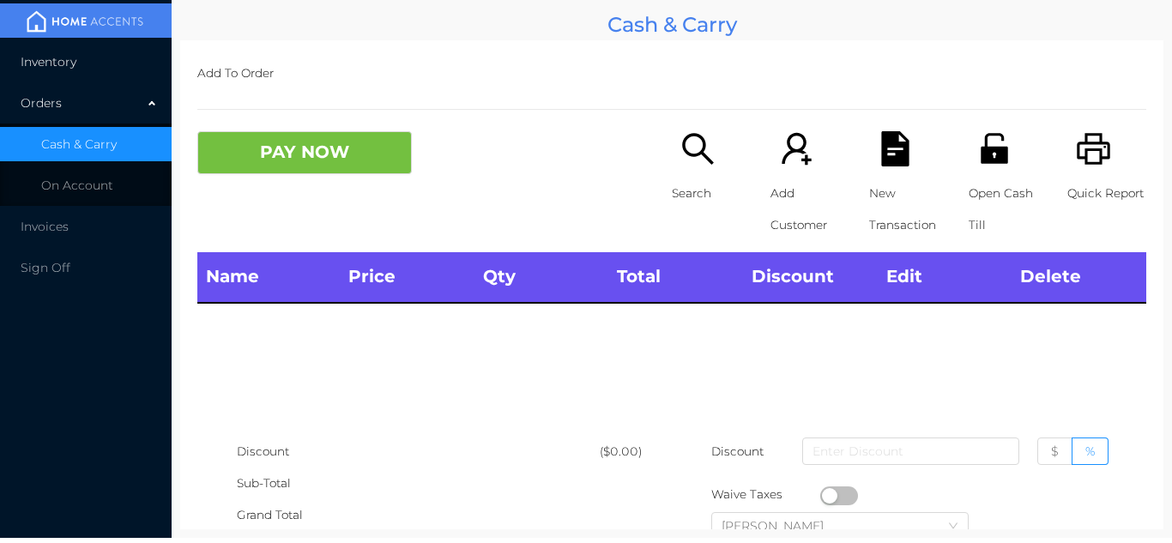
click at [100, 72] on li "Inventory" at bounding box center [86, 62] width 172 height 34
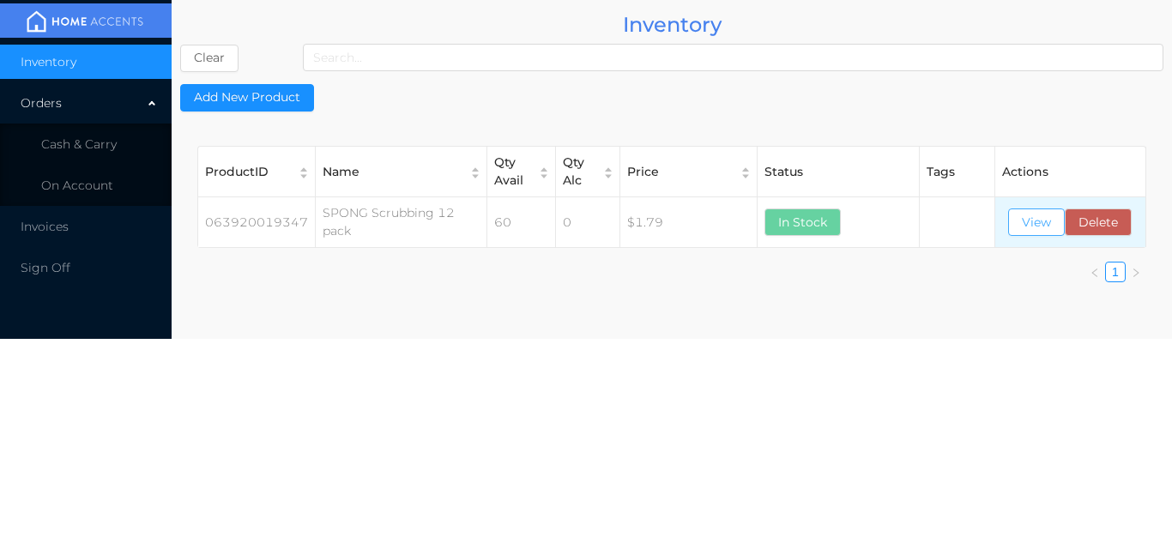
click at [1029, 223] on button "View" at bounding box center [1036, 222] width 57 height 27
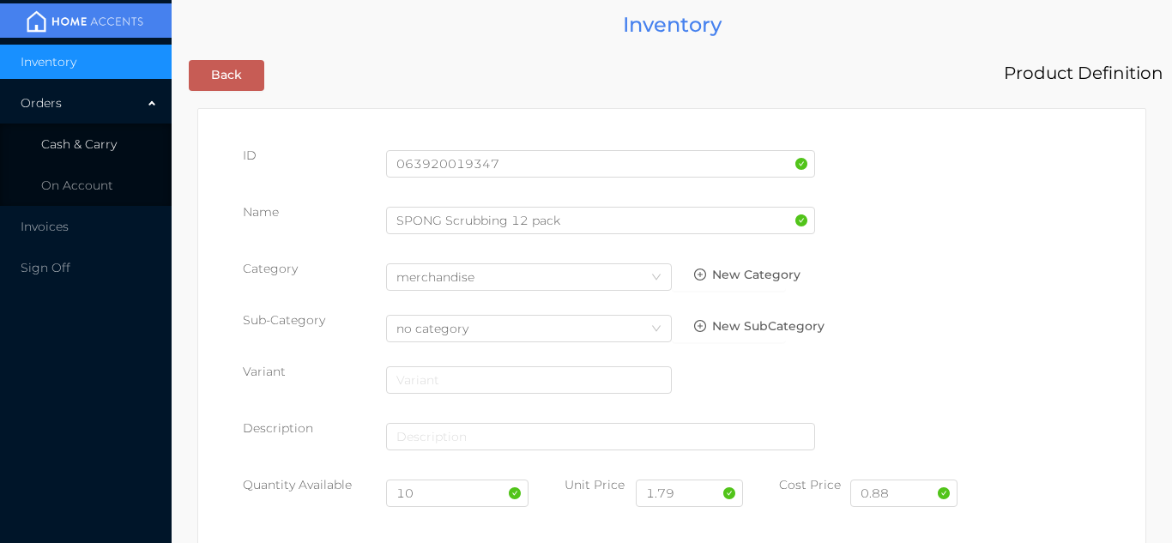
click at [101, 158] on li "Cash & Carry" at bounding box center [86, 144] width 172 height 34
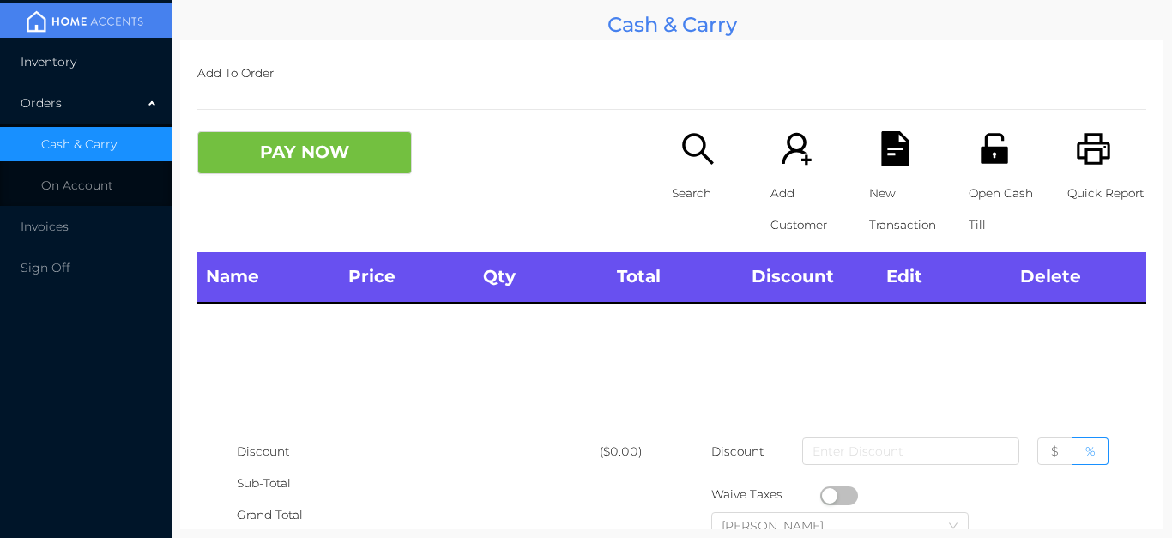
click at [112, 49] on li "Inventory" at bounding box center [86, 62] width 172 height 34
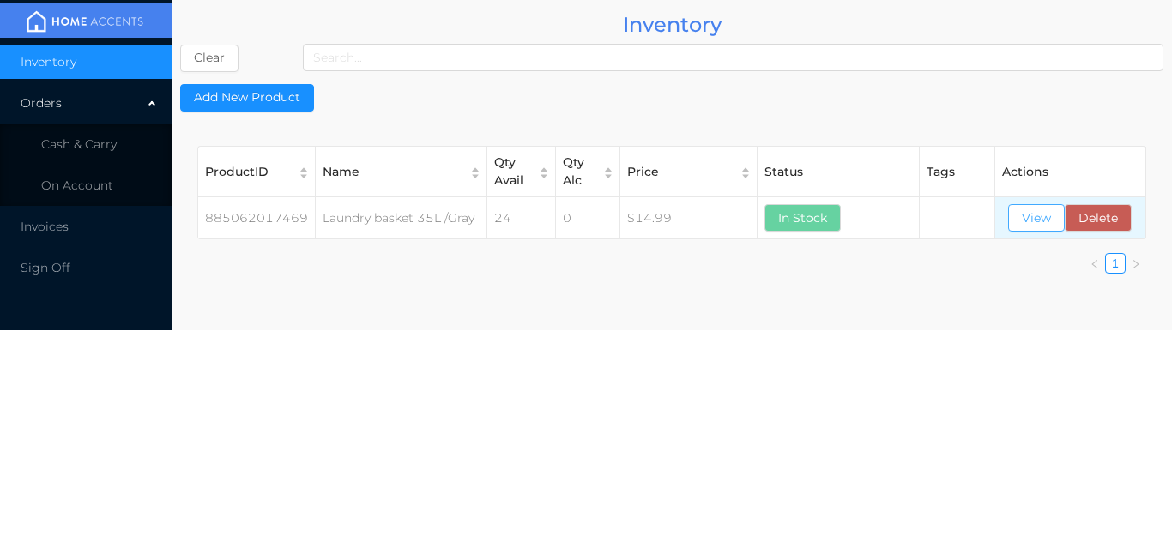
click at [1045, 221] on button "View" at bounding box center [1036, 217] width 57 height 27
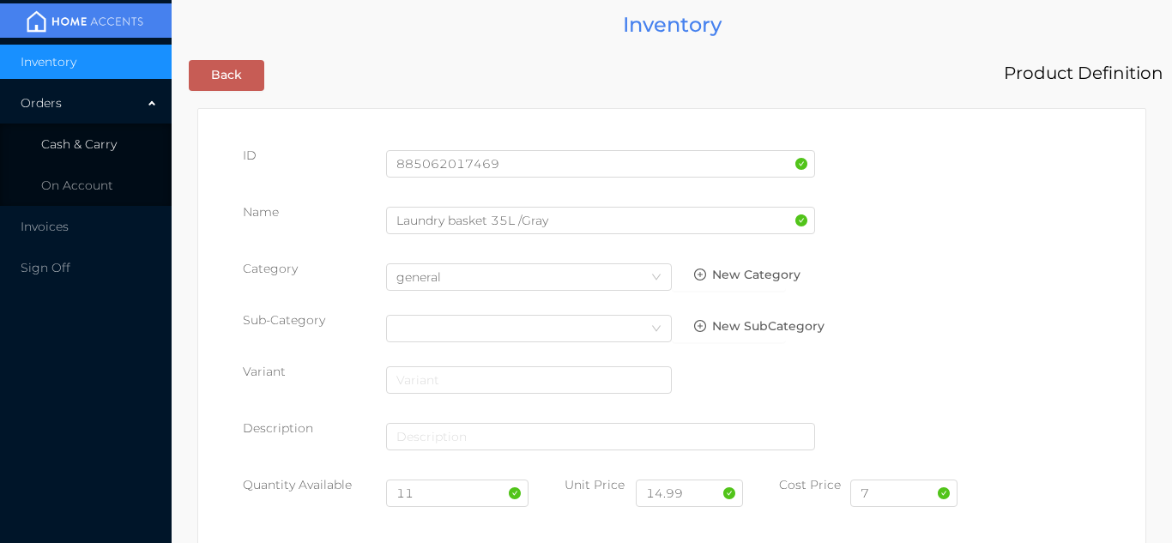
click at [130, 143] on li "Cash & Carry" at bounding box center [86, 144] width 172 height 34
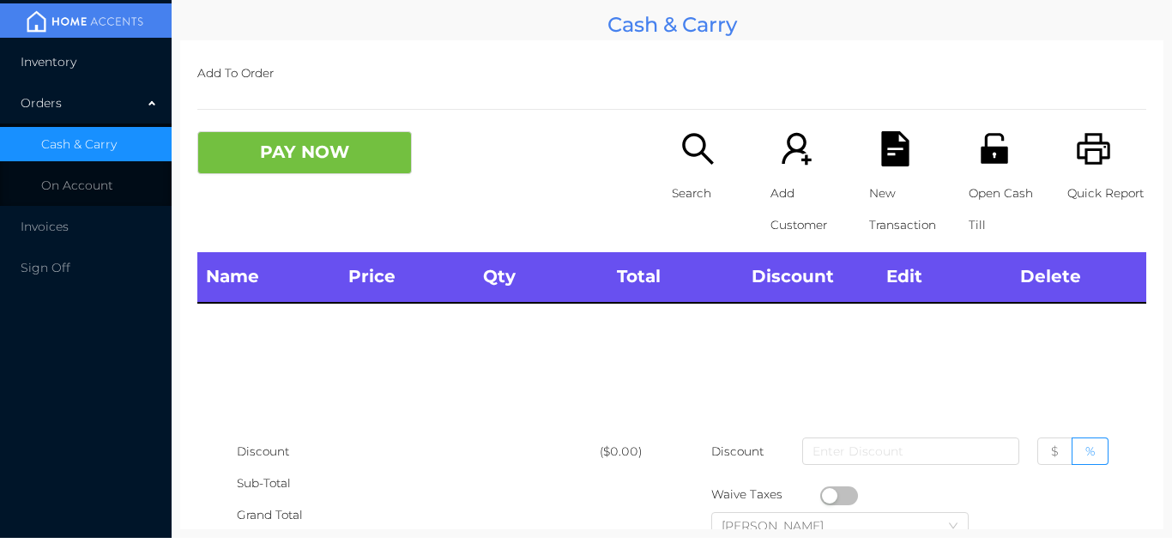
click at [108, 73] on li "Inventory" at bounding box center [86, 62] width 172 height 34
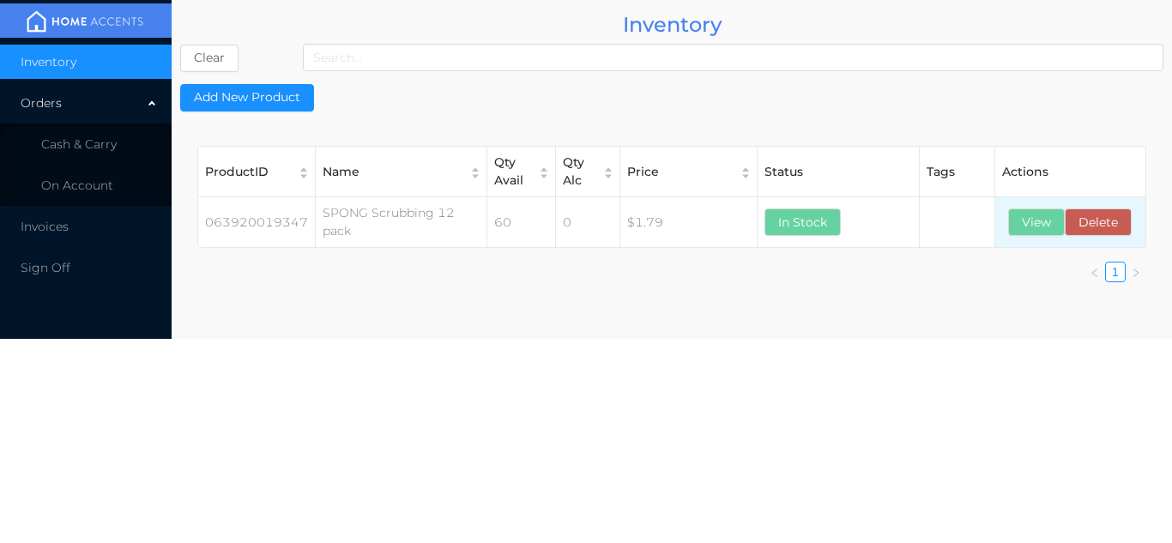
click at [1019, 197] on td "View Delete" at bounding box center [1070, 222] width 150 height 51
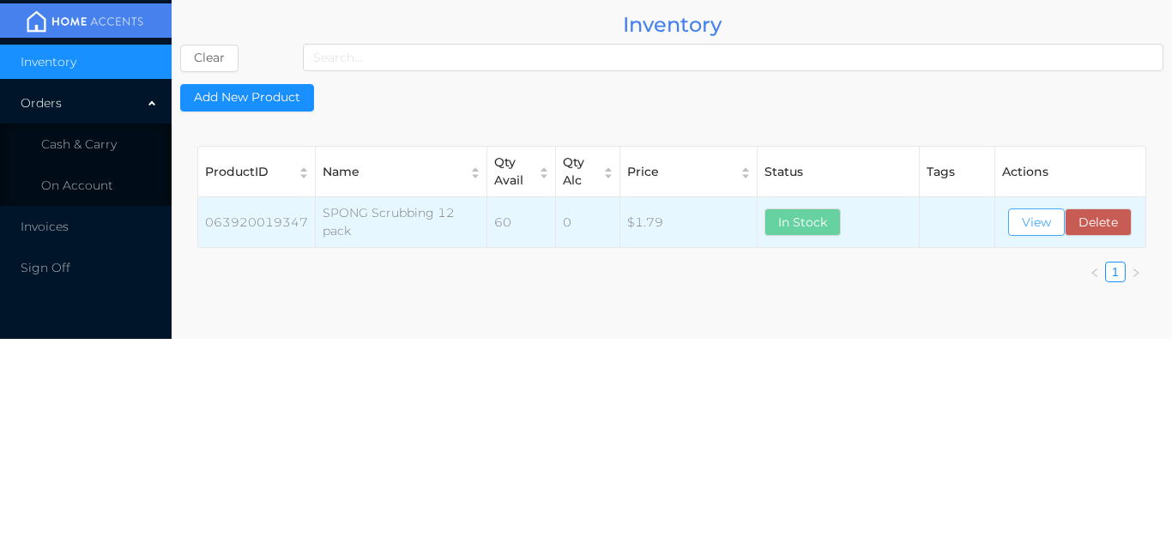
click at [1038, 235] on button "View" at bounding box center [1036, 222] width 57 height 27
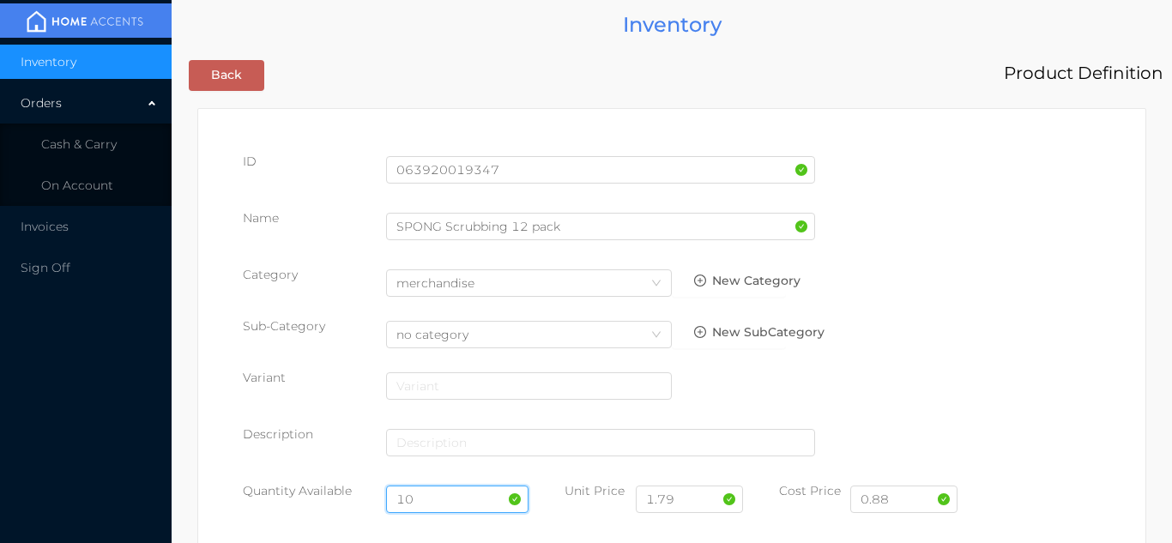
click at [432, 498] on input "10" at bounding box center [457, 499] width 143 height 27
type input "1"
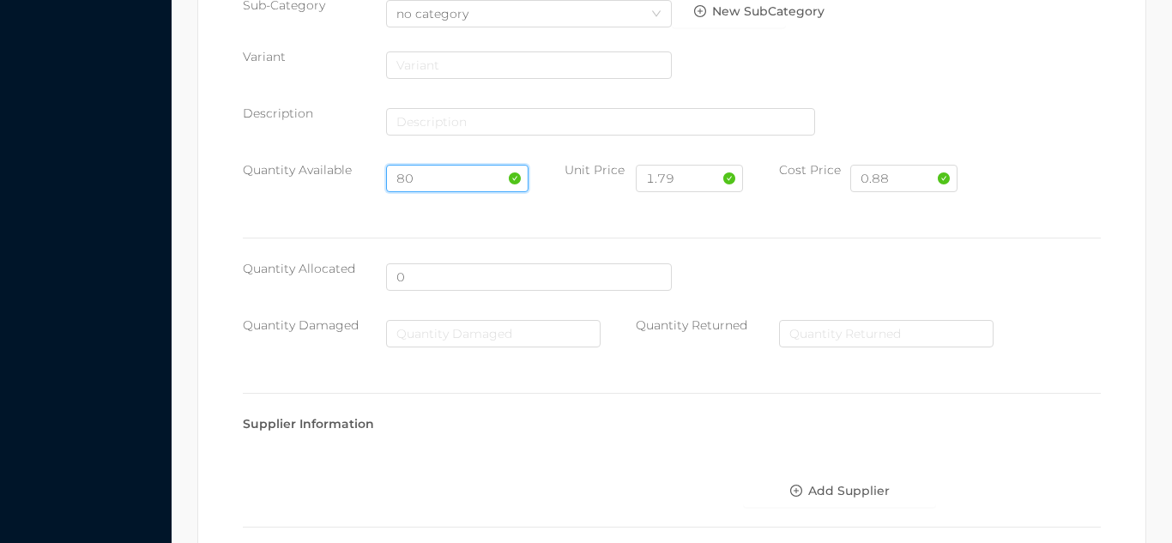
scroll to position [974, 0]
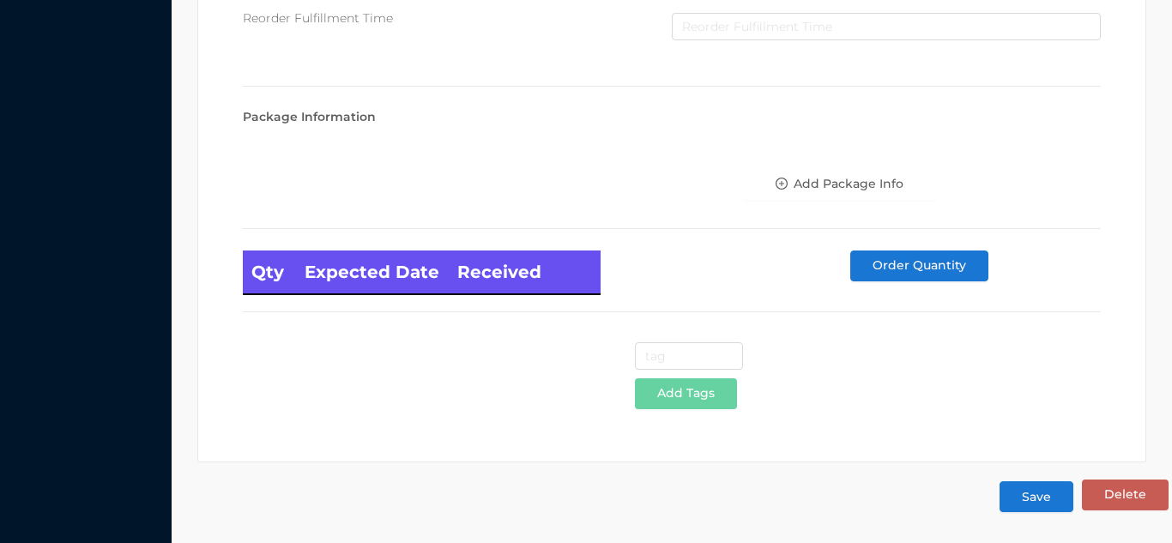
type input "80"
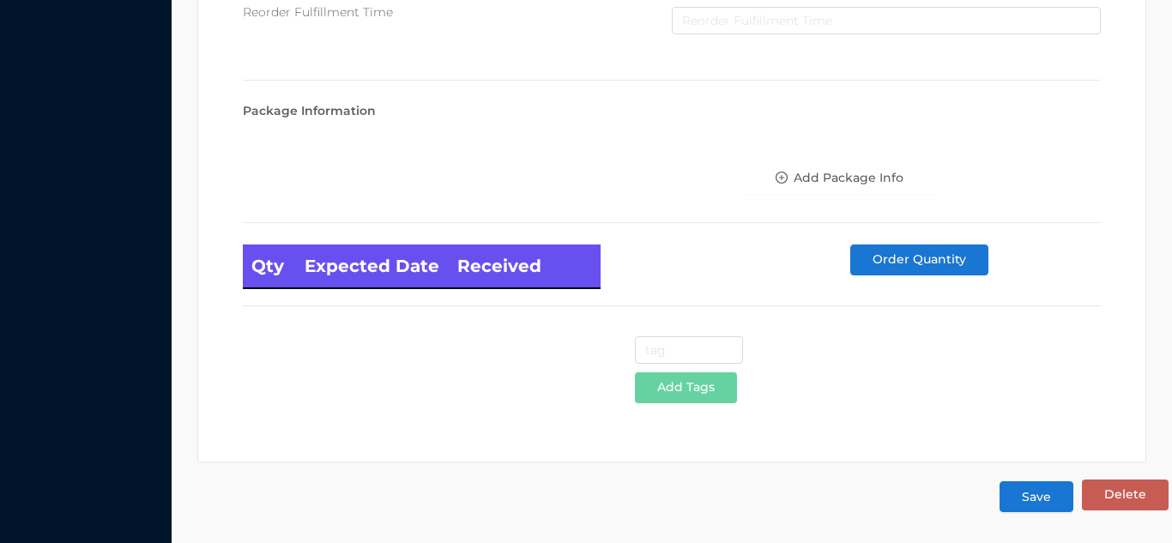
click at [1037, 502] on button "Save" at bounding box center [1037, 496] width 74 height 31
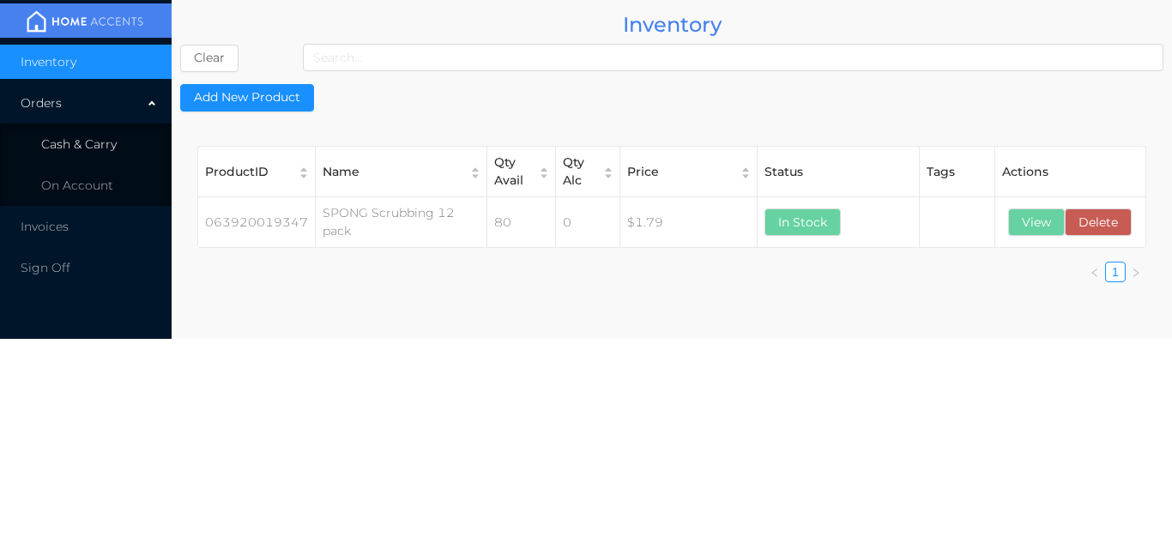
click at [102, 151] on span "Cash & Carry" at bounding box center [79, 143] width 76 height 15
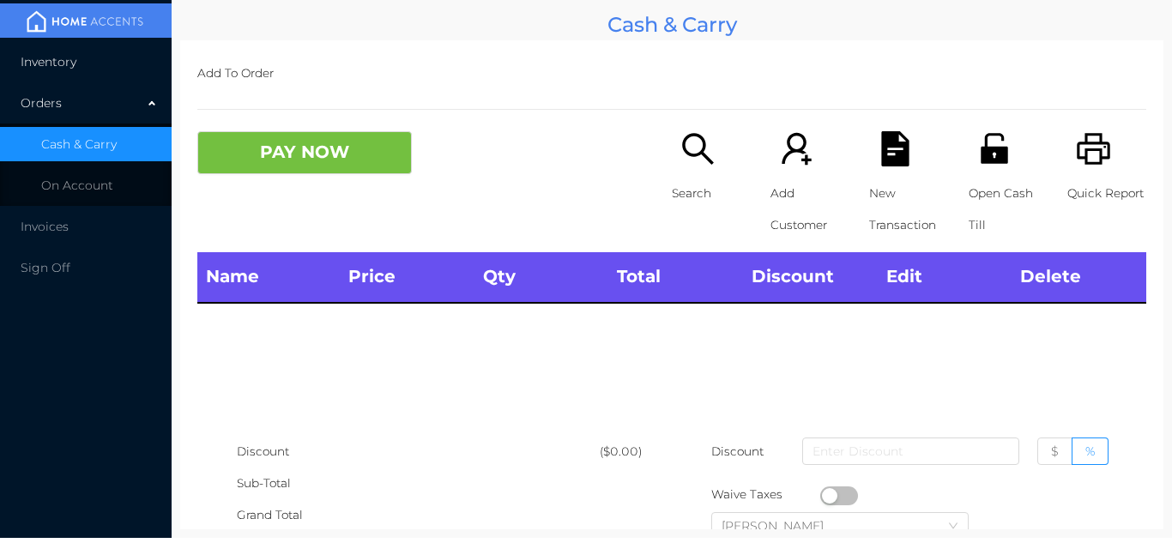
click at [112, 63] on li "Inventory" at bounding box center [86, 62] width 172 height 34
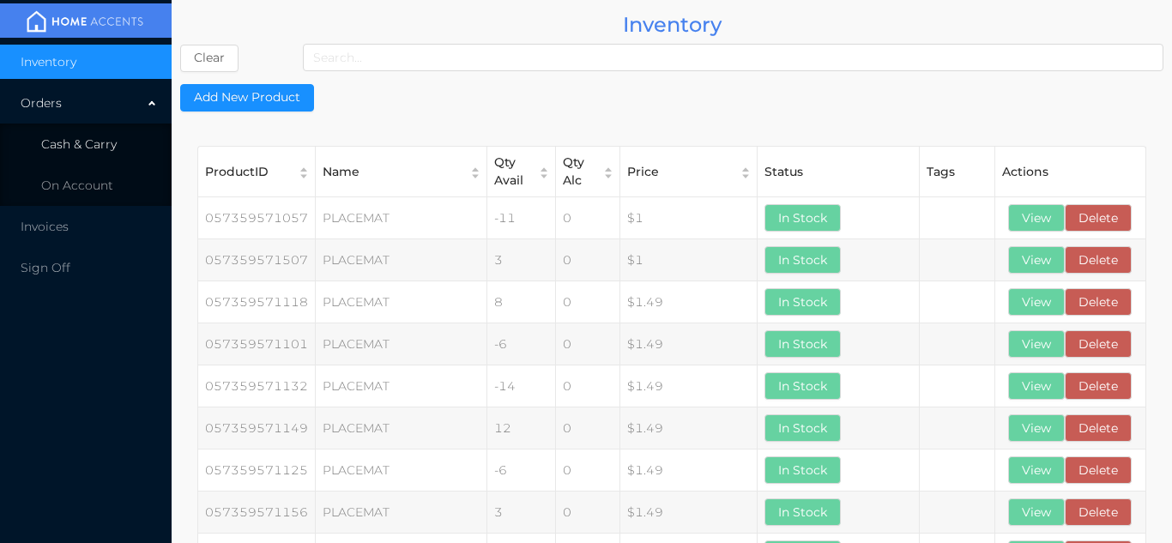
click at [136, 152] on li "Cash & Carry" at bounding box center [86, 144] width 172 height 34
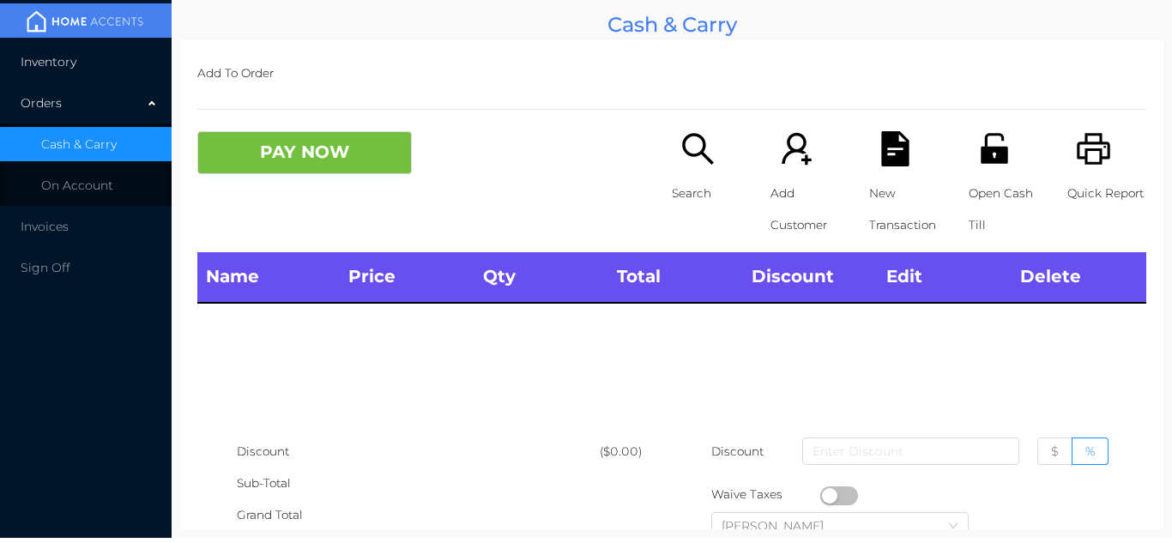
click at [134, 62] on li "Inventory" at bounding box center [86, 62] width 172 height 34
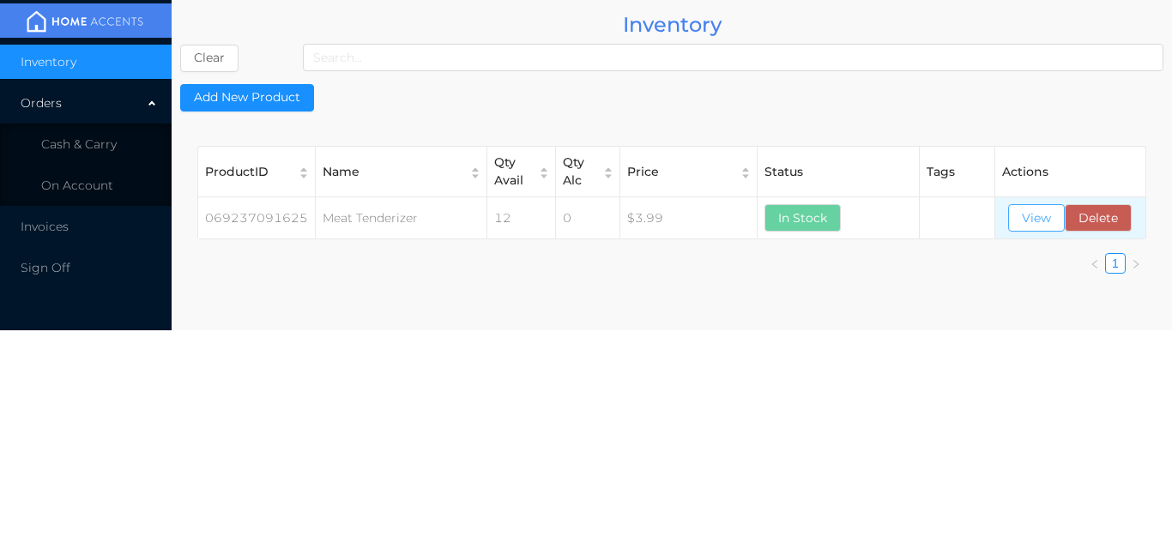
click at [1030, 226] on button "View" at bounding box center [1036, 217] width 57 height 27
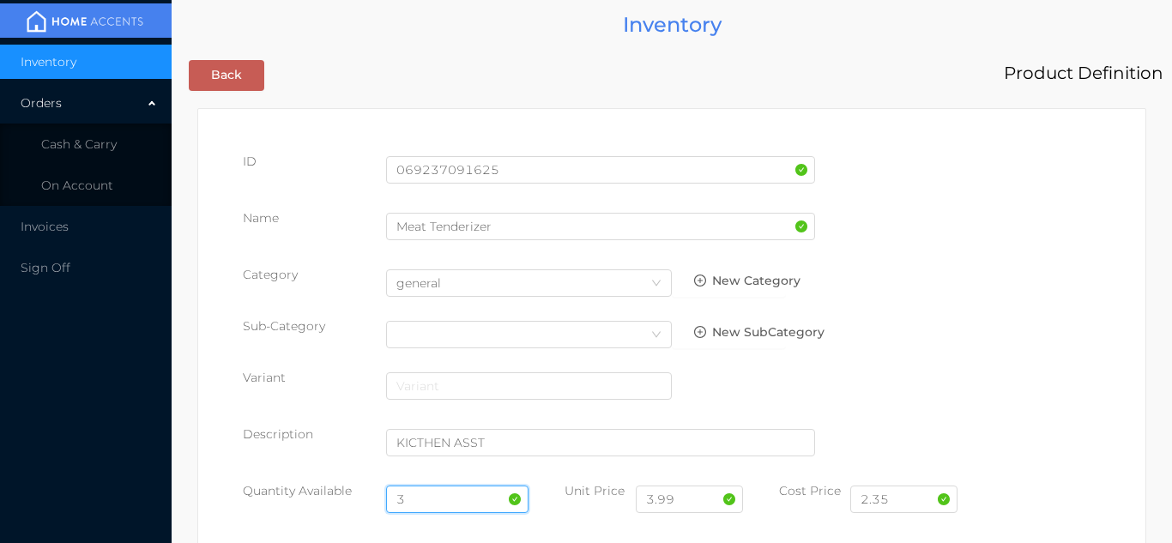
click at [437, 491] on input "3" at bounding box center [457, 499] width 143 height 27
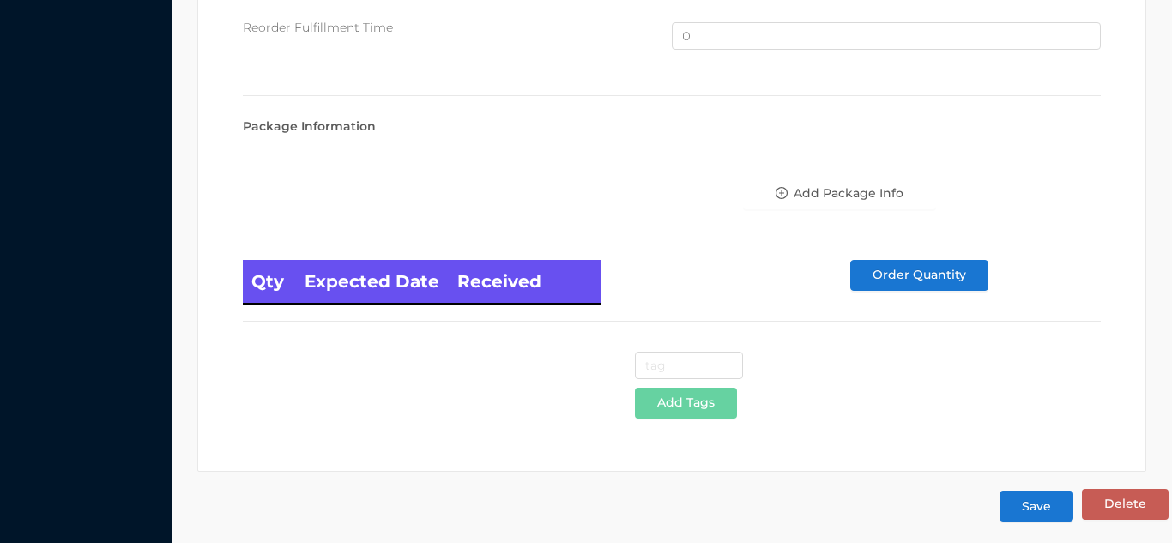
scroll to position [1155, 0]
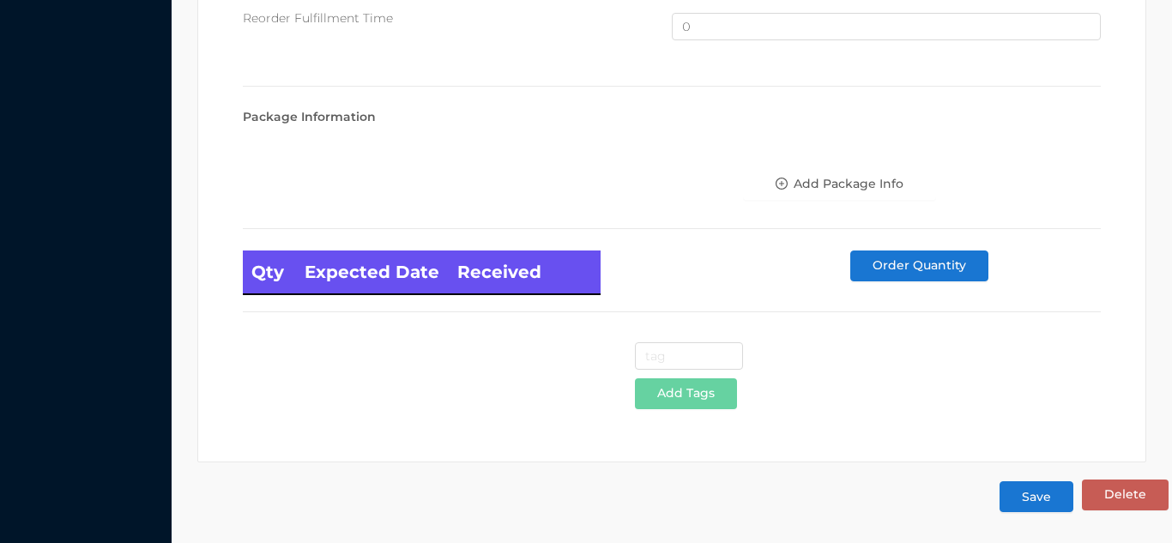
type input "12"
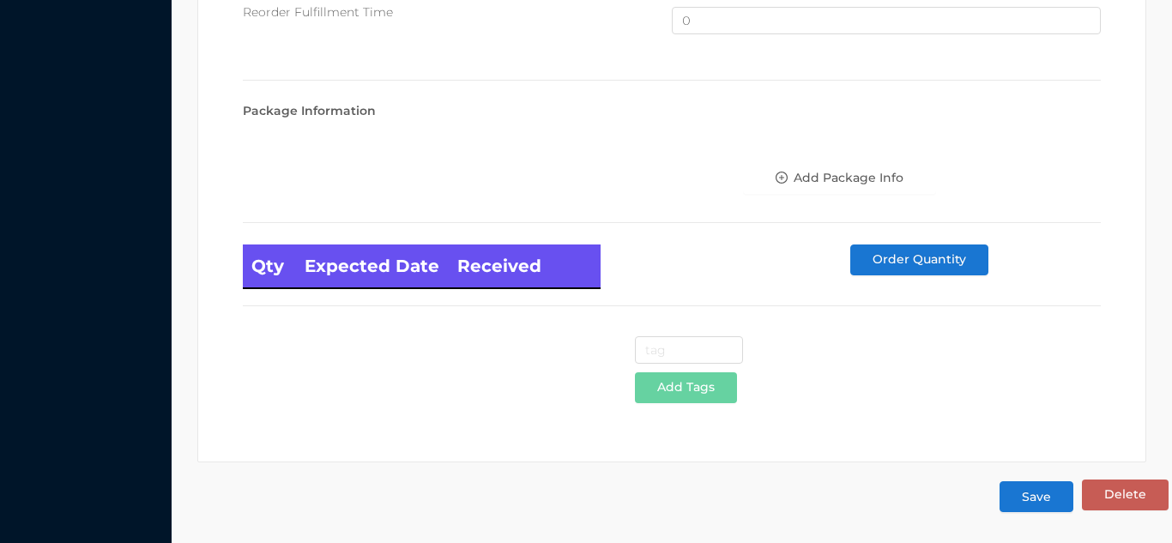
click at [1049, 502] on button "Save" at bounding box center [1037, 496] width 74 height 31
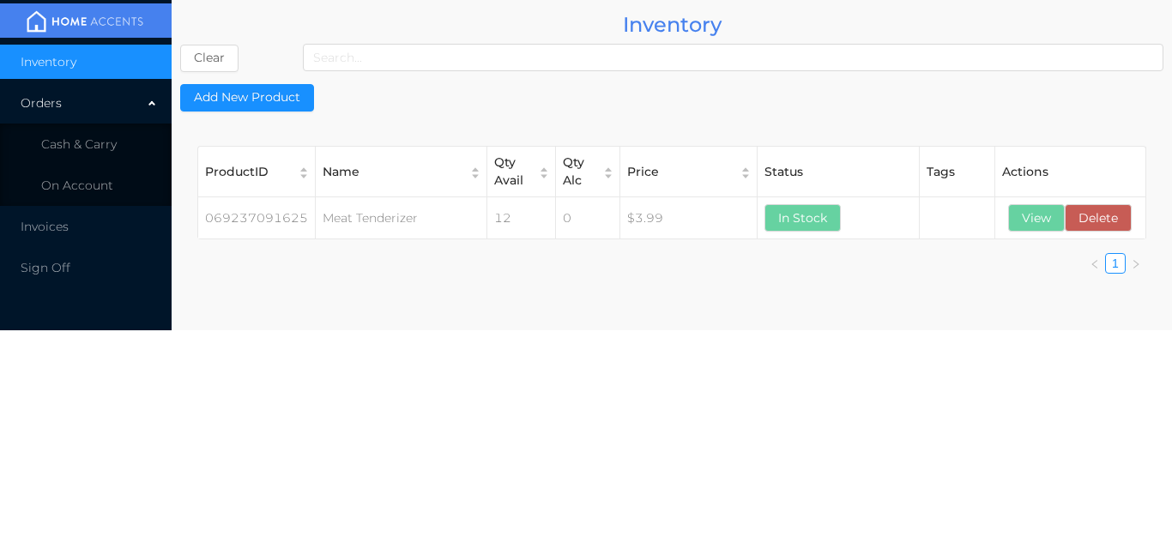
scroll to position [0, 0]
click at [119, 136] on li "Cash & Carry" at bounding box center [86, 144] width 172 height 34
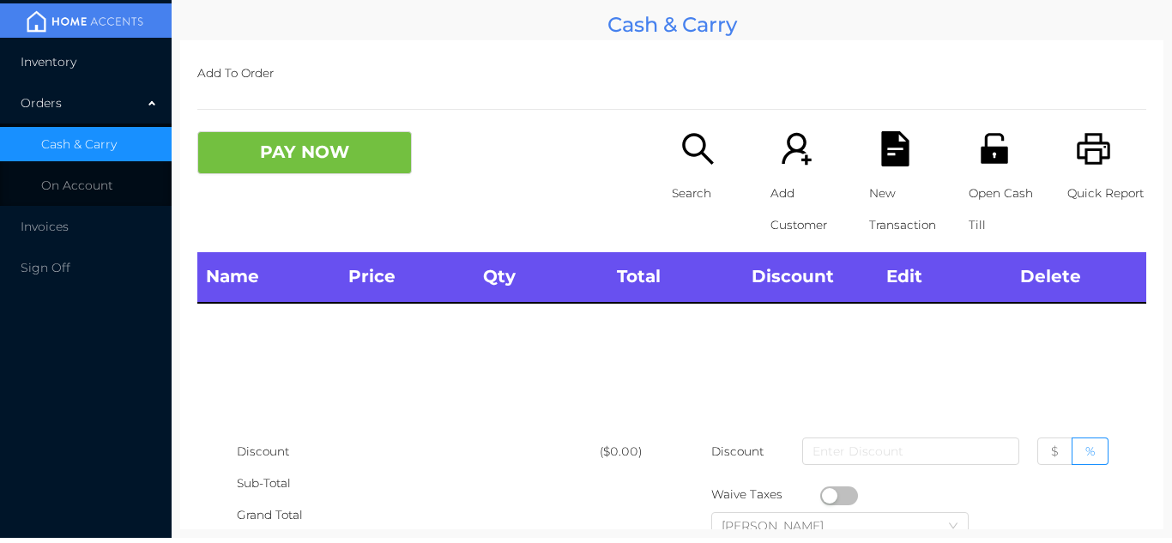
click at [96, 54] on li "Inventory" at bounding box center [86, 62] width 172 height 34
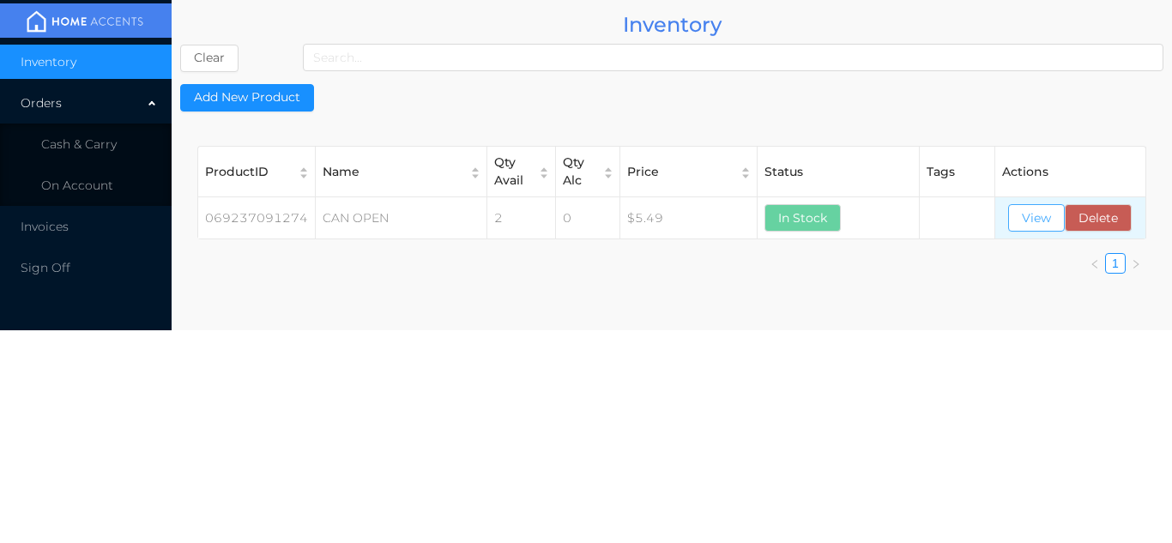
click at [1038, 223] on button "View" at bounding box center [1036, 217] width 57 height 27
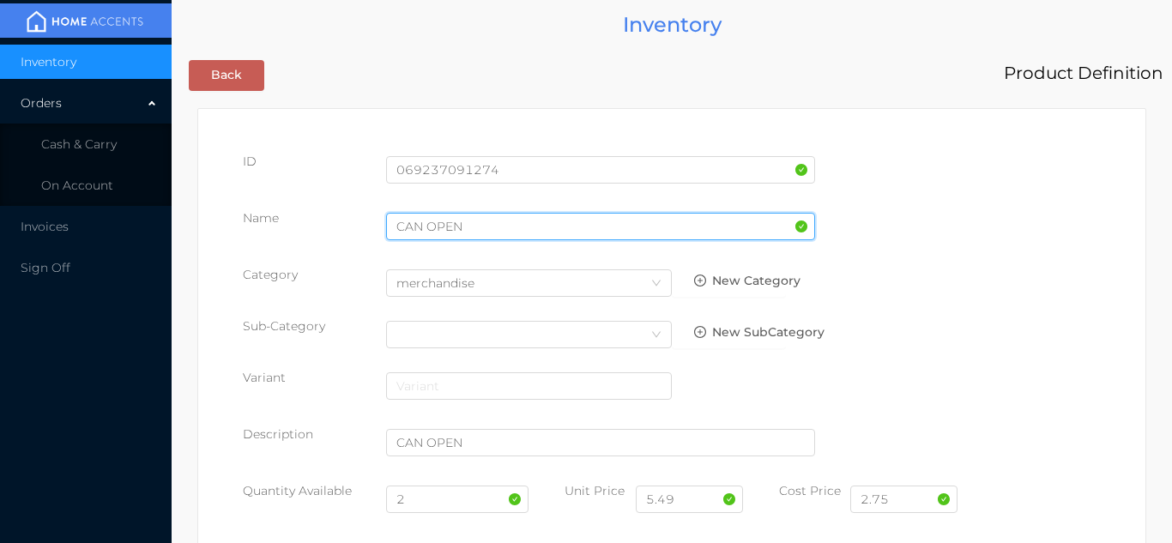
click at [478, 226] on input "CAN OPEN" at bounding box center [600, 226] width 429 height 27
type input "CAN OPENER-S/Steel"
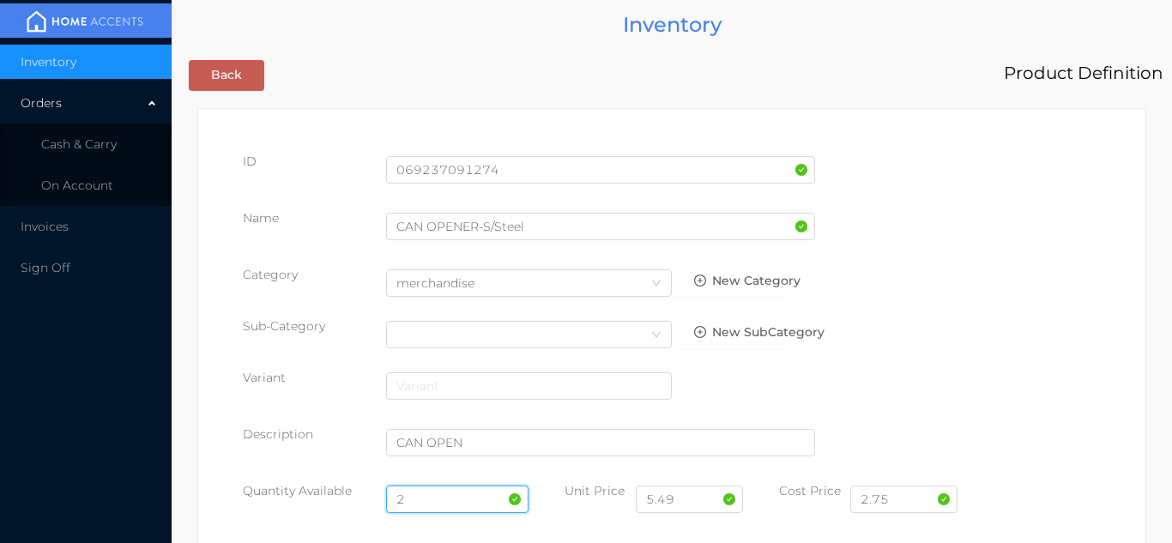
click at [444, 505] on input "2" at bounding box center [457, 499] width 143 height 27
type input "12"
click at [692, 503] on input "5.49" at bounding box center [689, 499] width 107 height 27
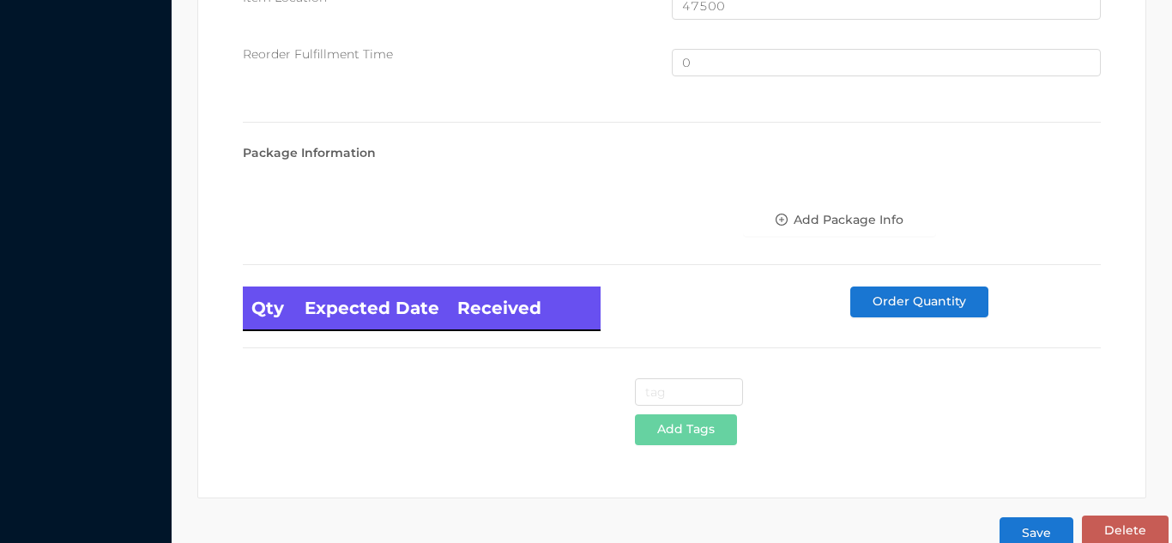
scroll to position [1155, 0]
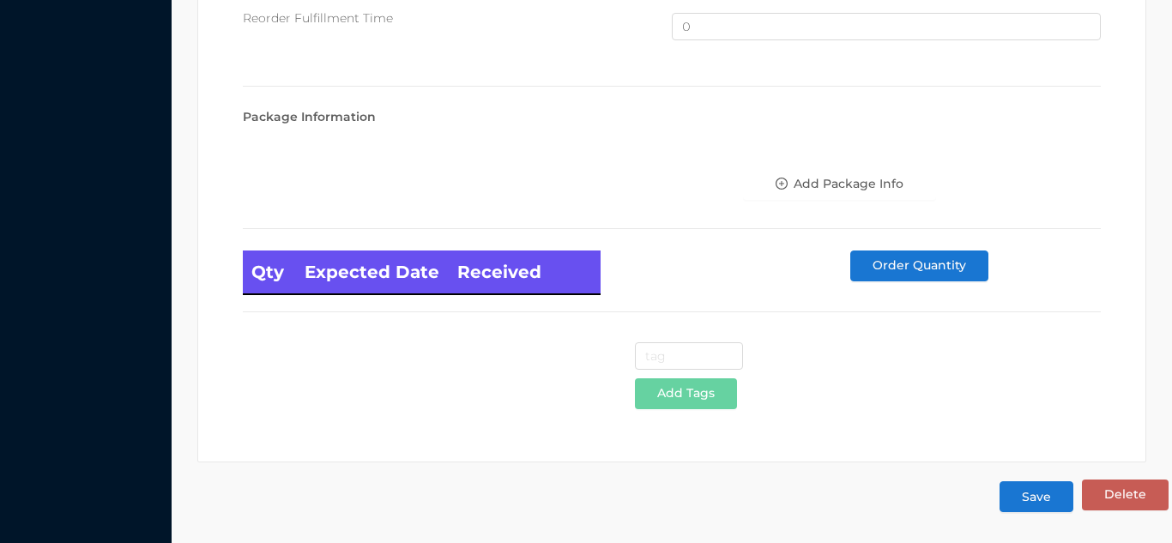
type input "5.99"
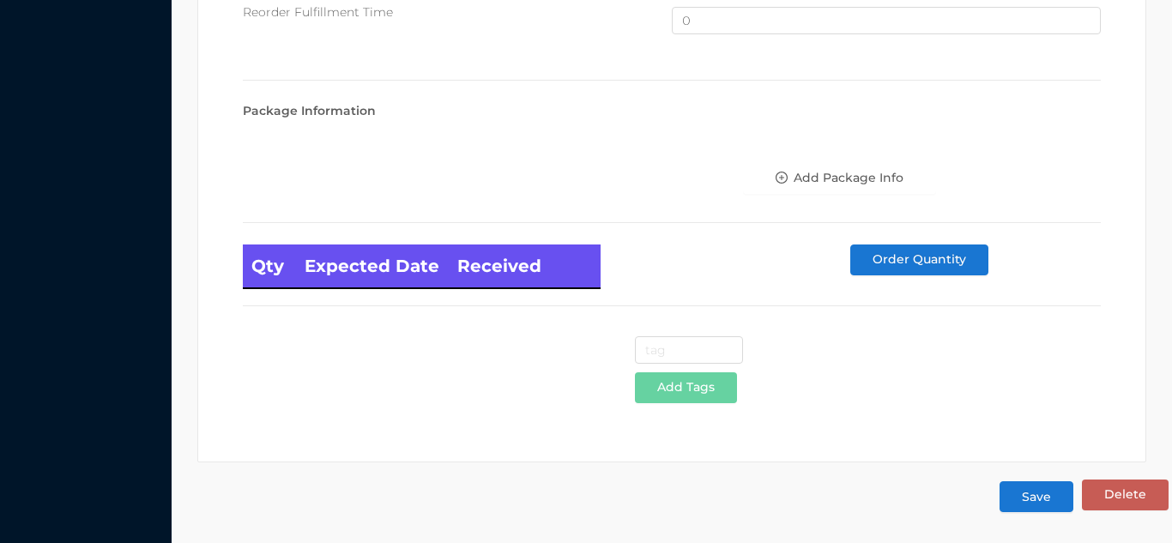
click at [1038, 502] on button "Save" at bounding box center [1037, 496] width 74 height 31
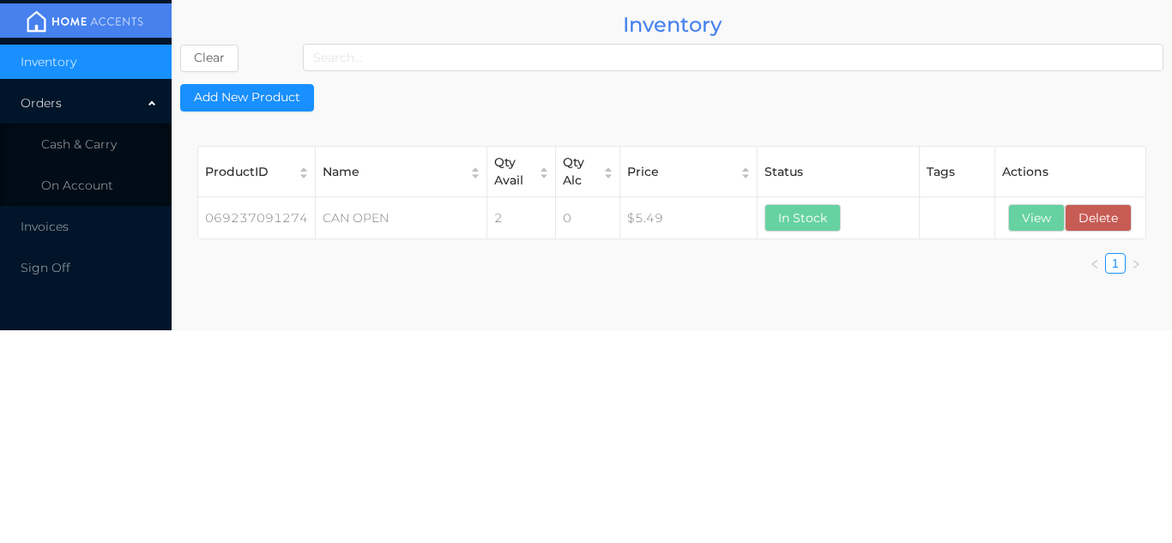
scroll to position [0, 0]
click at [76, 137] on span "Cash & Carry" at bounding box center [79, 143] width 76 height 15
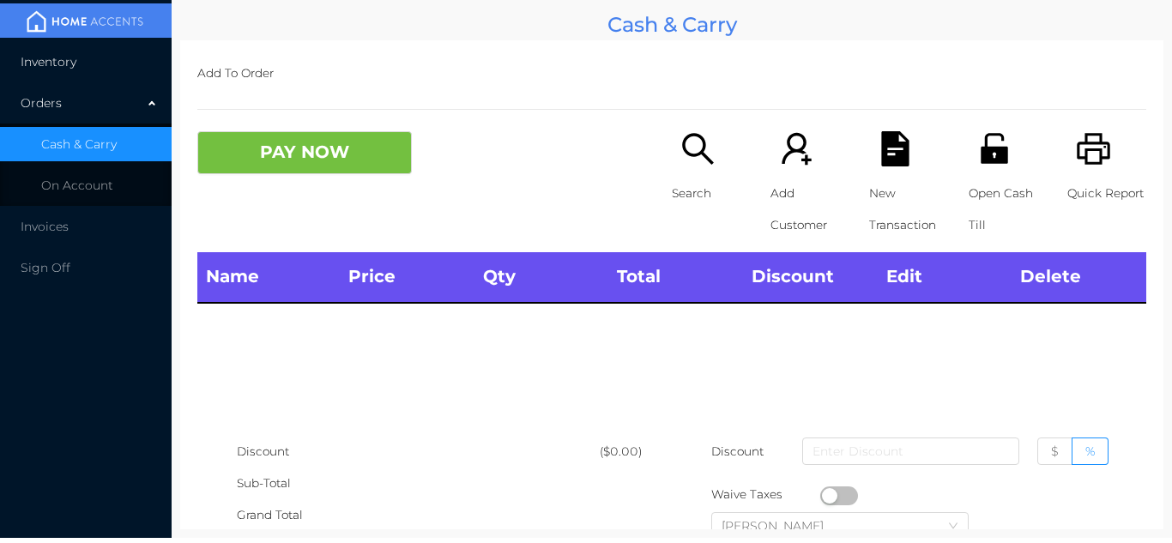
click at [80, 64] on li "Inventory" at bounding box center [86, 62] width 172 height 34
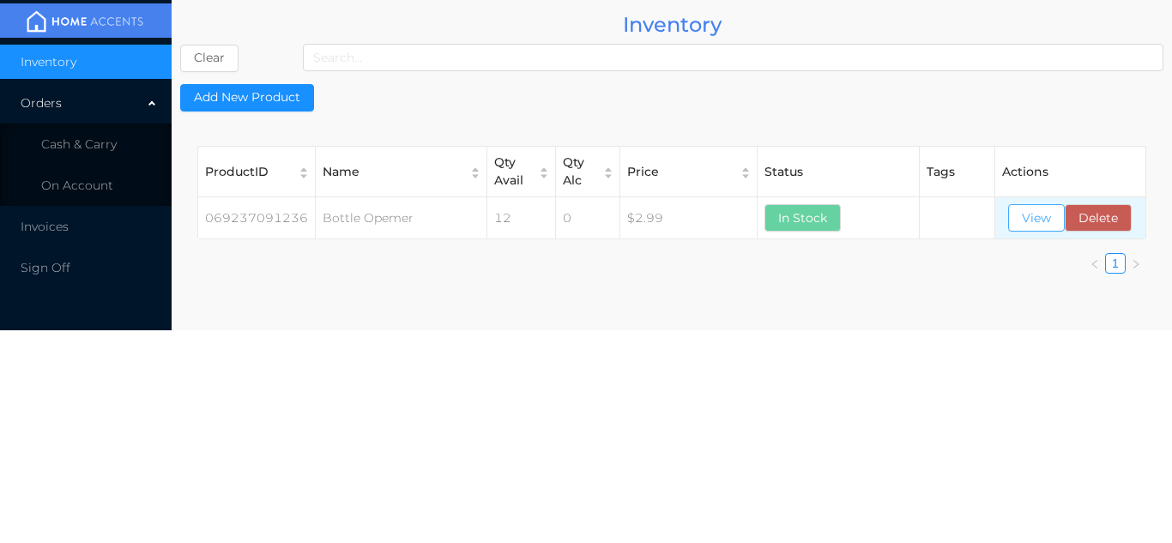
click at [1019, 221] on button "View" at bounding box center [1036, 217] width 57 height 27
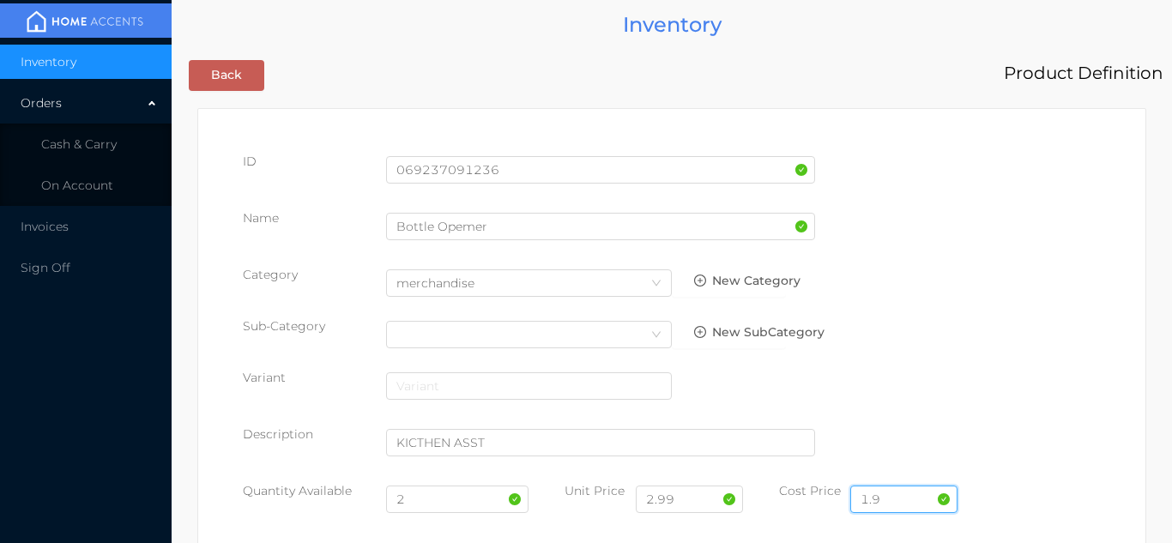
click at [898, 487] on input "1.9" at bounding box center [903, 499] width 107 height 27
type input "1.85"
click at [693, 504] on input "2.99" at bounding box center [689, 499] width 107 height 27
type input "2"
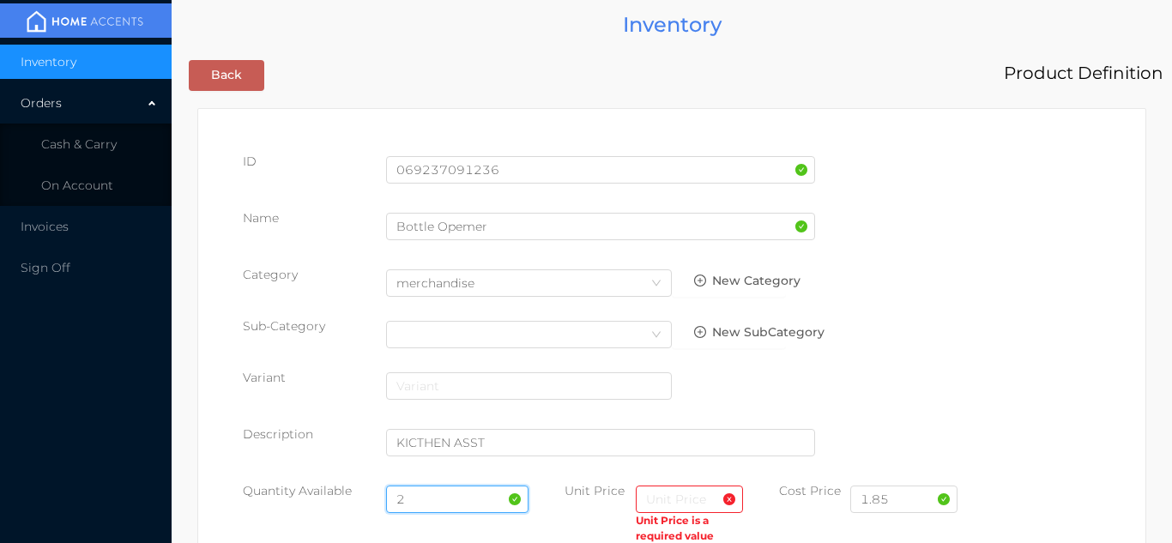
click at [422, 505] on input "2" at bounding box center [457, 499] width 143 height 27
type input "12"
click at [660, 503] on input "text" at bounding box center [689, 499] width 107 height 27
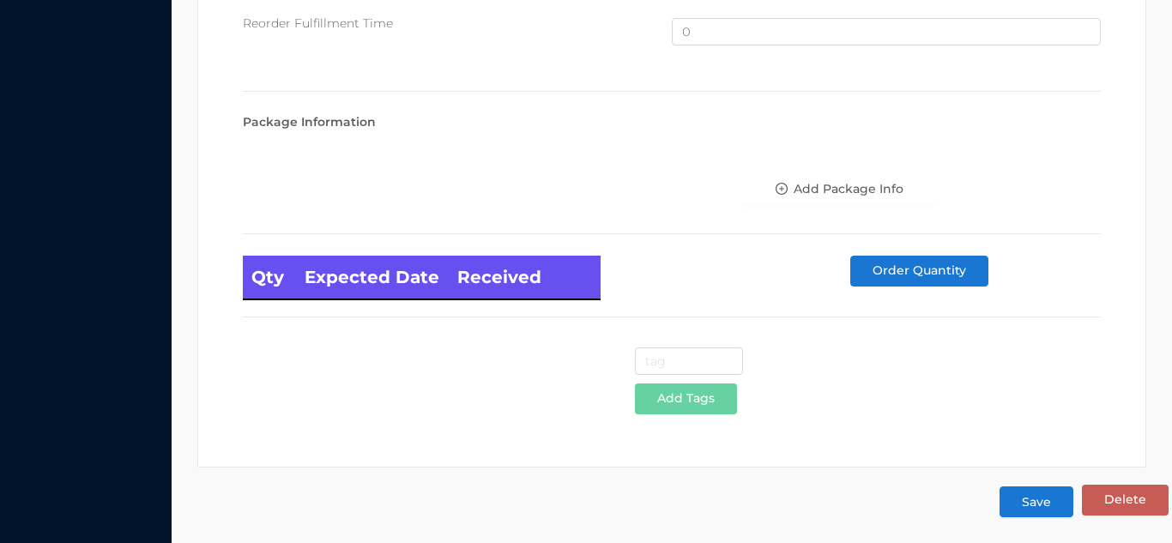
scroll to position [1155, 0]
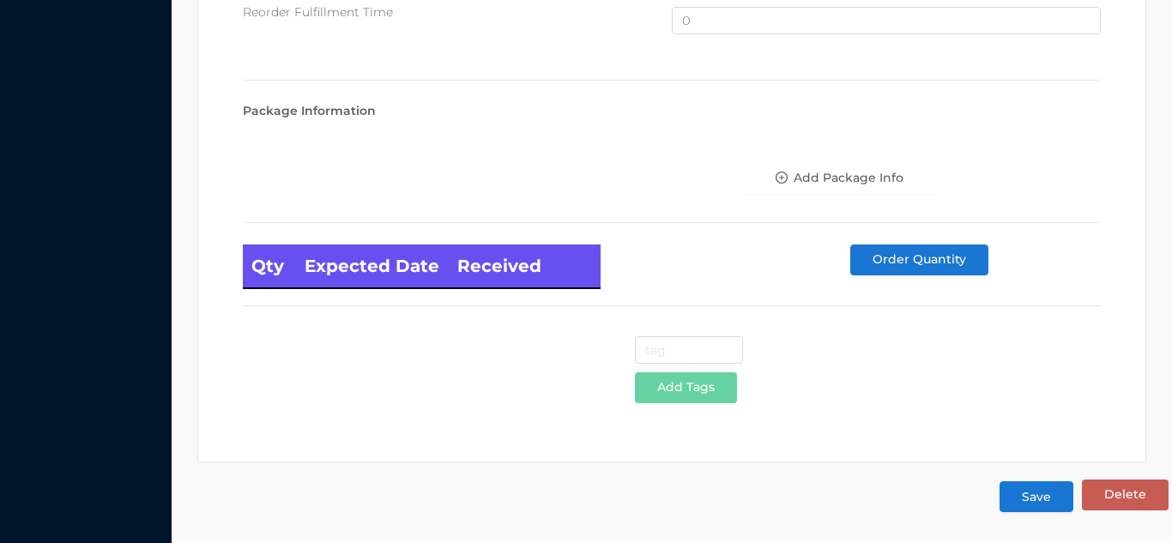
type input "3.50"
click at [1043, 505] on button "Save" at bounding box center [1037, 496] width 74 height 31
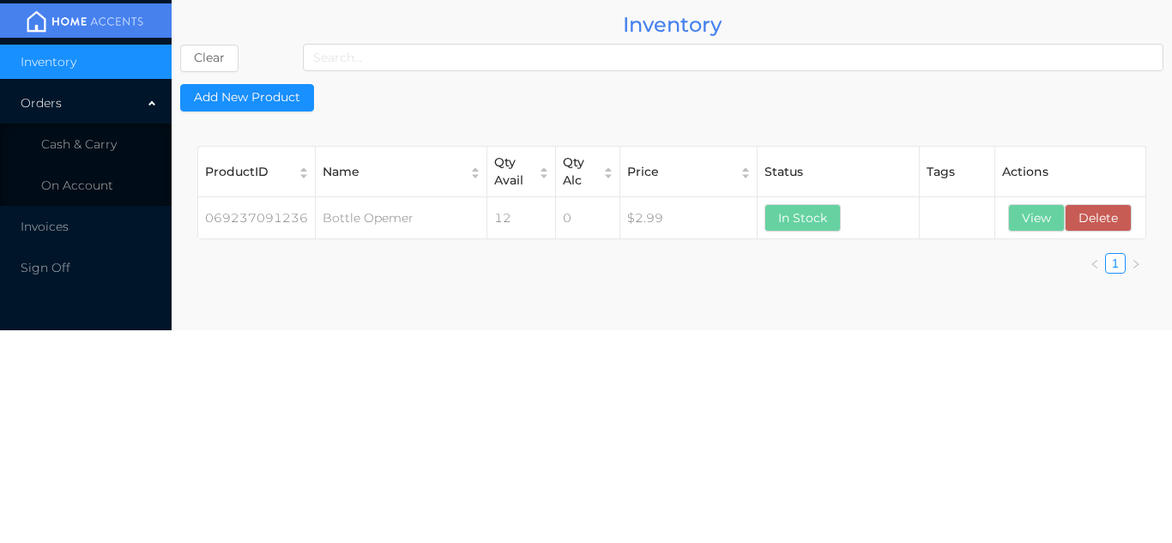
scroll to position [0, 0]
click at [1027, 223] on button "View" at bounding box center [1036, 217] width 57 height 27
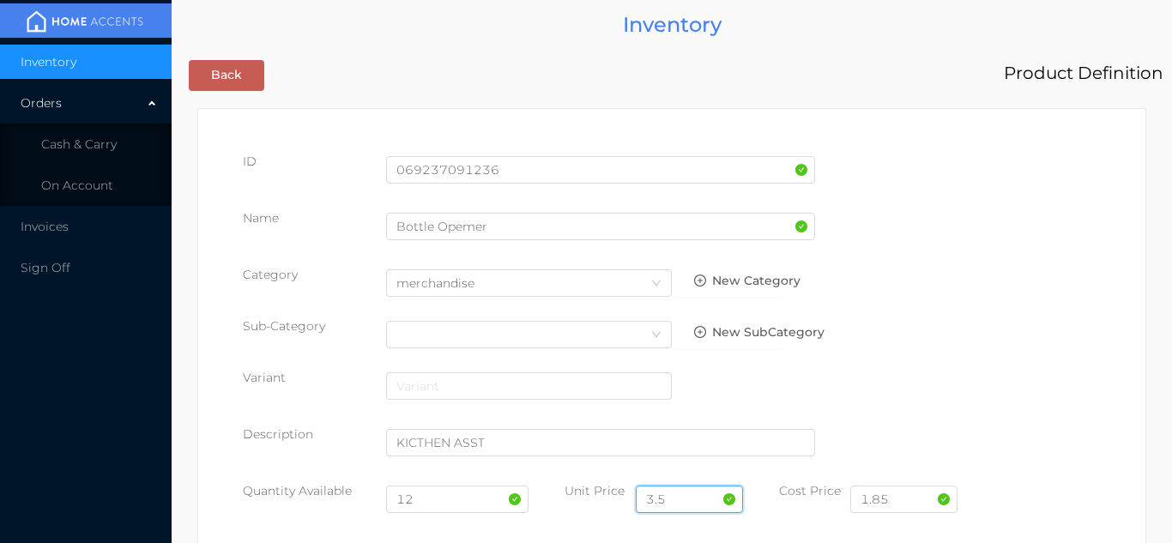
click at [699, 486] on input "3.5" at bounding box center [689, 499] width 107 height 27
type input "3"
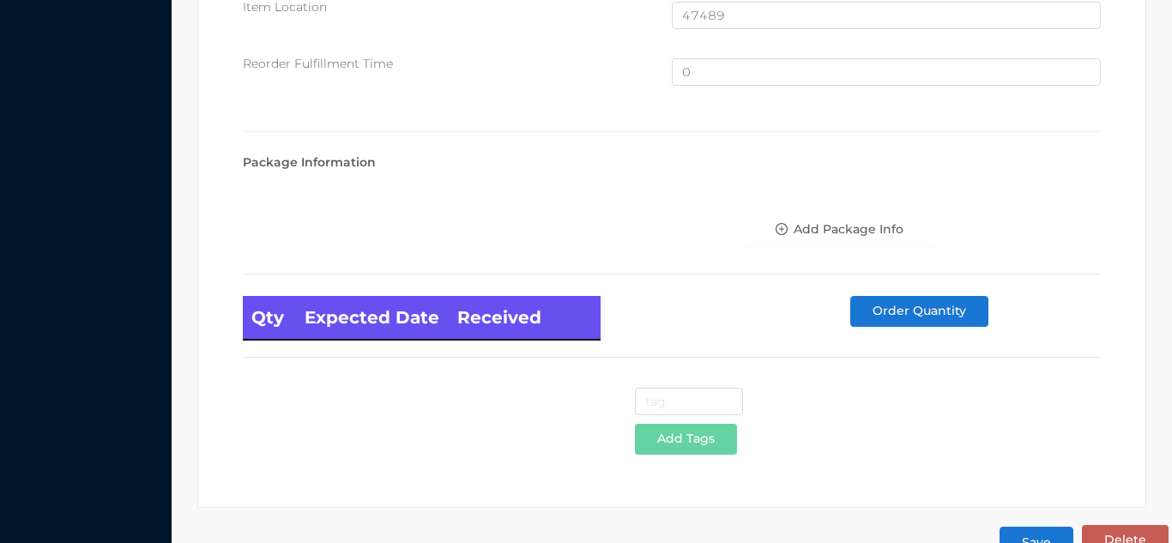
scroll to position [1155, 0]
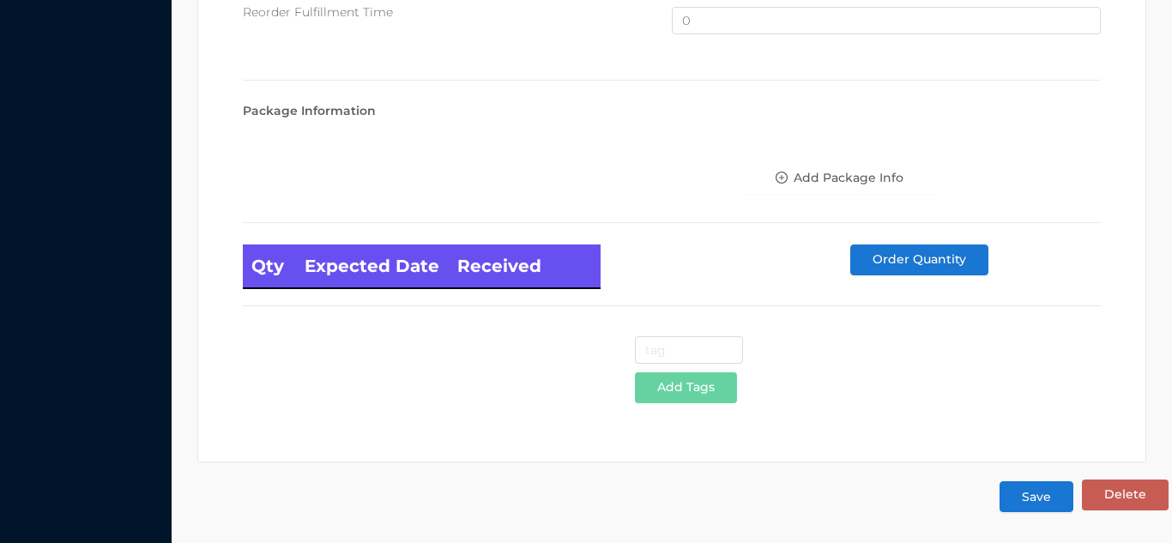
type input "2.99"
click at [1037, 503] on button "Save" at bounding box center [1037, 496] width 74 height 31
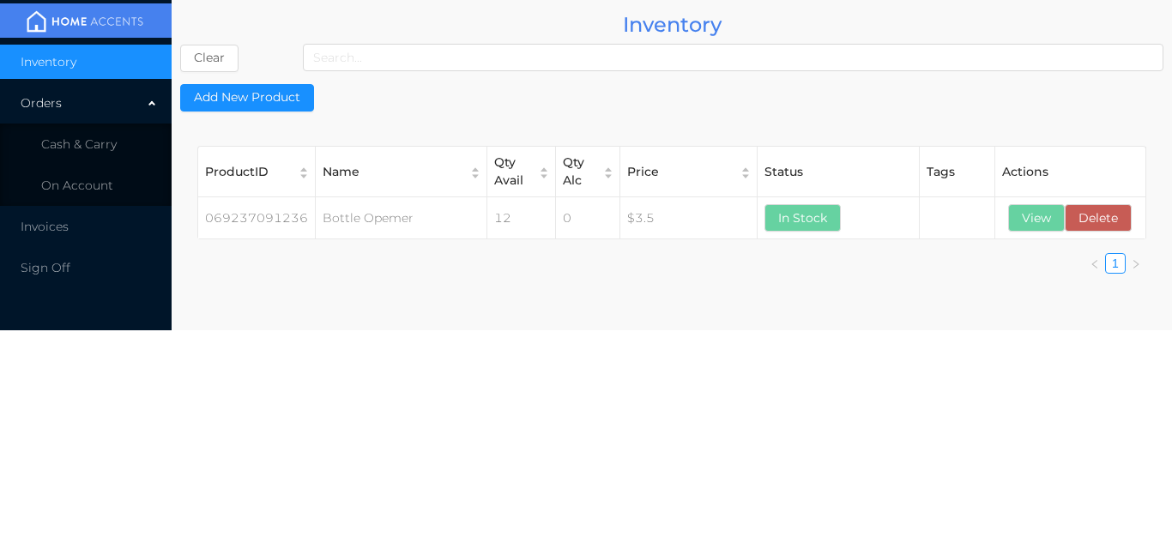
scroll to position [0, 0]
click at [119, 127] on li "Cash & Carry" at bounding box center [86, 144] width 172 height 34
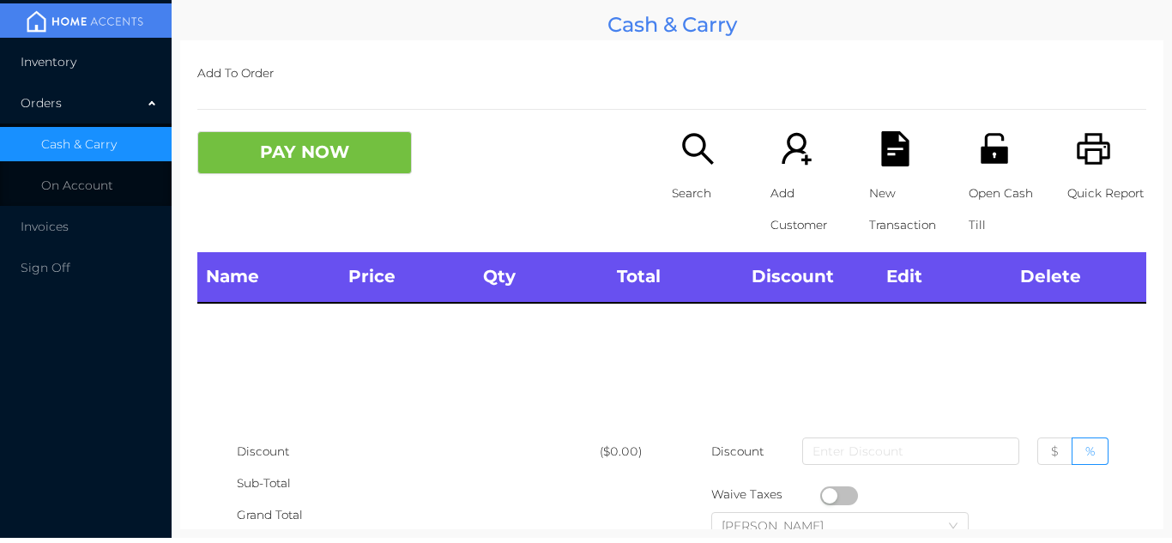
click at [102, 61] on li "Inventory" at bounding box center [86, 62] width 172 height 34
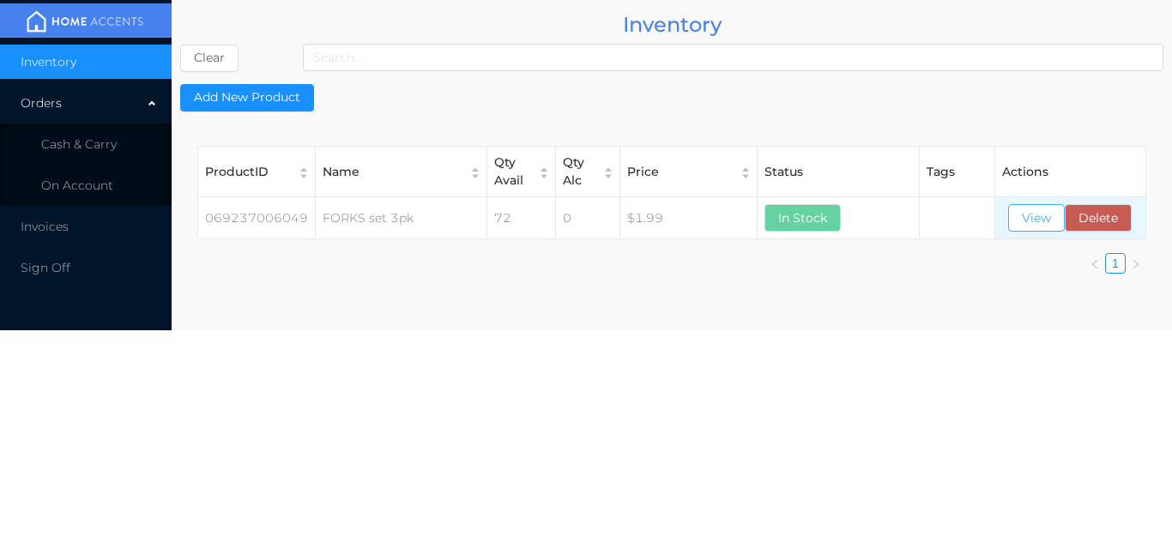
click at [1034, 220] on button "View" at bounding box center [1036, 217] width 57 height 27
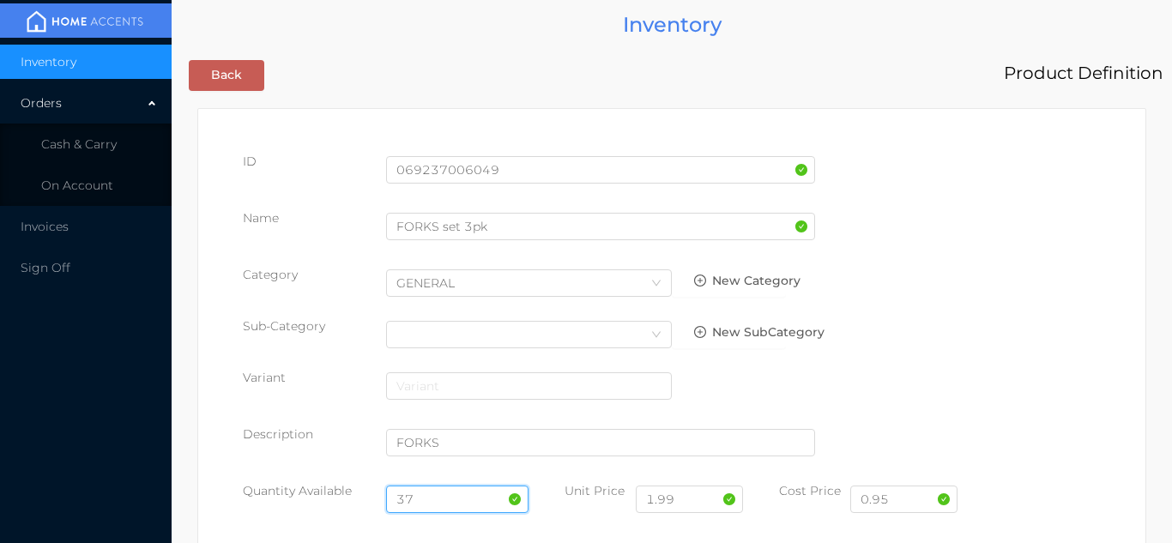
click at [441, 498] on input "37" at bounding box center [457, 499] width 143 height 27
type input "3"
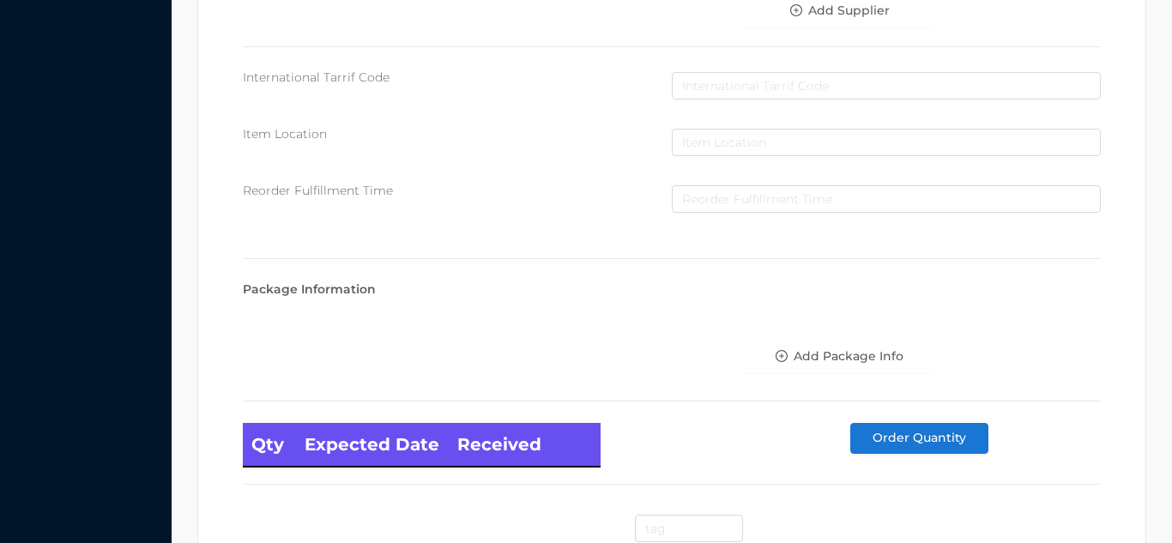
scroll to position [974, 0]
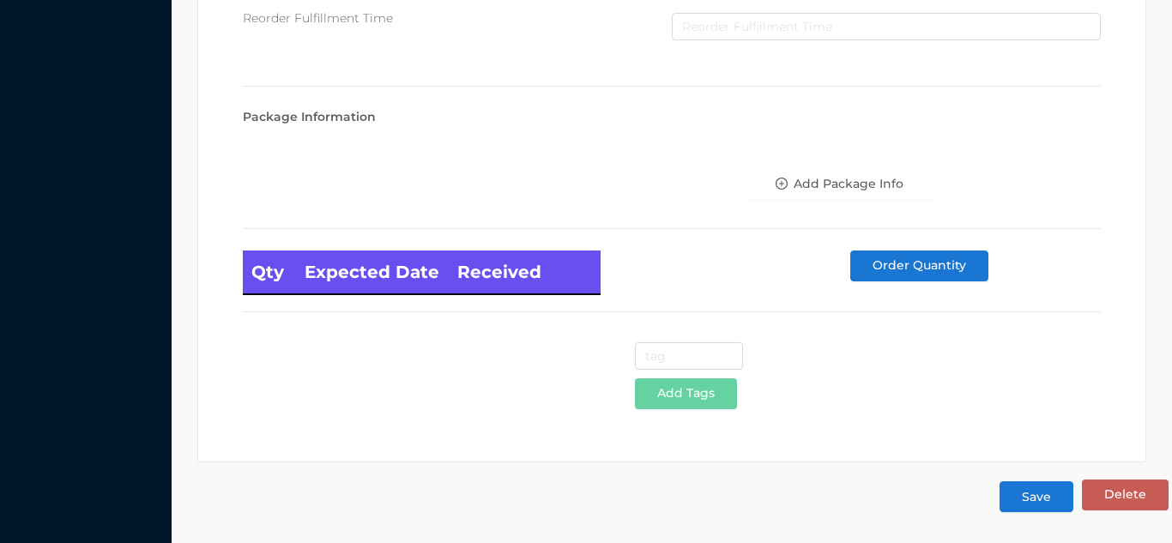
type input "48"
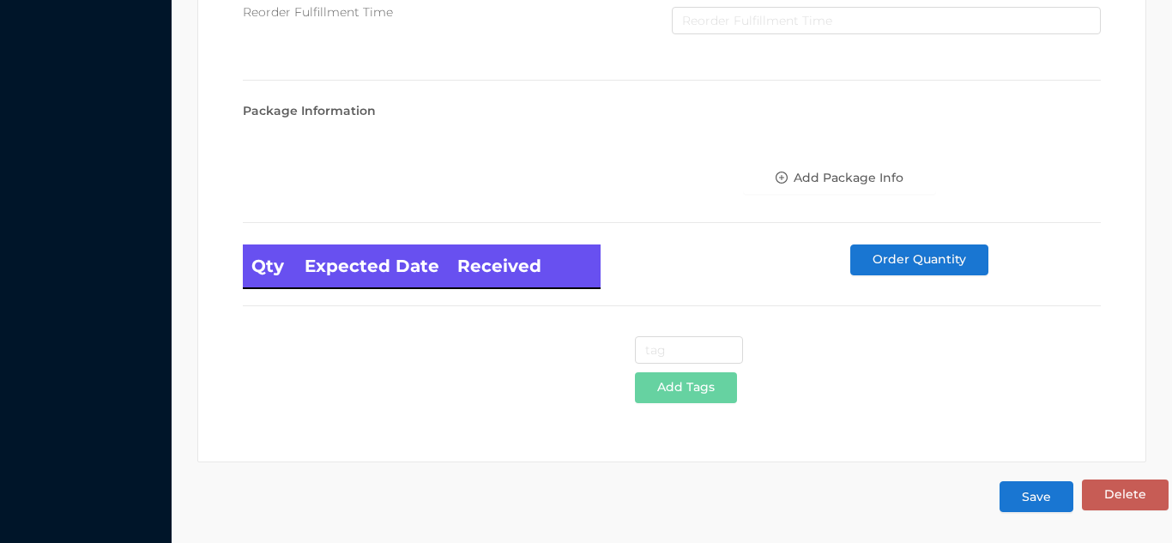
click at [1047, 504] on button "Save" at bounding box center [1037, 496] width 74 height 31
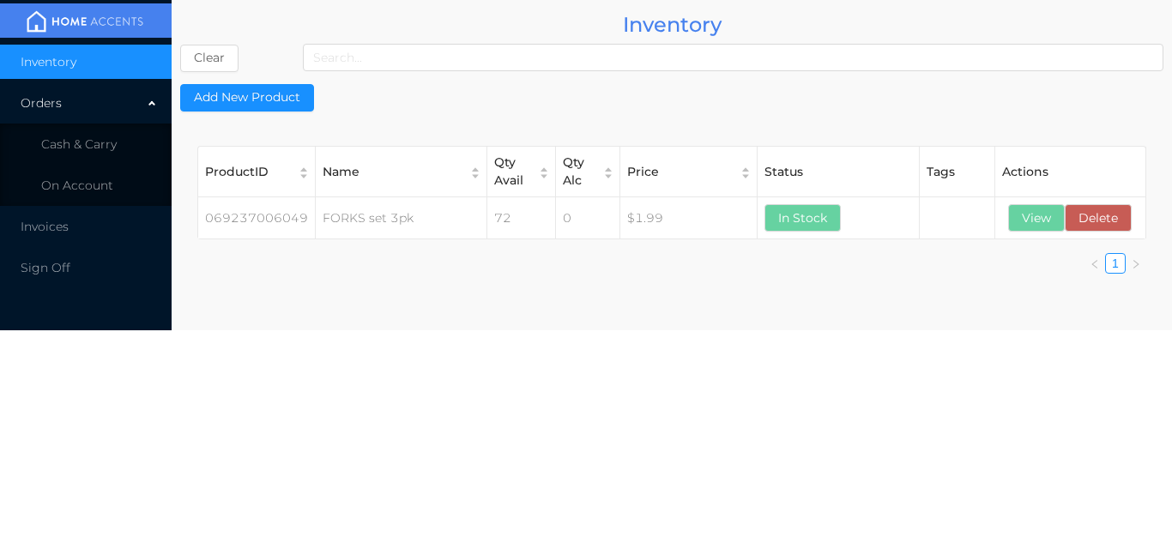
scroll to position [0, 0]
click at [124, 143] on li "Cash & Carry" at bounding box center [86, 144] width 172 height 34
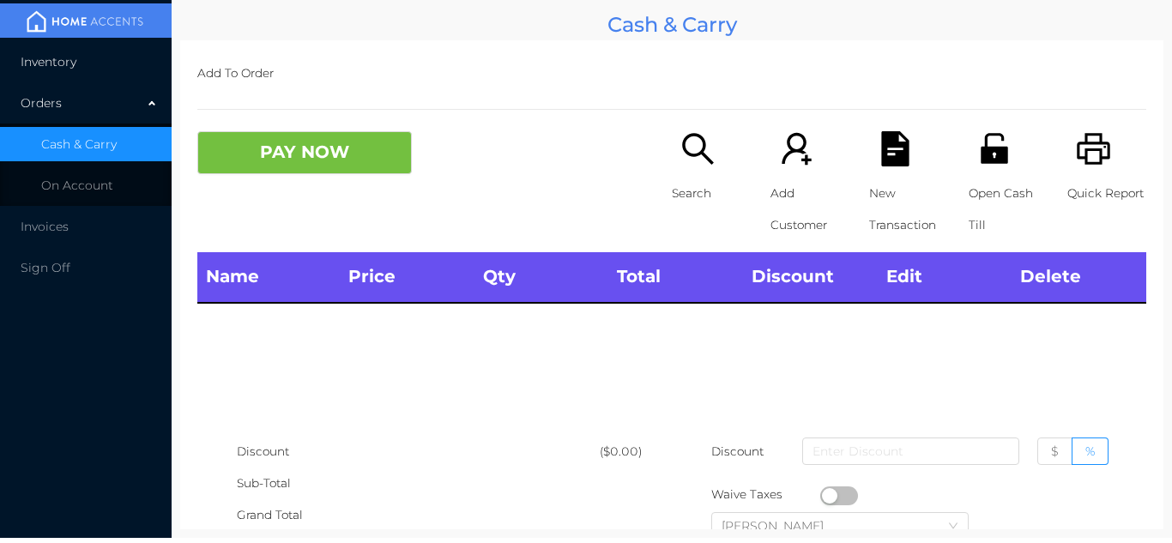
click at [106, 53] on li "Inventory" at bounding box center [86, 62] width 172 height 34
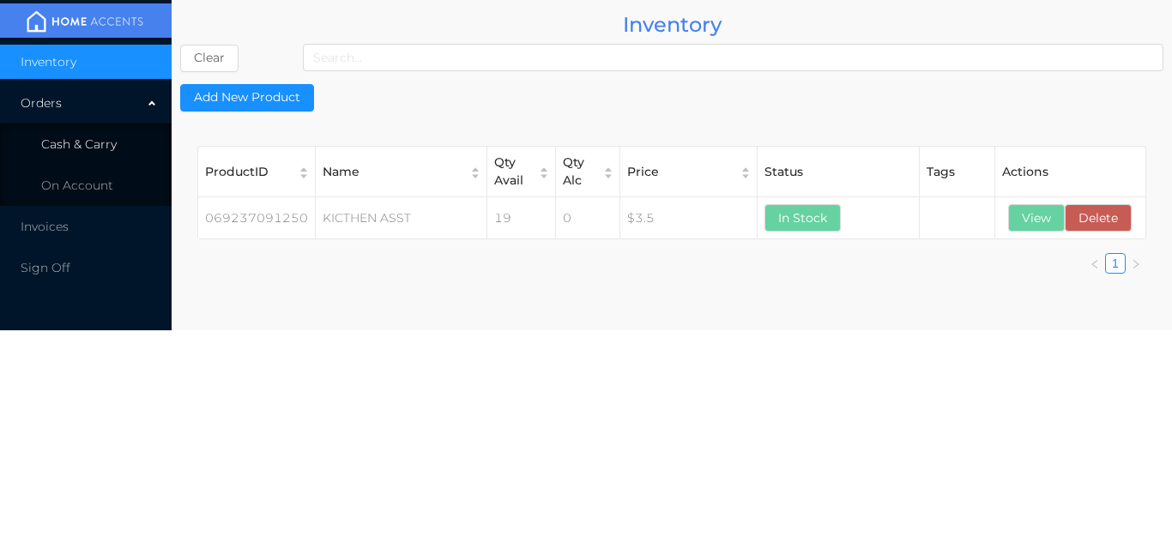
click at [129, 147] on li "Cash & Carry" at bounding box center [86, 144] width 172 height 34
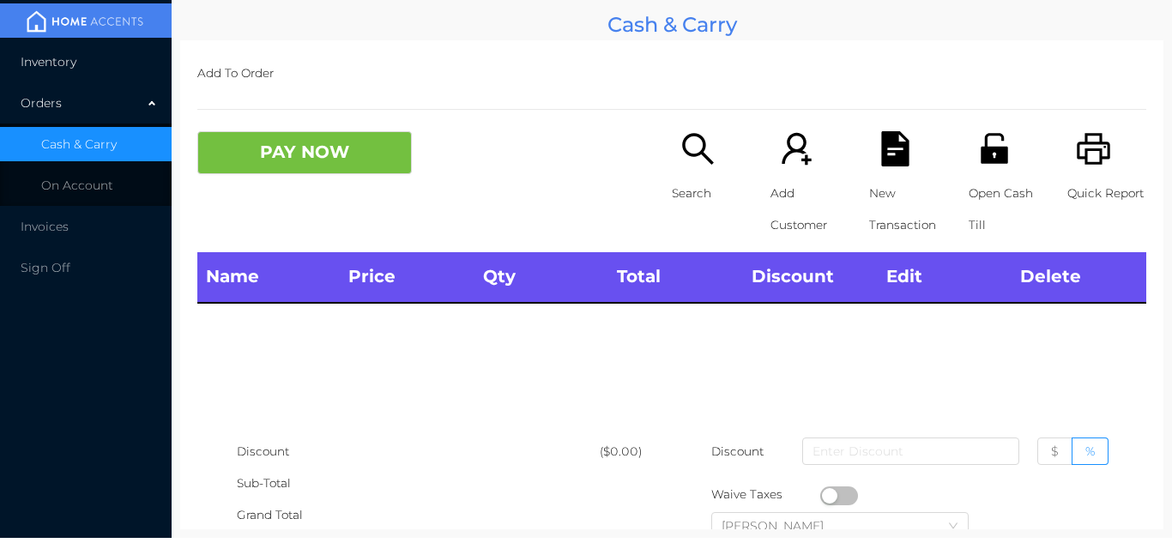
click at [130, 78] on li "Inventory" at bounding box center [86, 62] width 172 height 34
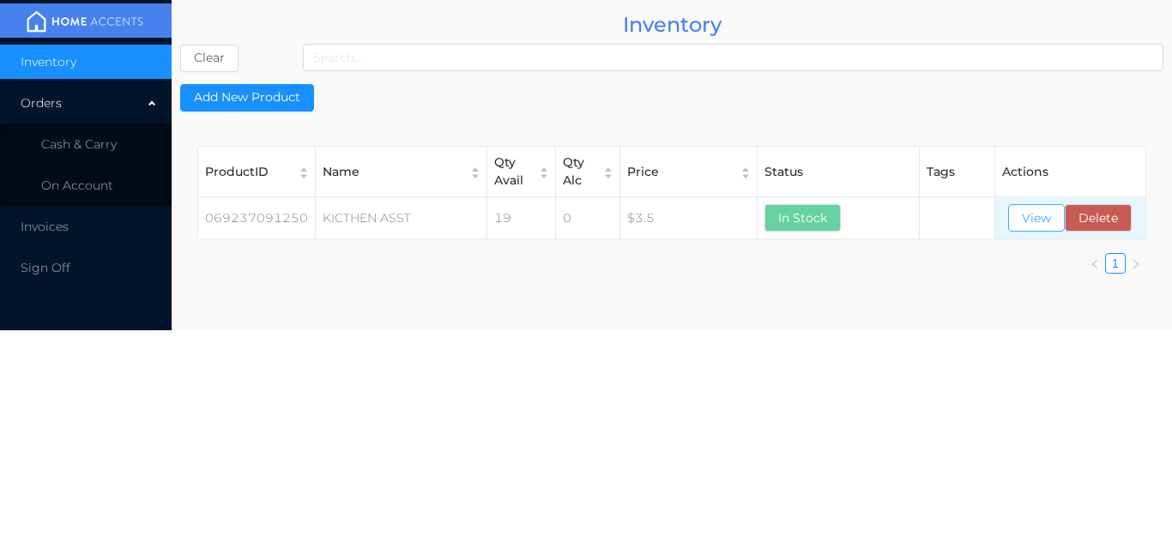
click at [1029, 212] on button "View" at bounding box center [1036, 217] width 57 height 27
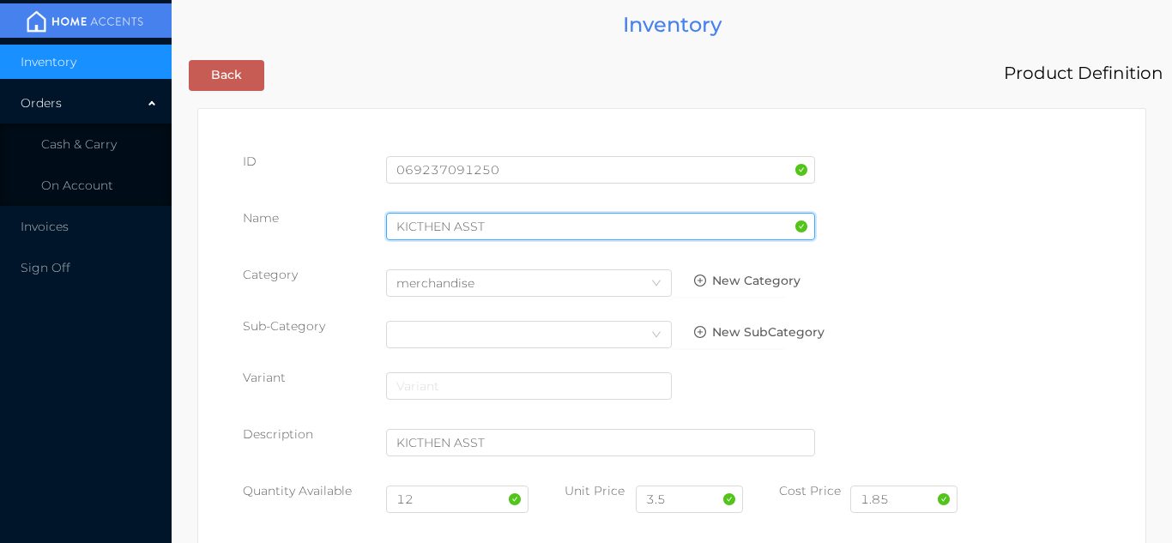
click at [500, 225] on input "KICTHEN ASST" at bounding box center [600, 226] width 429 height 27
type input "K"
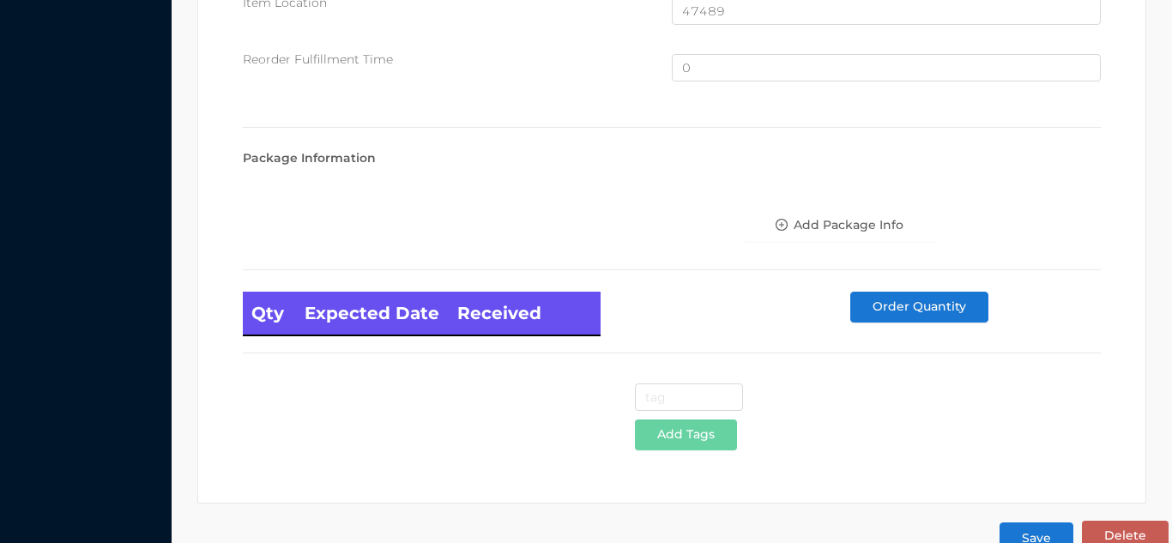
scroll to position [1155, 0]
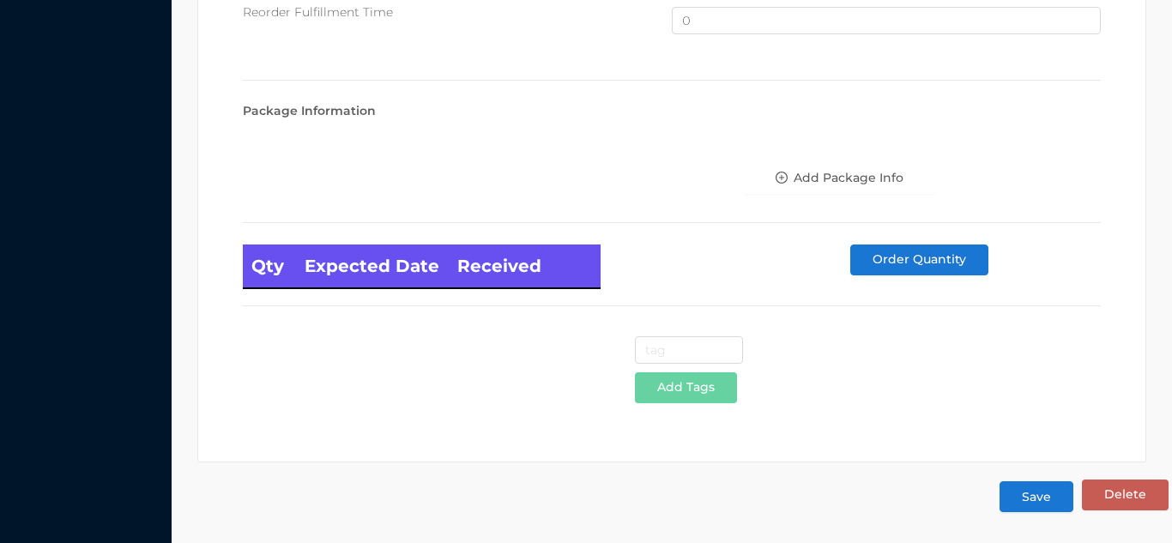
type input "Grater-S/Steel"
click at [1036, 501] on button "Save" at bounding box center [1037, 496] width 74 height 31
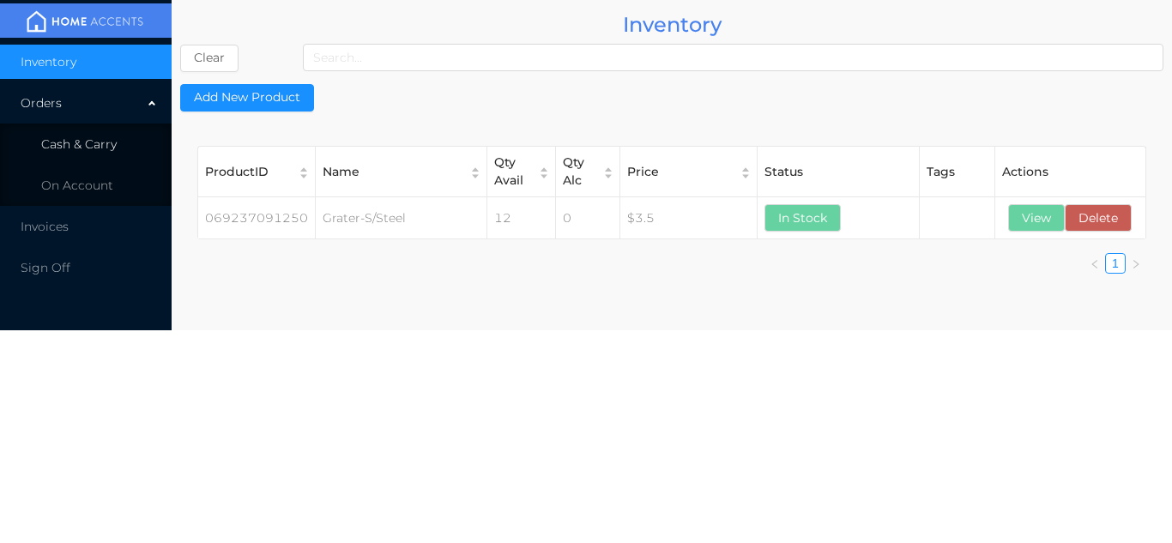
click at [118, 134] on li "Cash & Carry" at bounding box center [86, 144] width 172 height 34
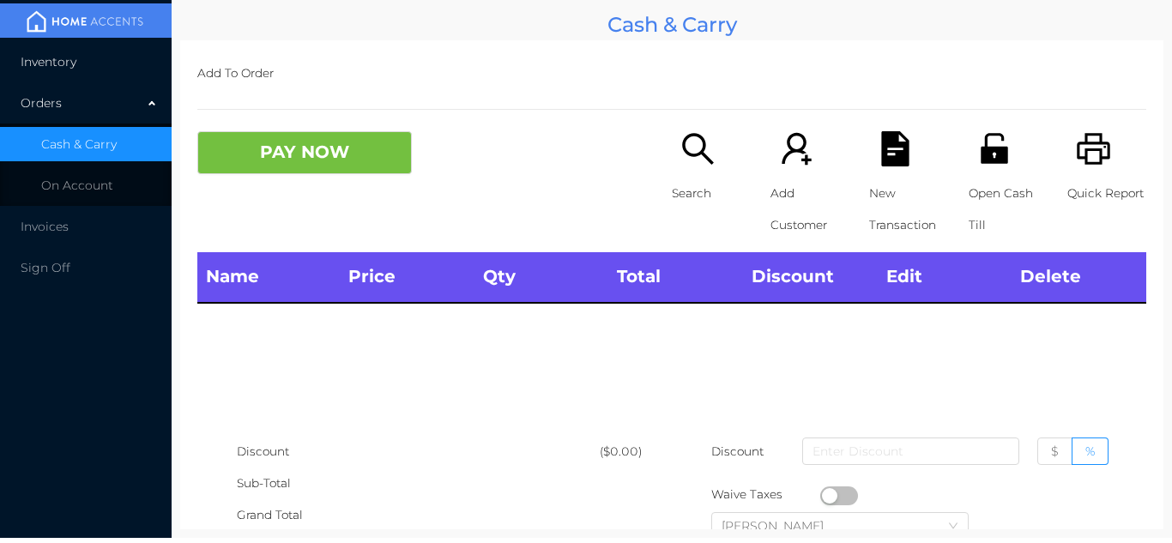
click at [101, 62] on li "Inventory" at bounding box center [86, 62] width 172 height 34
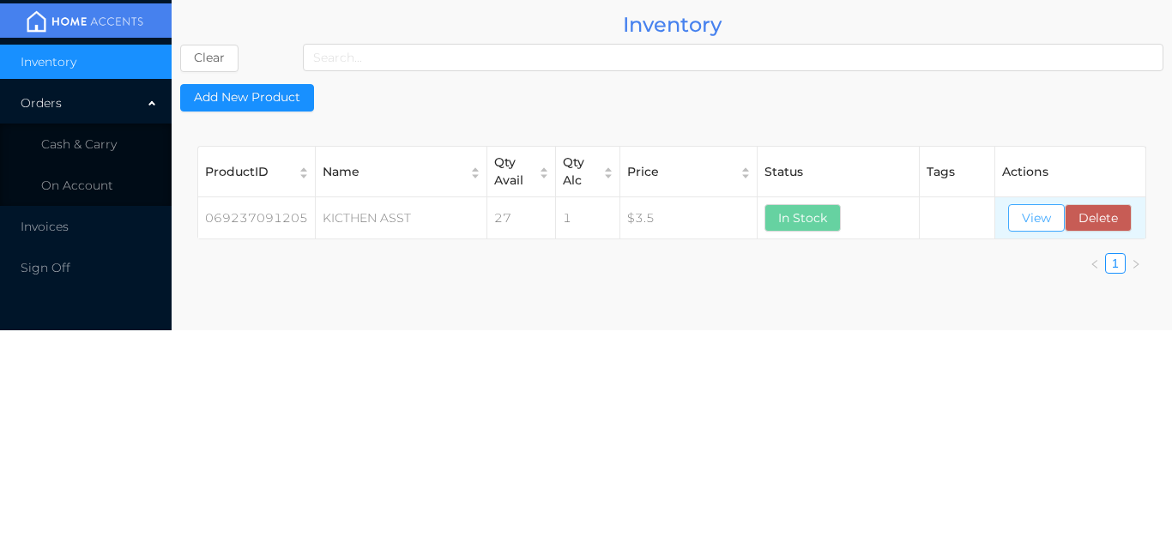
click at [1035, 221] on button "View" at bounding box center [1036, 217] width 57 height 27
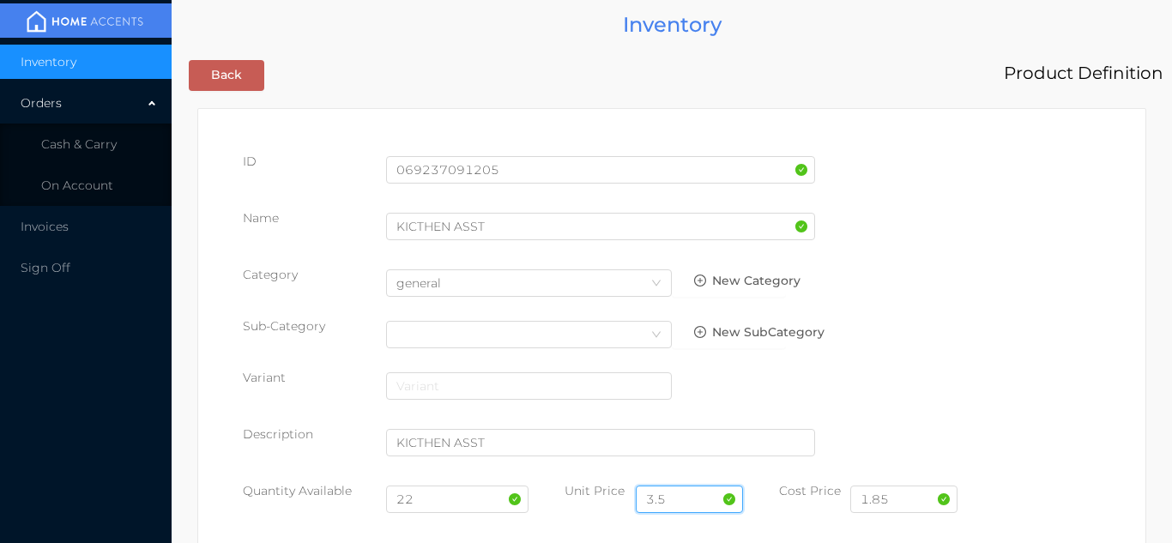
click at [691, 499] on input "3.5" at bounding box center [689, 499] width 107 height 27
type input "3.50"
click at [432, 506] on input "22" at bounding box center [457, 499] width 143 height 27
type input "2"
type input "12"
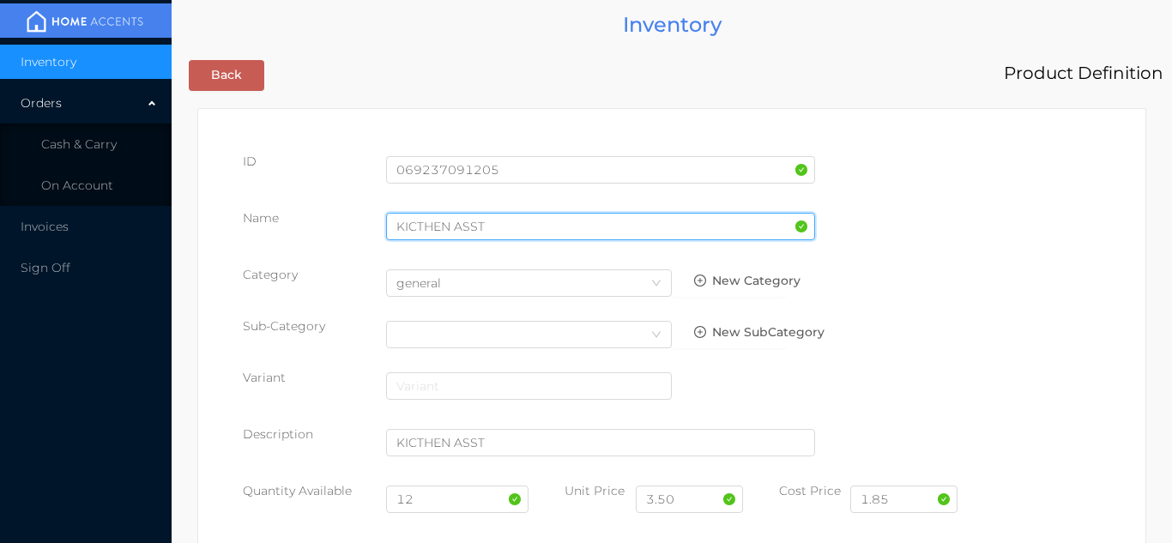
click at [504, 233] on input "KICTHEN ASST" at bounding box center [600, 226] width 429 height 27
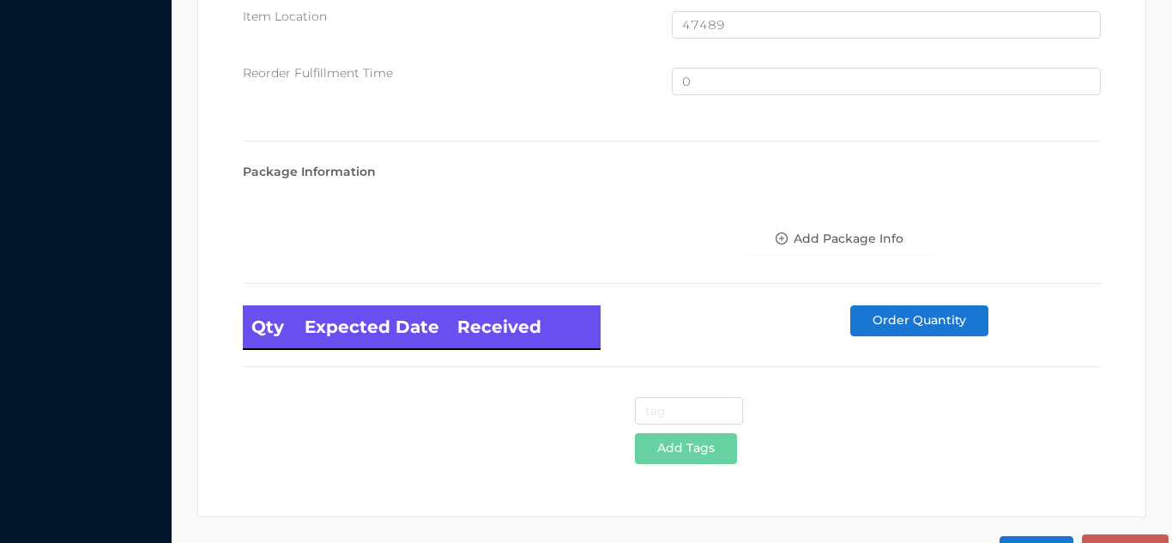
scroll to position [1155, 0]
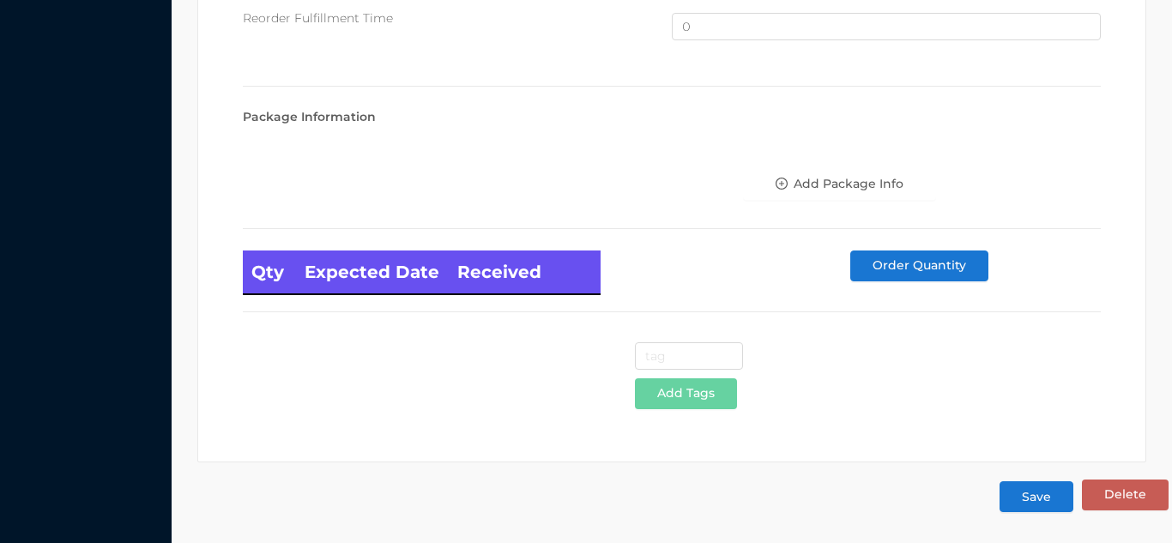
type input "KICTHEN ASST-Grater"
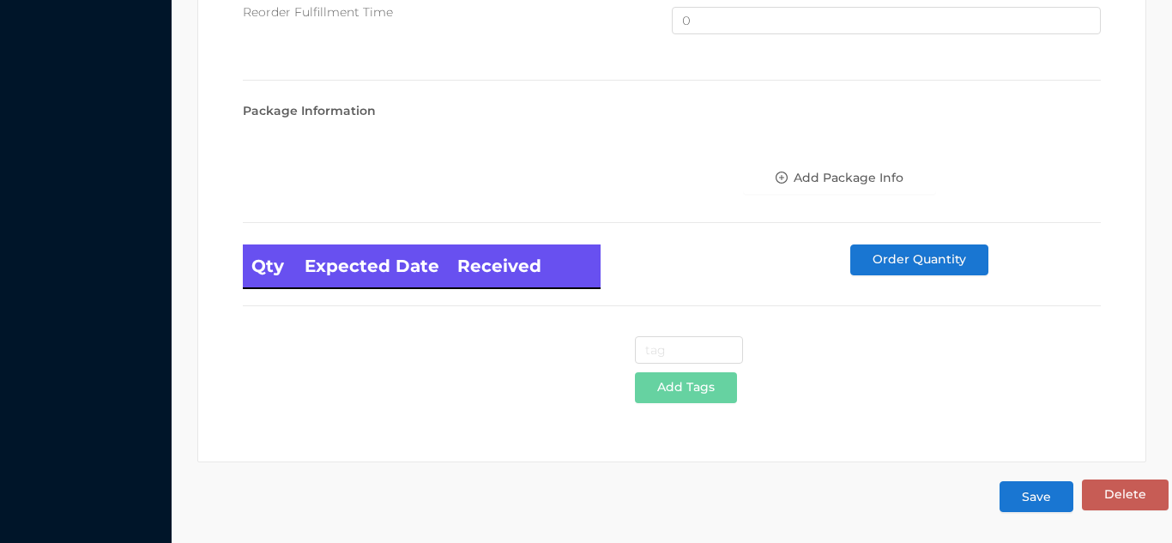
click at [1053, 499] on button "Save" at bounding box center [1037, 496] width 74 height 31
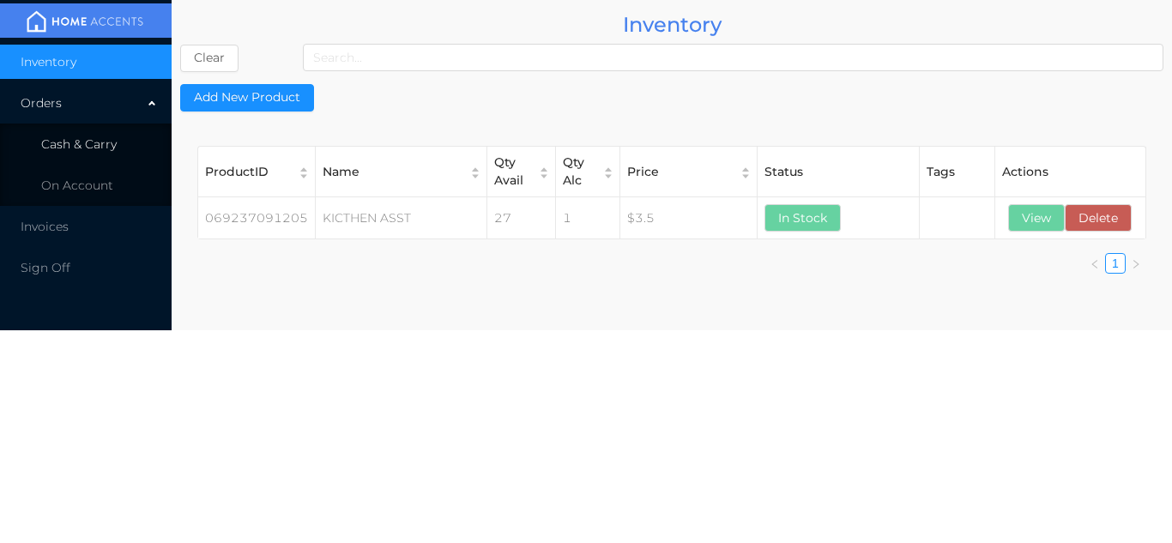
click at [99, 138] on span "Cash & Carry" at bounding box center [79, 143] width 76 height 15
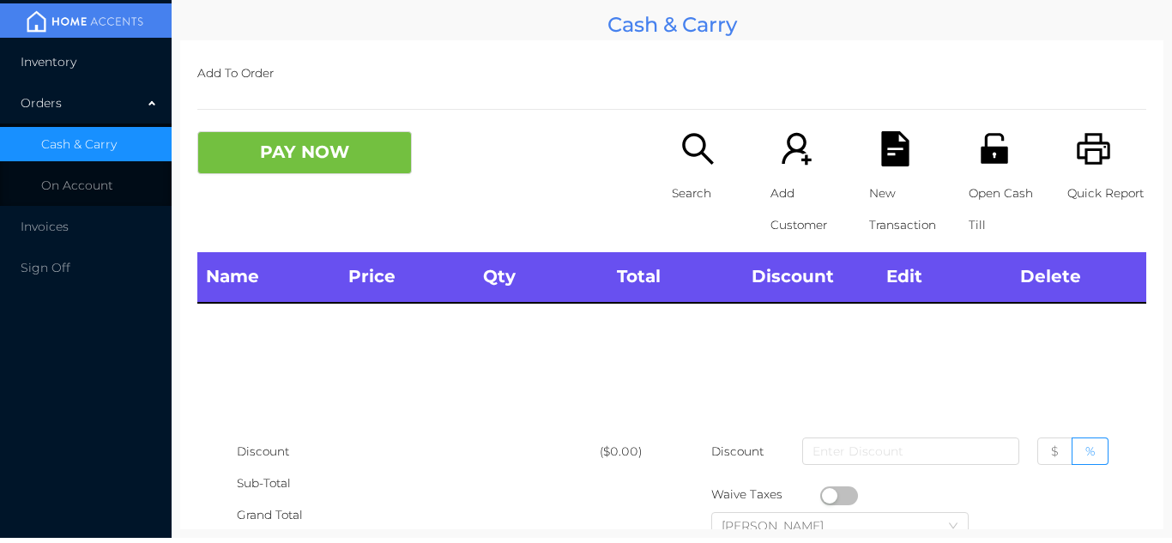
click at [94, 61] on li "Inventory" at bounding box center [86, 62] width 172 height 34
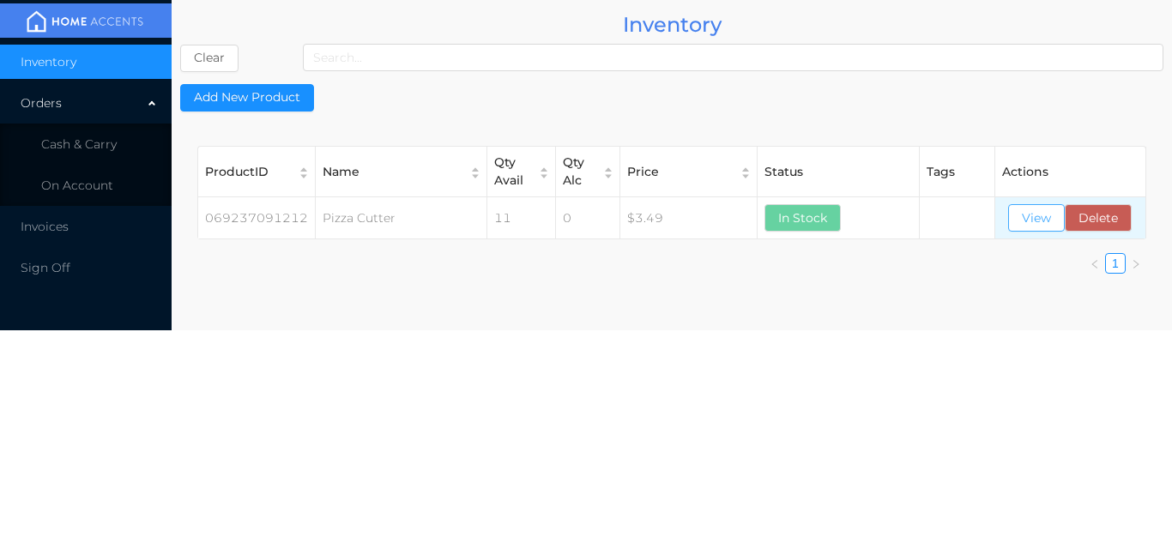
click at [1029, 222] on button "View" at bounding box center [1036, 217] width 57 height 27
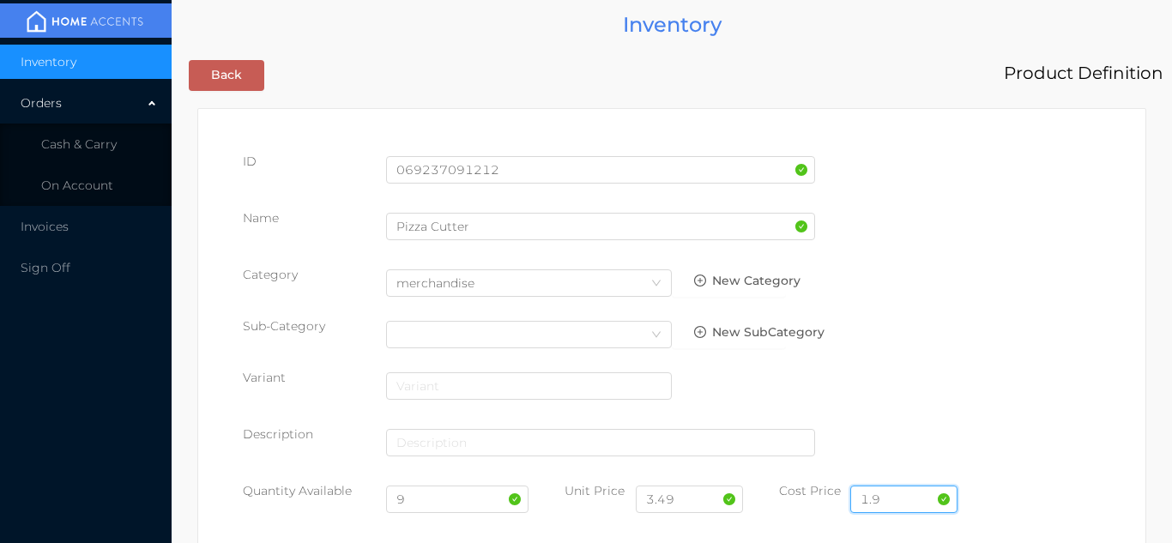
click at [903, 499] on input "1.9" at bounding box center [903, 499] width 107 height 27
type input "1.85"
click at [696, 506] on input "3.49" at bounding box center [689, 499] width 107 height 27
type input "3.50"
click at [434, 493] on input "9" at bounding box center [457, 499] width 143 height 27
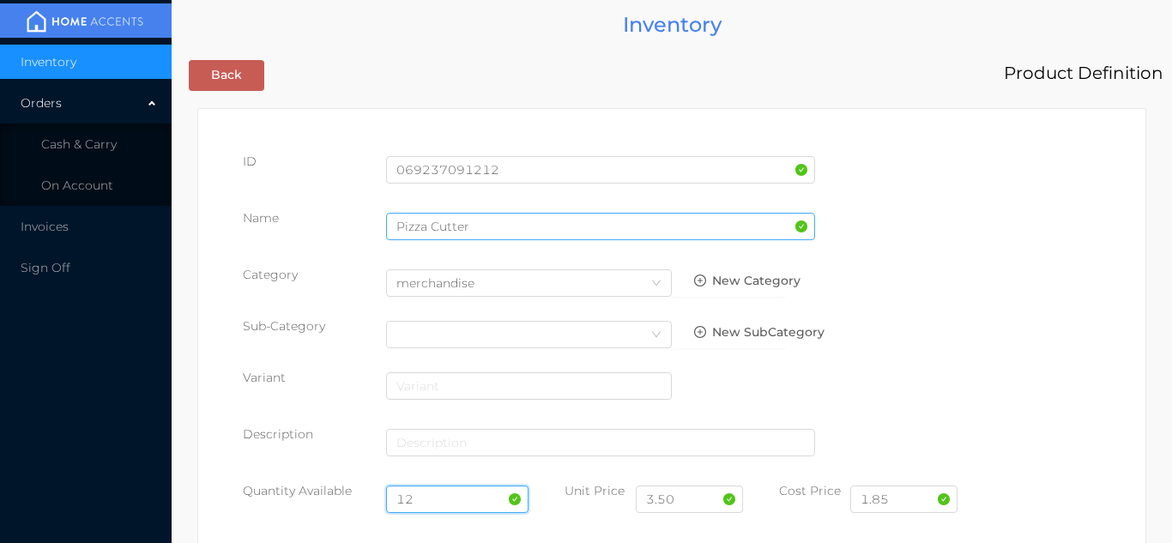
type input "12"
click at [481, 233] on input "Pizza Cutter" at bounding box center [600, 226] width 429 height 27
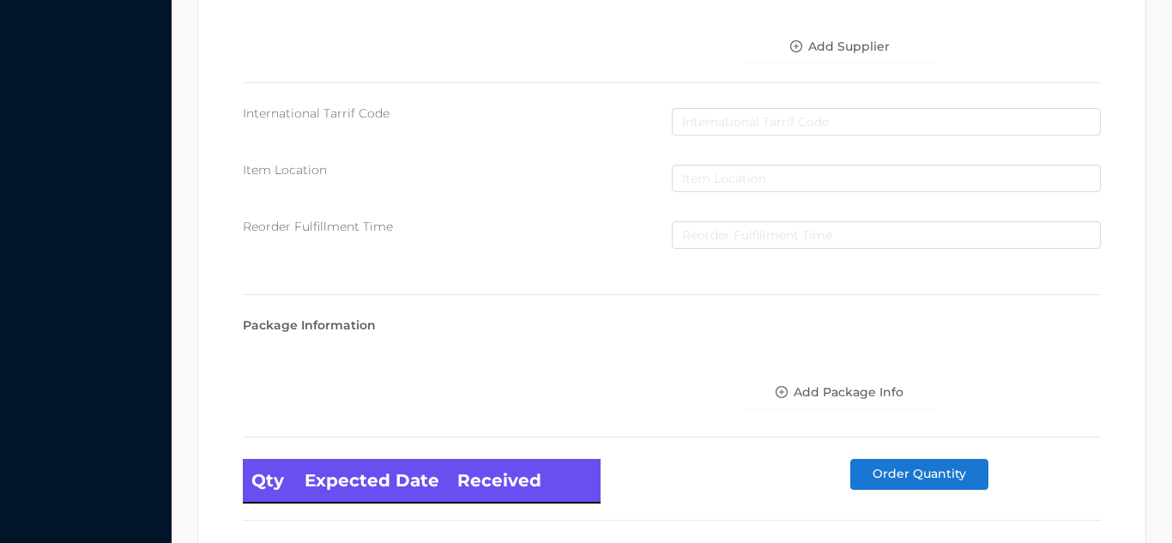
scroll to position [974, 0]
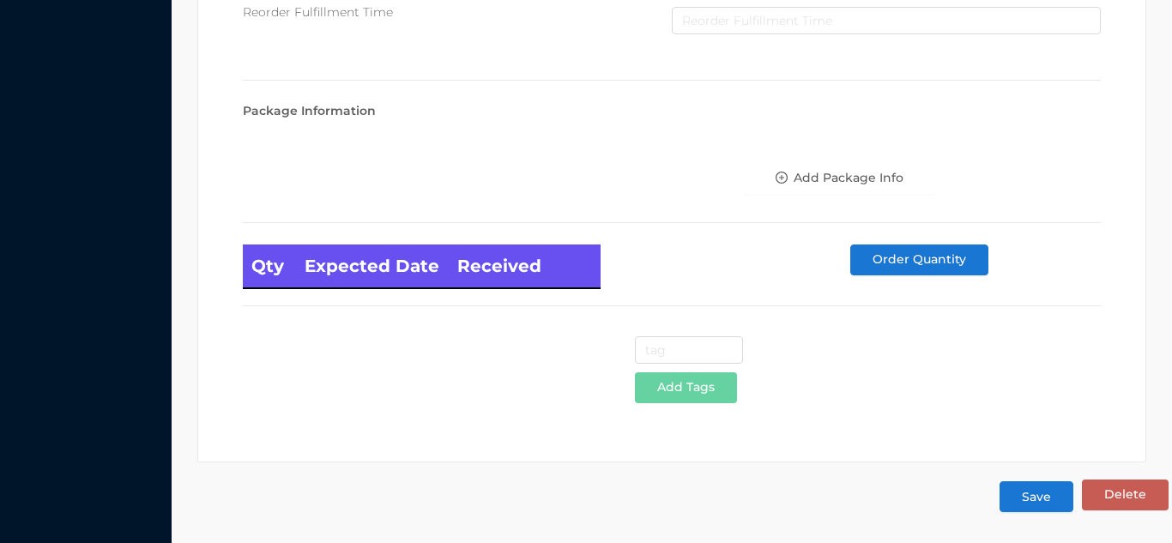
type input "Pizza Cutter-S/Steel"
click at [1042, 500] on button "Save" at bounding box center [1037, 496] width 74 height 31
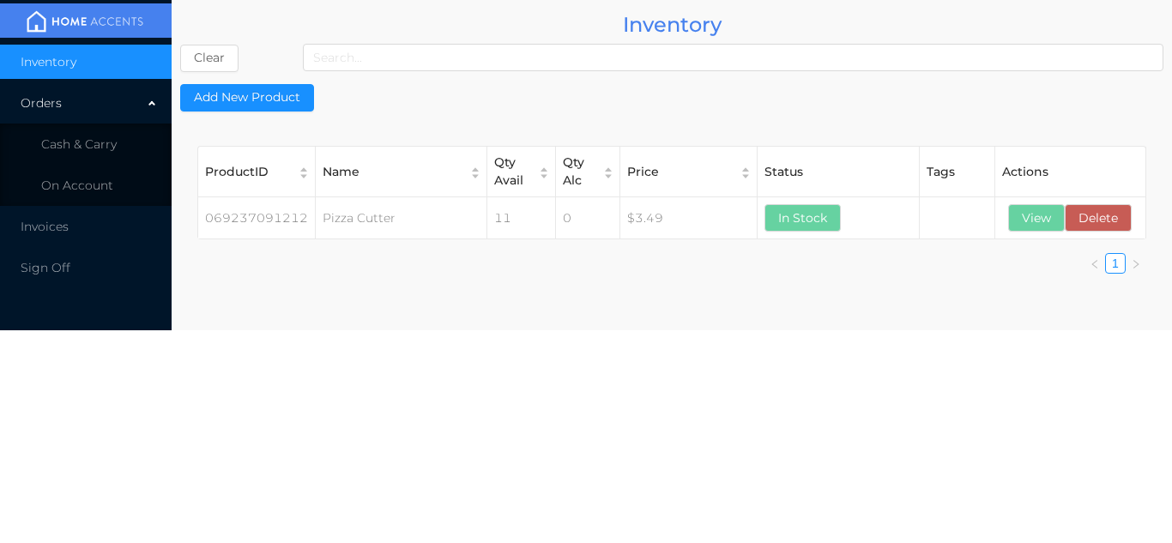
scroll to position [0, 0]
click at [113, 142] on span "Cash & Carry" at bounding box center [79, 143] width 76 height 15
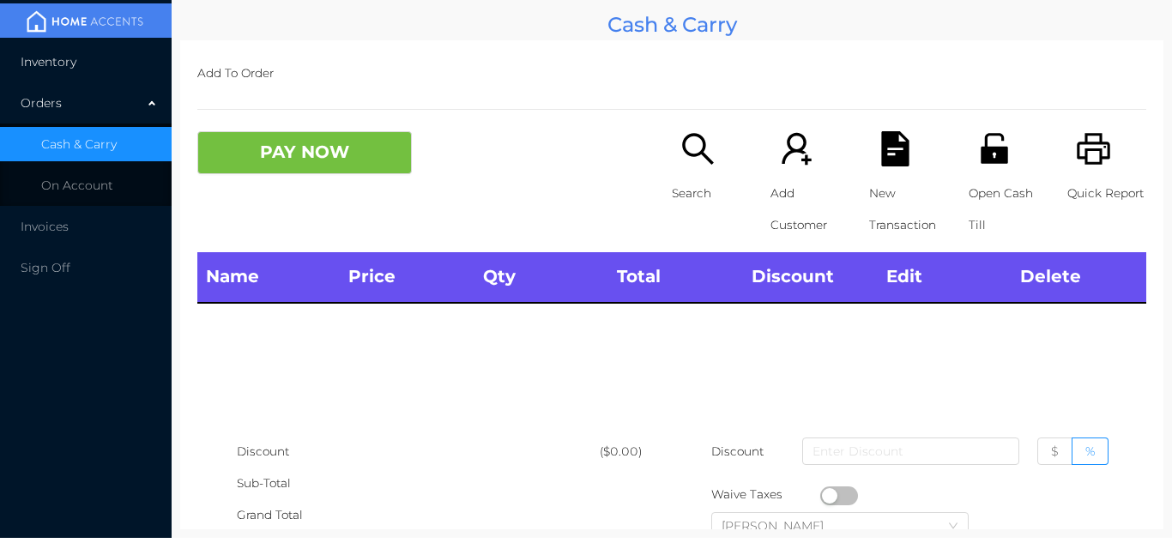
click at [107, 76] on li "Inventory" at bounding box center [86, 62] width 172 height 34
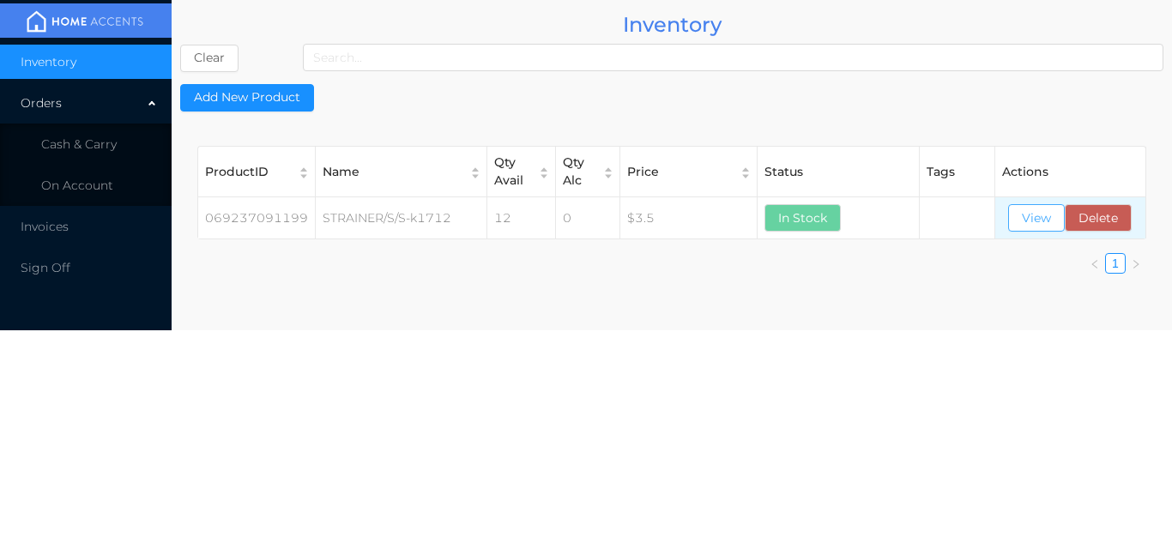
click at [1031, 228] on button "View" at bounding box center [1036, 217] width 57 height 27
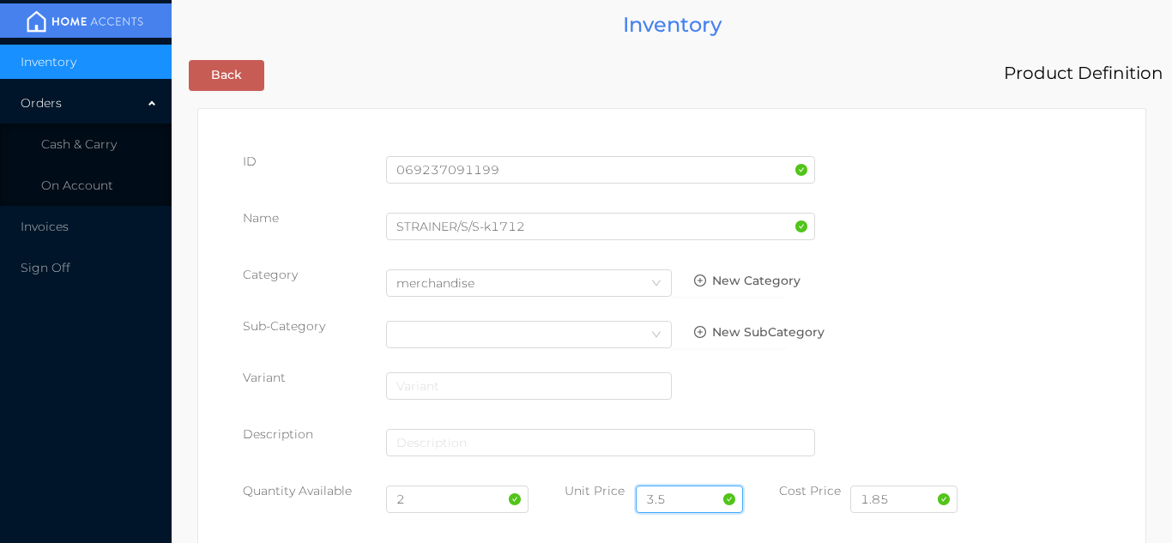
click at [689, 499] on input "3.5" at bounding box center [689, 499] width 107 height 27
type input "3.50"
click at [426, 505] on input "2" at bounding box center [457, 499] width 143 height 27
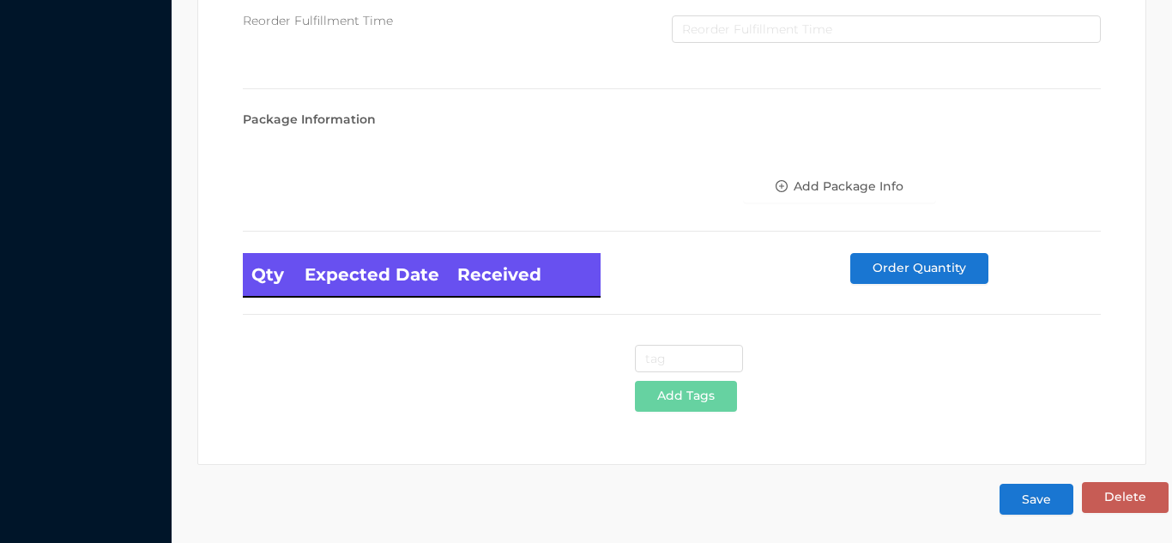
scroll to position [974, 0]
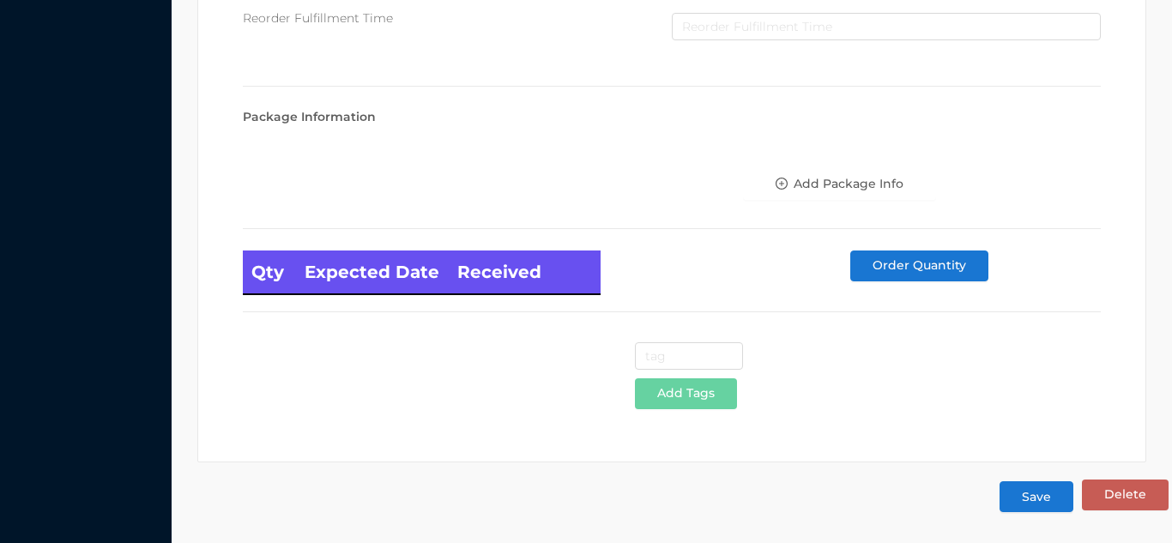
type input "12"
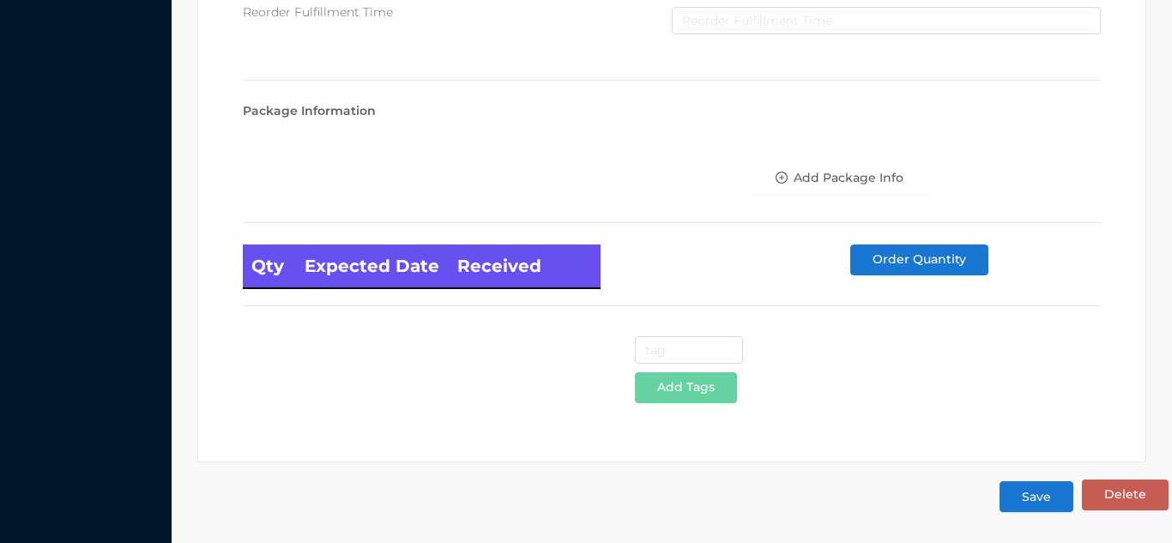
click at [1032, 497] on button "Save" at bounding box center [1037, 496] width 74 height 31
